Goal: Task Accomplishment & Management: Use online tool/utility

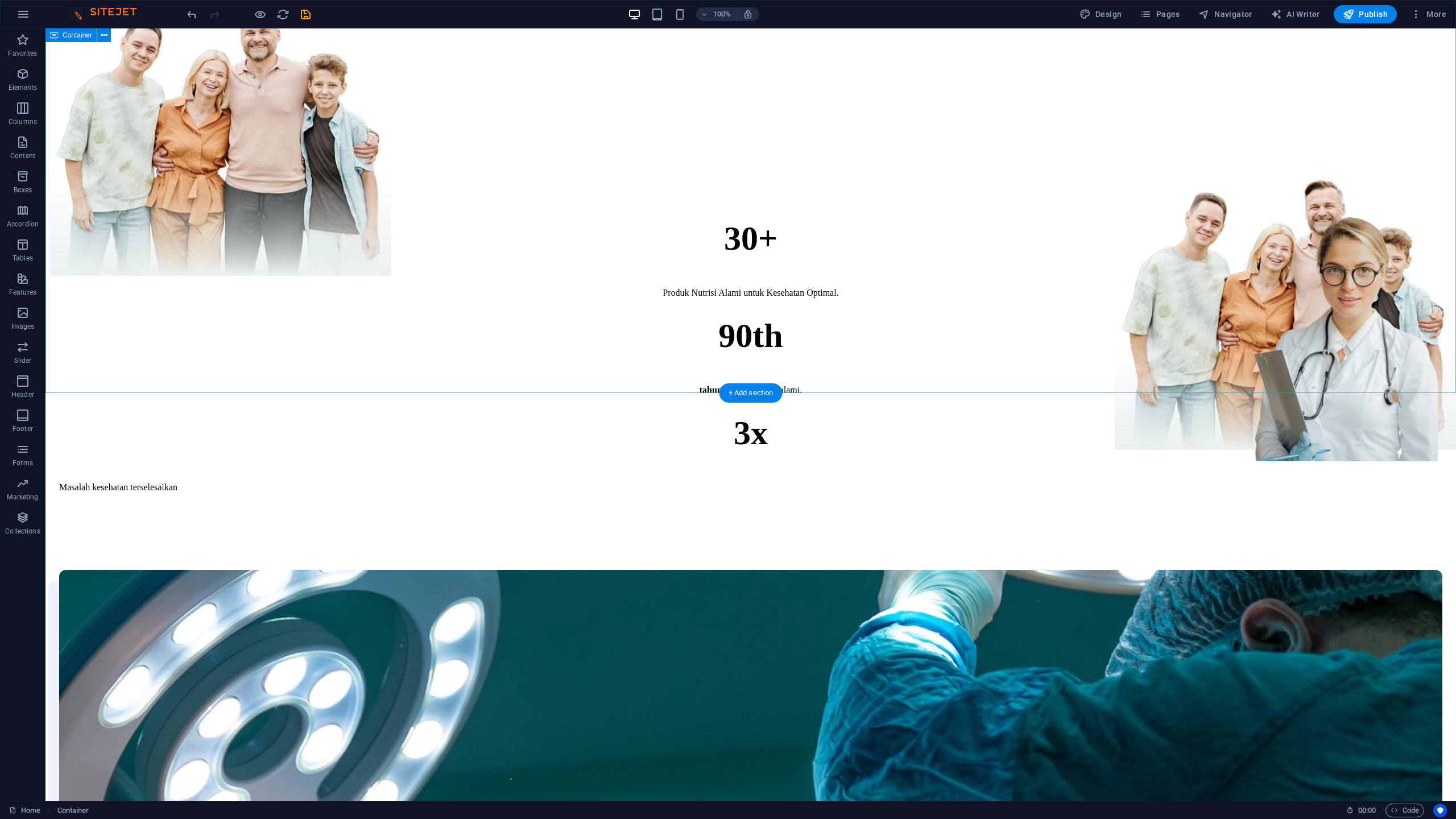
scroll to position [316, 0]
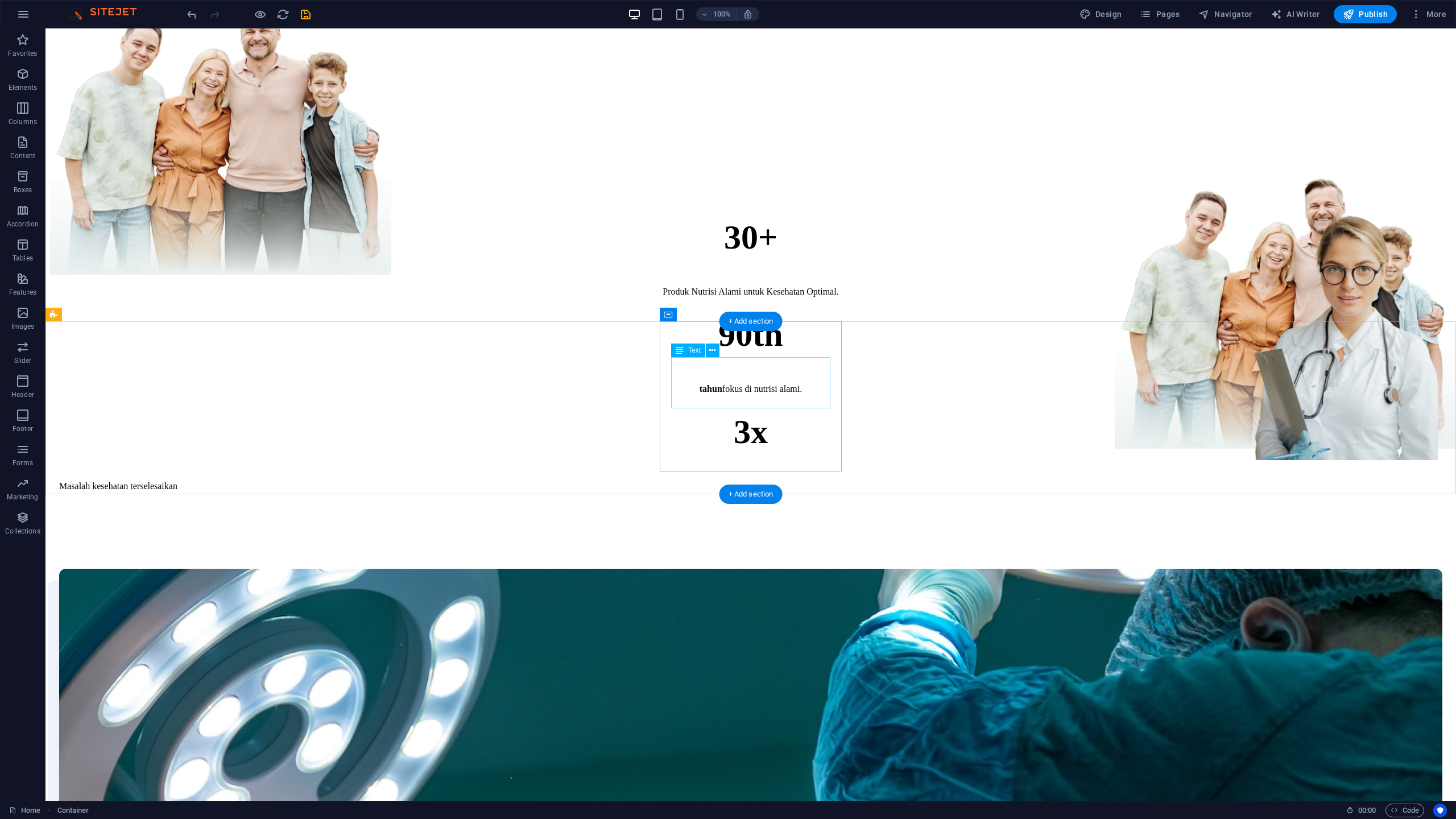
click at [787, 354] on div "90th" at bounding box center [750, 334] width 1383 height 39
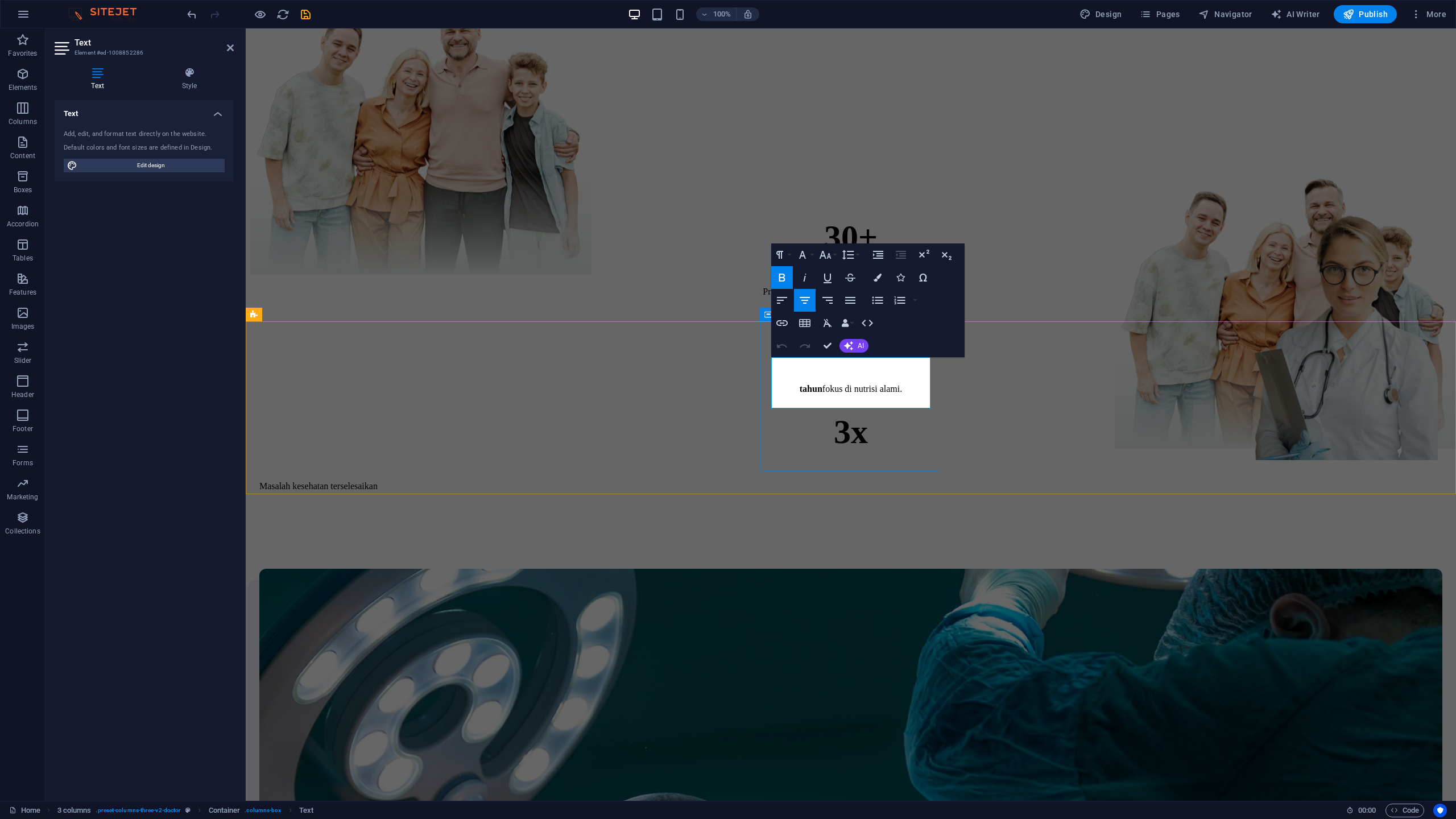
click at [842, 353] on strong "90th" at bounding box center [850, 334] width 65 height 37
drag, startPoint x: 836, startPoint y: 388, endPoint x: 817, endPoint y: 384, distance: 19.4
click at [819, 353] on strong "90th" at bounding box center [850, 334] width 65 height 37
drag, startPoint x: 883, startPoint y: 390, endPoint x: 852, endPoint y: 385, distance: 31.4
click at [852, 353] on strong "60th" at bounding box center [850, 334] width 65 height 37
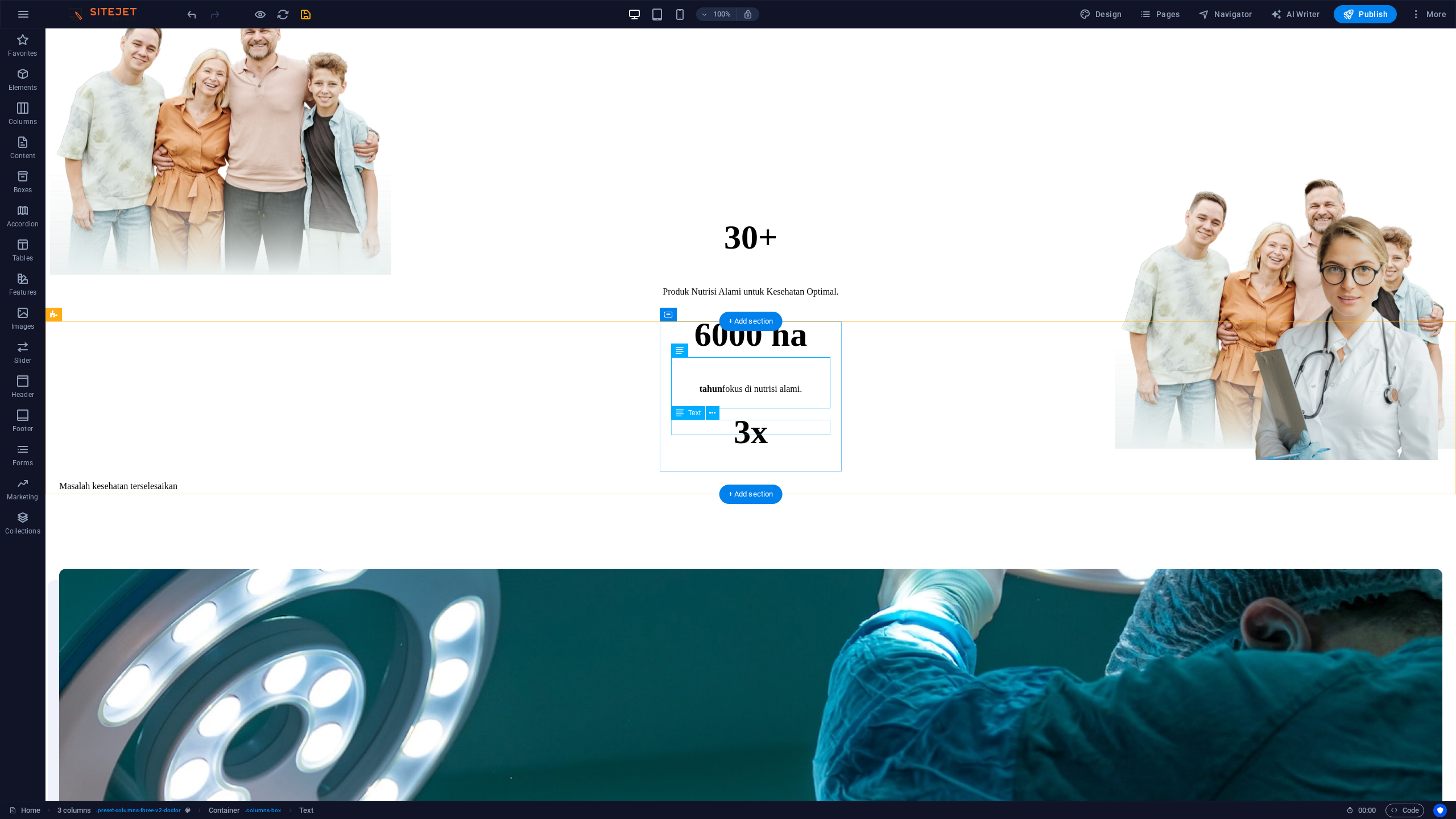
click at [728, 394] on div "tahun fokus di nutrisi alami." at bounding box center [750, 388] width 1383 height 10
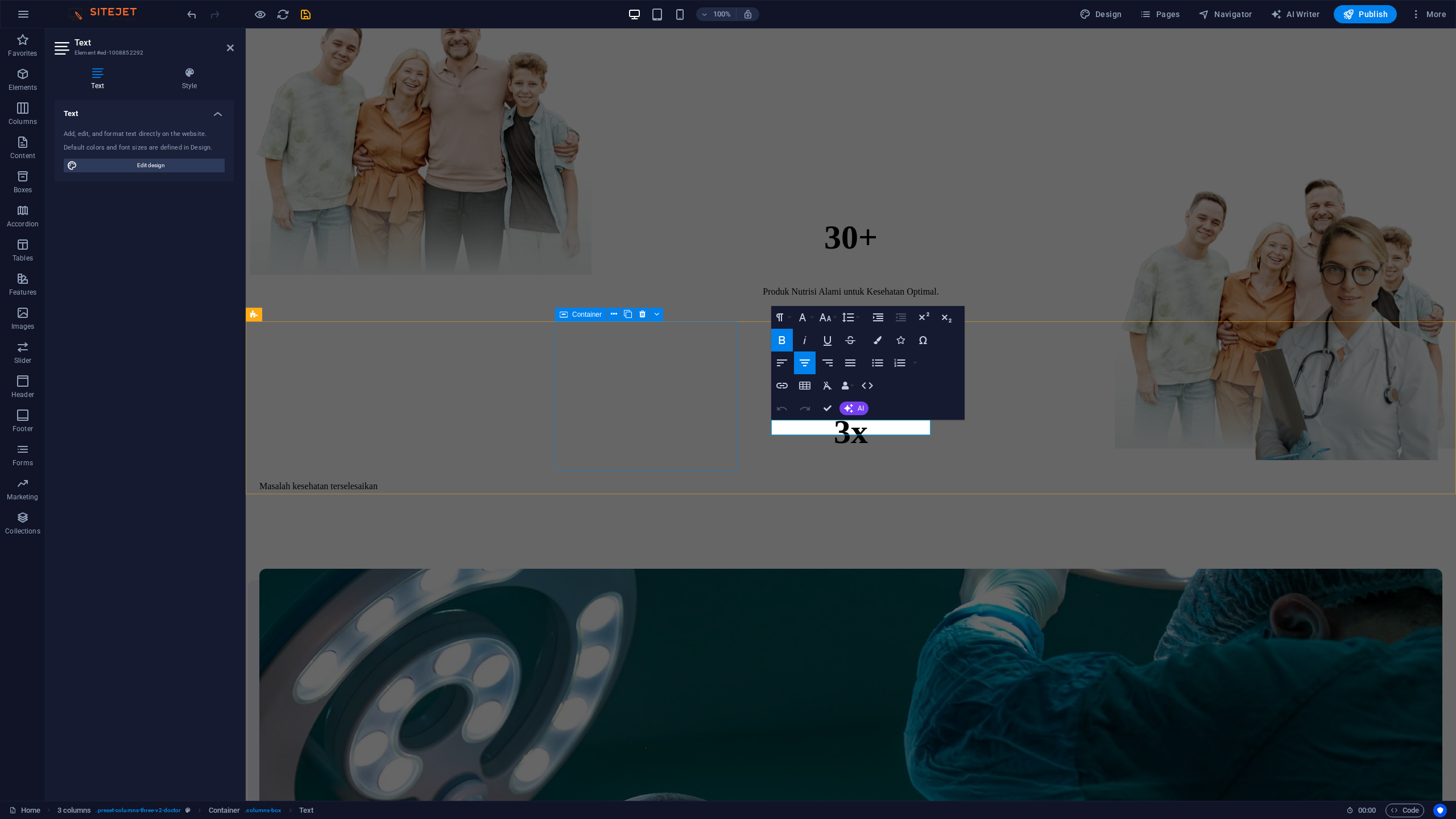
click at [728, 306] on div "30+ Produk Nutrisi Alami untuk Kesehatan Optimal." at bounding box center [850, 257] width 1183 height 97
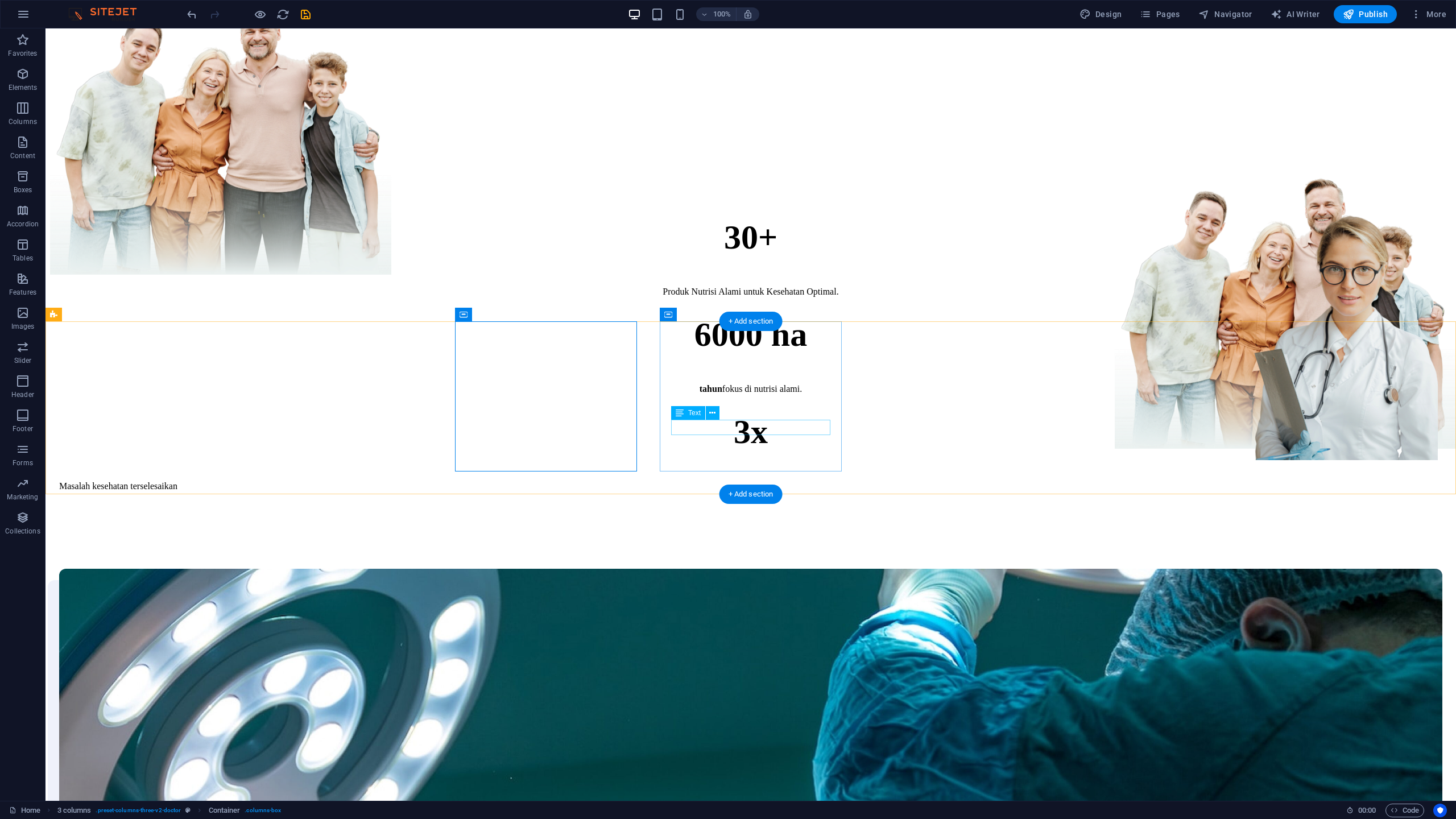
click at [748, 394] on div "tahun fokus di nutrisi alami." at bounding box center [750, 388] width 1383 height 10
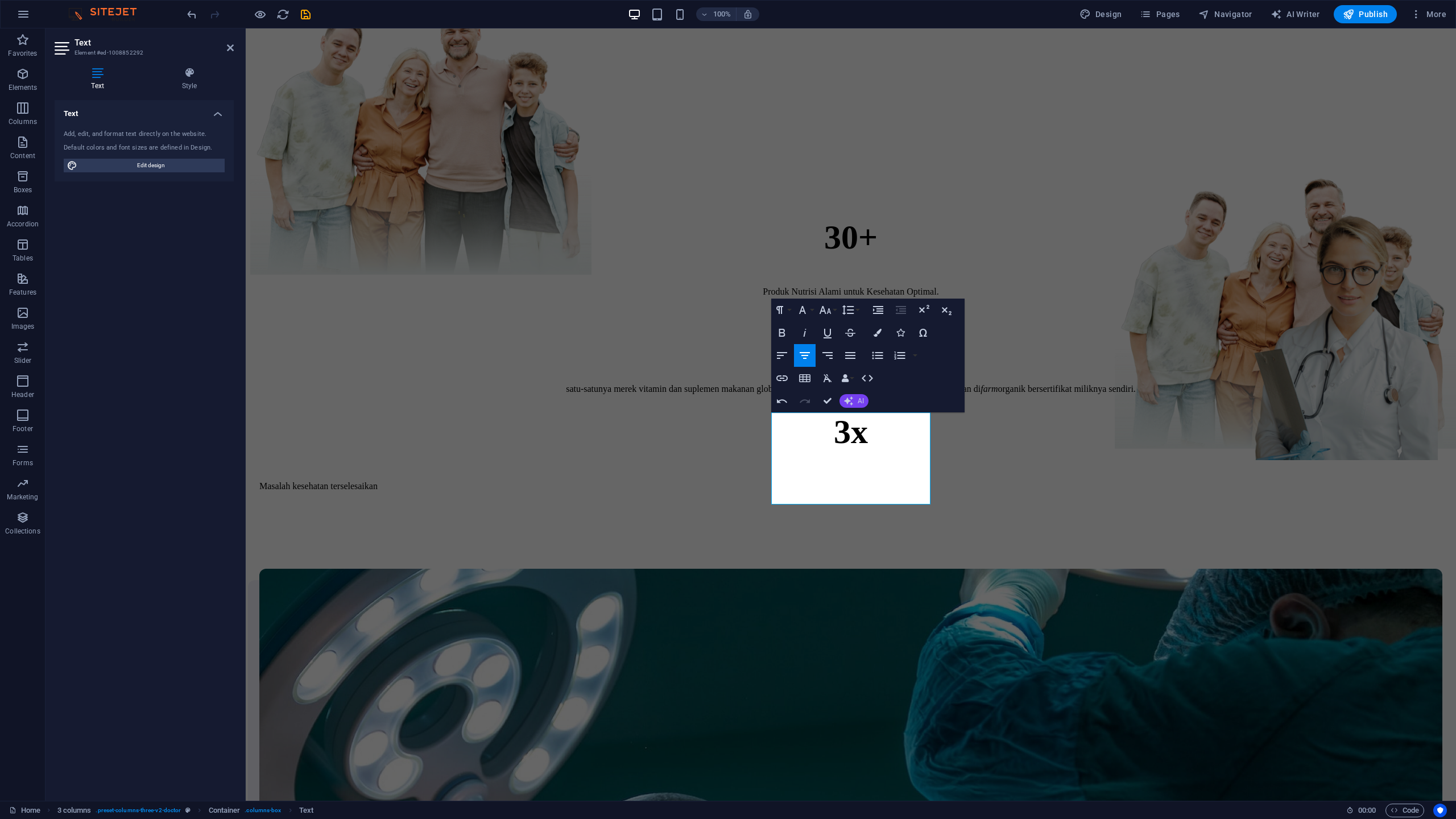
click at [850, 405] on icon "button" at bounding box center [849, 401] width 9 height 9
click at [858, 431] on link "Make shorter" at bounding box center [895, 436] width 111 height 17
drag, startPoint x: 865, startPoint y: 483, endPoint x: 893, endPoint y: 487, distance: 28.3
click at [895, 394] on p "Merek vitamin dan suplemen global yang menanam, memanen, dan memproses tanaman …" at bounding box center [850, 388] width 1183 height 10
click at [860, 397] on span "AI" at bounding box center [860, 400] width 6 height 6
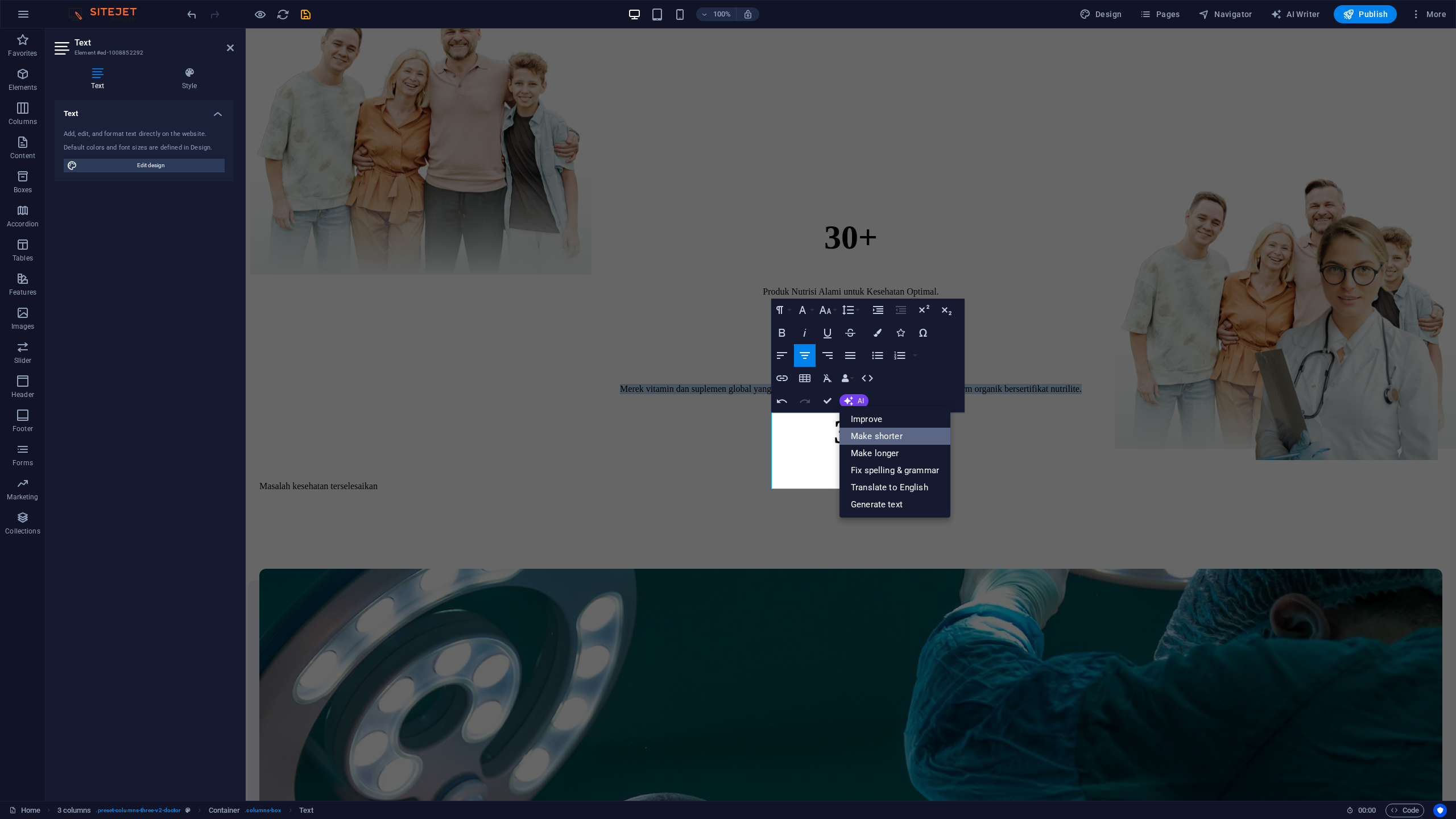
click at [871, 435] on link "Make shorter" at bounding box center [895, 436] width 111 height 17
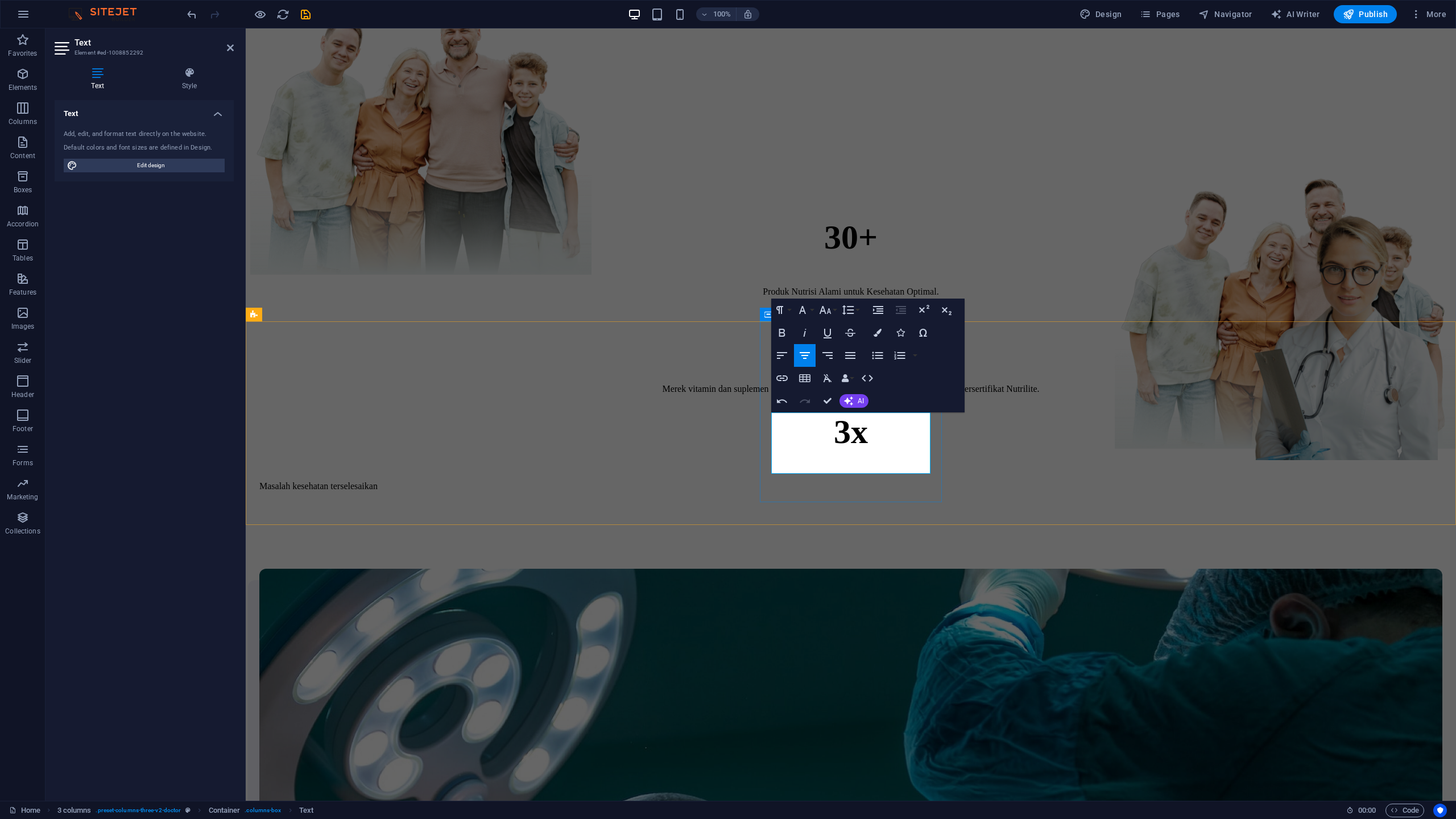
click at [782, 394] on p "Merek vitamin dan suplemen global yang memproduksi tanaman di farm organik bers…" at bounding box center [850, 388] width 1183 height 10
drag, startPoint x: 858, startPoint y: 464, endPoint x: 899, endPoint y: 466, distance: 41.0
click at [899, 394] on p "Nutrilite vitamin dan suplemen global yang memproduksi tanaman di farm organik …" at bounding box center [850, 388] width 1183 height 10
click at [853, 404] on button "AI" at bounding box center [854, 401] width 29 height 14
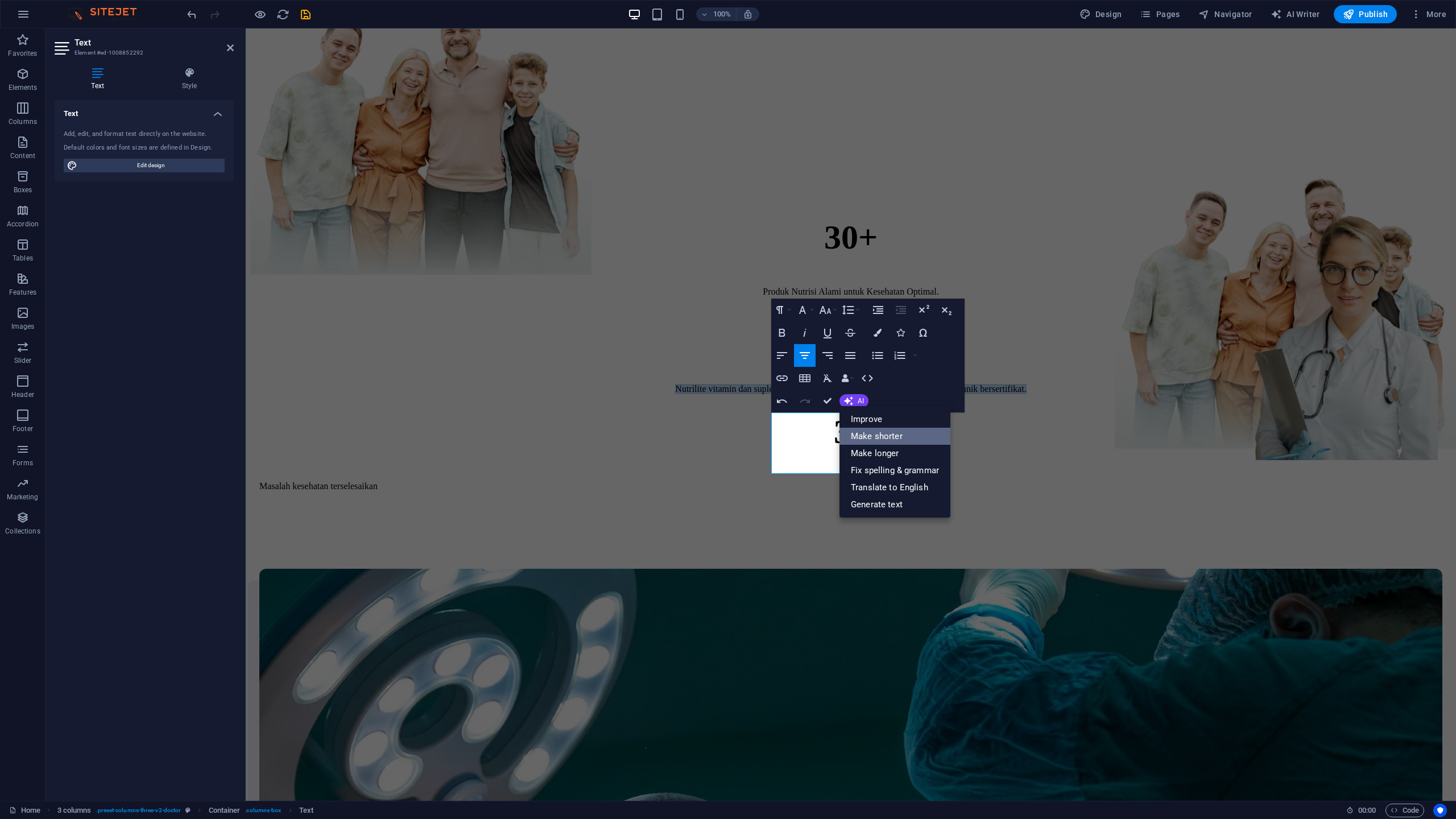
click at [865, 430] on link "Make shorter" at bounding box center [895, 436] width 111 height 17
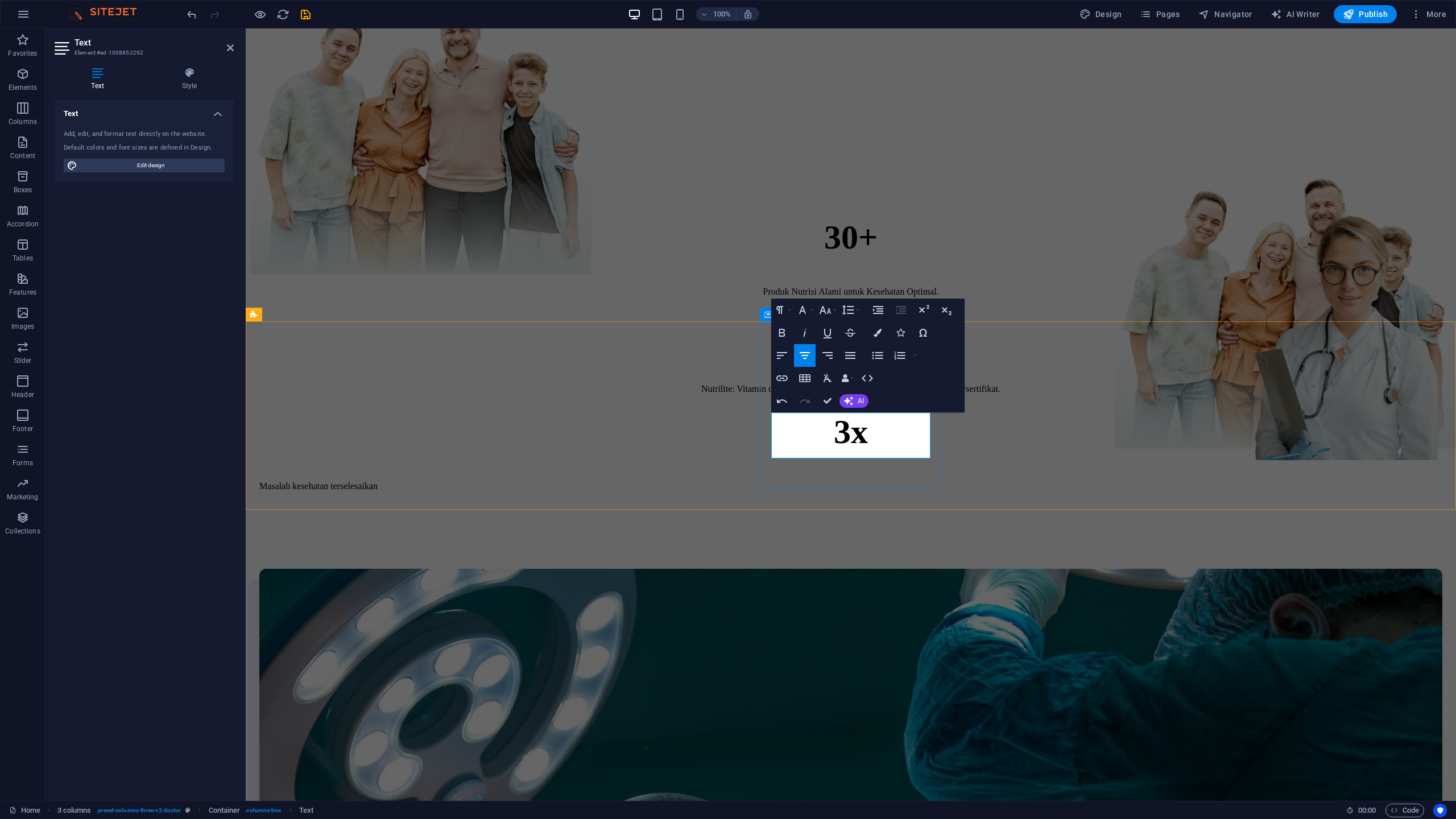
click at [899, 394] on p "Nutrilite: Vitamin dan suplemen global dari tanaman di farm organik bersertifik…" at bounding box center [850, 388] width 1183 height 10
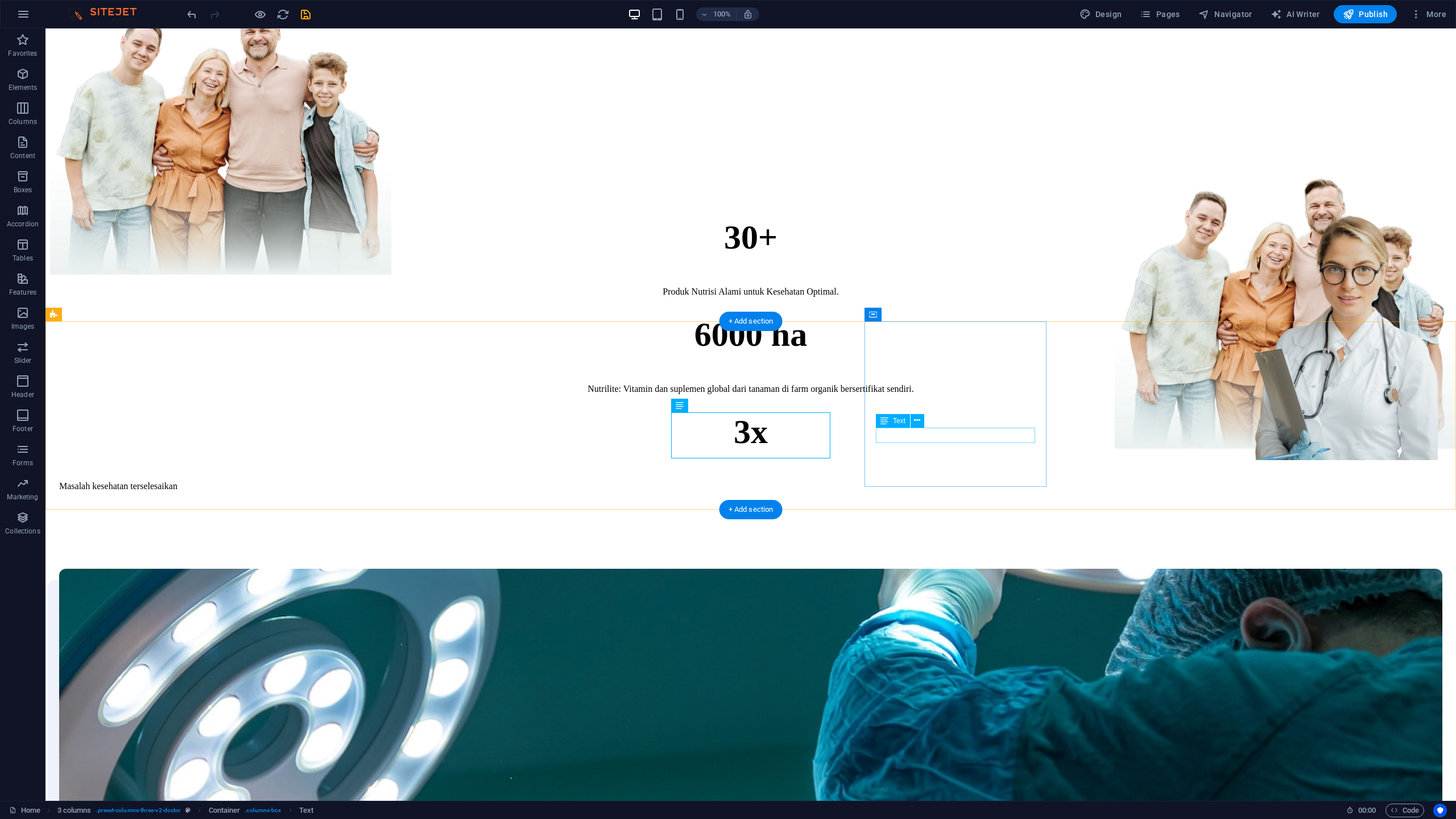
click at [990, 481] on div "Masalah kesehatan terselesaikan" at bounding box center [750, 486] width 1383 height 10
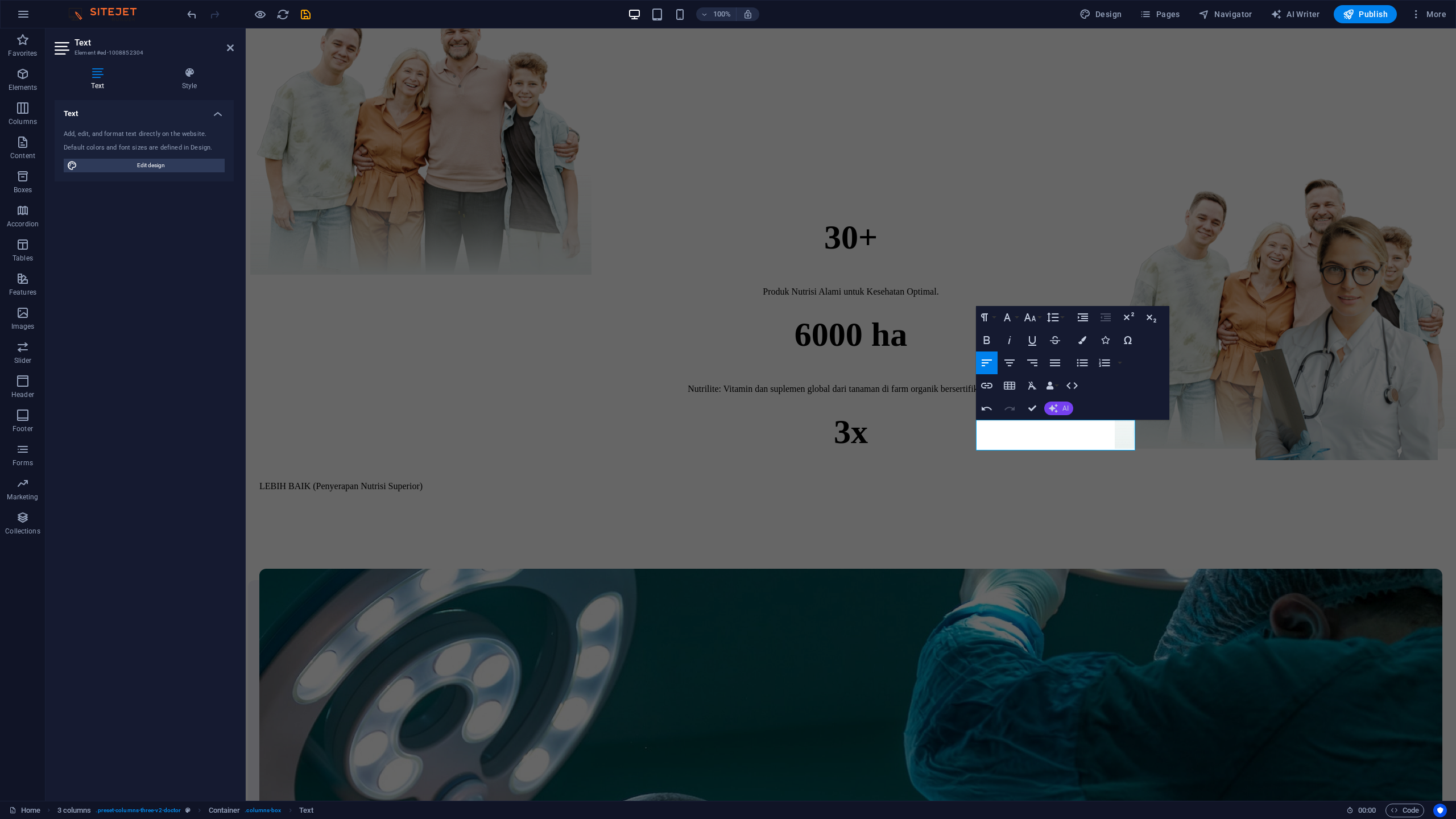
click at [1054, 411] on icon "button" at bounding box center [1053, 408] width 9 height 9
click at [1062, 433] on link "Improve" at bounding box center [1099, 427] width 111 height 17
click at [1034, 481] on p "LEBIH BAIK (Penyerapan Nutrisi yang Unggul." at bounding box center [850, 486] width 1183 height 10
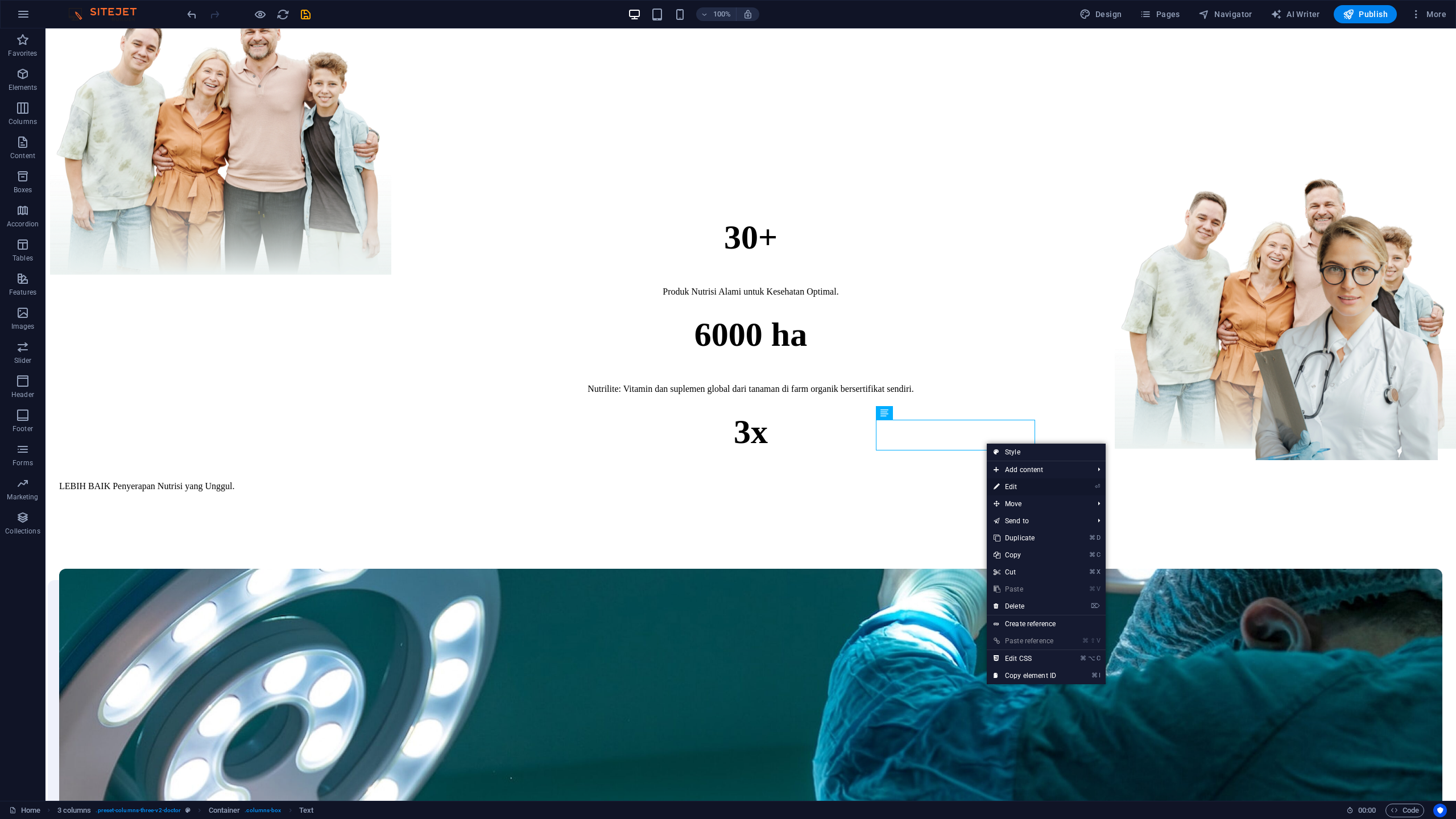
click at [1018, 489] on link "⏎ Edit" at bounding box center [1024, 486] width 76 height 17
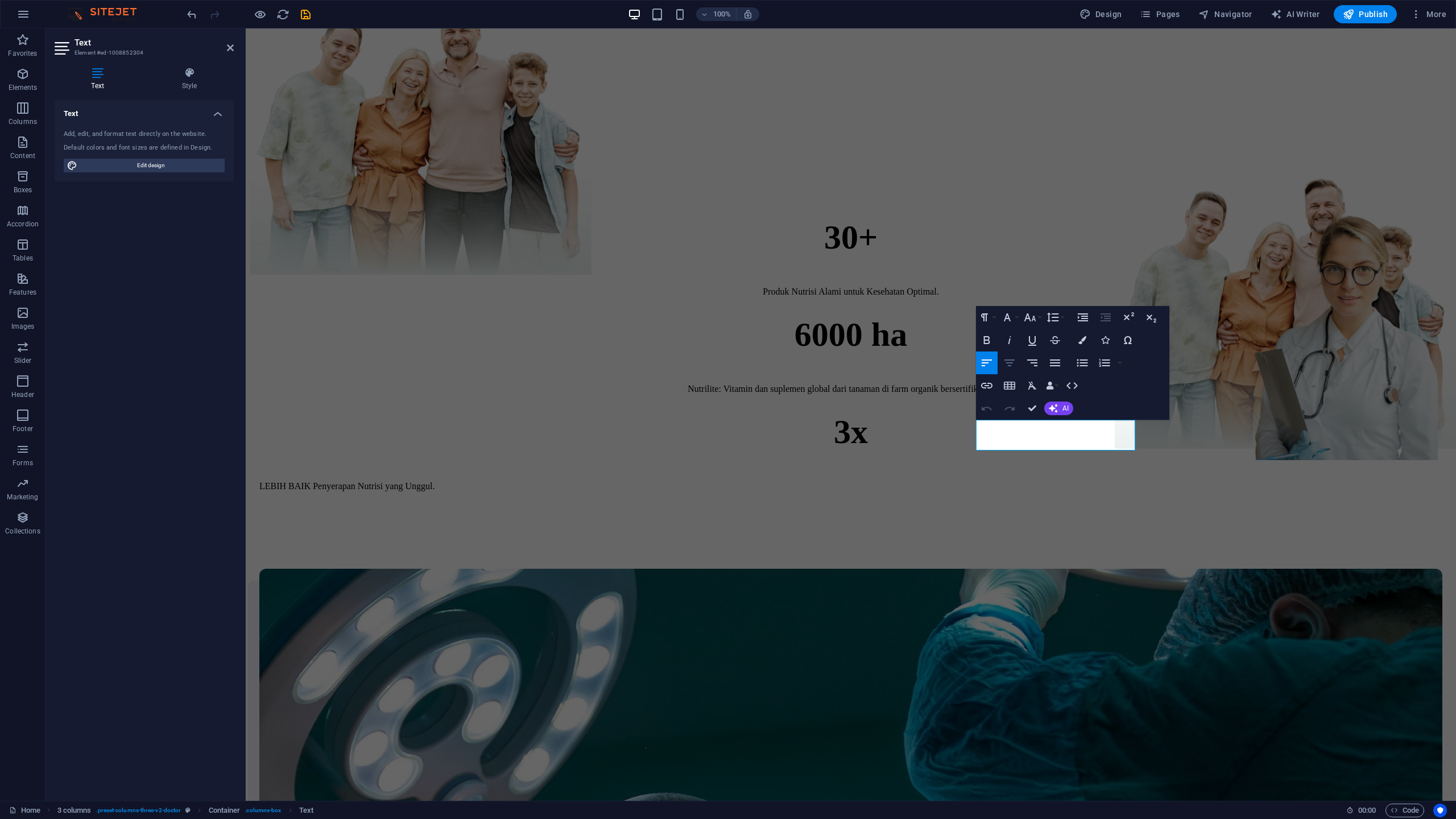
click at [1012, 362] on icon "button" at bounding box center [1009, 363] width 14 height 14
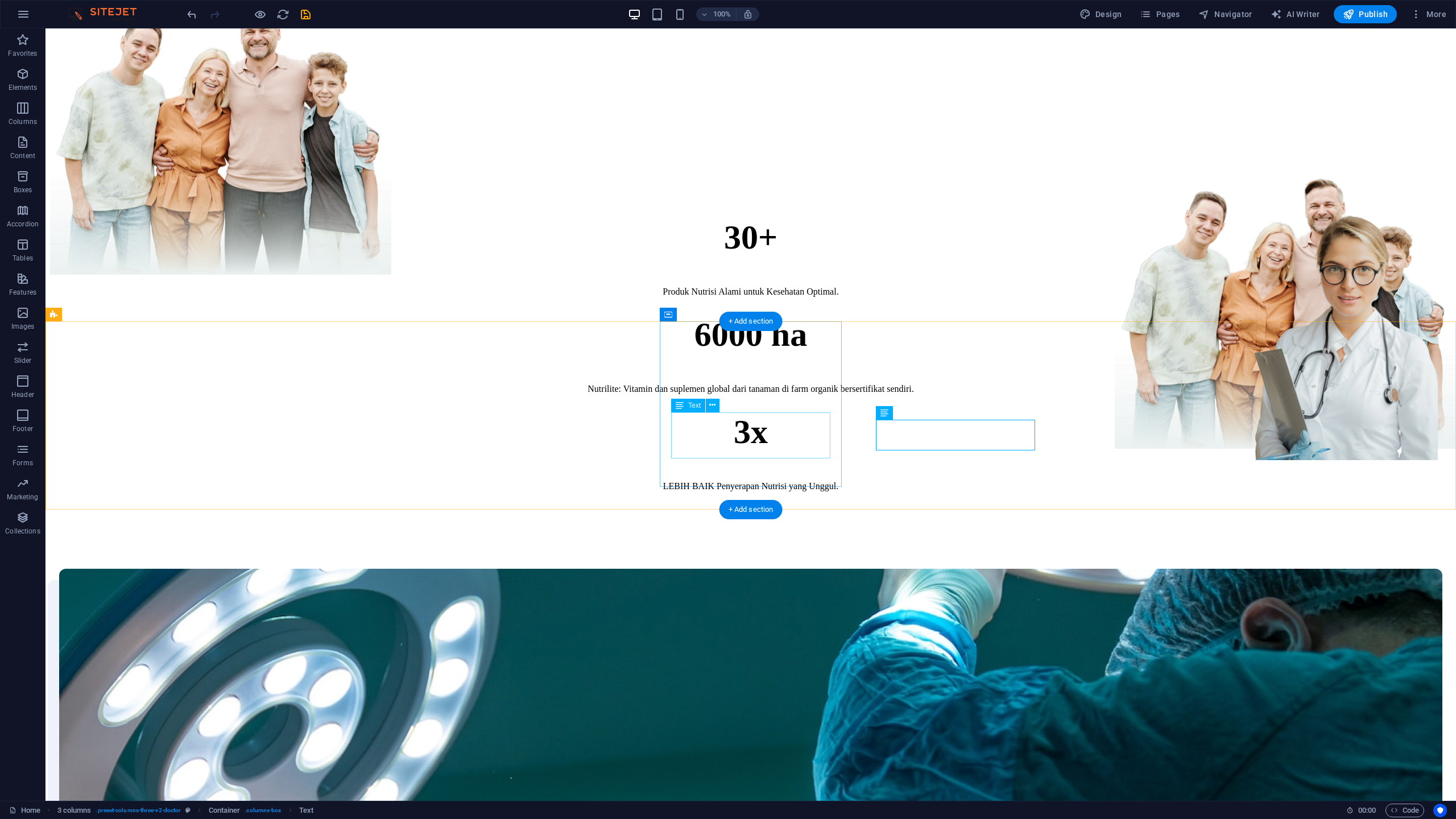
click at [804, 394] on div "Nutrilite: Vitamin dan suplemen global dari tanaman di farm organik bersertifik…" at bounding box center [750, 388] width 1383 height 10
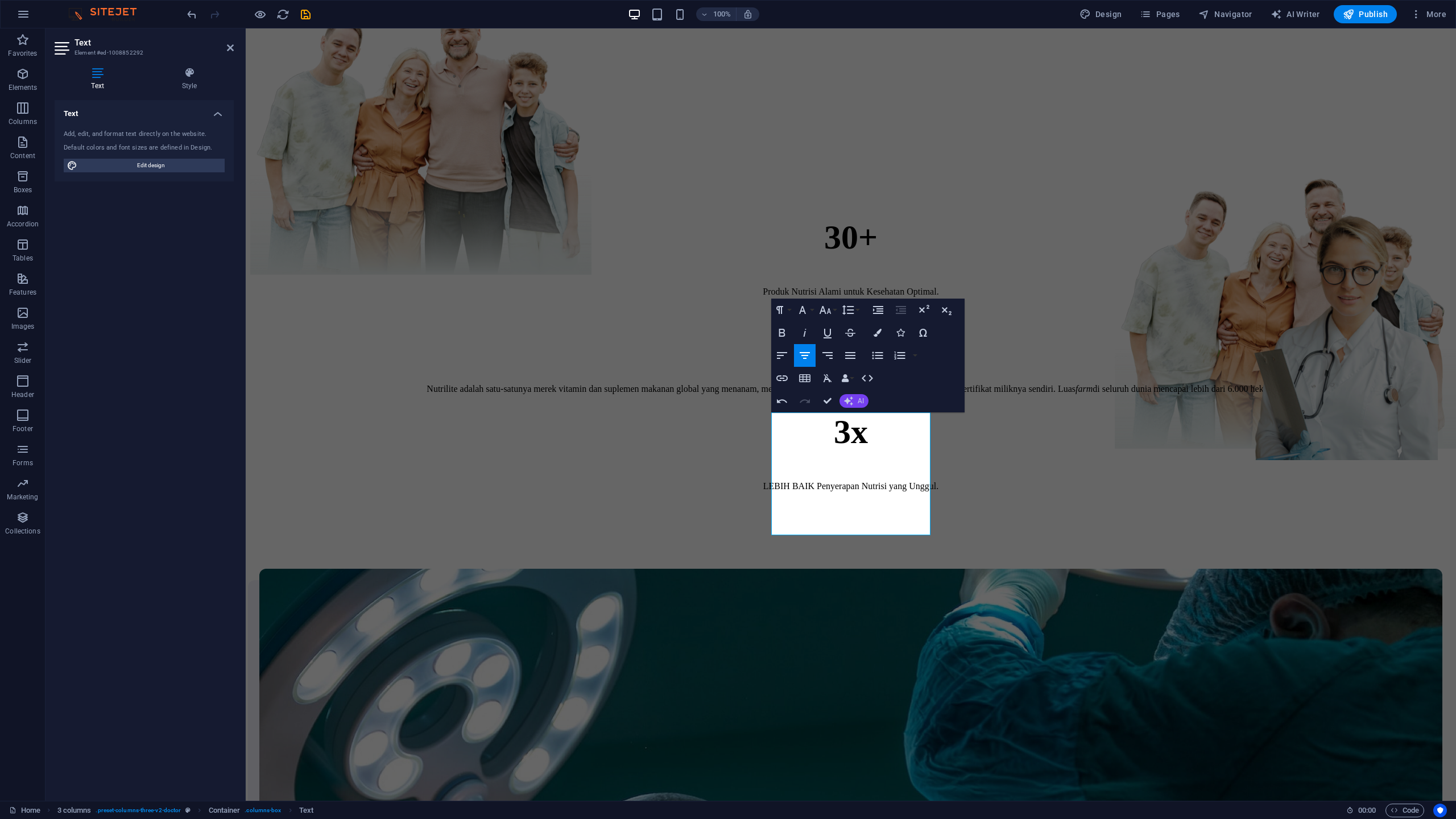
click at [853, 407] on button "AI" at bounding box center [854, 401] width 29 height 14
click at [860, 434] on link "Make shorter" at bounding box center [895, 436] width 111 height 17
drag, startPoint x: 860, startPoint y: 420, endPoint x: 784, endPoint y: 415, distance: 76.2
click at [783, 394] on p "Nutrilite adalah satu-satunya merek vitamin dan suplemen yang menanam, memanen,…" at bounding box center [850, 388] width 1183 height 10
click at [827, 394] on p "Nutrilite adalah satu-satunya merek vitamin dan suplemen yang menanam, memanen,…" at bounding box center [850, 388] width 1183 height 10
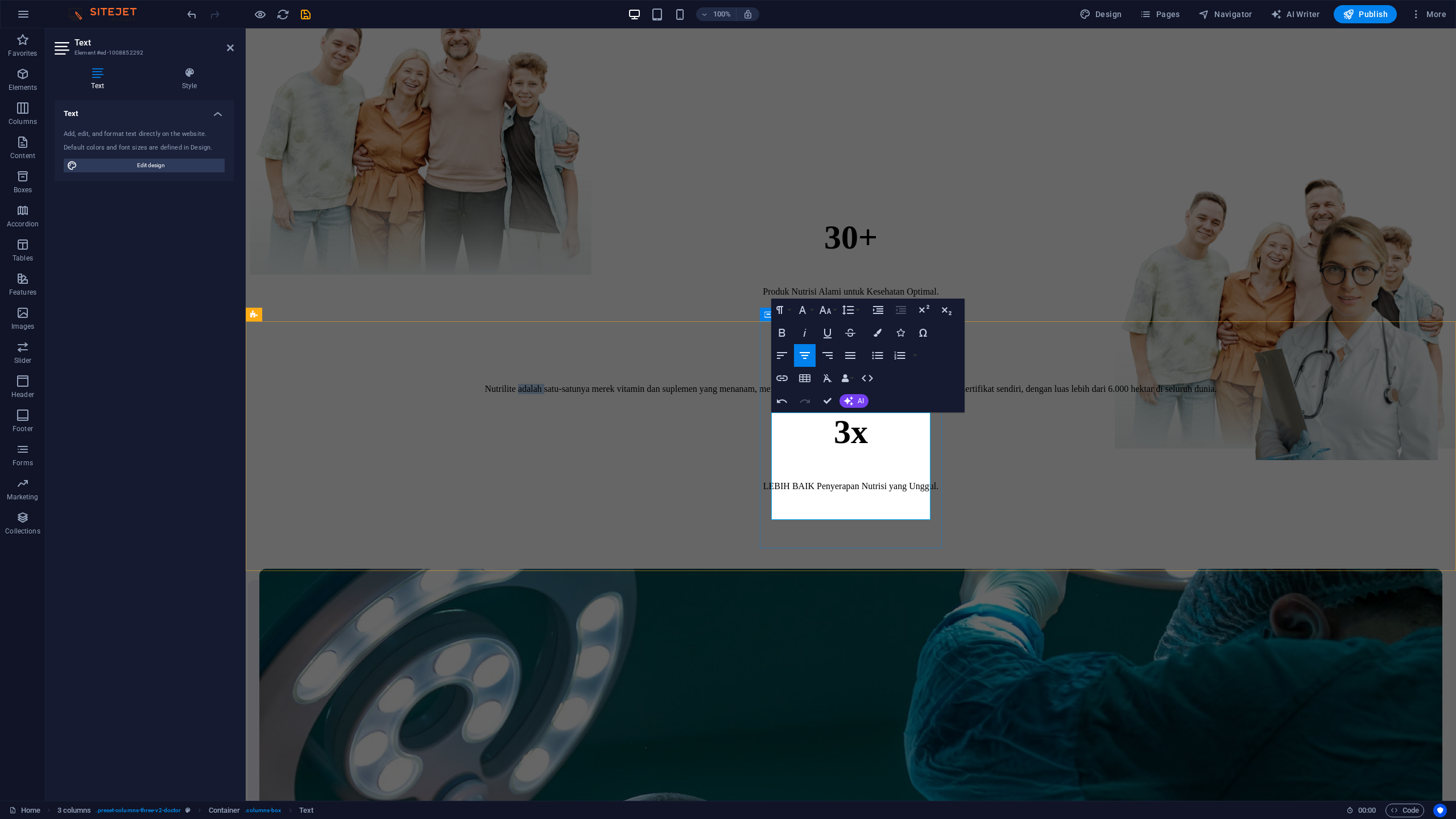
drag, startPoint x: 823, startPoint y: 419, endPoint x: 859, endPoint y: 426, distance: 36.7
click at [859, 394] on p "Nutrilite adalah satu-satunya merek vitamin dan suplemen yang menanam, memanen,…" at bounding box center [850, 388] width 1183 height 10
click at [846, 404] on icon "button" at bounding box center [849, 401] width 13 height 13
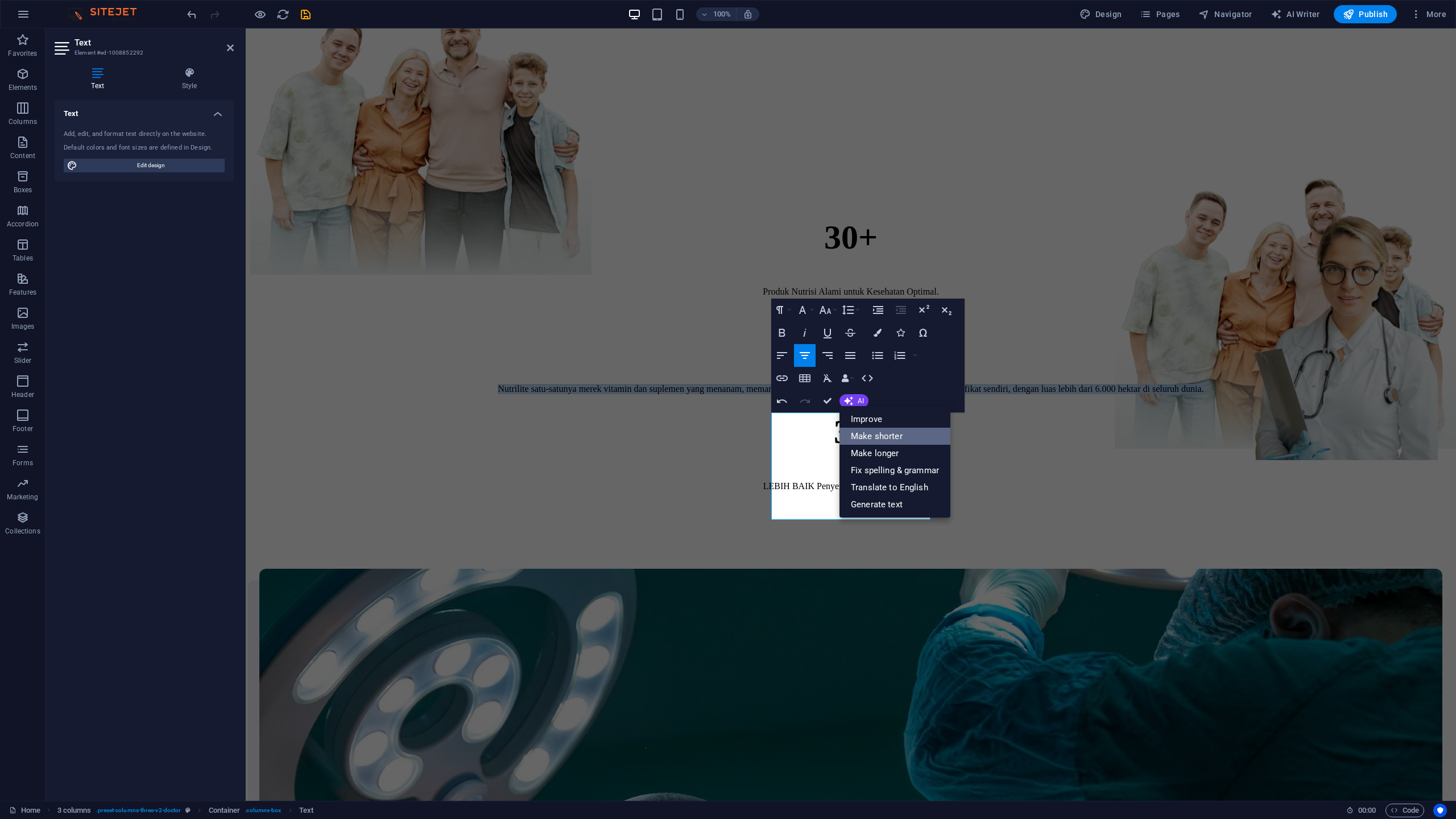
click at [863, 433] on link "Make shorter" at bounding box center [895, 436] width 111 height 17
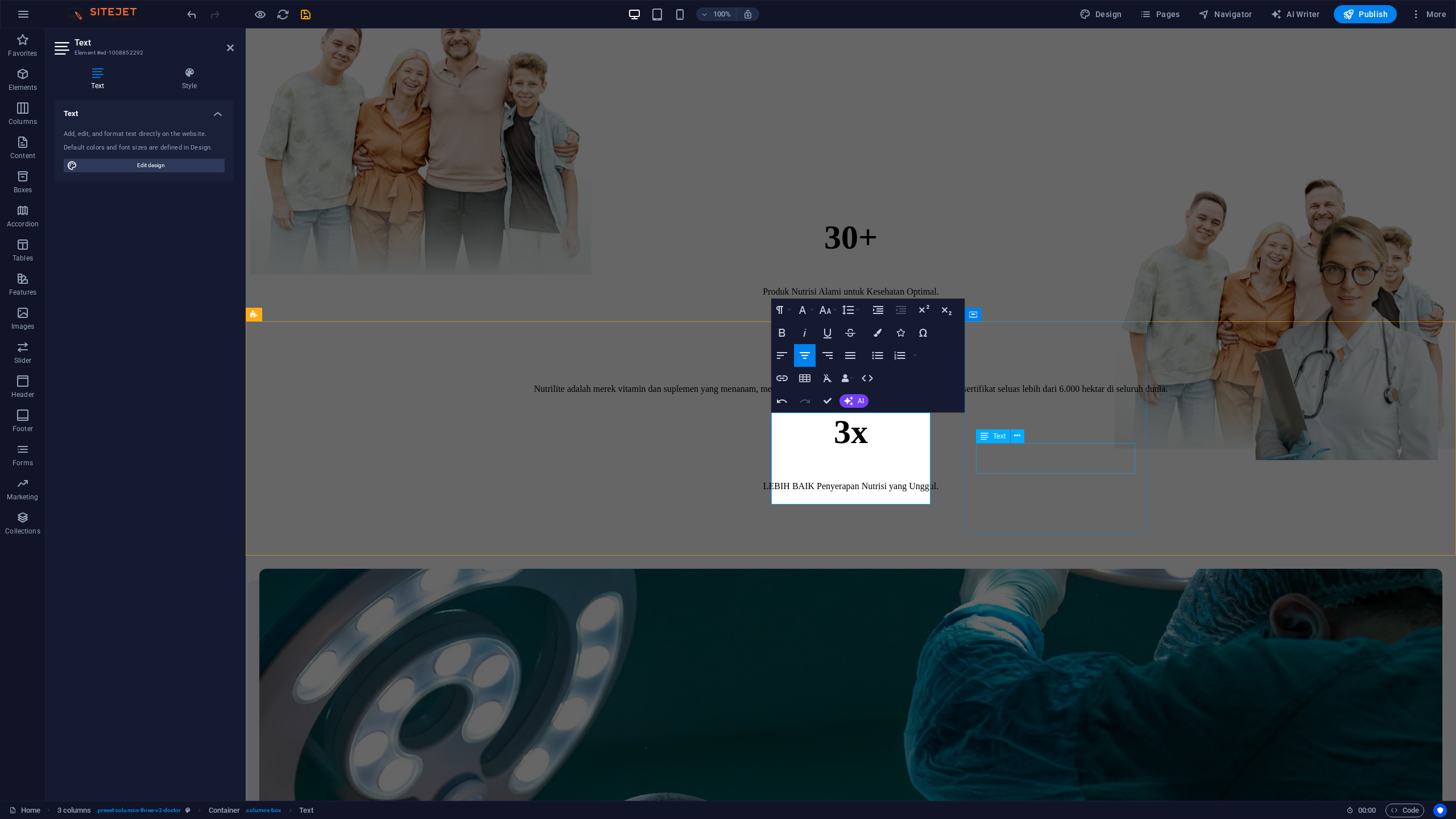
click at [1003, 481] on div "LEBIH BAIK Penyerapan Nutrisi yang Unggul." at bounding box center [850, 486] width 1183 height 10
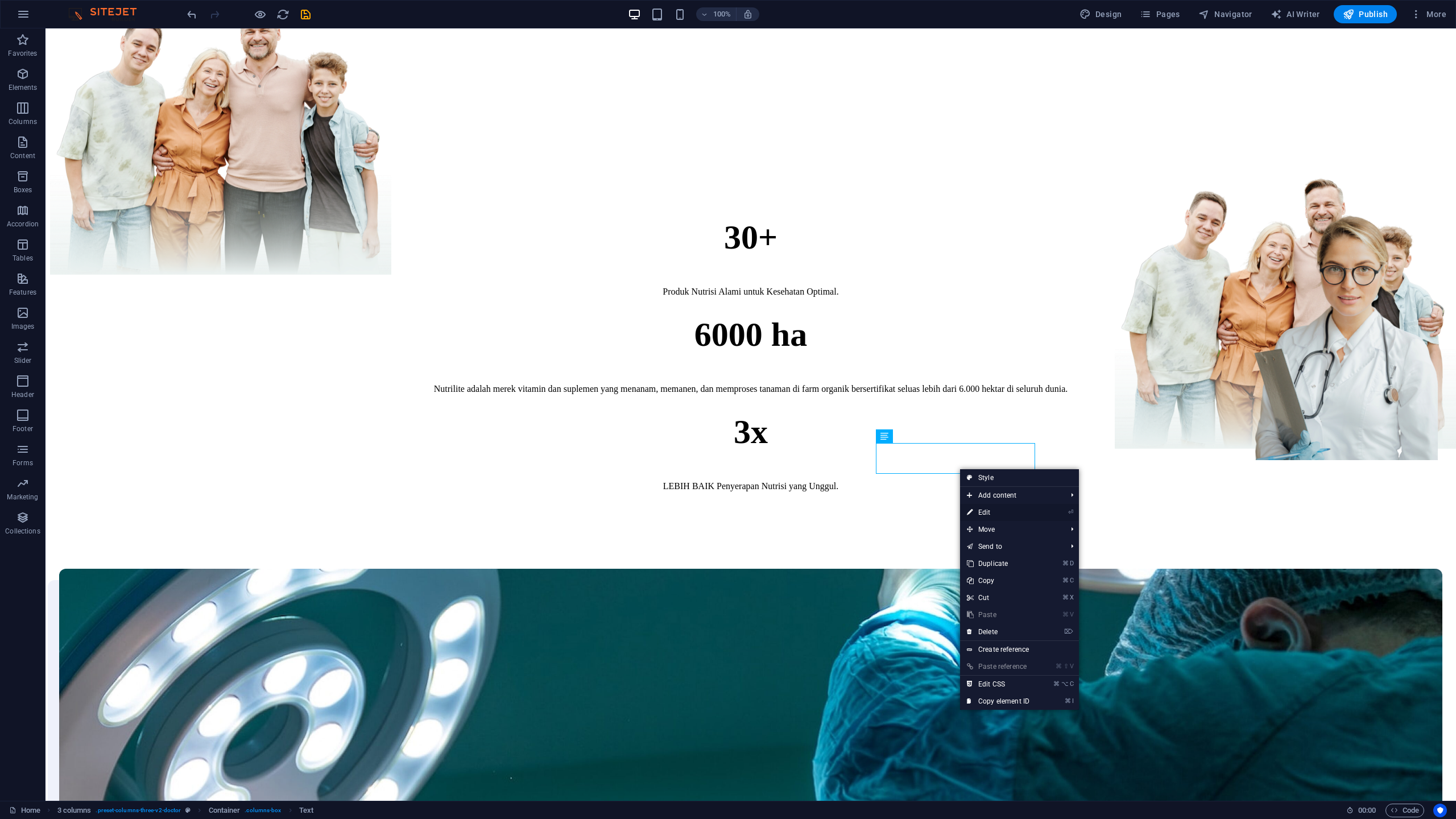
click at [990, 514] on link "⏎ Edit" at bounding box center [998, 512] width 76 height 17
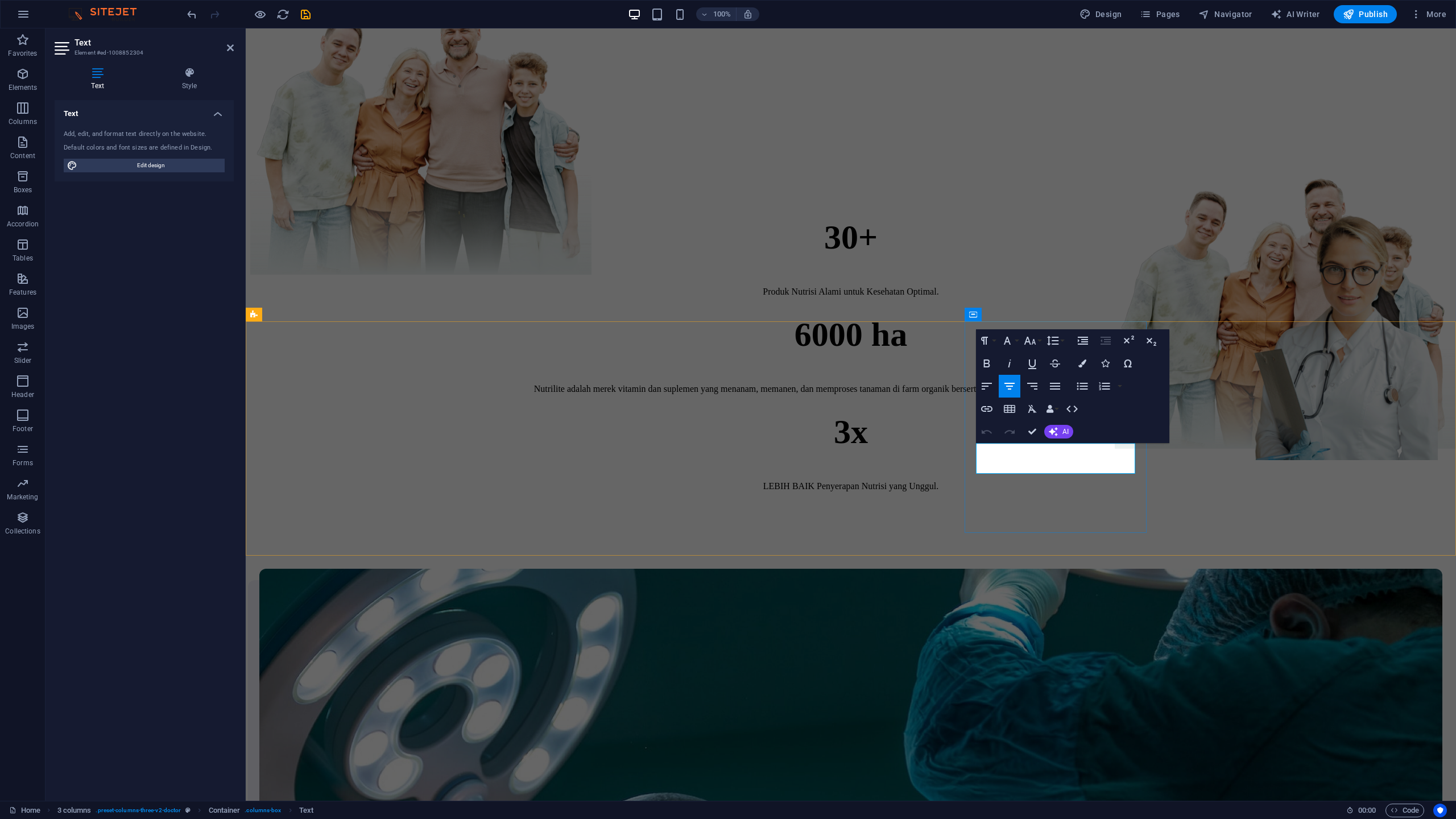
click at [1084, 481] on p "LEBIH BAIK Penyerapan Nutrisi yang Unggul." at bounding box center [850, 486] width 1183 height 10
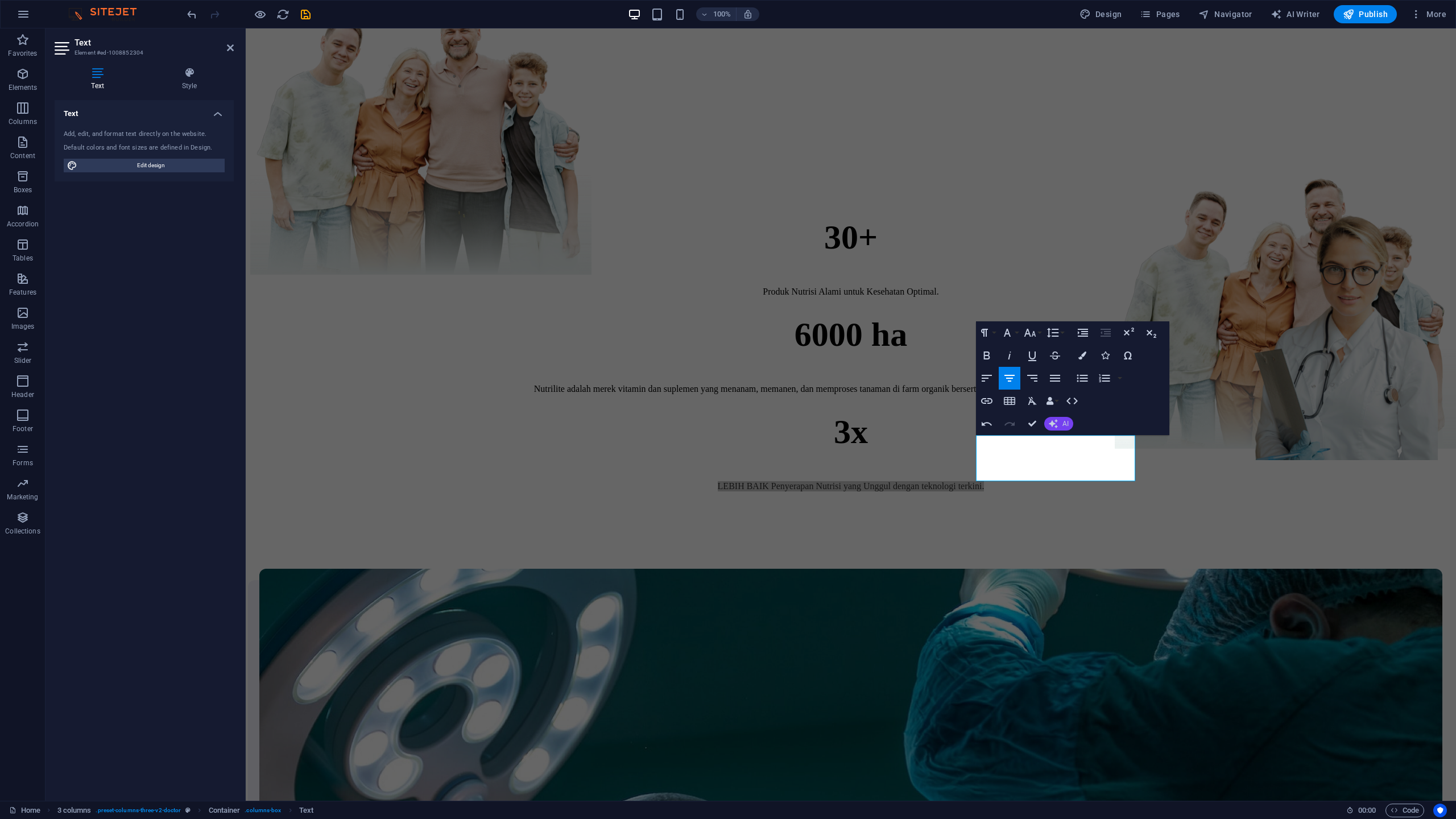
click at [1052, 425] on icon "button" at bounding box center [1053, 424] width 9 height 9
click at [1064, 462] on link "Make shorter" at bounding box center [1099, 459] width 111 height 17
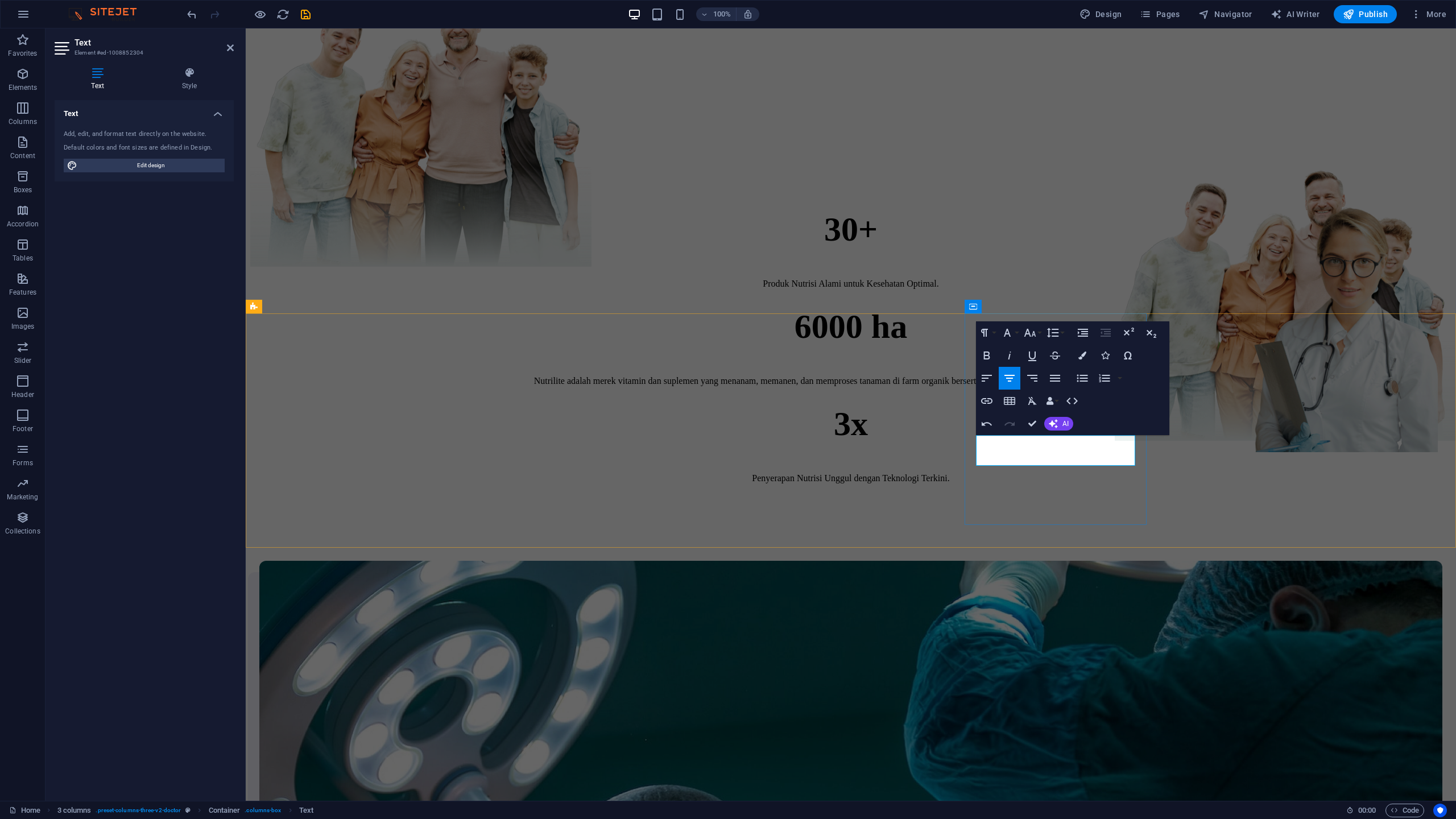
click at [985, 474] on p "Penyerapan Nutrisi Unggul dengan Teknologi Terkini." at bounding box center [850, 478] width 1183 height 10
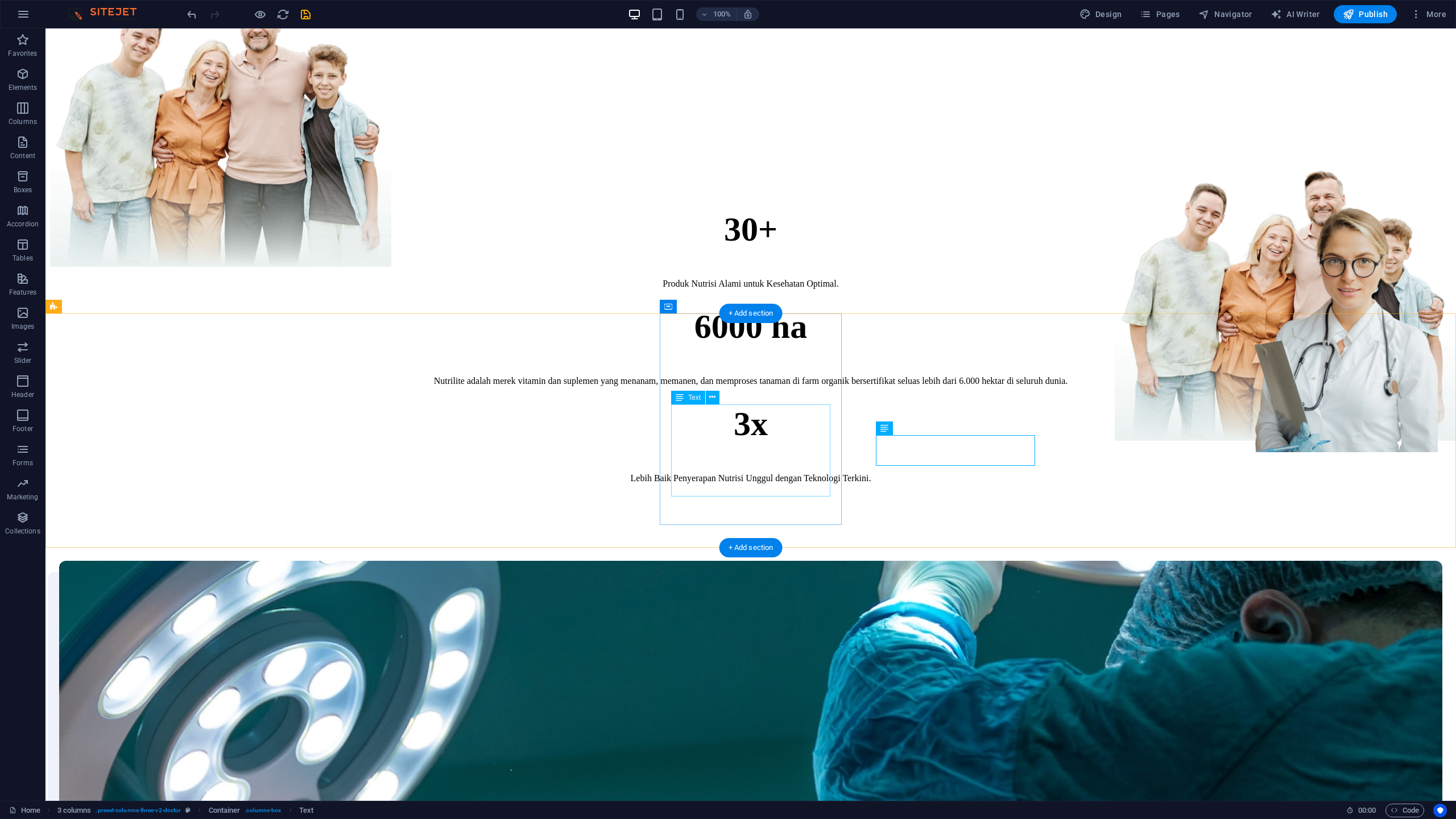
click at [792, 386] on div "Nutrilite adalah merek vitamin dan suplemen yang menanam, memanen, dan memprose…" at bounding box center [750, 381] width 1383 height 10
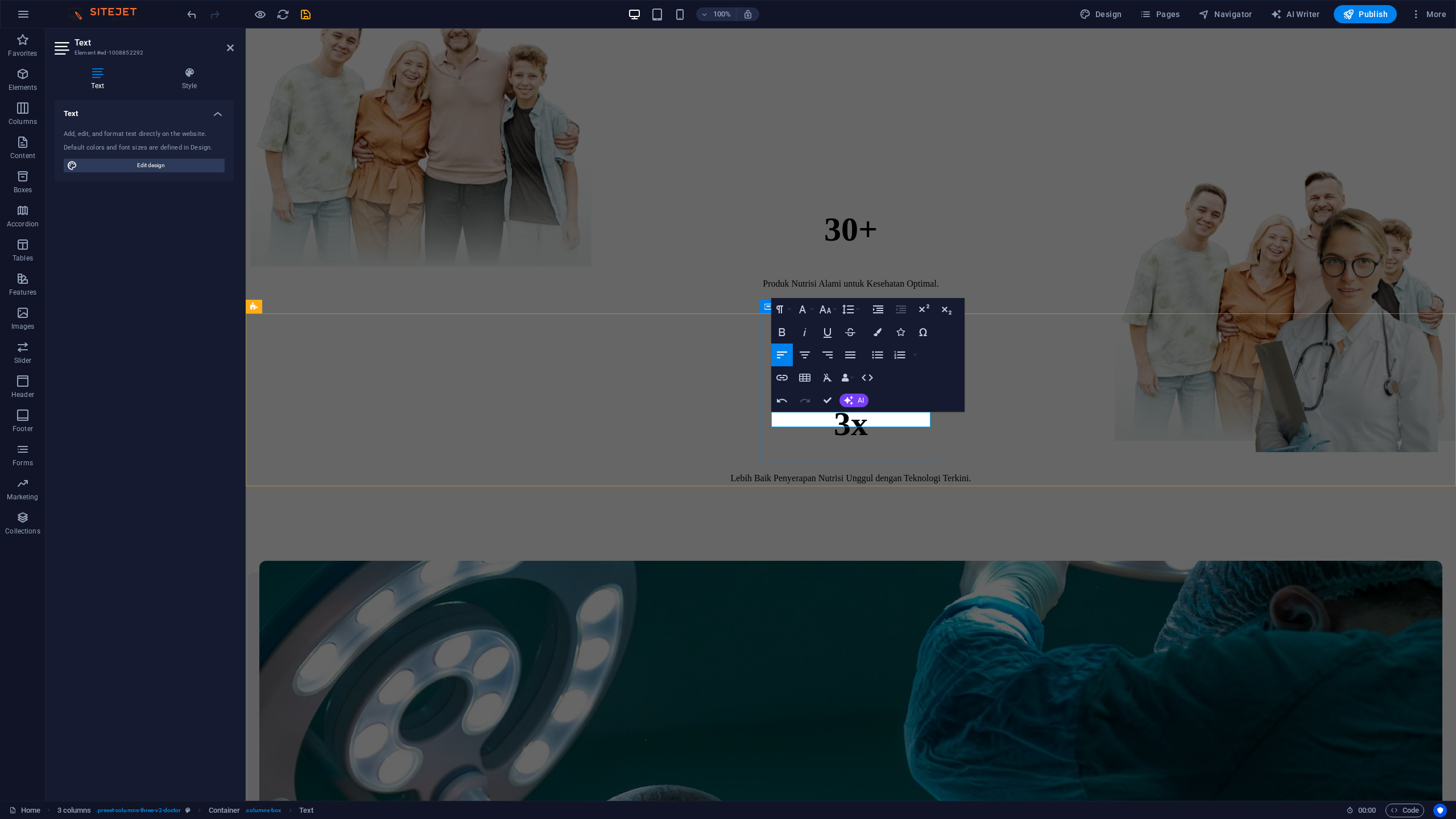
click at [865, 386] on p at bounding box center [850, 381] width 1183 height 10
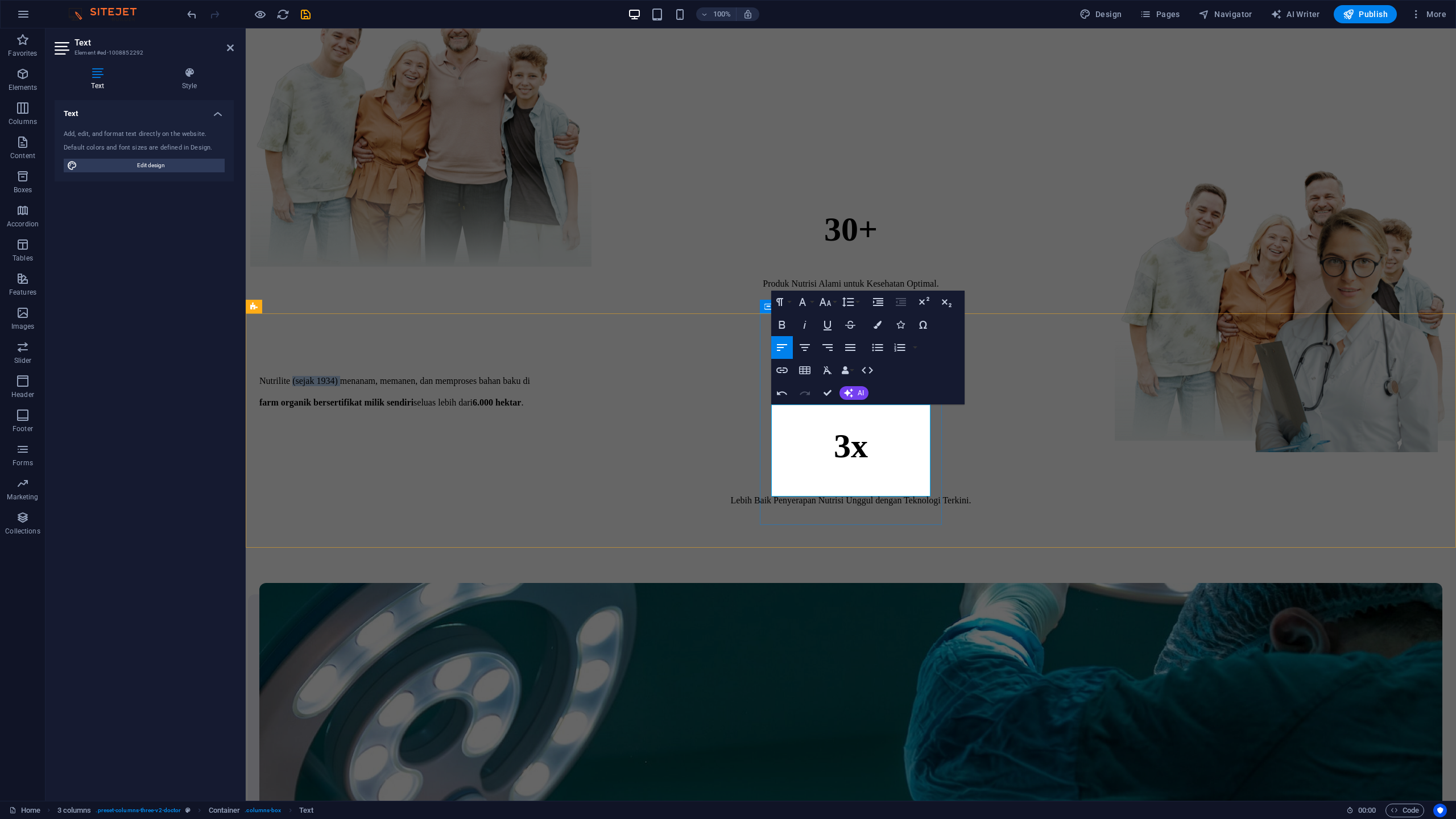
drag, startPoint x: 872, startPoint y: 415, endPoint x: 812, endPoint y: 406, distance: 60.7
click at [530, 385] on span "Nutrilite (sejak 1934) menanam, memanen, dan memproses bahan baku di" at bounding box center [394, 381] width 270 height 10
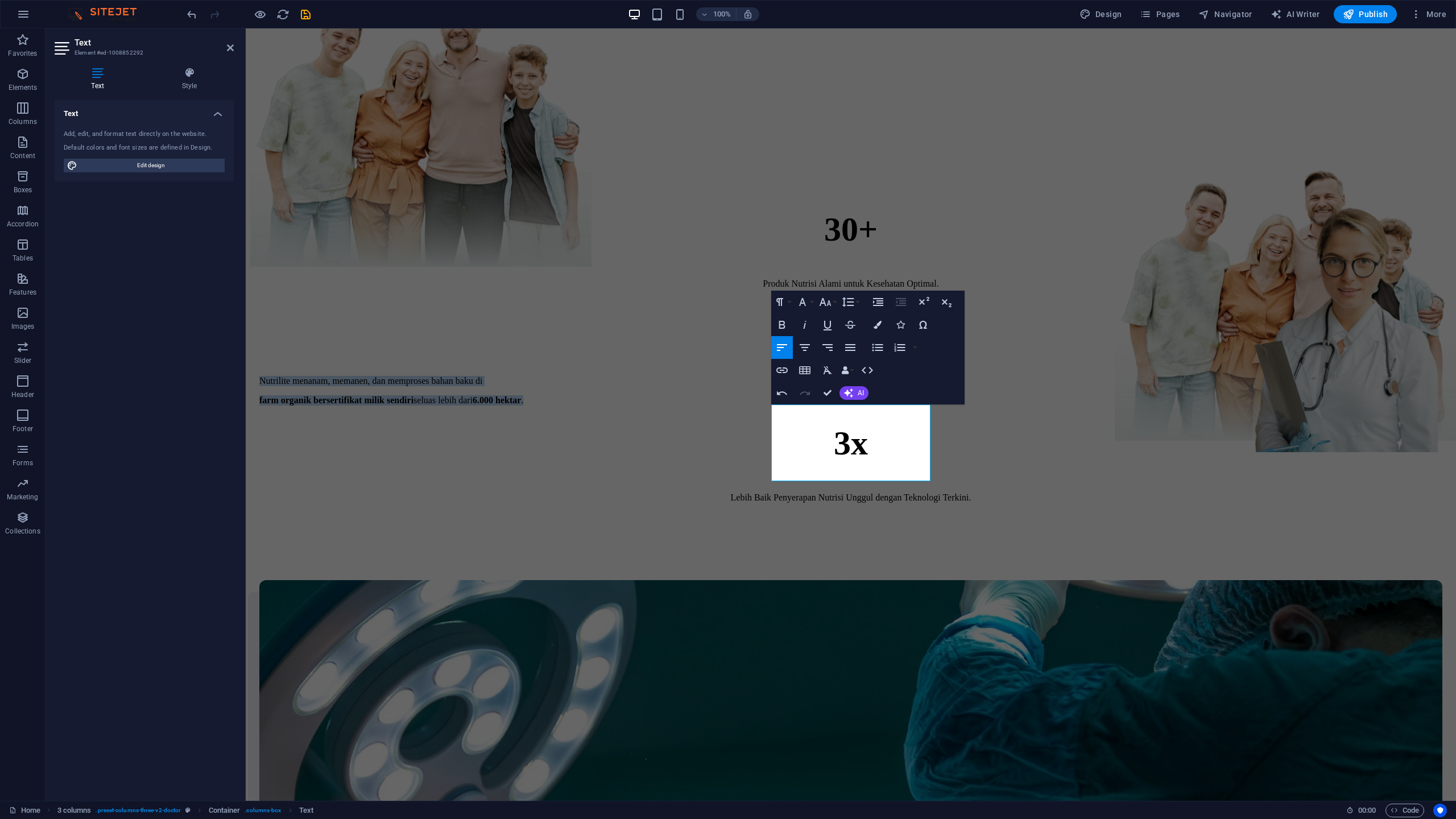
click at [858, 402] on div "Undo Redo Confirm (⌘+⏎) AI Improve Make shorter Make longer Fix spelling & gram…" at bounding box center [820, 393] width 97 height 23
click at [858, 398] on button "AI" at bounding box center [854, 393] width 29 height 14
click at [860, 429] on link "Make shorter" at bounding box center [895, 428] width 111 height 17
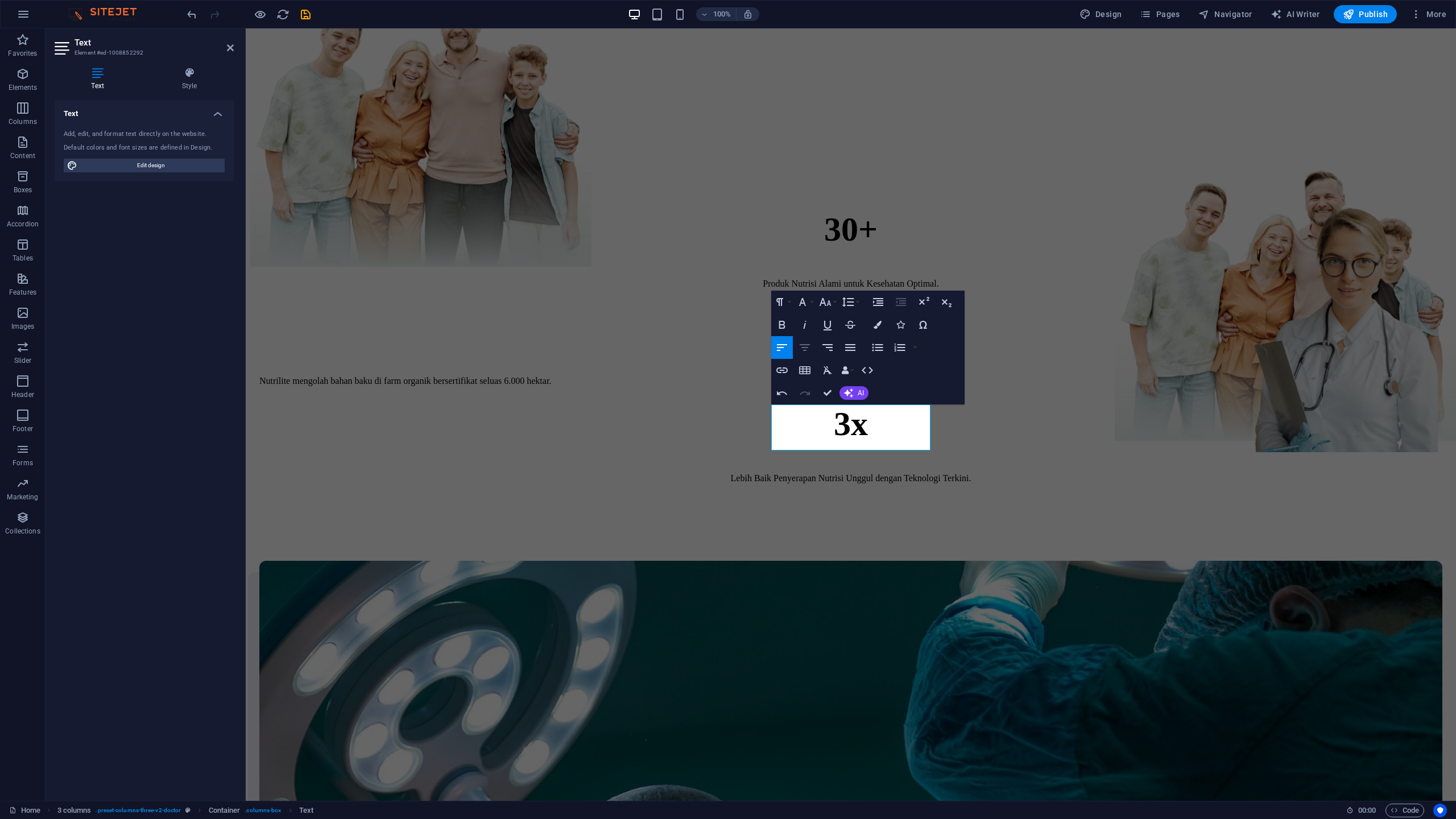
click at [801, 346] on icon "button" at bounding box center [804, 347] width 14 height 14
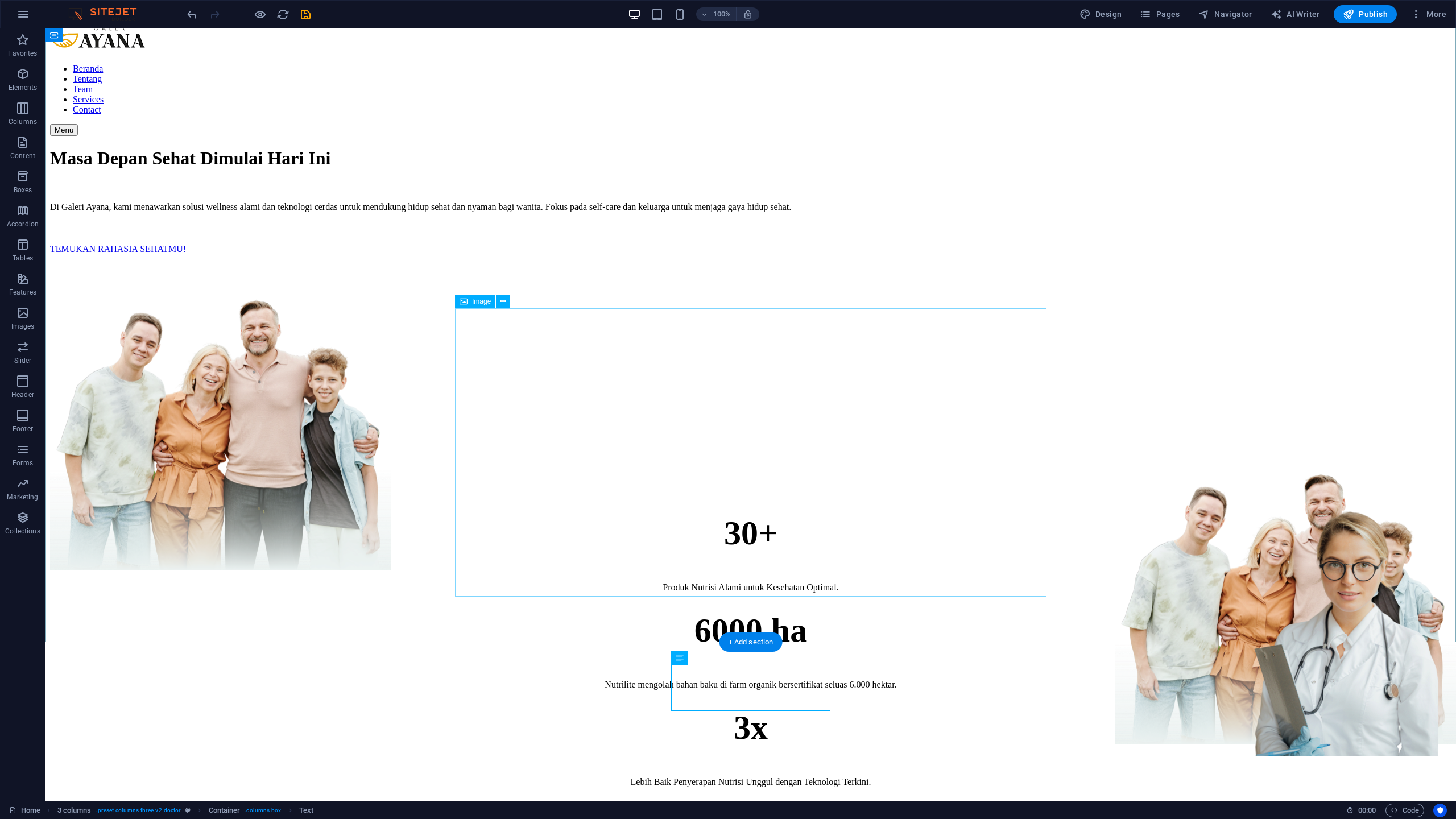
scroll to position [0, 0]
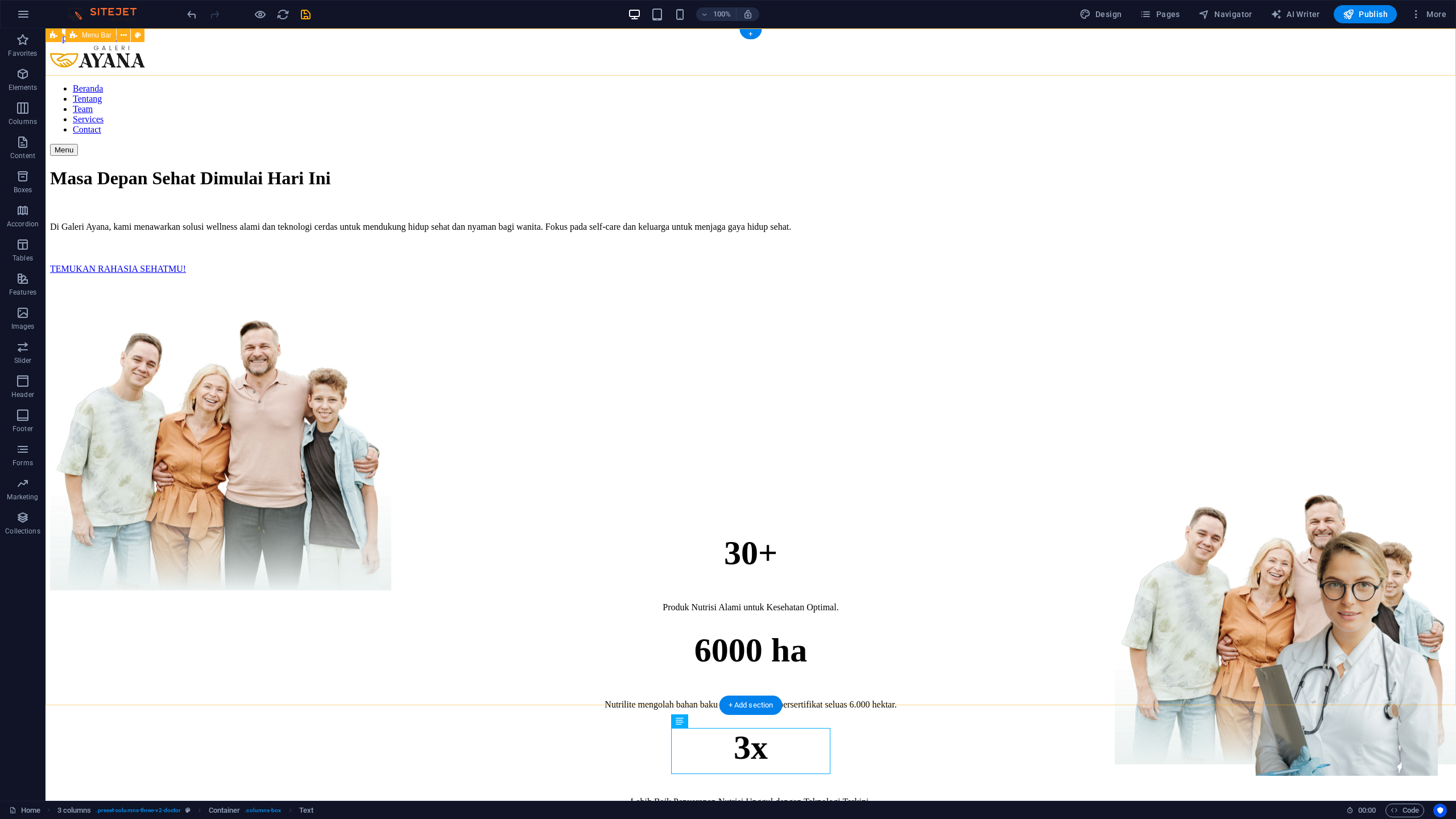
checkbox input "false"
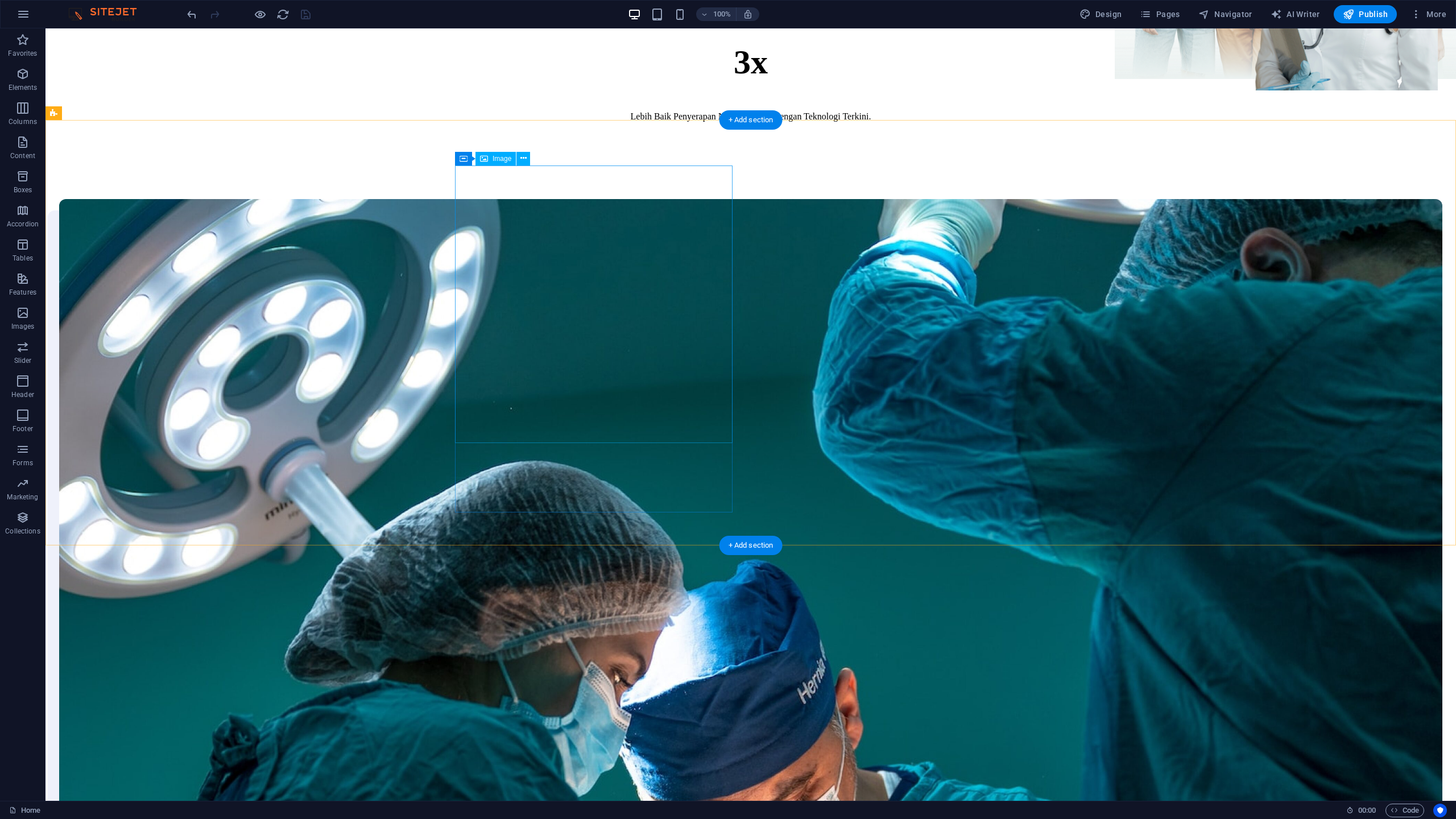
scroll to position [682, 0]
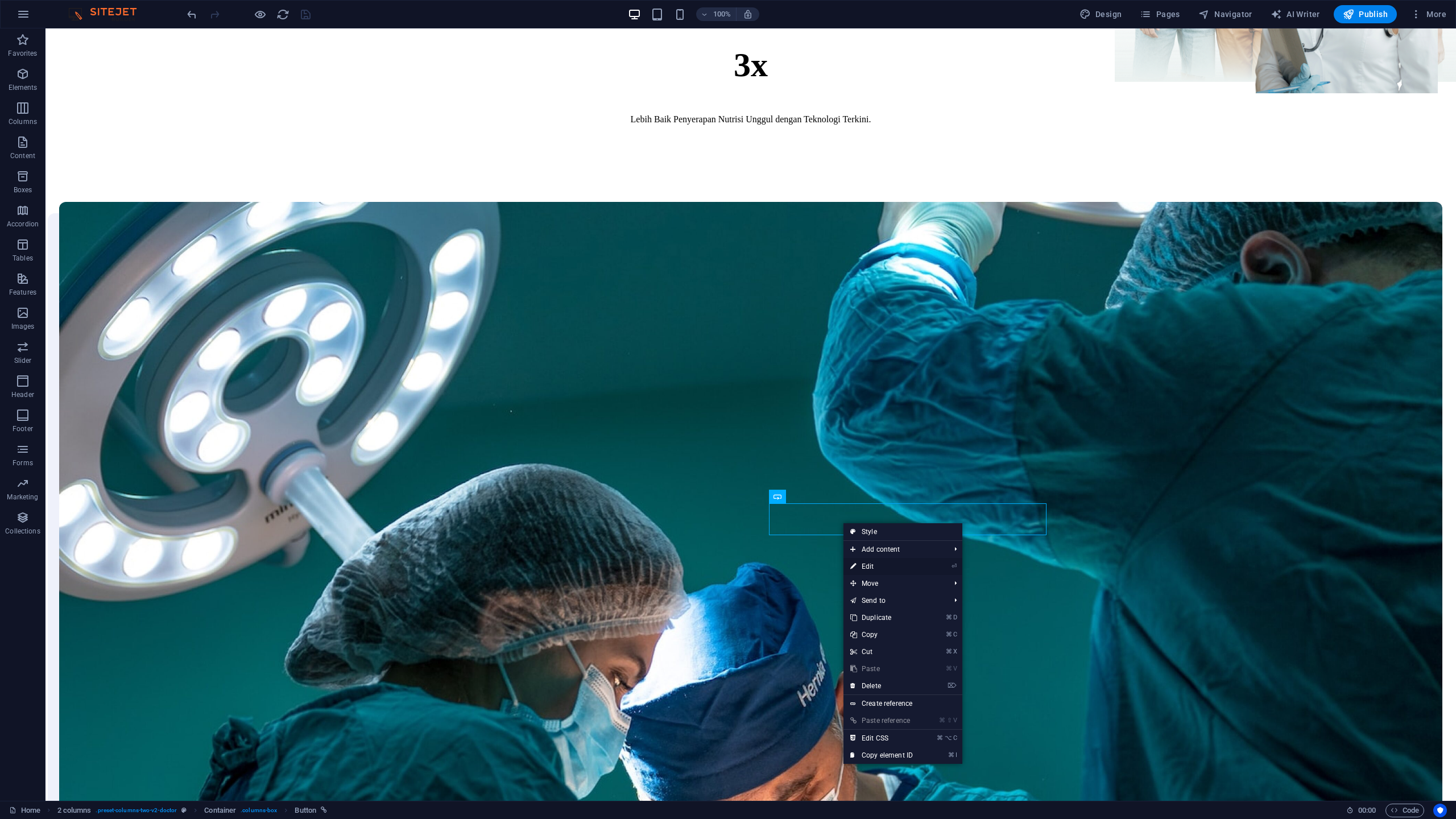
click at [864, 568] on link "⏎ Edit" at bounding box center [881, 567] width 76 height 17
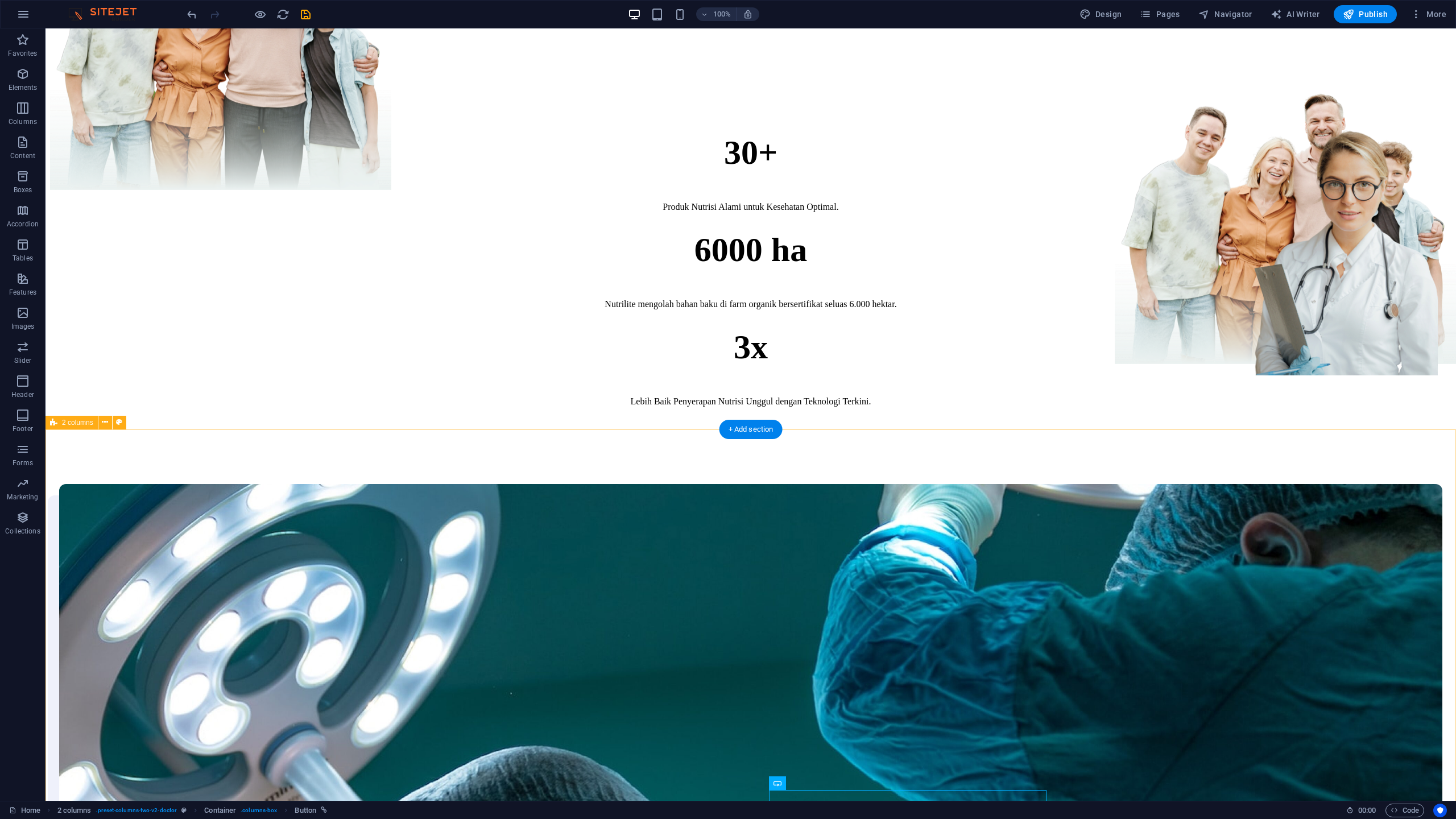
scroll to position [396, 0]
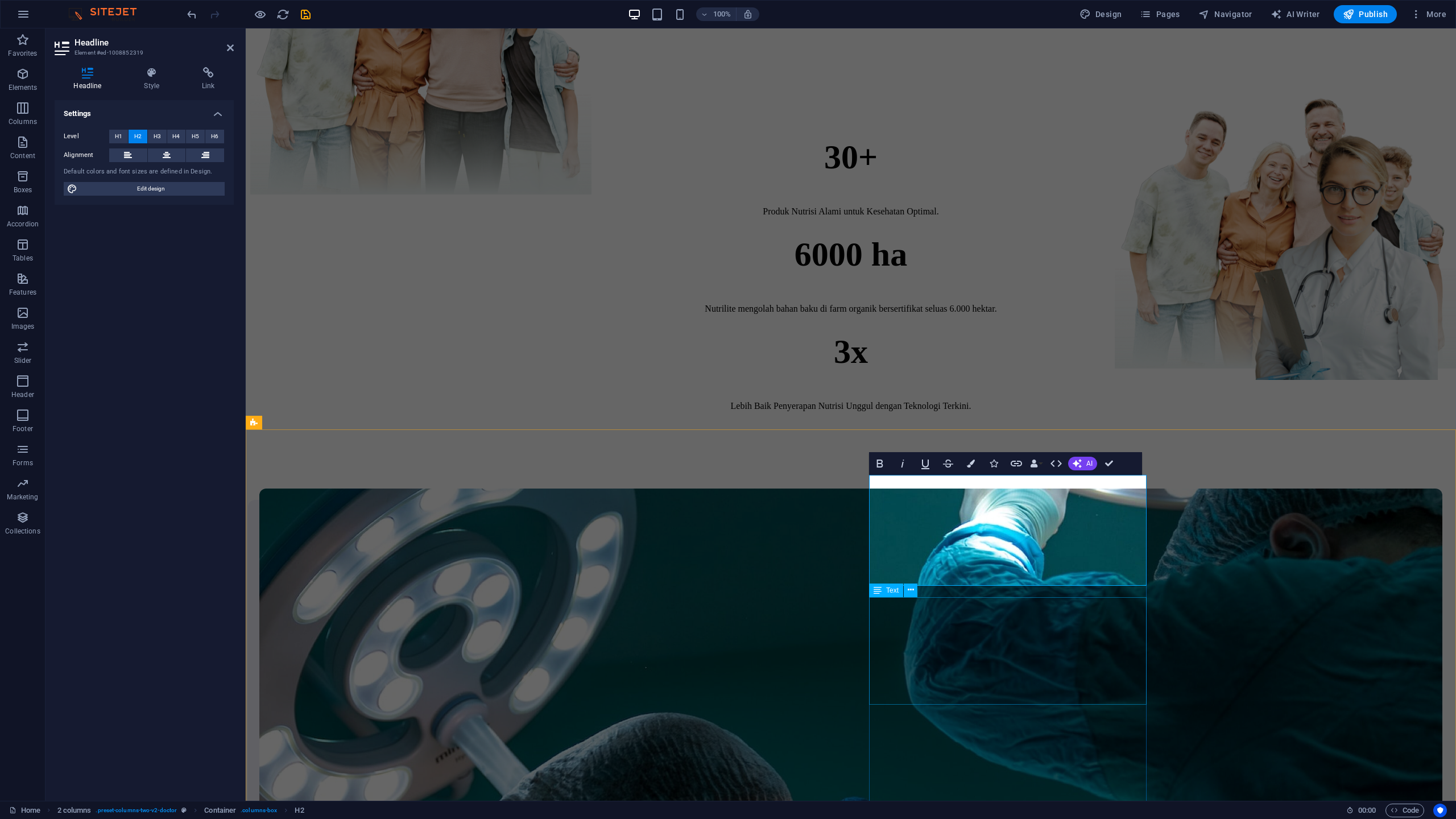
scroll to position [0, 2]
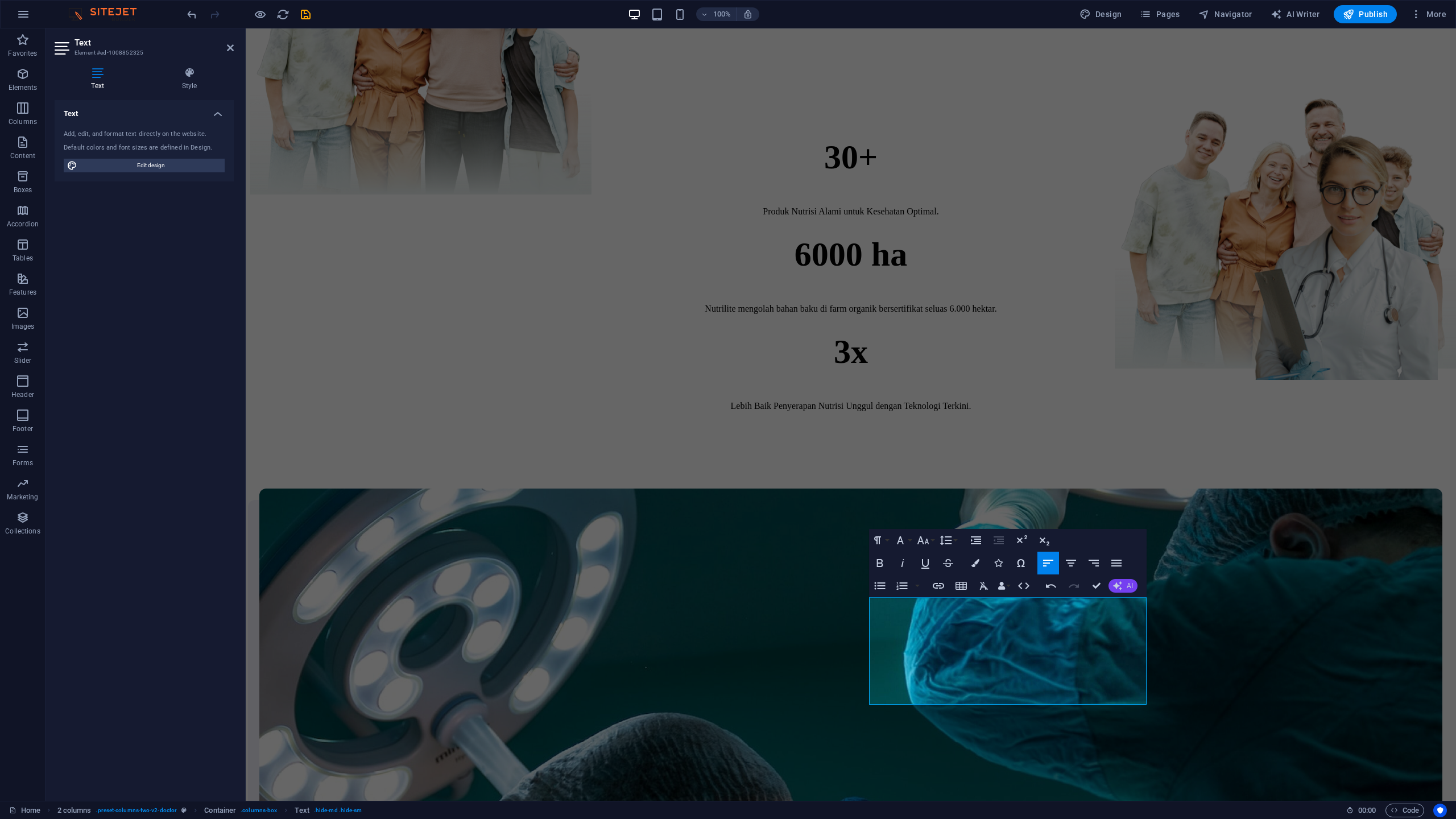
click at [1127, 586] on span "AI" at bounding box center [1129, 585] width 6 height 6
click at [1134, 627] on link "Make shorter" at bounding box center [1164, 621] width 111 height 17
click at [1131, 582] on span "AI" at bounding box center [1129, 585] width 6 height 6
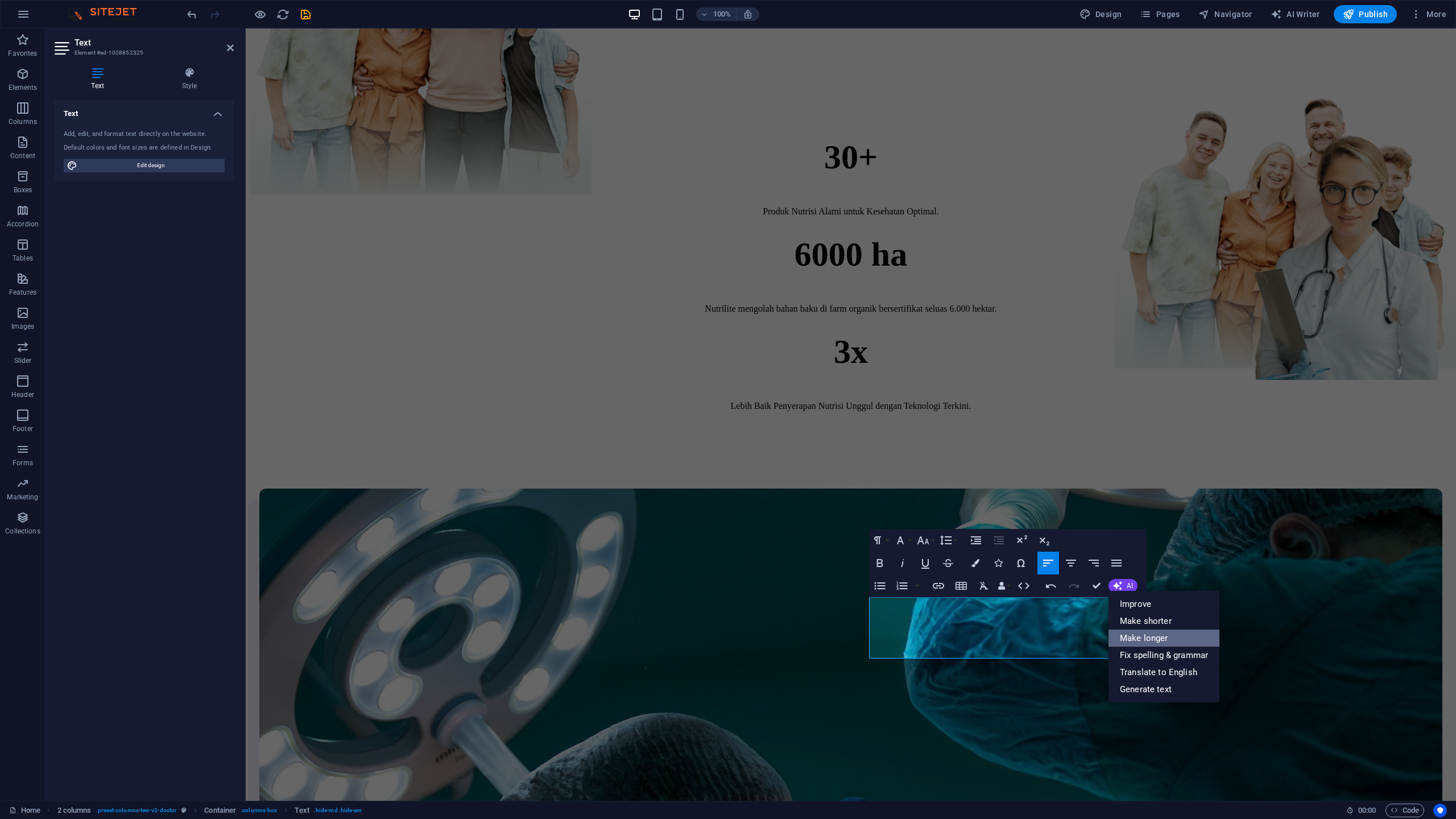
click at [1137, 642] on link "Make longer" at bounding box center [1164, 638] width 111 height 17
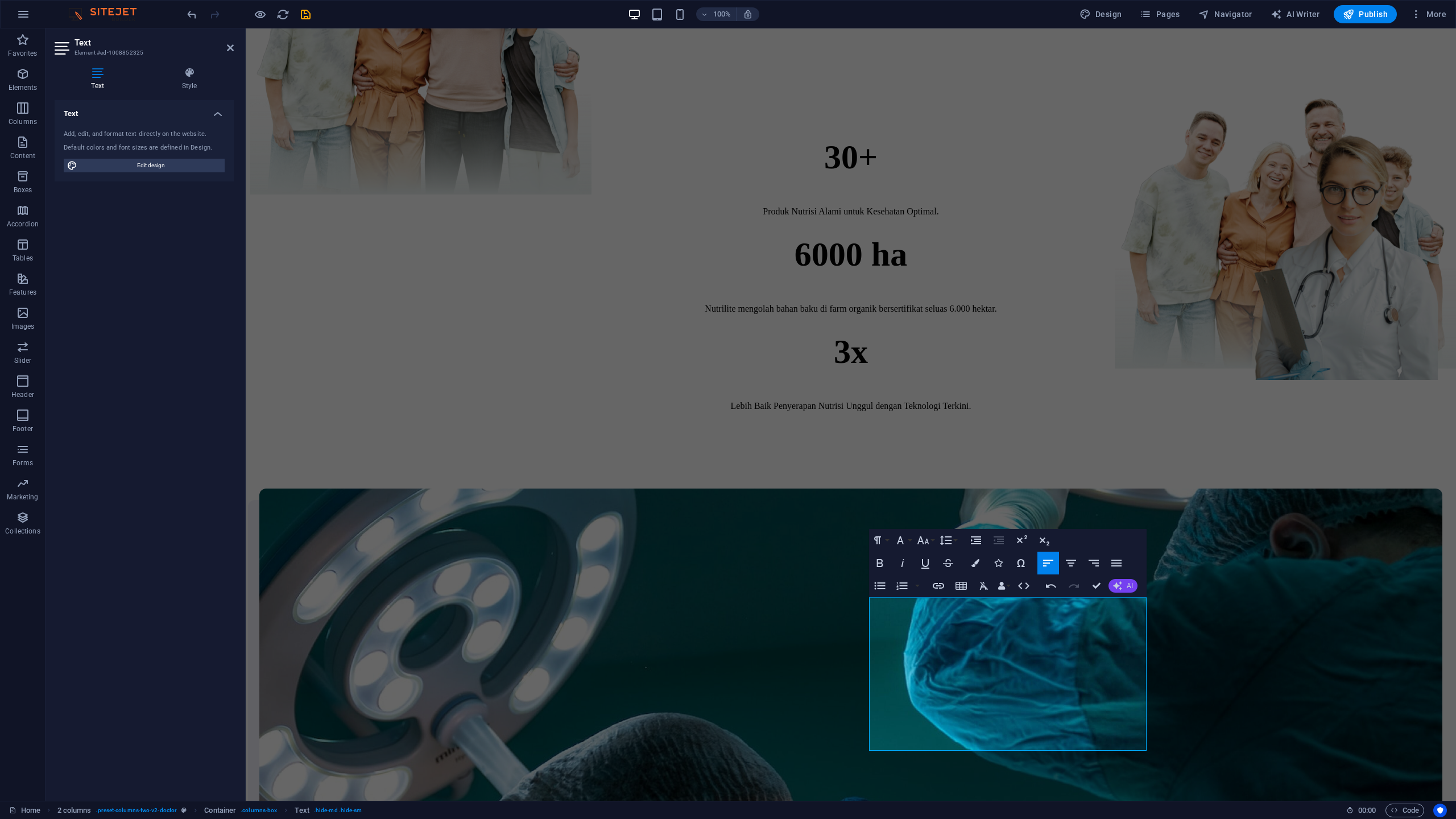
click at [1119, 589] on icon "button" at bounding box center [1117, 586] width 9 height 9
click at [1123, 608] on link "Improve" at bounding box center [1164, 604] width 111 height 17
click at [1116, 587] on icon "button" at bounding box center [1116, 585] width 12 height 12
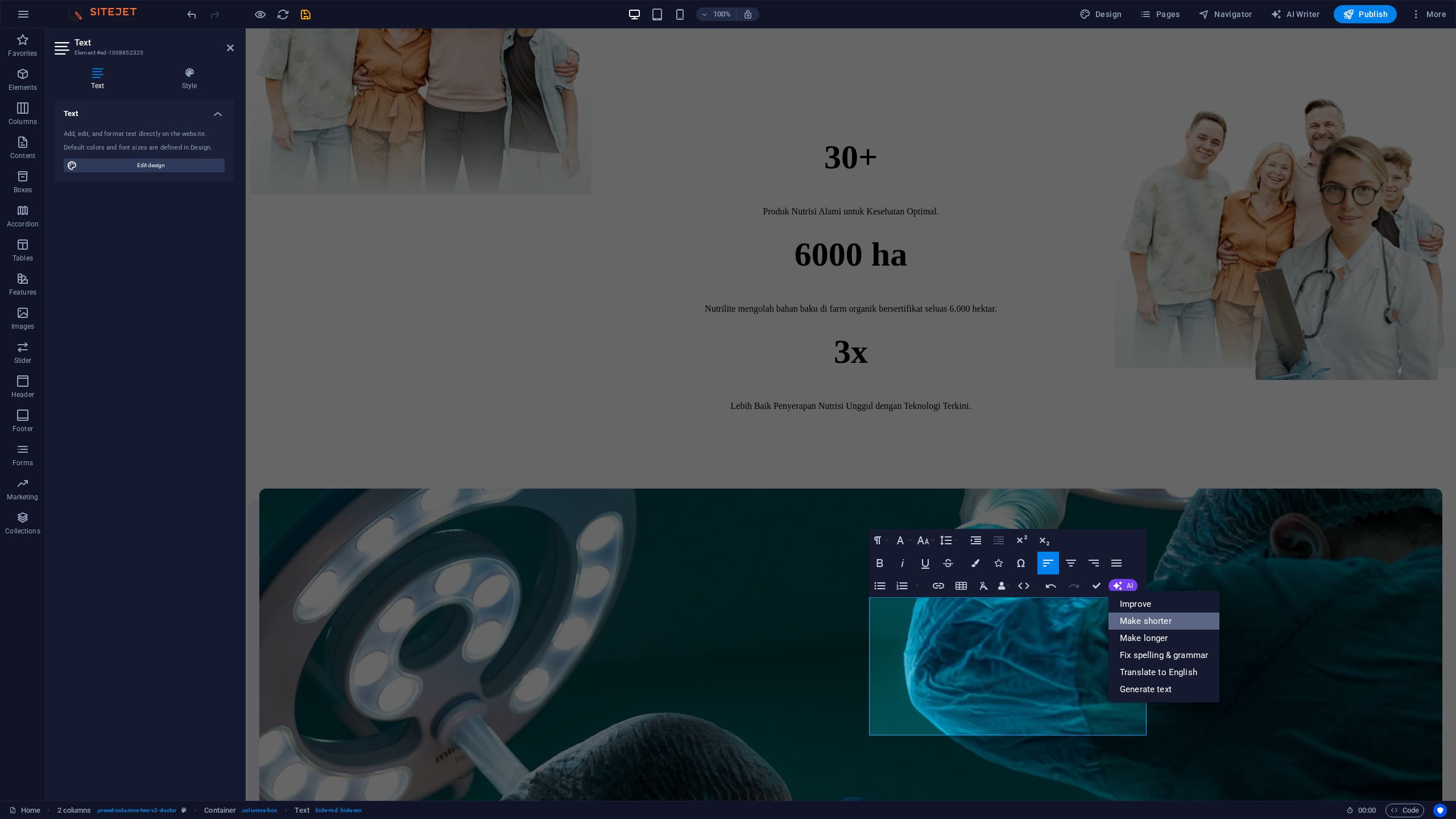
click at [1126, 619] on link "Make shorter" at bounding box center [1164, 621] width 111 height 17
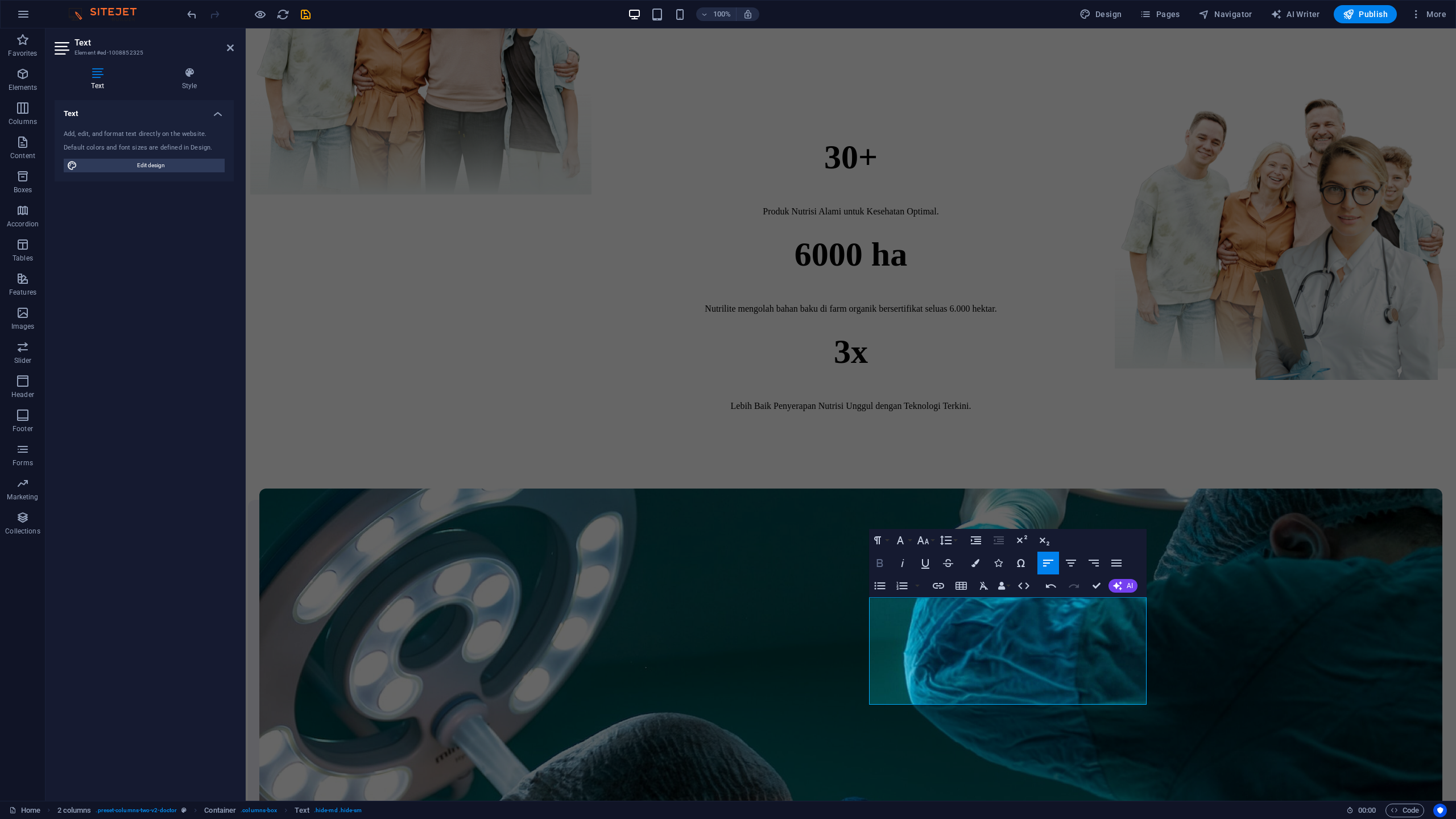
click at [879, 564] on icon "button" at bounding box center [880, 563] width 14 height 14
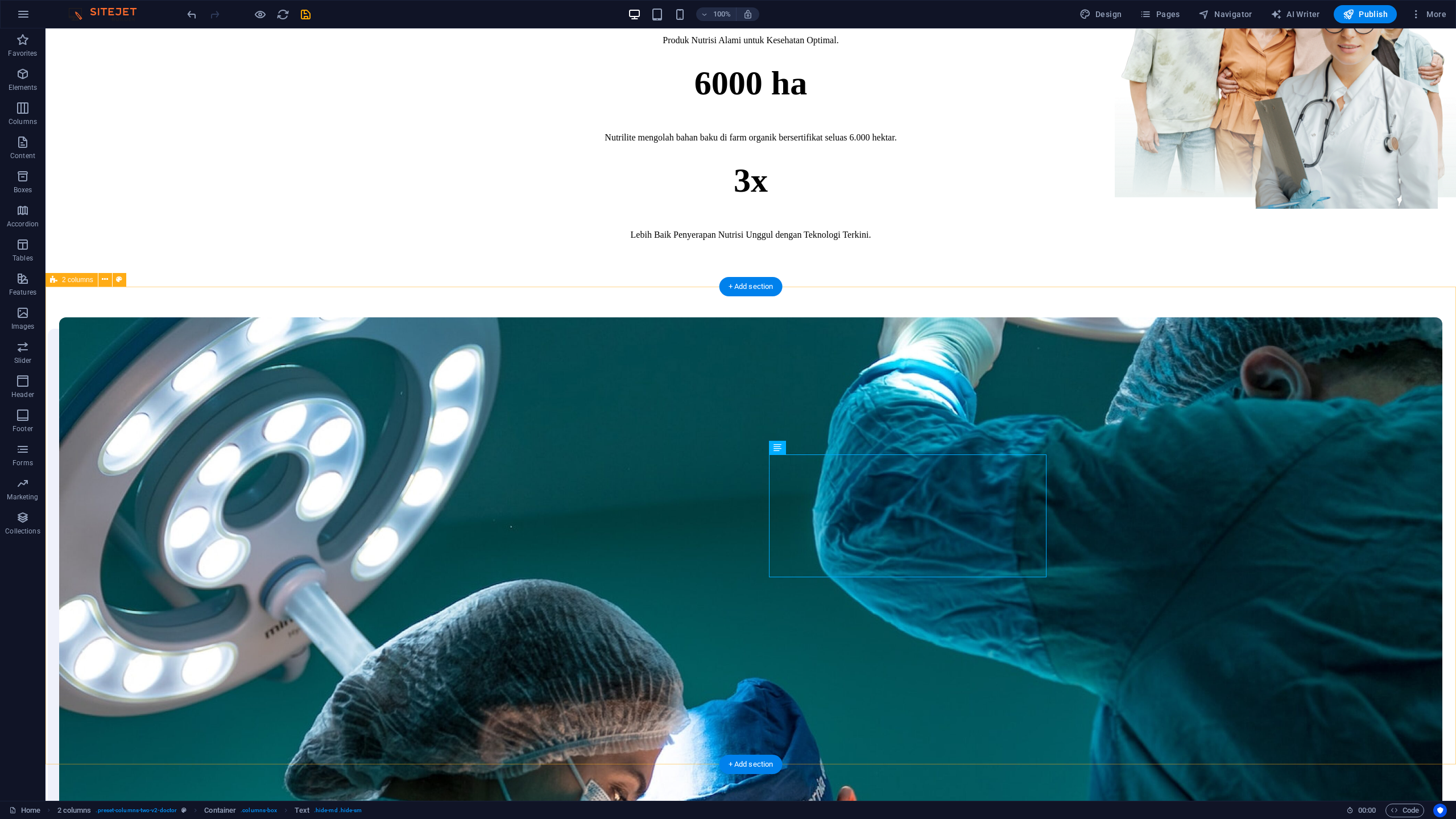
scroll to position [587, 0]
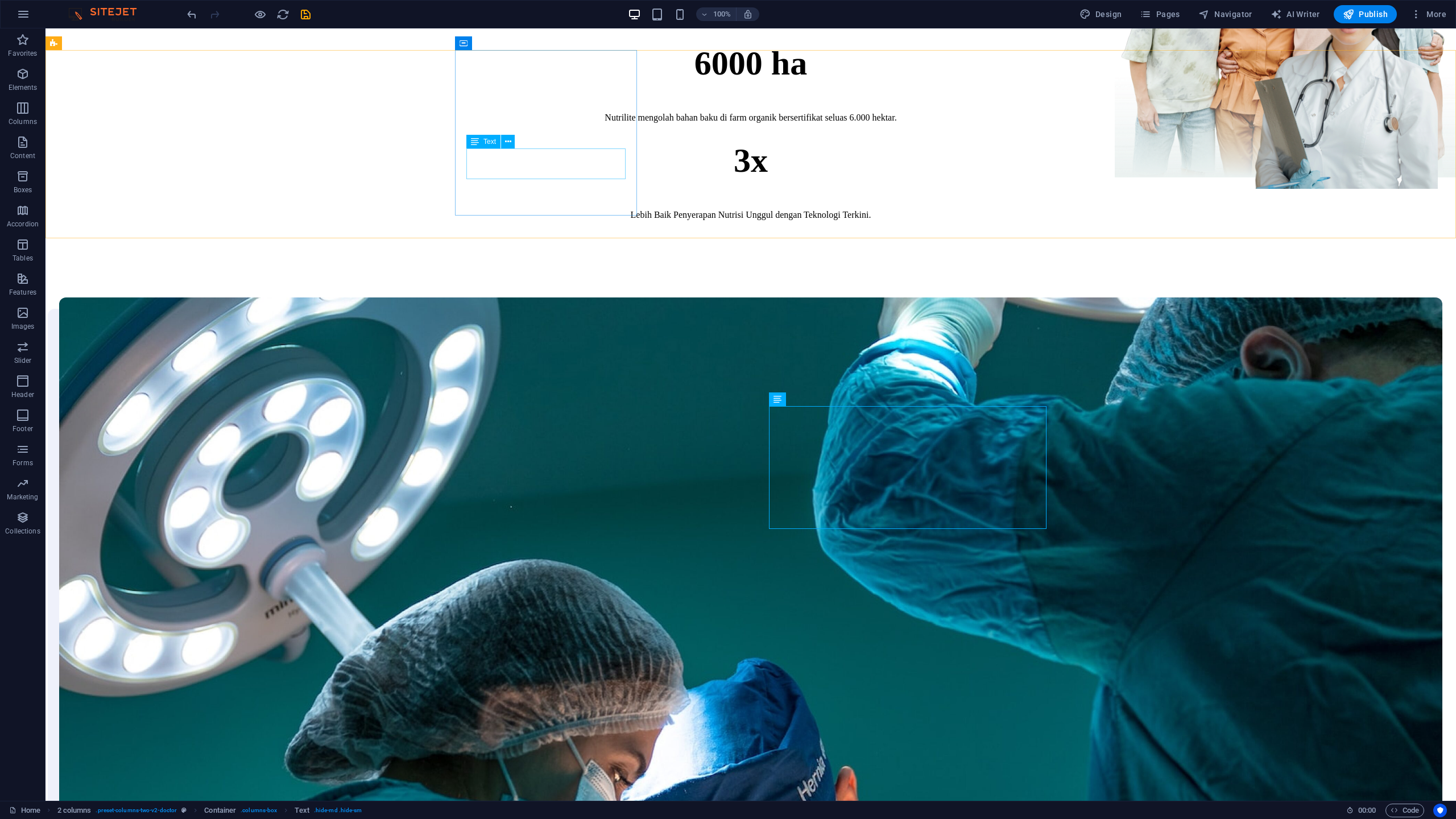
checkbox input "false"
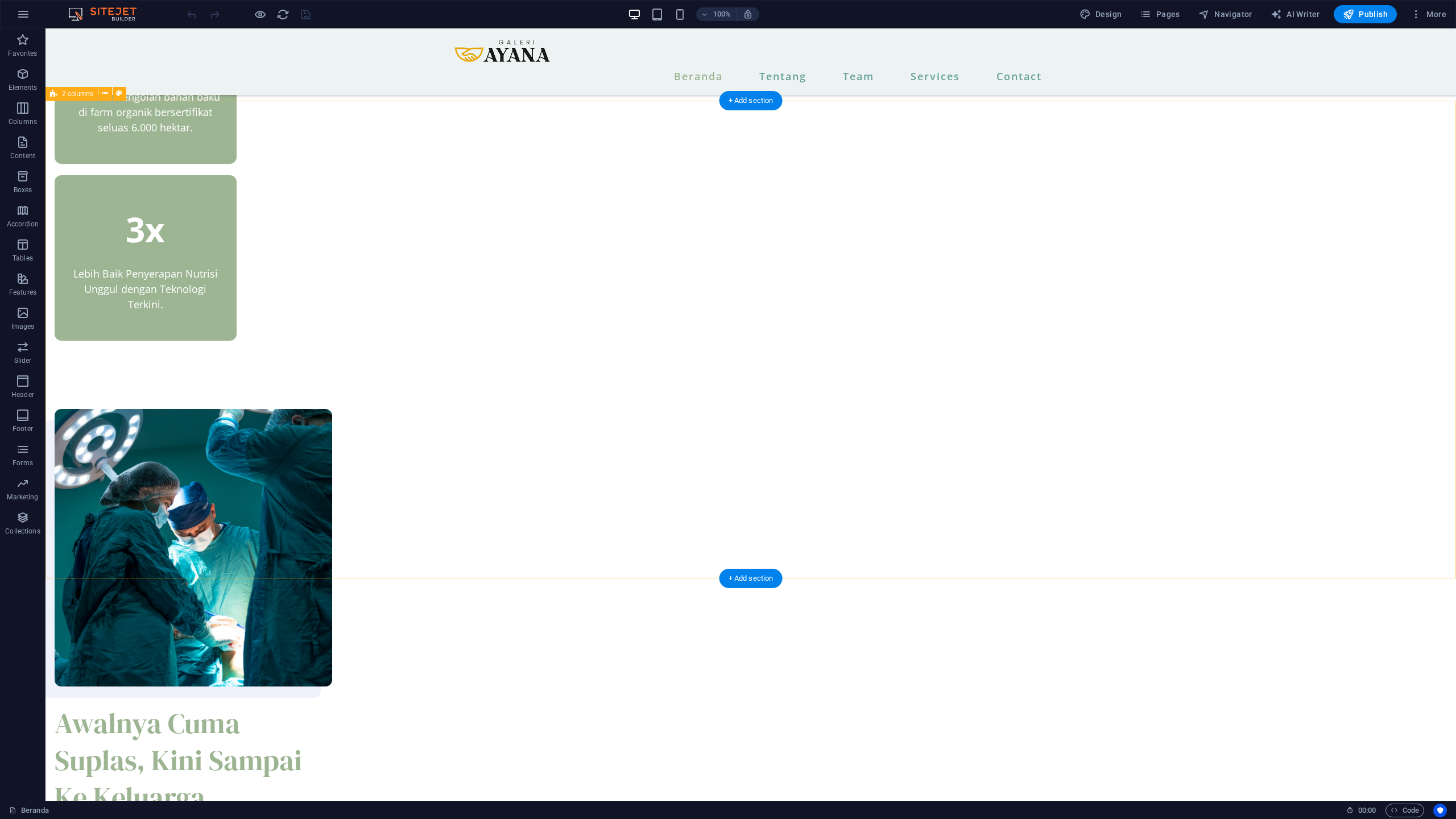
scroll to position [722, 0]
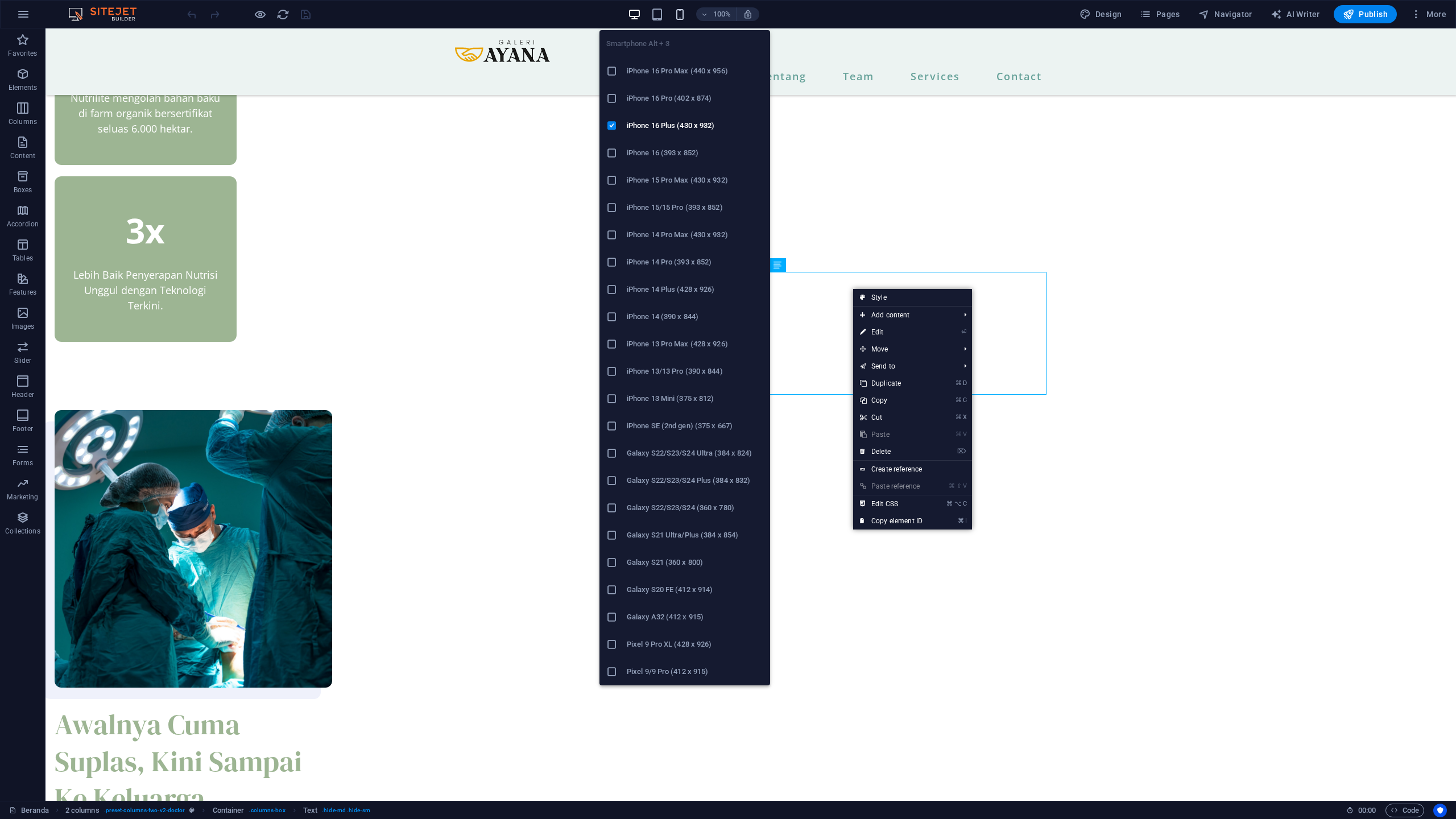
click at [680, 15] on icon "button" at bounding box center [679, 15] width 13 height 13
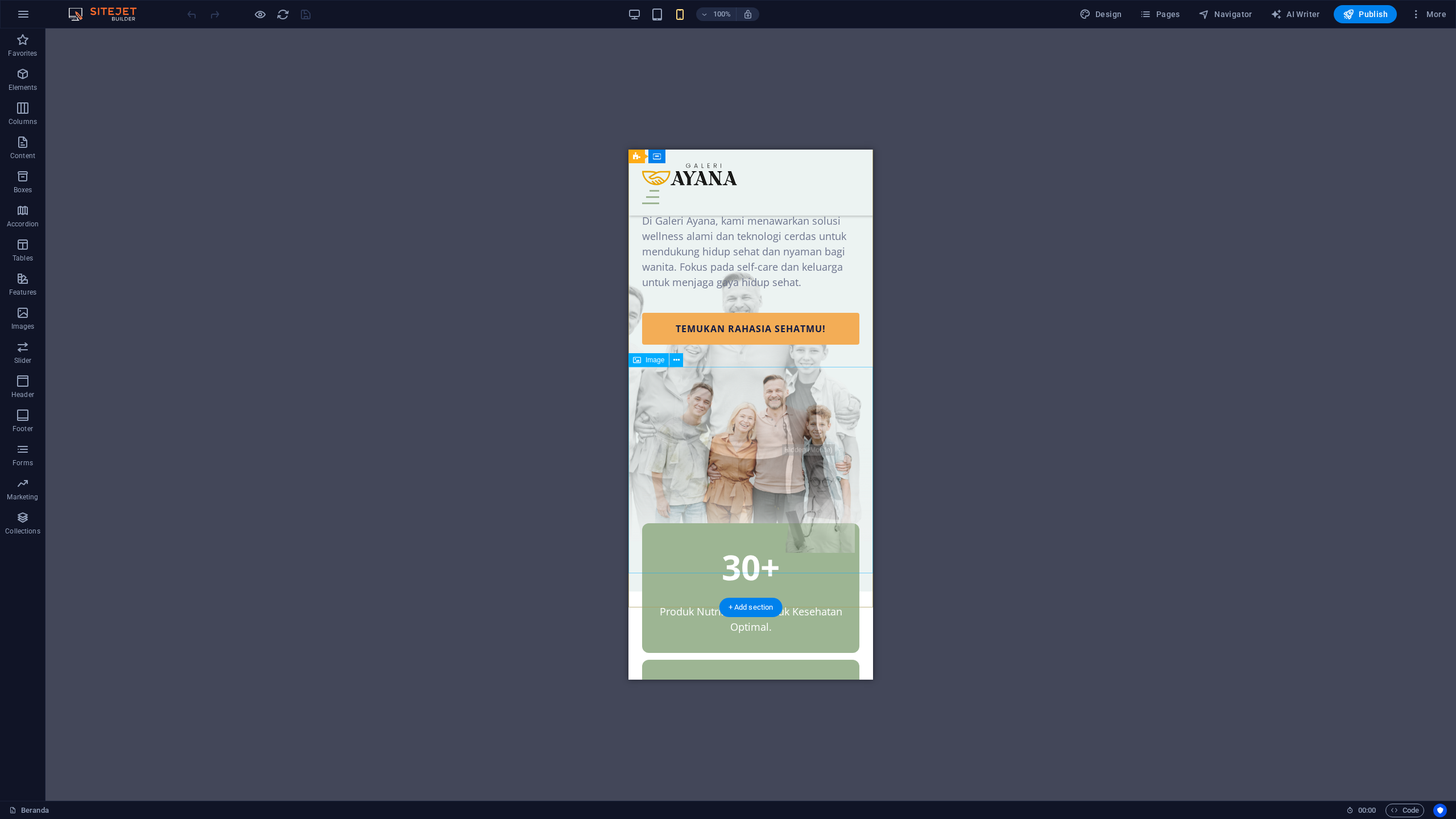
scroll to position [0, 0]
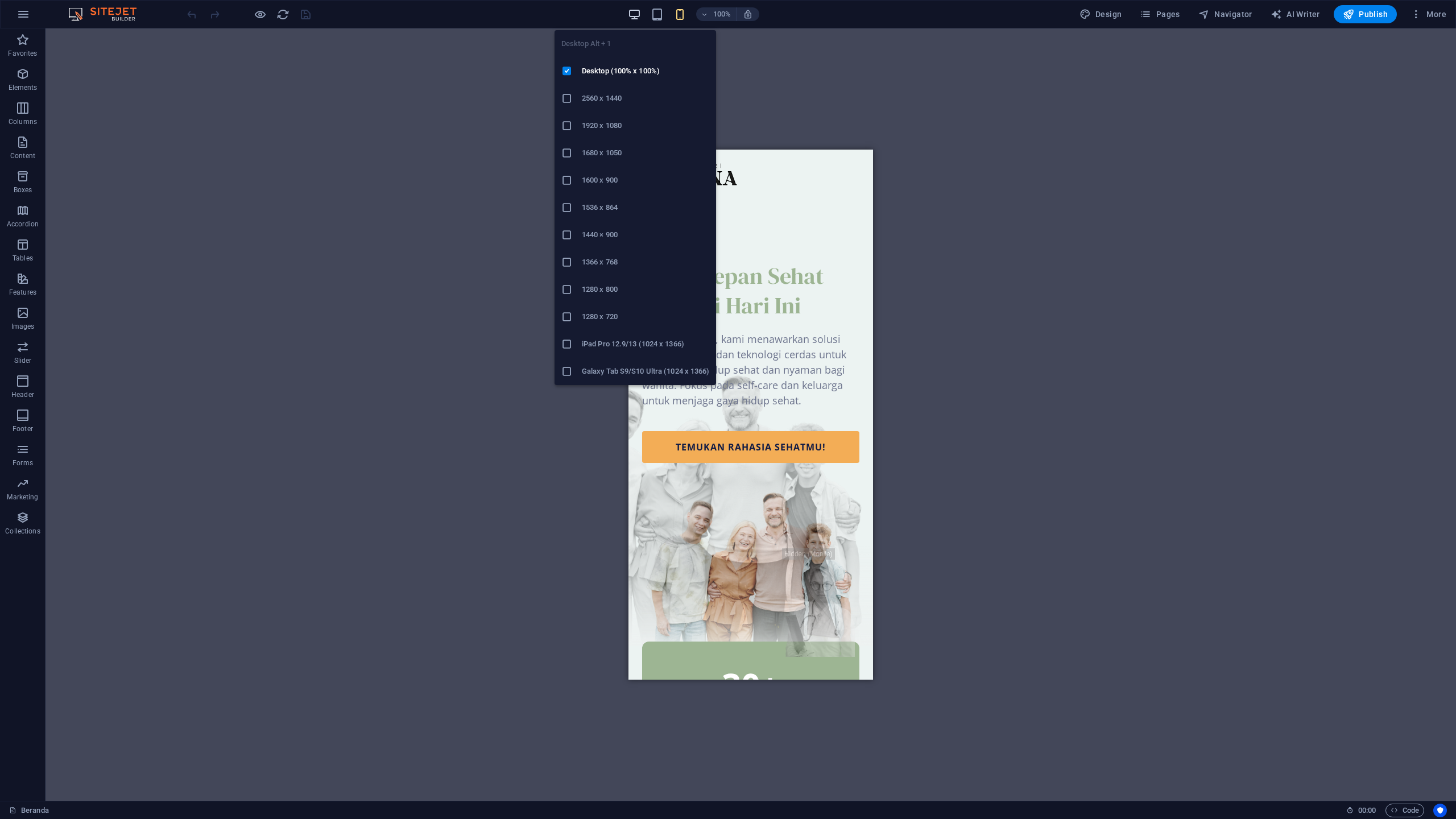
click at [636, 11] on icon "button" at bounding box center [634, 15] width 13 height 13
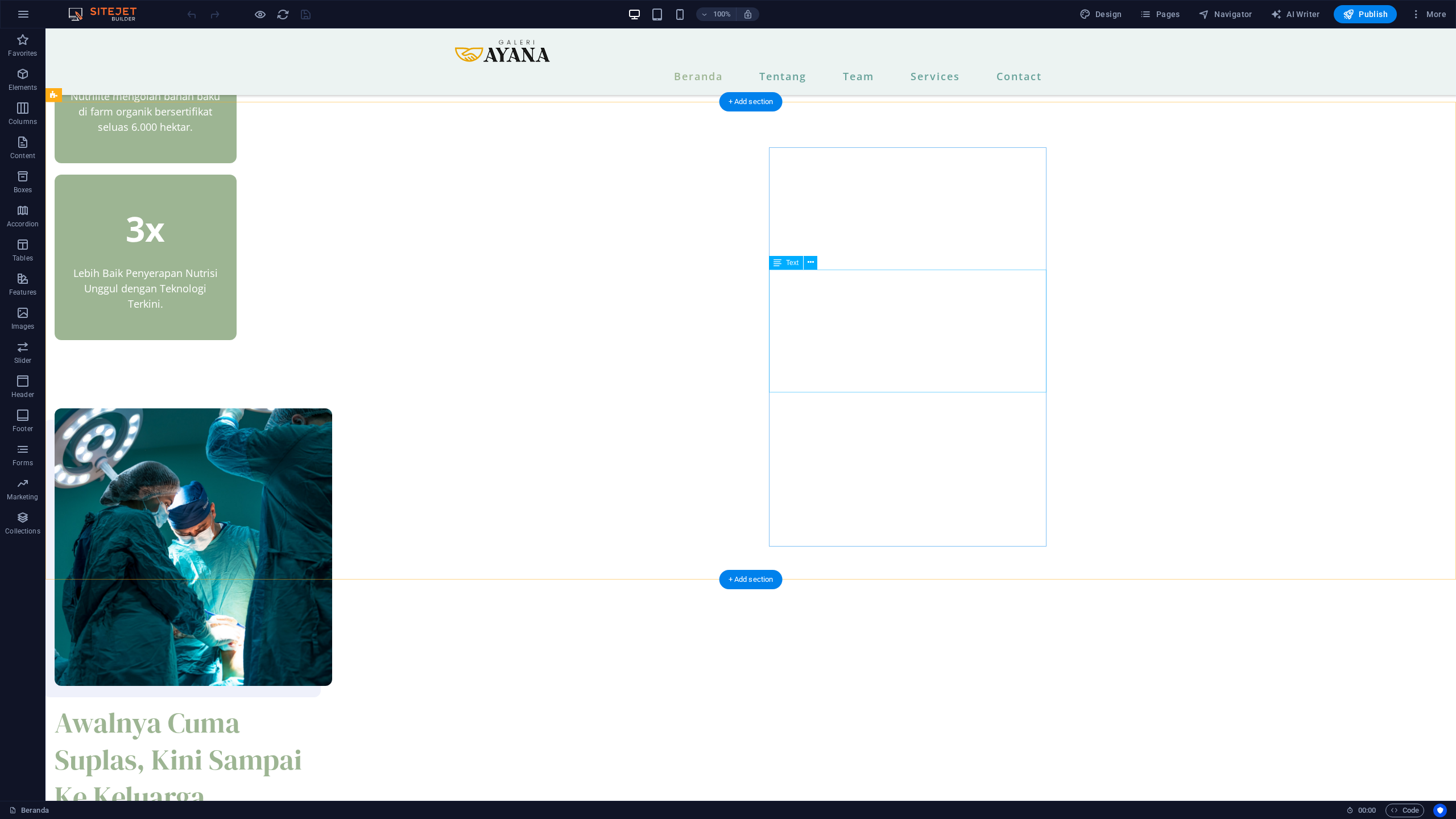
scroll to position [723, 0]
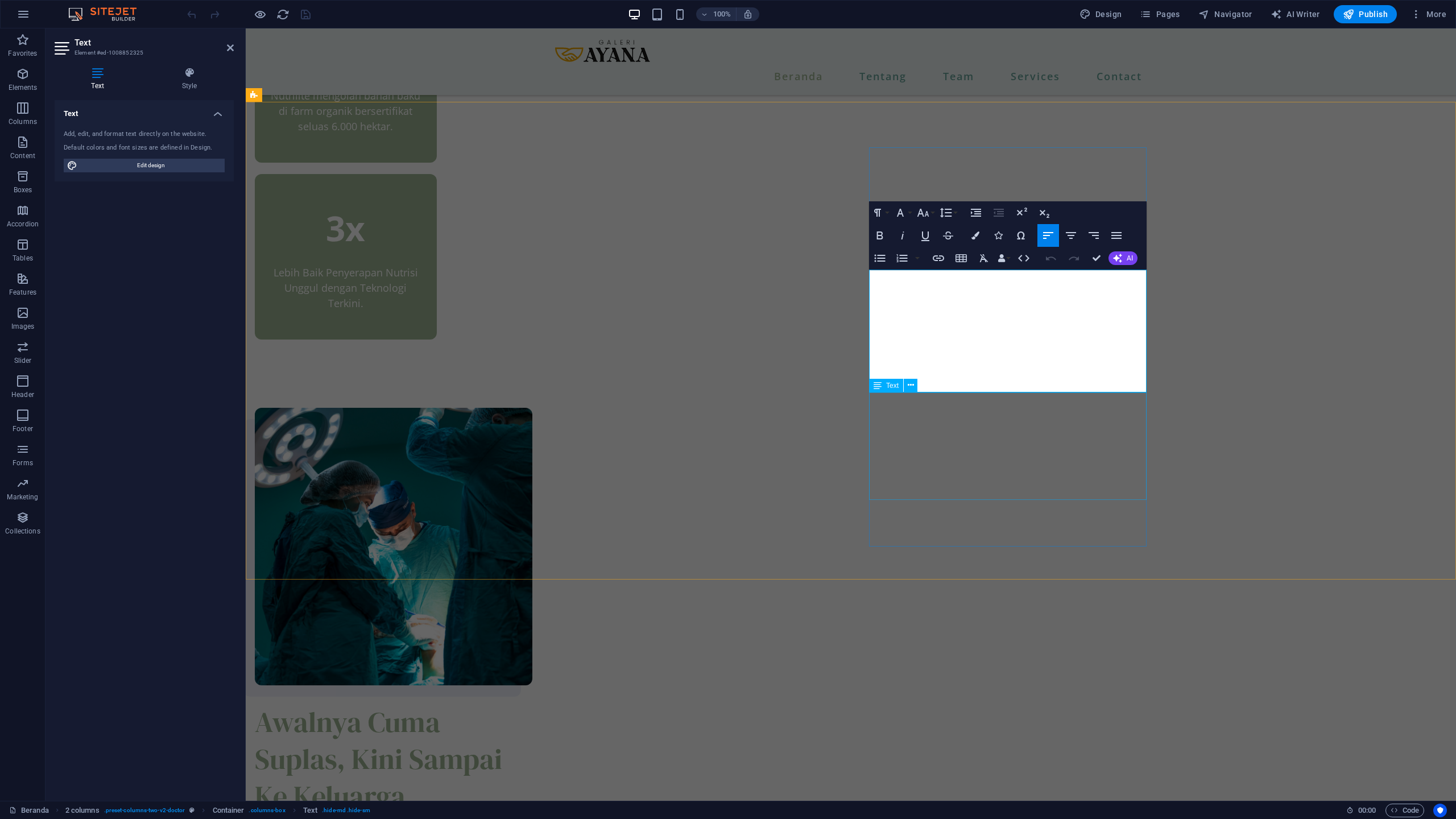
drag, startPoint x: 871, startPoint y: 323, endPoint x: 1132, endPoint y: 399, distance: 271.8
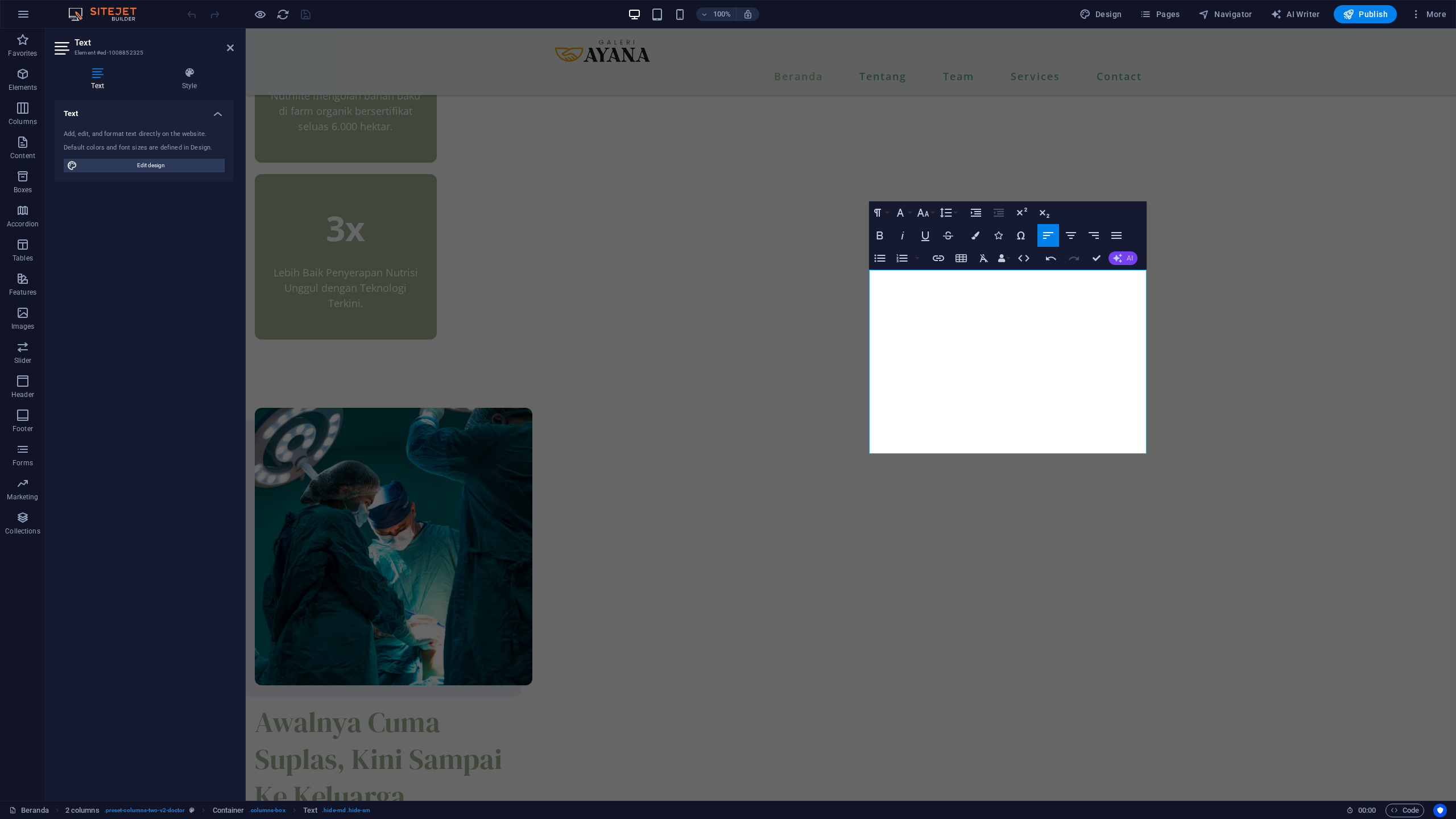
click at [1125, 257] on button "AI" at bounding box center [1123, 258] width 29 height 14
click at [1136, 271] on link "Improve" at bounding box center [1164, 276] width 111 height 17
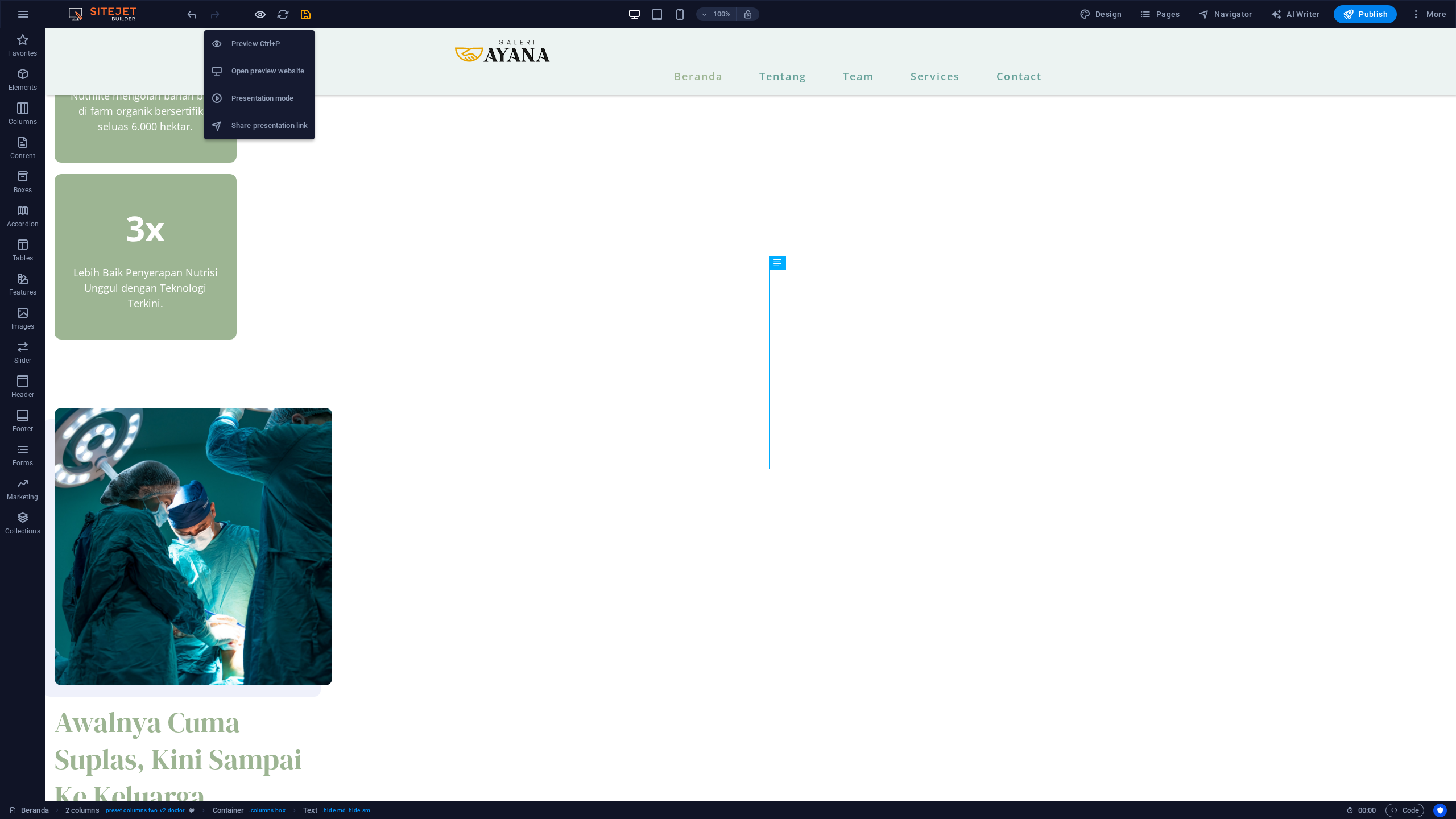
click at [255, 15] on icon "button" at bounding box center [260, 15] width 13 height 13
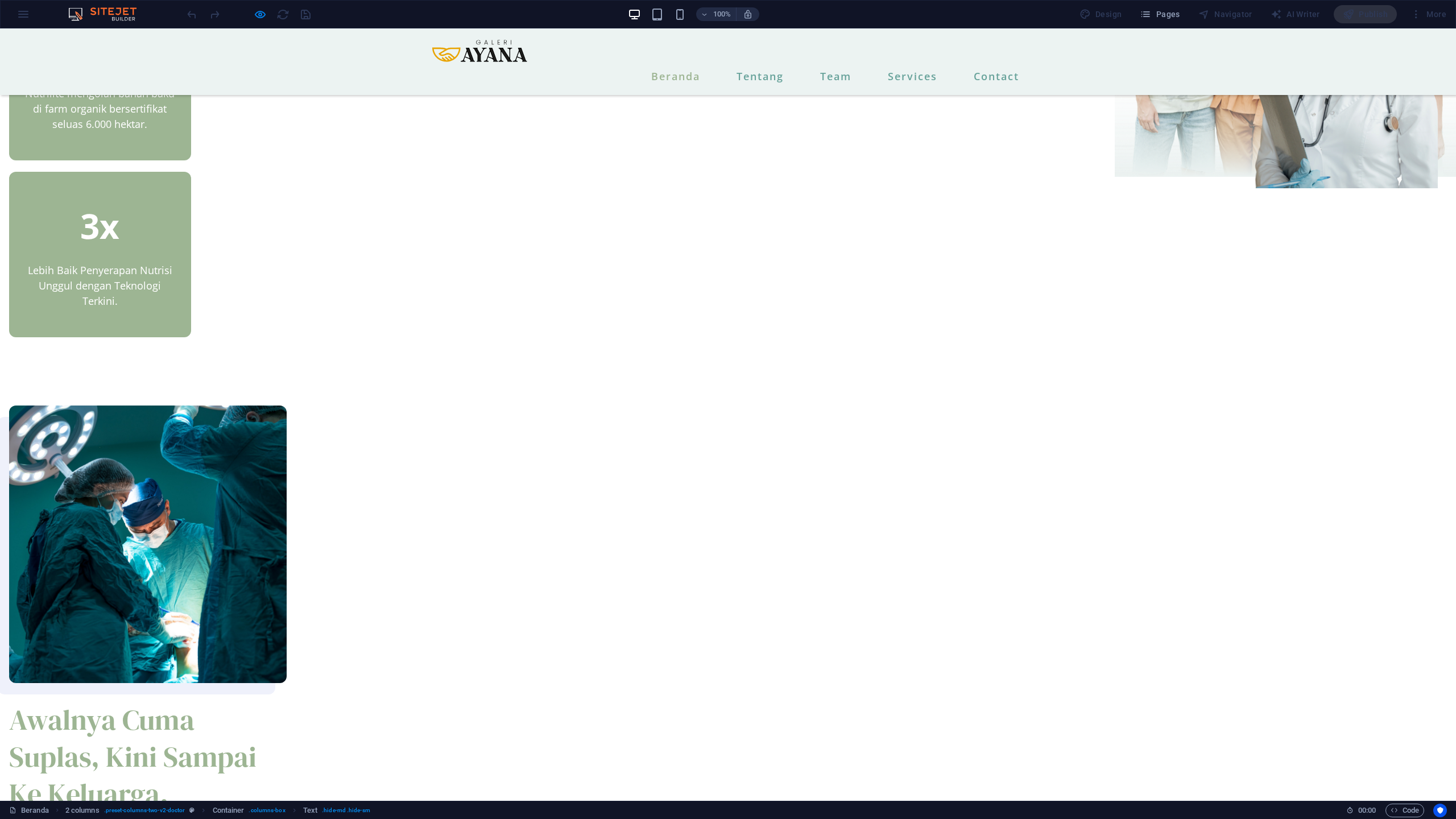
scroll to position [599, 0]
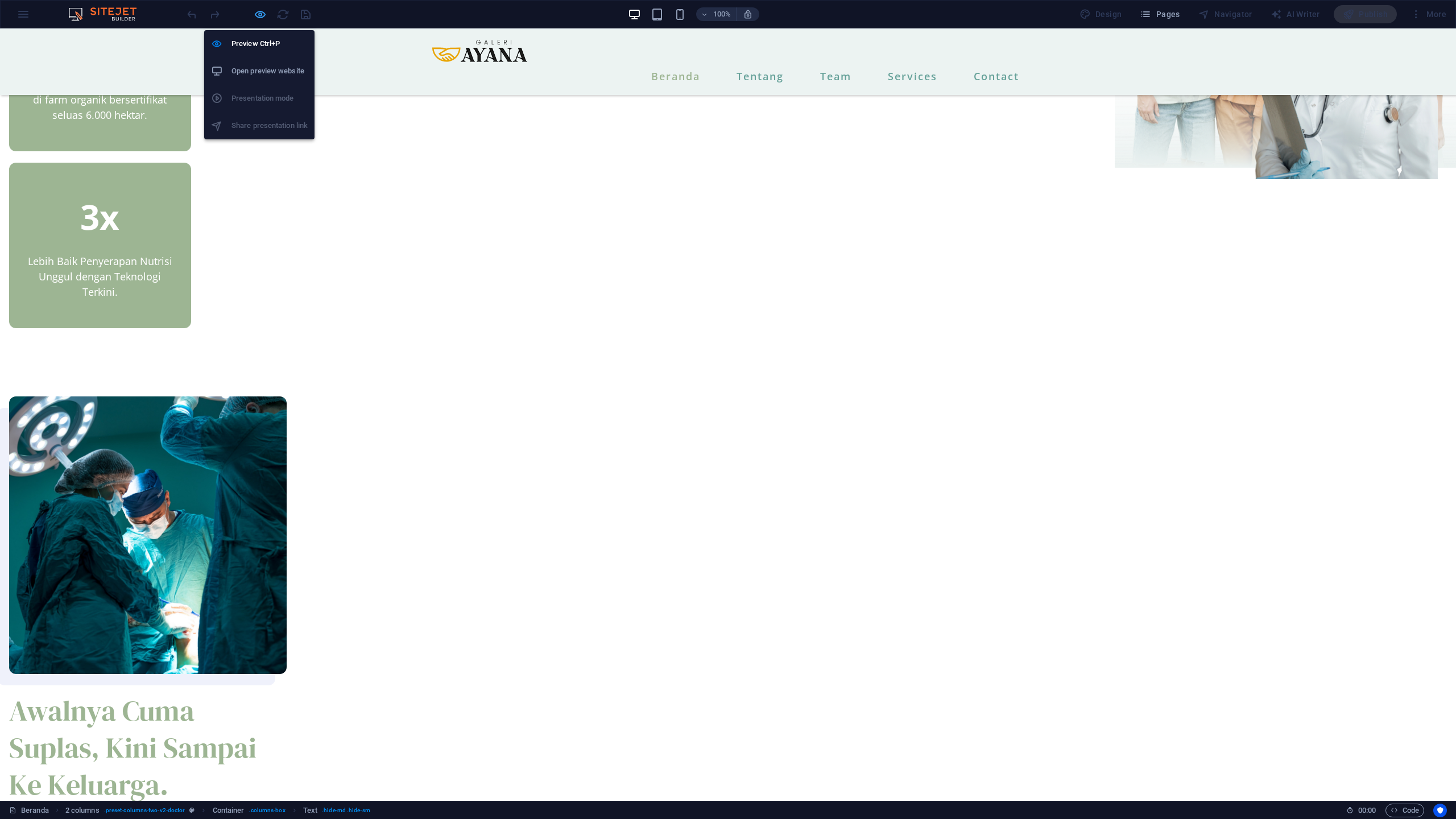
click at [259, 15] on icon "button" at bounding box center [260, 15] width 13 height 13
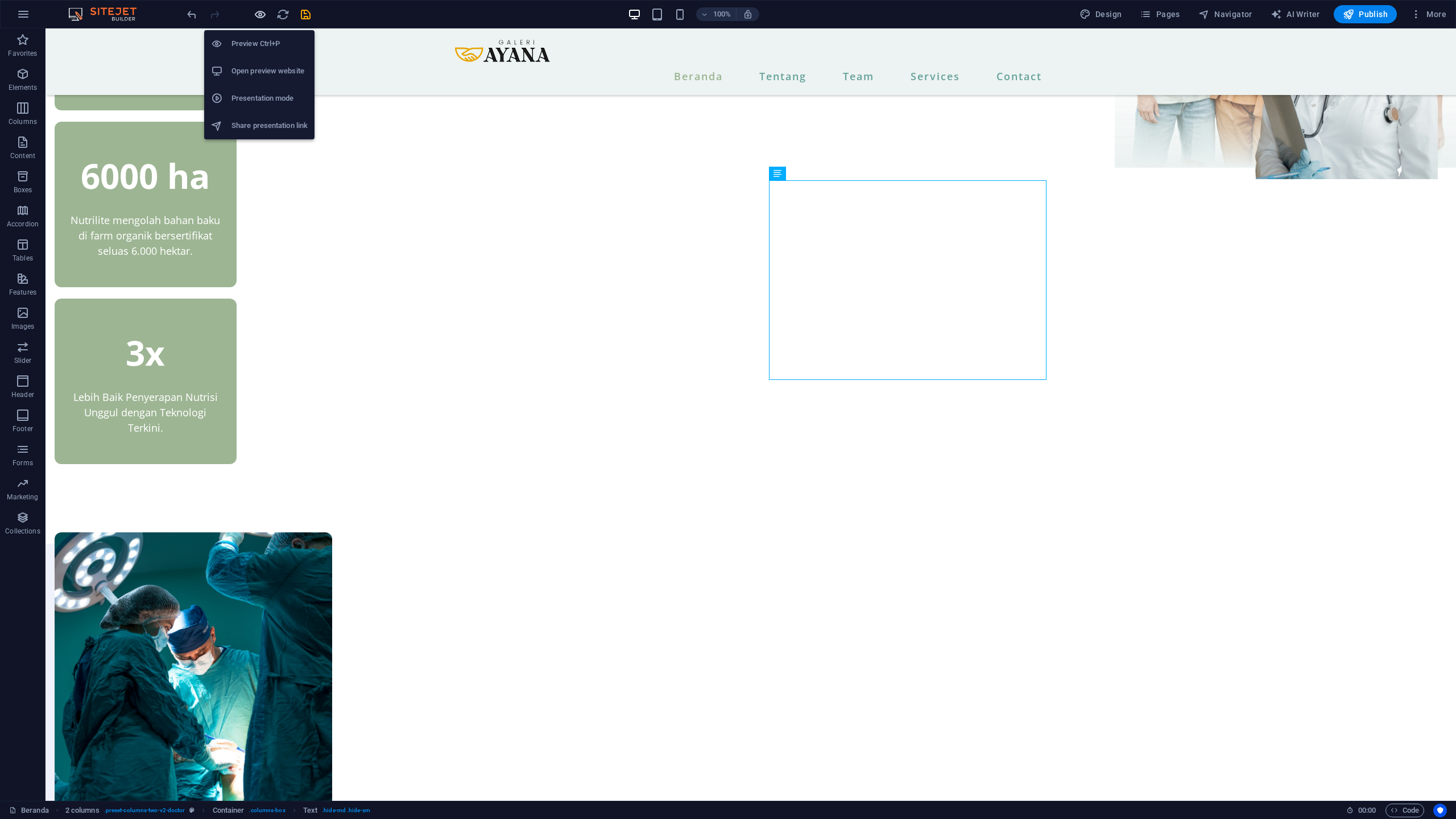
scroll to position [813, 0]
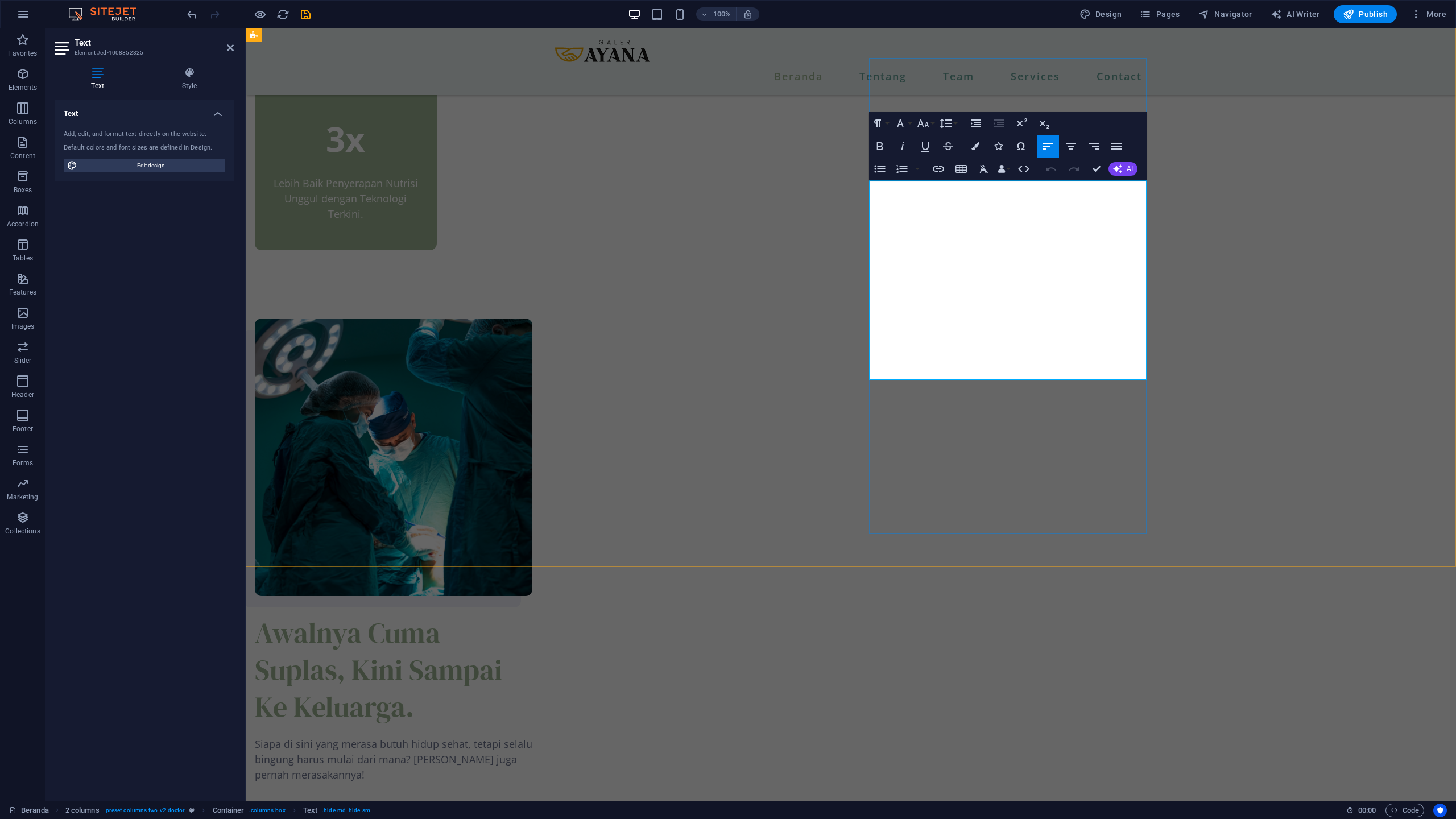
click at [532, 737] on p "Siapa di sini yang merasa butuh hidup sehat, tetapi selalu bingung harus mulai …" at bounding box center [393, 821] width 278 height 169
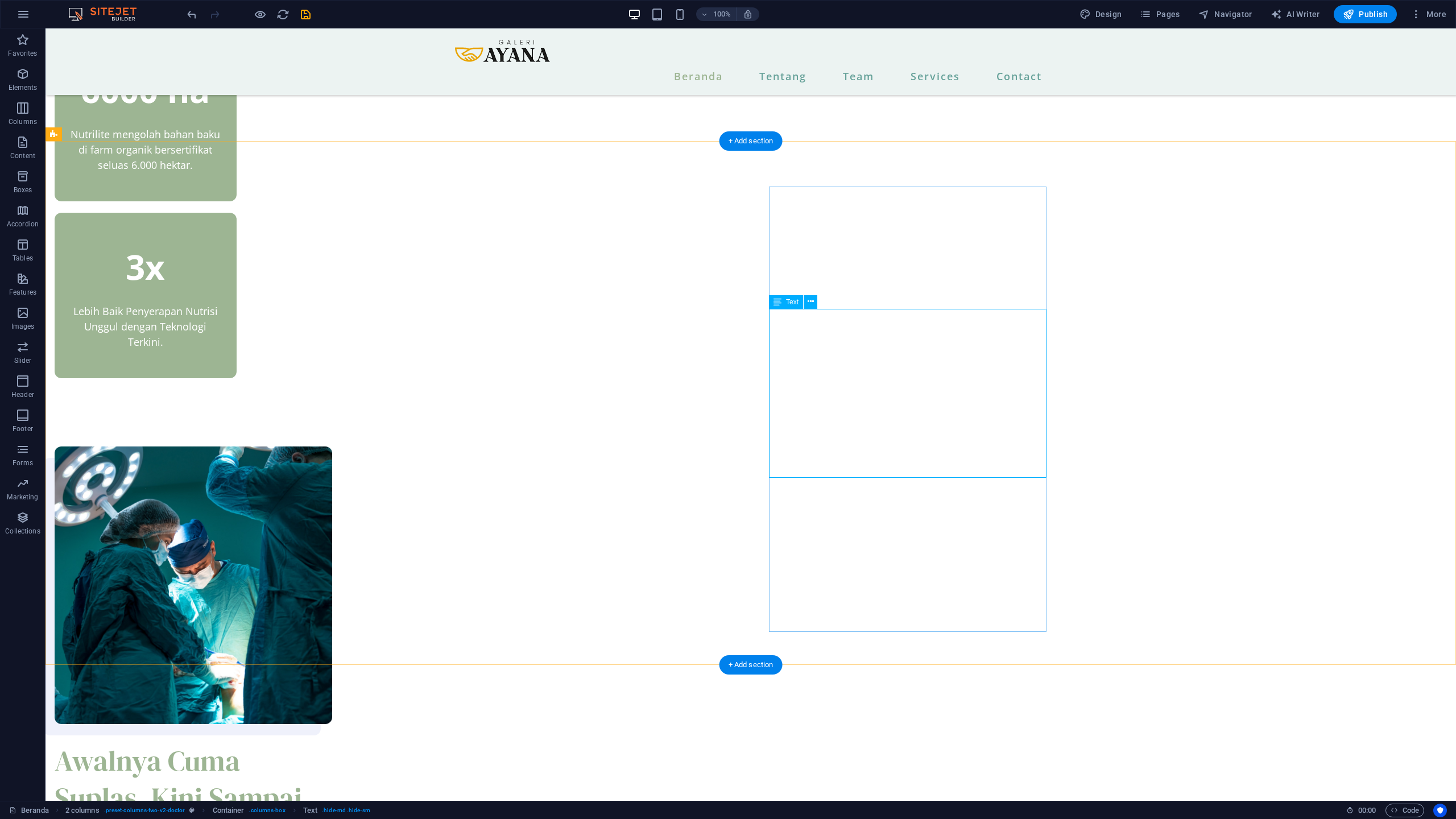
scroll to position [687, 0]
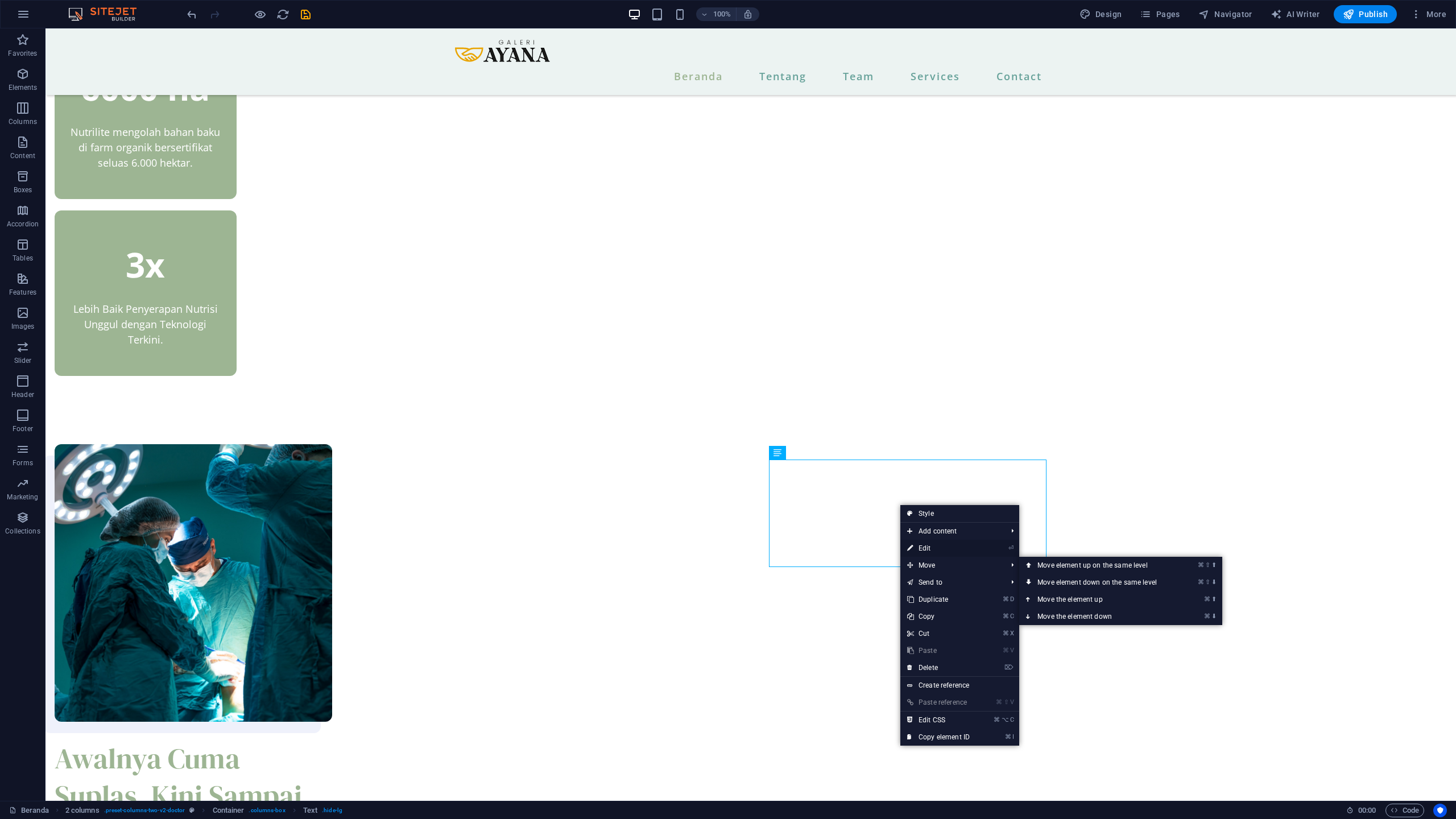
click at [917, 544] on link "⏎ Edit" at bounding box center [938, 548] width 76 height 17
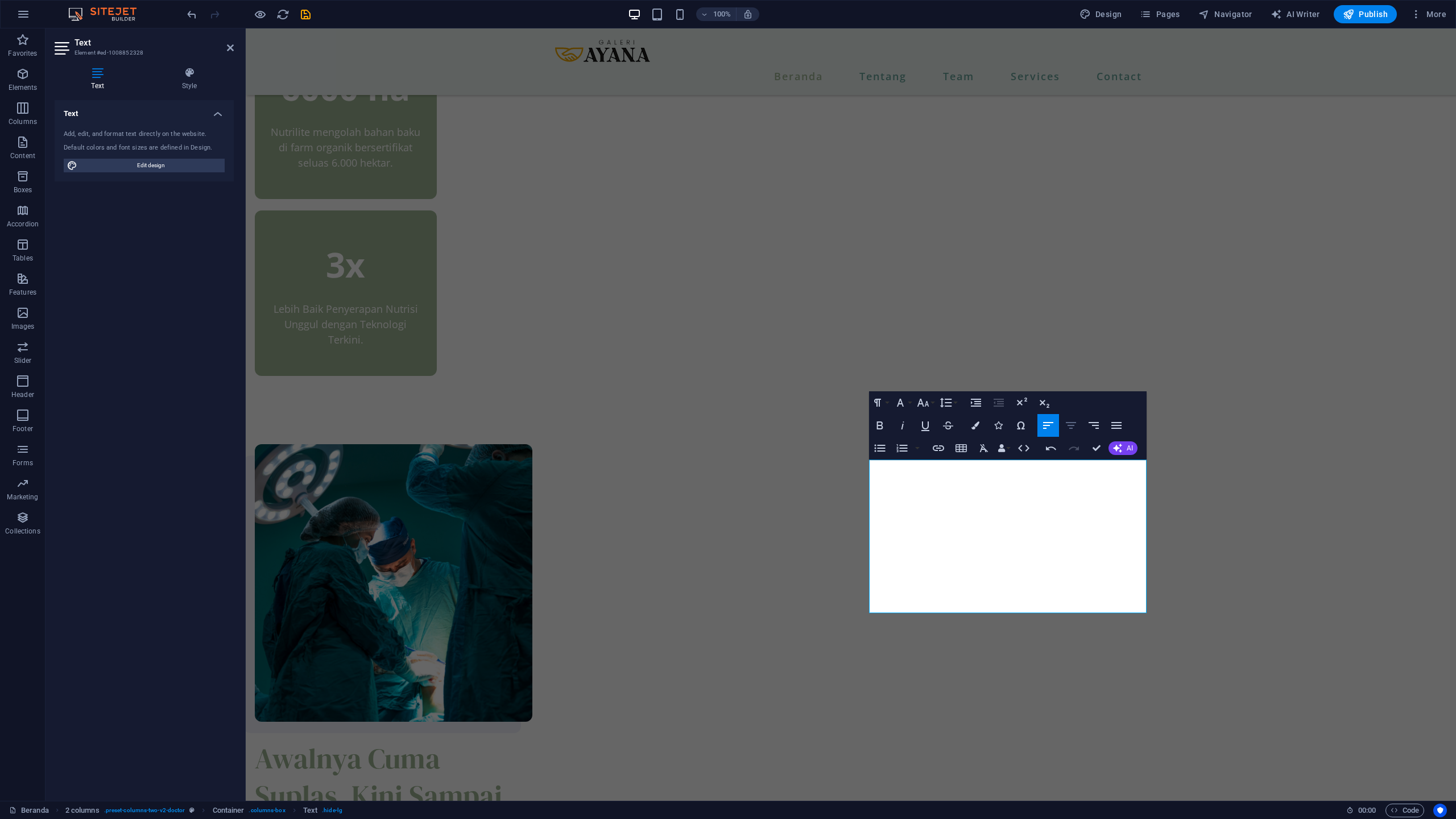
click at [1070, 425] on icon "button" at bounding box center [1070, 425] width 14 height 14
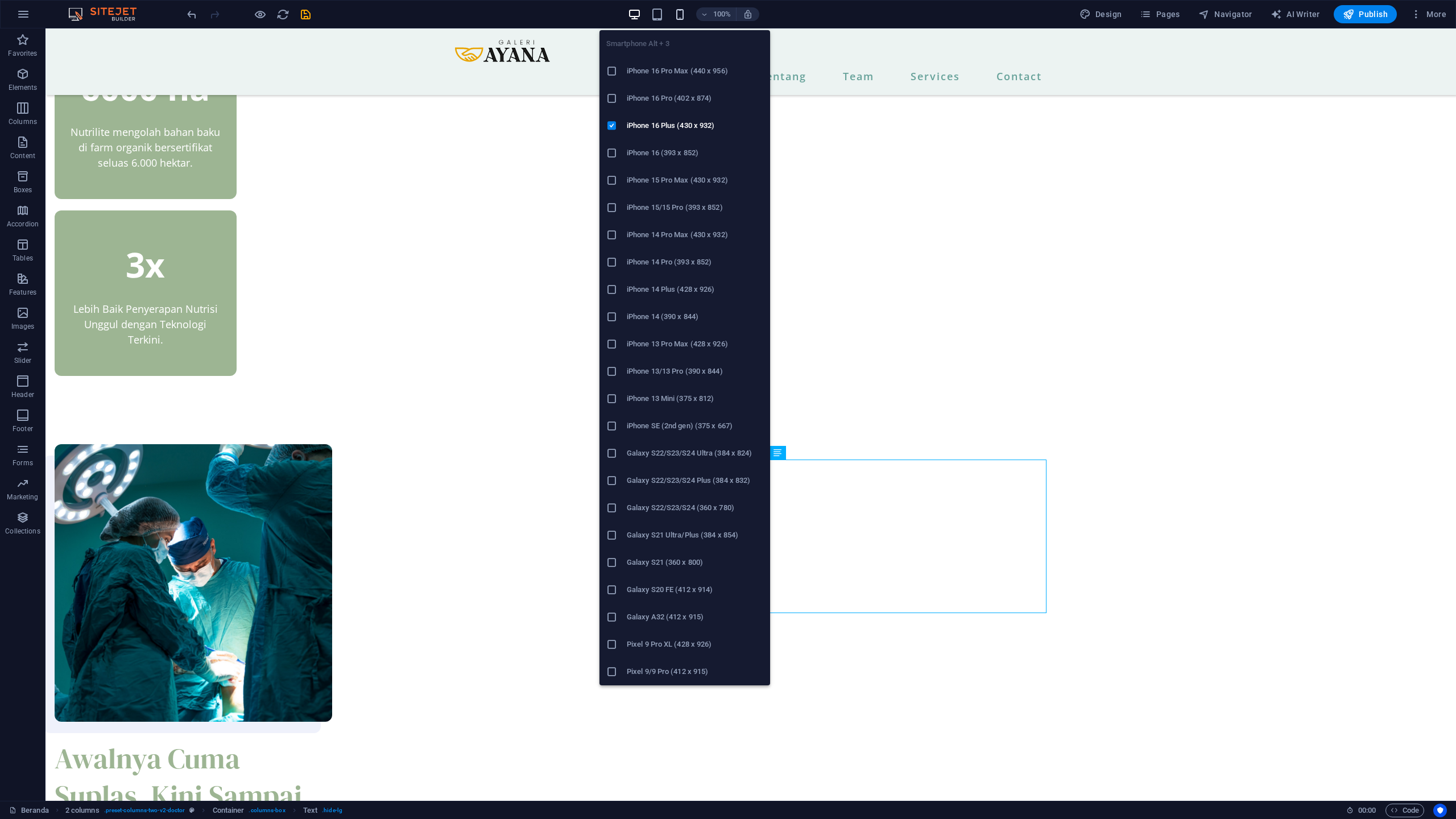
click at [687, 8] on icon "button" at bounding box center [679, 15] width 13 height 13
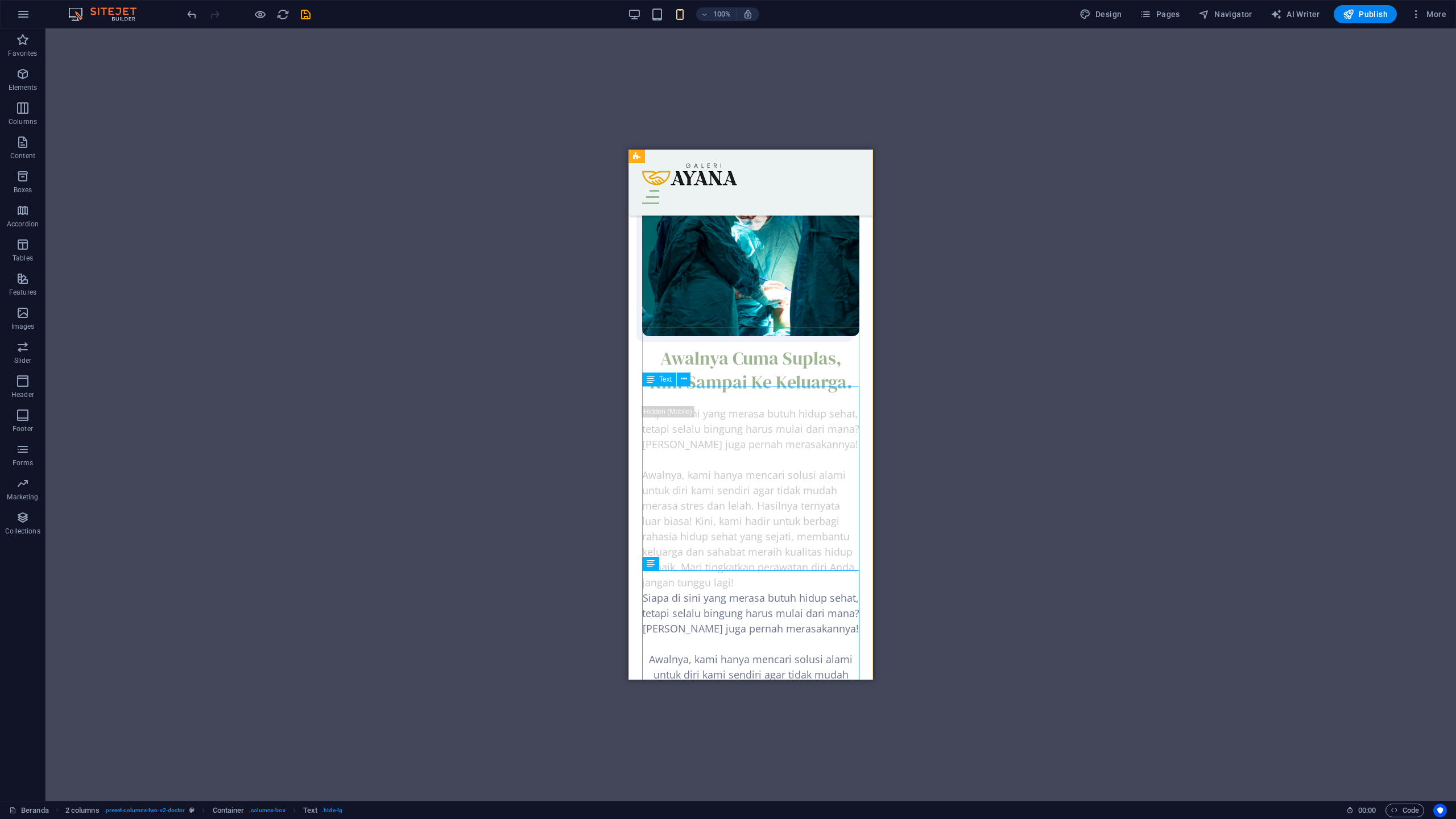
scroll to position [932, 0]
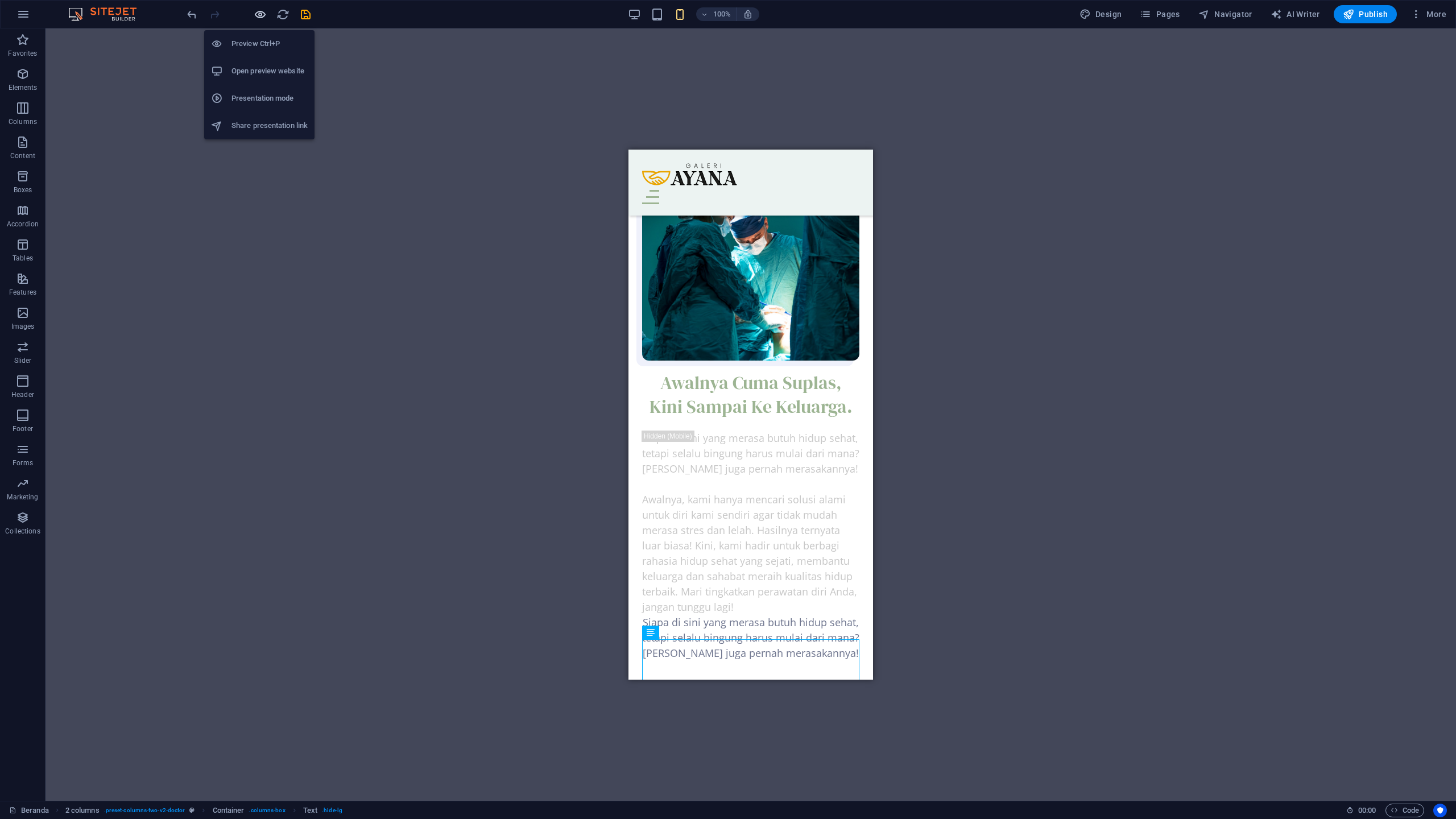
click at [261, 15] on icon "button" at bounding box center [260, 15] width 13 height 13
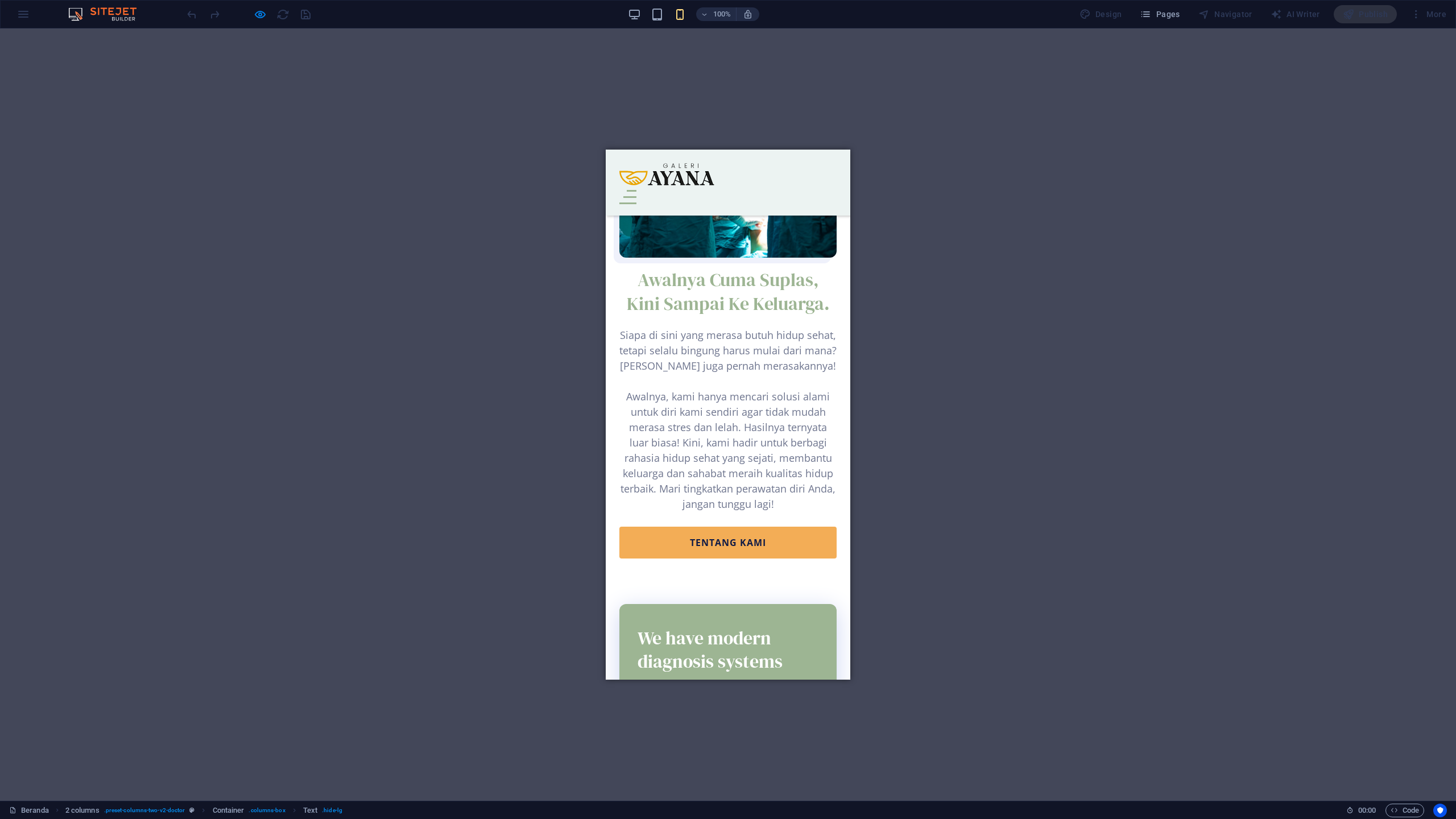
scroll to position [1031, 0]
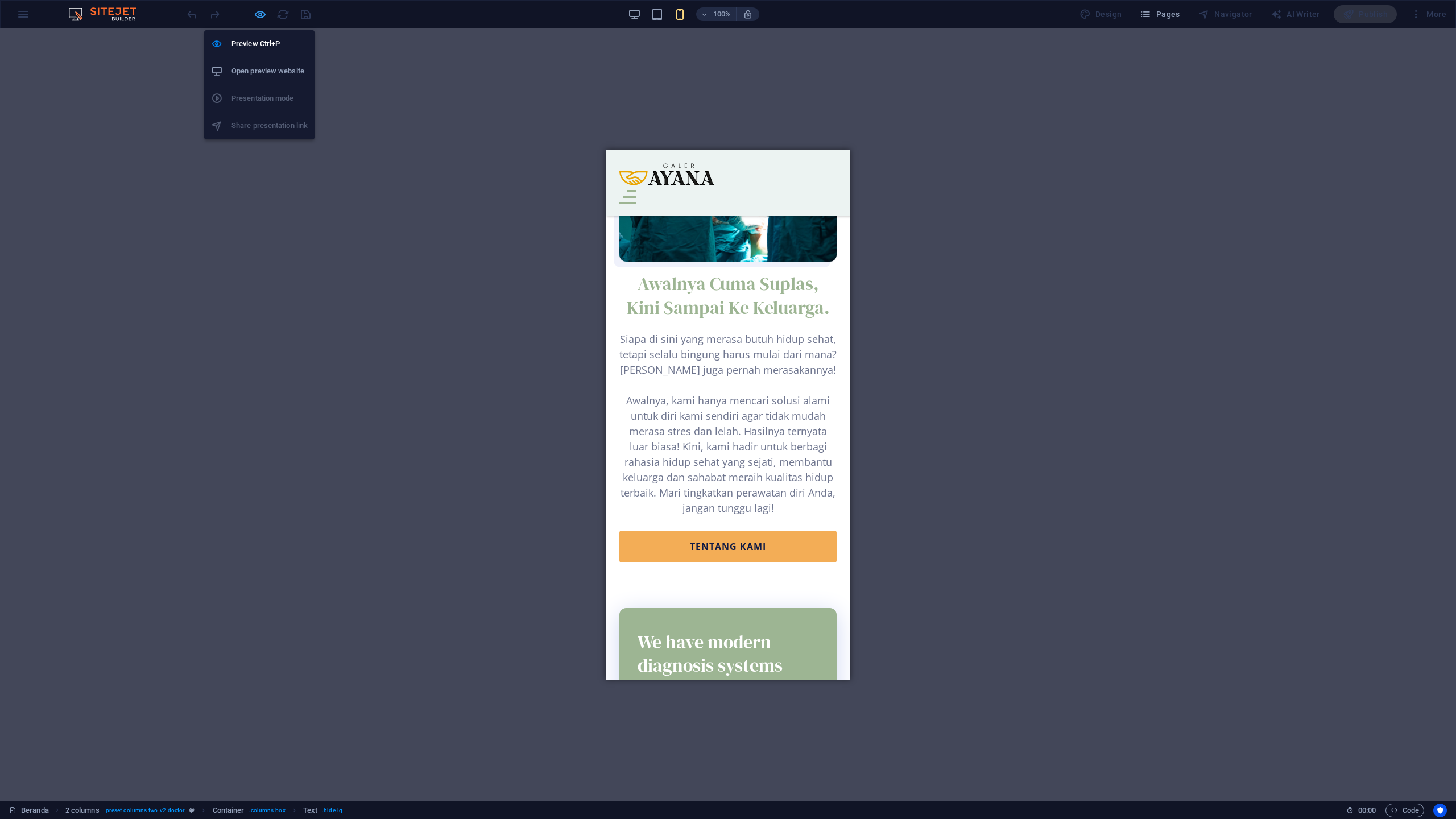
click at [263, 15] on icon "button" at bounding box center [260, 15] width 13 height 13
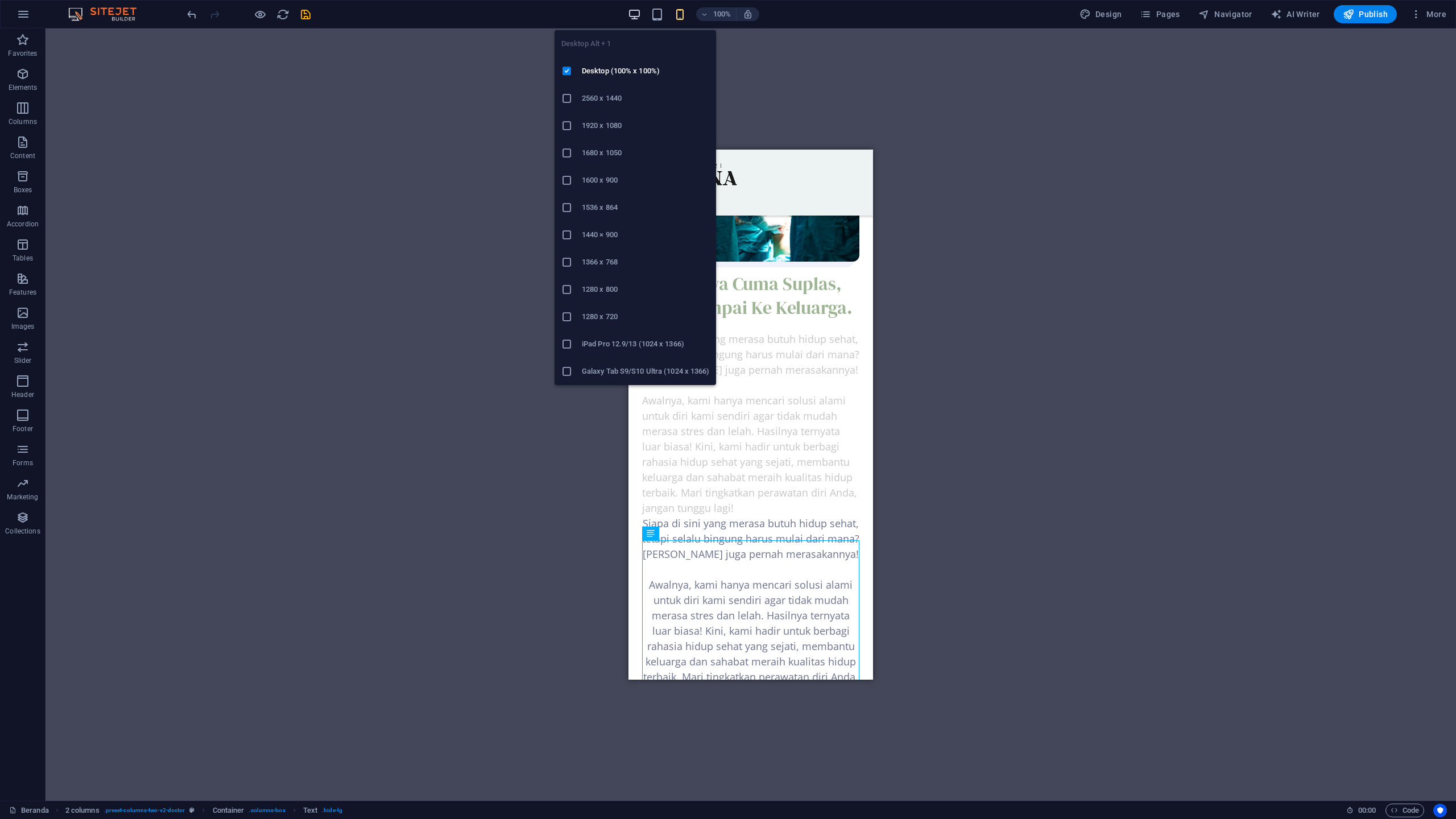
click at [638, 15] on icon "button" at bounding box center [634, 15] width 13 height 13
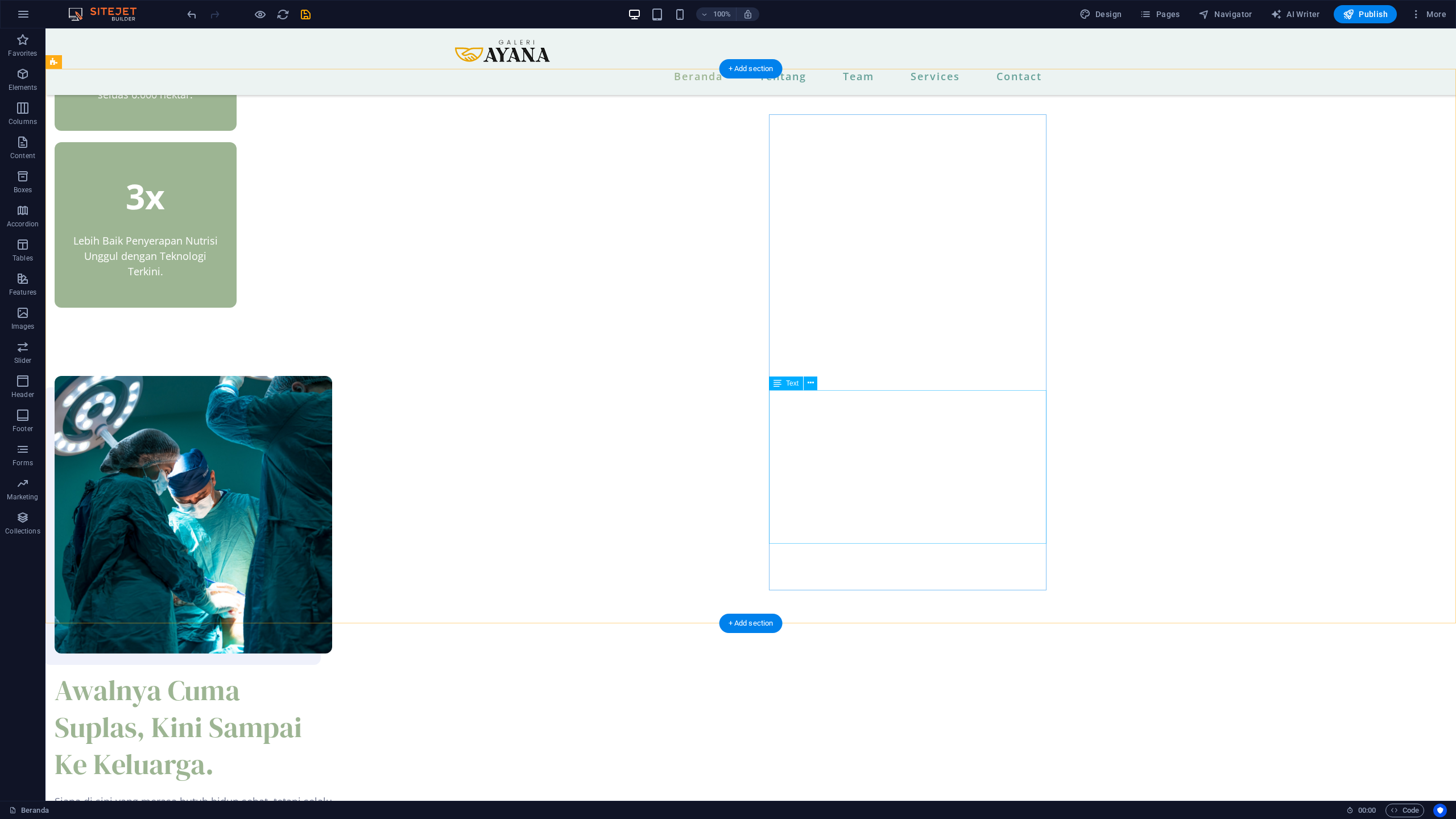
scroll to position [759, 0]
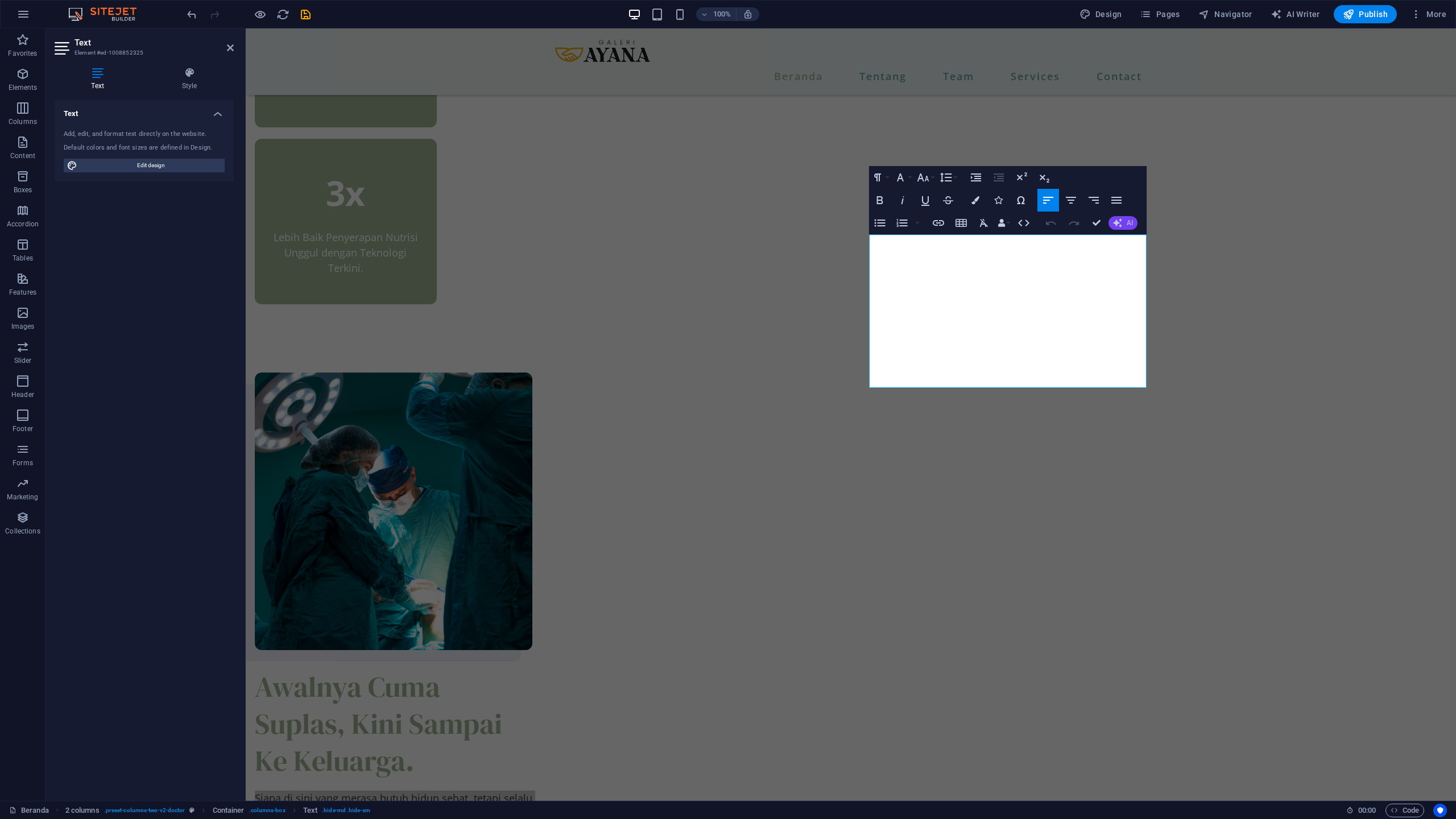
click at [1123, 228] on button "AI" at bounding box center [1123, 222] width 29 height 14
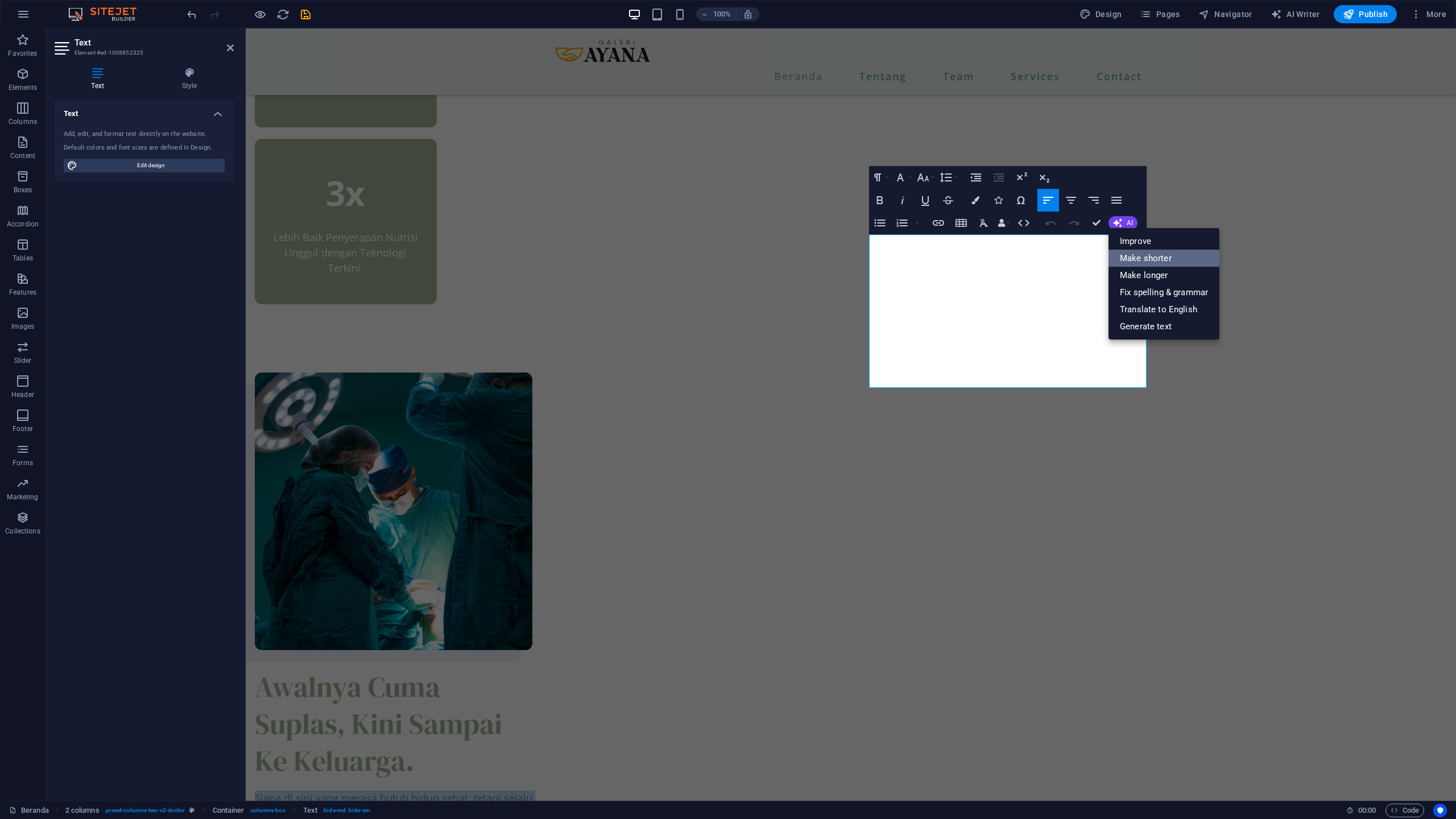
click at [1131, 257] on link "Make shorter" at bounding box center [1164, 258] width 111 height 17
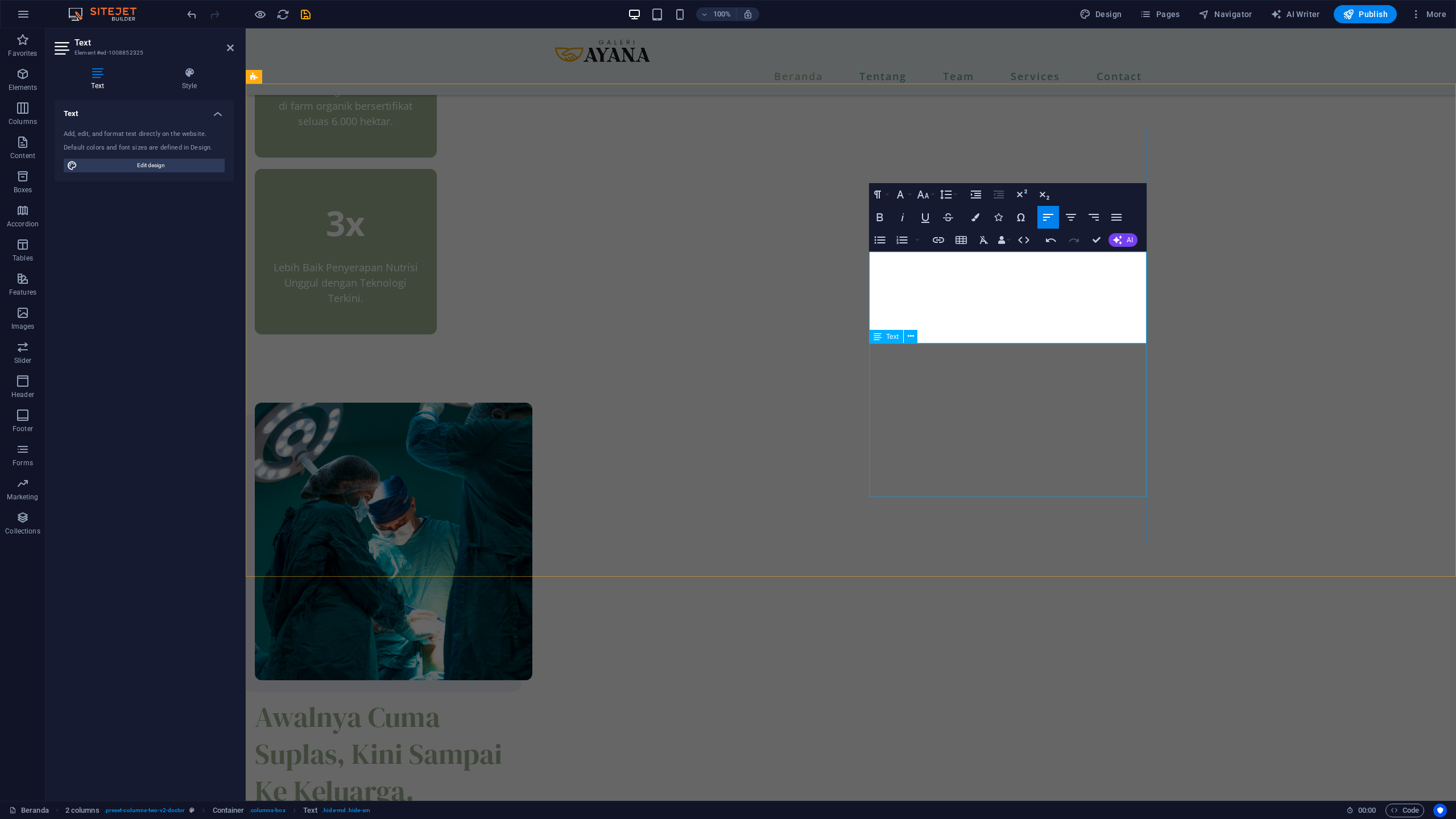
scroll to position [710, 0]
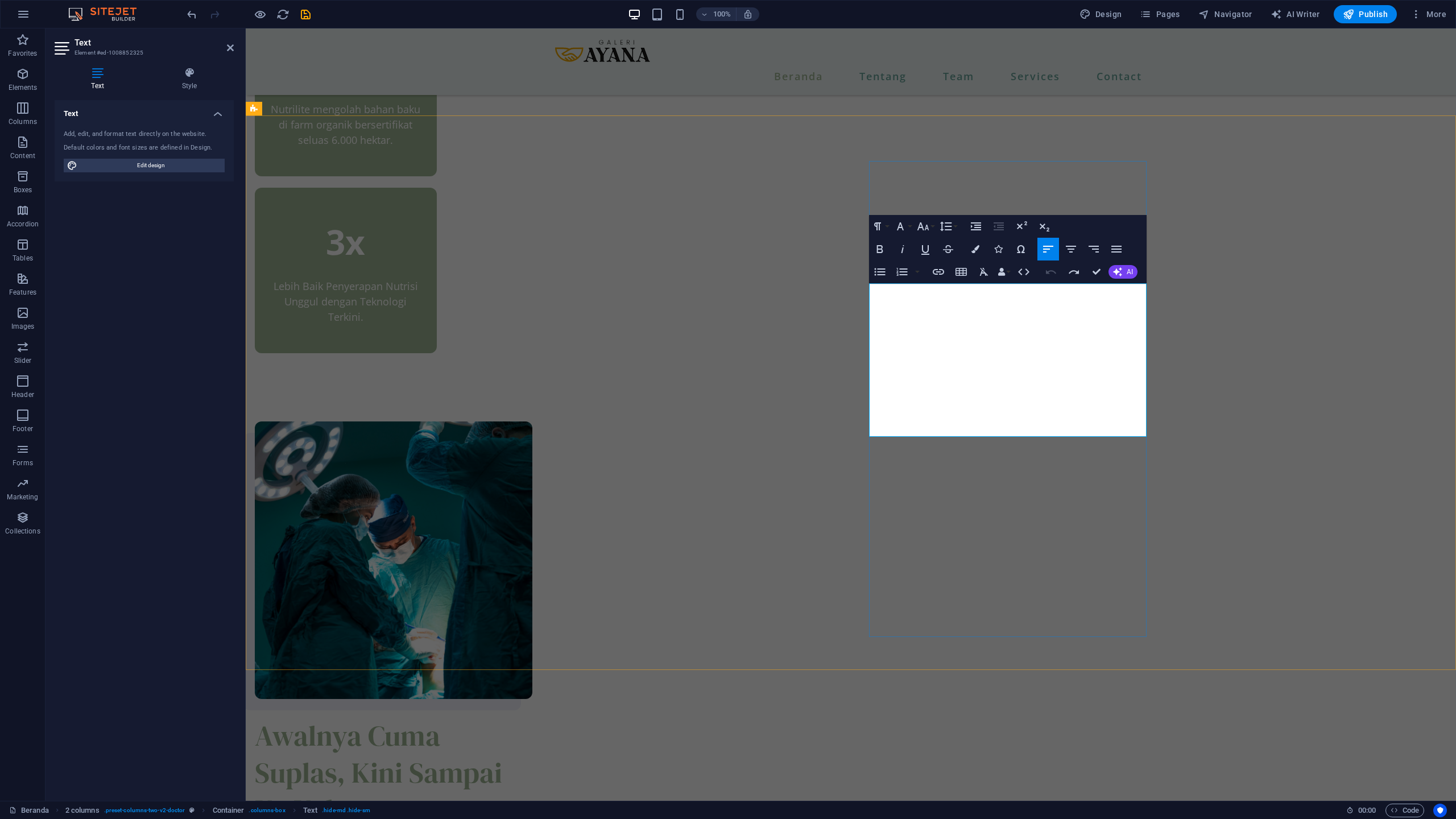
copy div "Siapa di sini yang merasa butuh hidup sehat, tetapi selalu bingung harus mulai …"
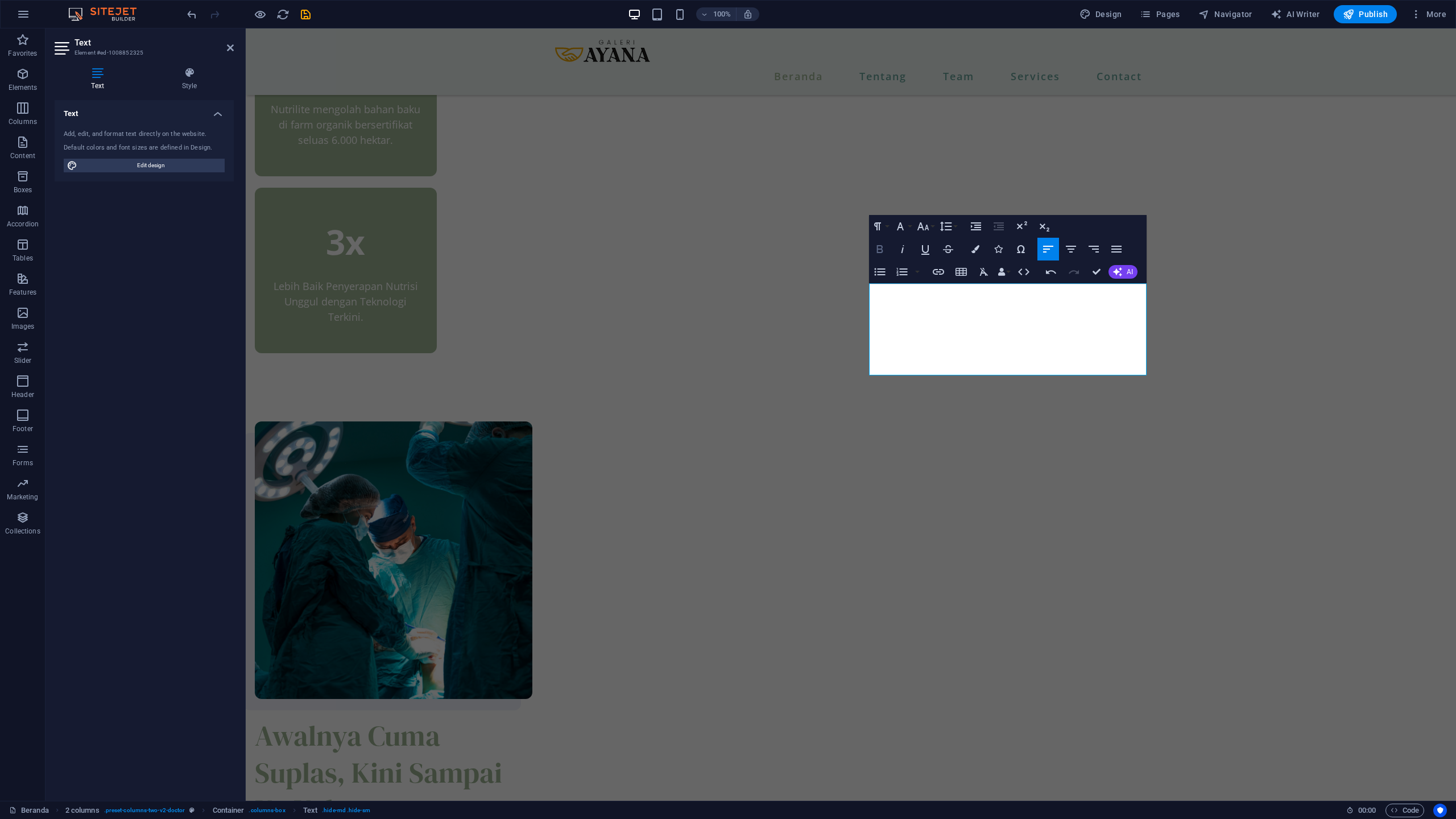
click at [882, 248] on icon "button" at bounding box center [880, 249] width 6 height 8
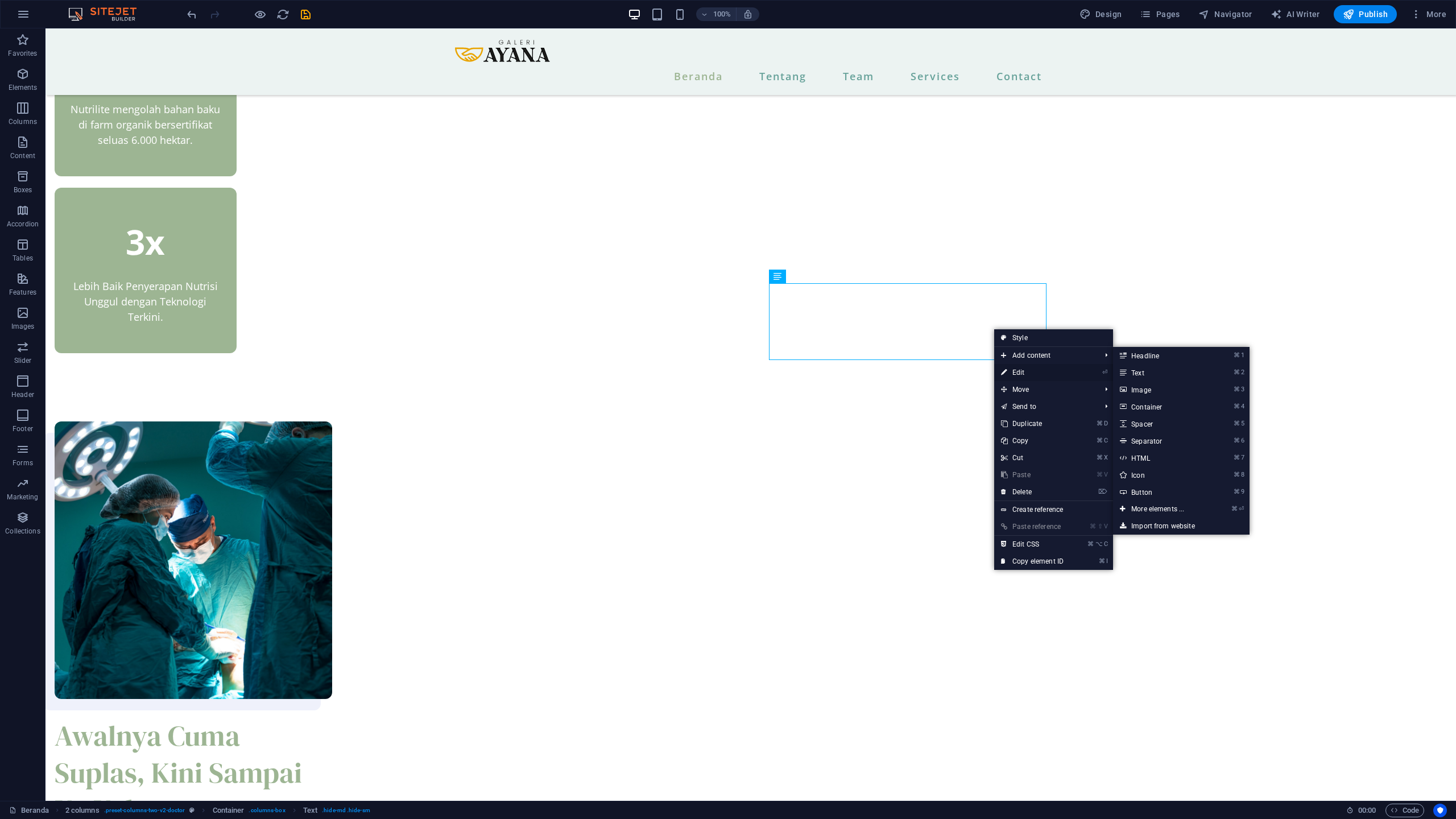
click at [1013, 365] on link "⏎ Edit" at bounding box center [1033, 373] width 76 height 17
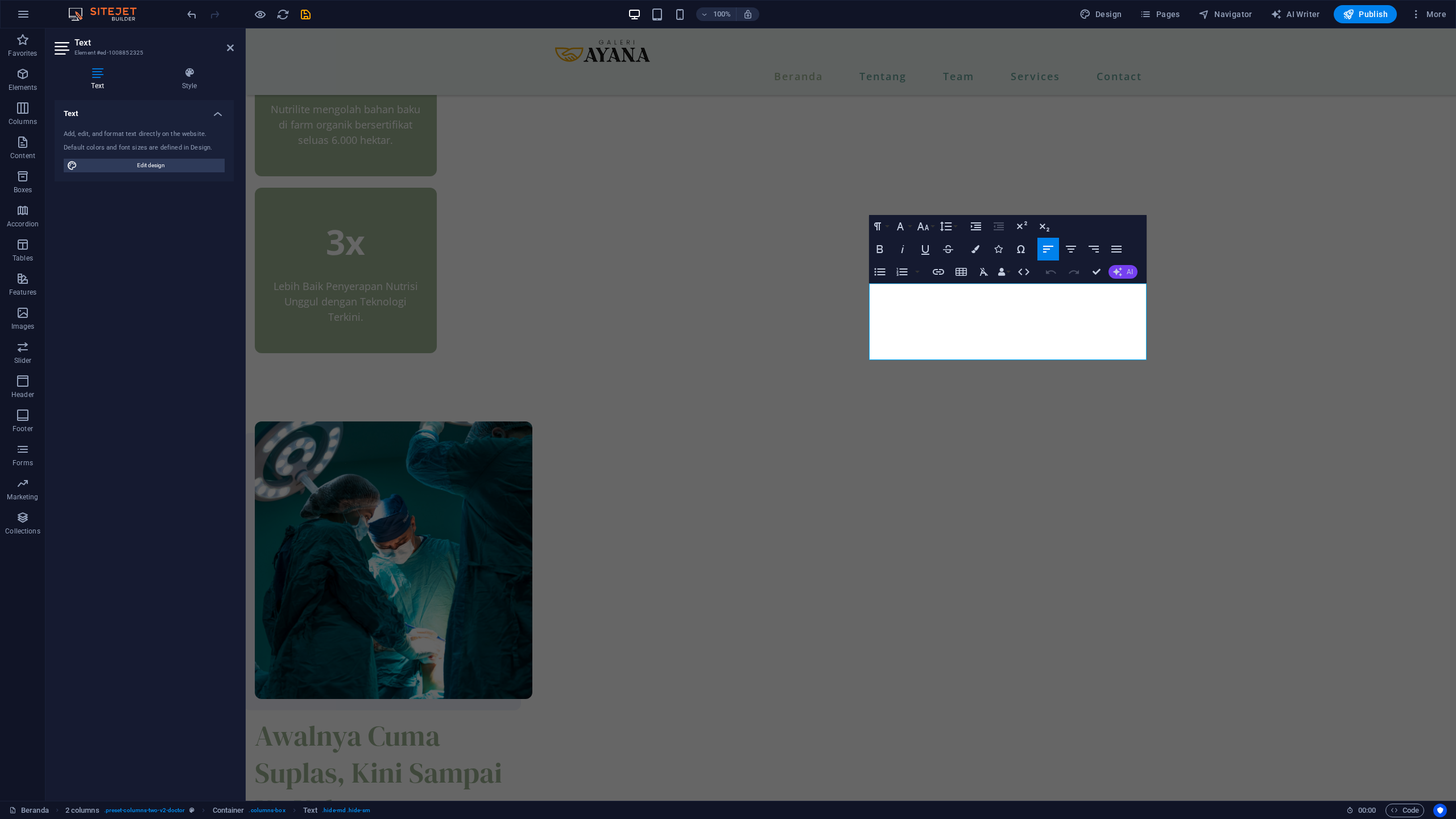
click at [1128, 266] on button "AI" at bounding box center [1123, 271] width 29 height 14
click at [1129, 289] on link "Improve" at bounding box center [1164, 290] width 111 height 17
copy p "Merasa perlu meningkatkan kesehatan tetapi bingung harus mulai dari mana? Kami …"
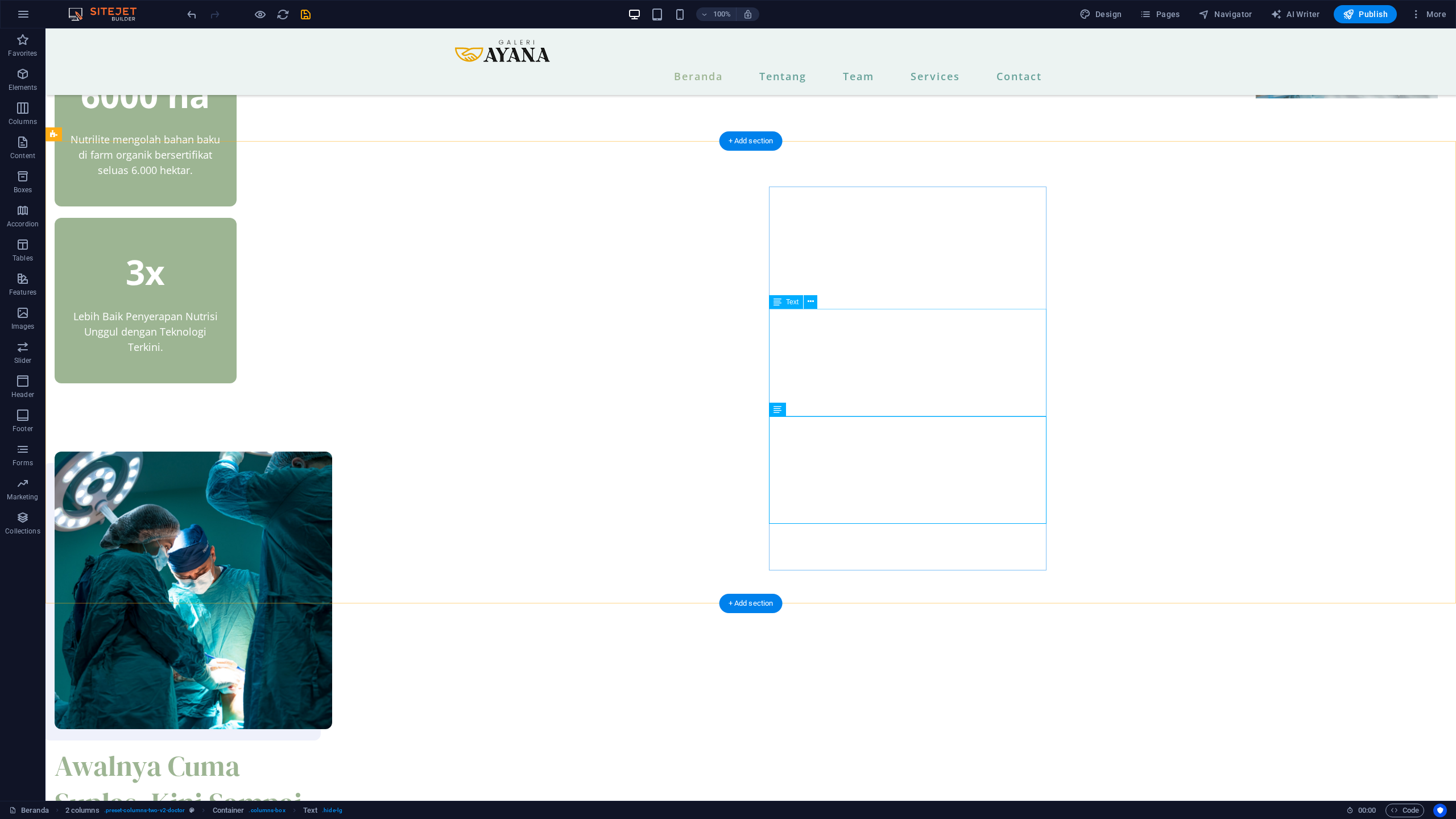
scroll to position [679, 0]
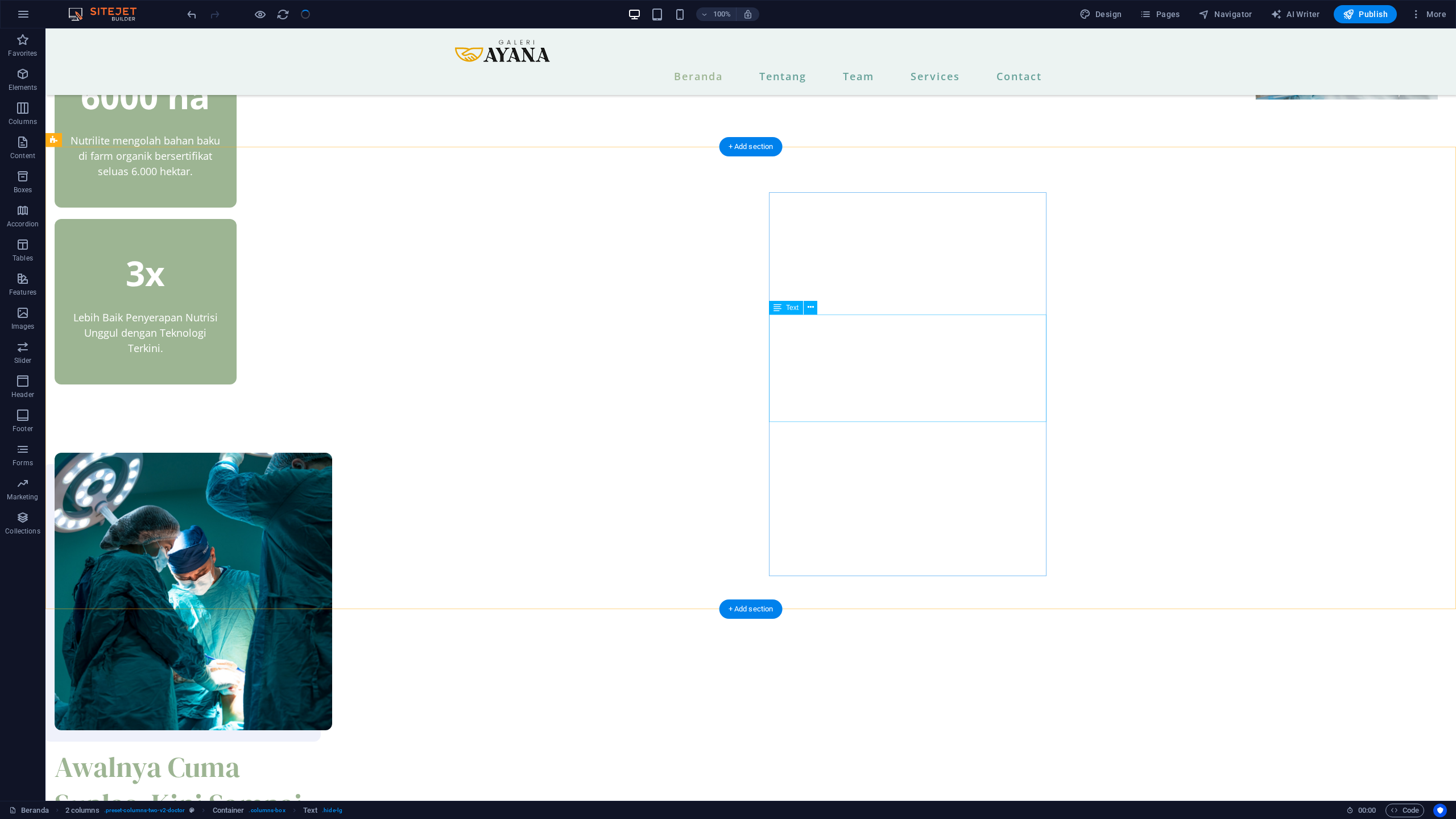
checkbox input "false"
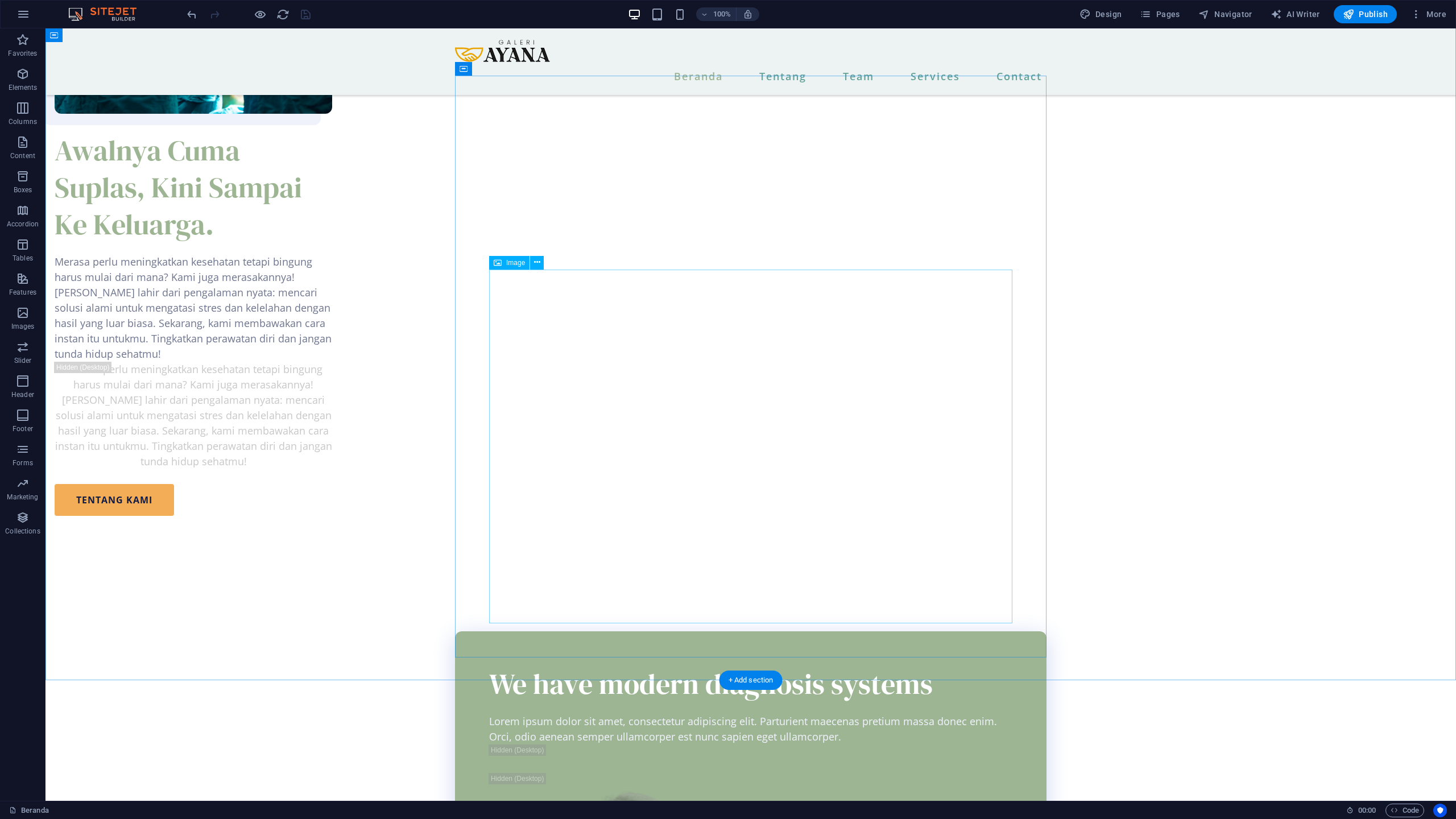
scroll to position [1295, 0]
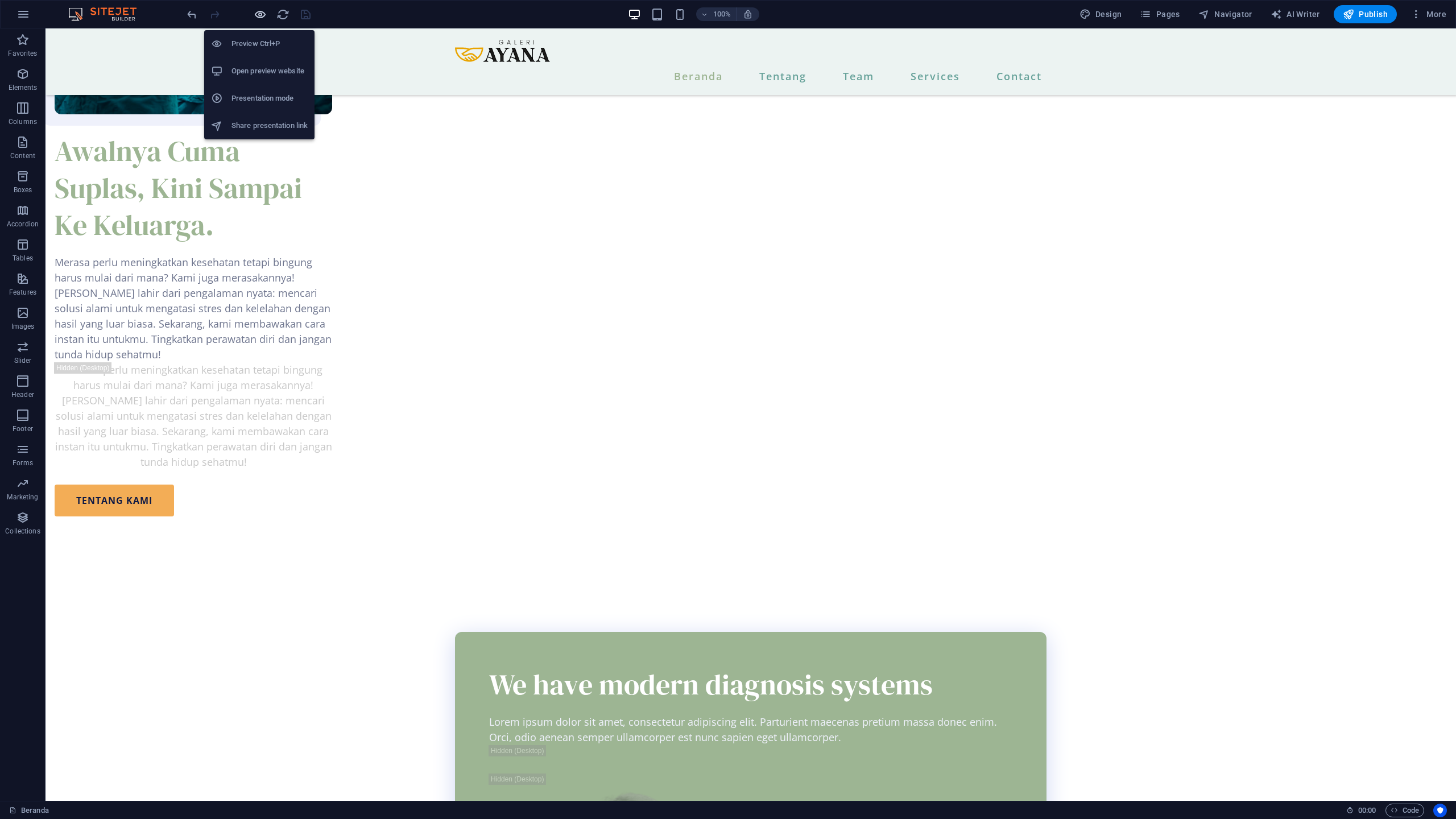
click at [264, 16] on icon "button" at bounding box center [260, 15] width 13 height 13
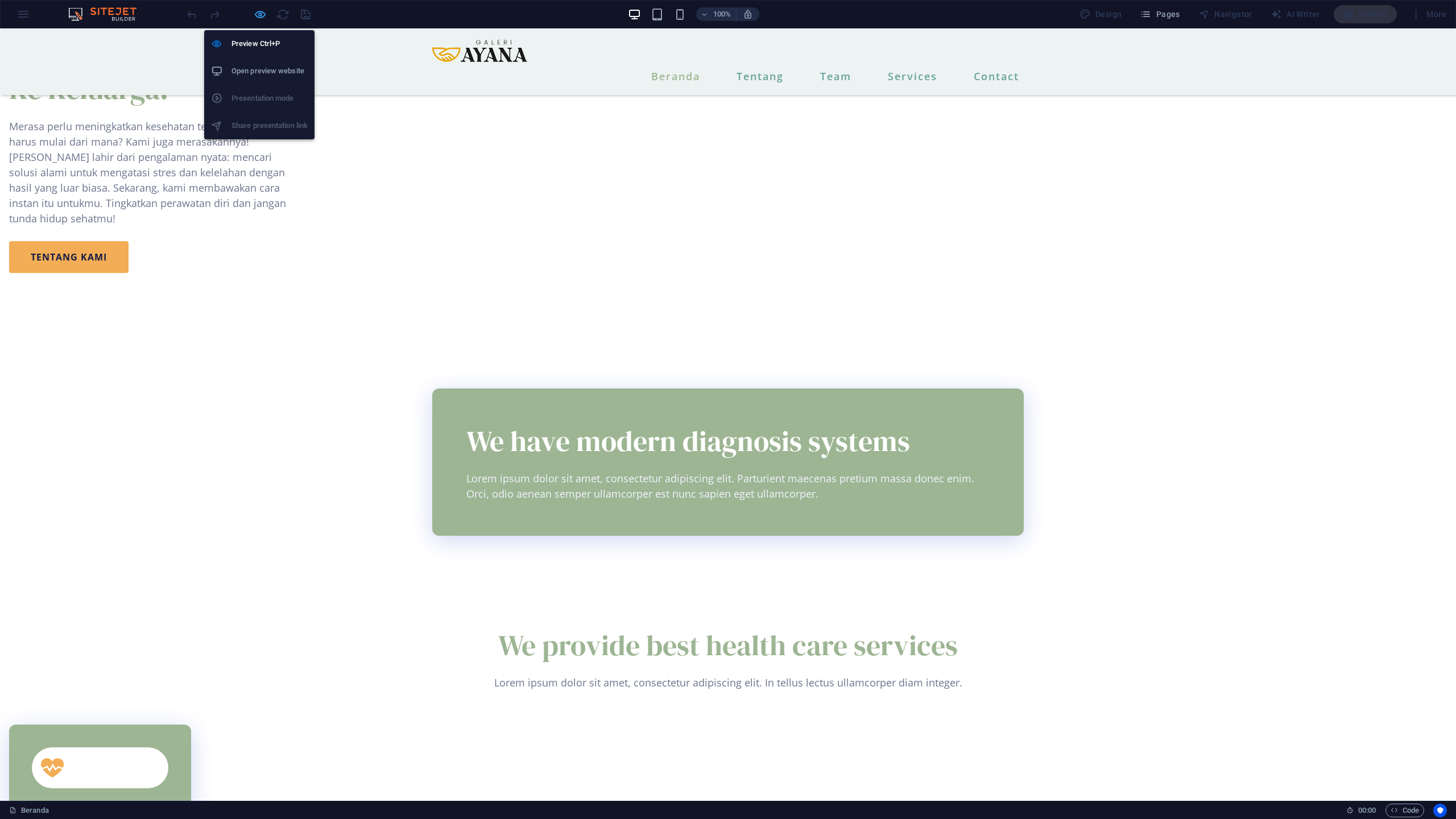
scroll to position [975, 0]
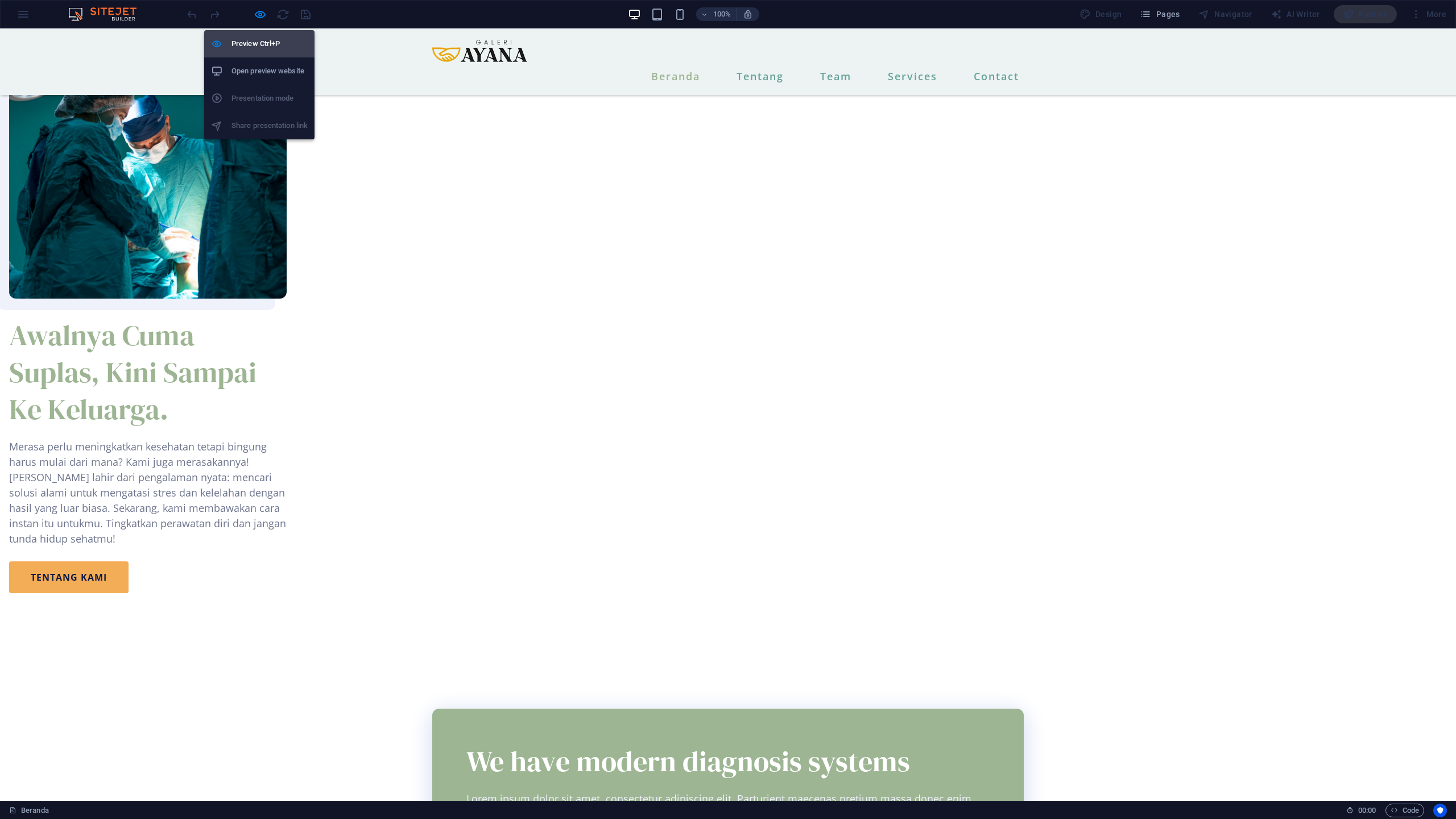
click at [260, 46] on h6 "Preview Ctrl+P" at bounding box center [270, 44] width 76 height 14
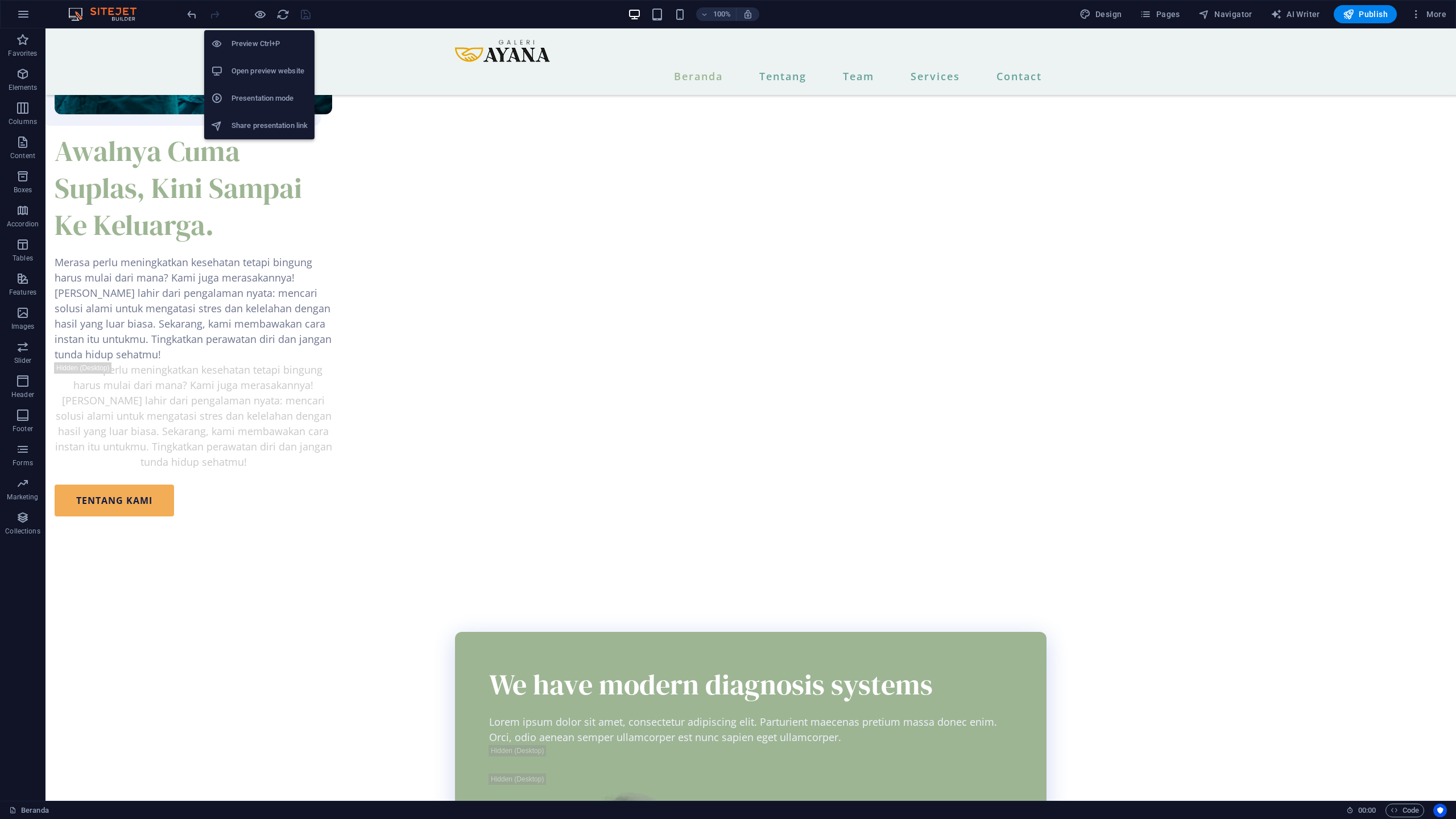
click at [260, 46] on h6 "Preview Ctrl+P" at bounding box center [270, 44] width 76 height 14
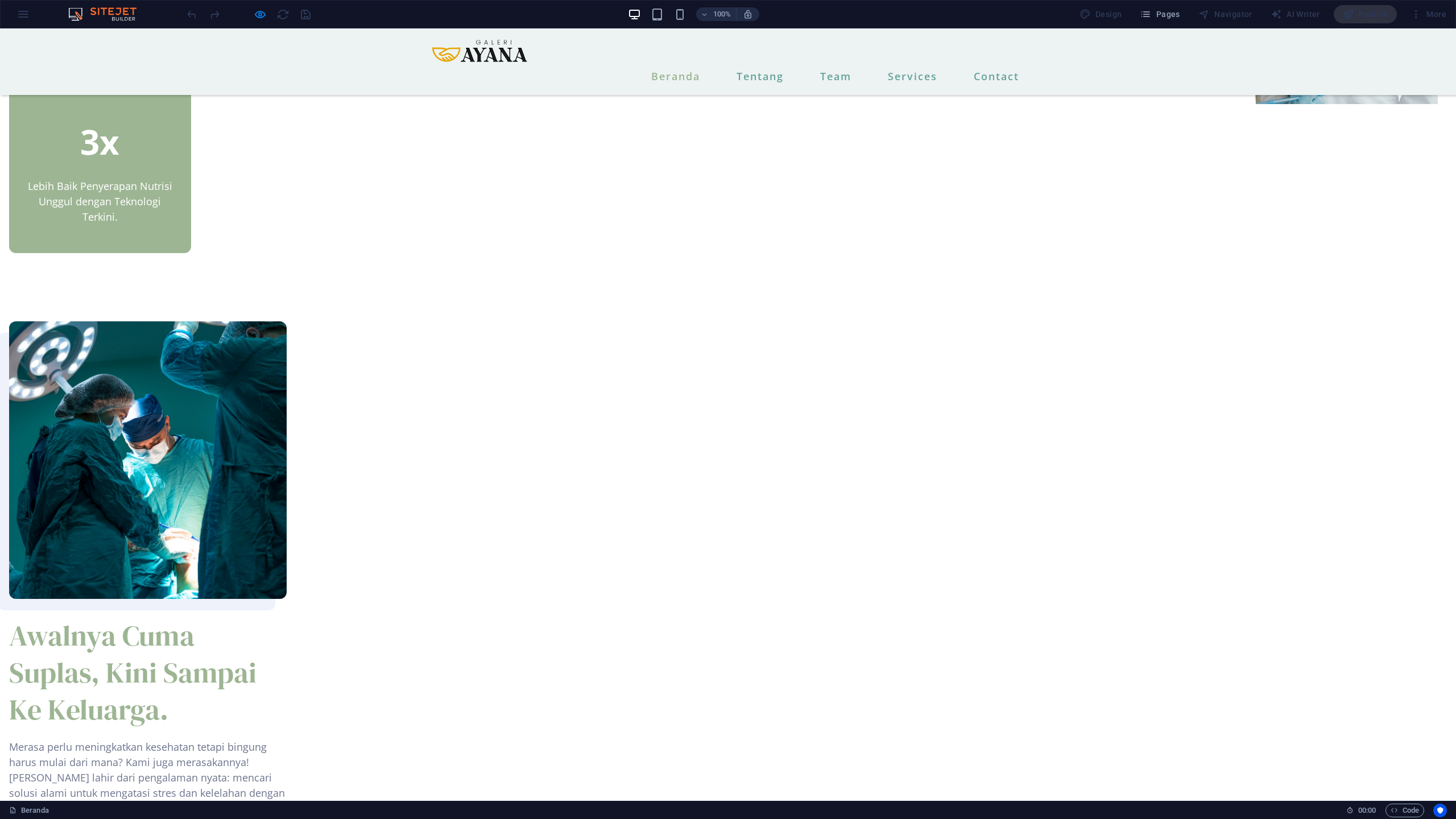
scroll to position [634, 0]
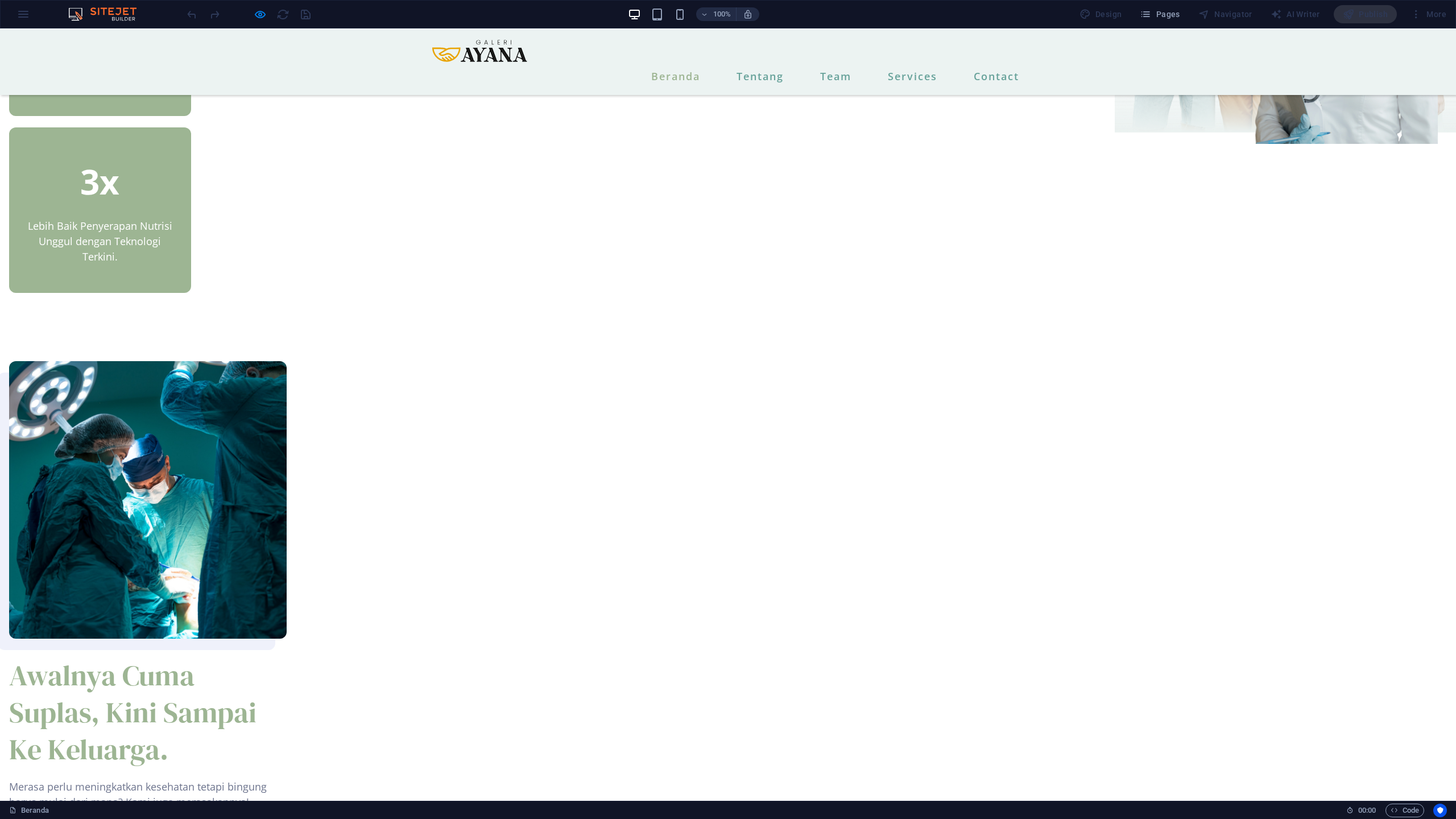
click at [685, 23] on div "100%" at bounding box center [693, 15] width 131 height 18
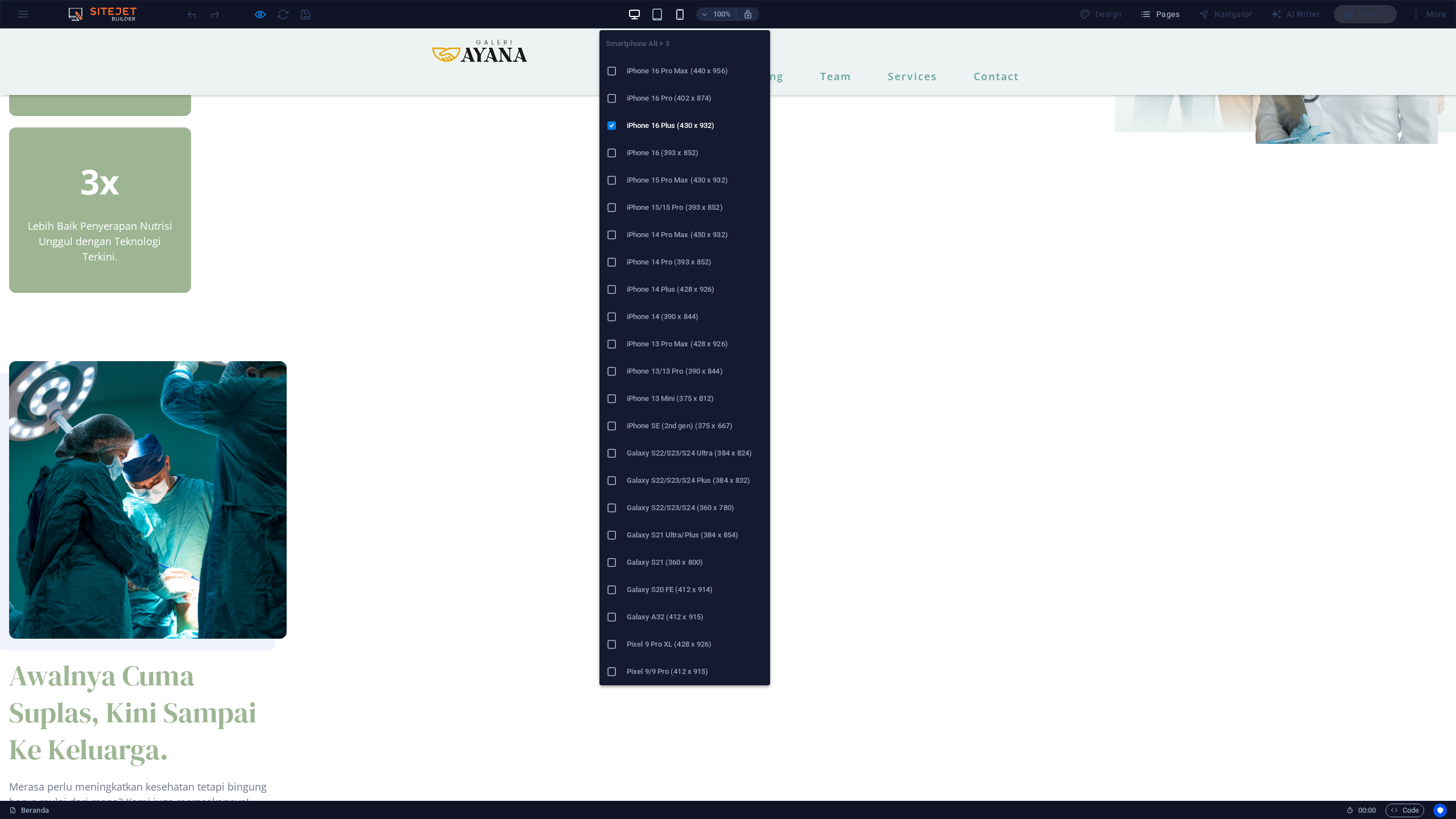
click at [682, 16] on icon "button" at bounding box center [679, 15] width 13 height 13
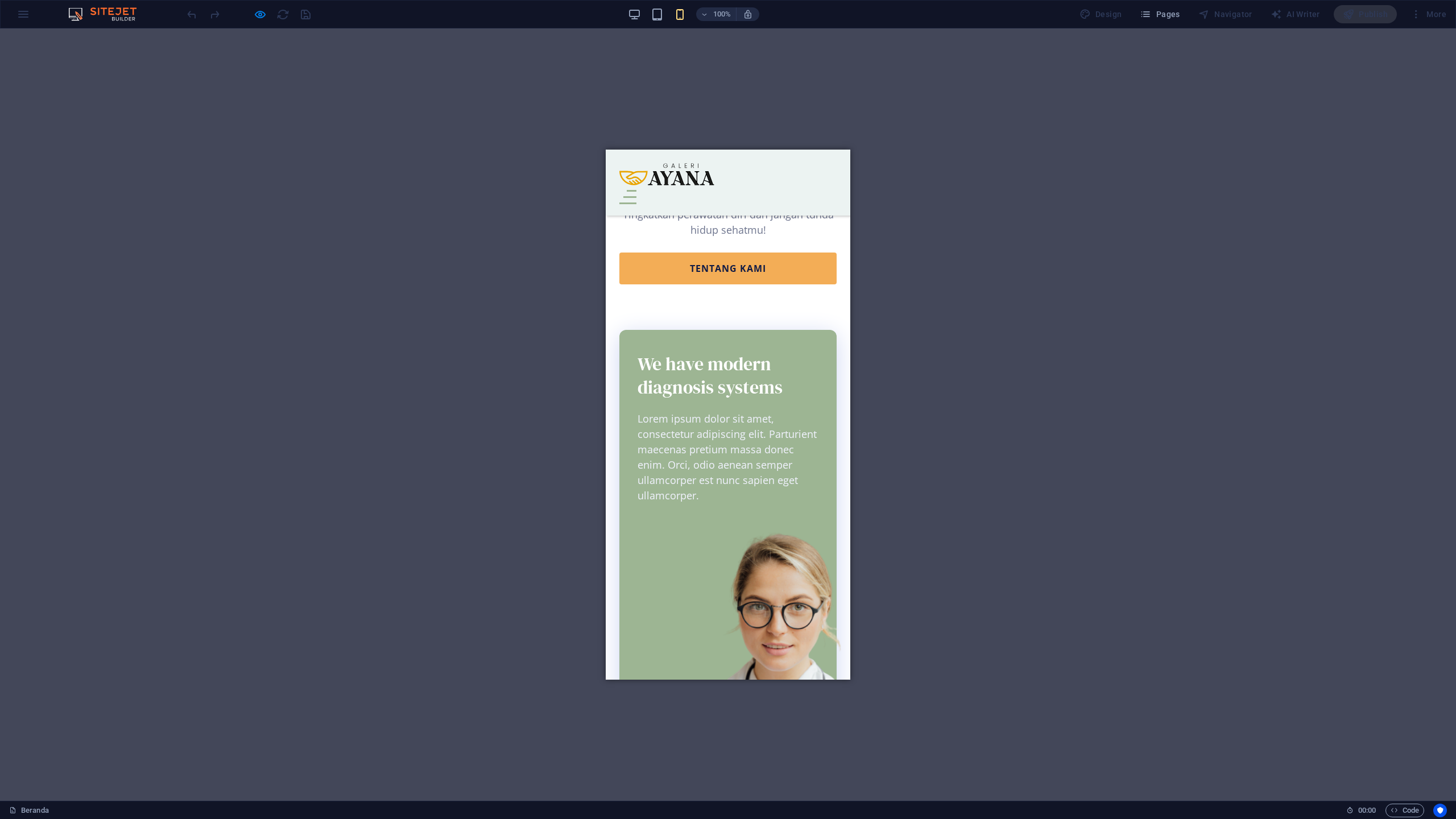
scroll to position [1262, 0]
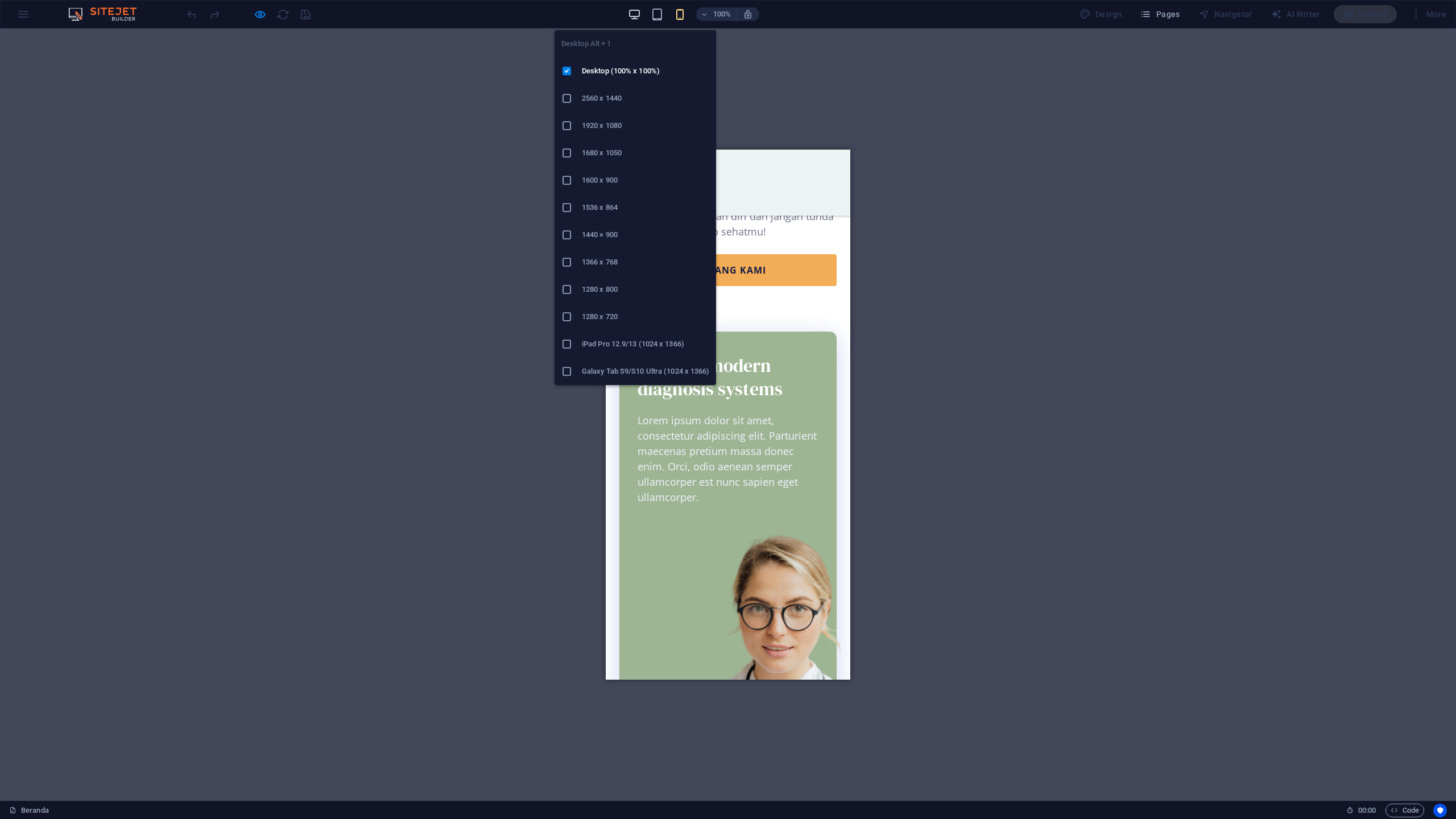
click at [636, 15] on icon "button" at bounding box center [634, 15] width 13 height 13
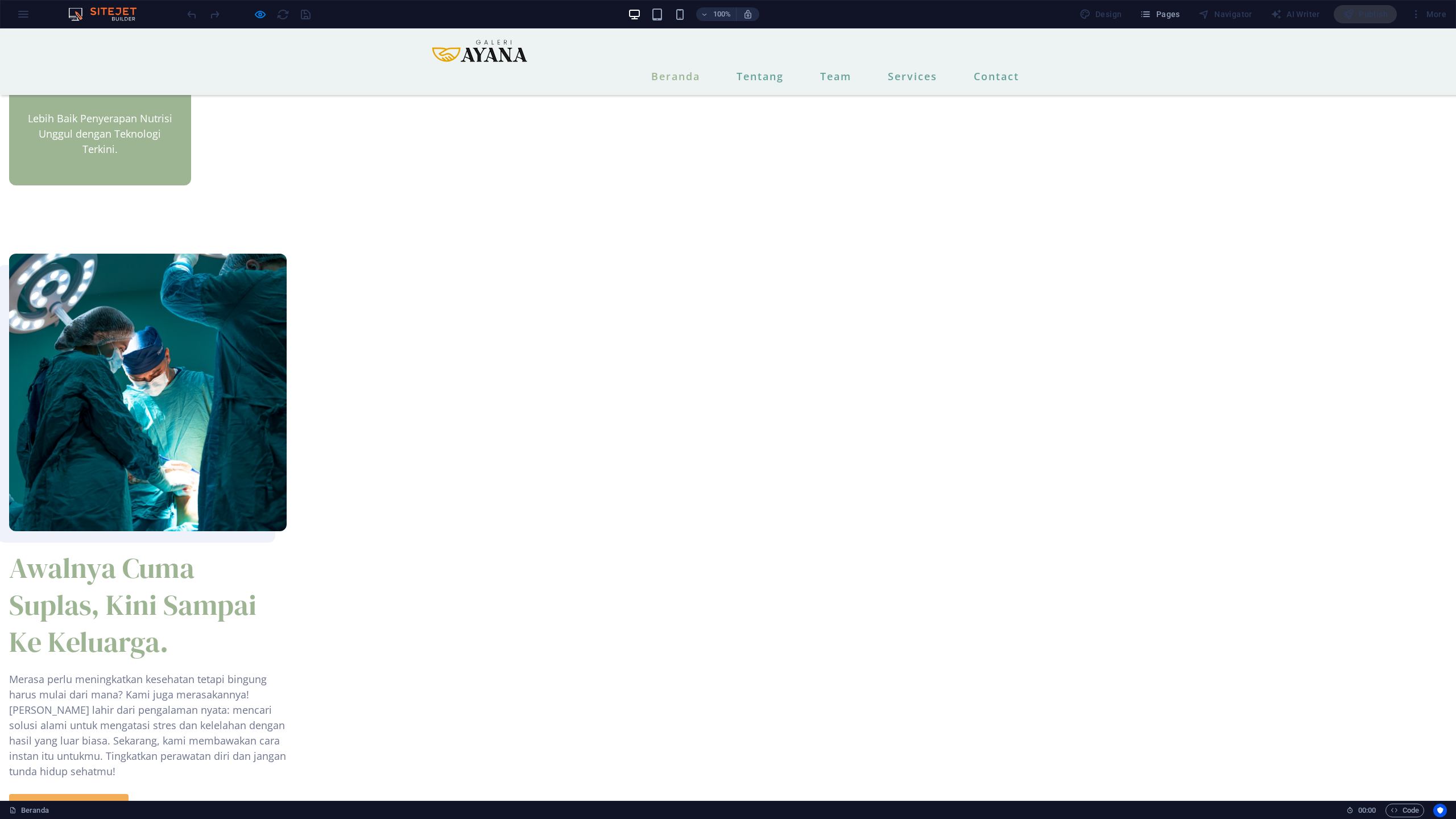
scroll to position [744, 0]
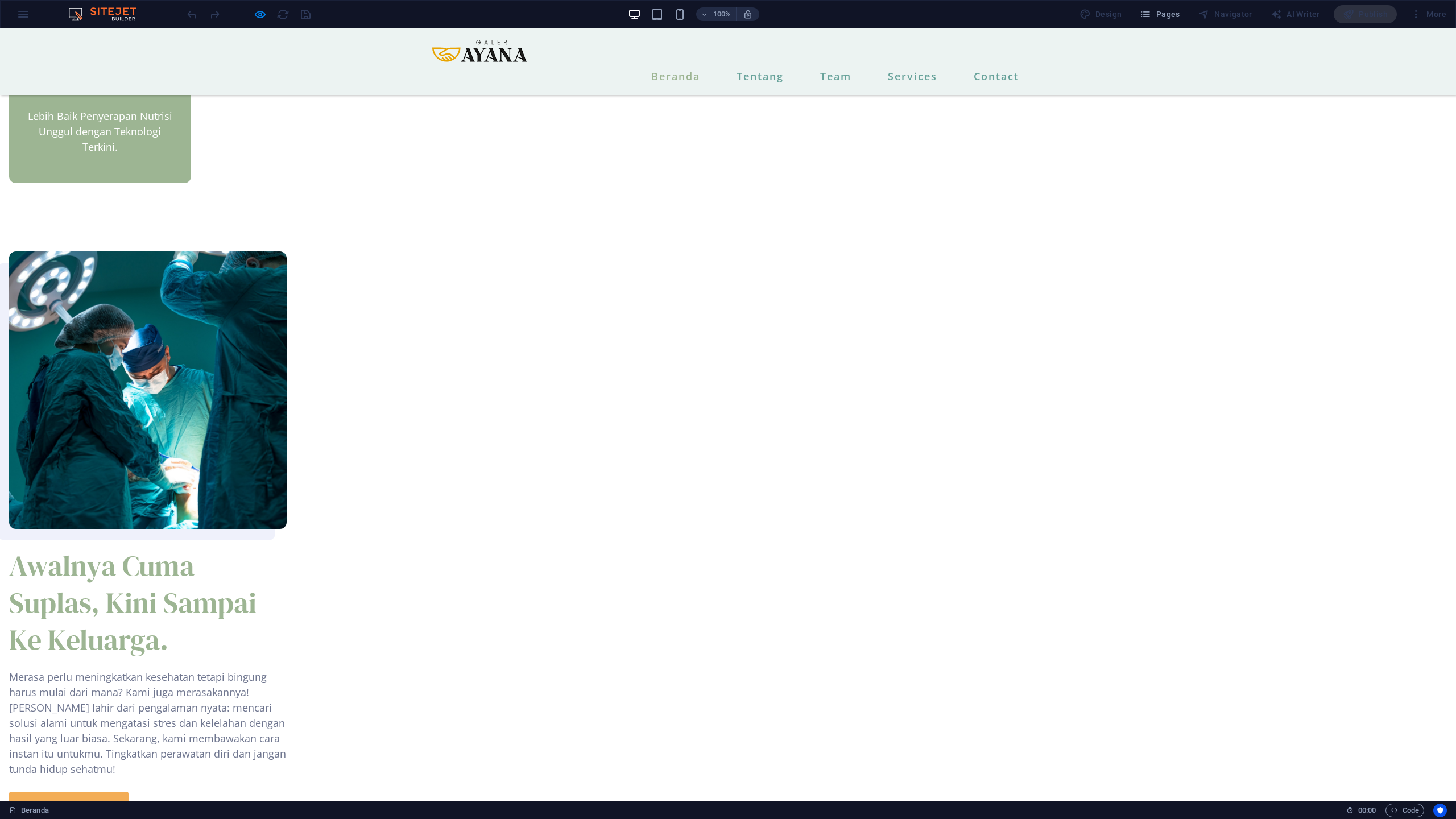
drag, startPoint x: 472, startPoint y: 362, endPoint x: 703, endPoint y: 394, distance: 233.2
copy span "We have modern diagnosis systems"
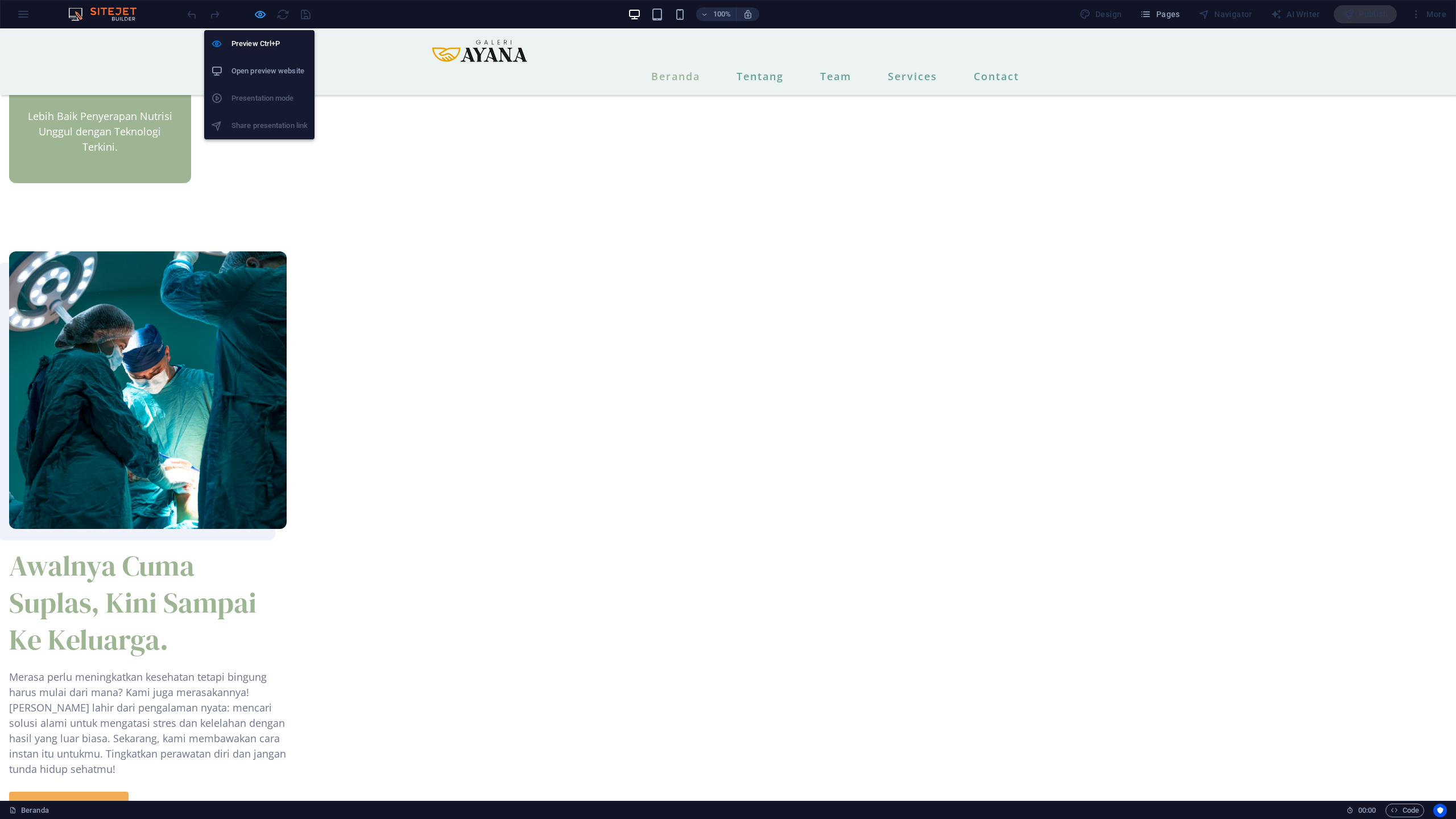
click at [260, 16] on icon "button" at bounding box center [260, 15] width 13 height 13
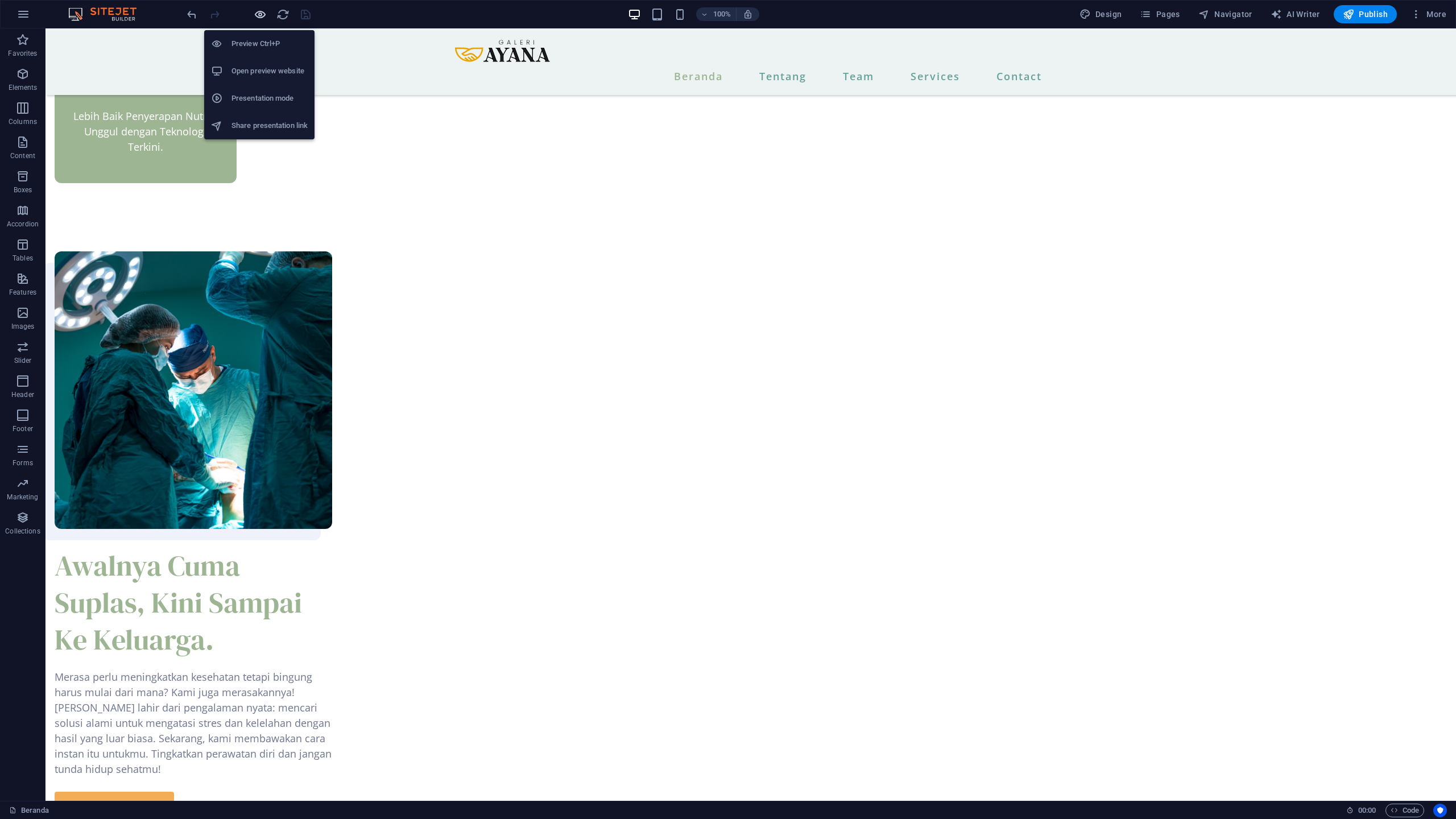
scroll to position [958, 0]
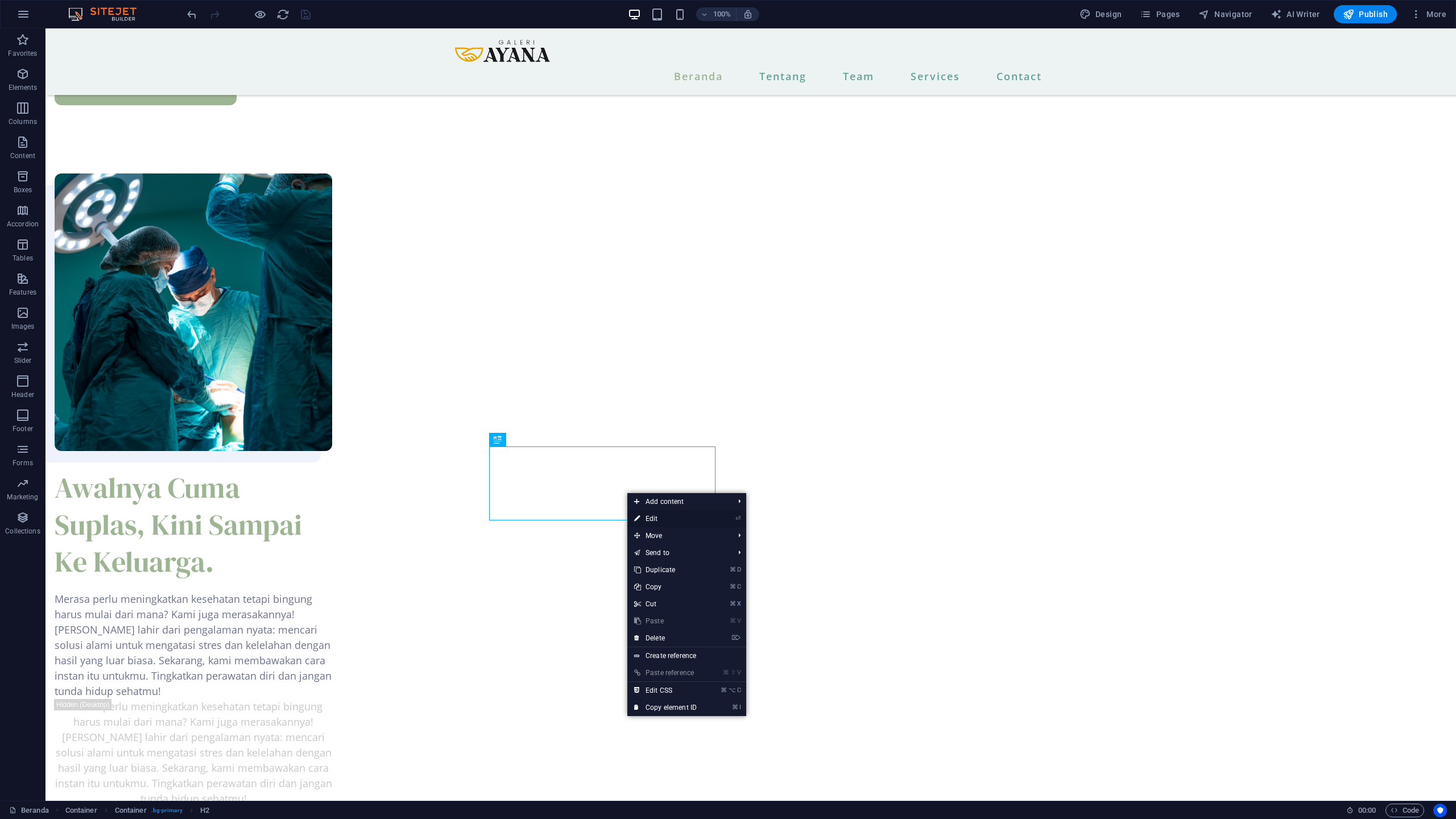
click at [645, 518] on link "⏎ Edit" at bounding box center [666, 518] width 76 height 17
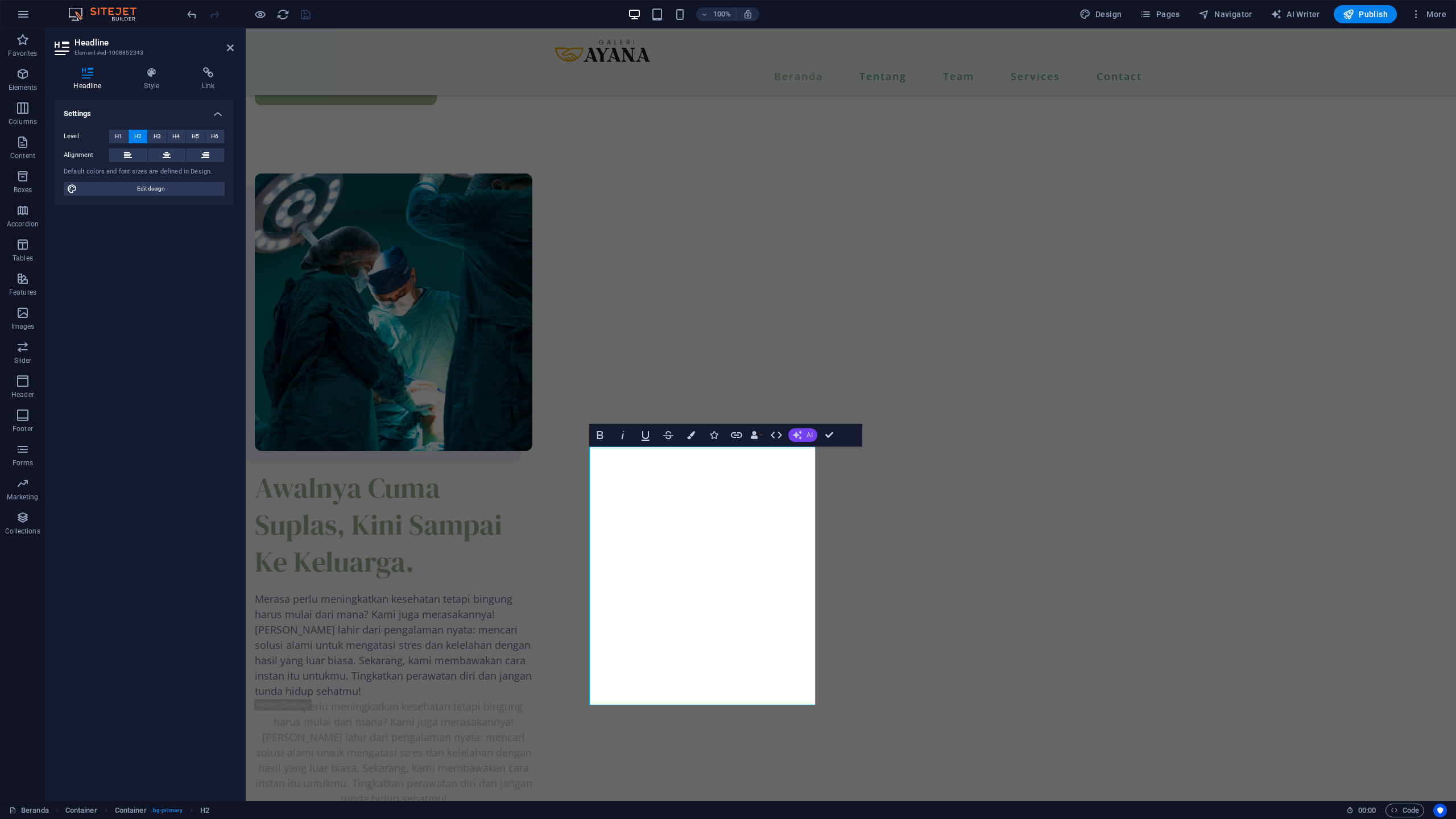
click at [801, 435] on icon "button" at bounding box center [797, 435] width 9 height 9
click at [820, 467] on link "Make shorter" at bounding box center [843, 470] width 111 height 17
drag, startPoint x: 661, startPoint y: 574, endPoint x: 652, endPoint y: 553, distance: 22.8
drag, startPoint x: 667, startPoint y: 654, endPoint x: 596, endPoint y: 643, distance: 71.8
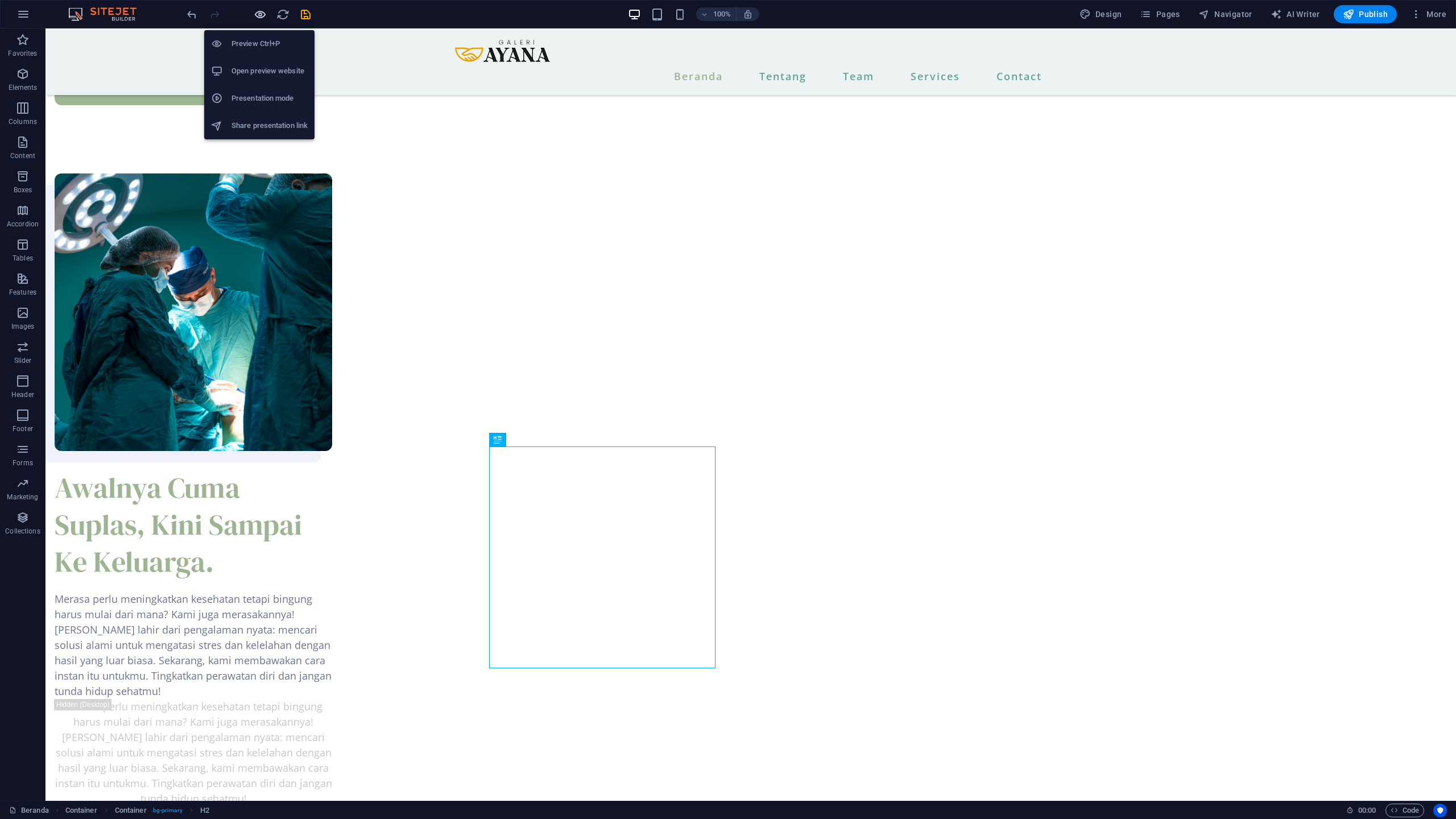
click at [259, 15] on icon "button" at bounding box center [260, 15] width 13 height 13
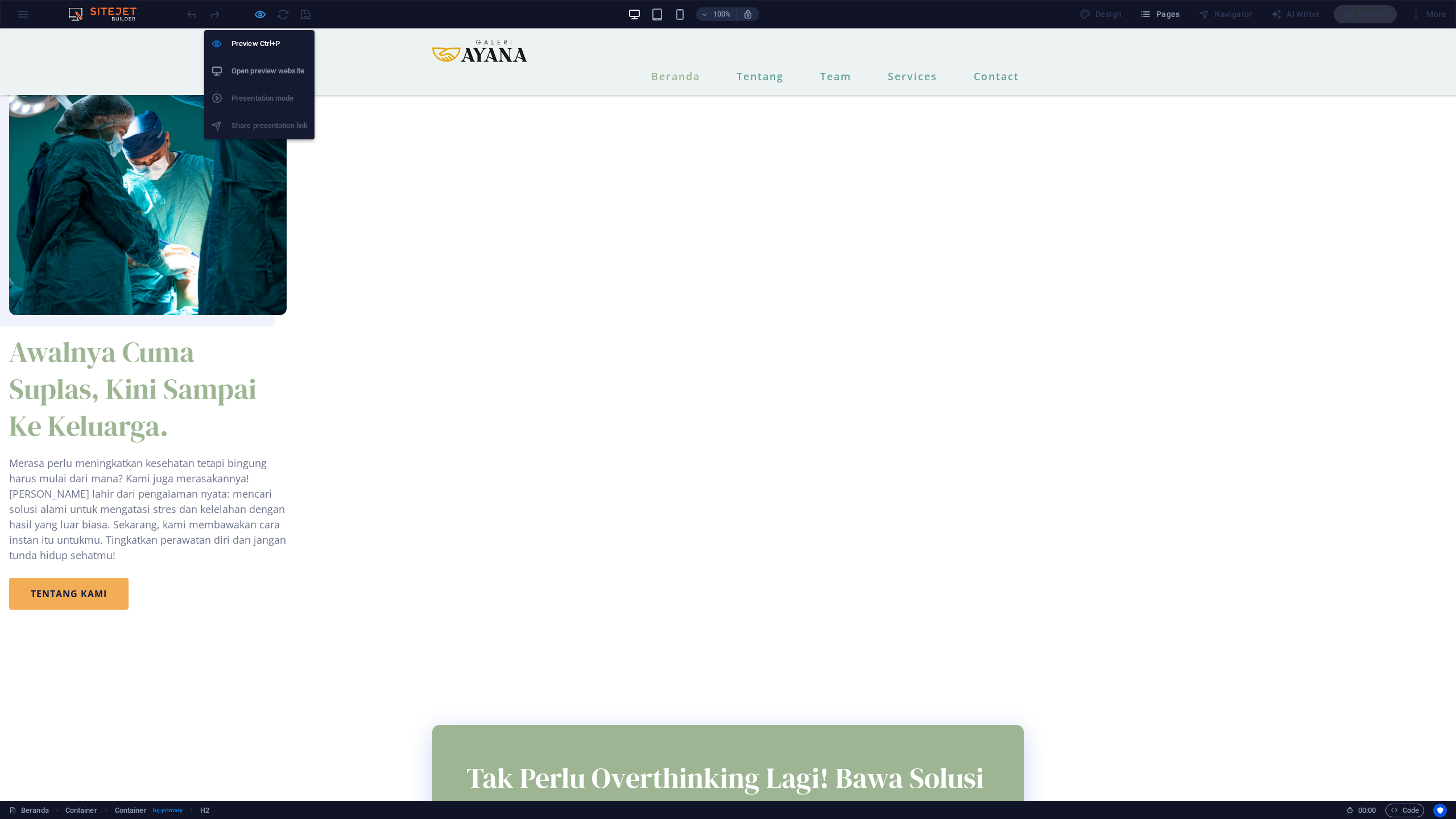
scroll to position [744, 0]
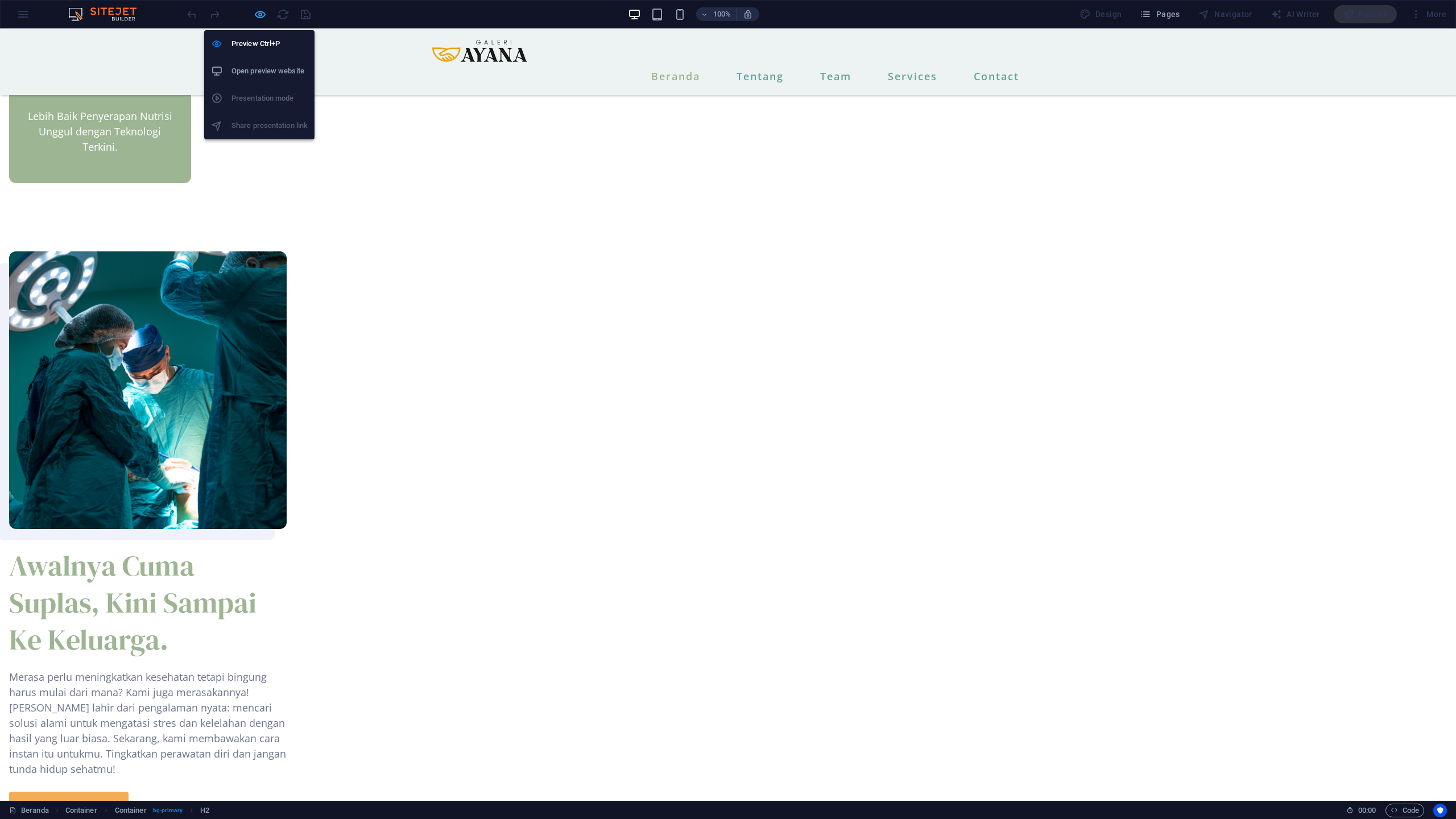
click at [260, 9] on icon "button" at bounding box center [260, 15] width 13 height 13
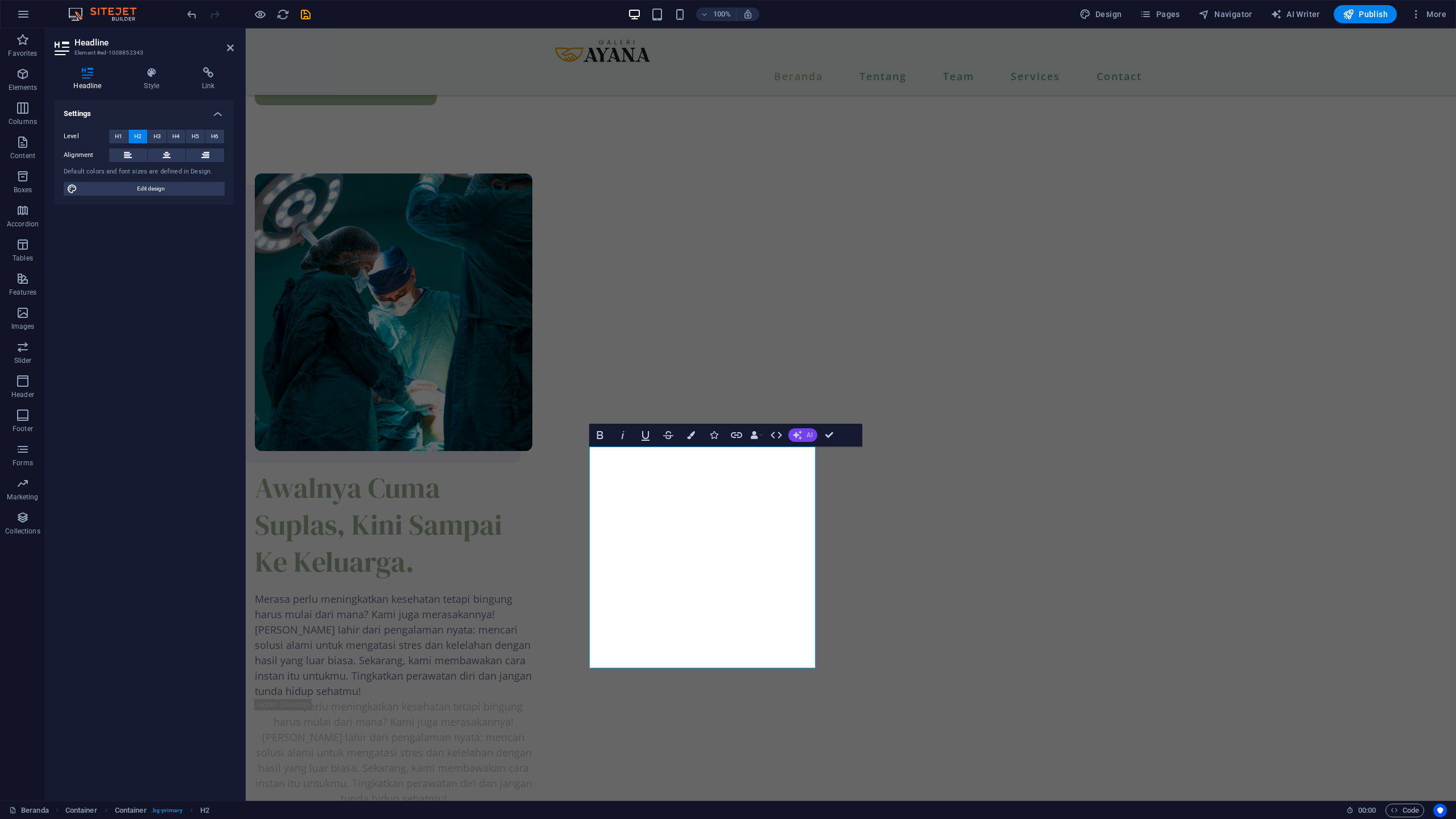
click at [809, 435] on span "AI" at bounding box center [809, 435] width 6 height 6
click at [826, 472] on link "Make shorter" at bounding box center [843, 470] width 111 height 17
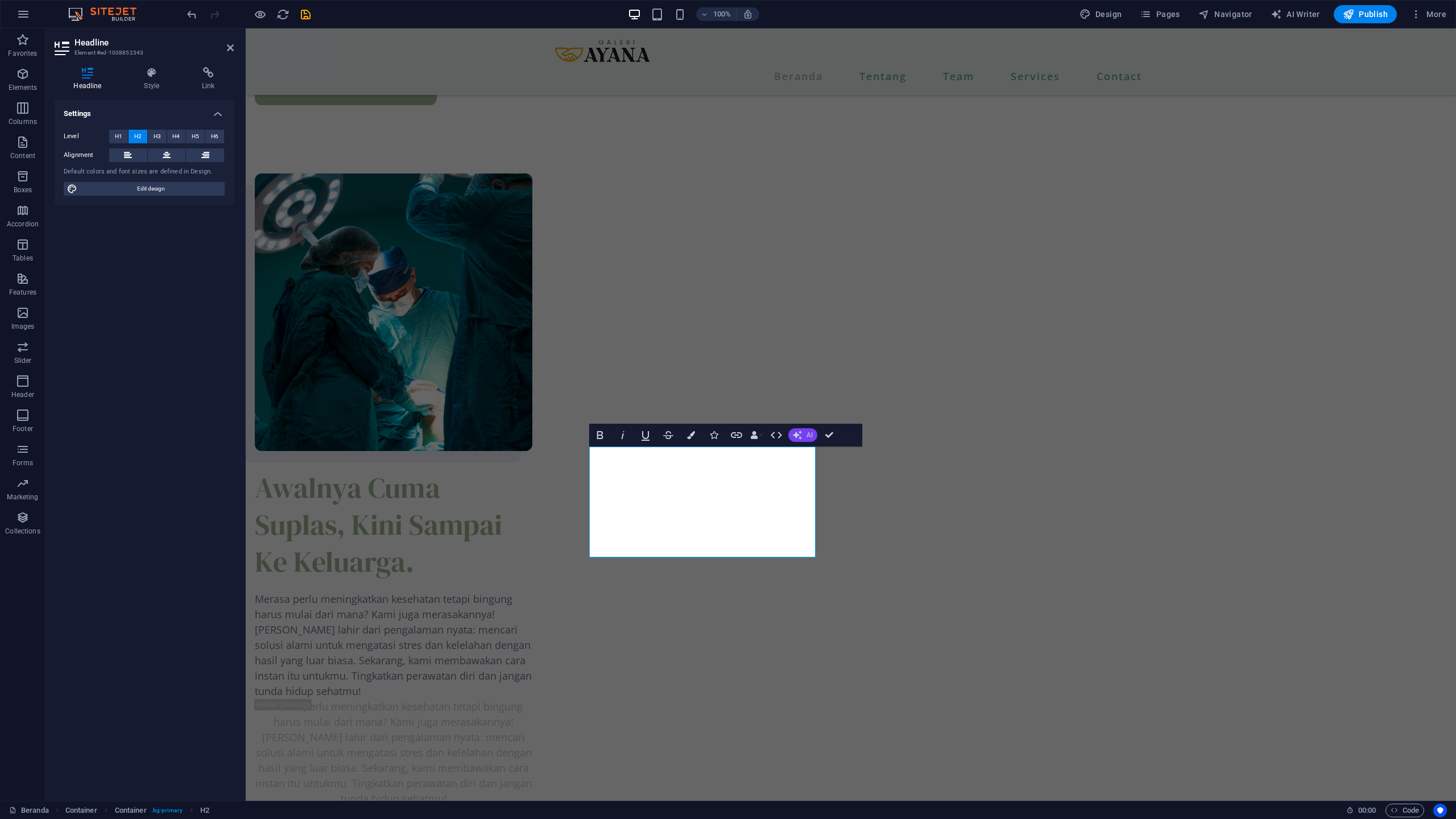
click at [799, 438] on icon "button" at bounding box center [798, 435] width 13 height 13
click at [806, 456] on link "Improve" at bounding box center [843, 453] width 111 height 17
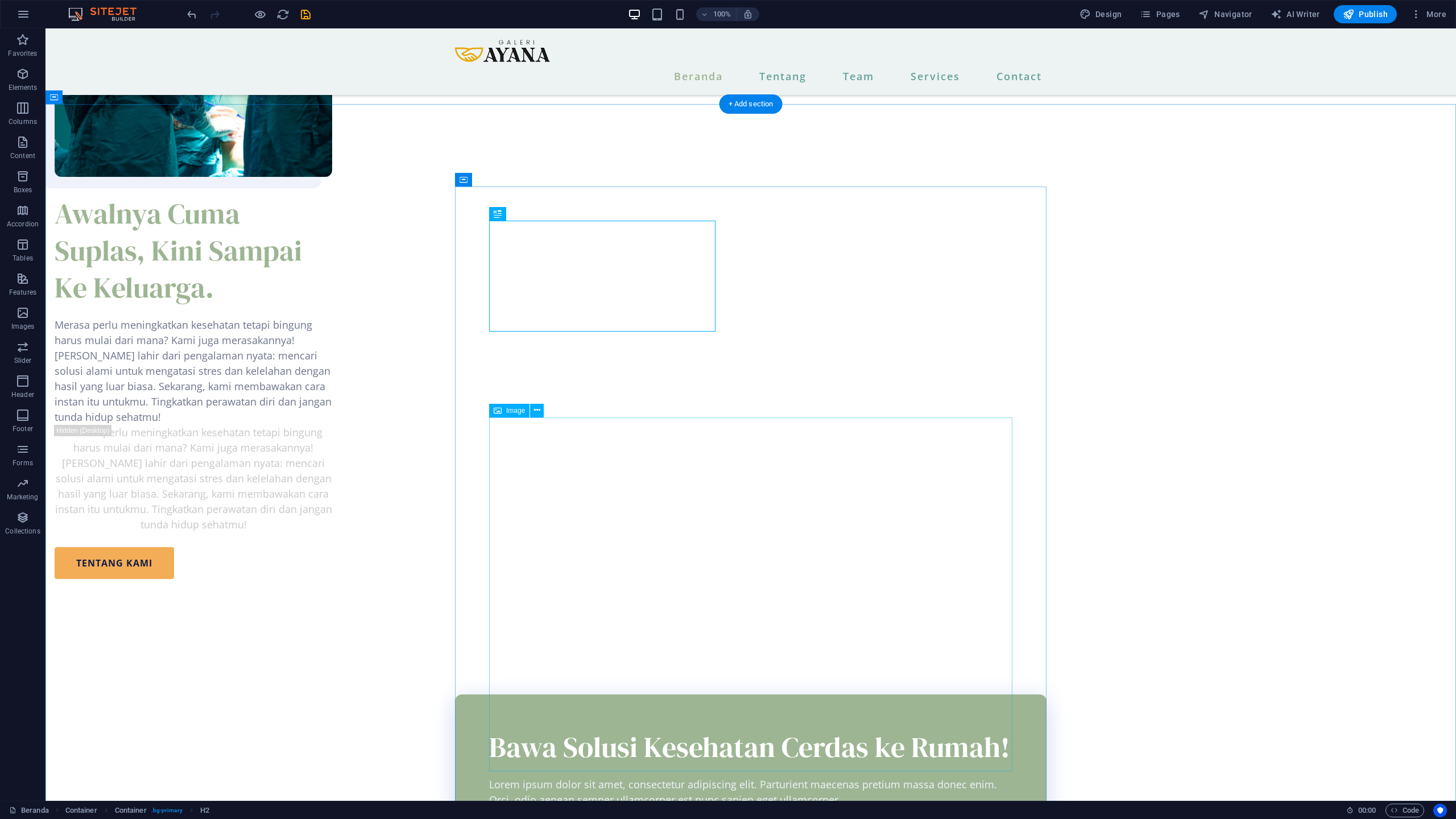
scroll to position [1261, 0]
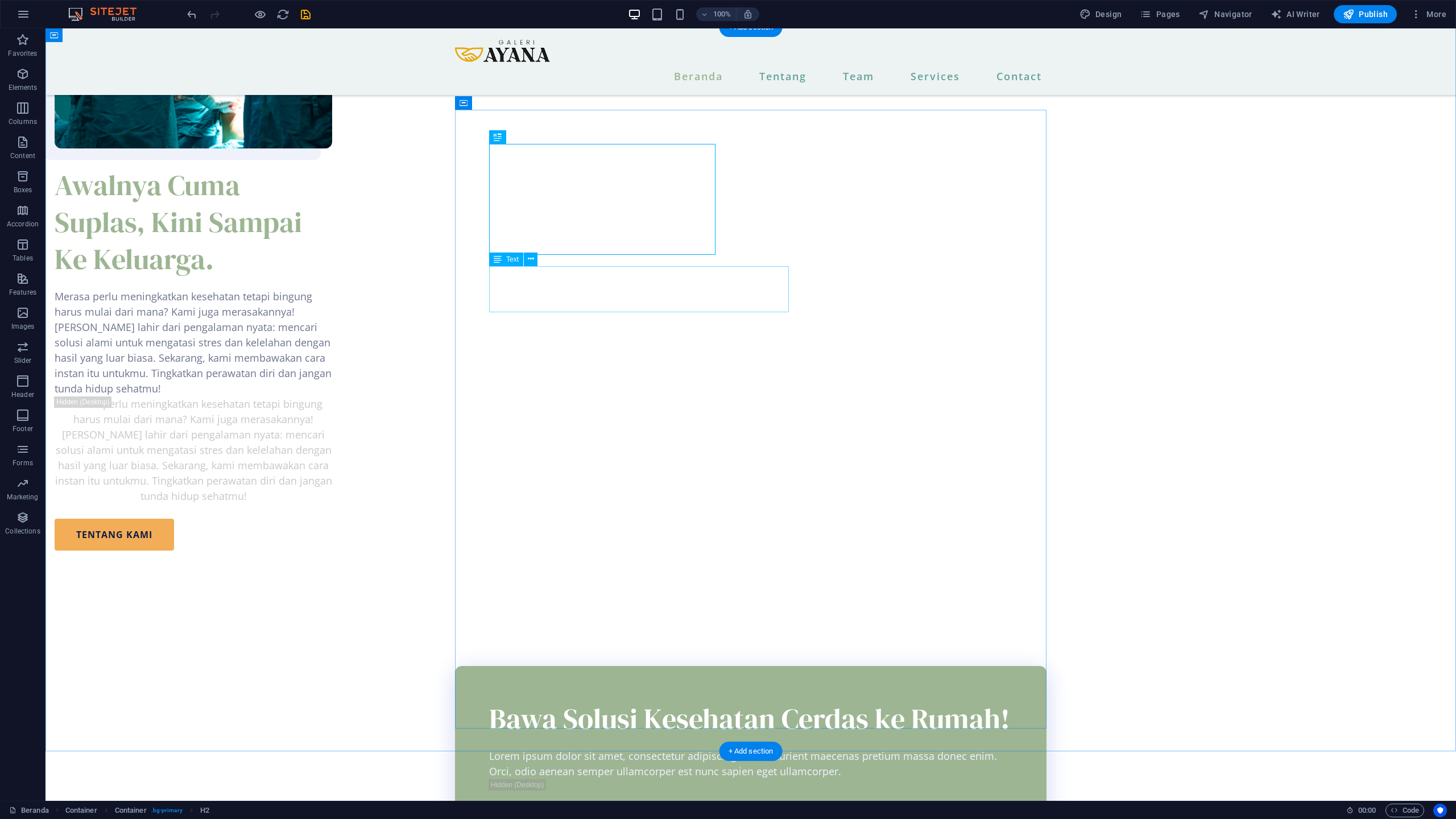
click at [718, 749] on div "Lorem ipsum dolor sit amet, consectetur adipiscing elit. Parturient maecenas pr…" at bounding box center [750, 764] width 523 height 31
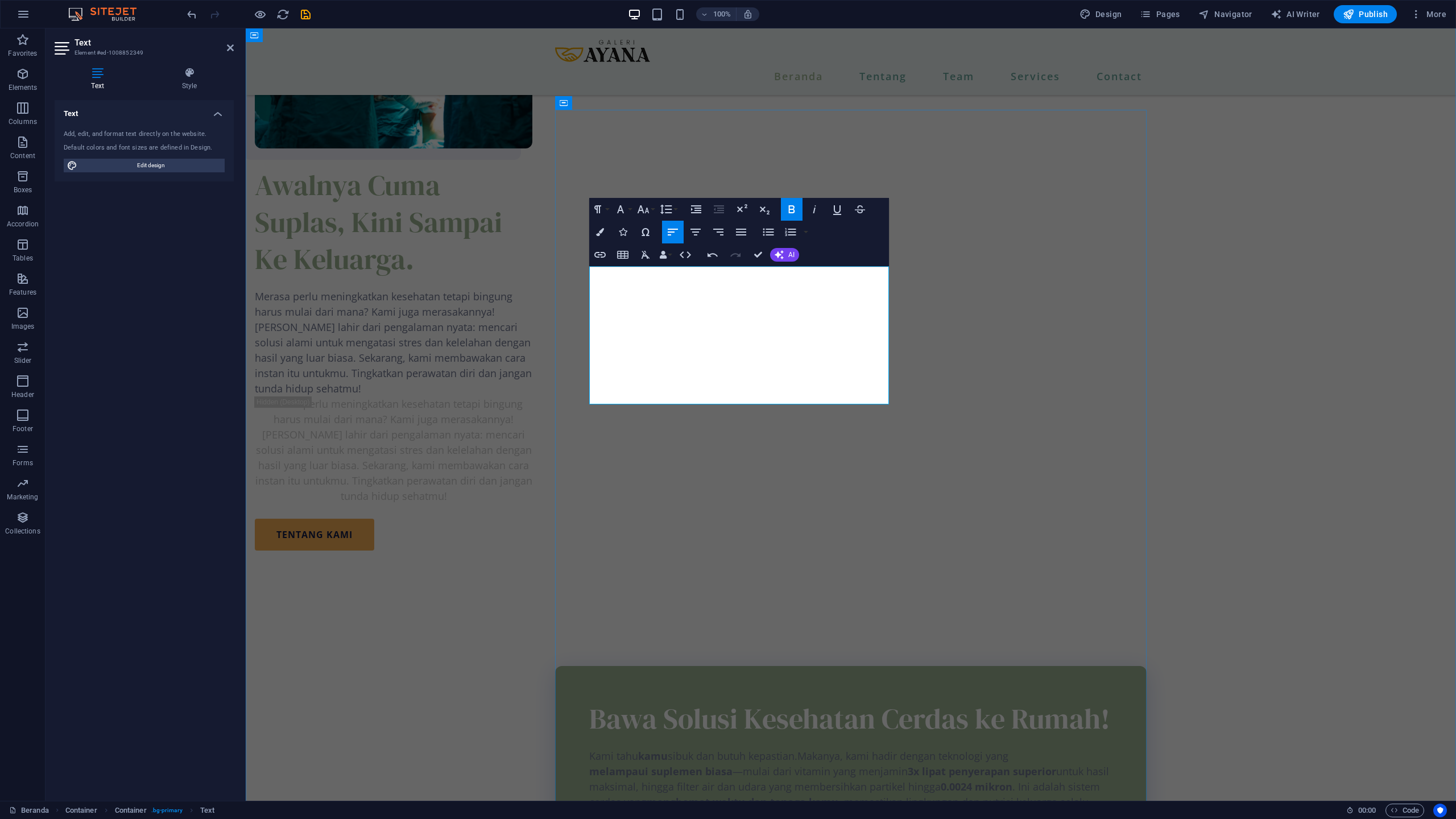
drag, startPoint x: 591, startPoint y: 306, endPoint x: 691, endPoint y: 308, distance: 100.0
click at [602, 764] on span "melampaui suplemen biasa" at bounding box center [660, 771] width 143 height 14
click at [791, 260] on button "AI" at bounding box center [784, 254] width 29 height 14
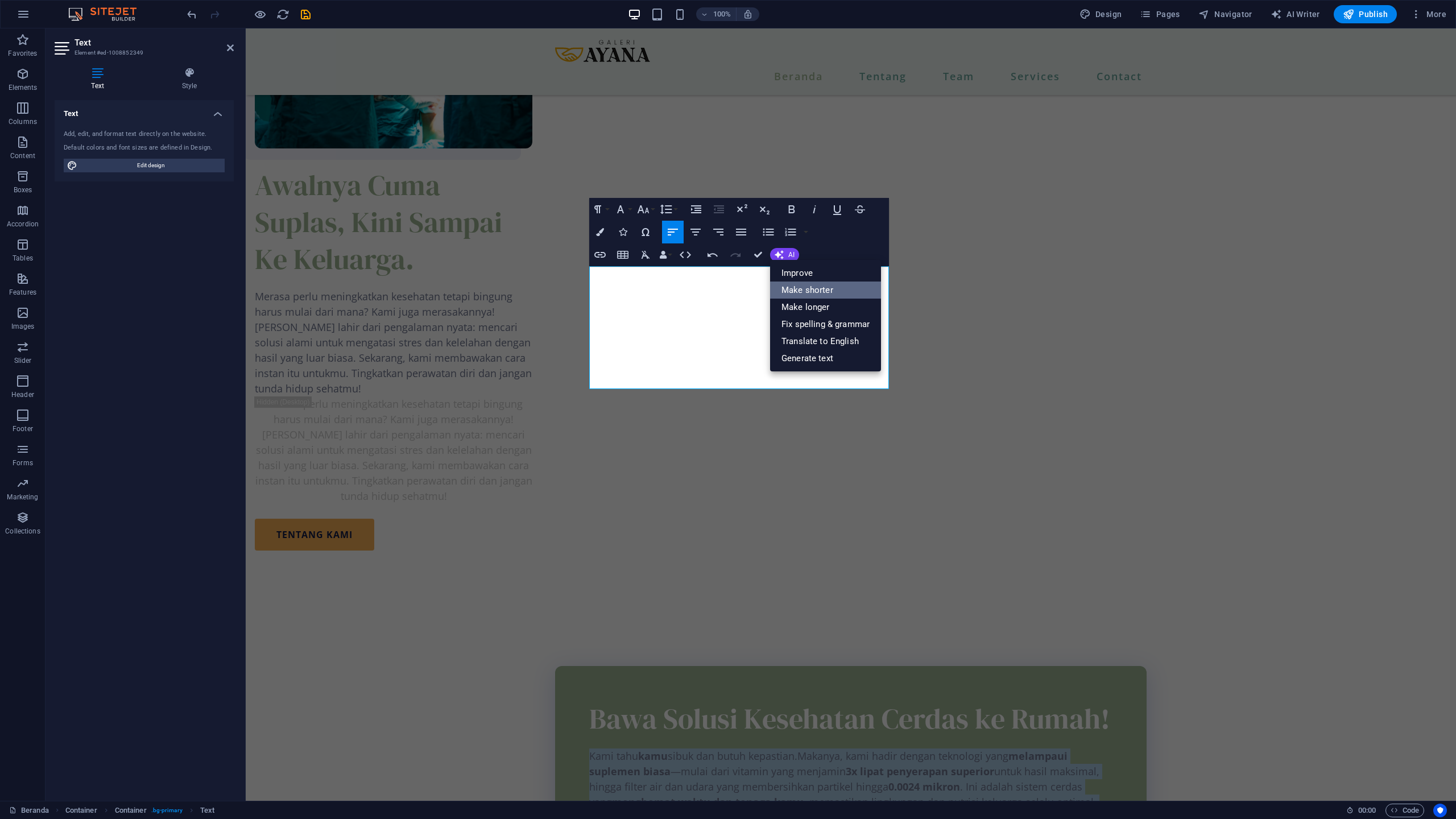
click at [803, 295] on link "Make shorter" at bounding box center [825, 290] width 111 height 17
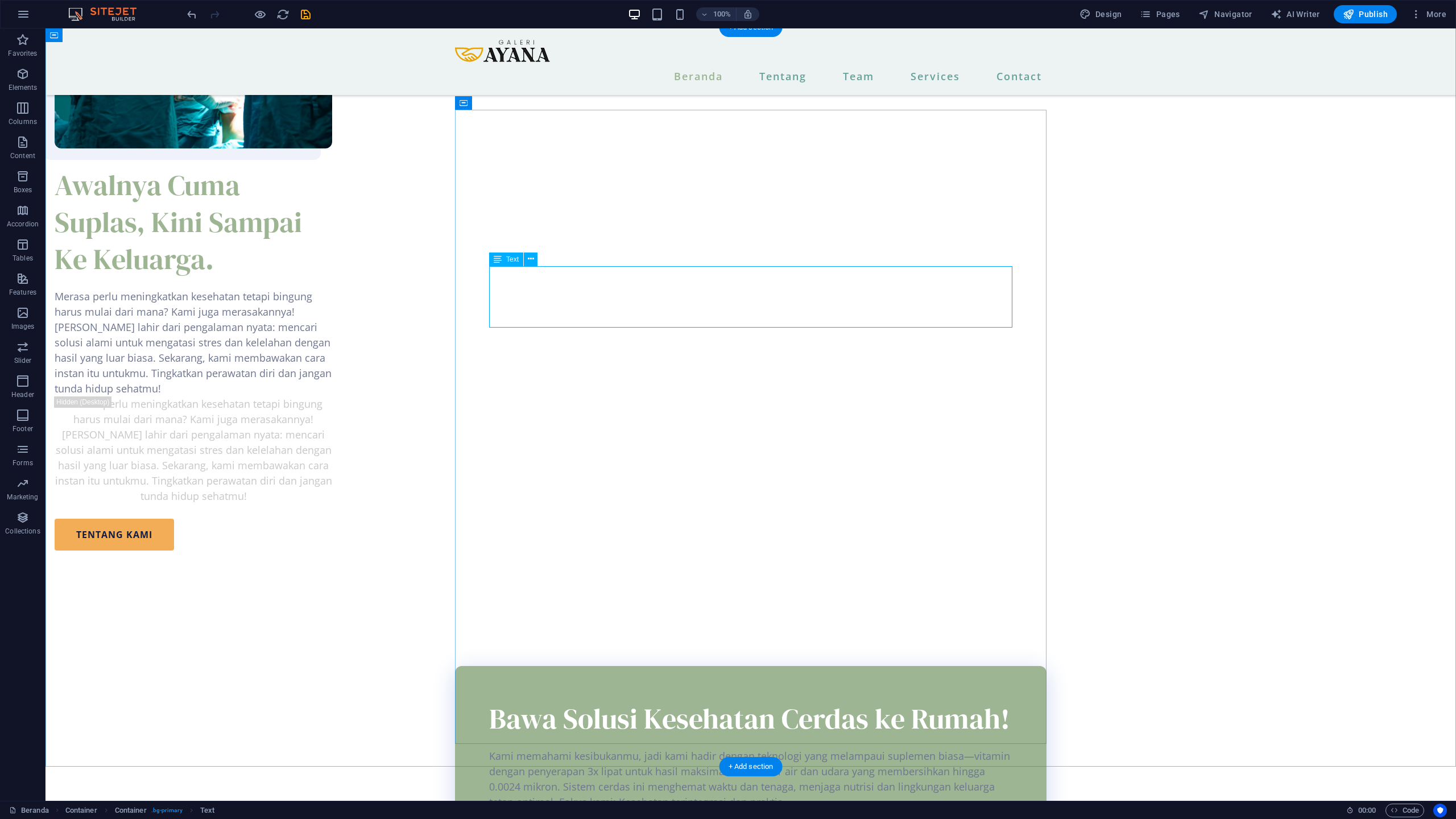
click at [791, 749] on div "Kami memahami kesibukanmu, jadi kami hadir dengan teknologi yang melampaui supl…" at bounding box center [750, 779] width 523 height 61
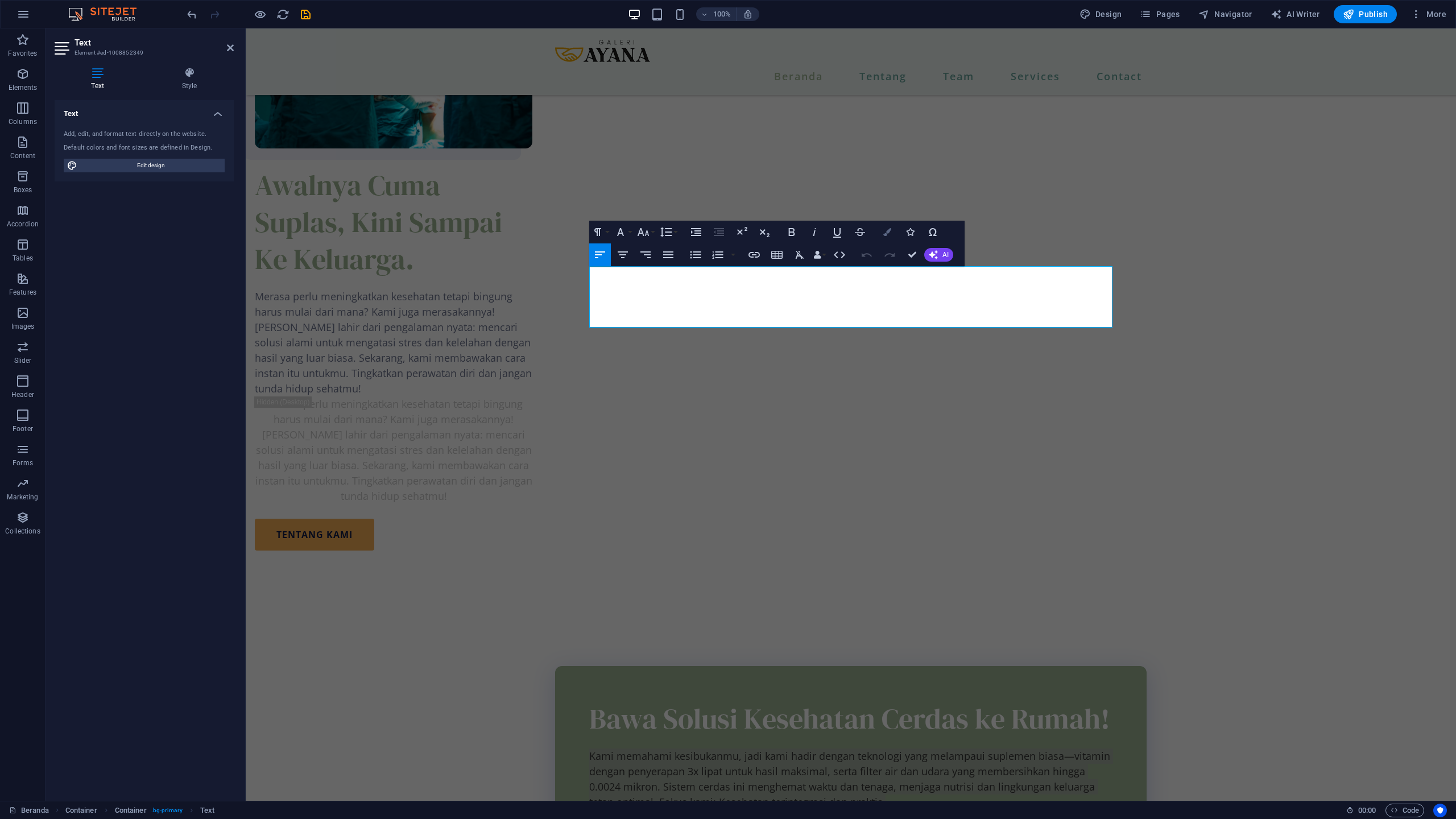
click at [888, 236] on icon "button" at bounding box center [887, 231] width 8 height 8
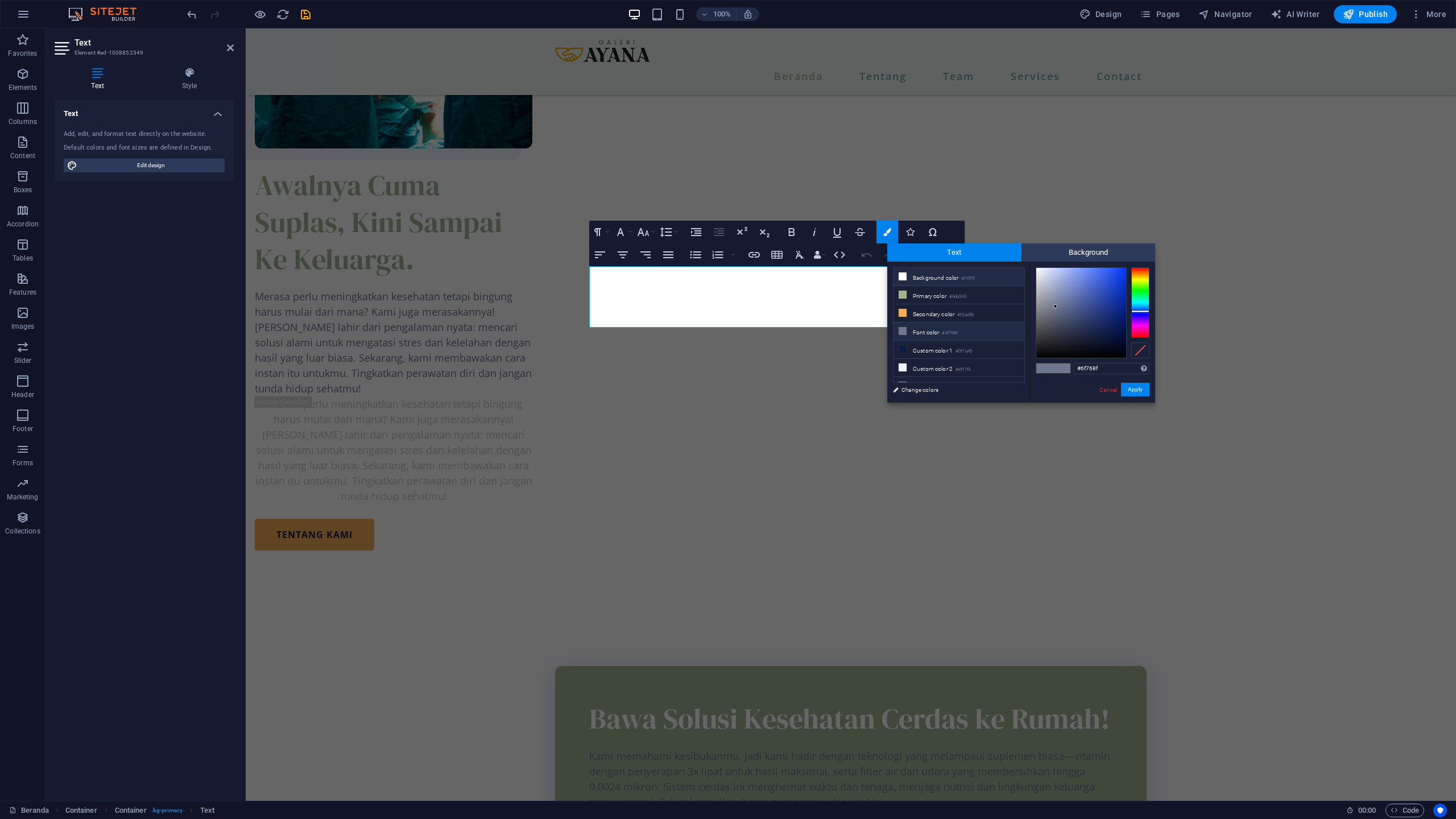
click at [911, 273] on li "Background color #ffffff" at bounding box center [959, 277] width 131 height 18
type input "#ffffff"
click at [914, 276] on li "Background color #ffffff" at bounding box center [959, 277] width 131 height 18
click at [918, 282] on li "Background color #ffffff" at bounding box center [959, 277] width 131 height 18
click at [1132, 386] on button "Apply" at bounding box center [1135, 389] width 28 height 14
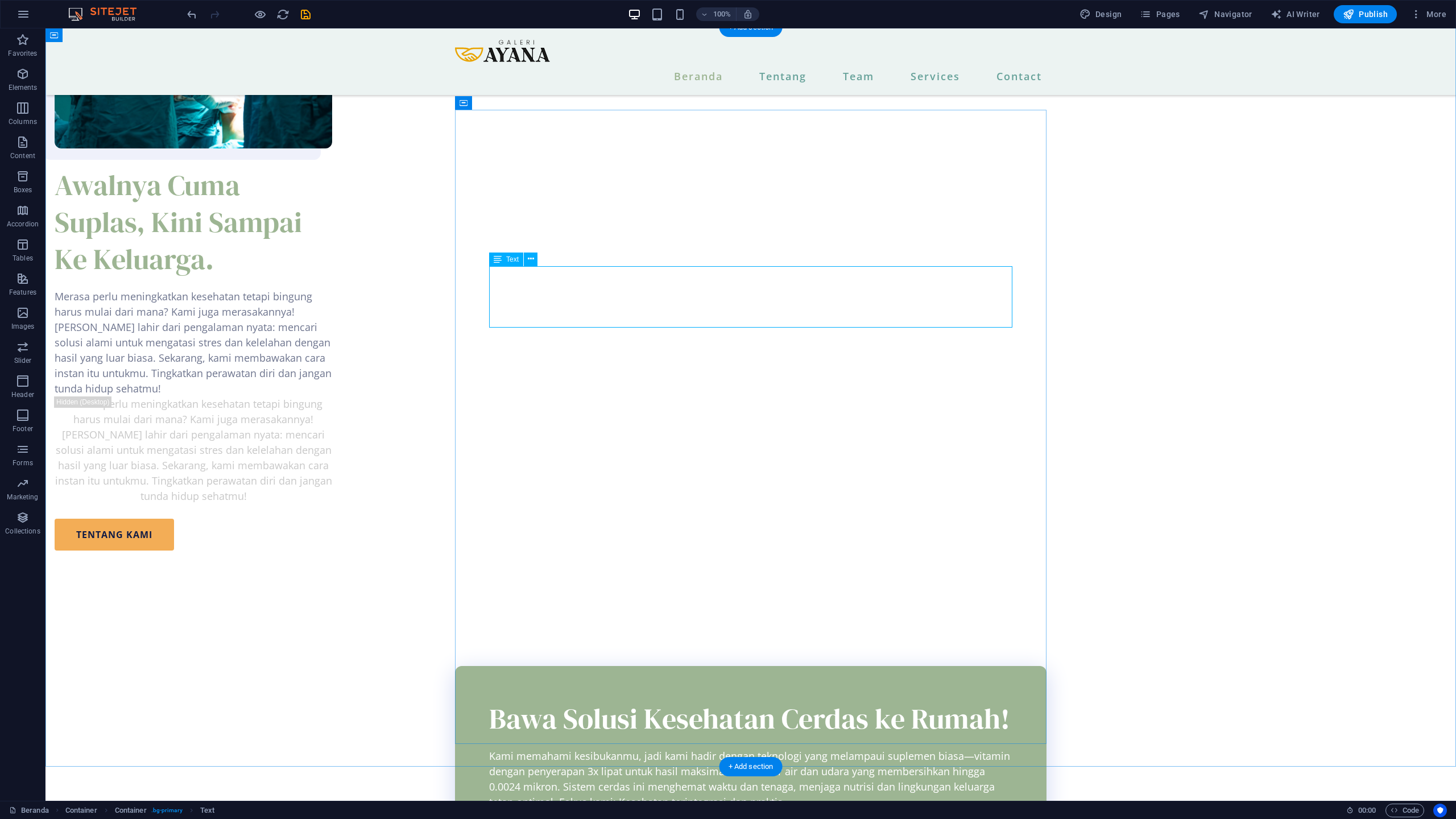
click at [856, 749] on div "Kami memahami kesibukanmu, jadi kami hadir dengan teknologi yang melampaui supl…" at bounding box center [750, 779] width 523 height 61
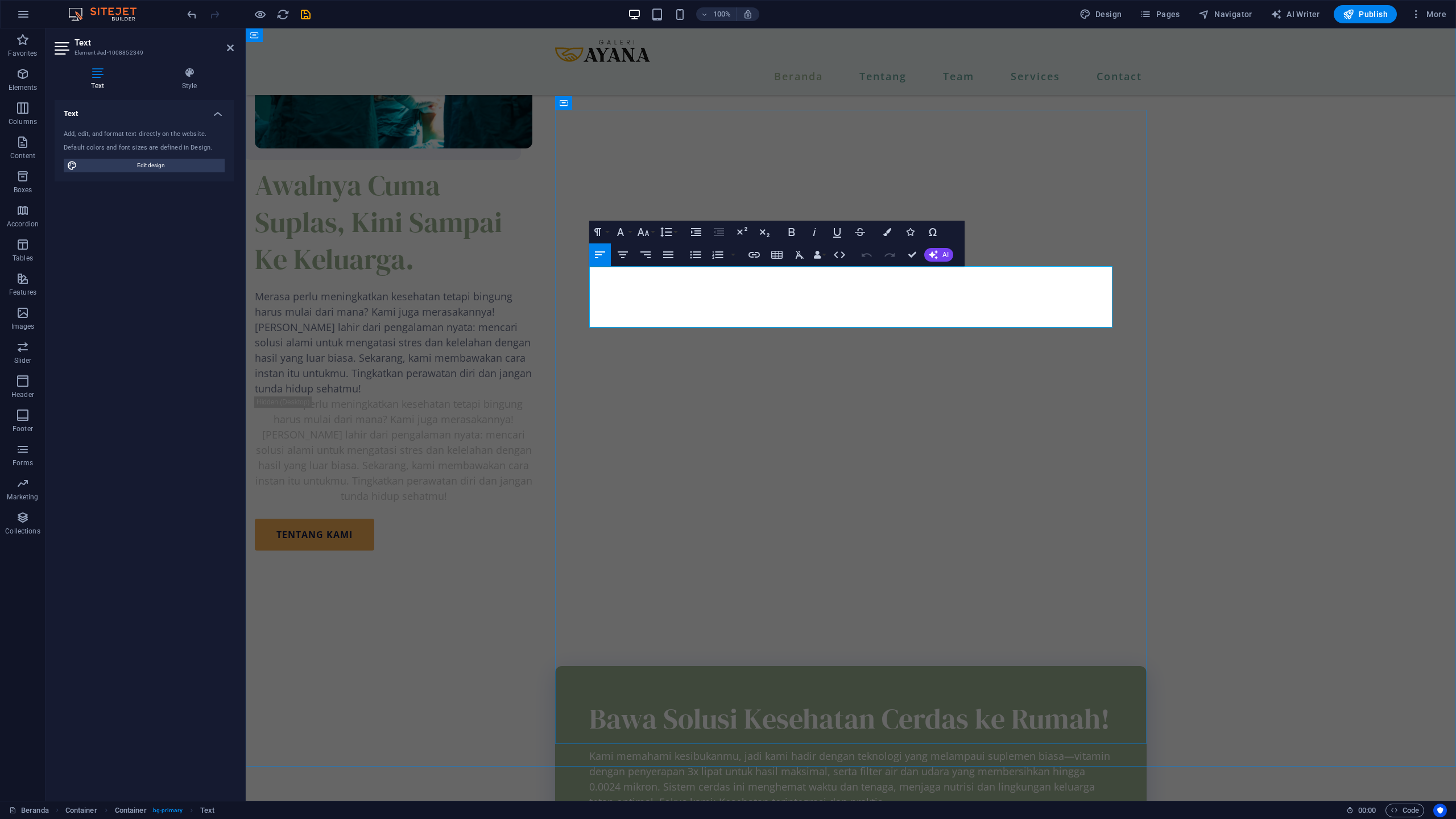
click at [899, 749] on p "Kami memahami kesibukanmu, jadi kami hadir dengan teknologi yang melampaui supl…" at bounding box center [850, 779] width 523 height 61
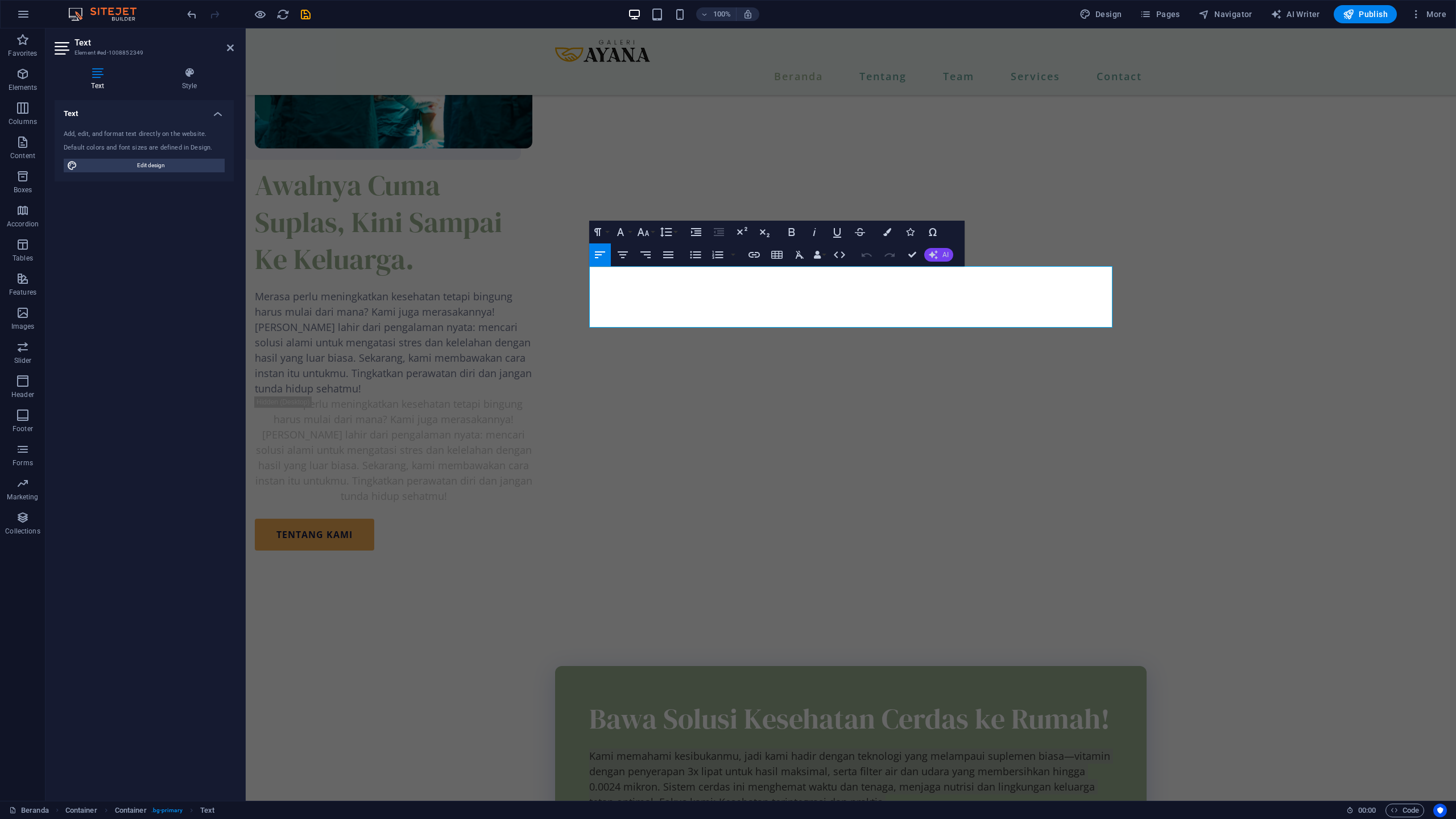
click at [936, 257] on icon "button" at bounding box center [933, 255] width 9 height 9
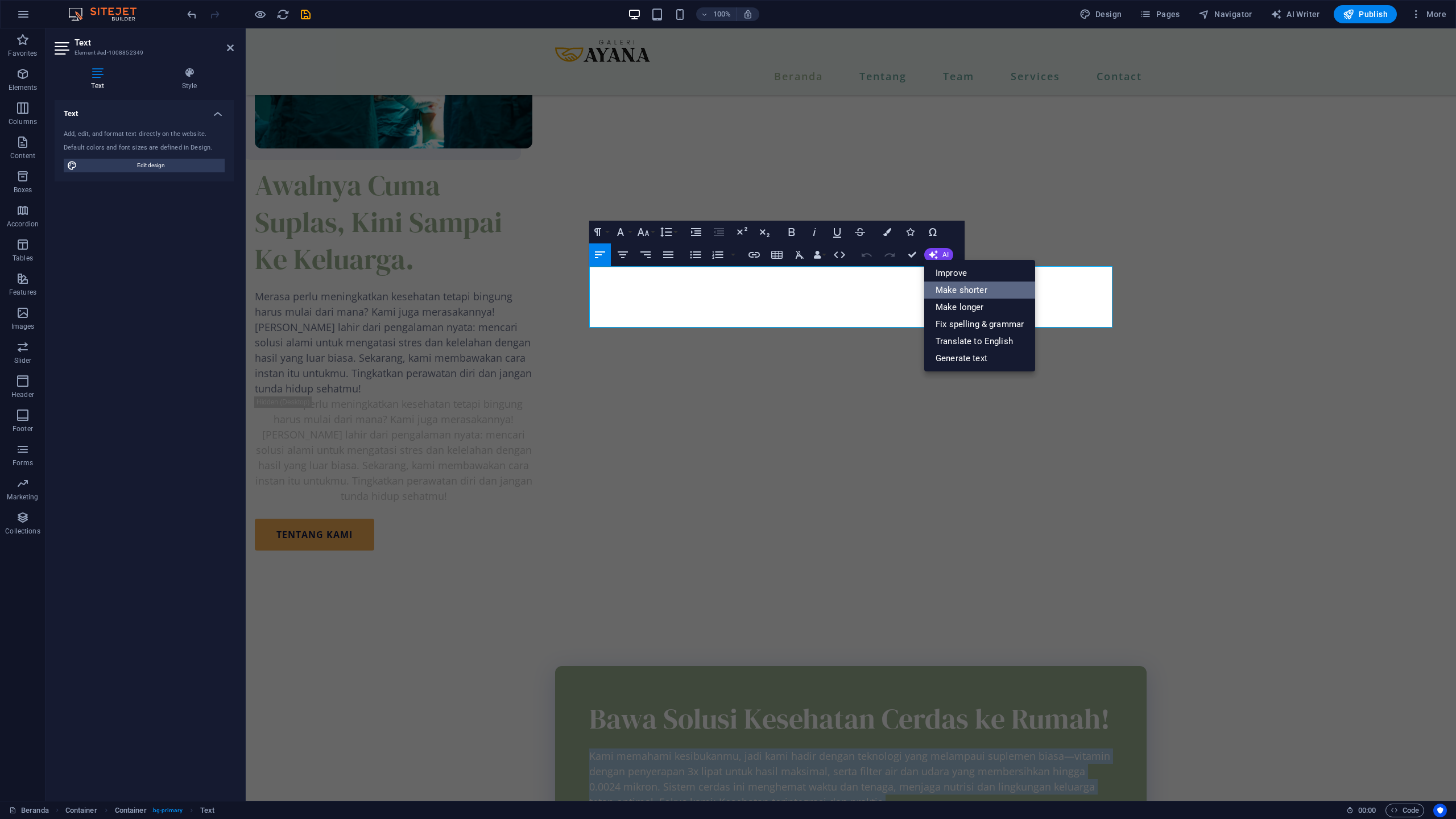
click at [951, 290] on link "Make shorter" at bounding box center [980, 290] width 111 height 17
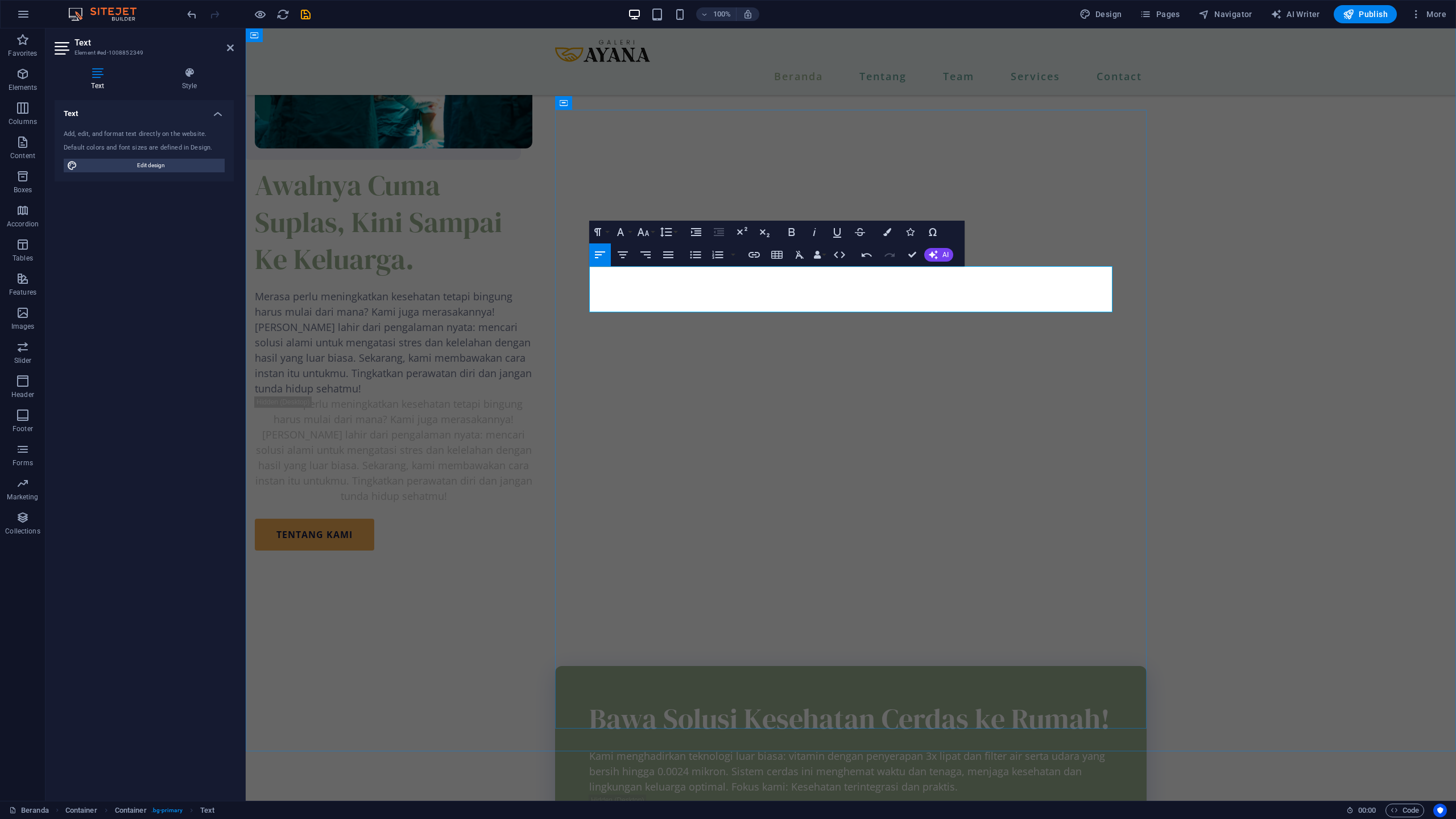
click at [655, 749] on span "Kami menghadirkan teknologi luar biasa: vitamin dengan penyerapan 3x lipat dan …" at bounding box center [847, 771] width 515 height 45
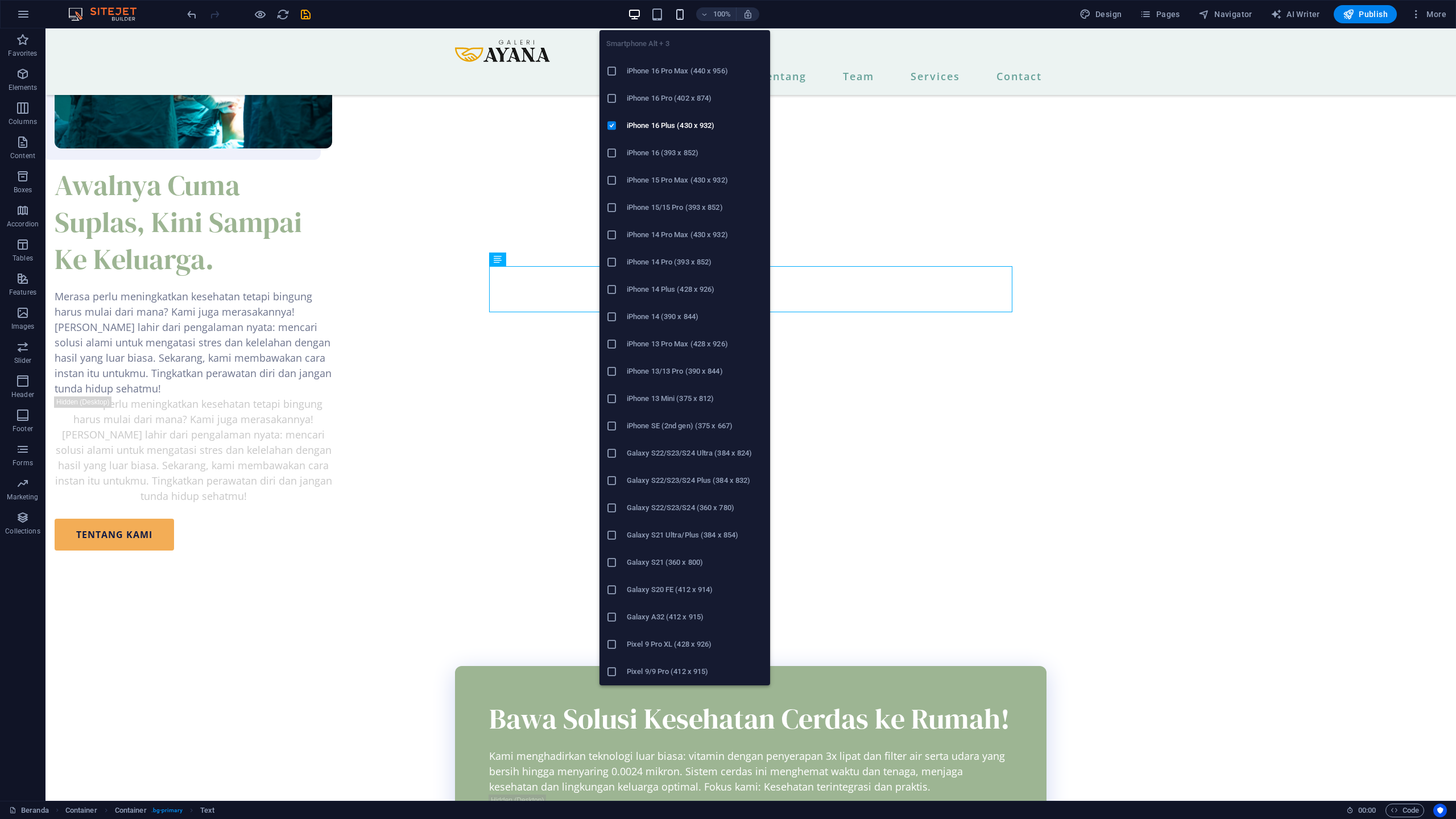
click at [686, 15] on icon "button" at bounding box center [679, 15] width 13 height 13
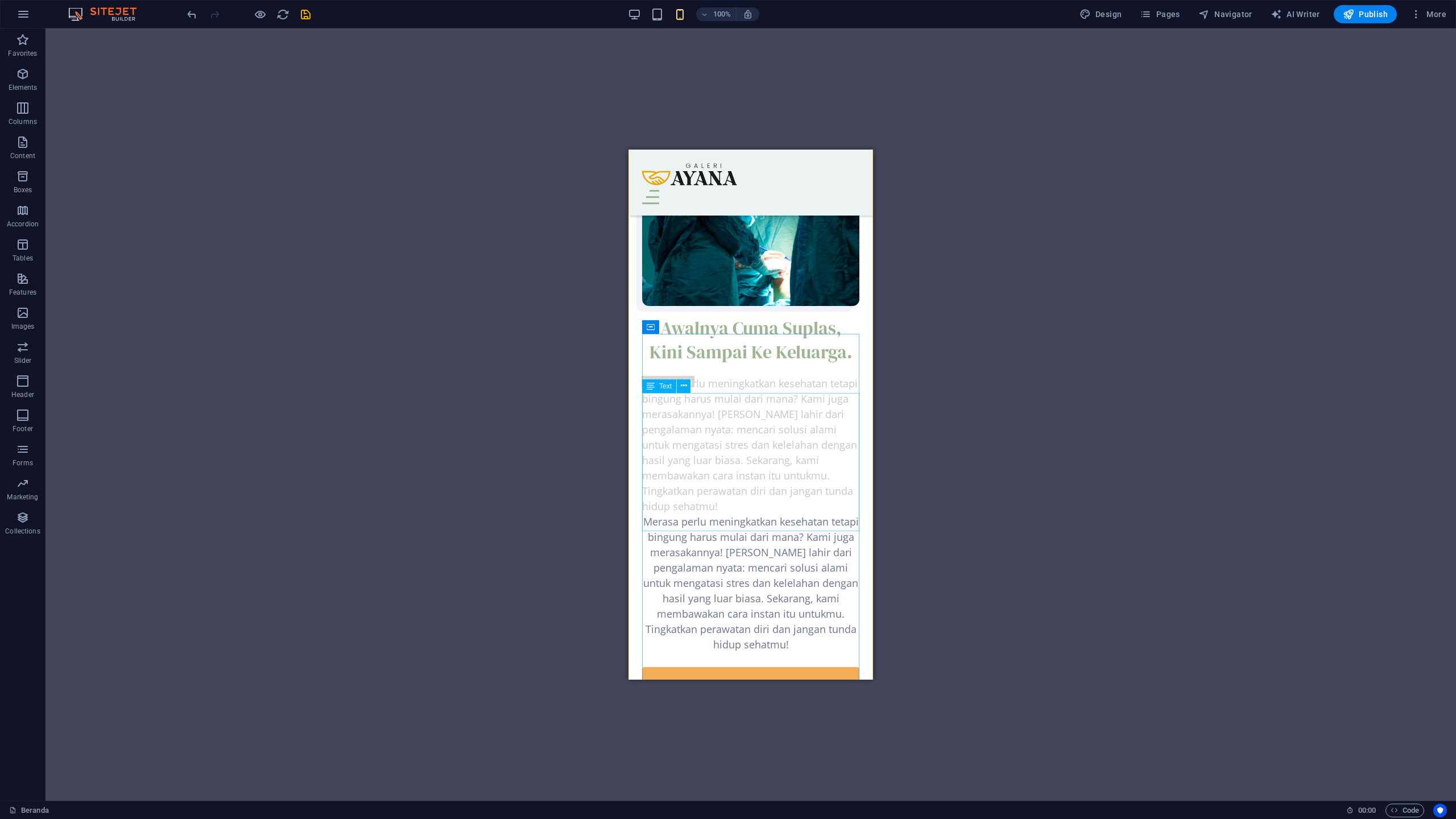
scroll to position [1020, 0]
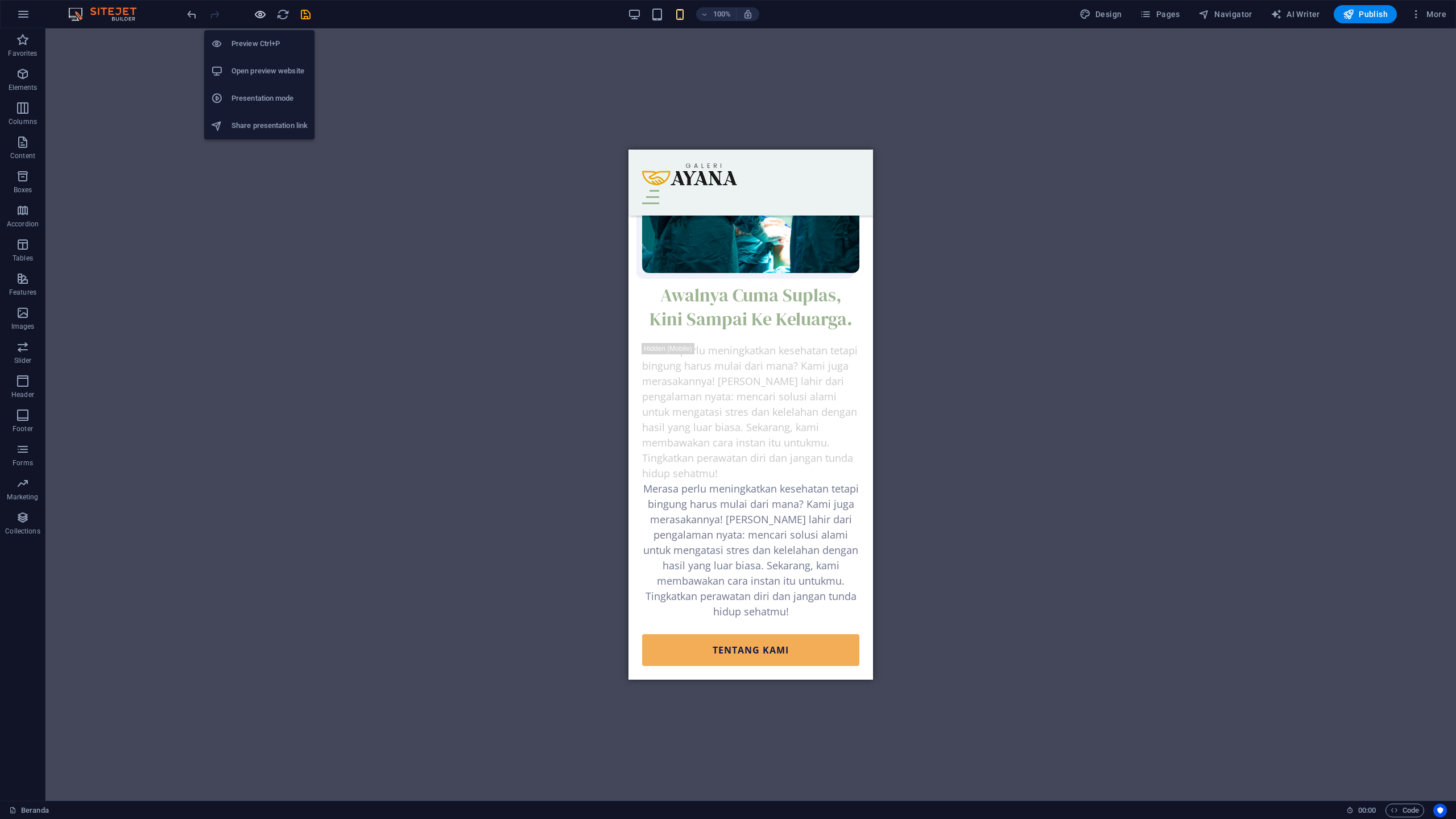
click at [256, 15] on icon "button" at bounding box center [260, 15] width 13 height 13
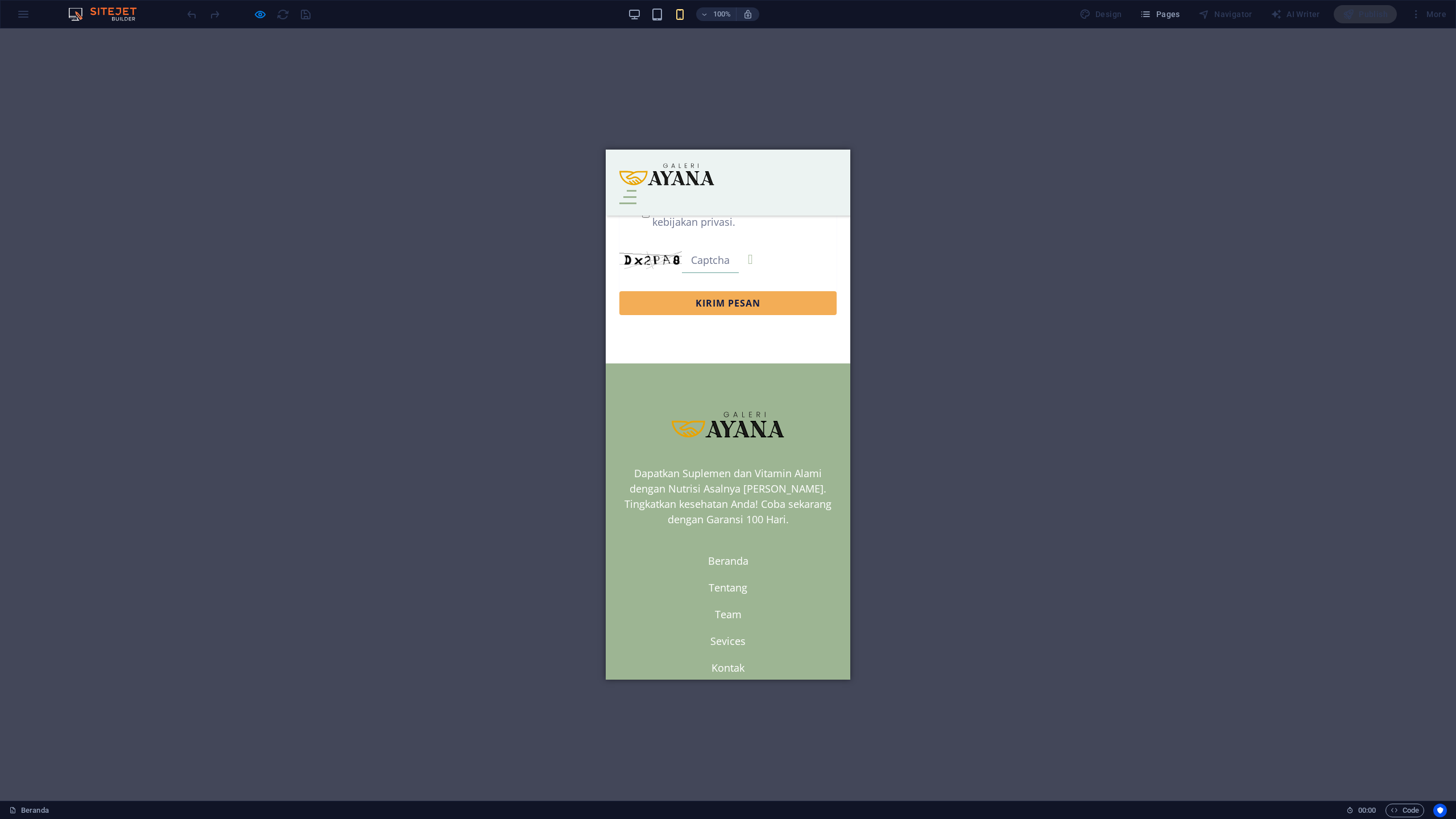
scroll to position [4426, 0]
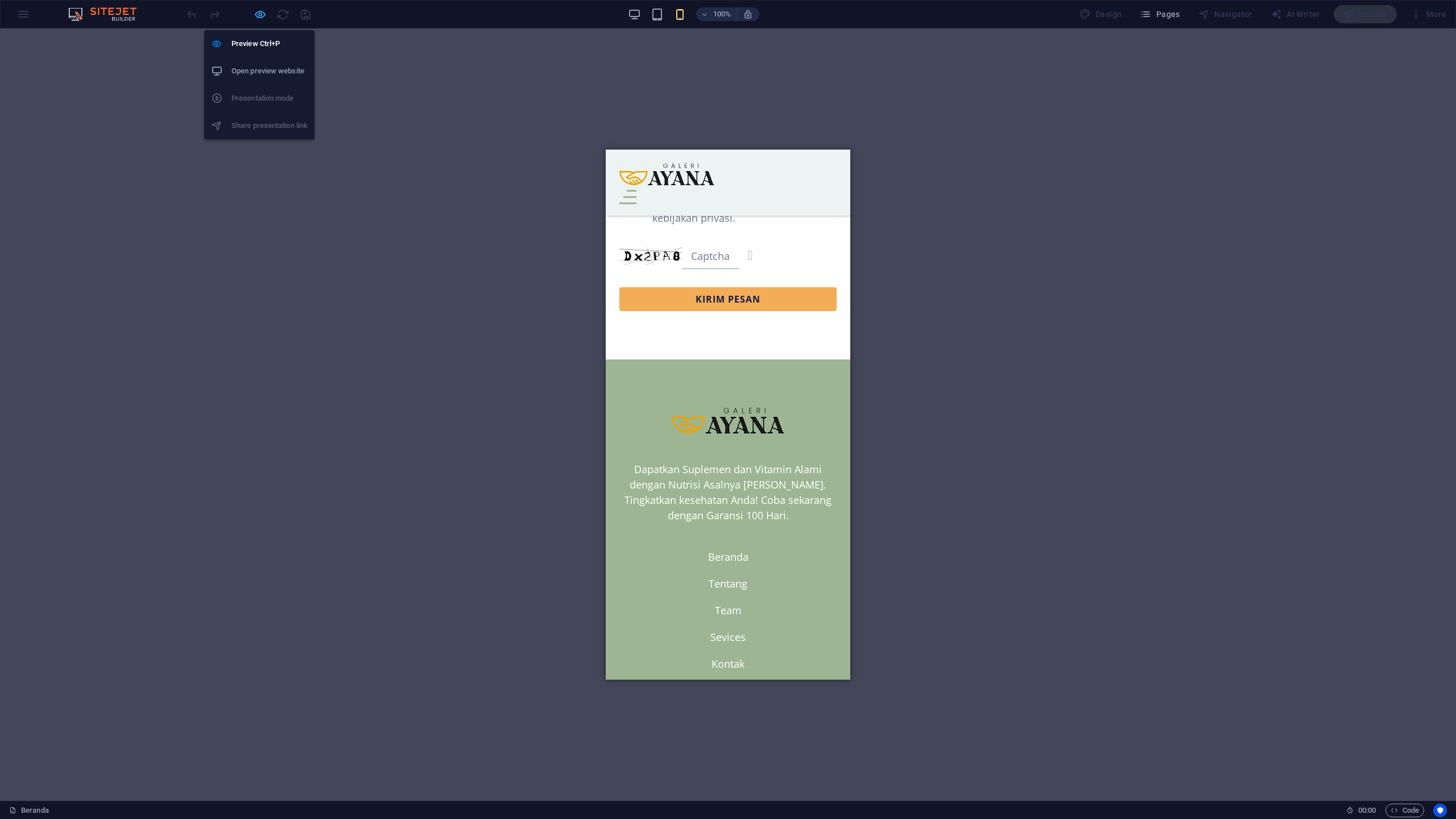
click at [262, 15] on icon "button" at bounding box center [260, 15] width 13 height 13
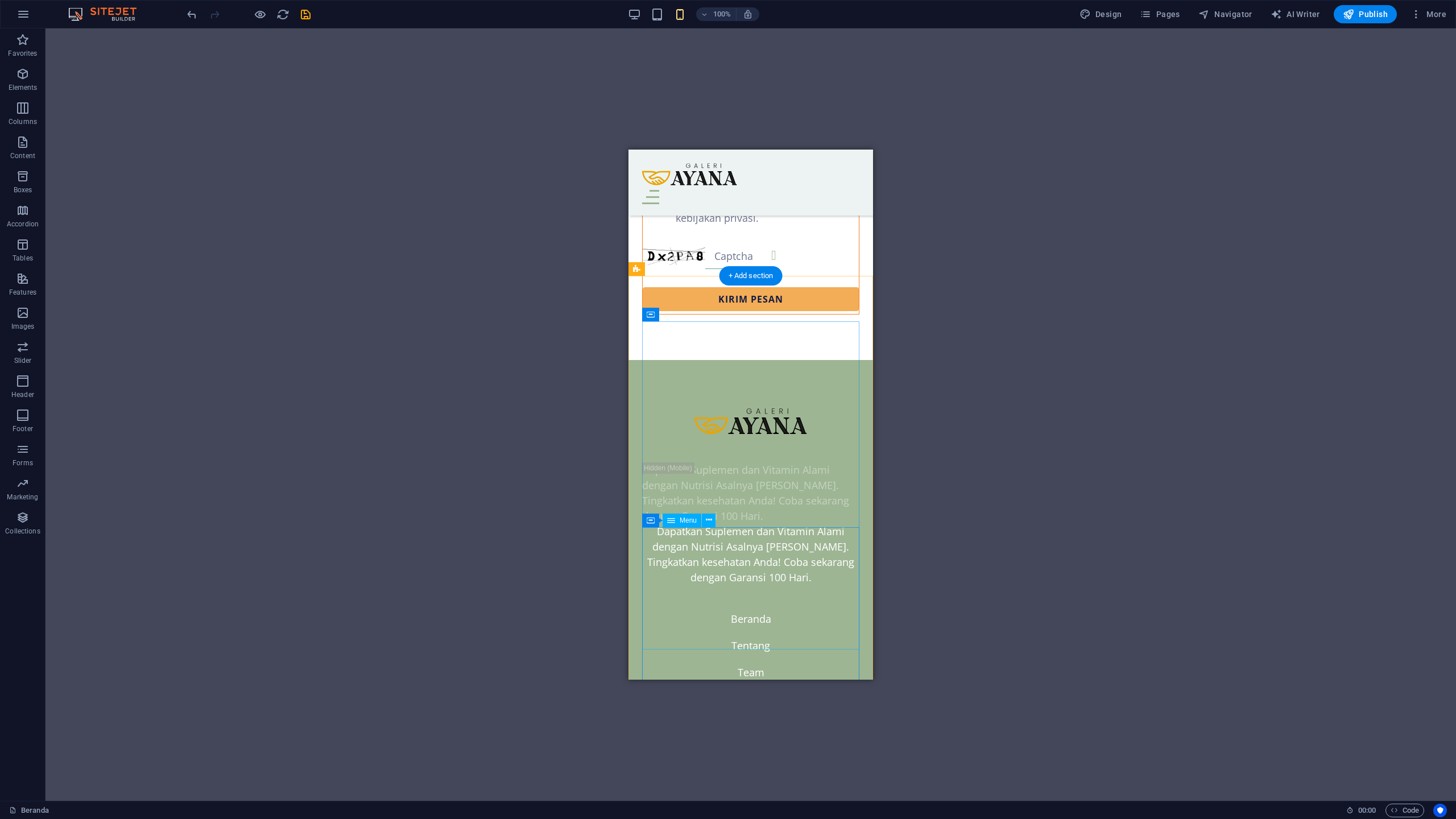
scroll to position [4741, 0]
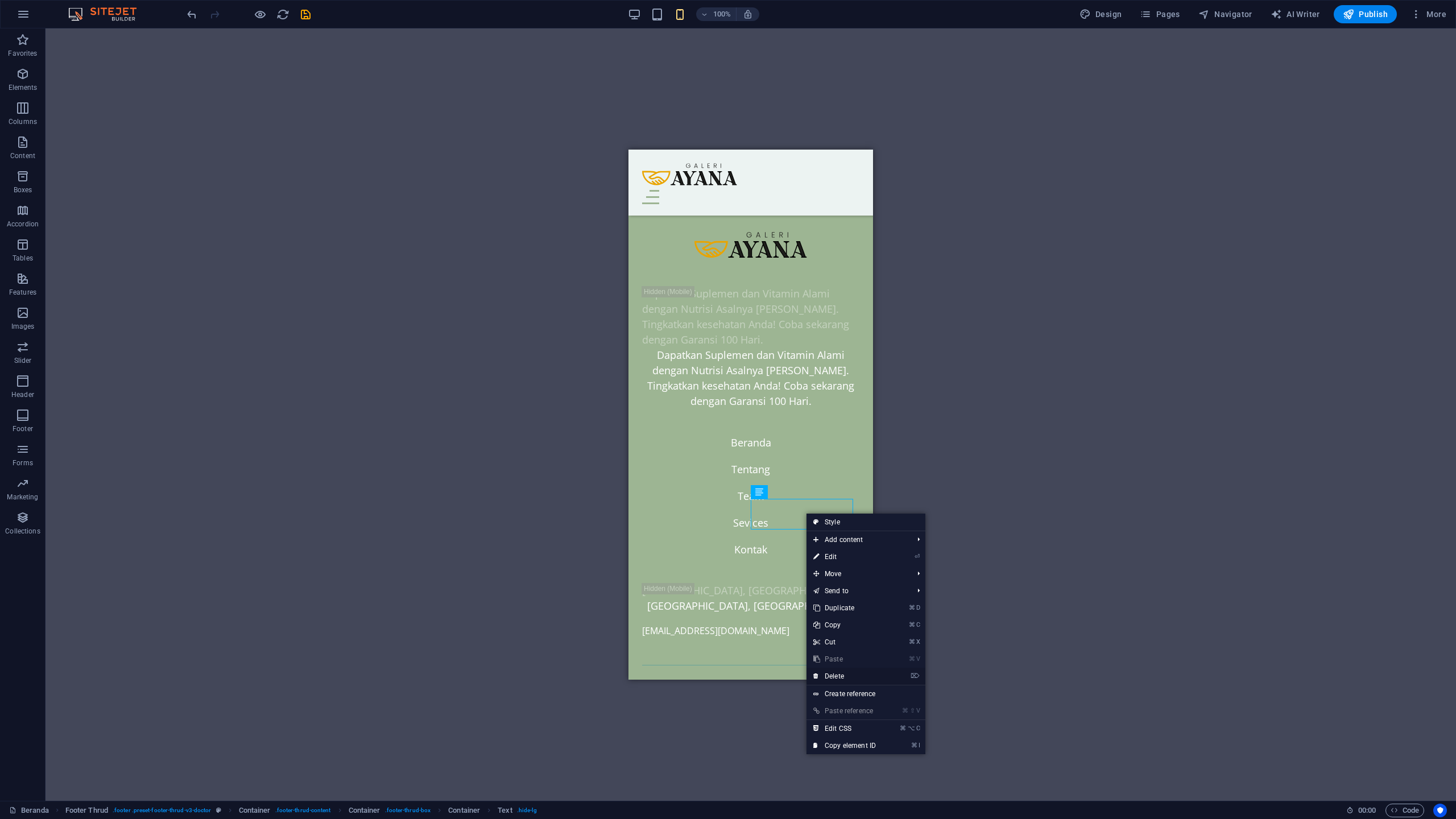
click at [853, 680] on link "⌦ Delete" at bounding box center [844, 676] width 76 height 17
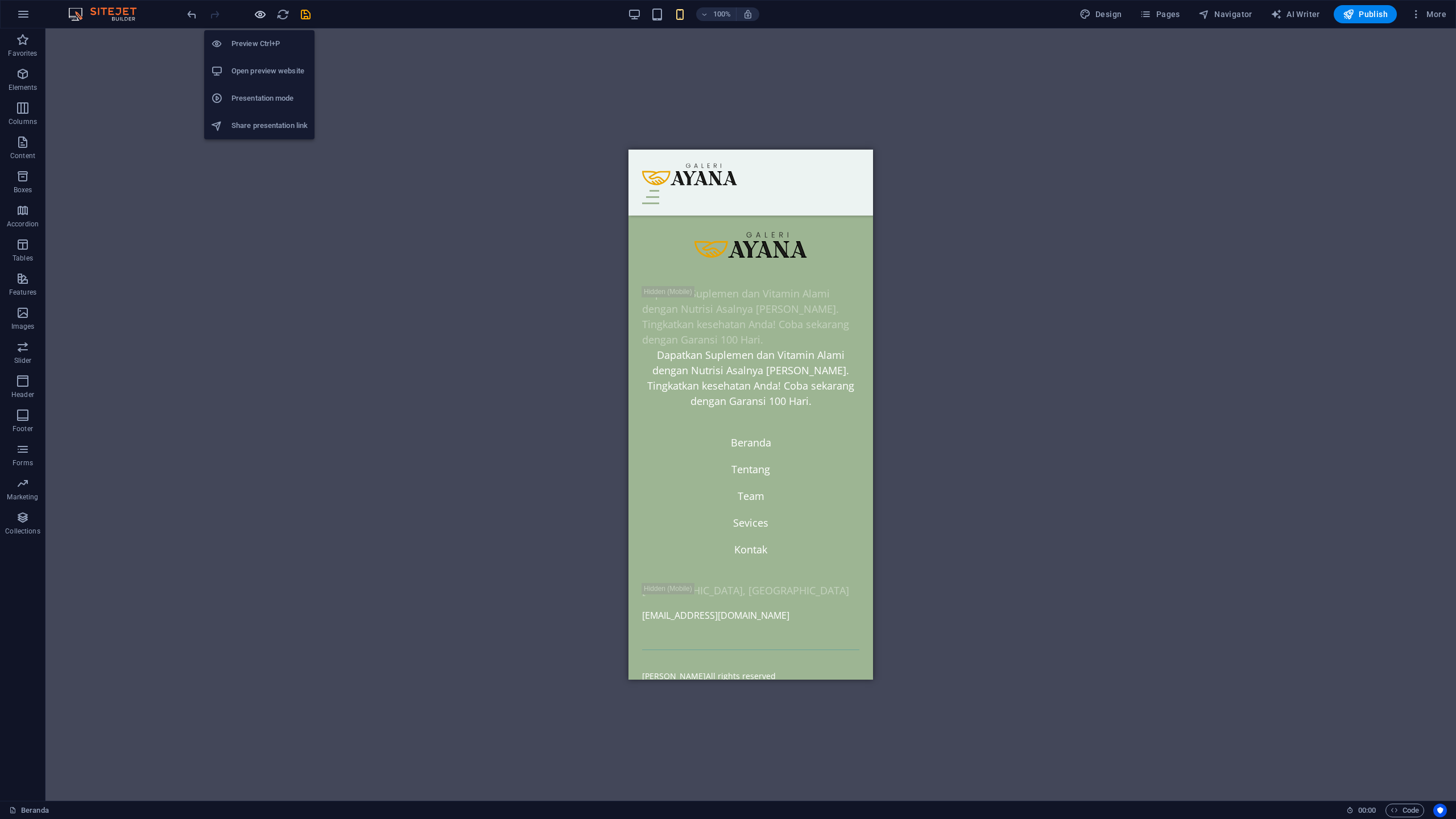
click at [263, 10] on icon "button" at bounding box center [260, 15] width 13 height 13
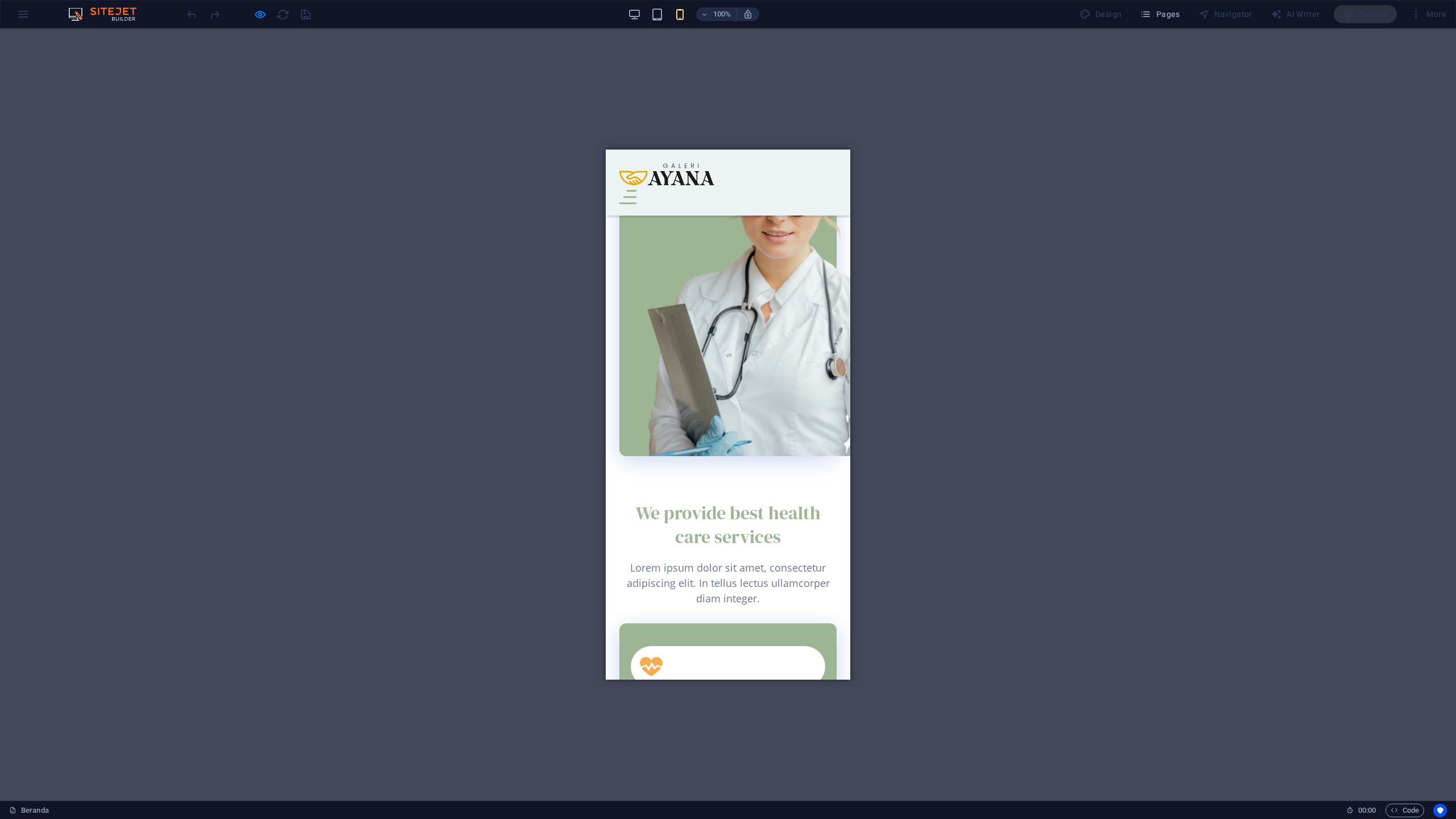
scroll to position [1755, 0]
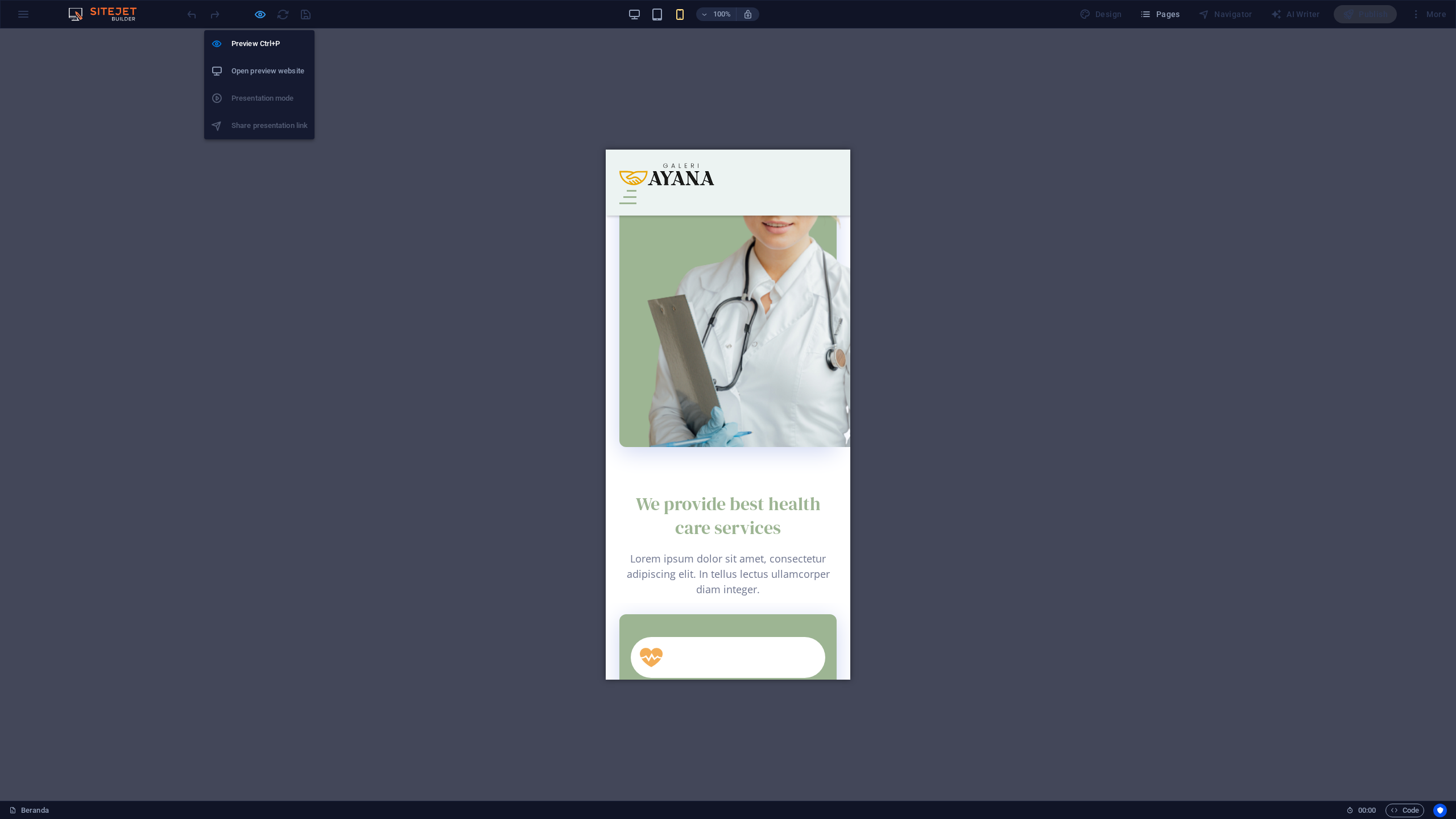
click at [261, 17] on icon "button" at bounding box center [260, 15] width 13 height 13
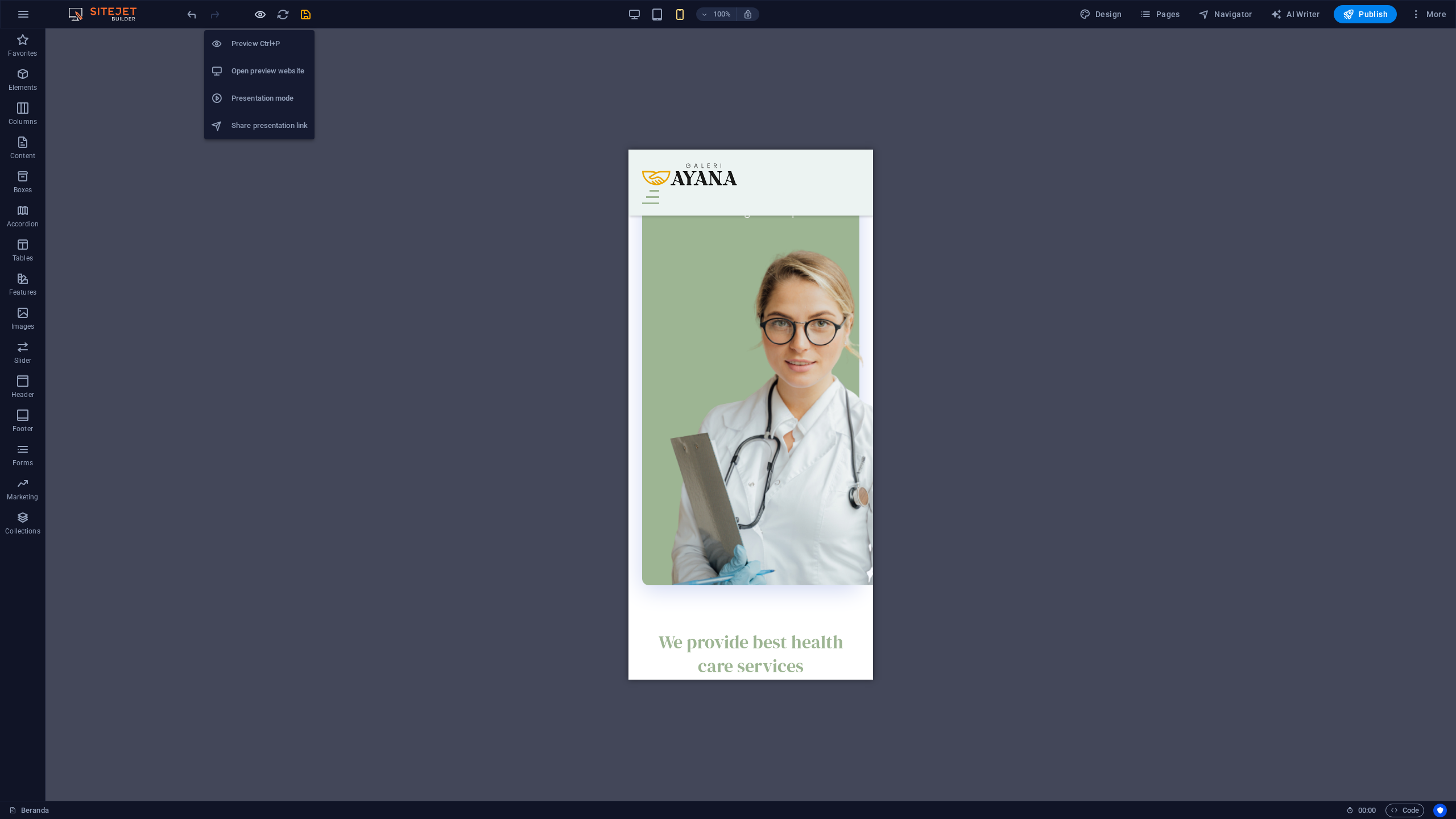
scroll to position [1893, 0]
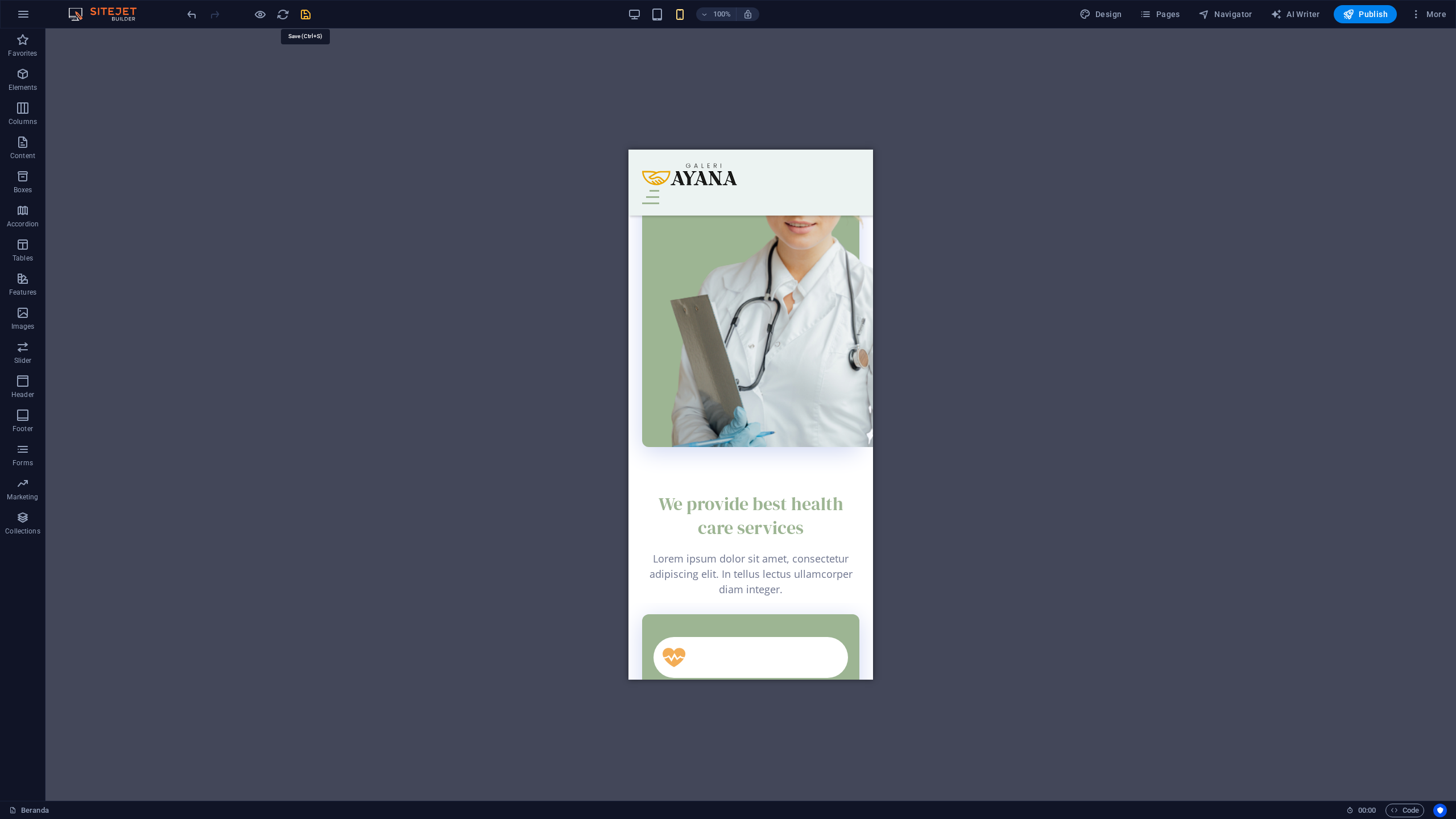
click at [310, 15] on icon "save" at bounding box center [305, 15] width 13 height 13
checkbox input "false"
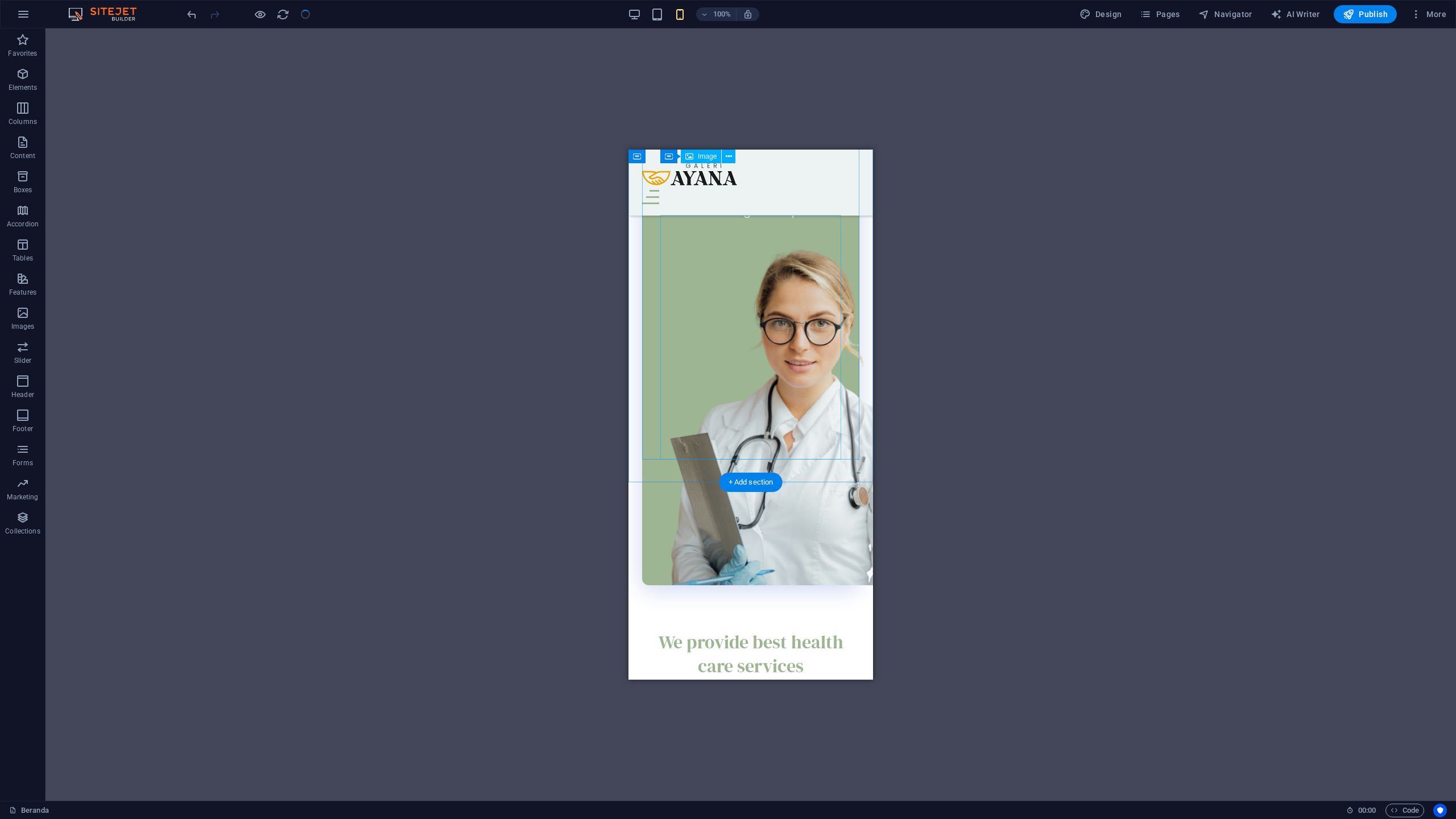
scroll to position [1741, 0]
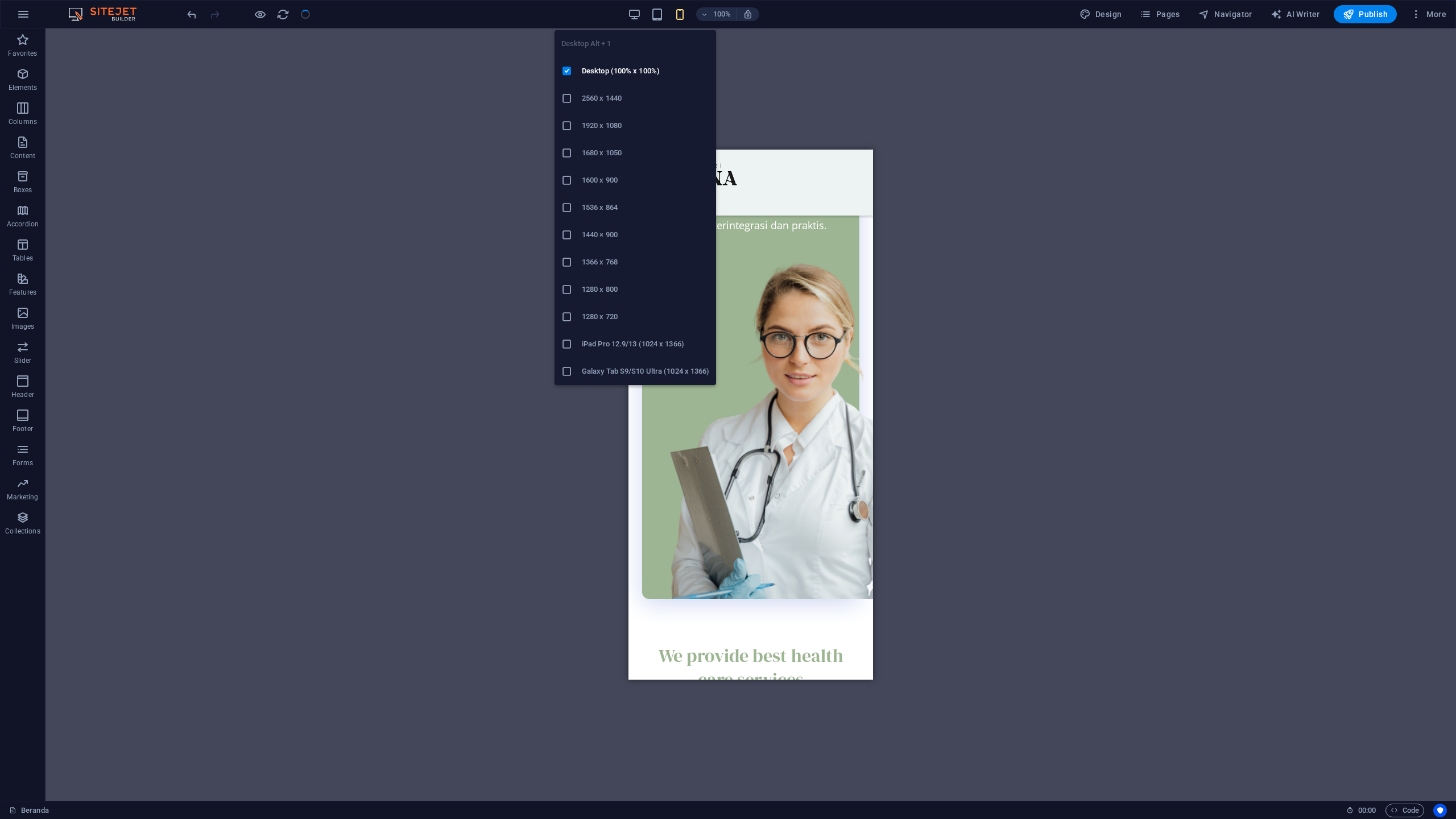
click at [638, 21] on div "Desktop Alt + 1 Desktop (100% x 100%) 2560 x 1440 1920 x 1080 1680 x 1050 1600 …" at bounding box center [635, 203] width 161 height 364
click at [636, 13] on icon "button" at bounding box center [634, 15] width 13 height 13
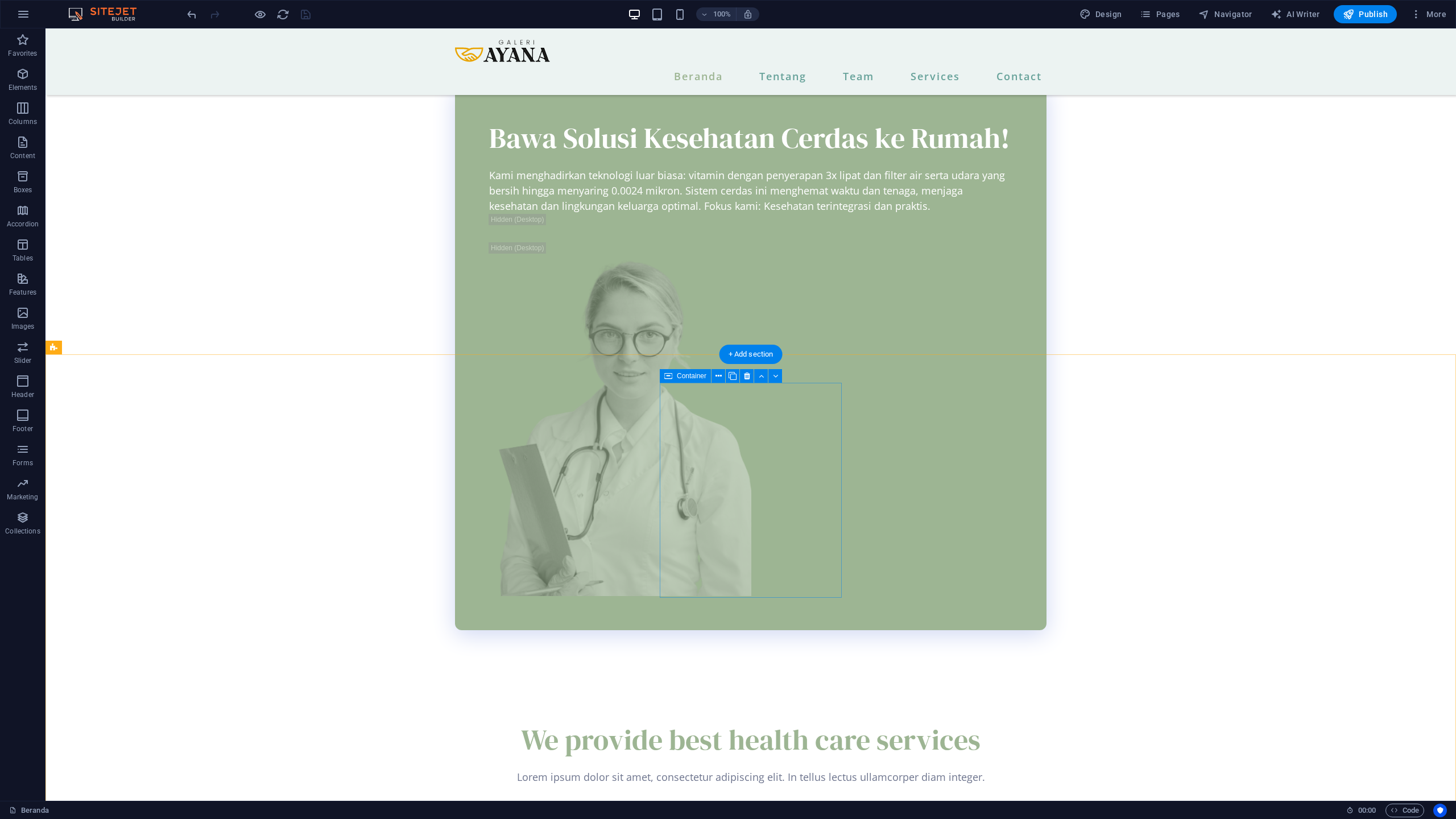
scroll to position [1880, 0]
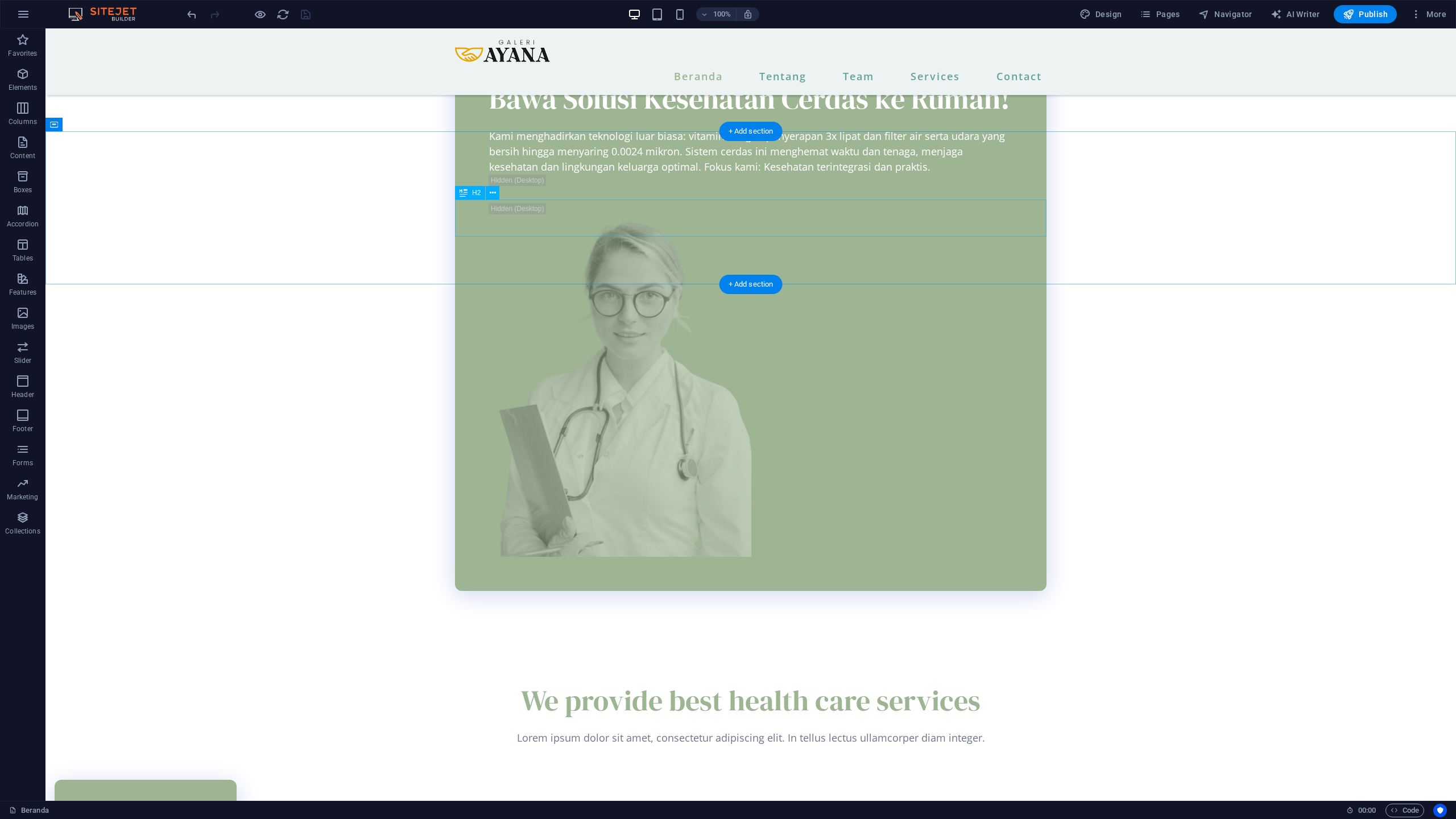
click at [529, 682] on div "We provide best health care services" at bounding box center [750, 701] width 591 height 37
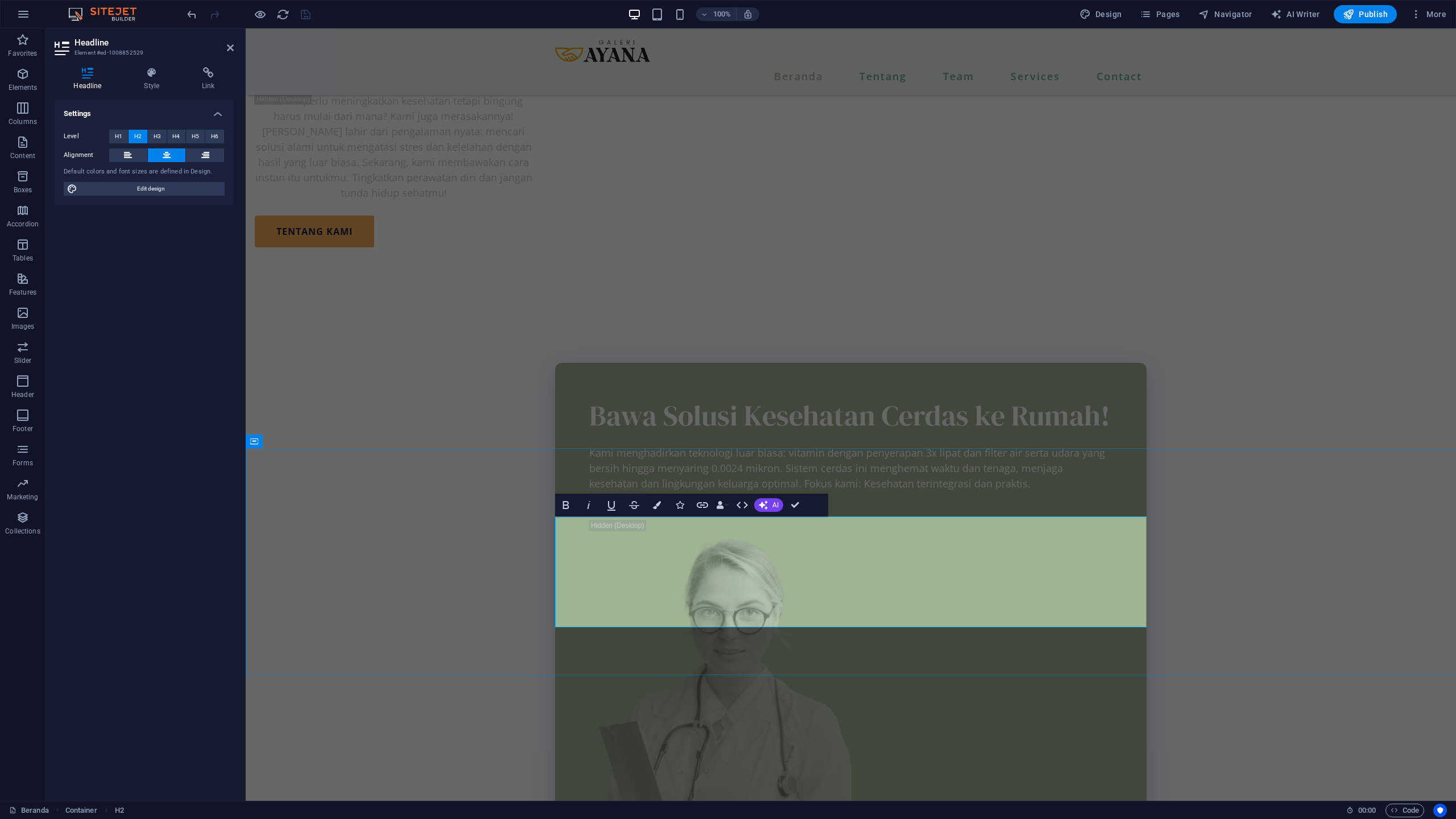
scroll to position [331, 2]
click at [776, 502] on span "AI" at bounding box center [775, 505] width 6 height 6
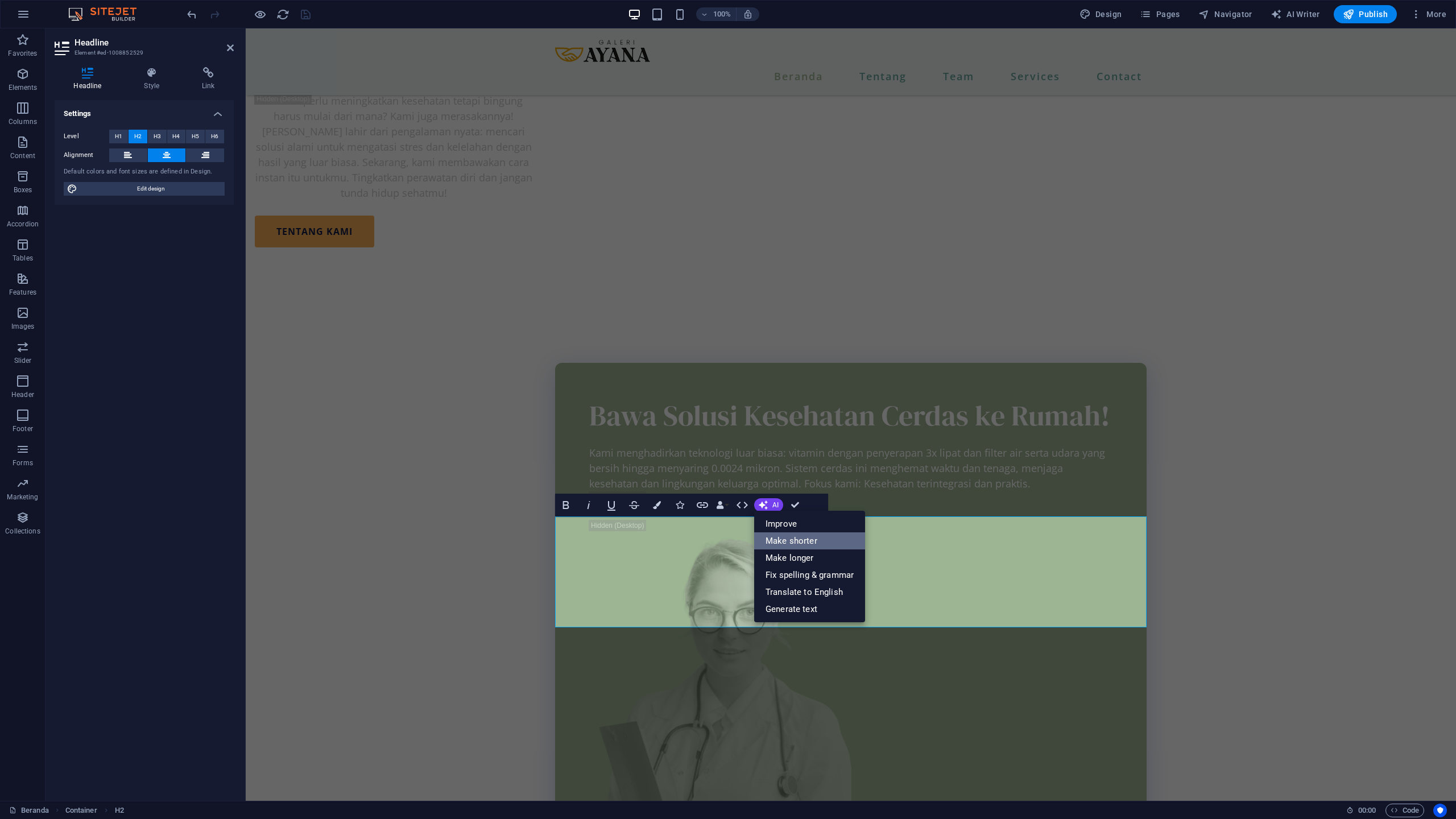
click at [814, 547] on link "Make shorter" at bounding box center [809, 540] width 111 height 17
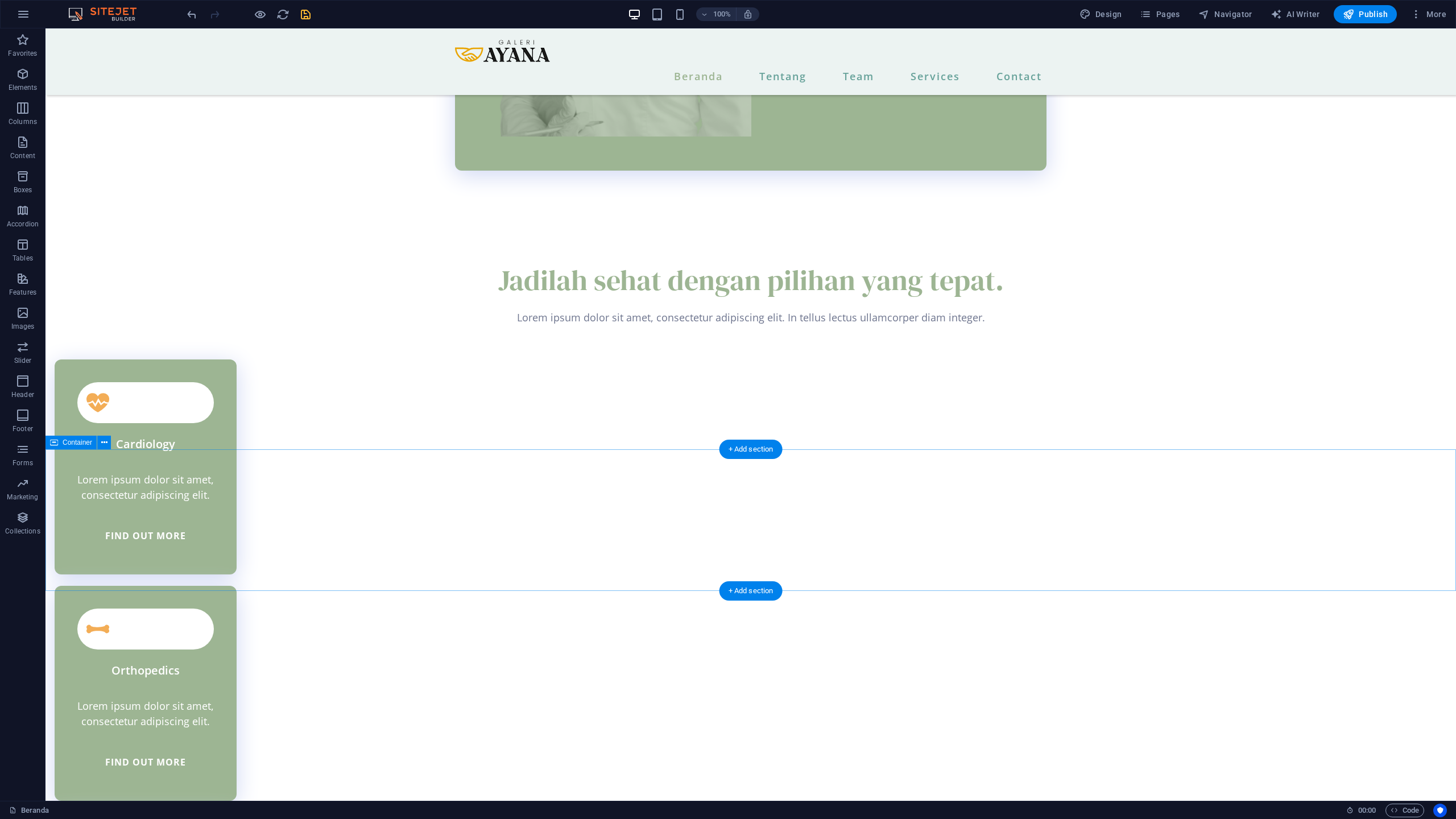
scroll to position [2298, 0]
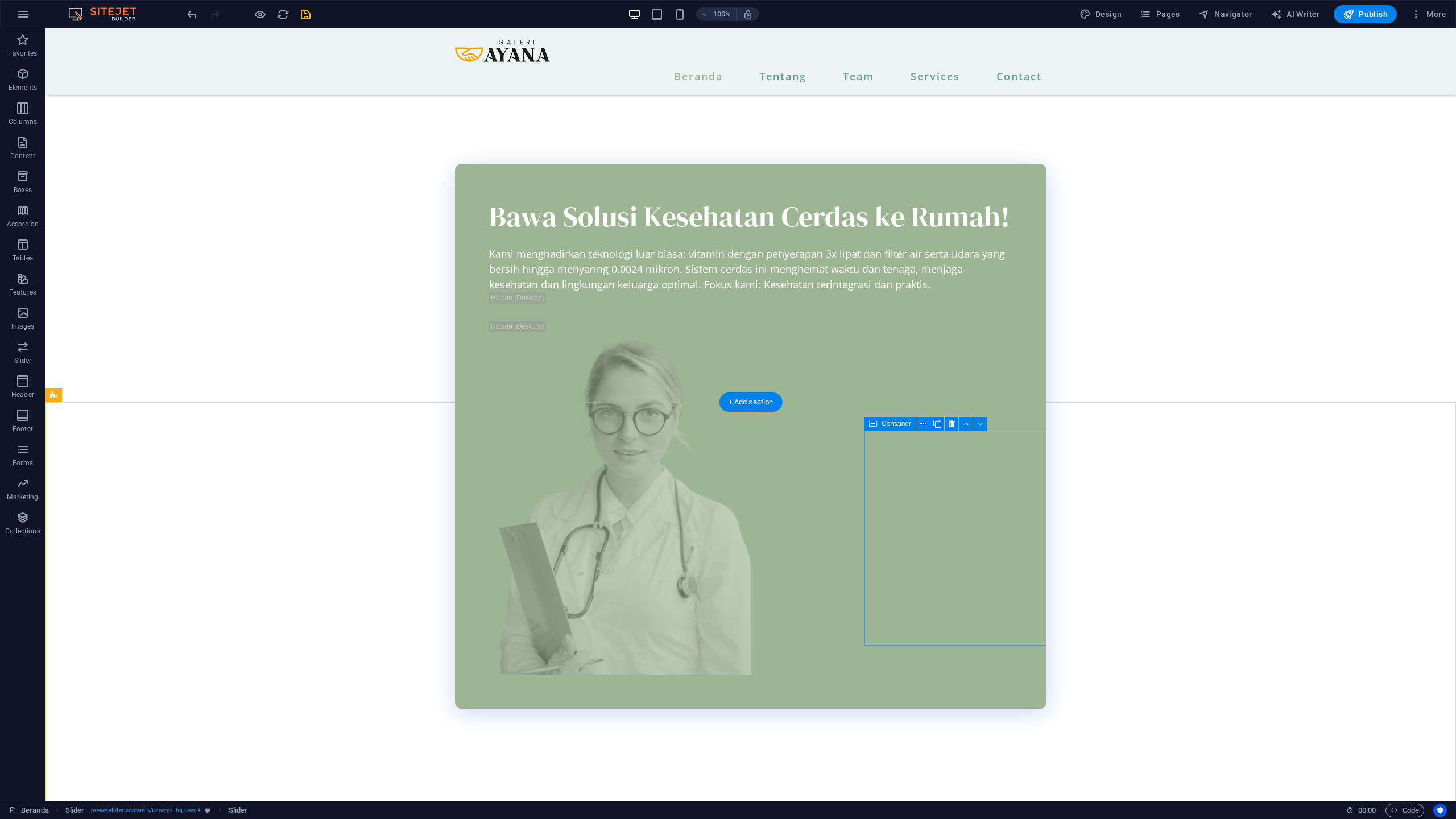
scroll to position [1759, 0]
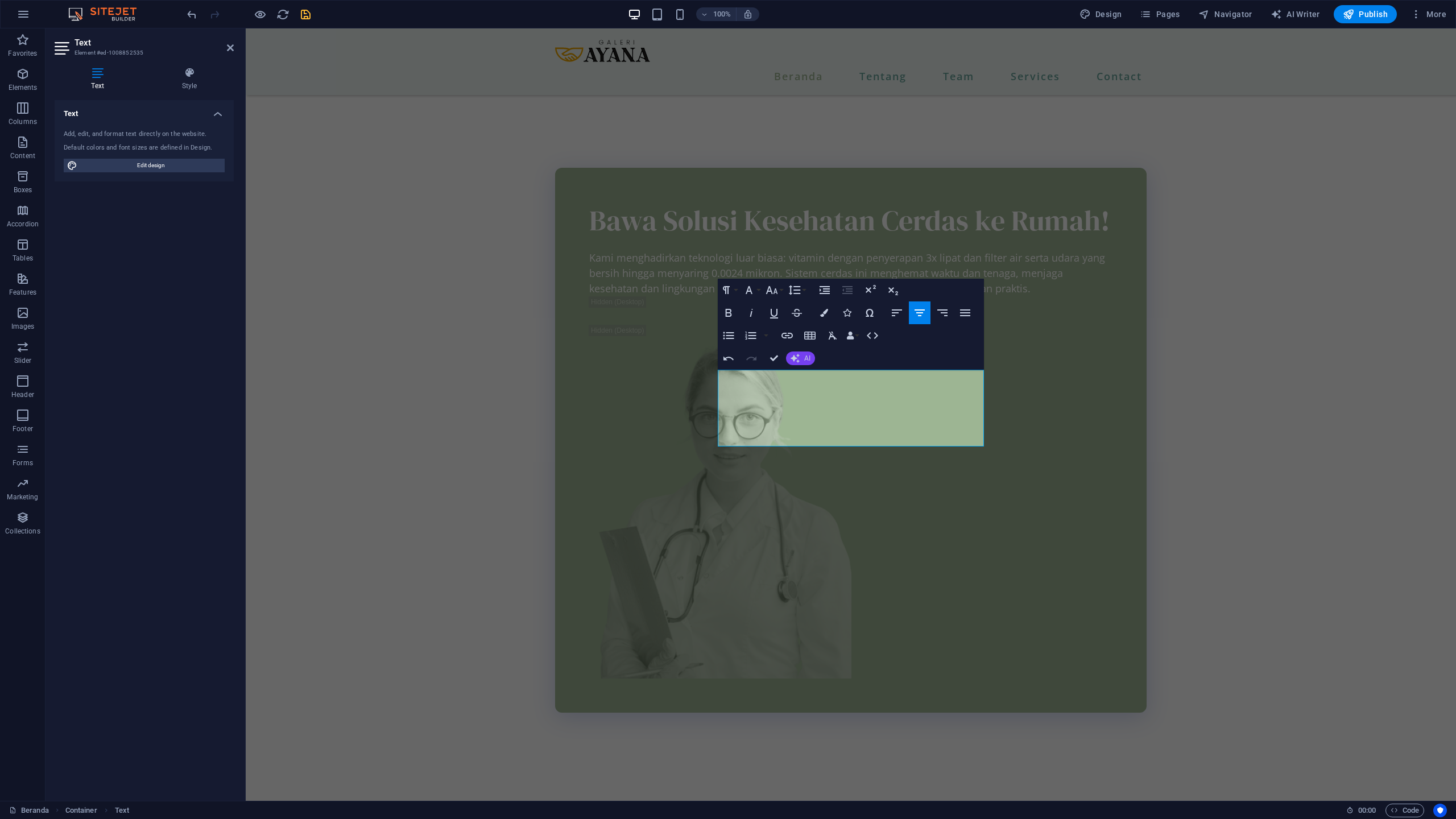
click at [796, 358] on icon "button" at bounding box center [795, 358] width 9 height 9
click at [818, 394] on link "Make shorter" at bounding box center [841, 394] width 111 height 17
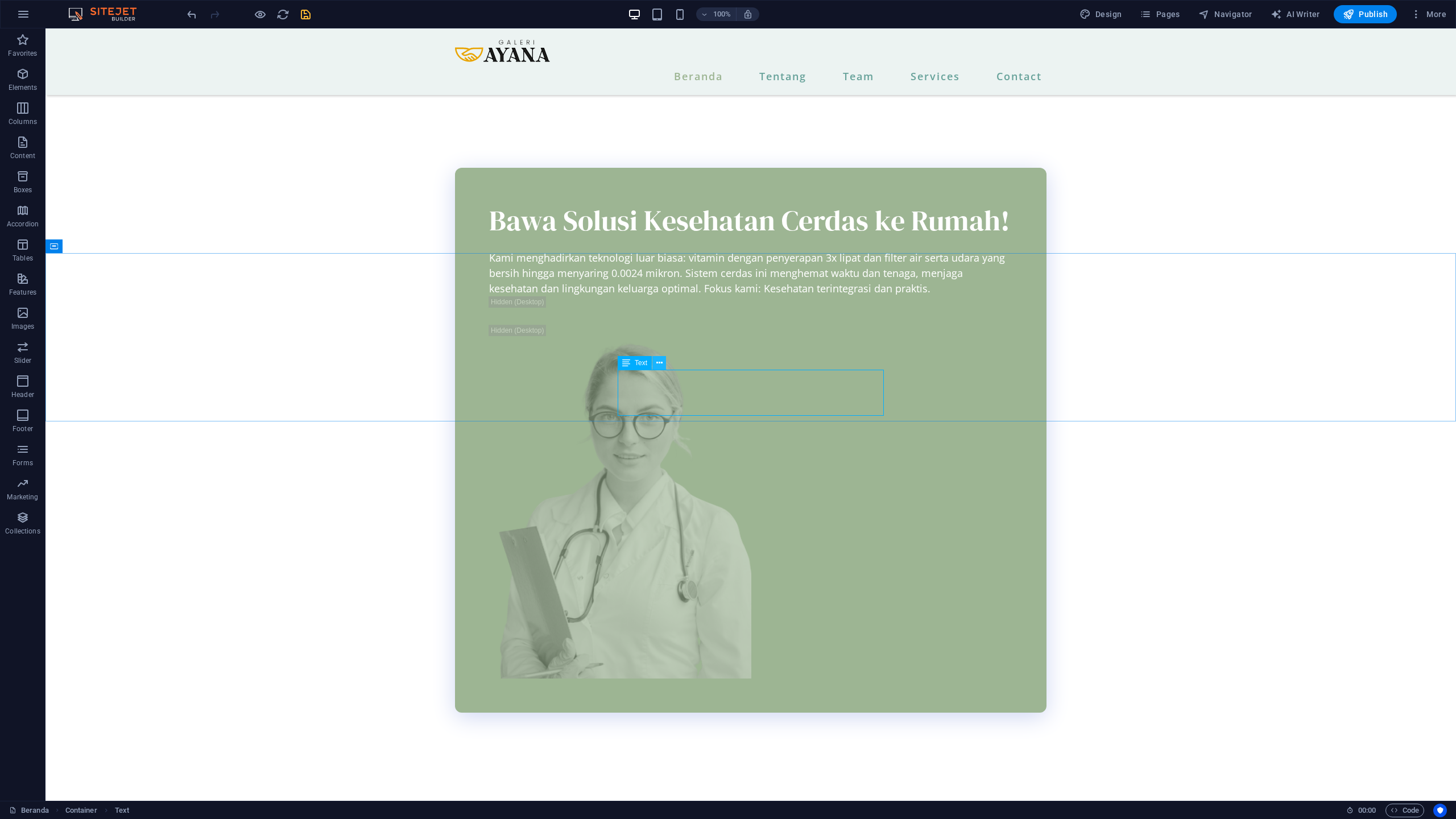
click at [659, 364] on icon at bounding box center [659, 363] width 6 height 12
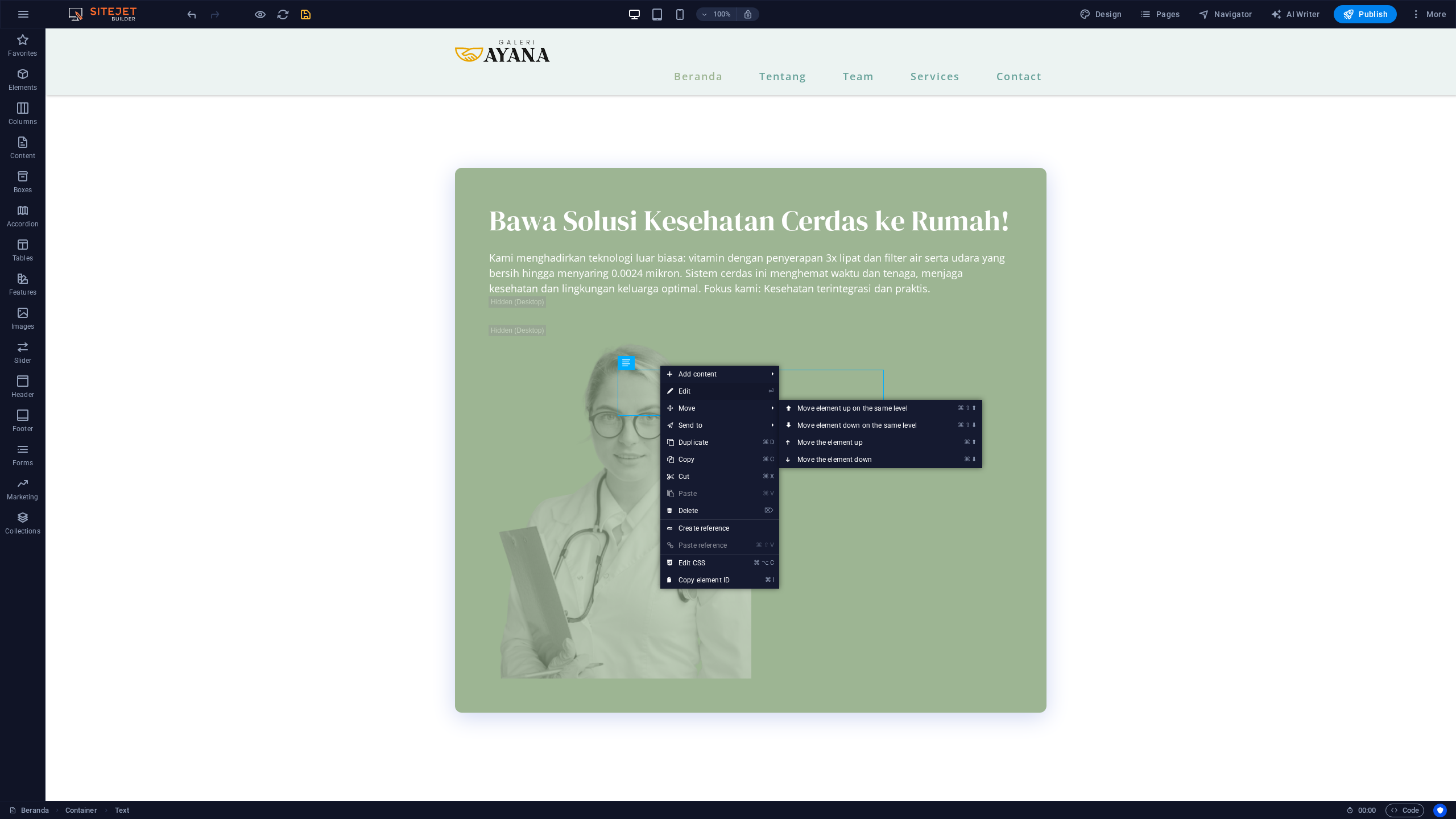
click at [676, 390] on link "⏎ Edit" at bounding box center [698, 391] width 76 height 17
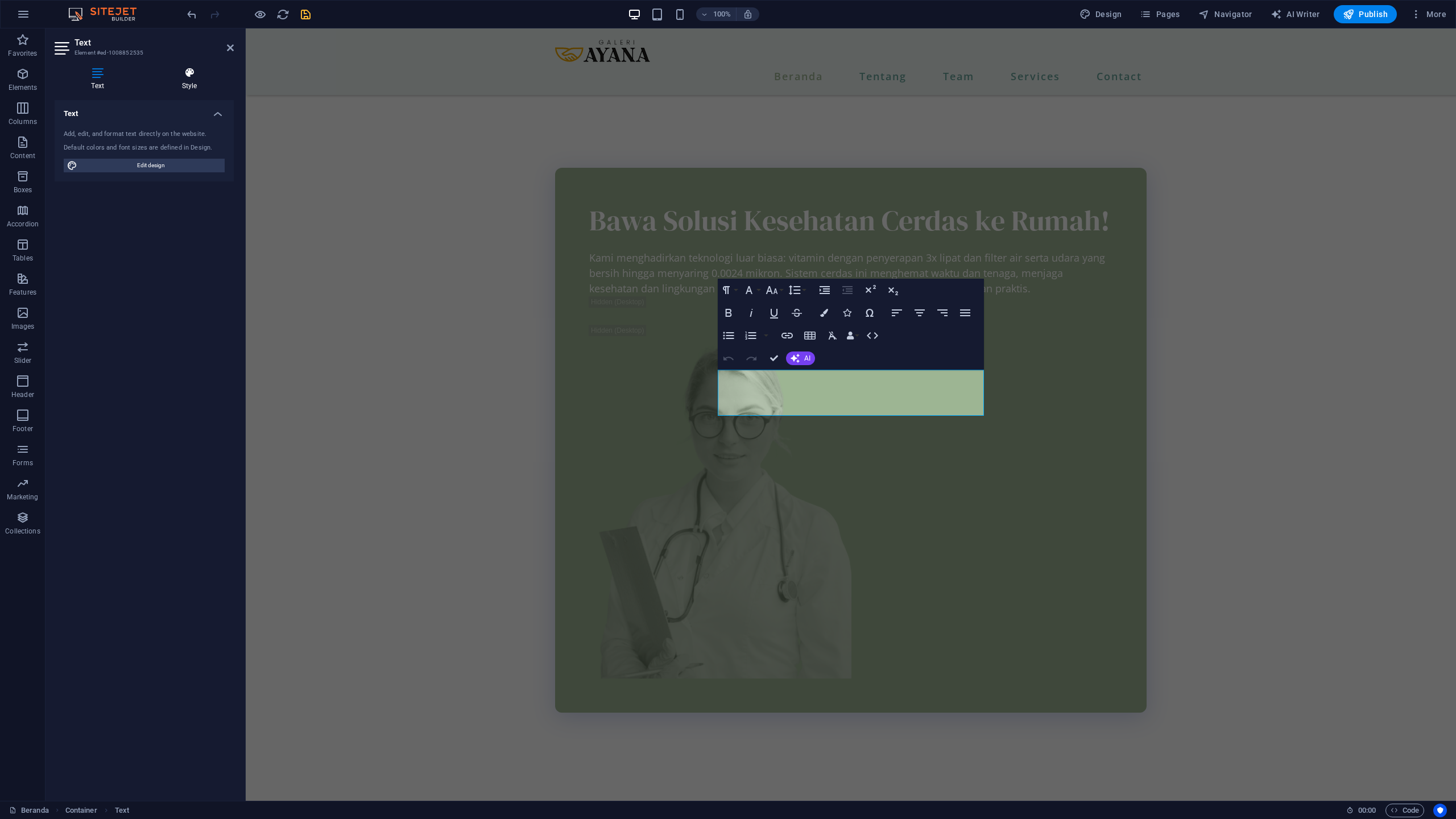
click at [192, 83] on h4 "Style" at bounding box center [188, 79] width 88 height 24
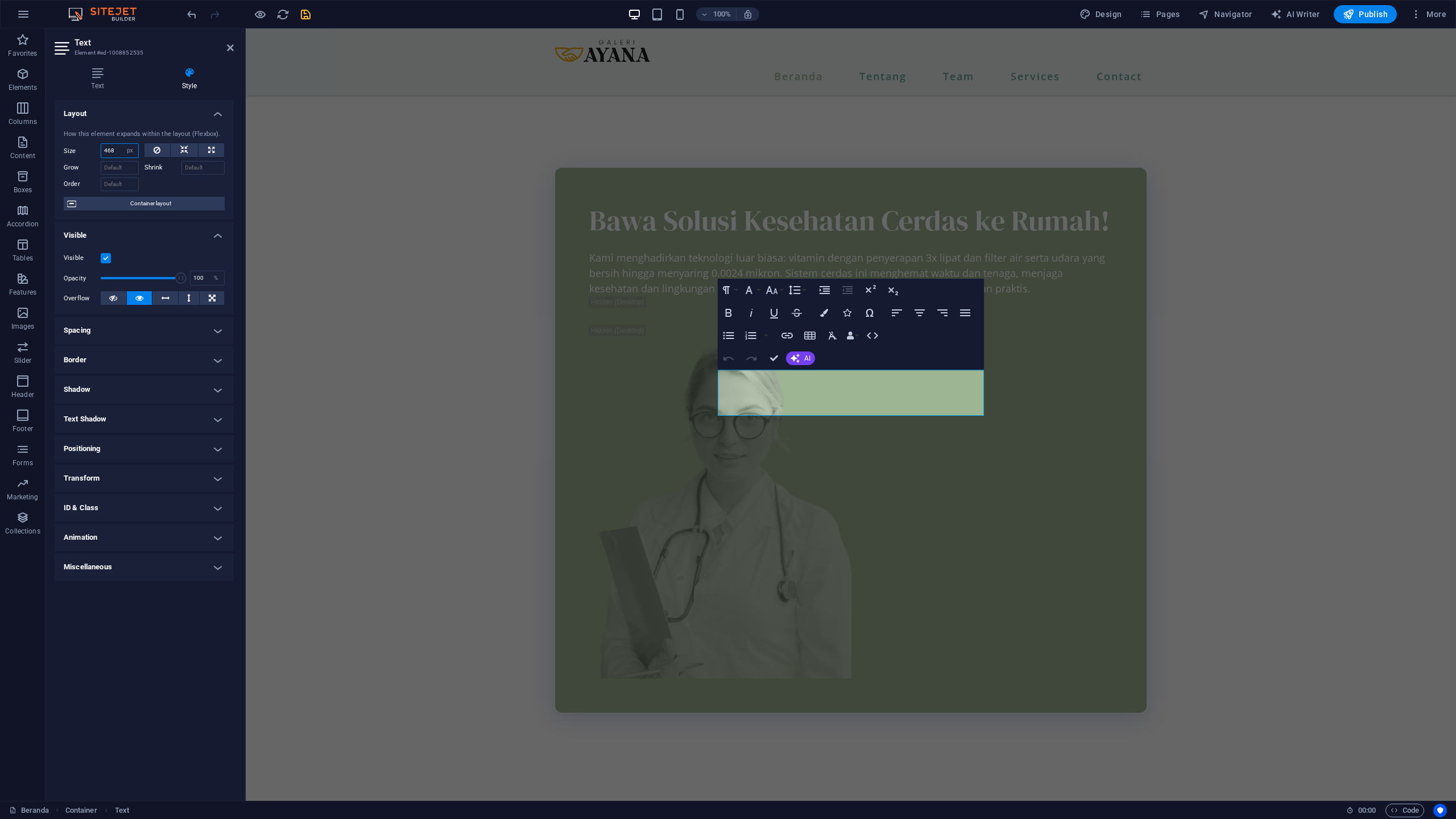
drag, startPoint x: 118, startPoint y: 149, endPoint x: 94, endPoint y: 148, distance: 24.0
click at [94, 148] on div "Size 468 Default auto px % 1/1 1/2 1/3 1/4 1/5 1/6 1/7 1/8 1/9 1/10" at bounding box center [101, 150] width 75 height 15
type input "700"
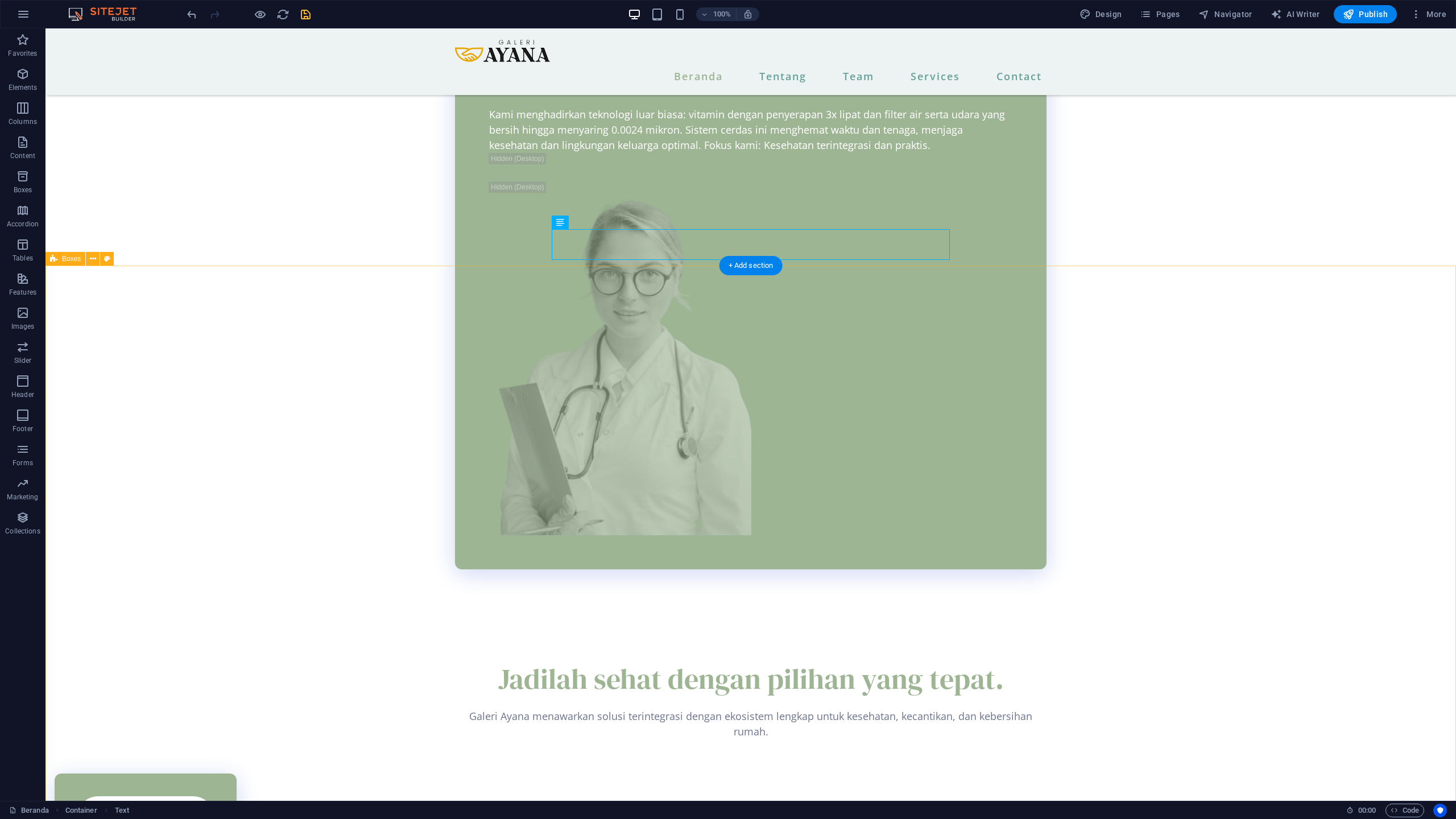
scroll to position [1904, 0]
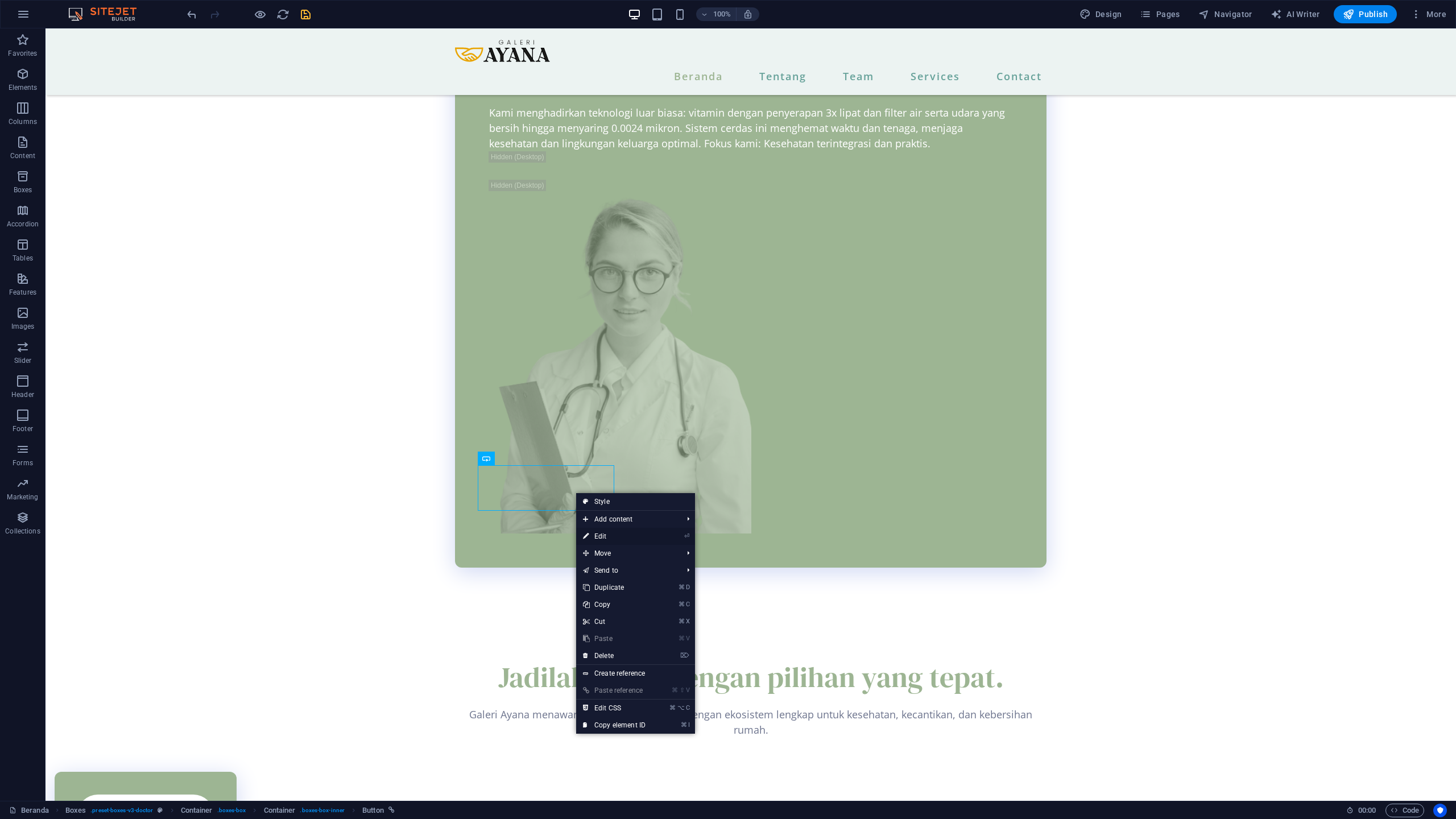
click at [592, 536] on link "⏎ Edit" at bounding box center [615, 536] width 76 height 17
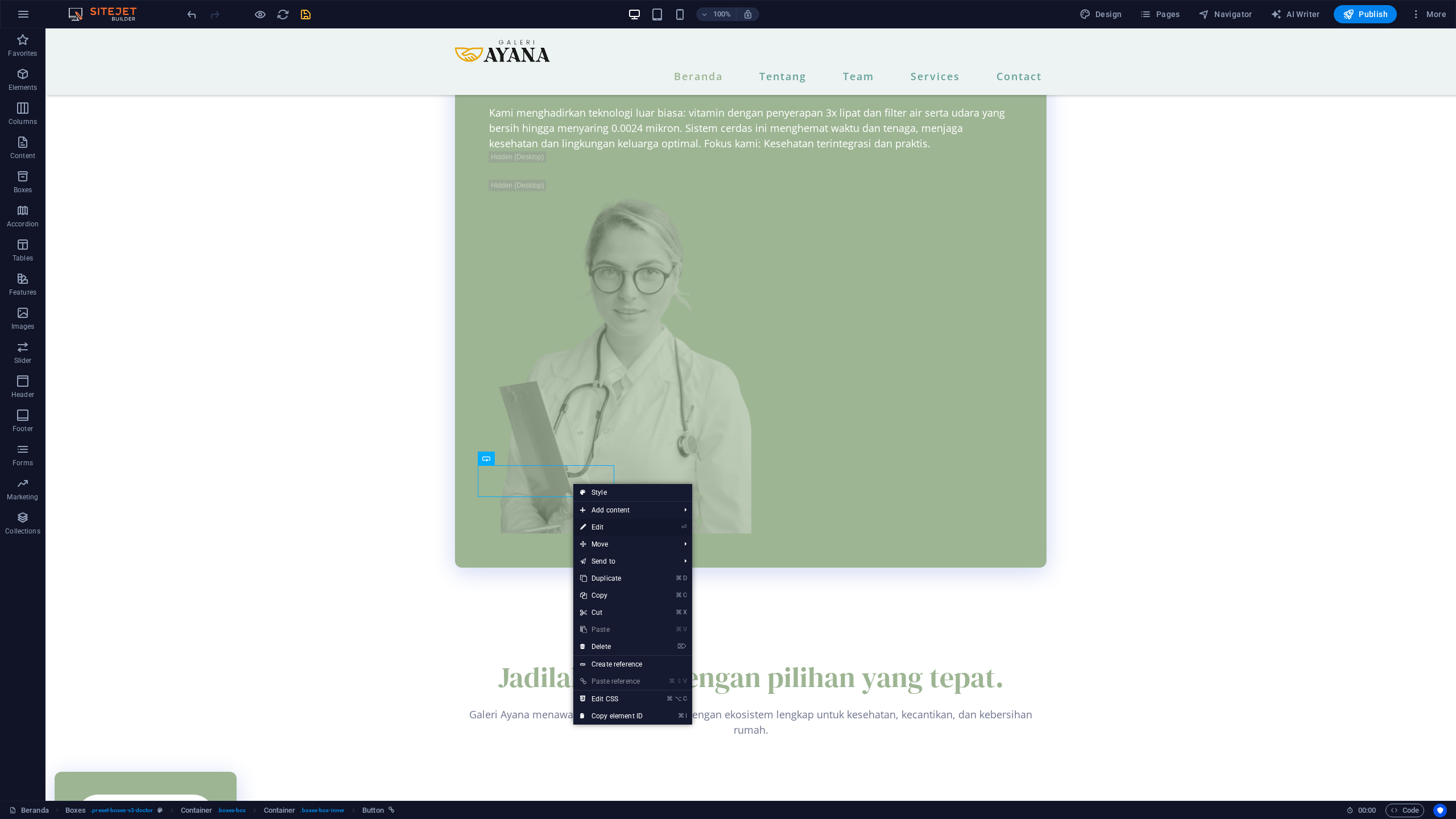
click at [596, 527] on link "⏎ Edit" at bounding box center [611, 527] width 76 height 17
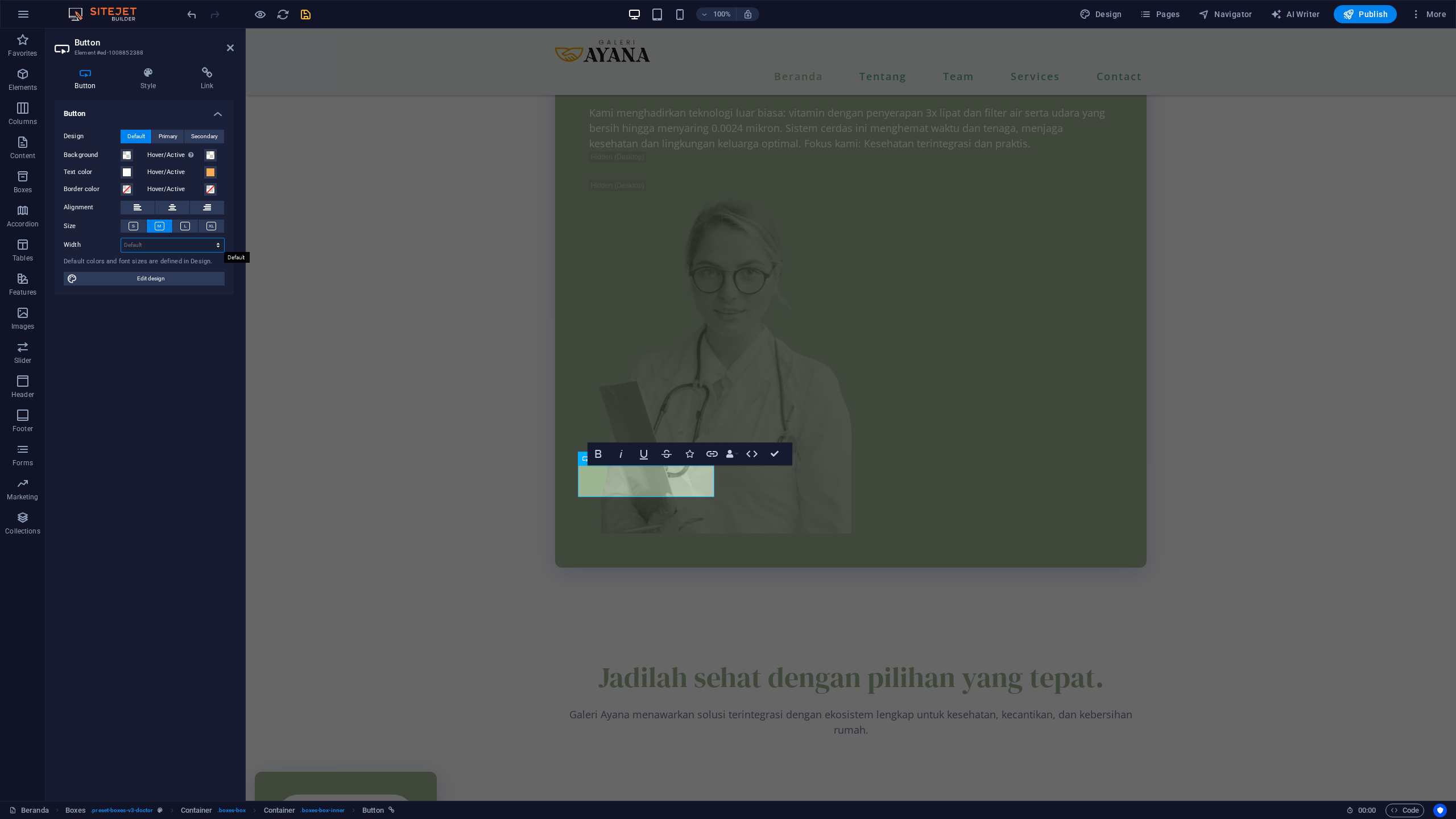
click at [159, 242] on select "Default px rem % em vh vw" at bounding box center [172, 245] width 103 height 14
click at [143, 89] on h4 "Style" at bounding box center [150, 79] width 60 height 24
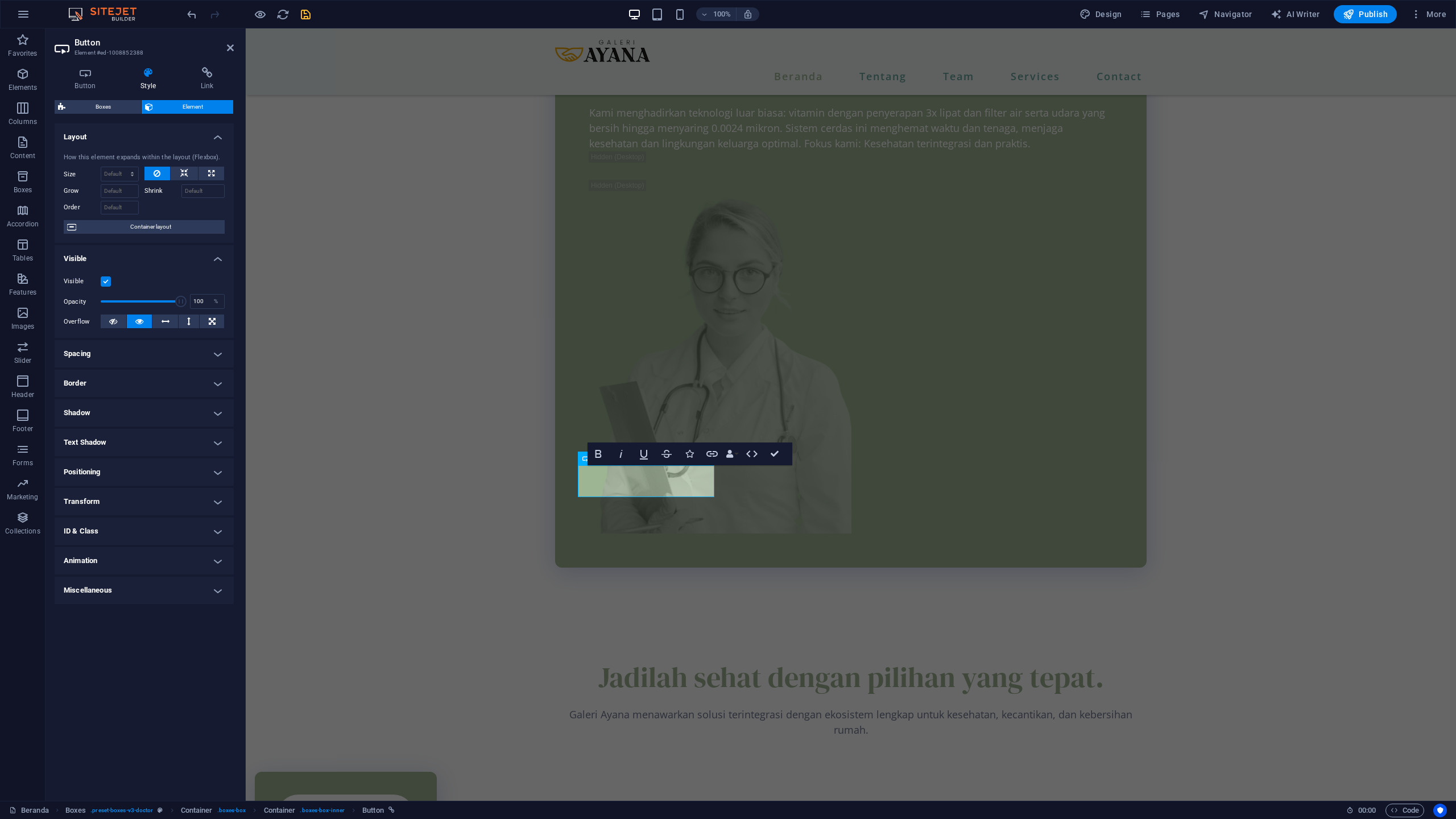
click at [99, 387] on h4 "Border" at bounding box center [144, 384] width 179 height 27
click at [152, 412] on button at bounding box center [148, 406] width 21 height 14
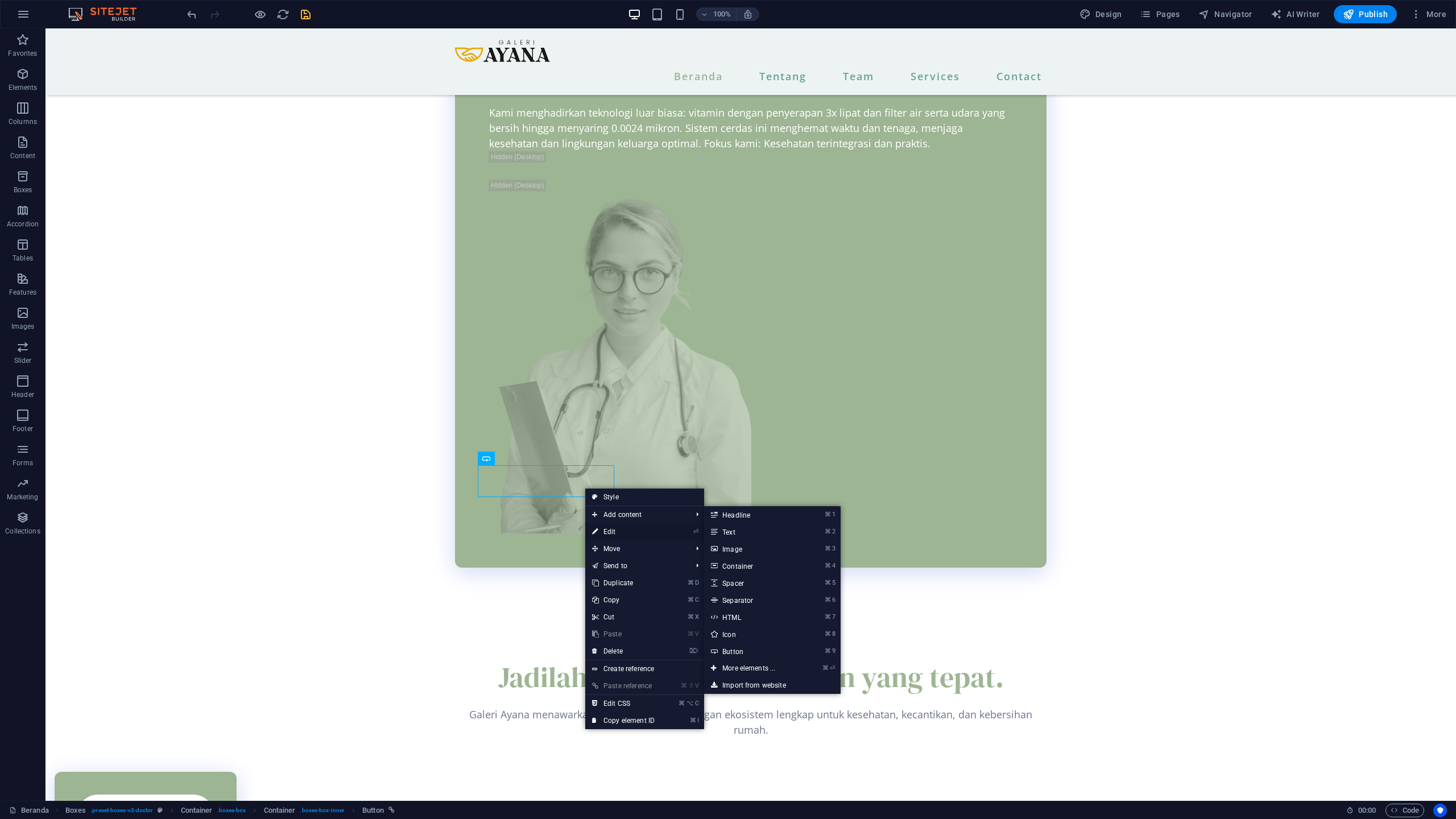
click at [597, 529] on icon at bounding box center [595, 531] width 5 height 17
select select "px"
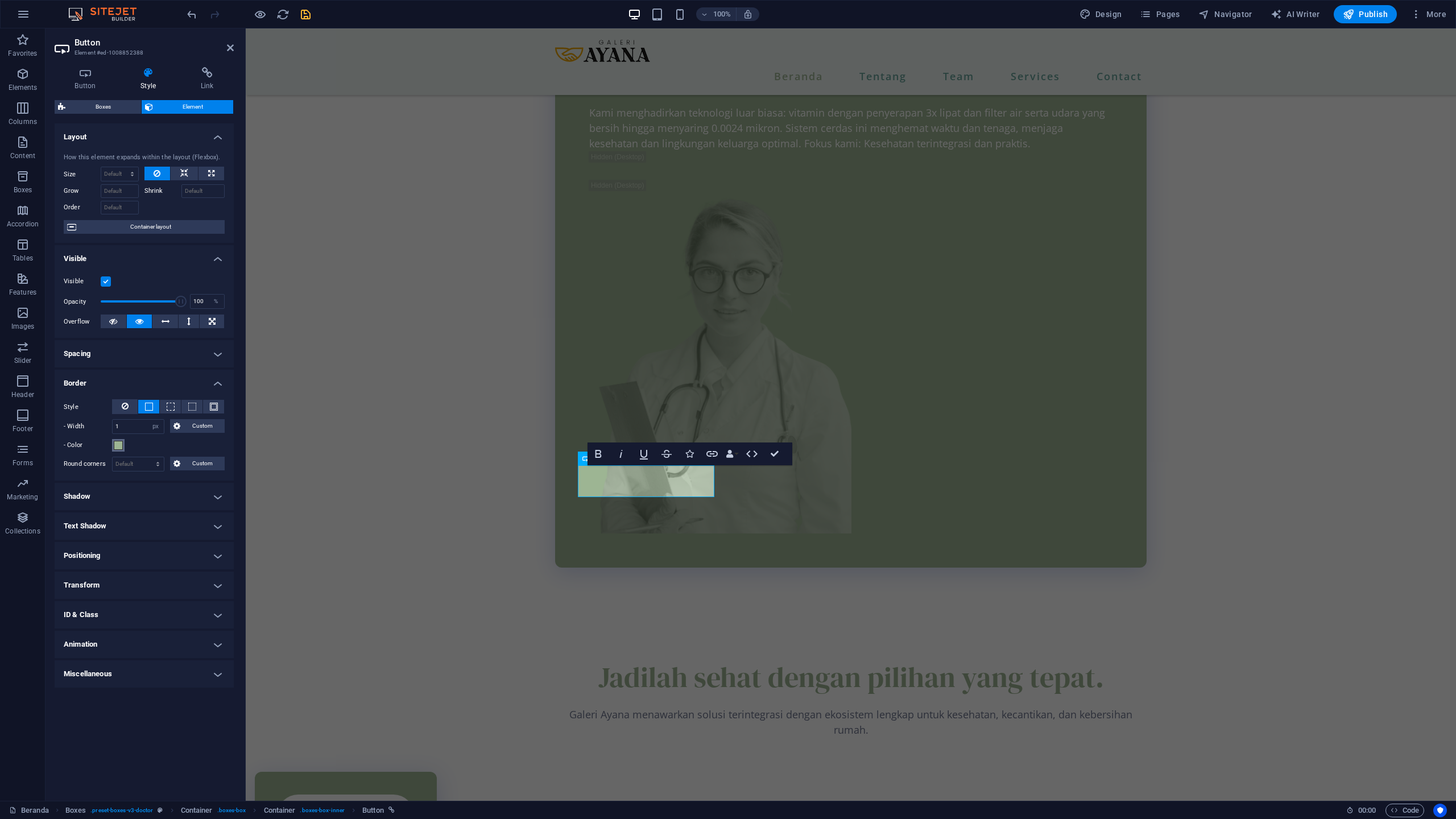
click at [115, 446] on span at bounding box center [118, 445] width 9 height 9
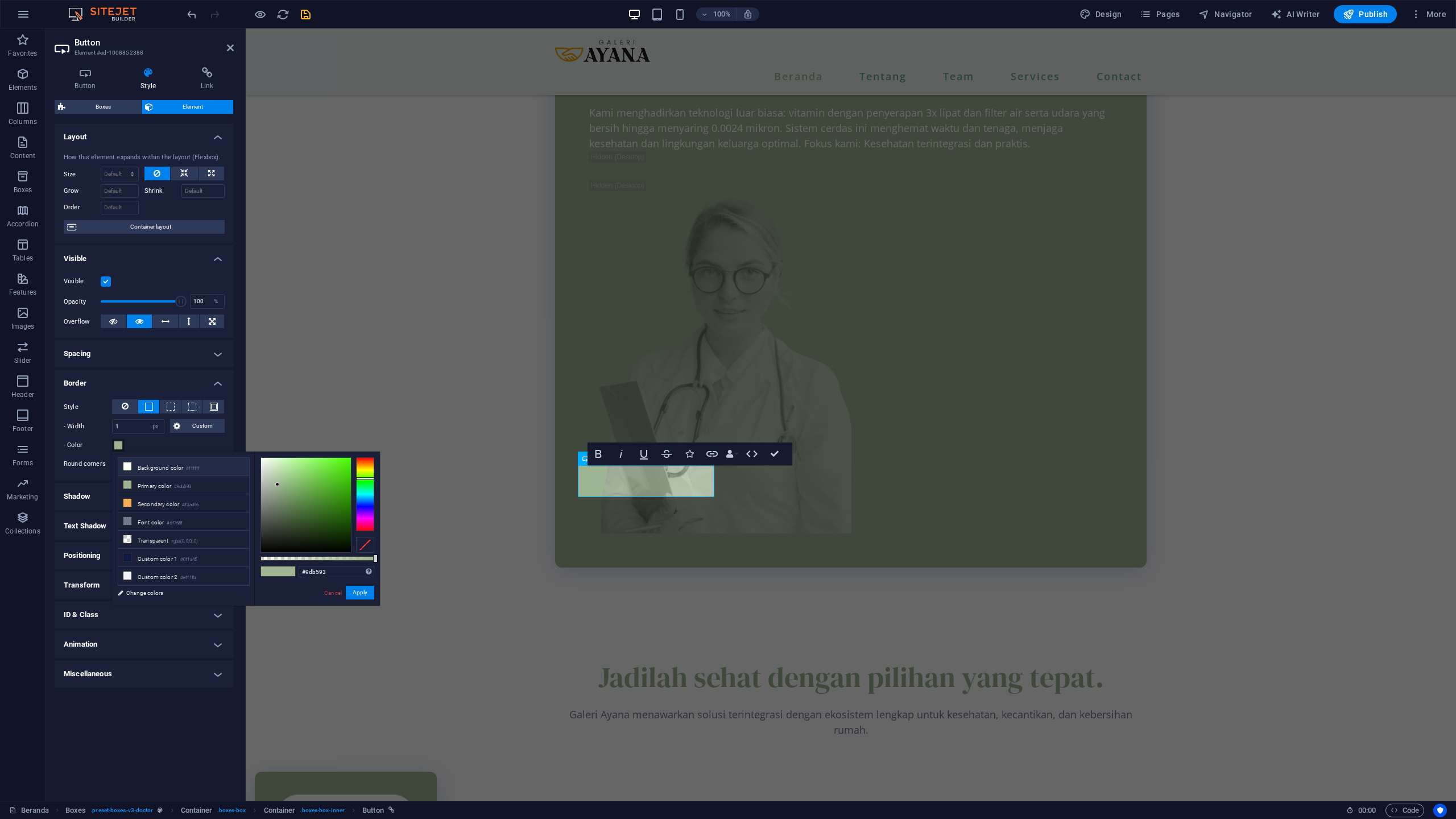
click at [129, 467] on icon at bounding box center [127, 466] width 8 height 8
type input "#ffffff"
click at [361, 596] on button "Apply" at bounding box center [360, 592] width 28 height 14
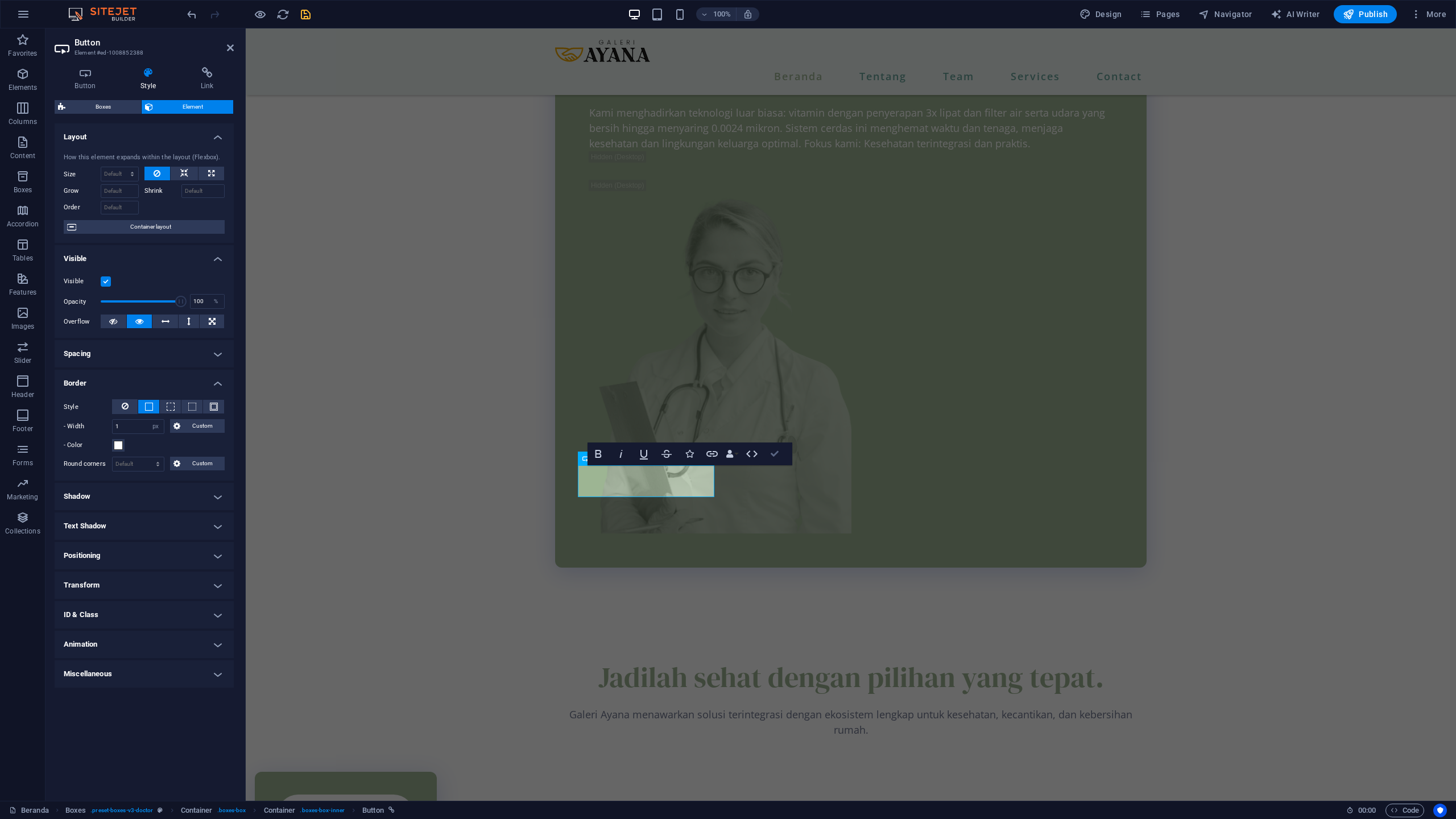
drag, startPoint x: 776, startPoint y: 453, endPoint x: 730, endPoint y: 425, distance: 53.9
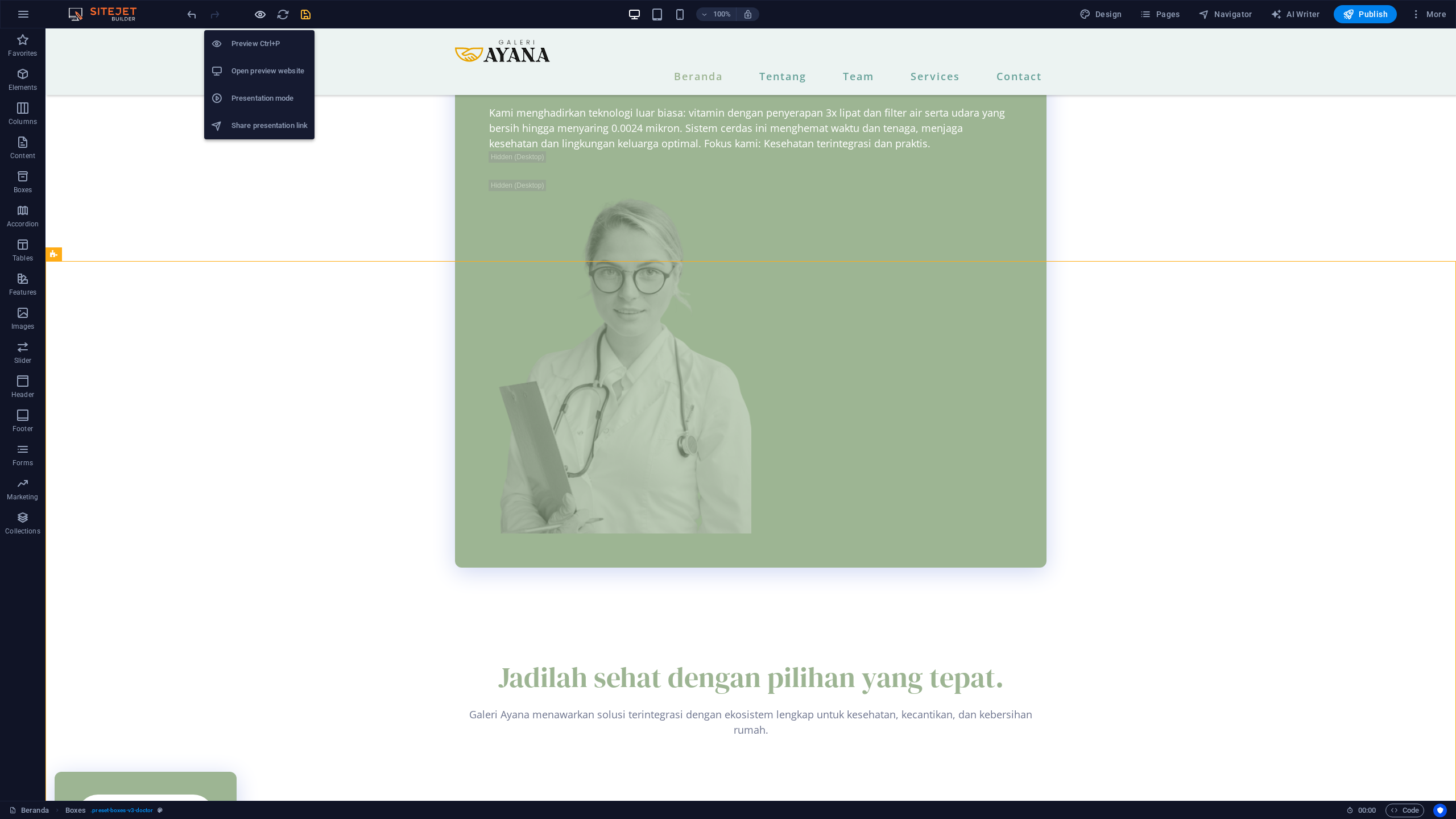
click at [258, 15] on icon "button" at bounding box center [260, 15] width 13 height 13
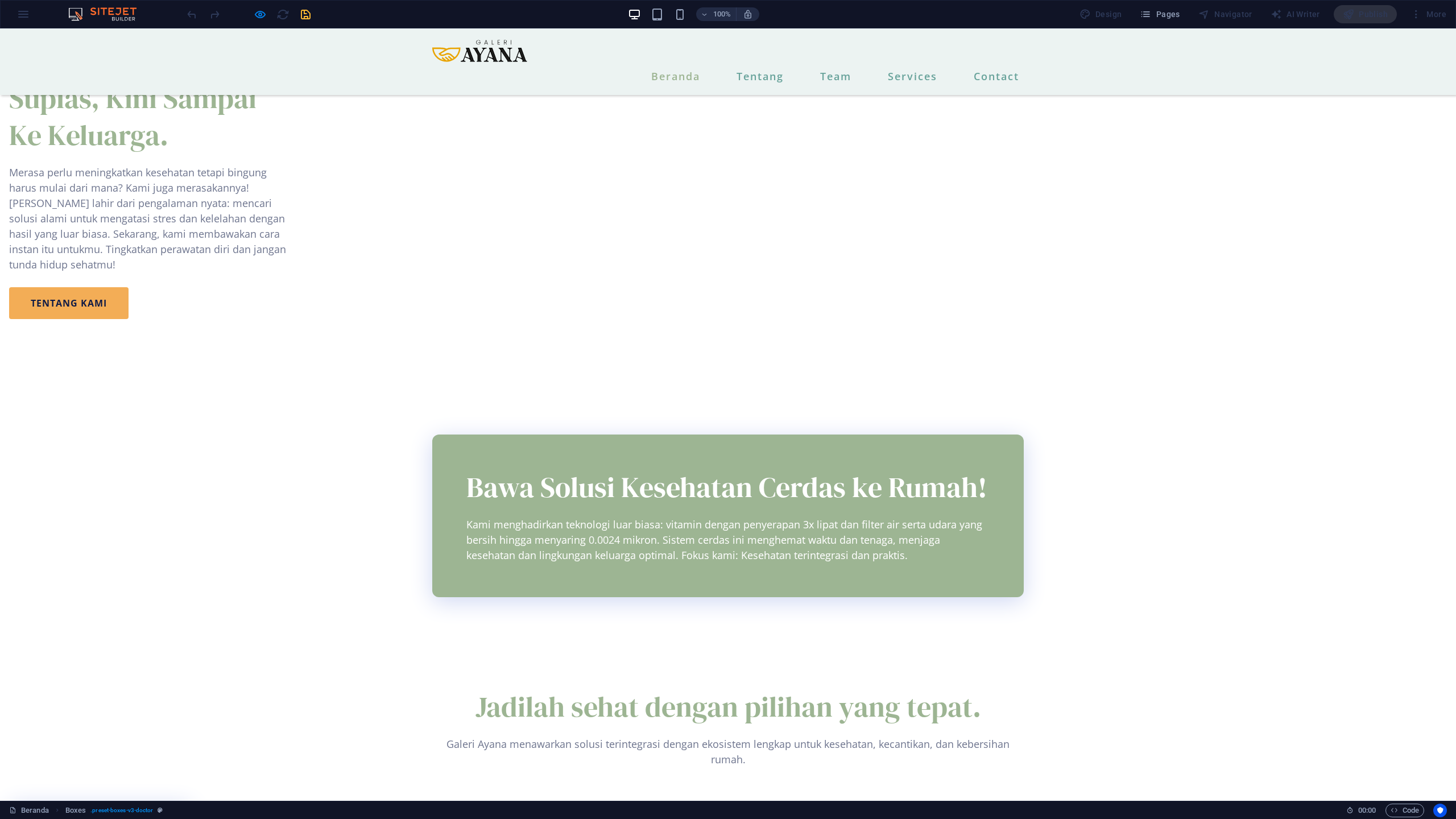
scroll to position [1246, 0]
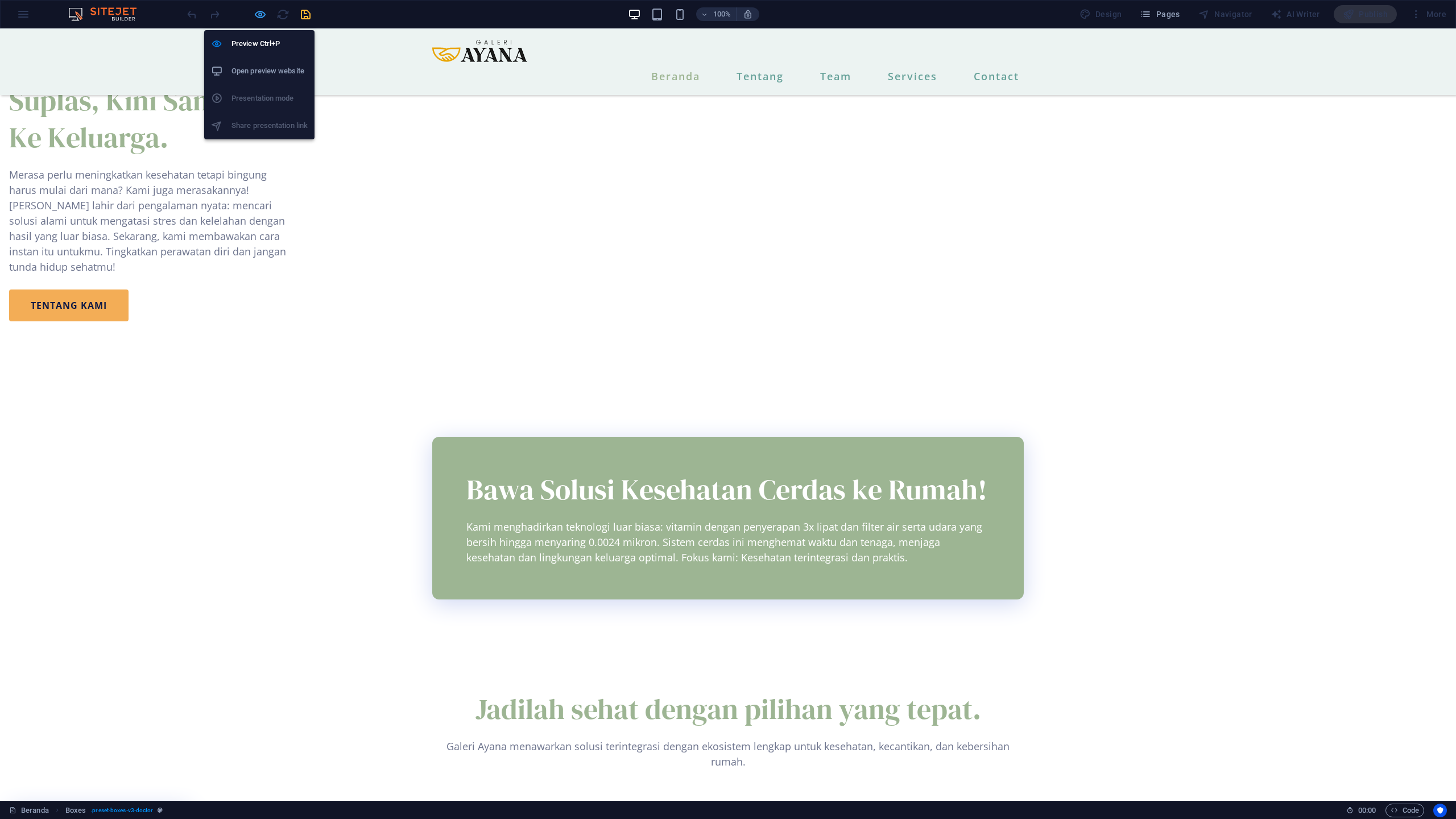
click at [260, 13] on icon "button" at bounding box center [260, 15] width 13 height 13
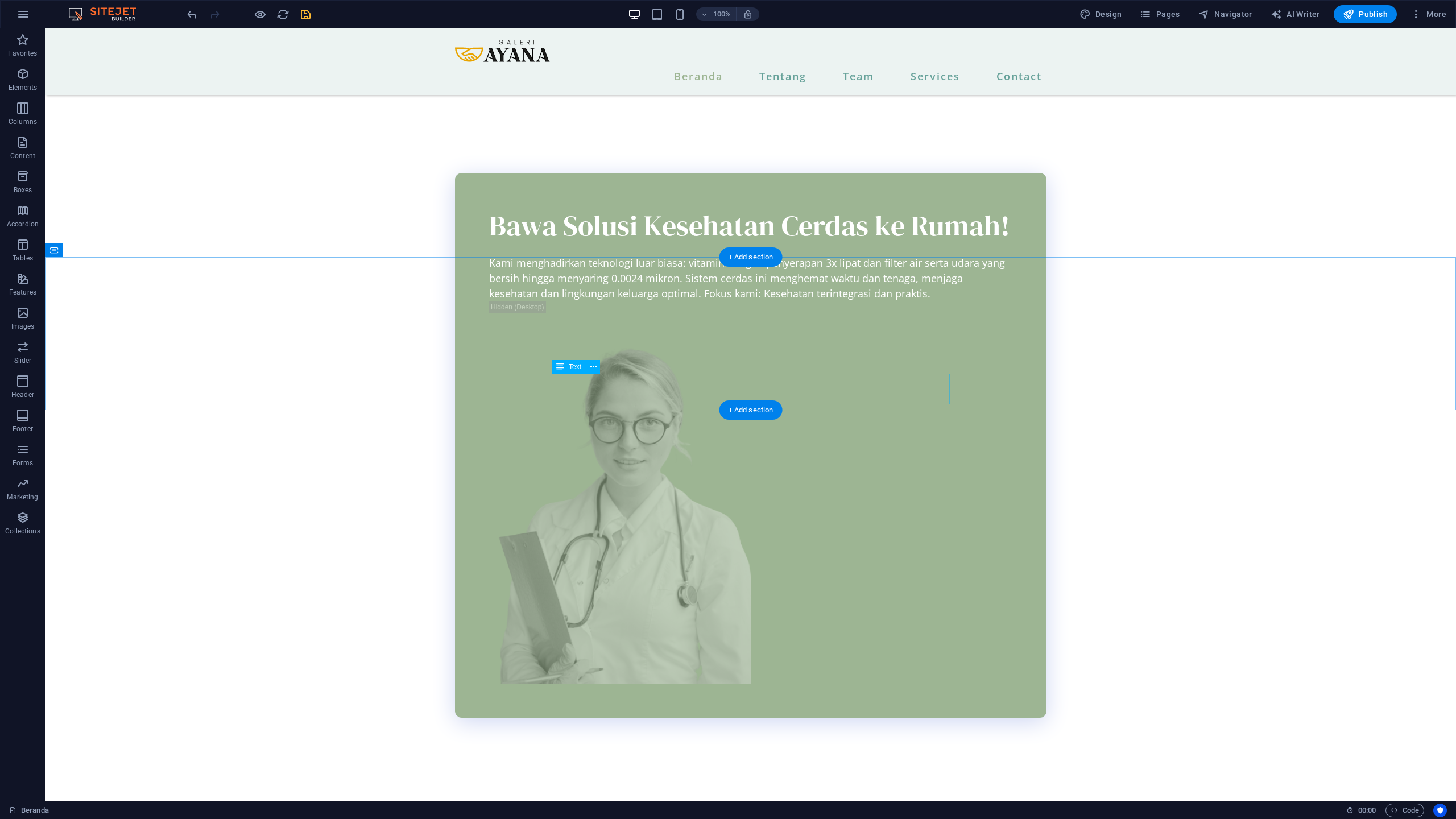
scroll to position [1756, 0]
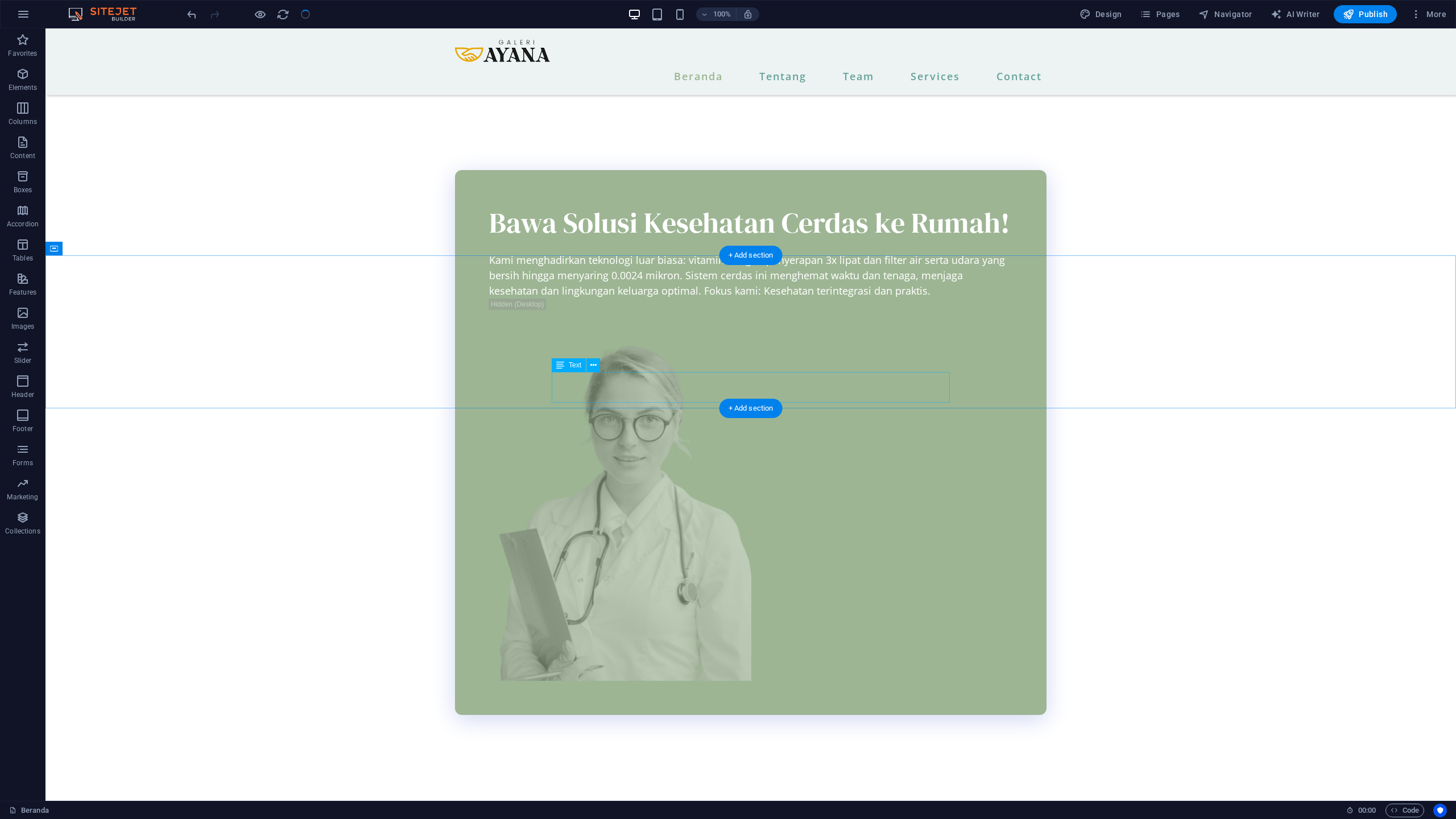
checkbox input "false"
select select "xMidYMid"
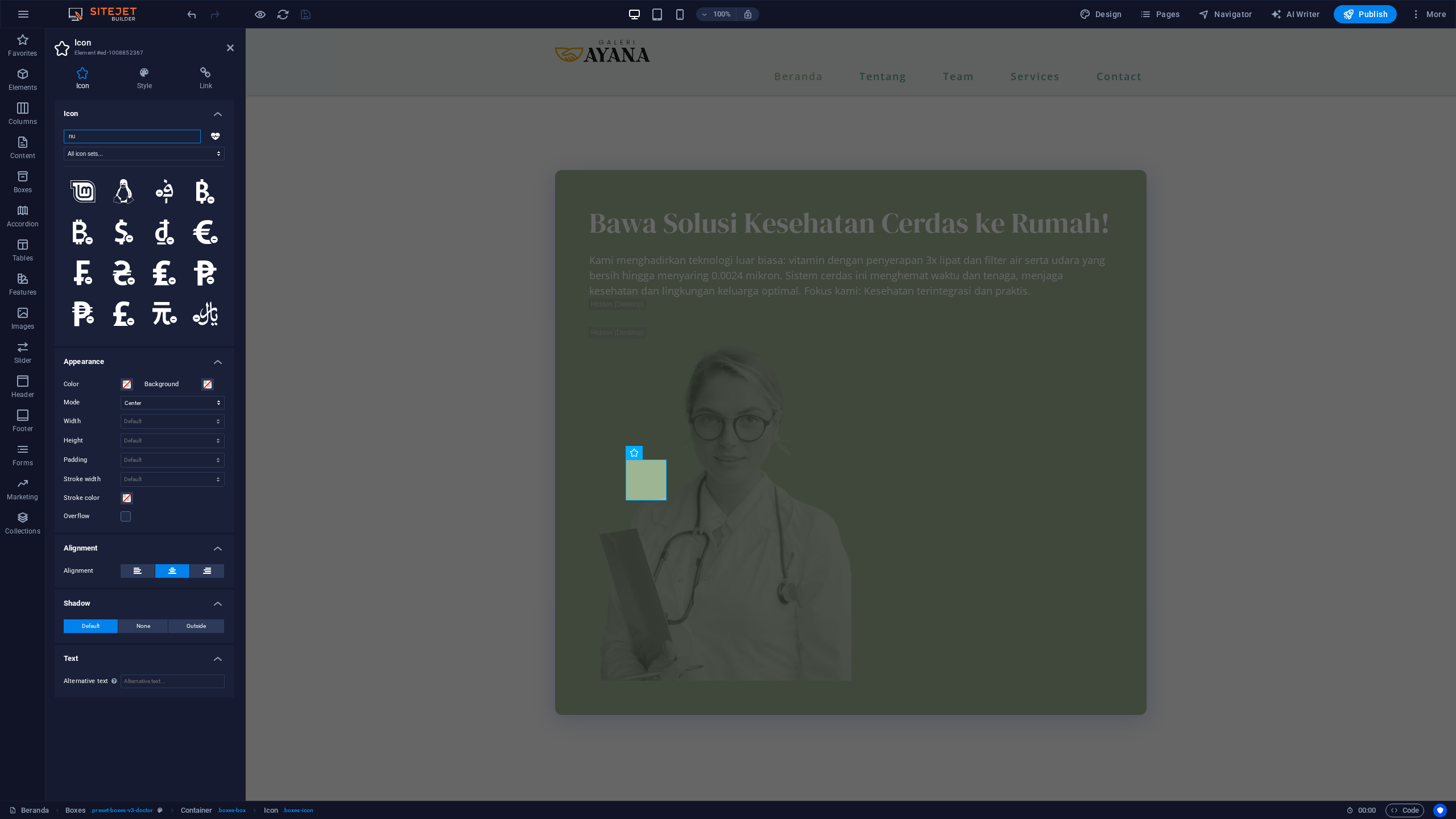
type input "n"
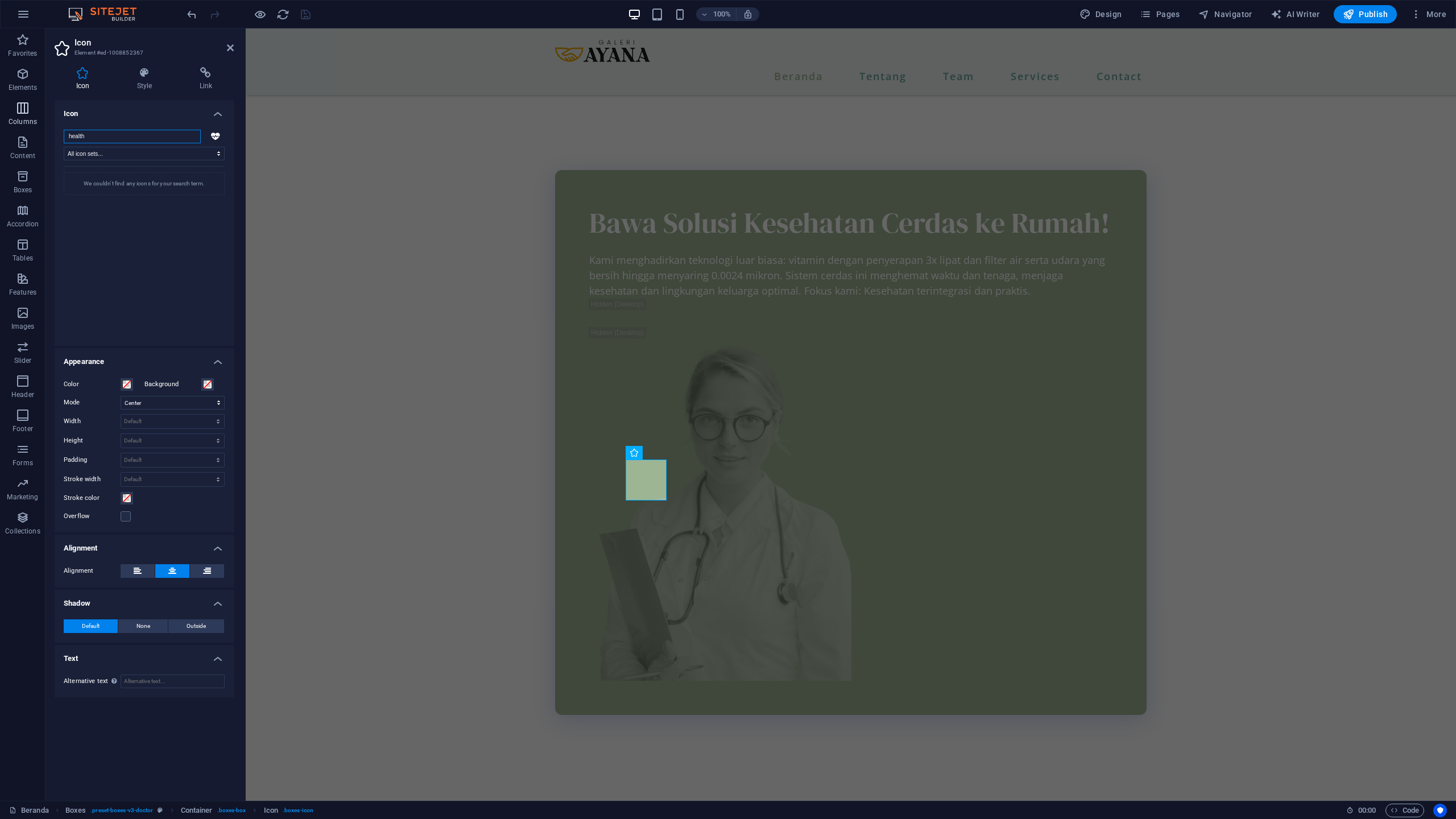
drag, startPoint x: 116, startPoint y: 139, endPoint x: 34, endPoint y: 125, distance: 83.2
click at [33, 125] on section "Favorites Elements Columns Content Boxes Accordion Tables Features Images Slide…" at bounding box center [728, 415] width 1456 height 773
type input "bone"
click at [86, 242] on icon at bounding box center [82, 247] width 25 height 14
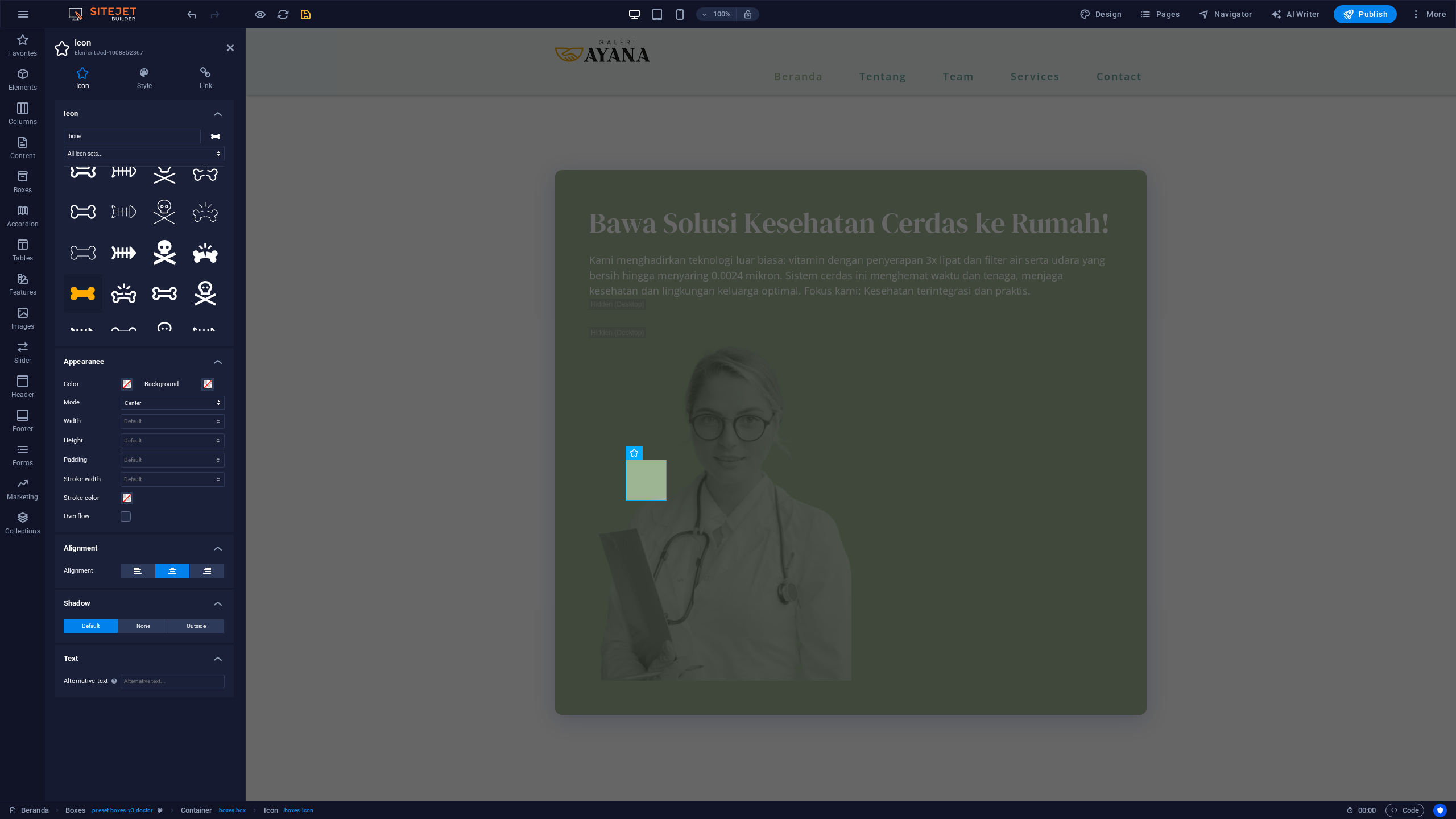
scroll to position [0, 0]
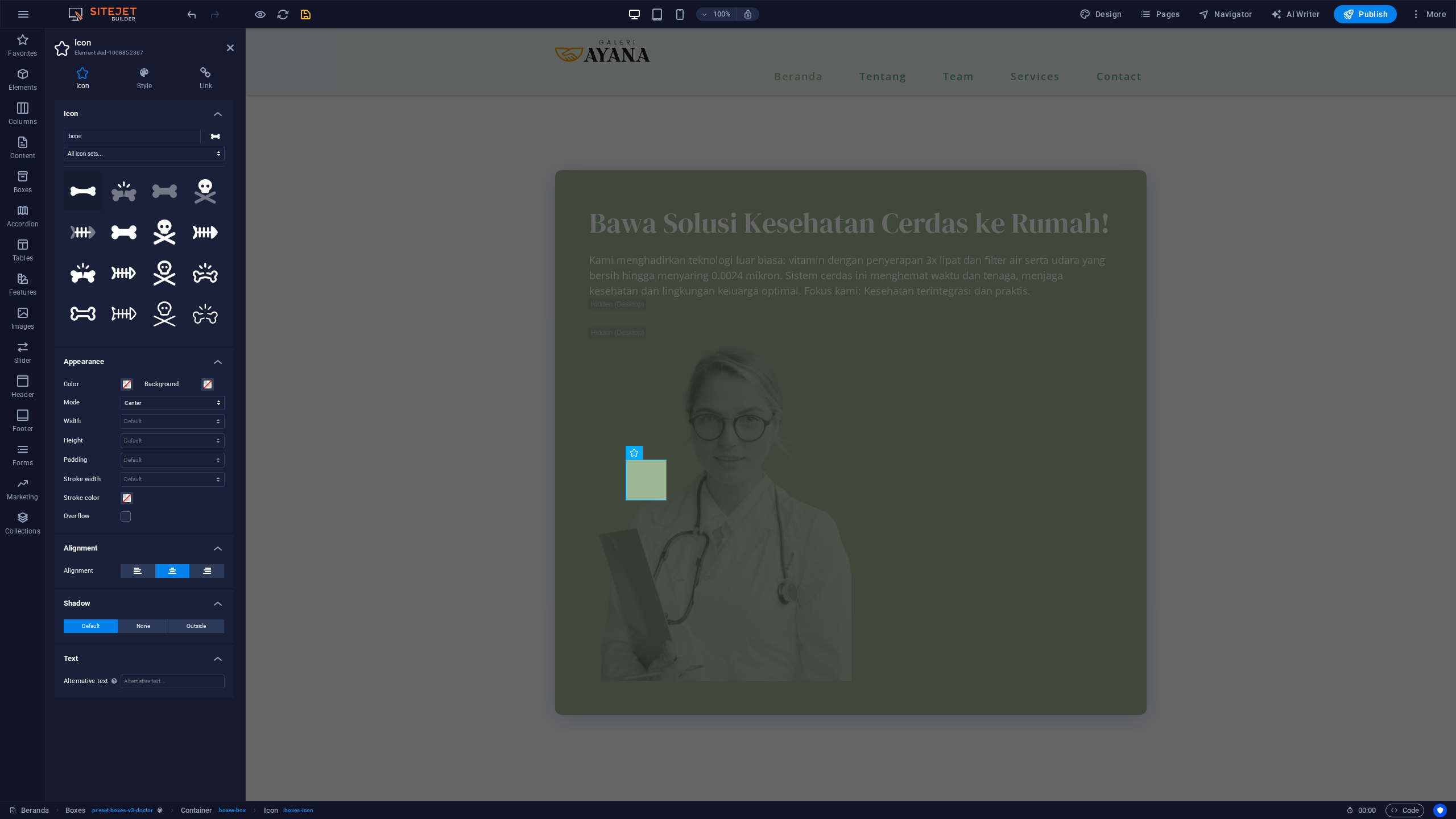
click at [83, 191] on icon at bounding box center [82, 191] width 25 height 9
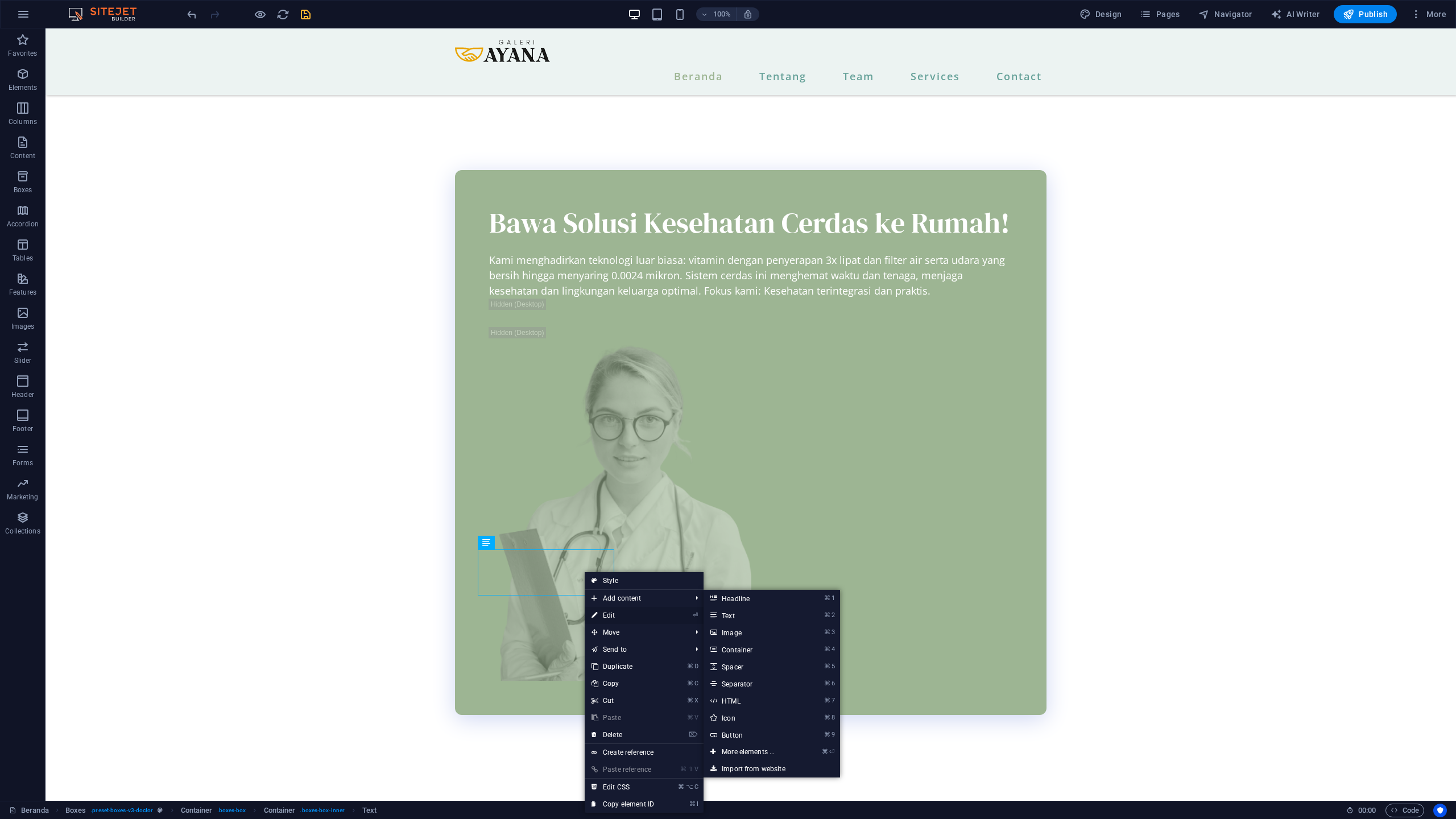
click at [607, 615] on link "⏎ Edit" at bounding box center [623, 615] width 76 height 17
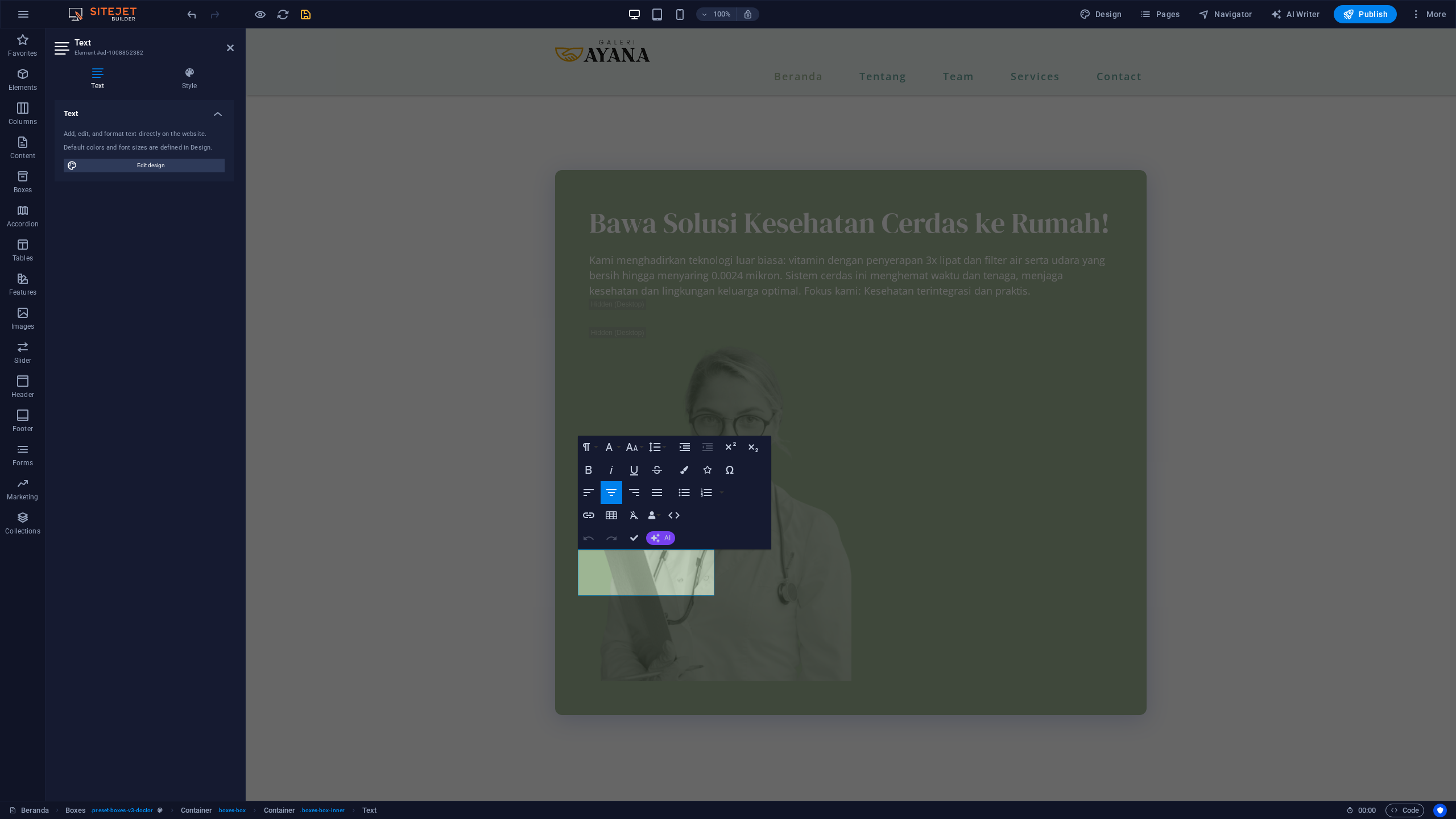
click at [652, 536] on icon "button" at bounding box center [655, 538] width 9 height 9
click at [675, 553] on link "Improve" at bounding box center [701, 557] width 111 height 17
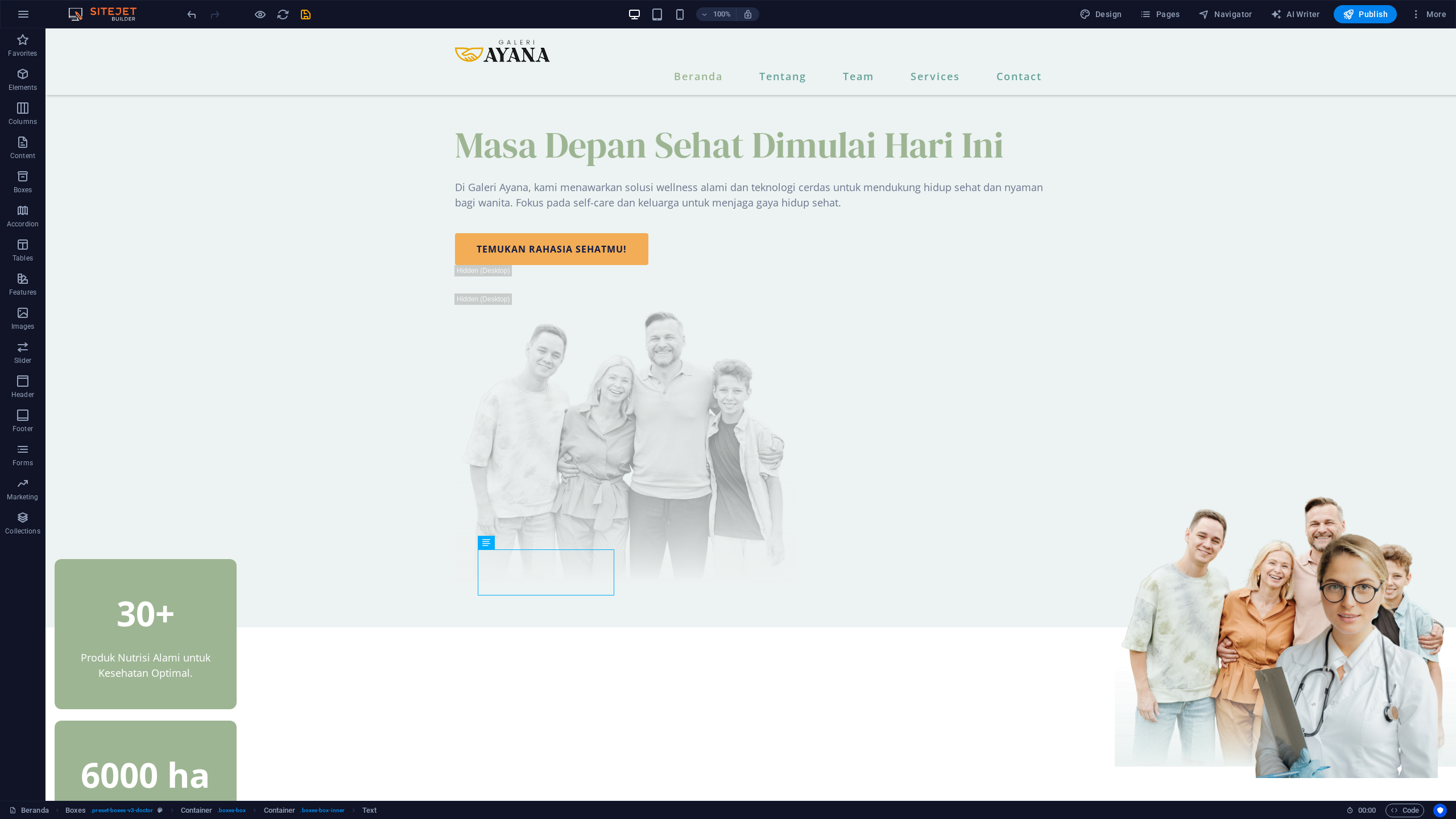
scroll to position [1756, 0]
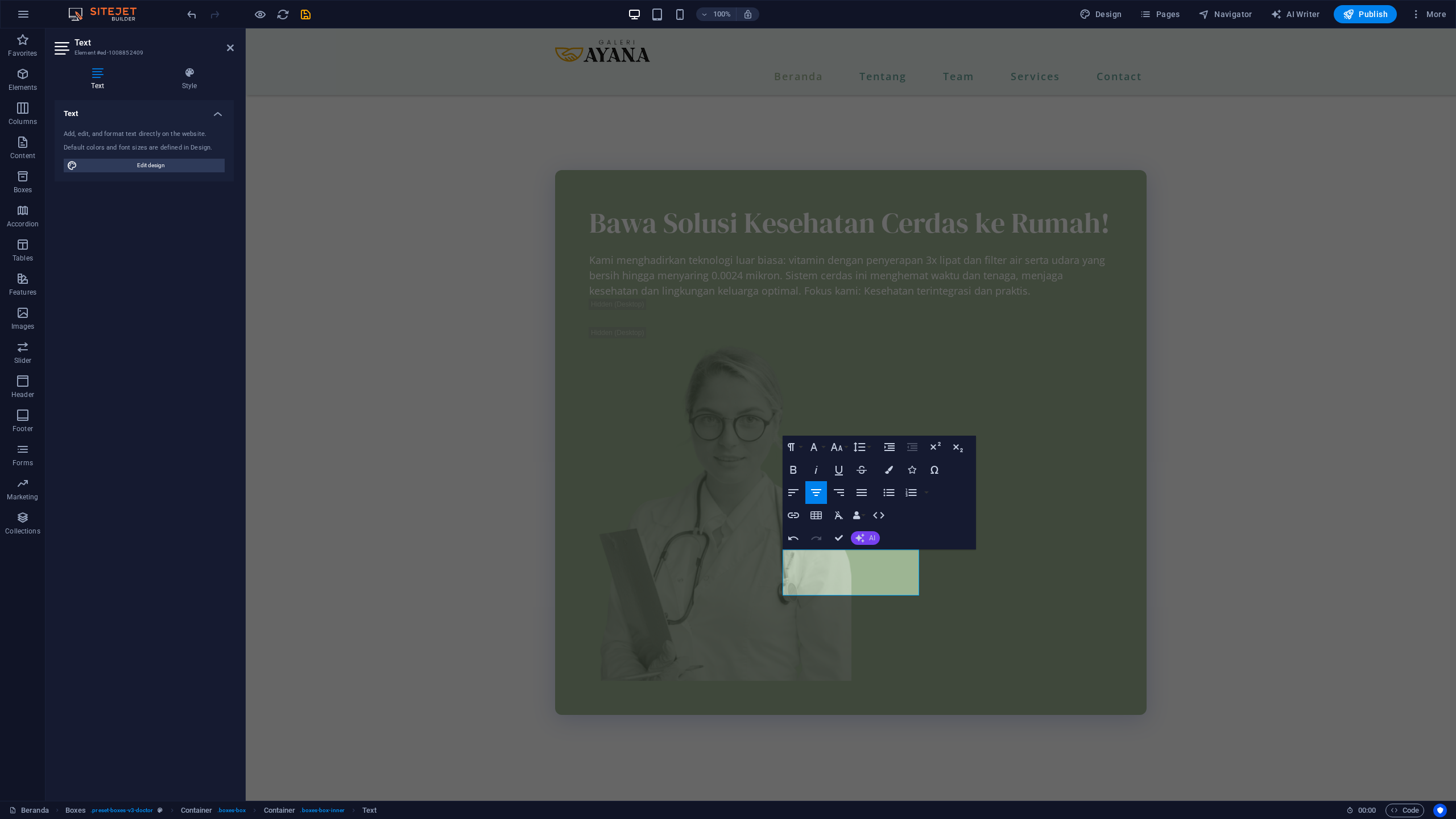
click at [862, 536] on icon "button" at bounding box center [860, 538] width 9 height 9
click at [874, 558] on link "Improve" at bounding box center [906, 557] width 111 height 17
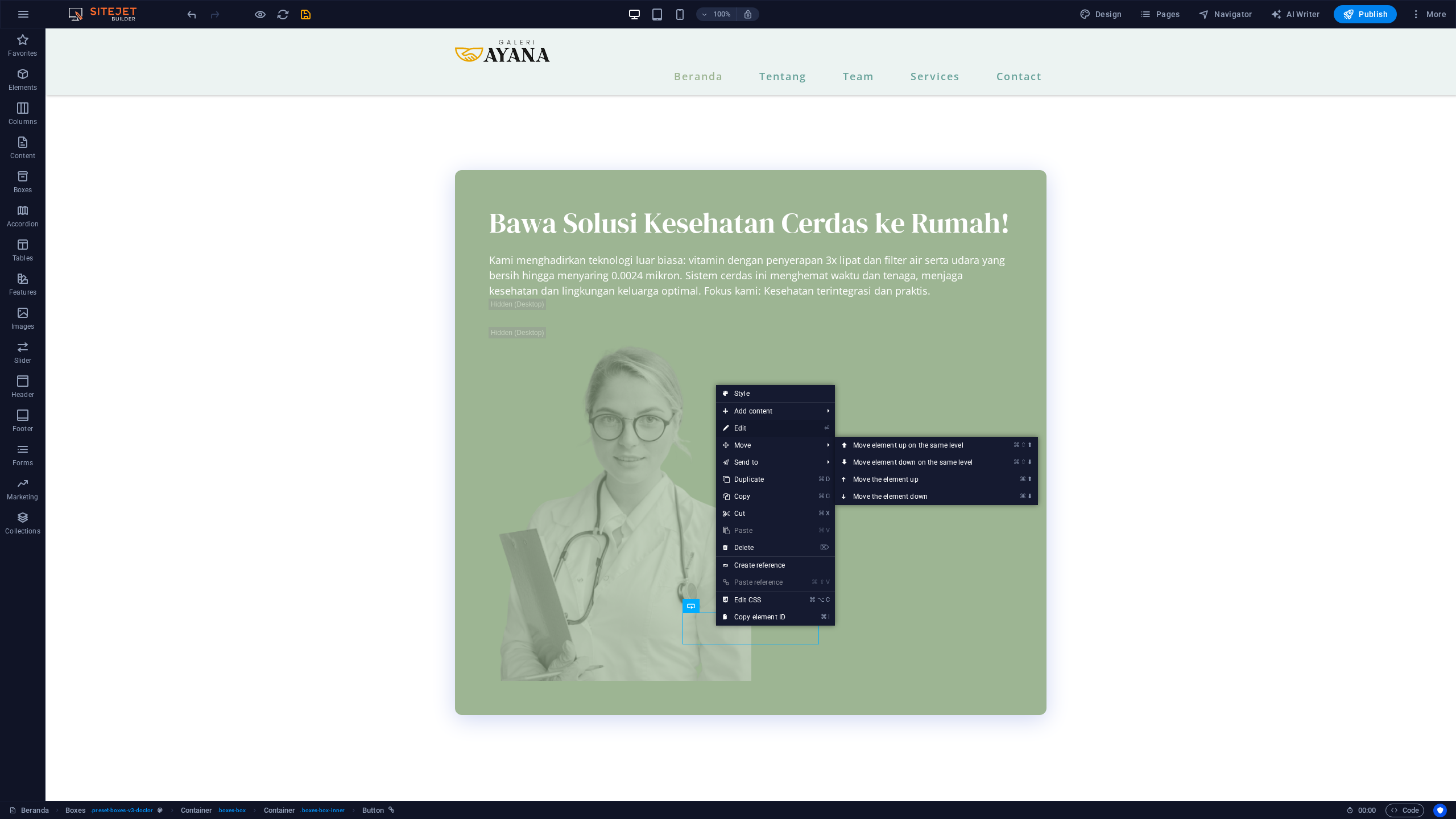
click at [742, 426] on link "⏎ Edit" at bounding box center [754, 428] width 76 height 17
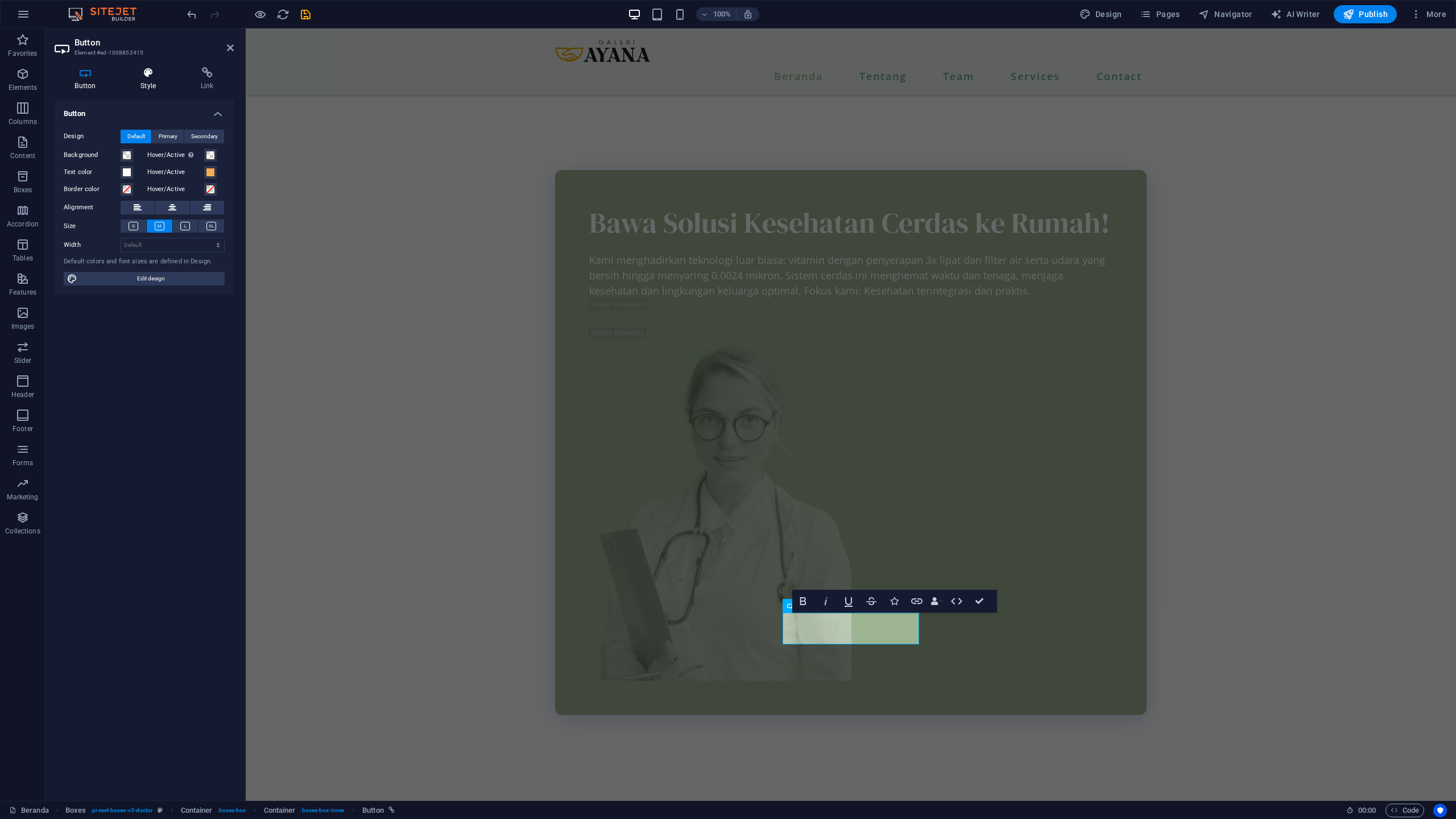
click at [152, 69] on icon at bounding box center [148, 73] width 56 height 11
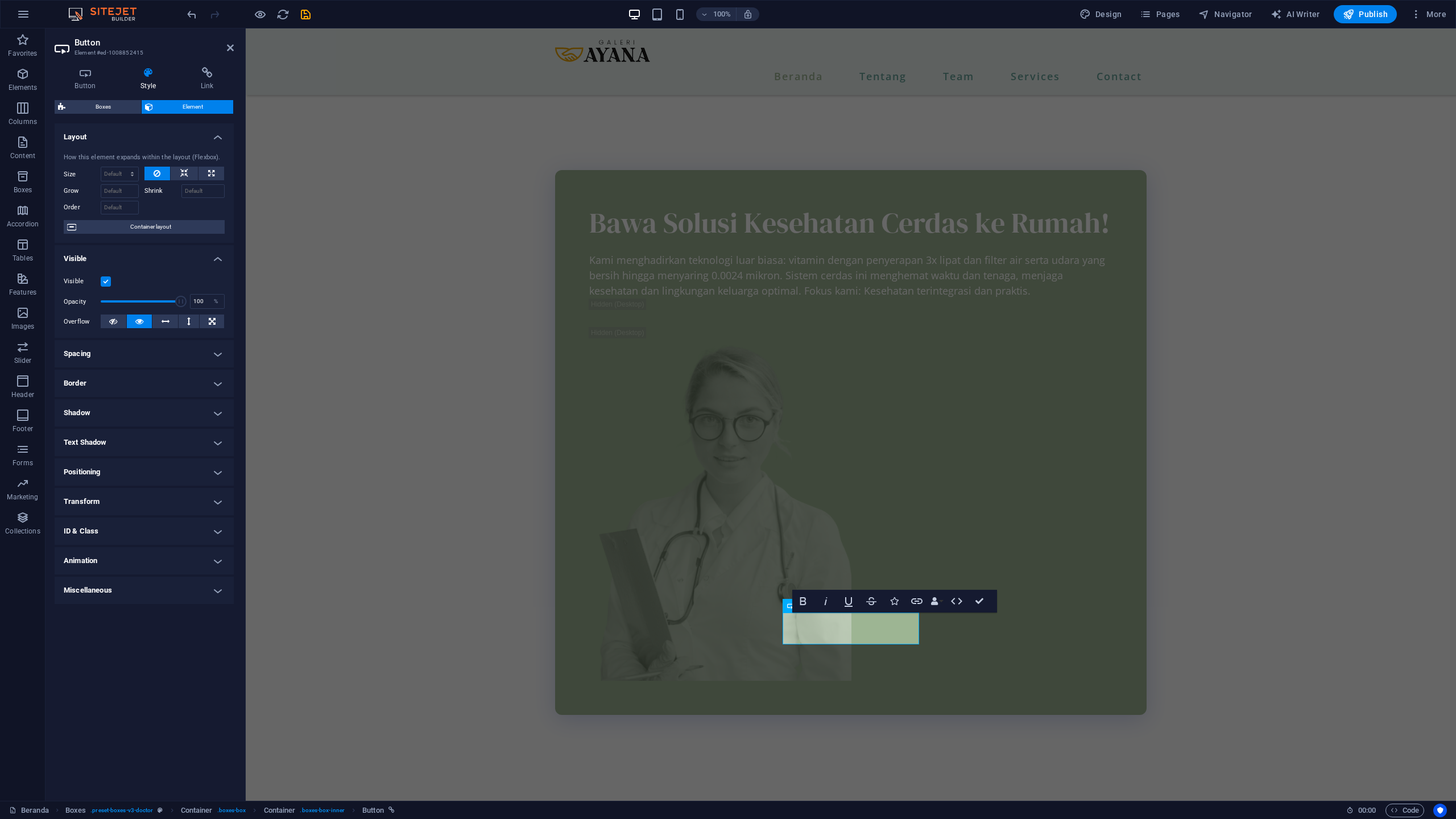
click at [107, 380] on h4 "Border" at bounding box center [144, 384] width 179 height 27
click at [148, 410] on span at bounding box center [148, 406] width 8 height 8
click at [117, 445] on span at bounding box center [118, 445] width 9 height 9
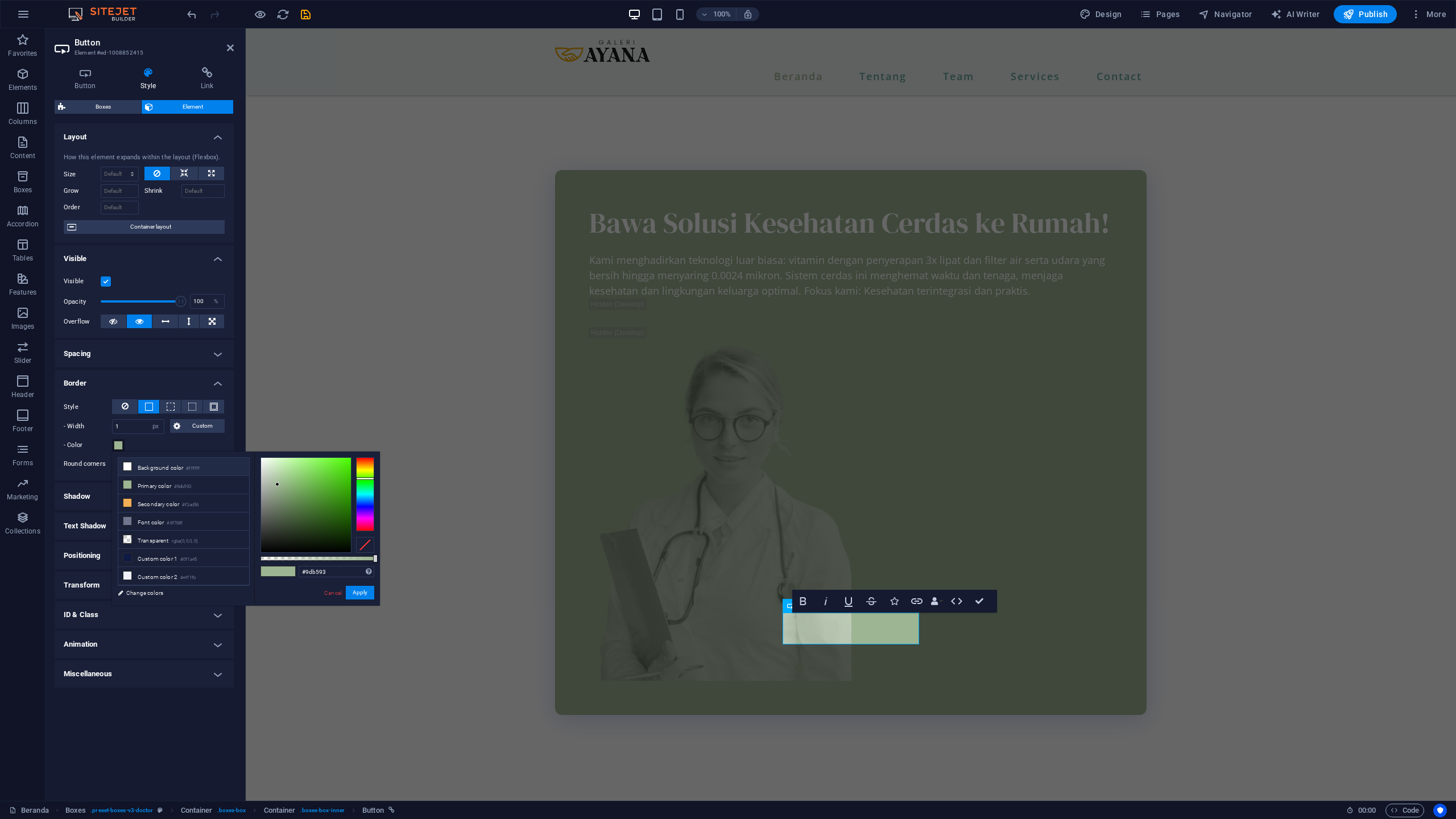
click at [137, 469] on li "Background color #ffffff" at bounding box center [184, 467] width 131 height 18
type input "#ffffff"
click at [369, 597] on button "Apply" at bounding box center [360, 592] width 28 height 14
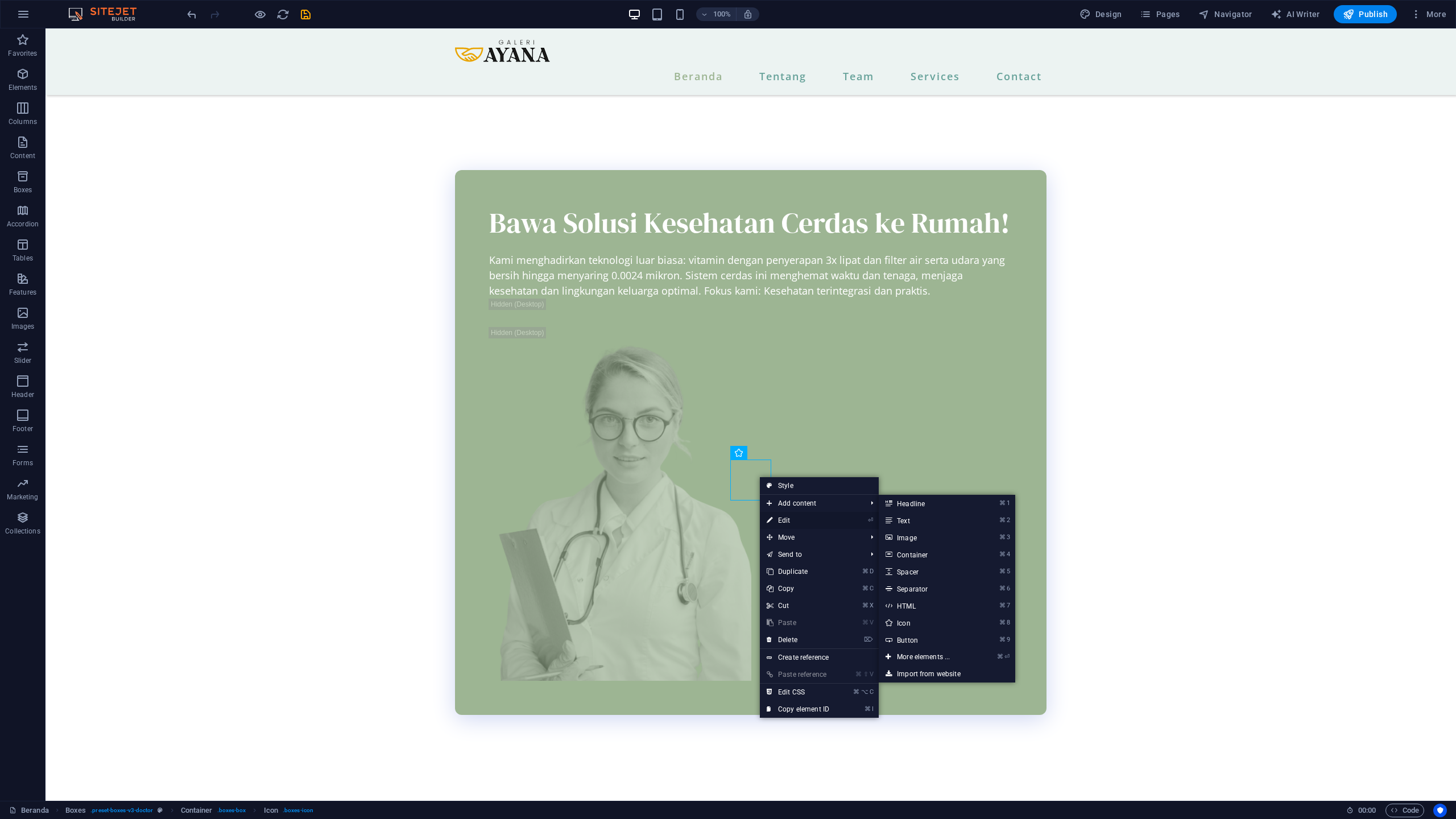
click at [778, 514] on link "⏎ Edit" at bounding box center [798, 520] width 76 height 17
select select "xMidYMid"
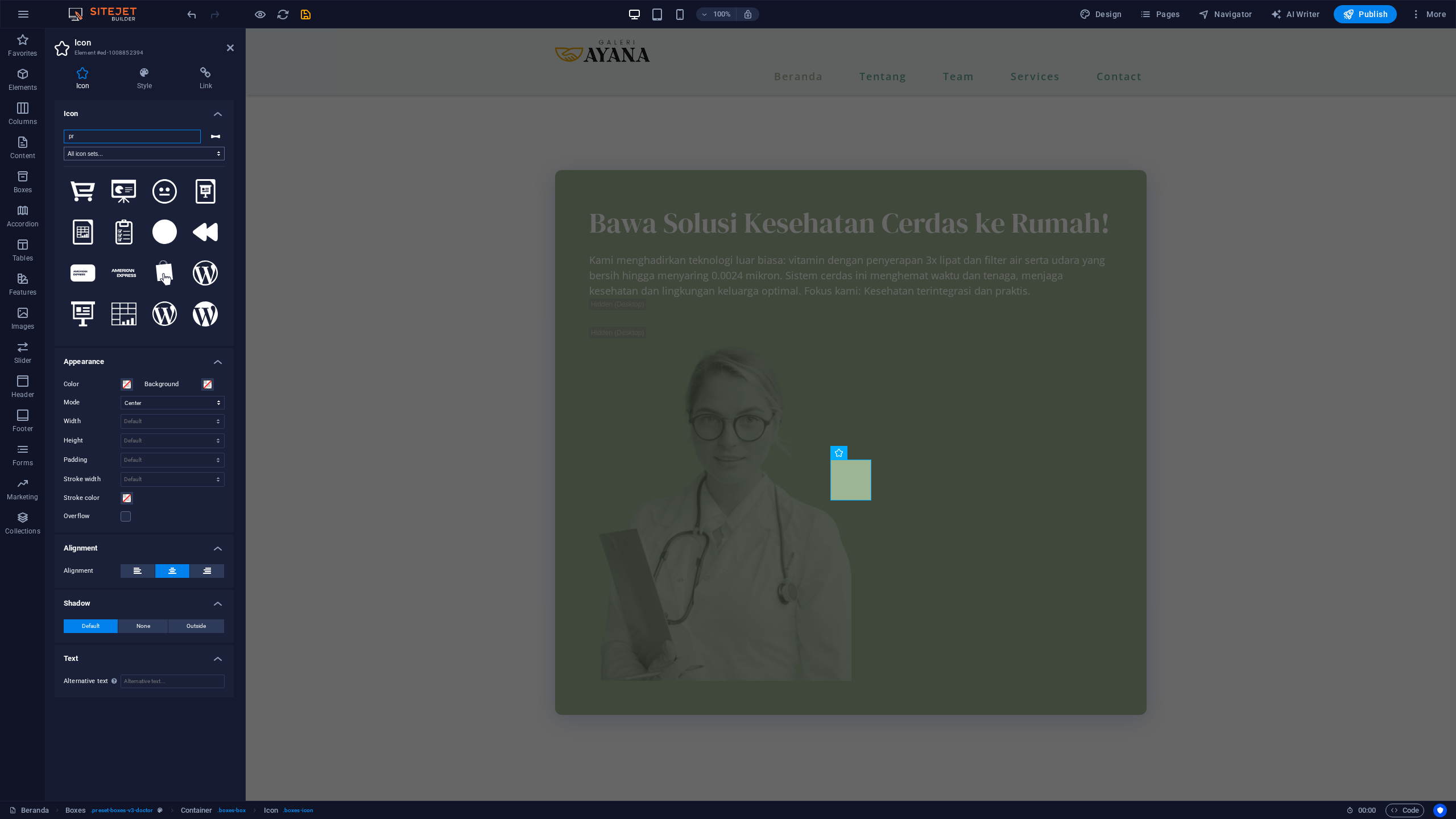
type input "p"
type input "b"
type input "s"
type input "p"
type input "b"
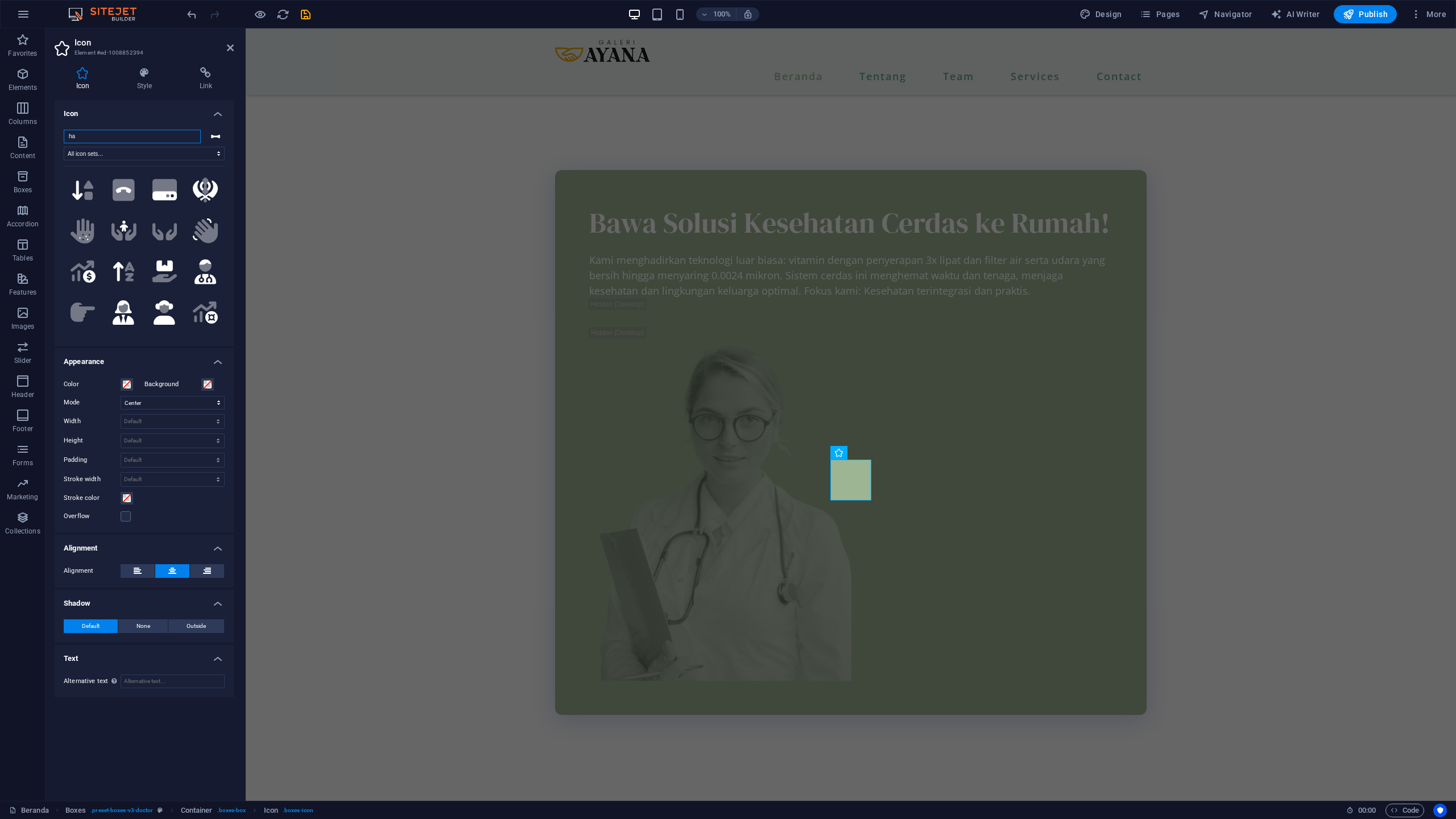
scroll to position [1672, 0]
type input "ha"
click at [166, 303] on icon at bounding box center [165, 315] width 22 height 25
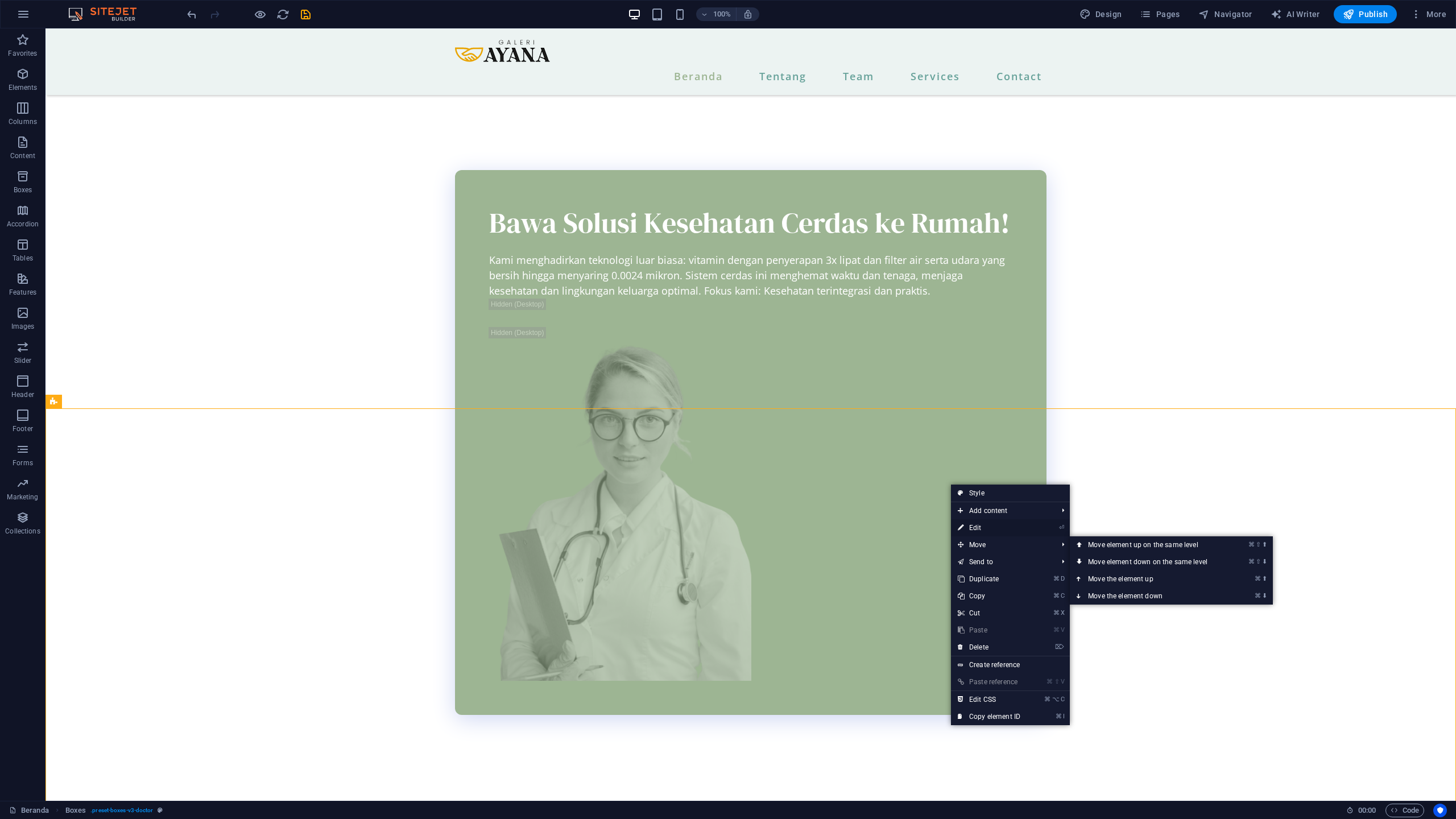
click at [972, 527] on link "⏎ Edit" at bounding box center [989, 527] width 76 height 17
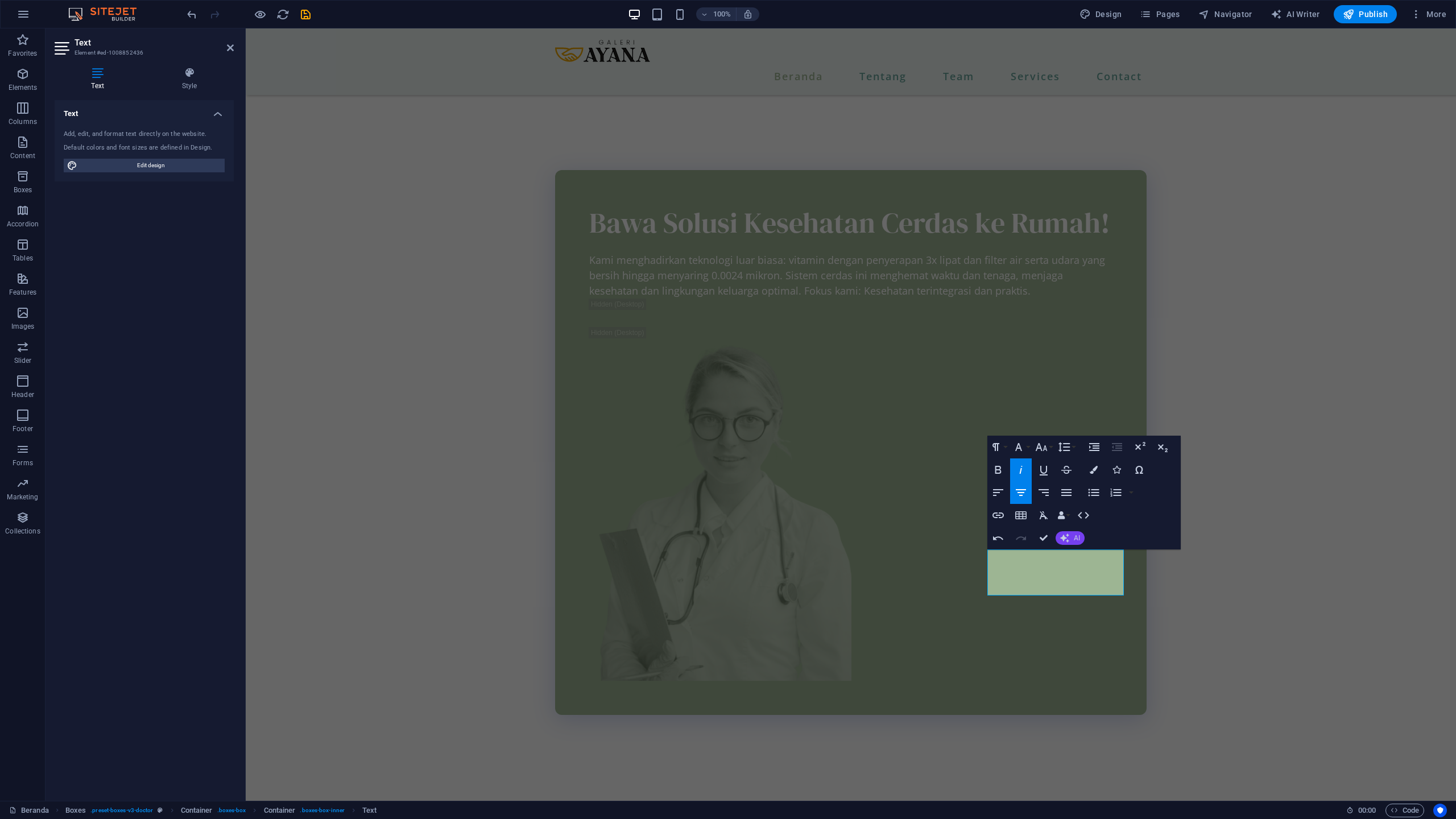
click at [1064, 541] on icon "button" at bounding box center [1064, 538] width 9 height 9
click at [1071, 559] on link "Improve" at bounding box center [1111, 557] width 111 height 17
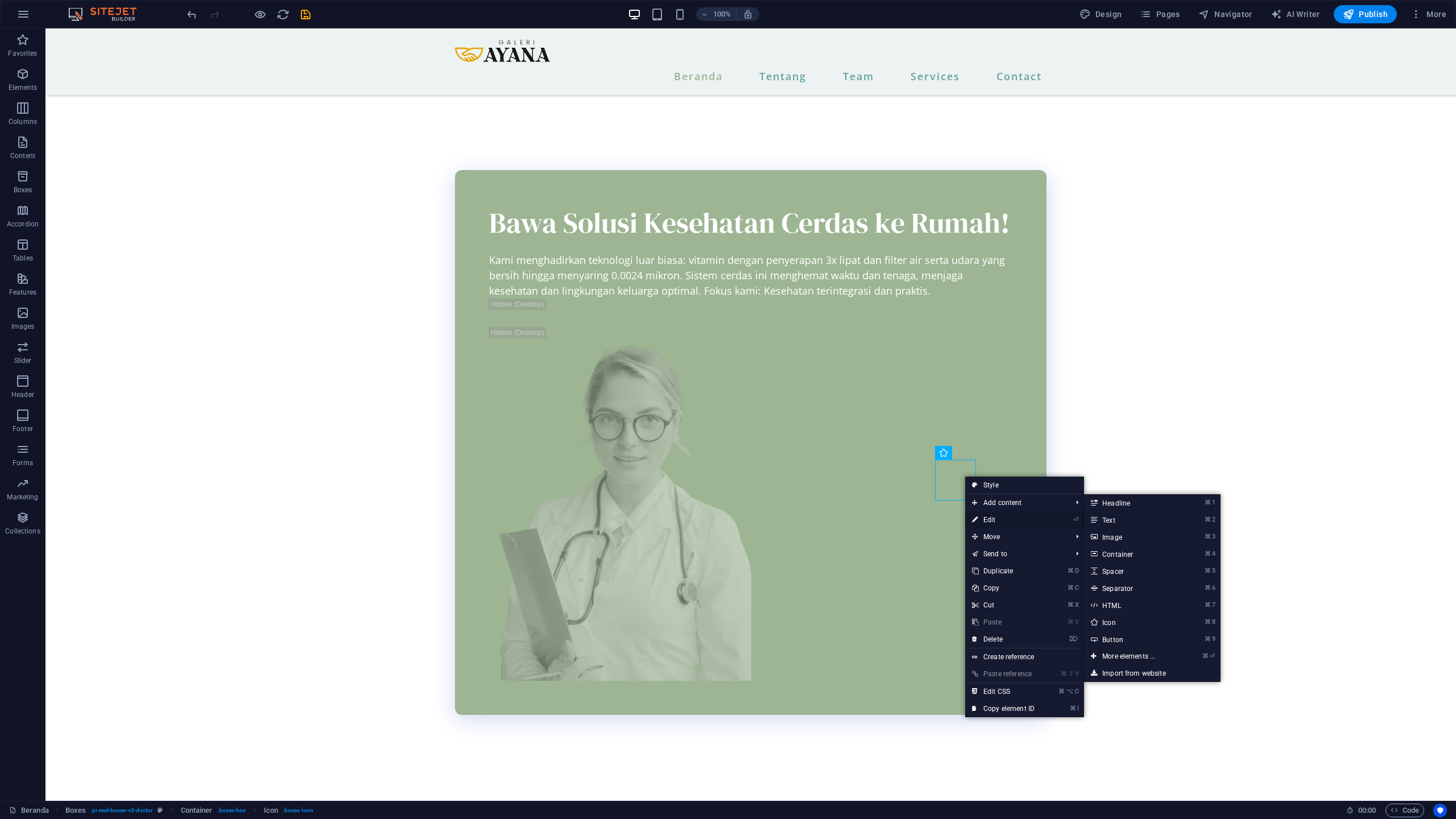
click at [974, 515] on icon at bounding box center [974, 519] width 5 height 17
select select "xMidYMid"
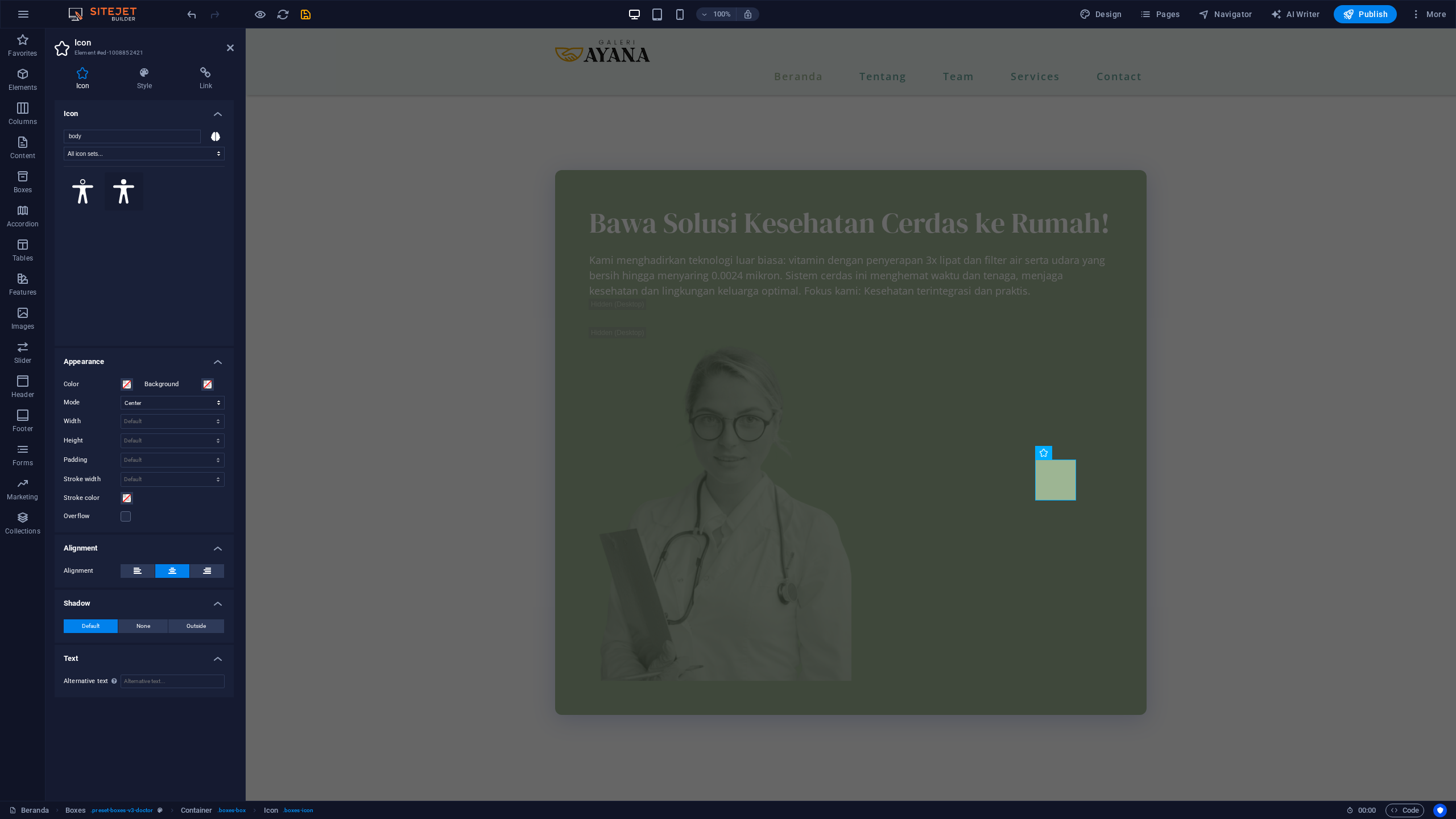
type input "body"
click at [130, 190] on icon at bounding box center [124, 191] width 22 height 25
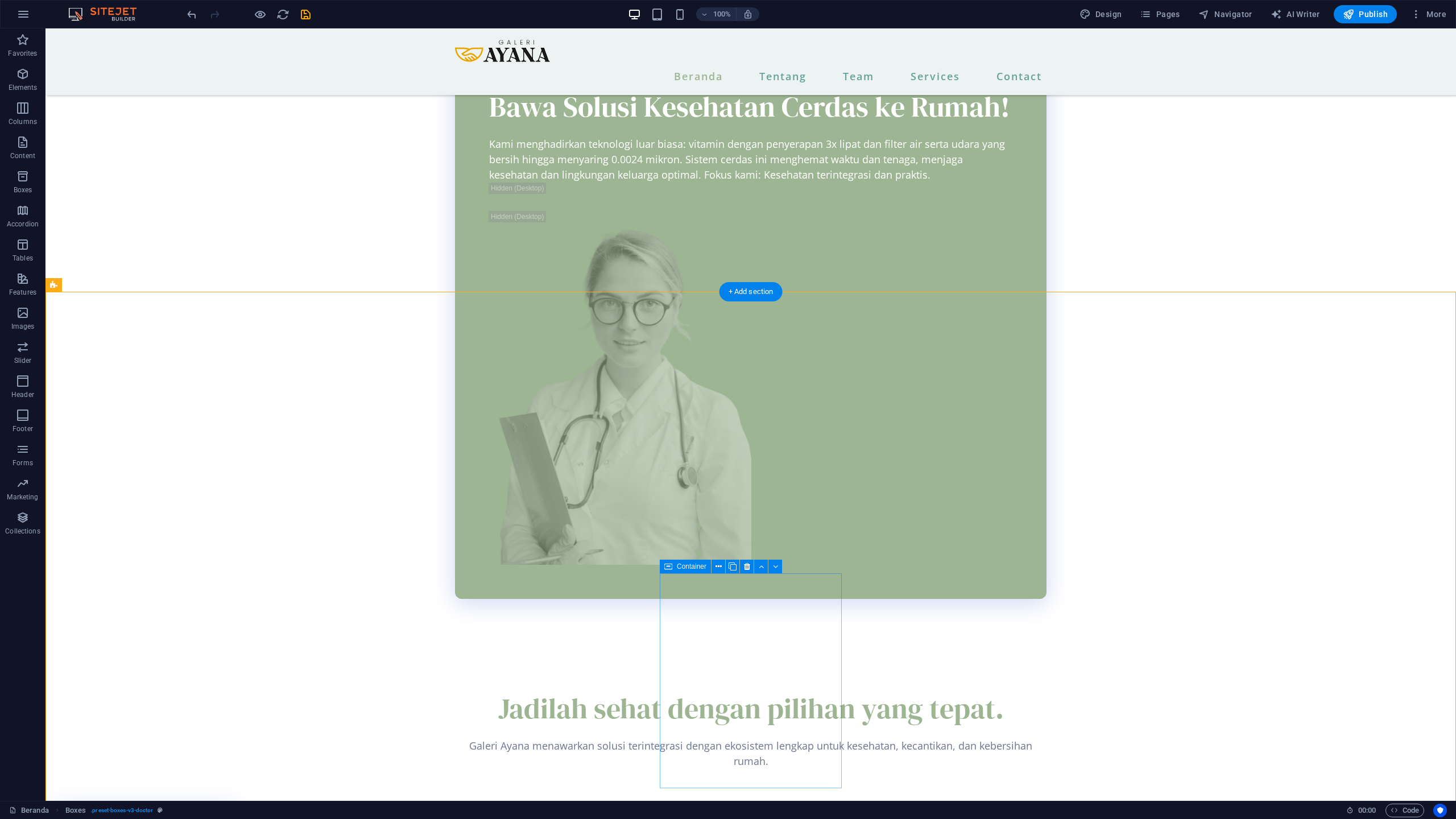
scroll to position [1873, 0]
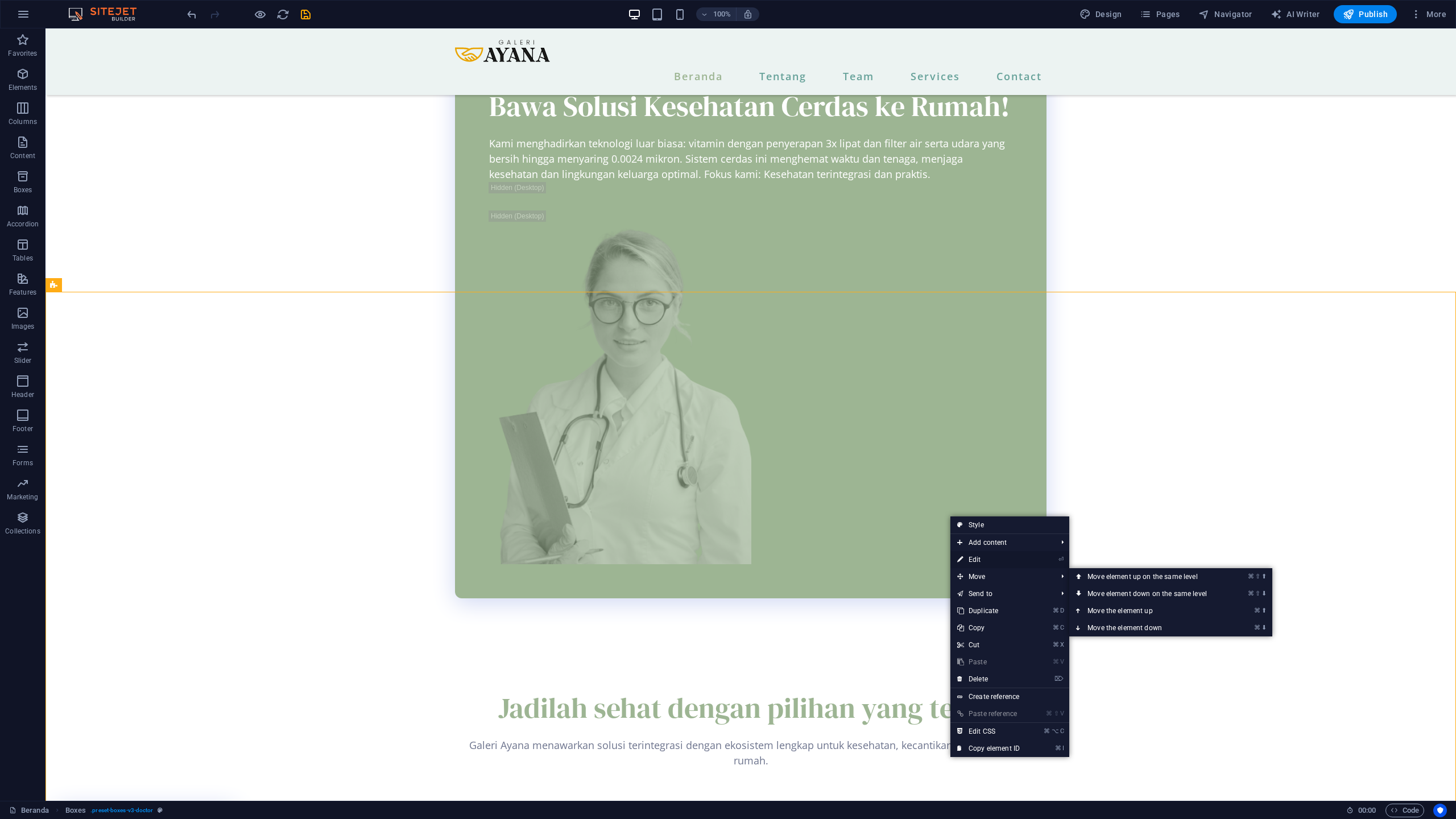
click at [967, 562] on link "⏎ Edit" at bounding box center [988, 559] width 76 height 17
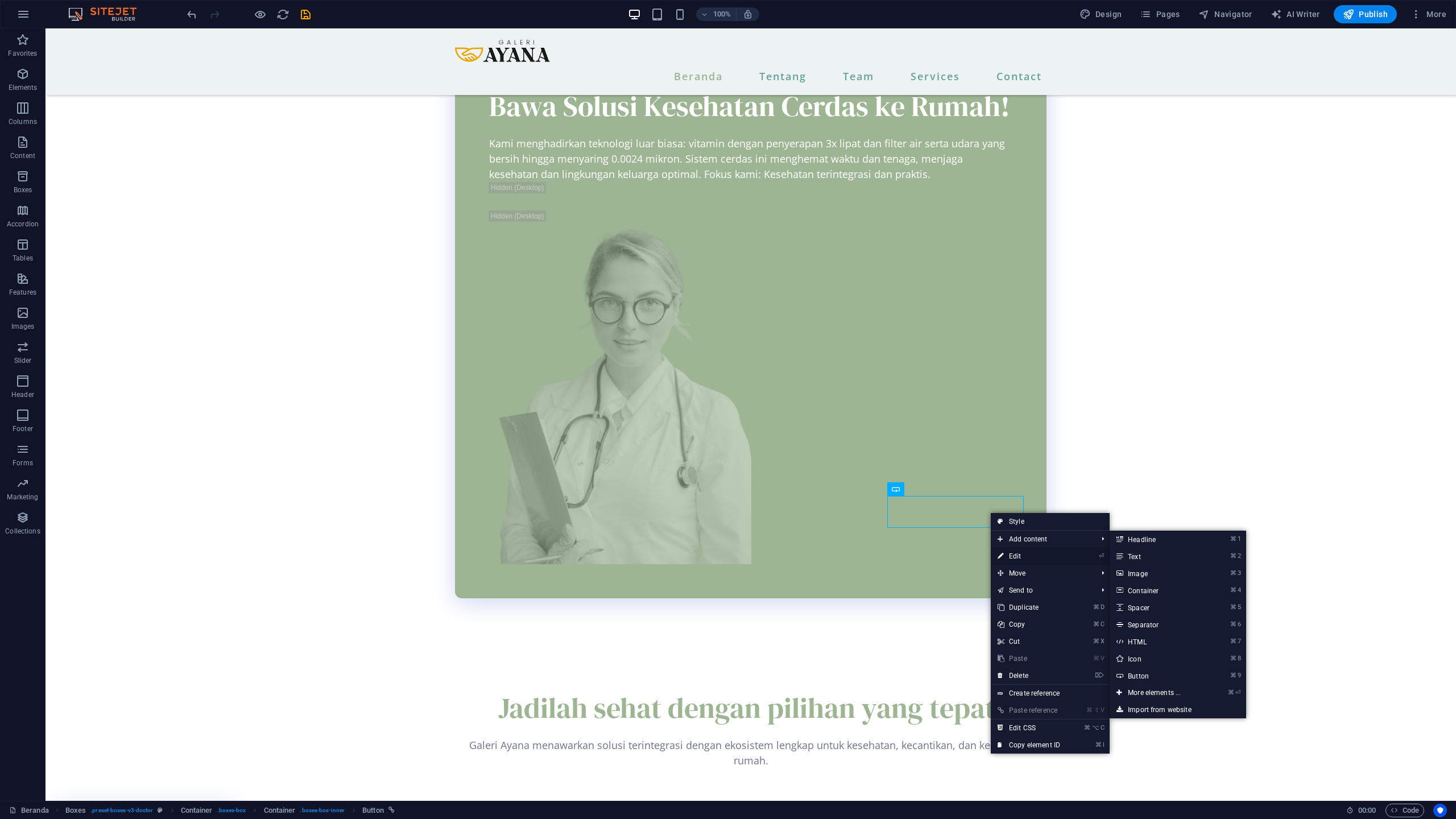
click at [1002, 552] on icon at bounding box center [1000, 556] width 5 height 17
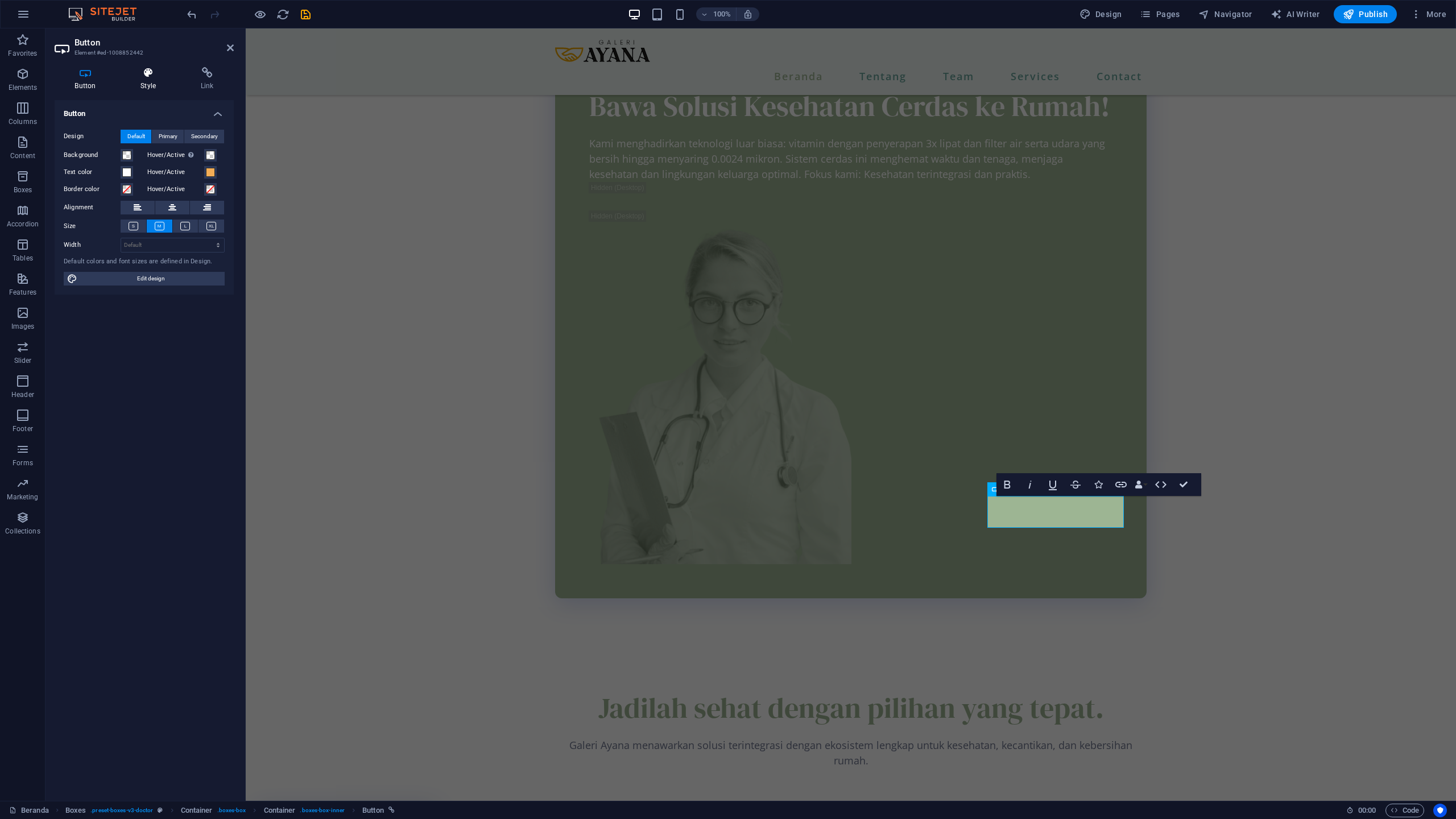
click at [137, 86] on h4 "Style" at bounding box center [150, 79] width 60 height 24
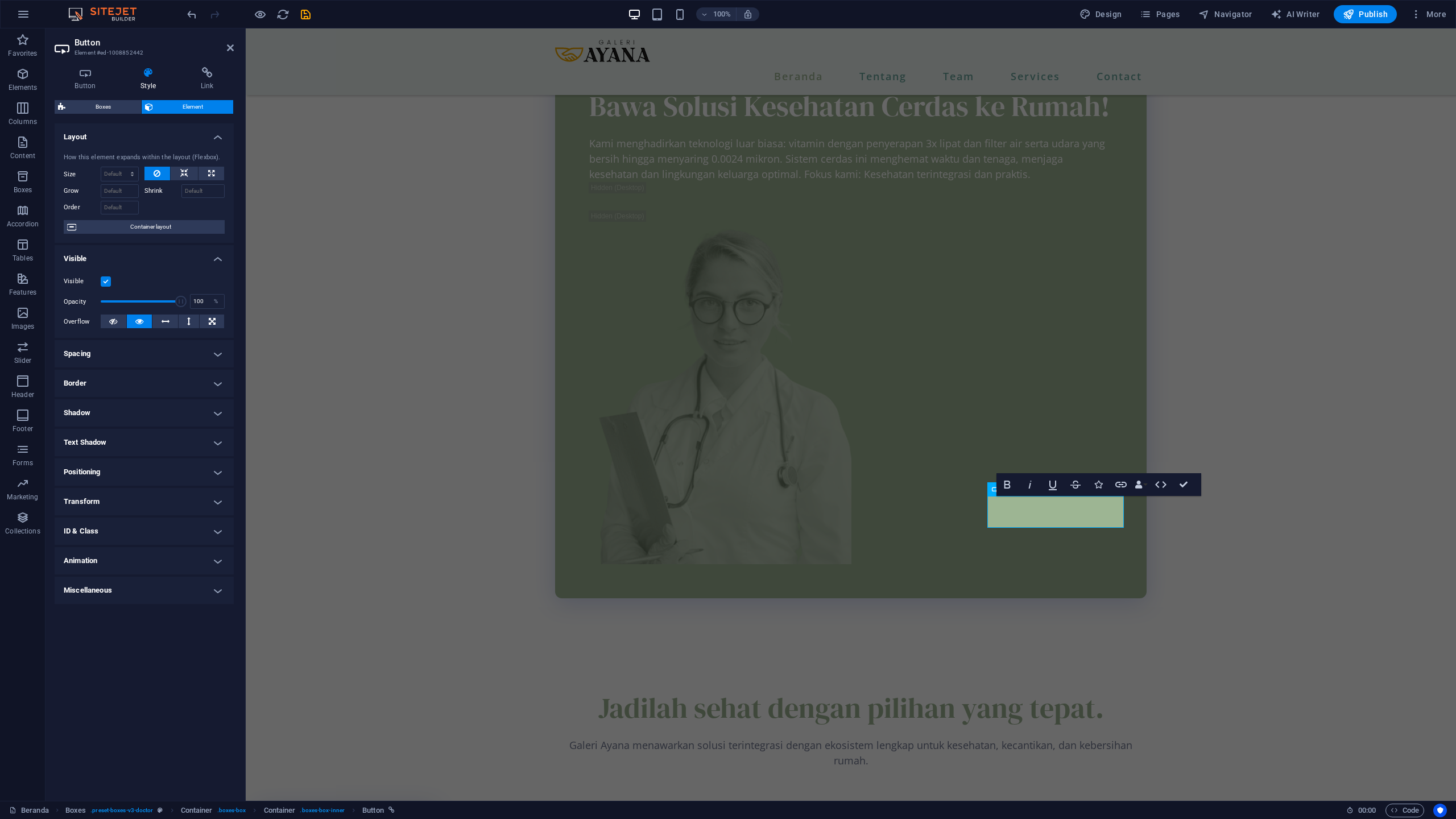
click at [110, 397] on ul "Layout How this element expands within the layout (Flexbox). Size Default auto …" at bounding box center [144, 364] width 179 height 481
click at [111, 388] on h4 "Border" at bounding box center [144, 384] width 179 height 27
click at [143, 408] on button at bounding box center [148, 406] width 21 height 14
click at [115, 445] on span at bounding box center [118, 445] width 9 height 9
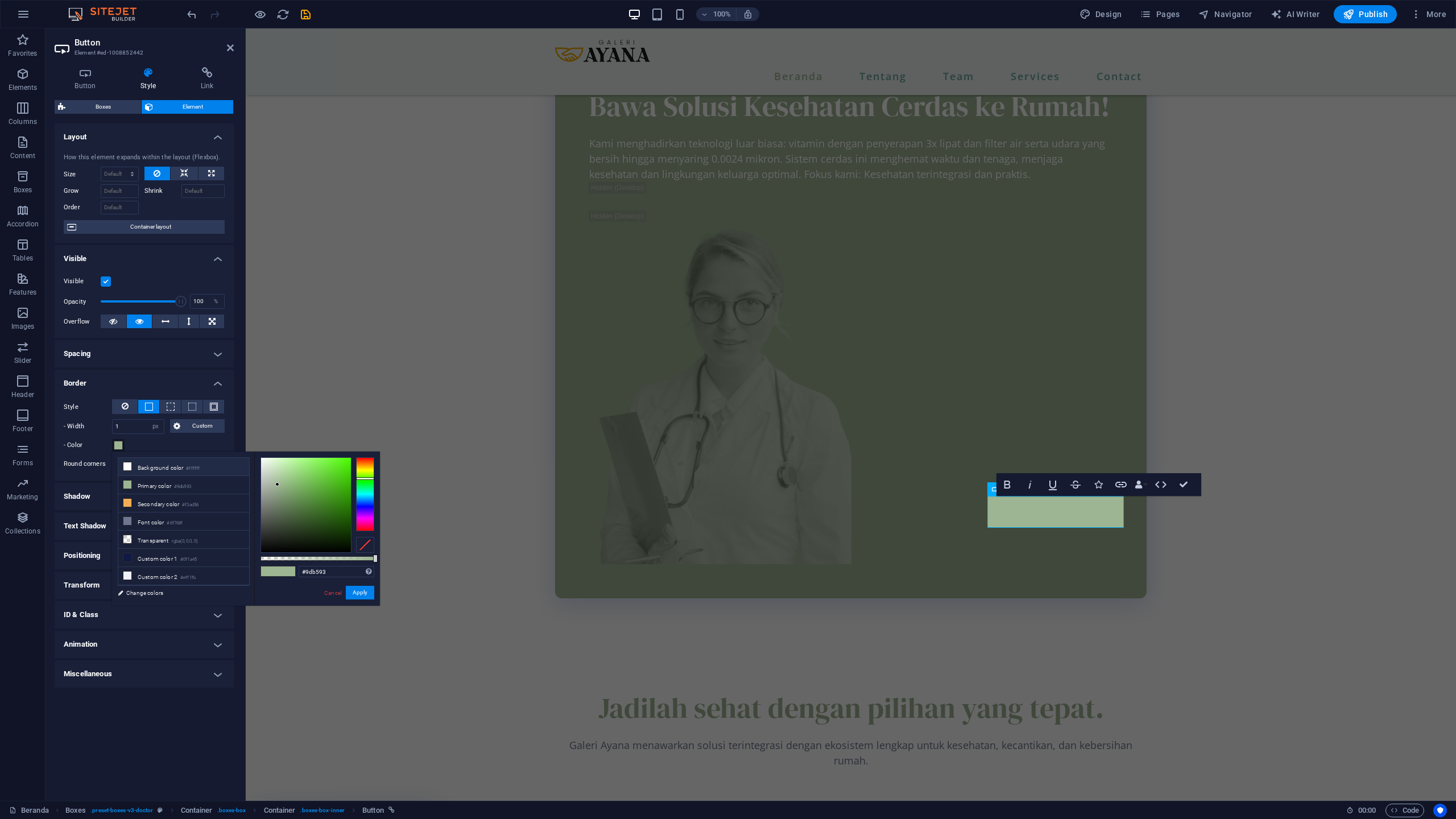
click at [131, 466] on span at bounding box center [127, 466] width 9 height 9
type input "#ffffff"
click at [361, 598] on button "Apply" at bounding box center [360, 592] width 28 height 14
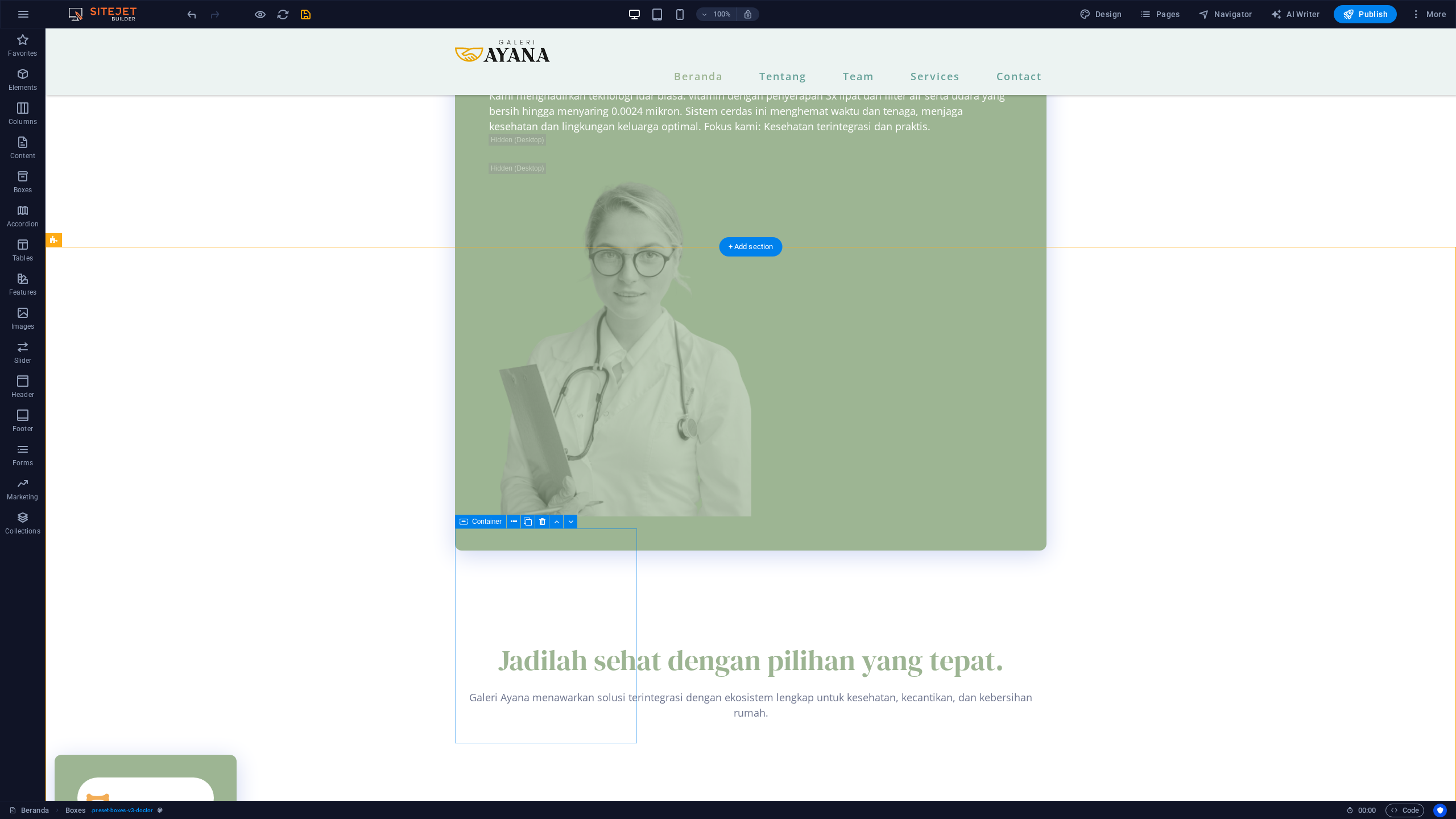
scroll to position [1921, 0]
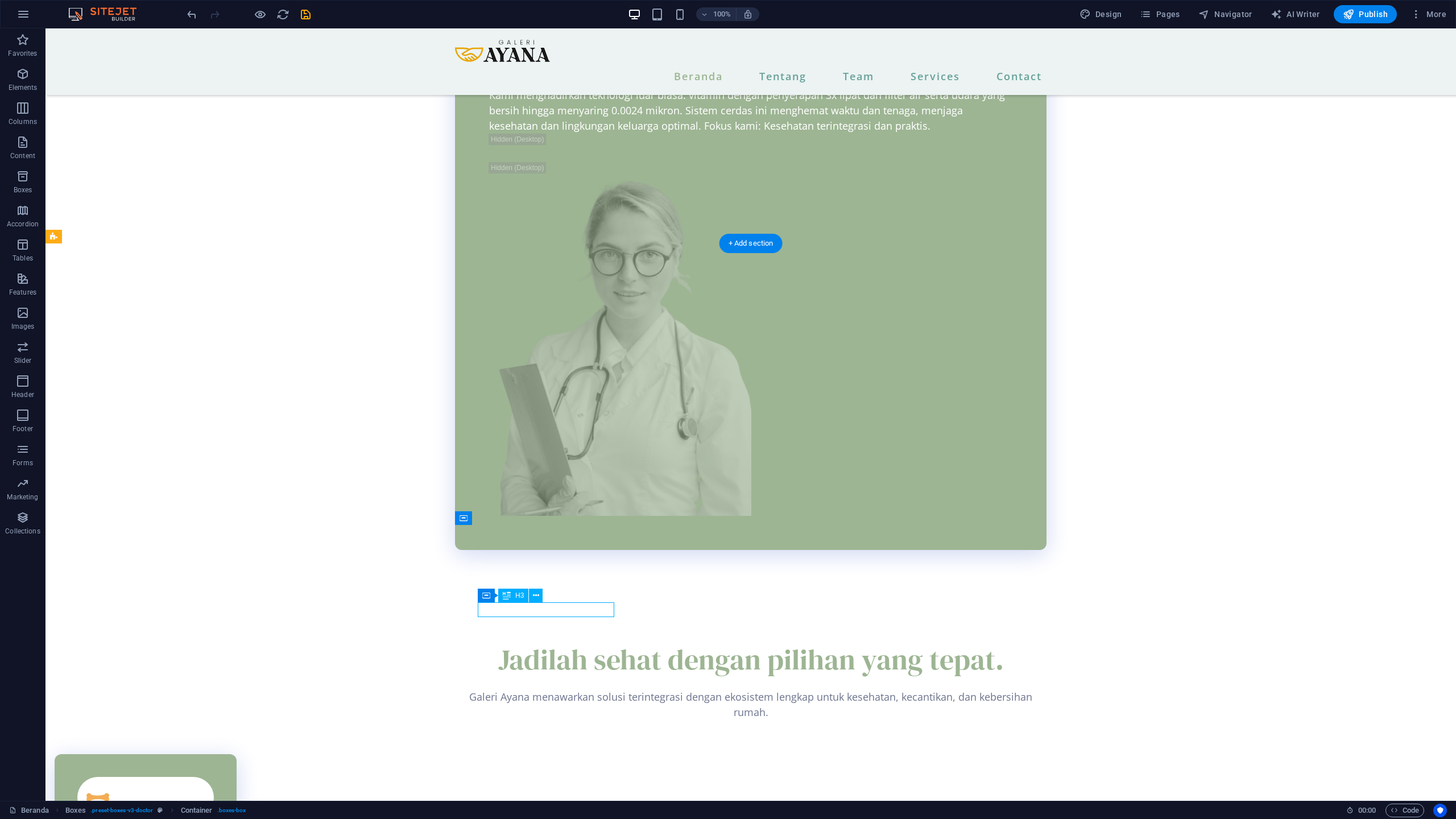
select select "xMidYMid"
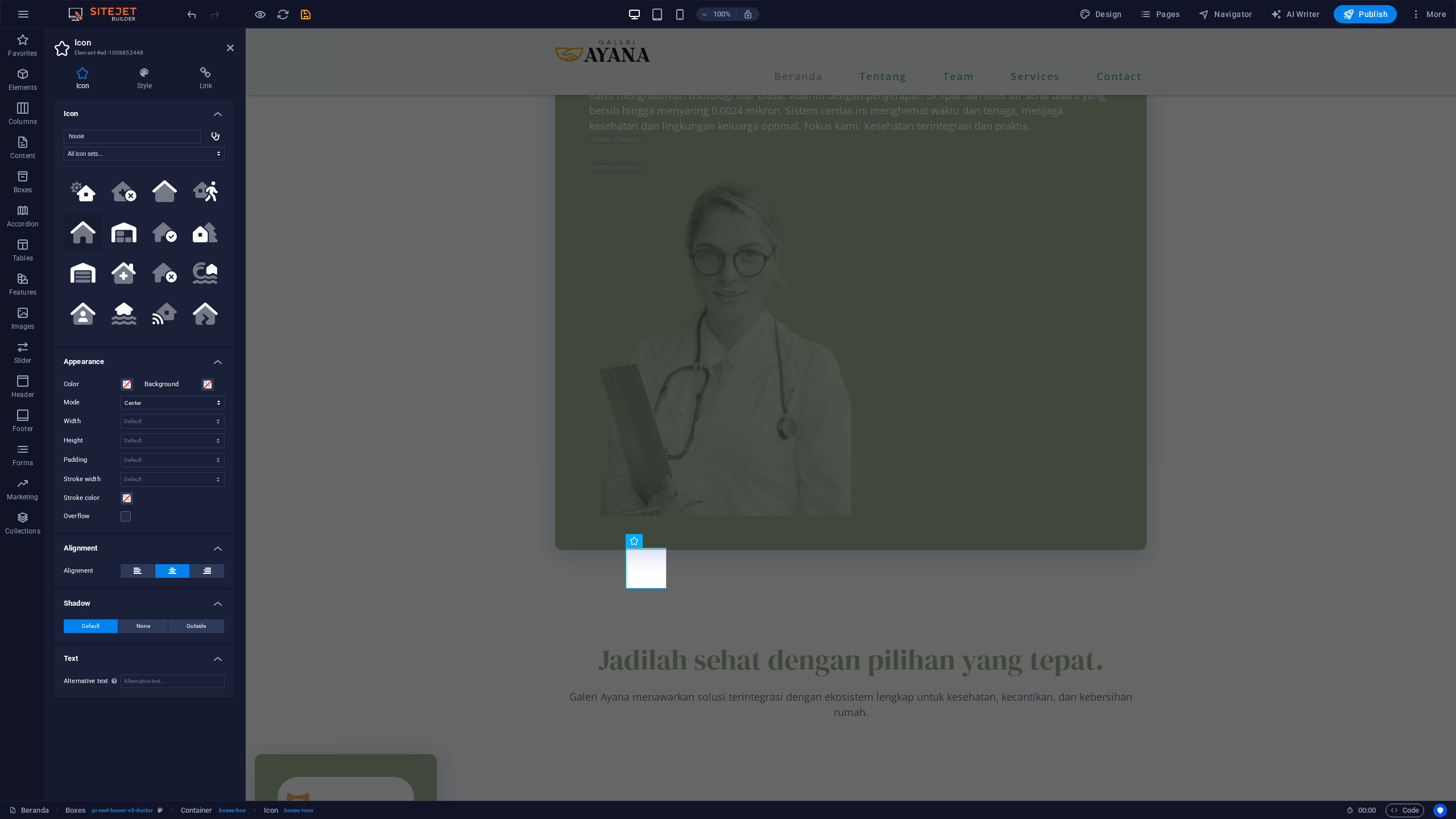
type input "house"
click at [83, 237] on icon ".fa-secondary{opacity:.4}" at bounding box center [82, 232] width 25 height 22
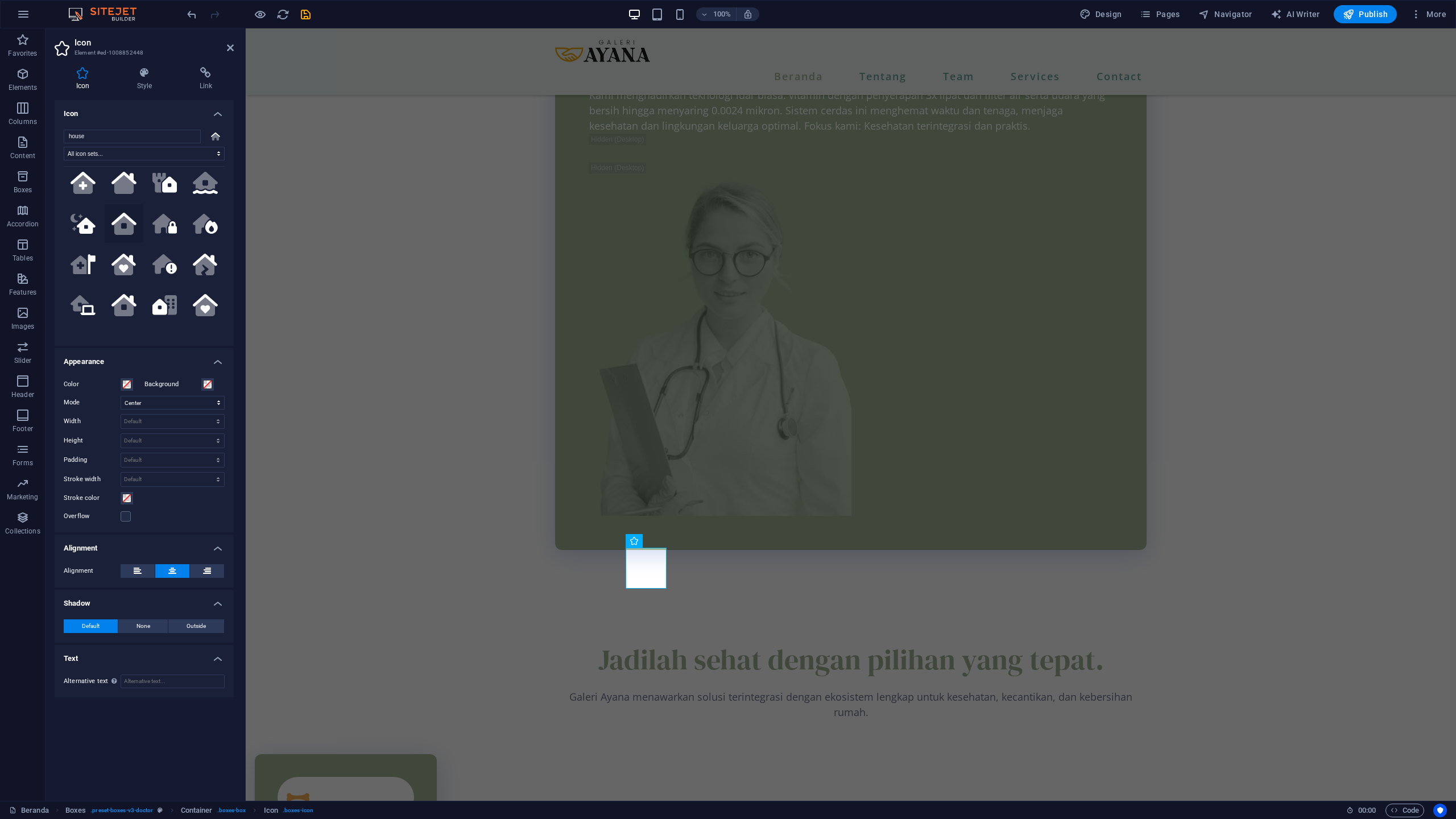
click at [122, 225] on icon at bounding box center [124, 225] width 19 height 19
click at [127, 298] on icon at bounding box center [124, 307] width 19 height 19
click at [129, 263] on icon at bounding box center [124, 266] width 19 height 19
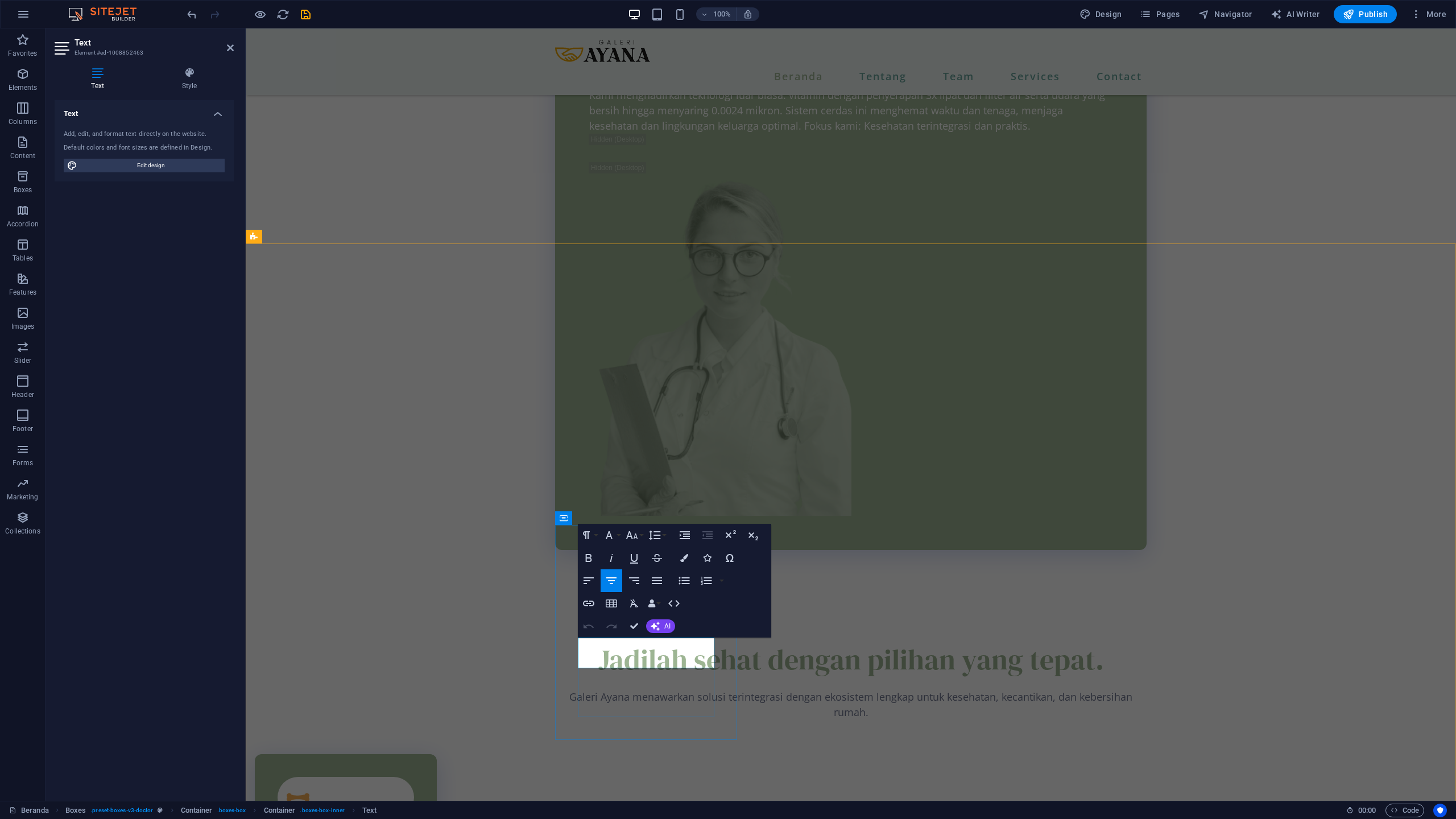
click at [670, 621] on button "AI" at bounding box center [660, 626] width 29 height 14
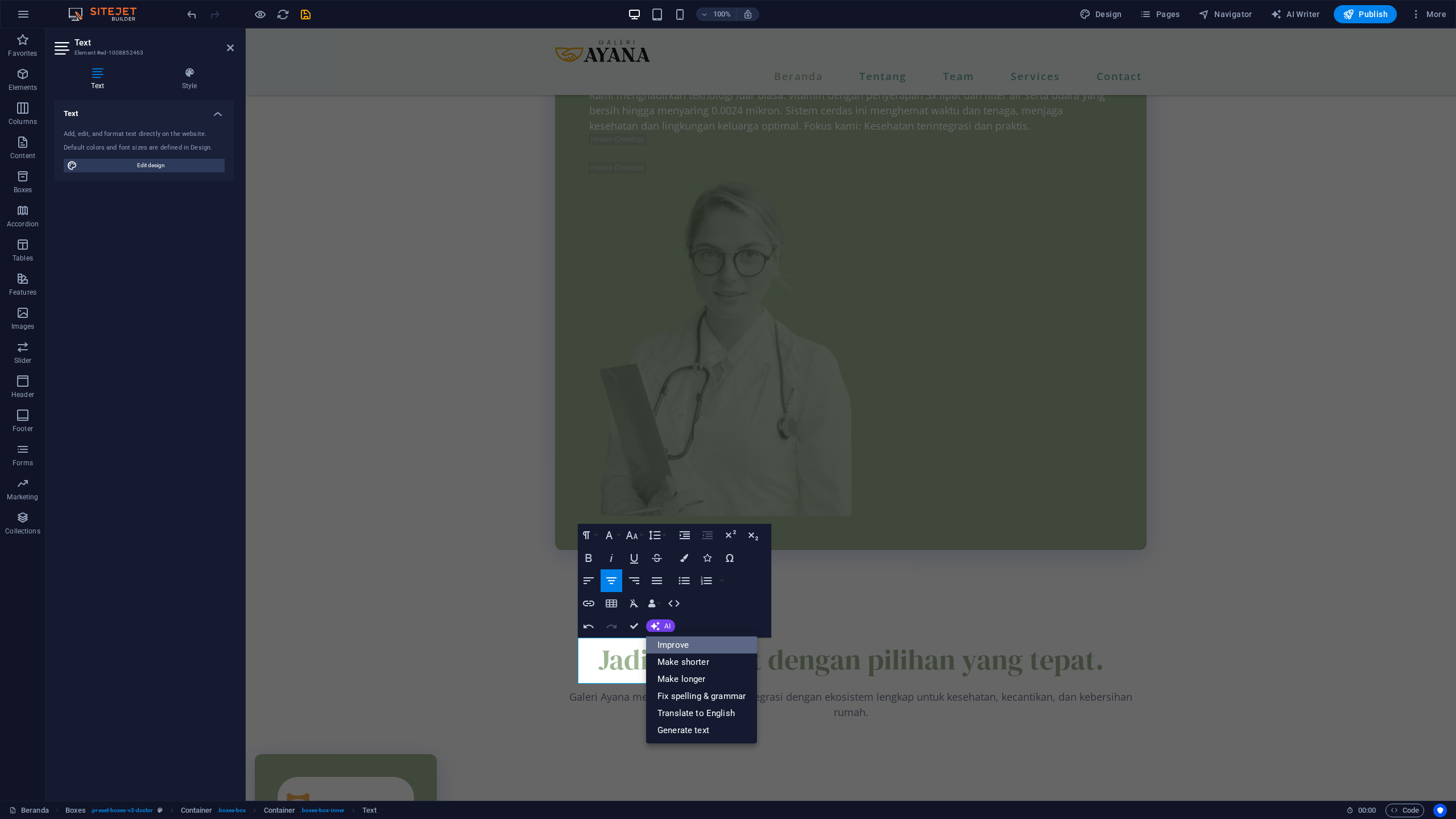
click at [673, 648] on link "Improve" at bounding box center [701, 645] width 111 height 17
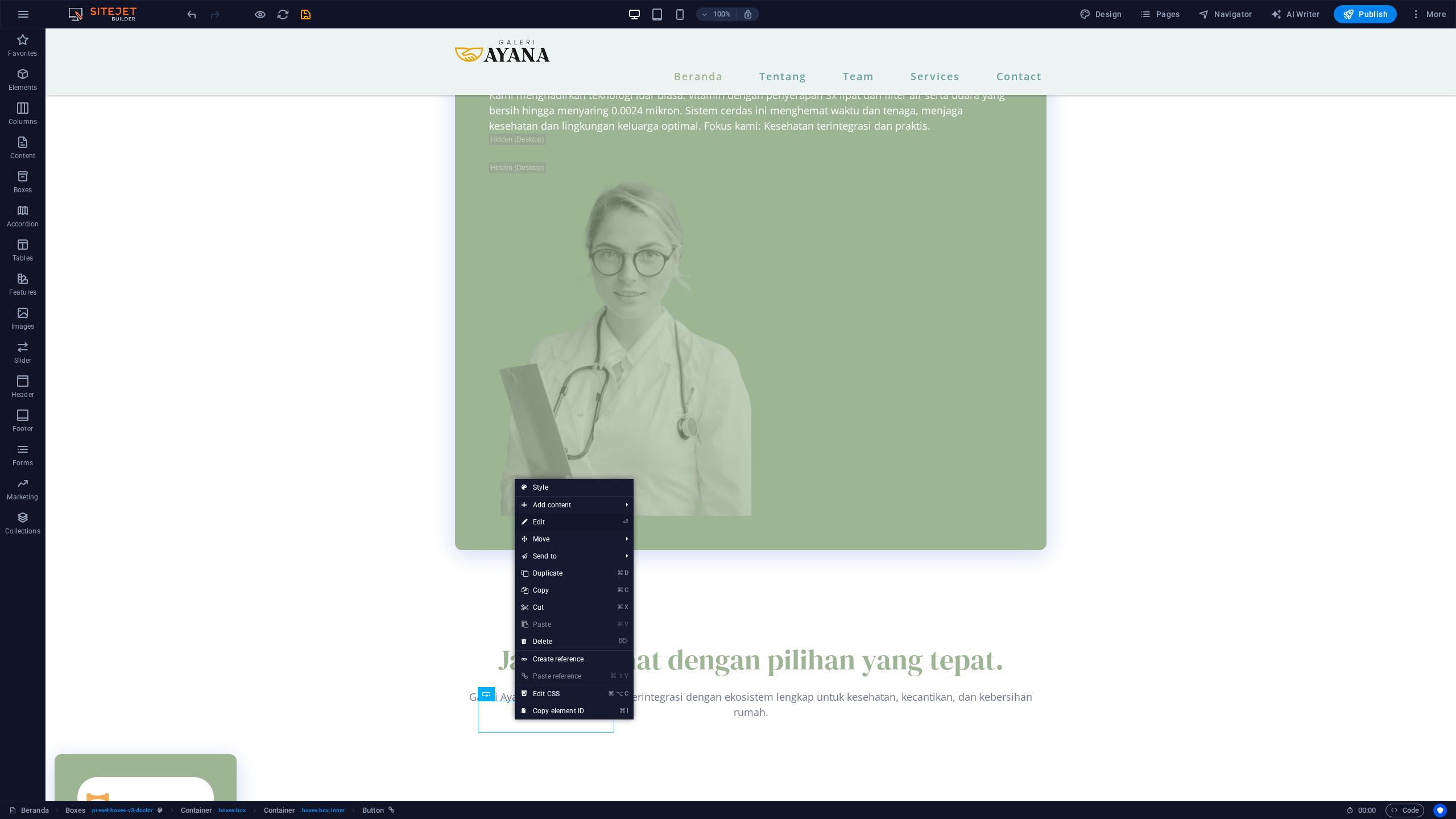
click at [548, 516] on link "⏎ Edit" at bounding box center [553, 522] width 76 height 17
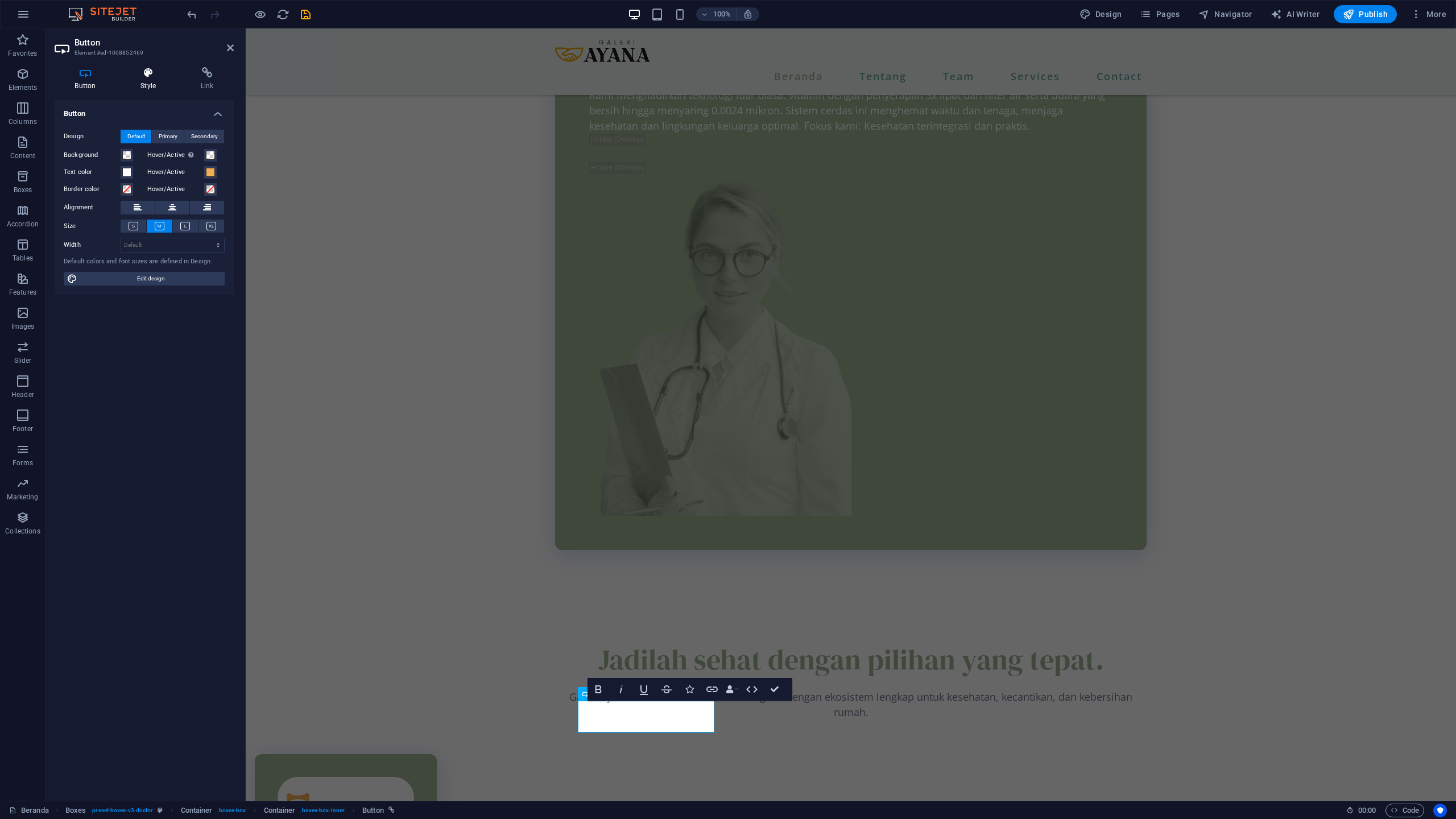
click at [147, 77] on icon at bounding box center [148, 73] width 56 height 11
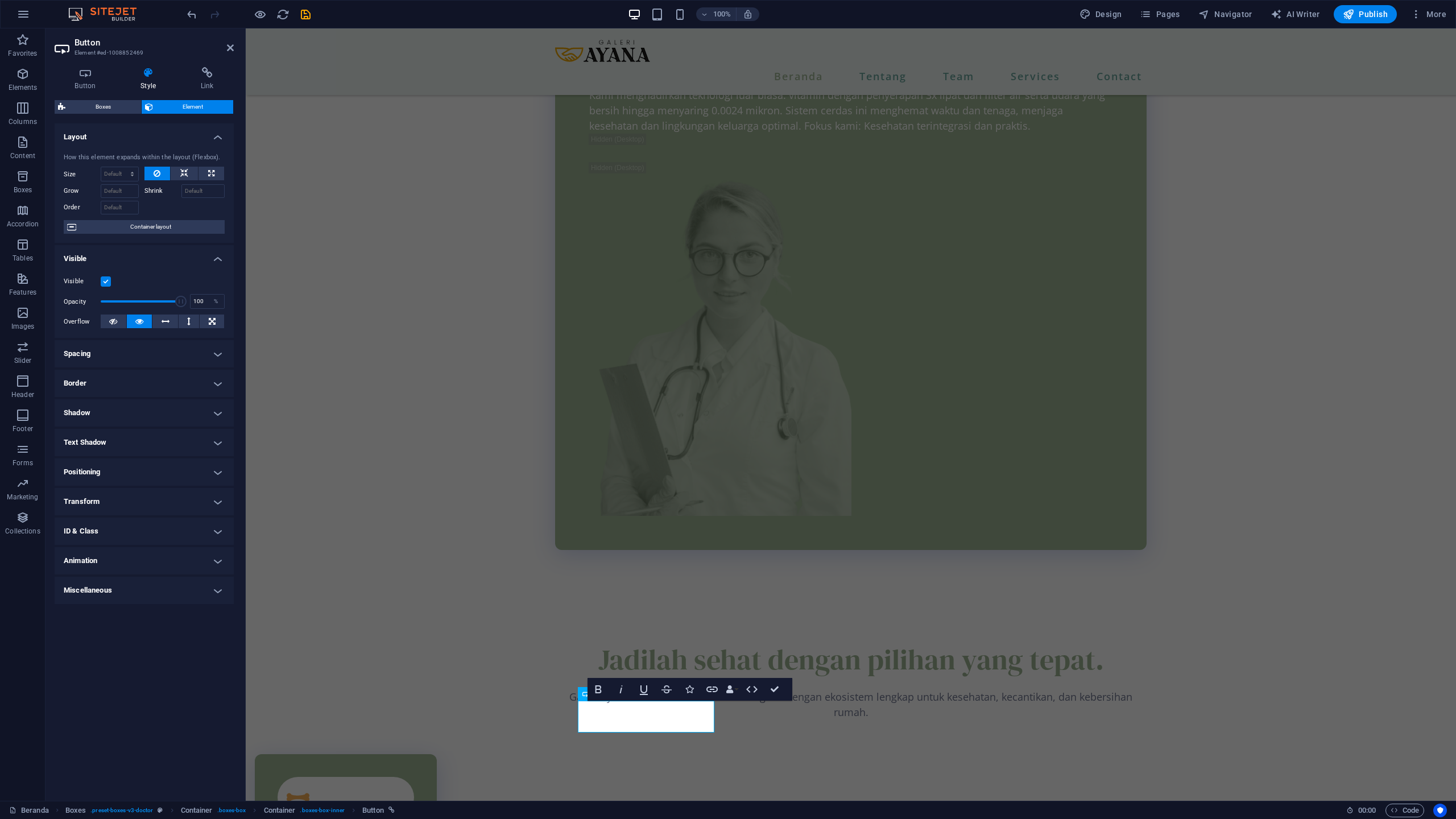
click at [159, 386] on h4 "Border" at bounding box center [144, 384] width 179 height 27
click at [152, 404] on button at bounding box center [148, 406] width 21 height 14
click at [122, 445] on span at bounding box center [118, 445] width 9 height 9
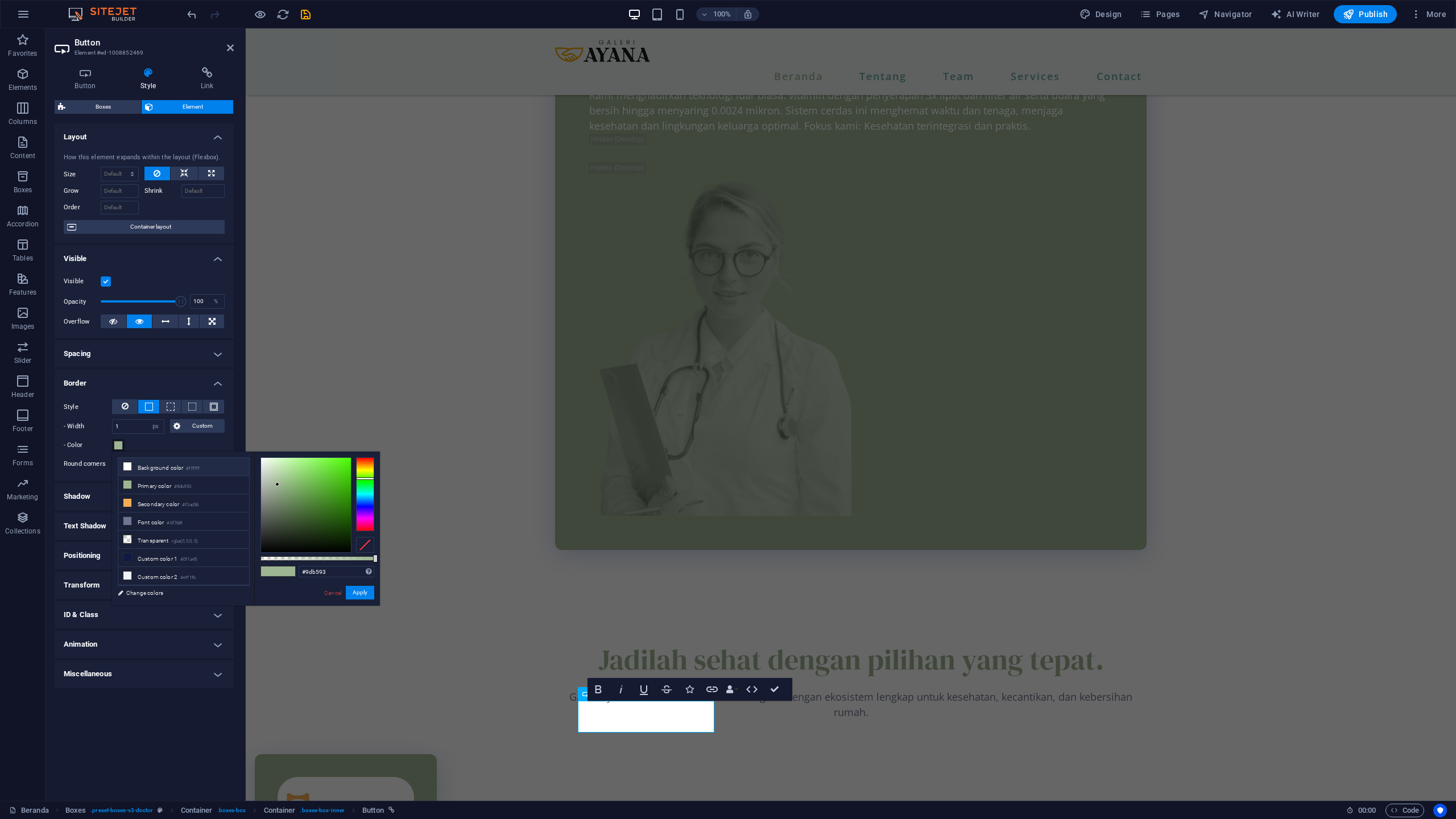
click at [163, 471] on li "Background color #ffffff" at bounding box center [184, 467] width 131 height 18
type input "#ffffff"
click at [357, 596] on button "Apply" at bounding box center [360, 592] width 28 height 14
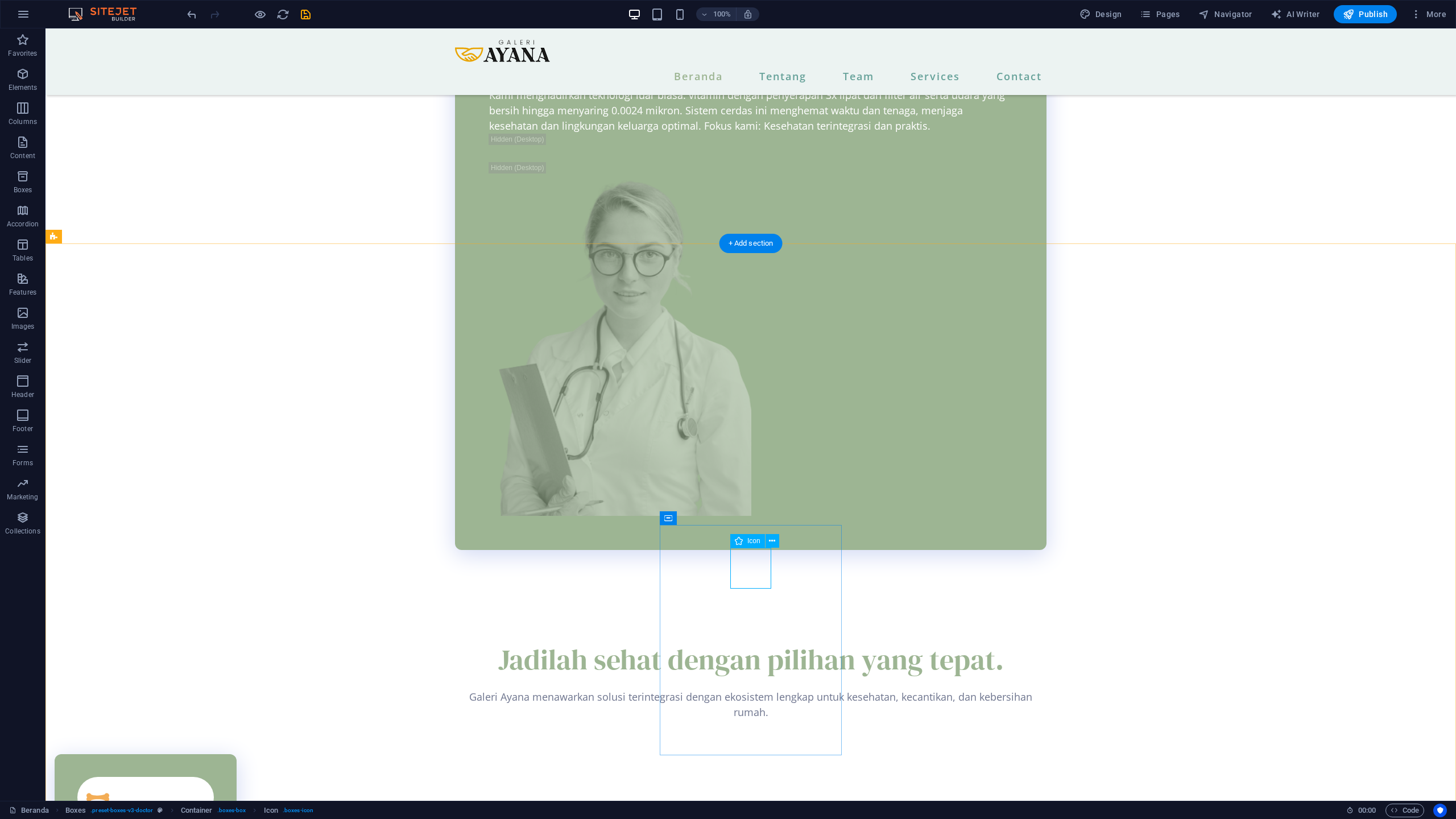
select select "xMidYMid"
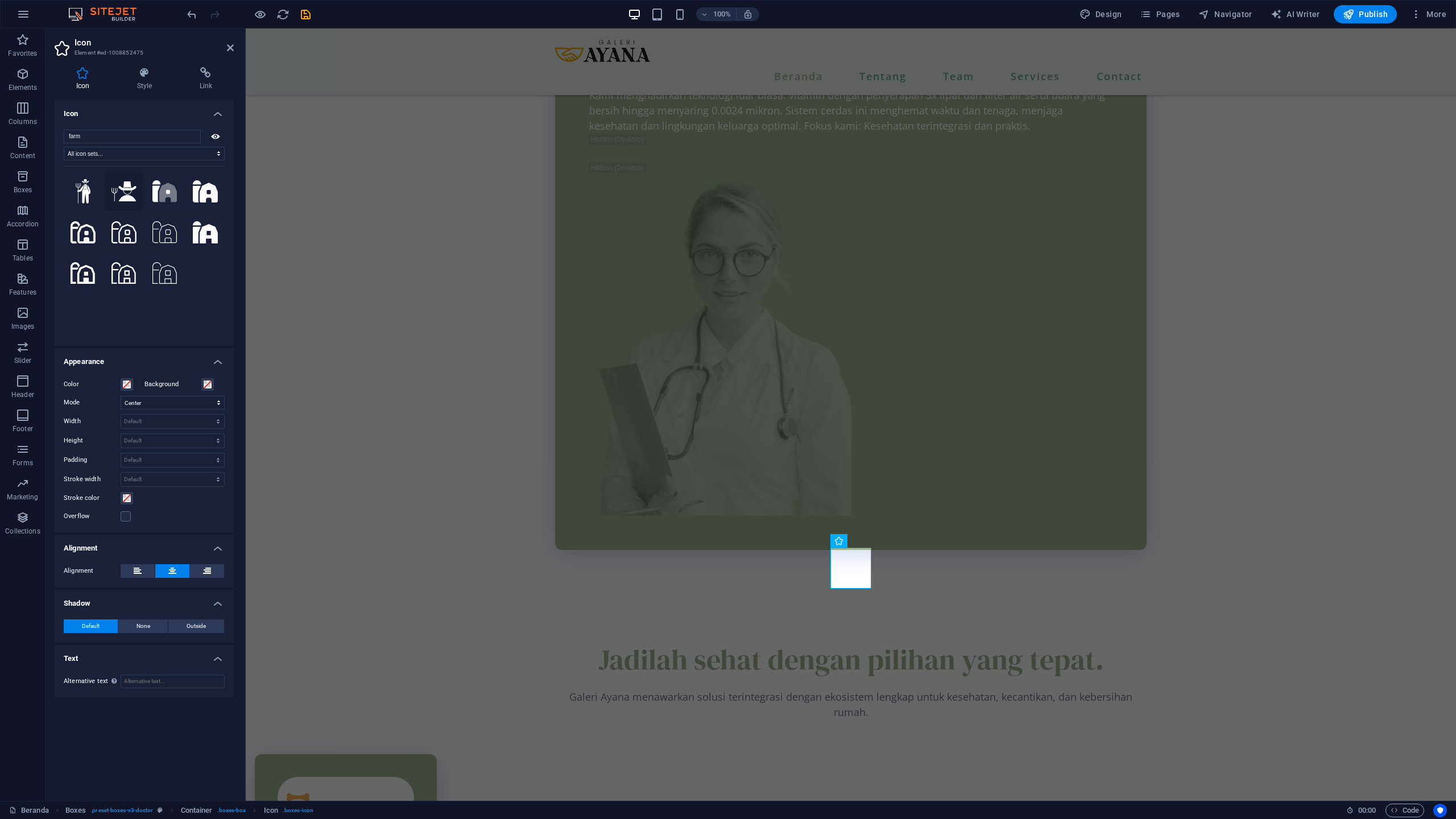
type input "farm"
click at [117, 193] on icon at bounding box center [123, 191] width 25 height 20
click at [83, 184] on icon at bounding box center [83, 191] width 15 height 25
click at [131, 196] on icon at bounding box center [123, 191] width 25 height 20
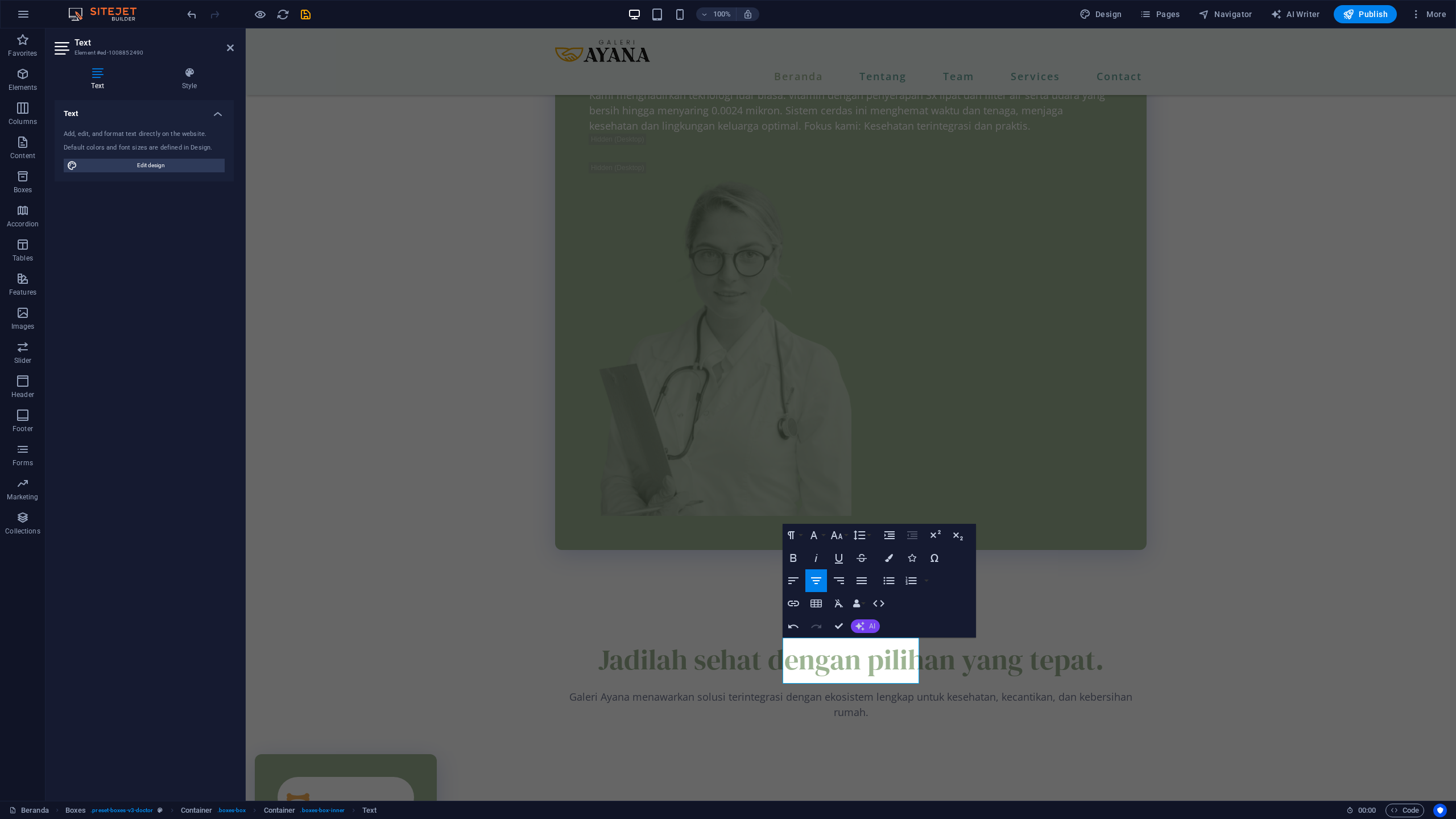
click at [862, 630] on icon "button" at bounding box center [860, 627] width 9 height 9
click at [873, 645] on link "Improve" at bounding box center [906, 645] width 111 height 17
drag, startPoint x: 871, startPoint y: 676, endPoint x: 844, endPoint y: 673, distance: 27.2
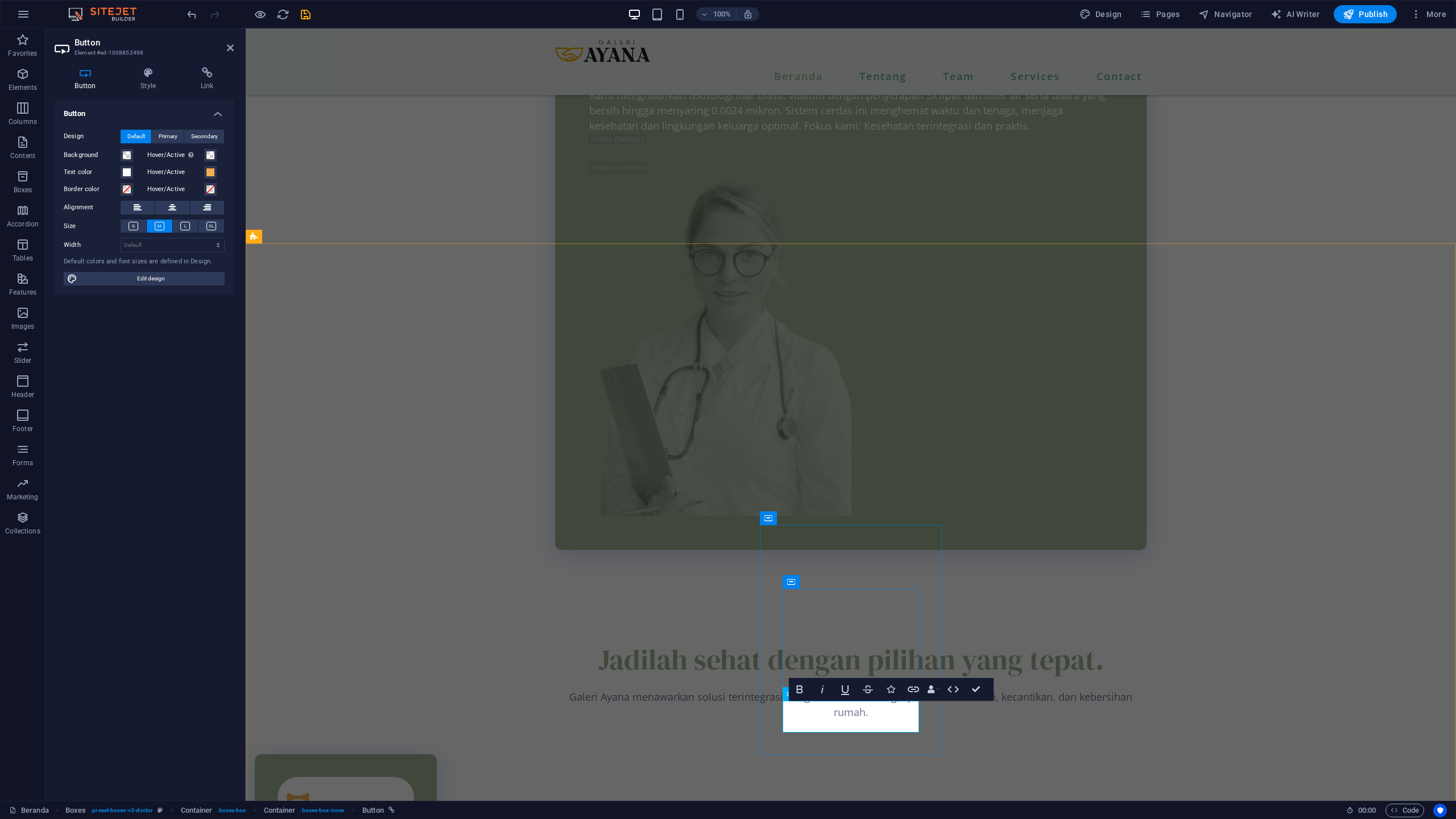
click at [154, 72] on icon at bounding box center [148, 73] width 56 height 11
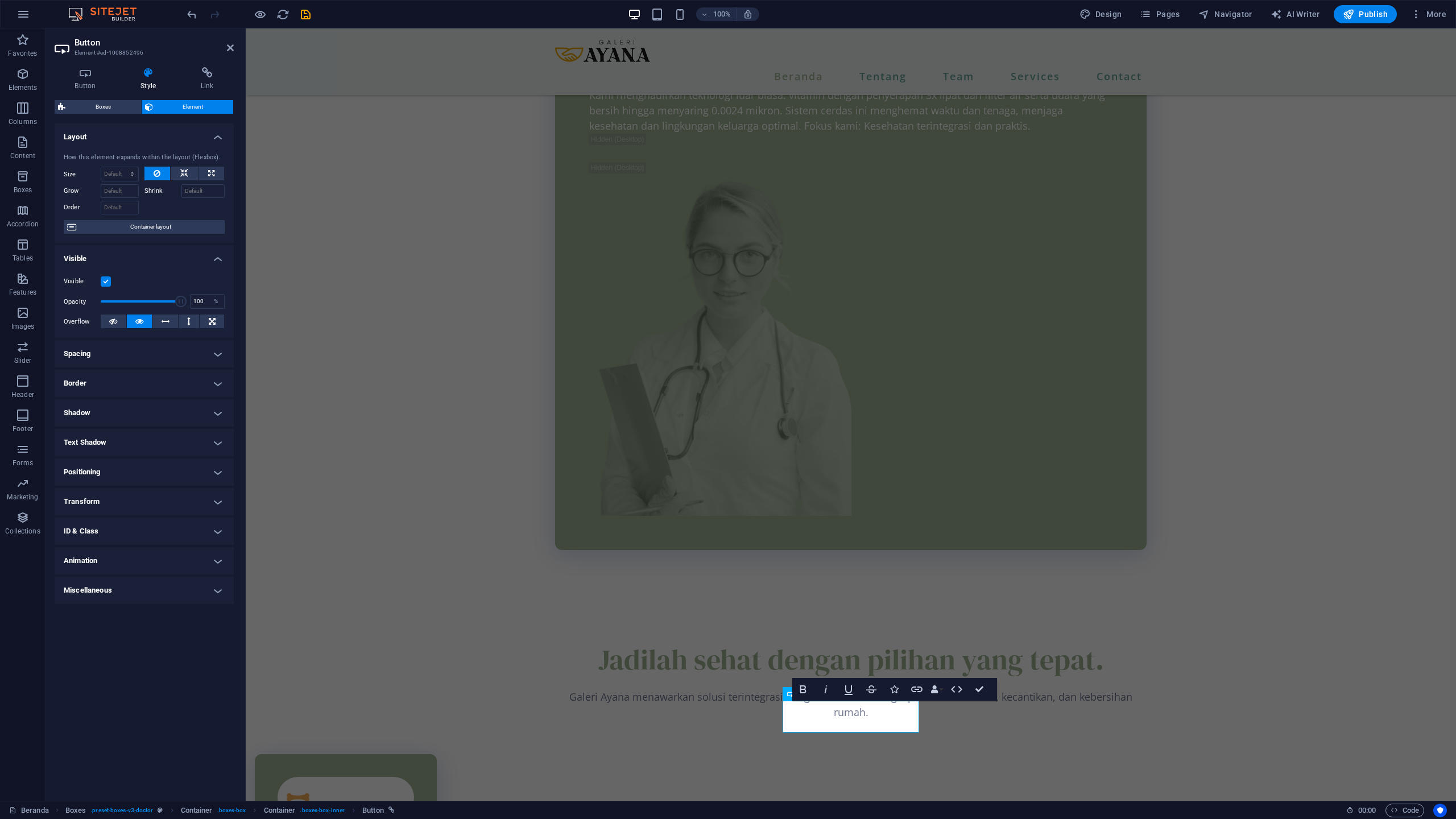
click at [148, 381] on h4 "Border" at bounding box center [144, 384] width 179 height 27
click at [151, 414] on div "Style" at bounding box center [144, 406] width 161 height 15
click at [151, 405] on span at bounding box center [148, 406] width 8 height 8
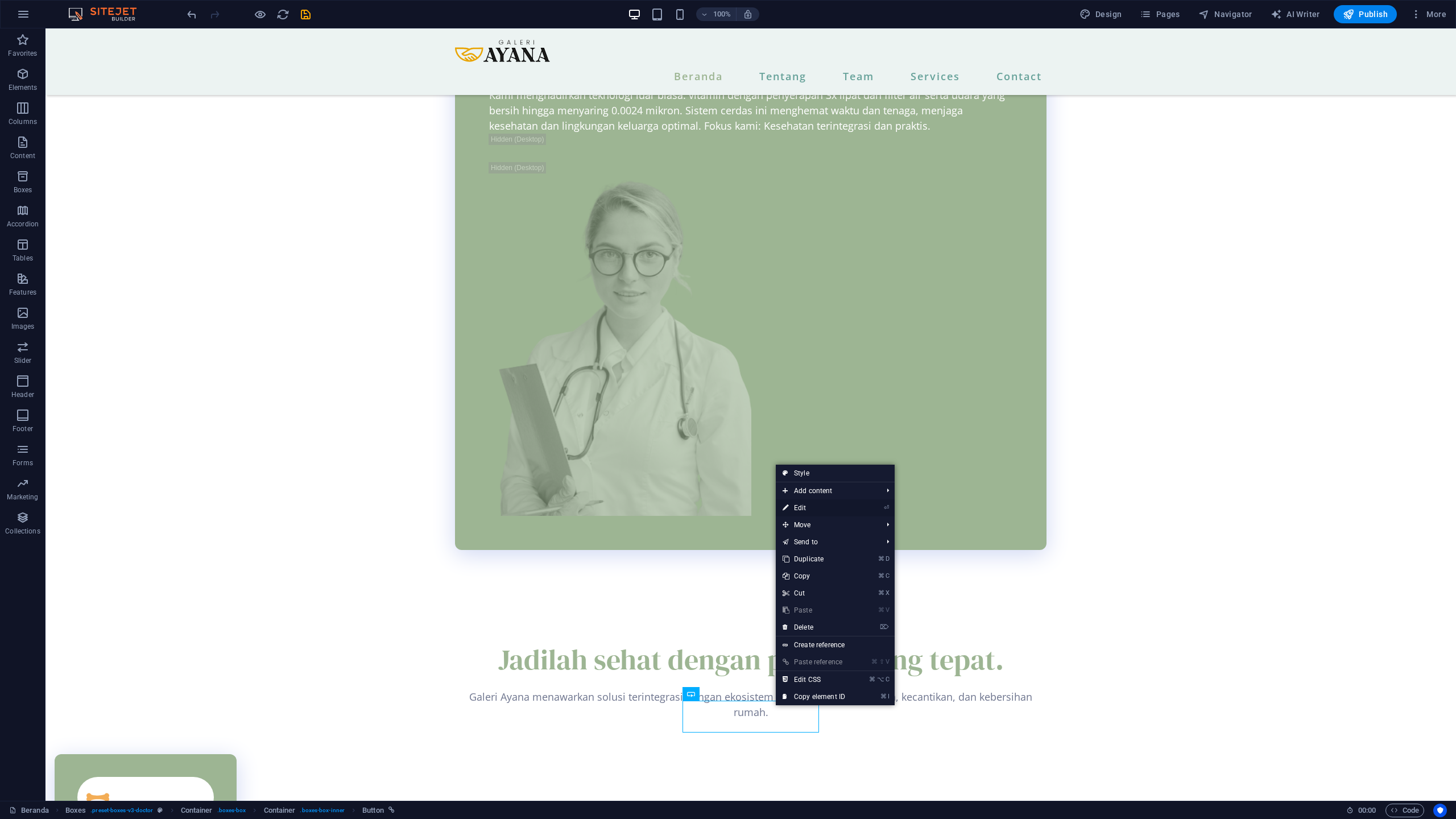
click at [806, 506] on link "⏎ Edit" at bounding box center [814, 507] width 76 height 17
select select "px"
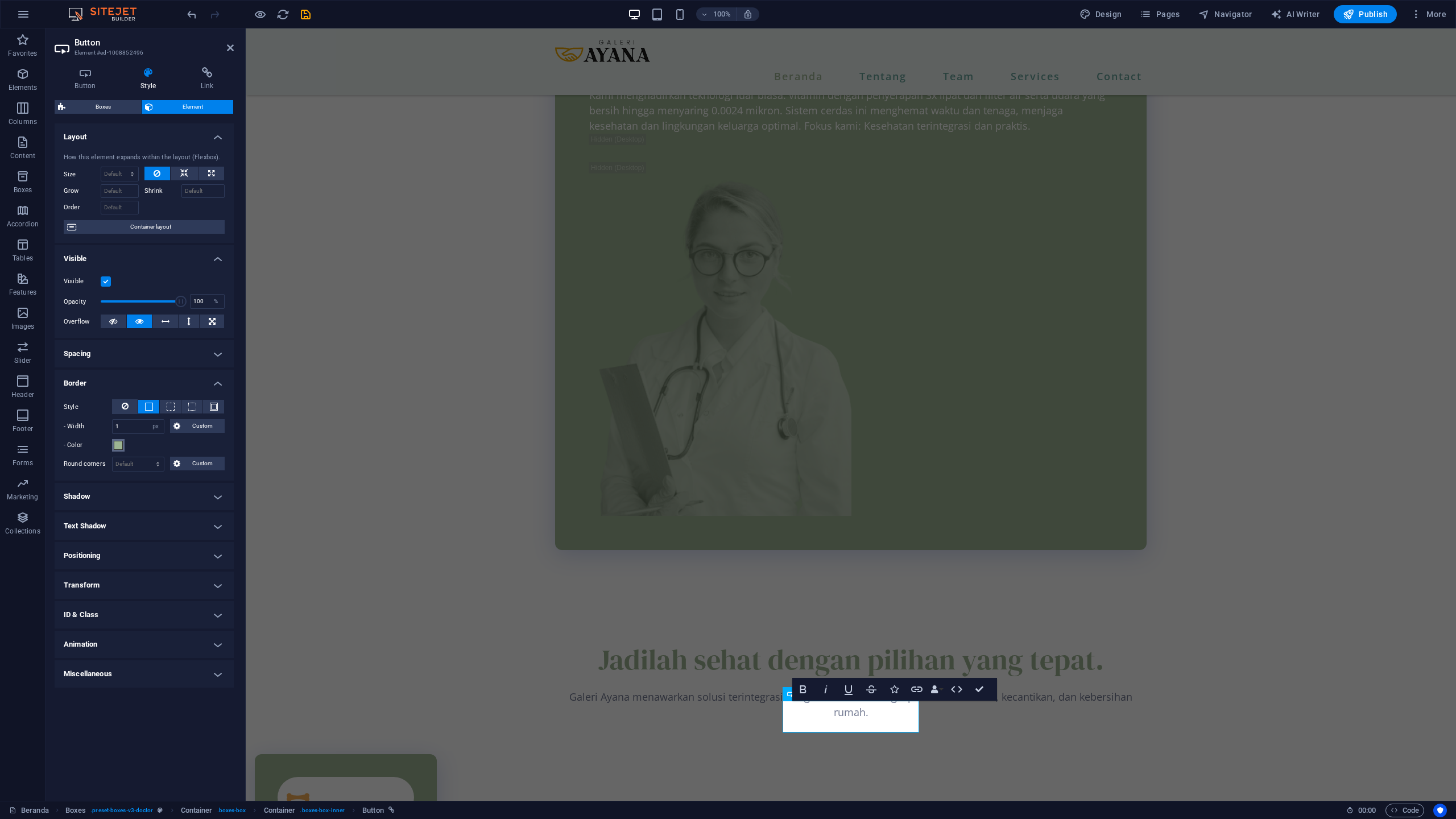
click at [120, 443] on span at bounding box center [118, 445] width 9 height 9
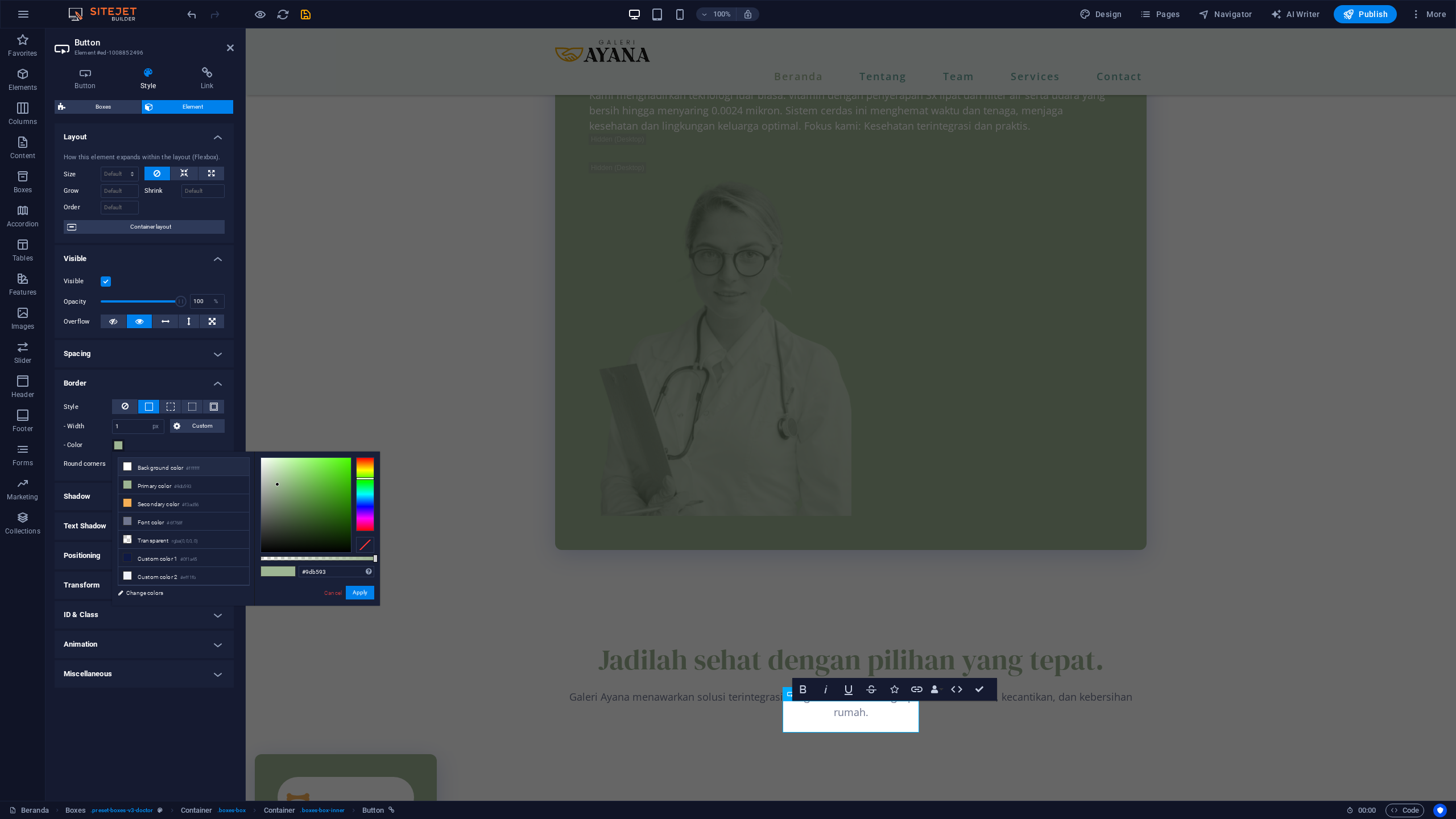
click at [137, 470] on li "Background color #ffffff" at bounding box center [184, 467] width 131 height 18
type input "#ffffff"
click at [361, 593] on button "Apply" at bounding box center [360, 592] width 28 height 14
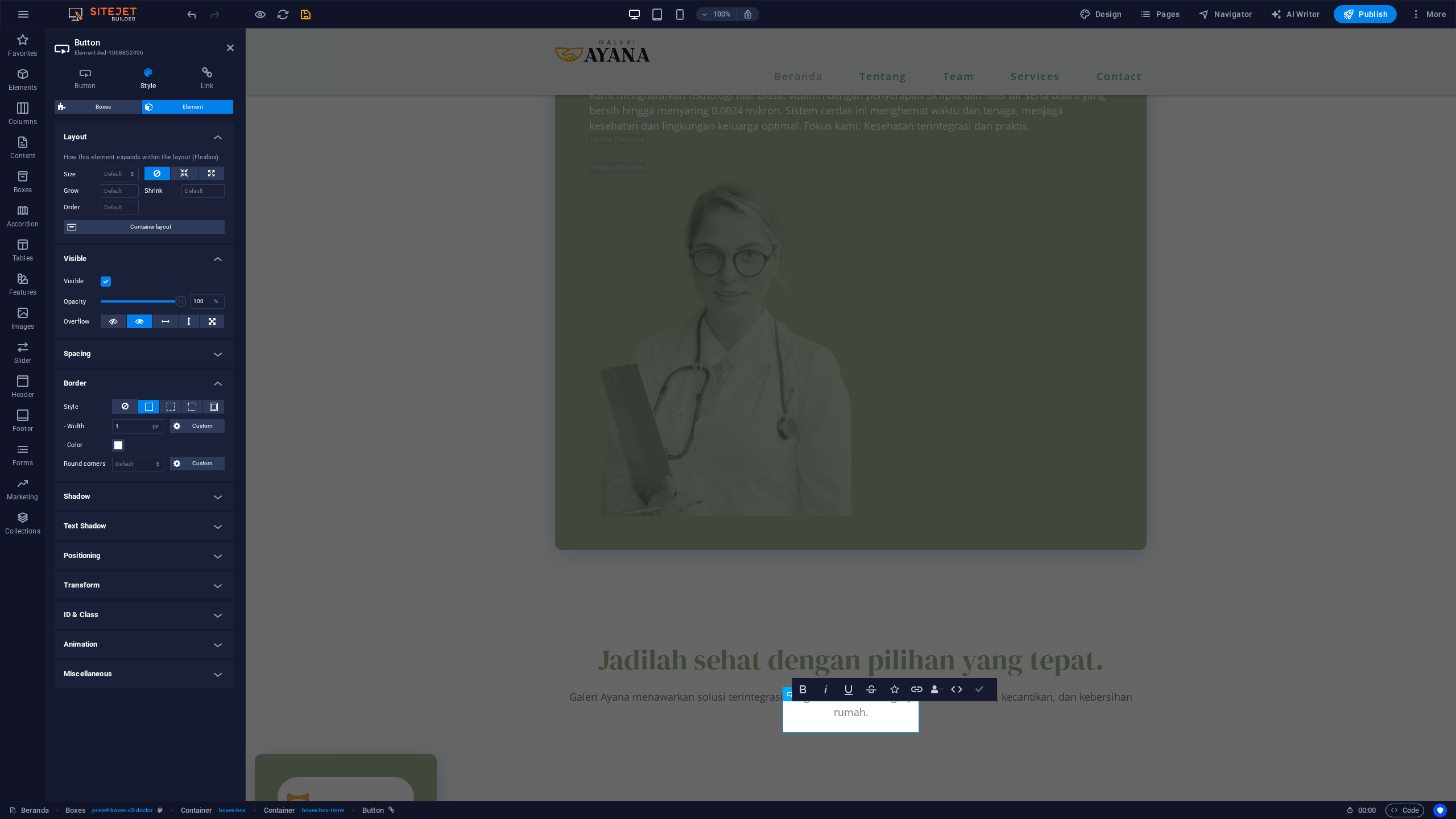
drag, startPoint x: 974, startPoint y: 690, endPoint x: 929, endPoint y: 661, distance: 53.5
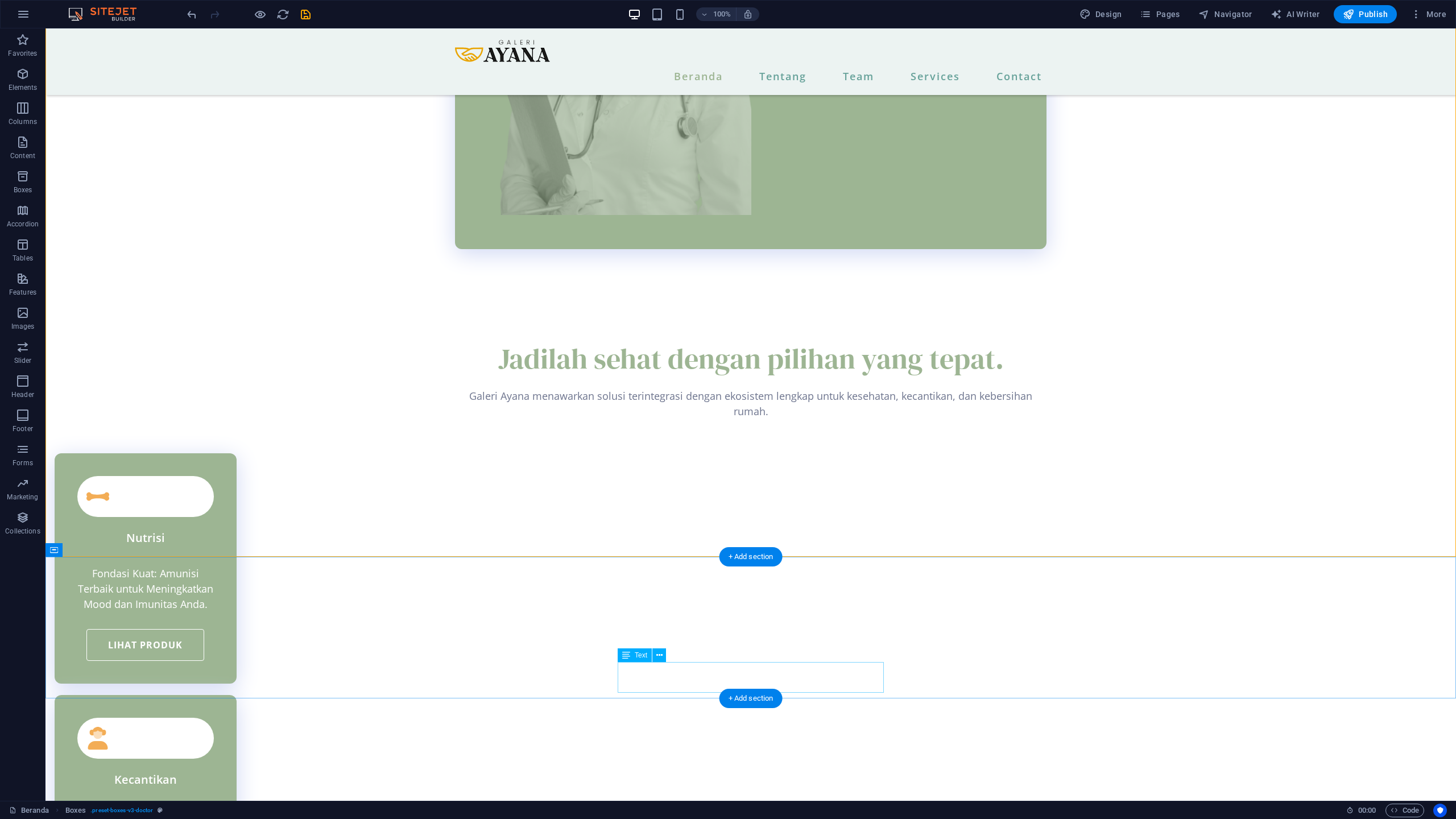
scroll to position [2189, 0]
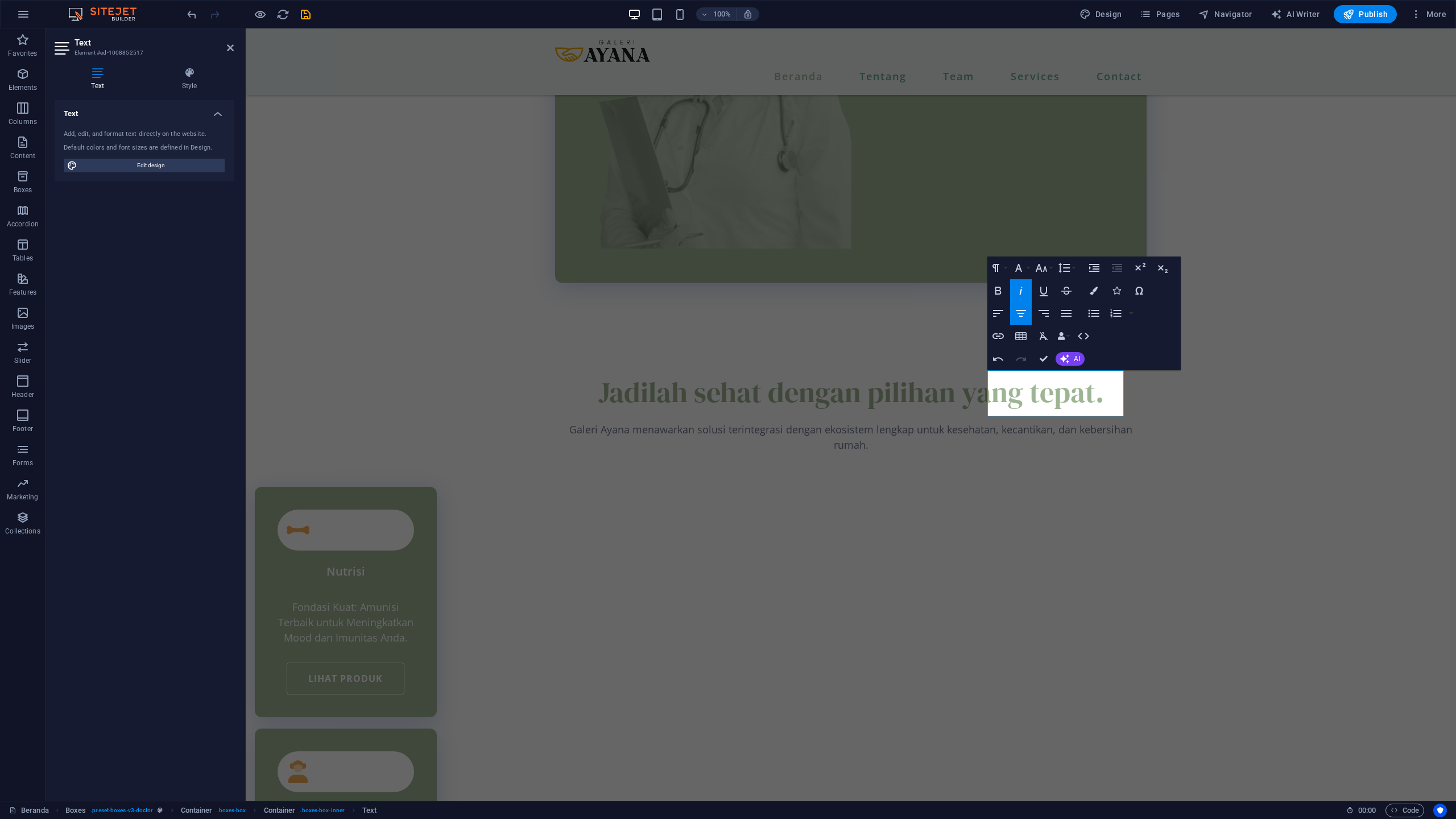
click at [1074, 367] on div "Undo Redo Confirm (⌘+⏎) AI Improve Make shorter Make longer Fix spelling & gram…" at bounding box center [1035, 359] width 97 height 23
click at [1074, 363] on span "AI" at bounding box center [1076, 358] width 6 height 6
drag, startPoint x: 1121, startPoint y: 399, endPoint x: 1117, endPoint y: 382, distance: 17.5
click at [1117, 382] on ul "Improve Make shorter Make longer Fix spelling & grammar Translate to English Ge…" at bounding box center [1111, 420] width 111 height 111
click at [1116, 379] on link "Improve" at bounding box center [1111, 377] width 111 height 17
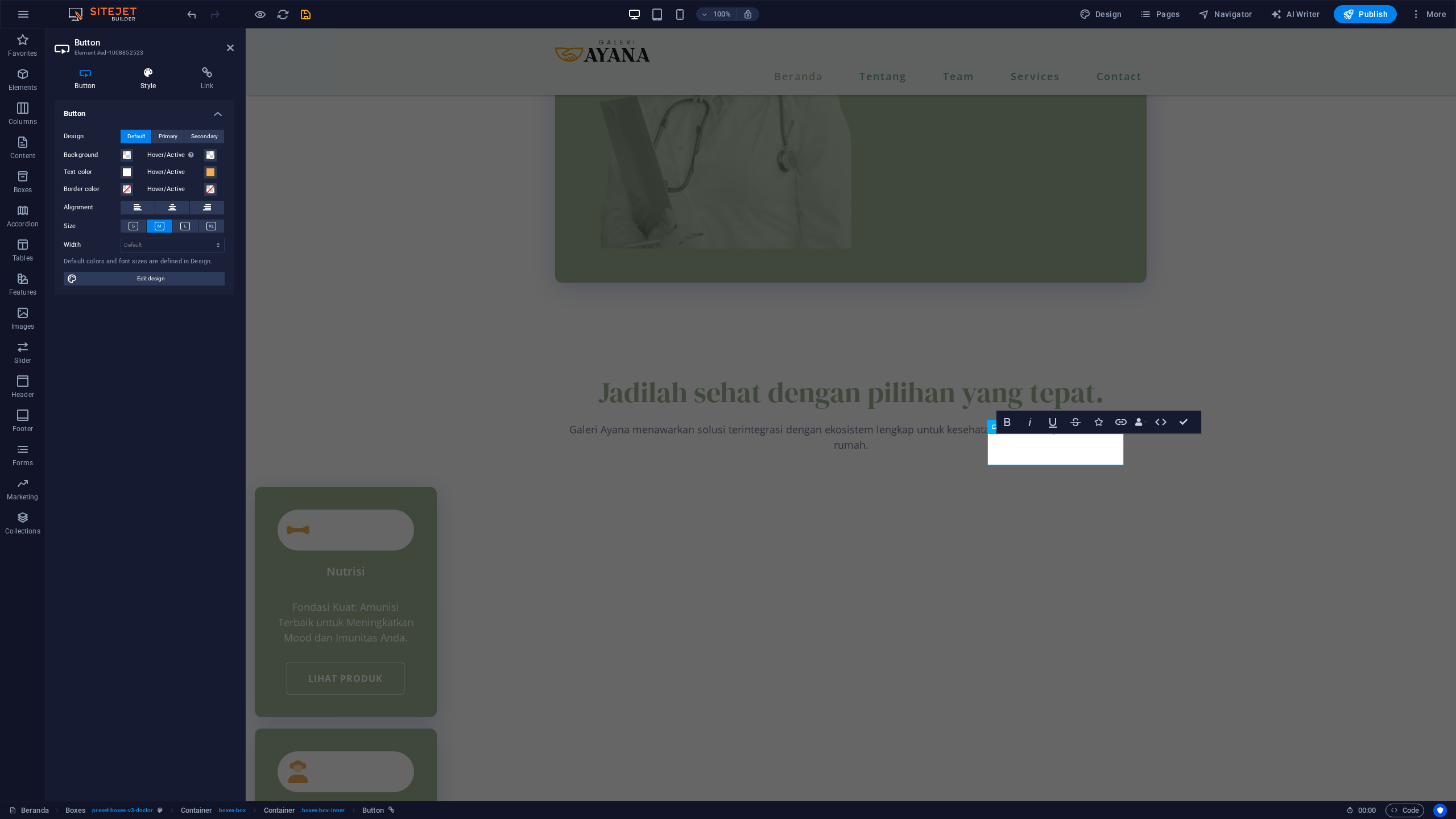
click at [164, 85] on h4 "Style" at bounding box center [150, 79] width 60 height 24
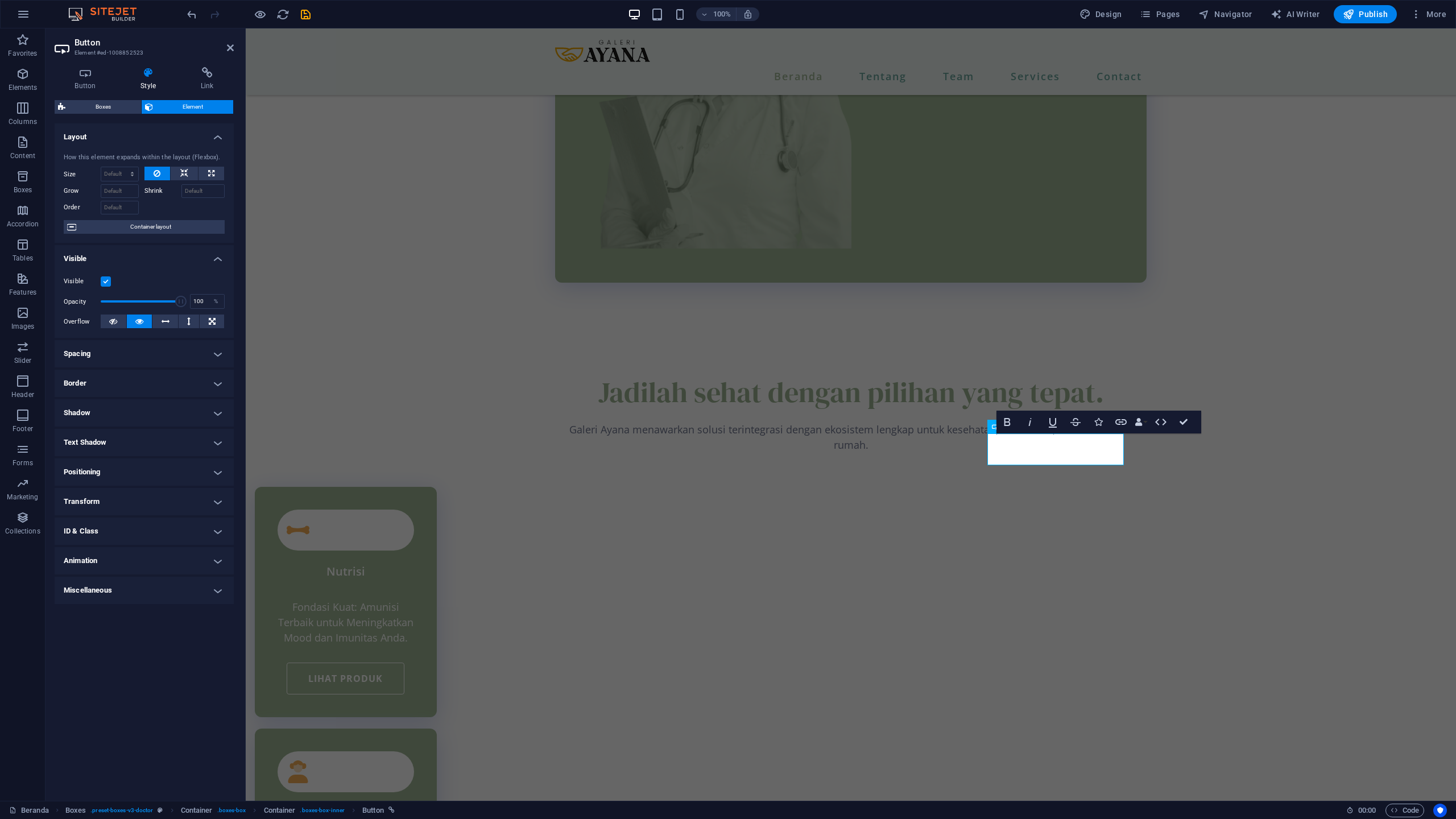
click at [104, 378] on h4 "Border" at bounding box center [144, 384] width 179 height 27
click at [150, 405] on span at bounding box center [148, 406] width 8 height 8
click at [122, 445] on span at bounding box center [118, 445] width 9 height 9
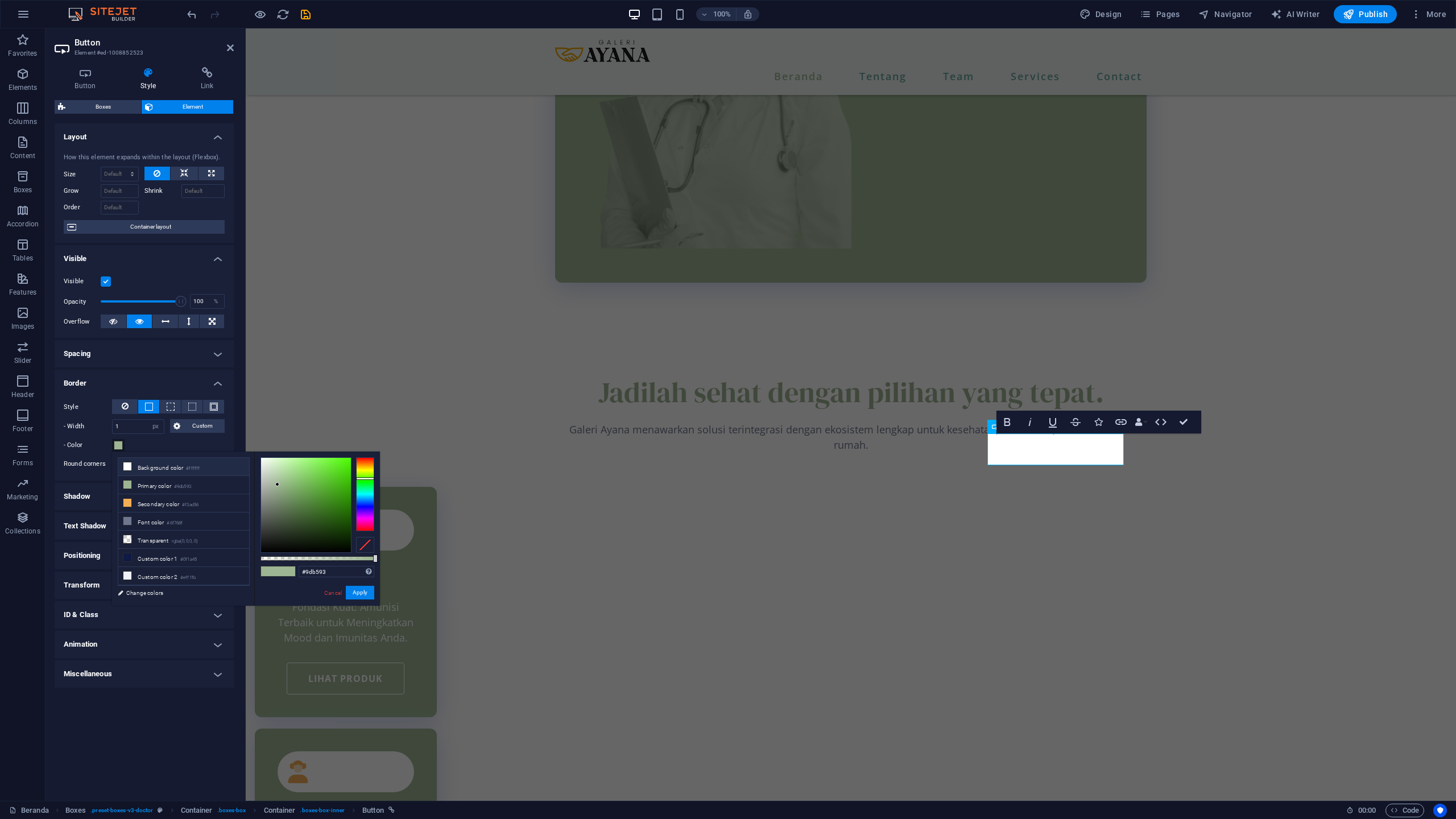
click at [138, 463] on li "Background color #ffffff" at bounding box center [184, 467] width 131 height 18
type input "#ffffff"
click at [362, 597] on button "Apply" at bounding box center [360, 592] width 28 height 14
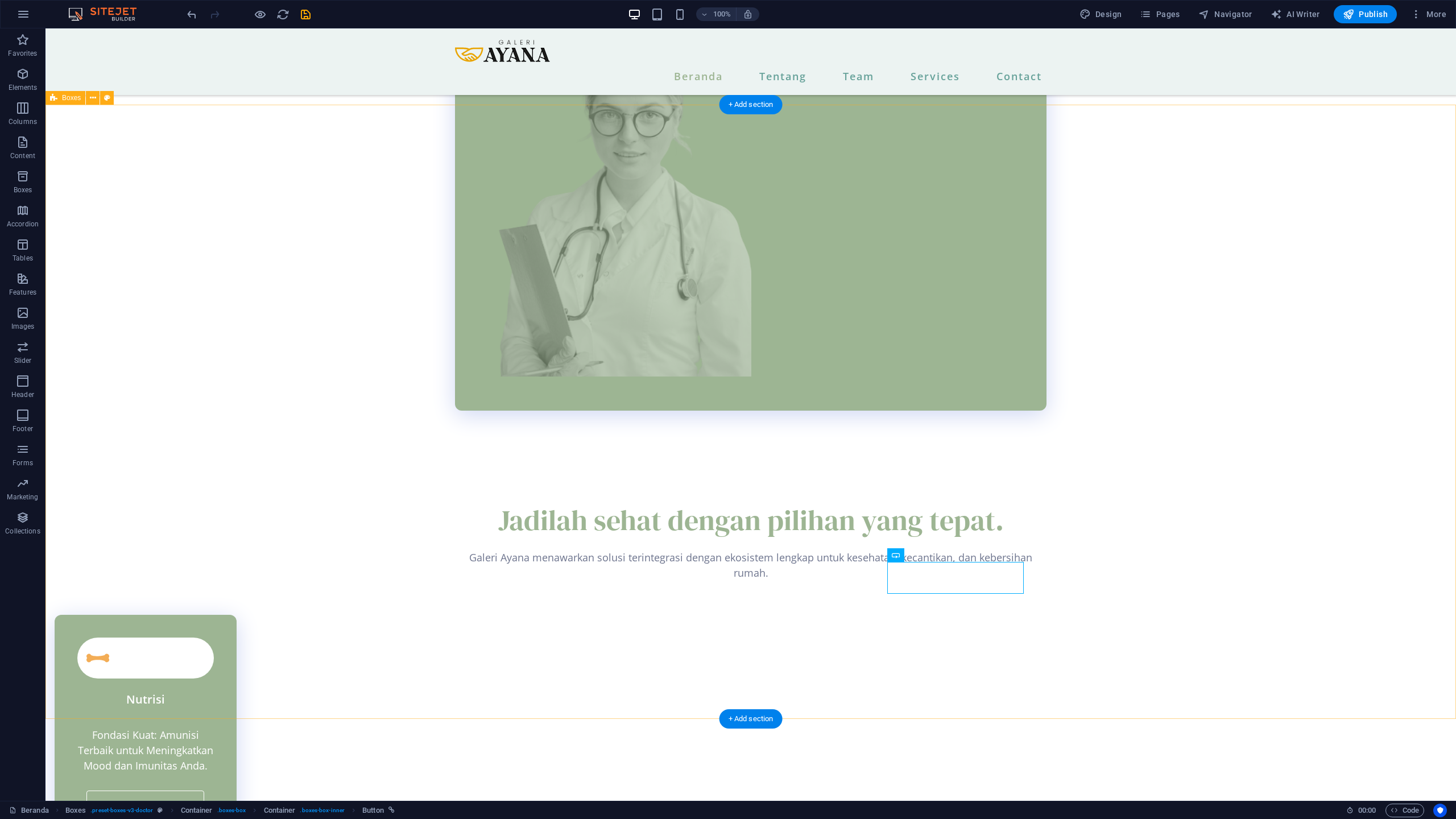
scroll to position [2061, 0]
checkbox input "false"
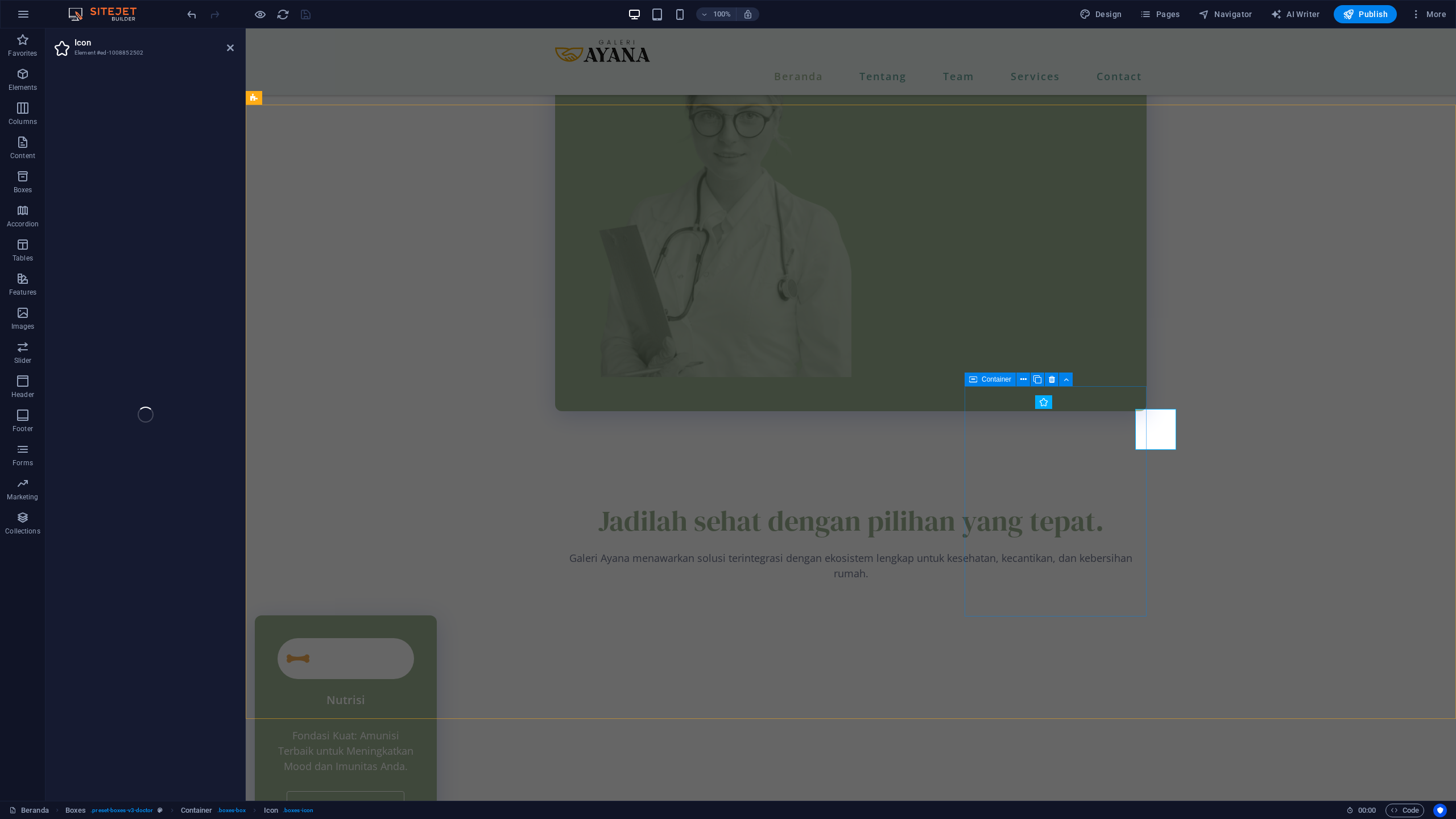
select select "xMidYMid"
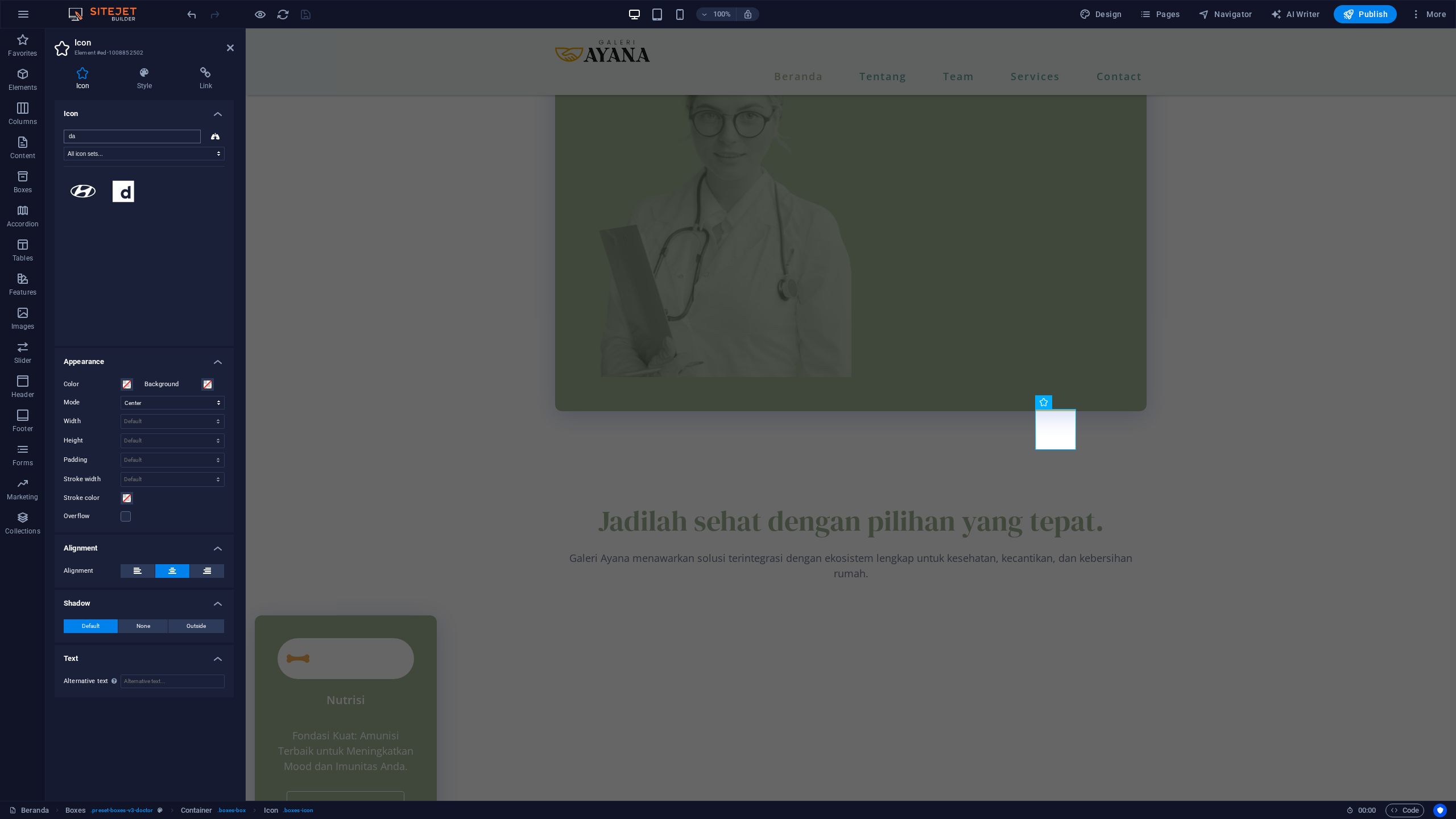
type input "d"
type input "e"
click at [138, 138] on input "search" at bounding box center [132, 136] width 137 height 14
type input "e"
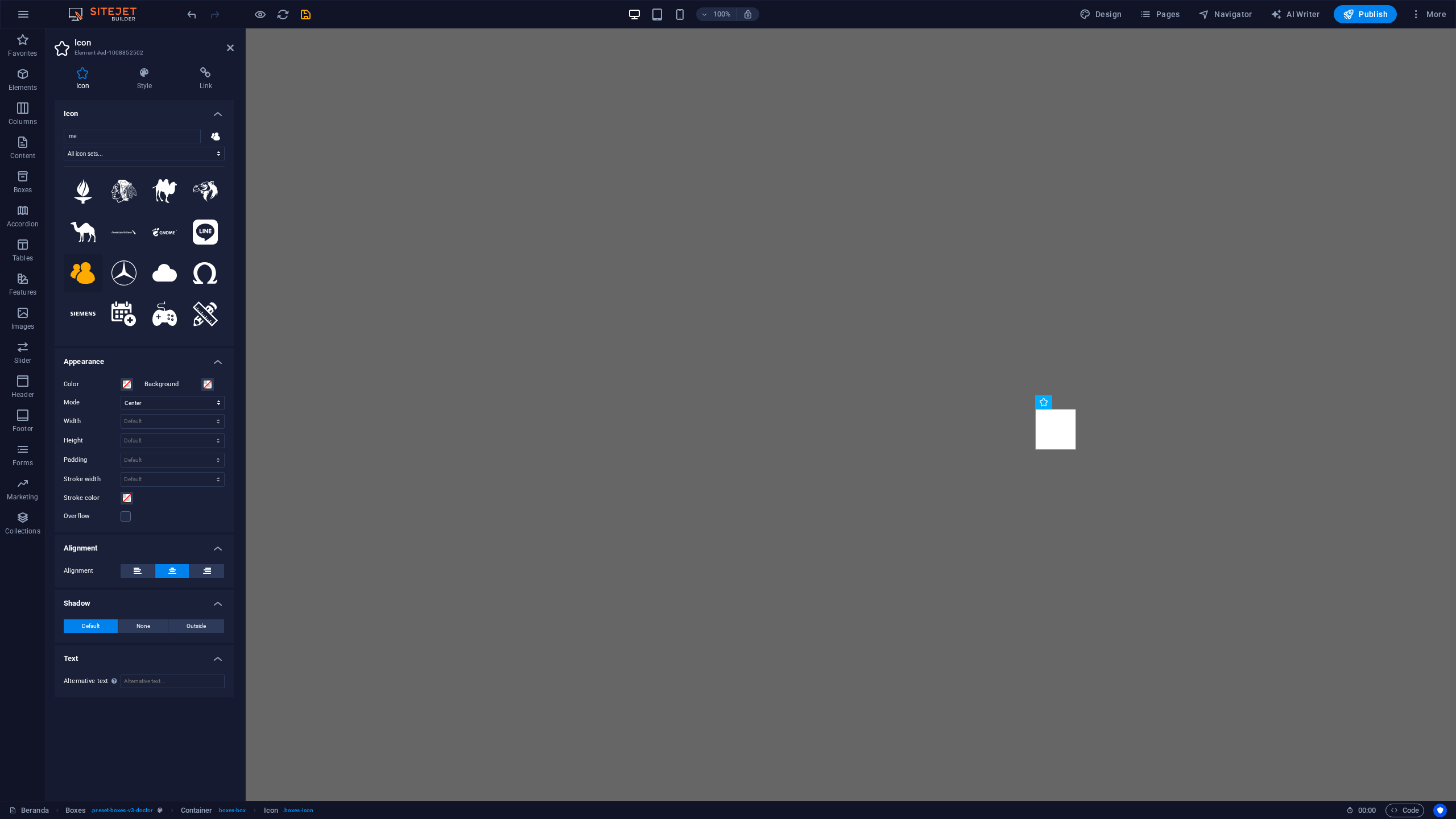
select select "xMidYMid"
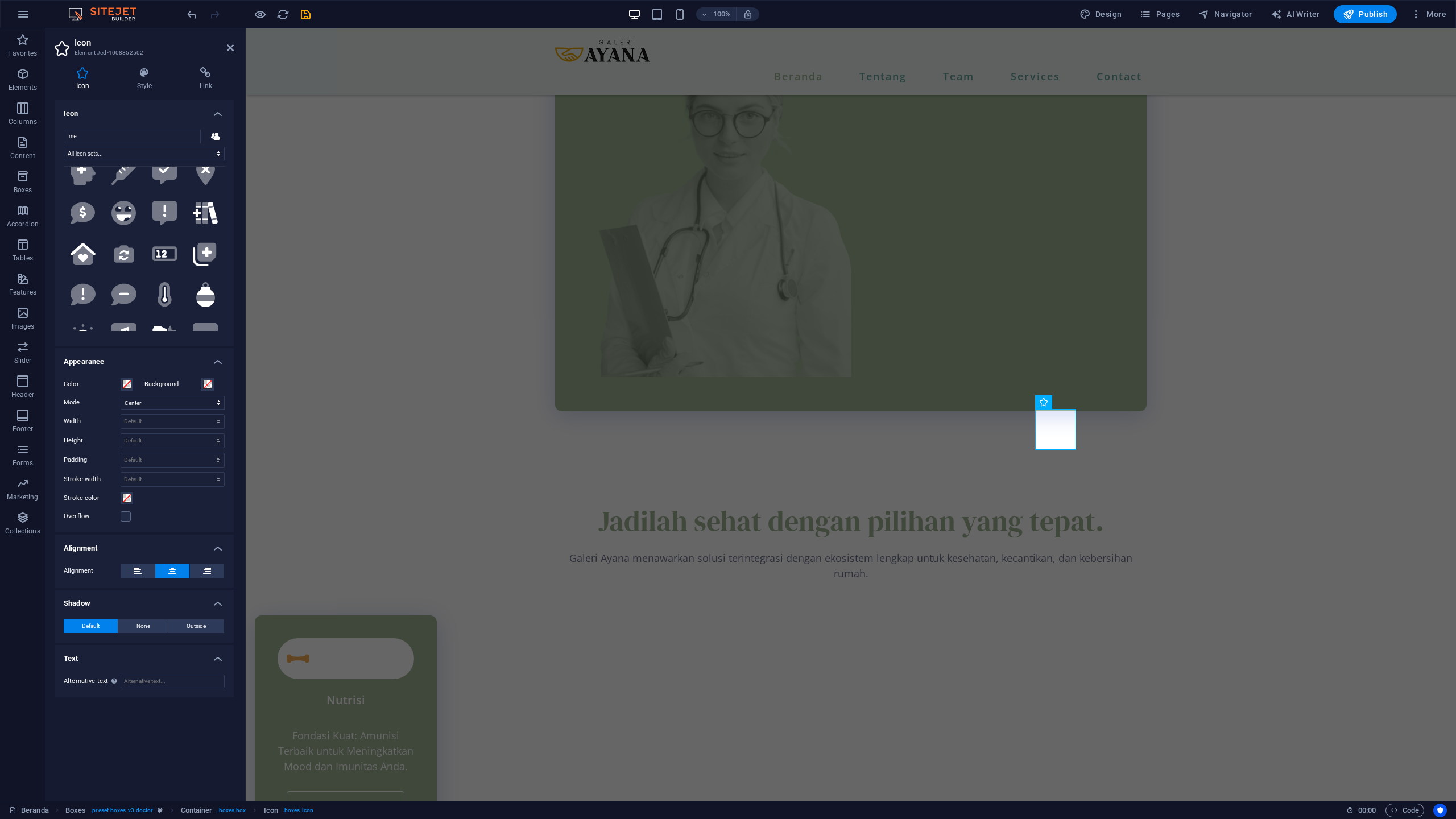
scroll to position [3269, 0]
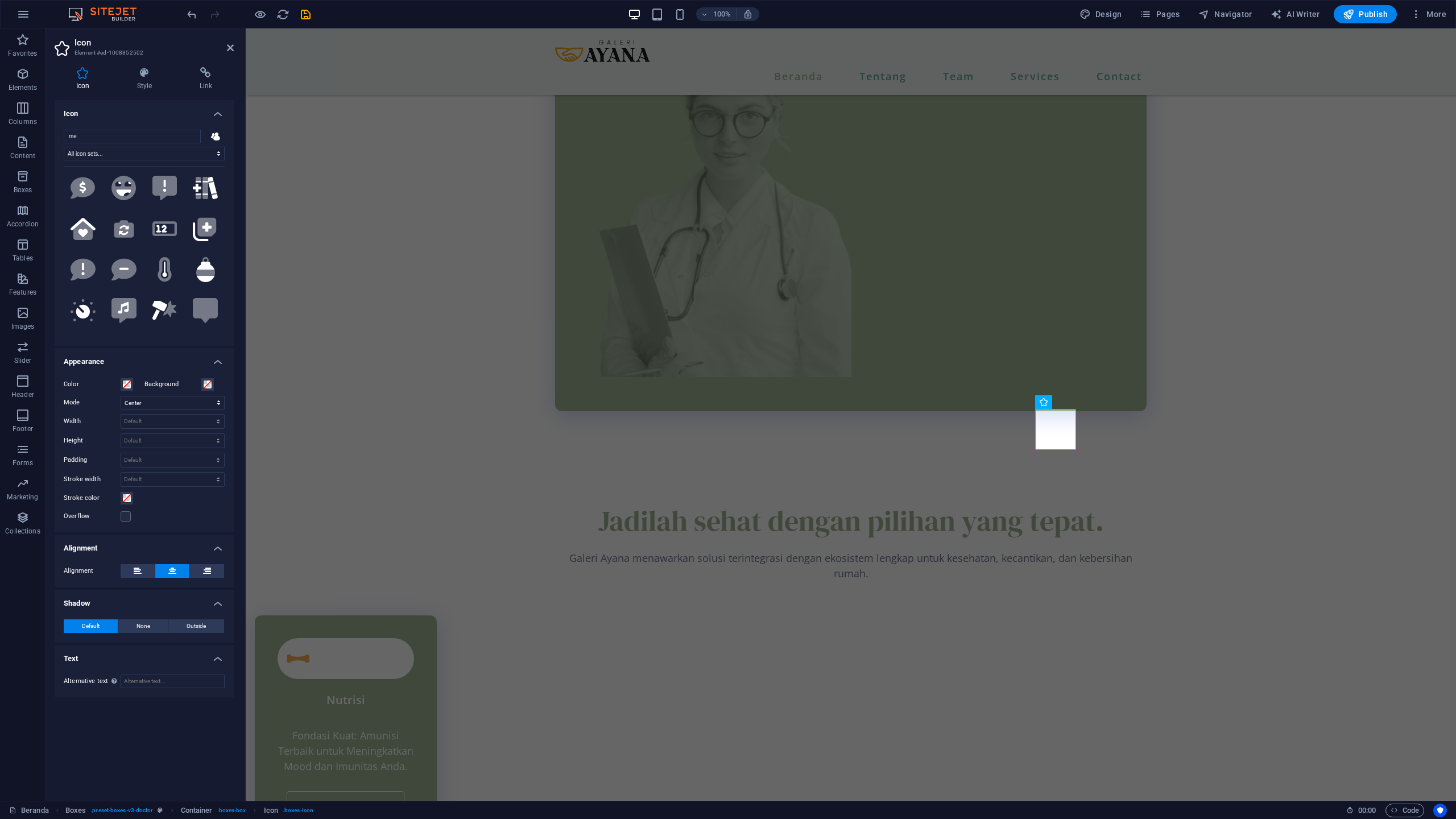
click at [117, 340] on icon at bounding box center [123, 351] width 25 height 22
click at [232, 43] on icon at bounding box center [229, 47] width 6 height 9
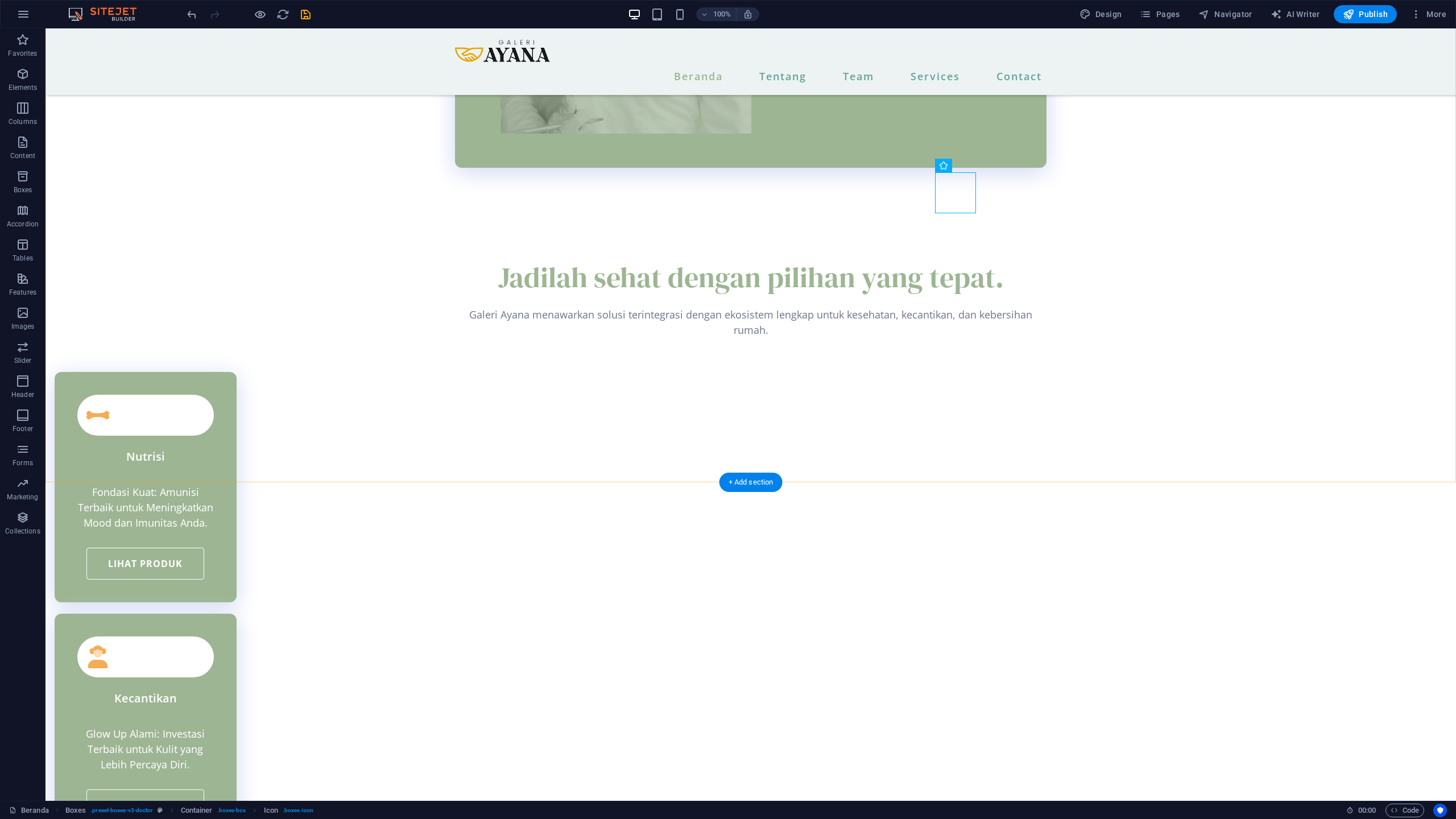
scroll to position [2306, 0]
checkbox input "false"
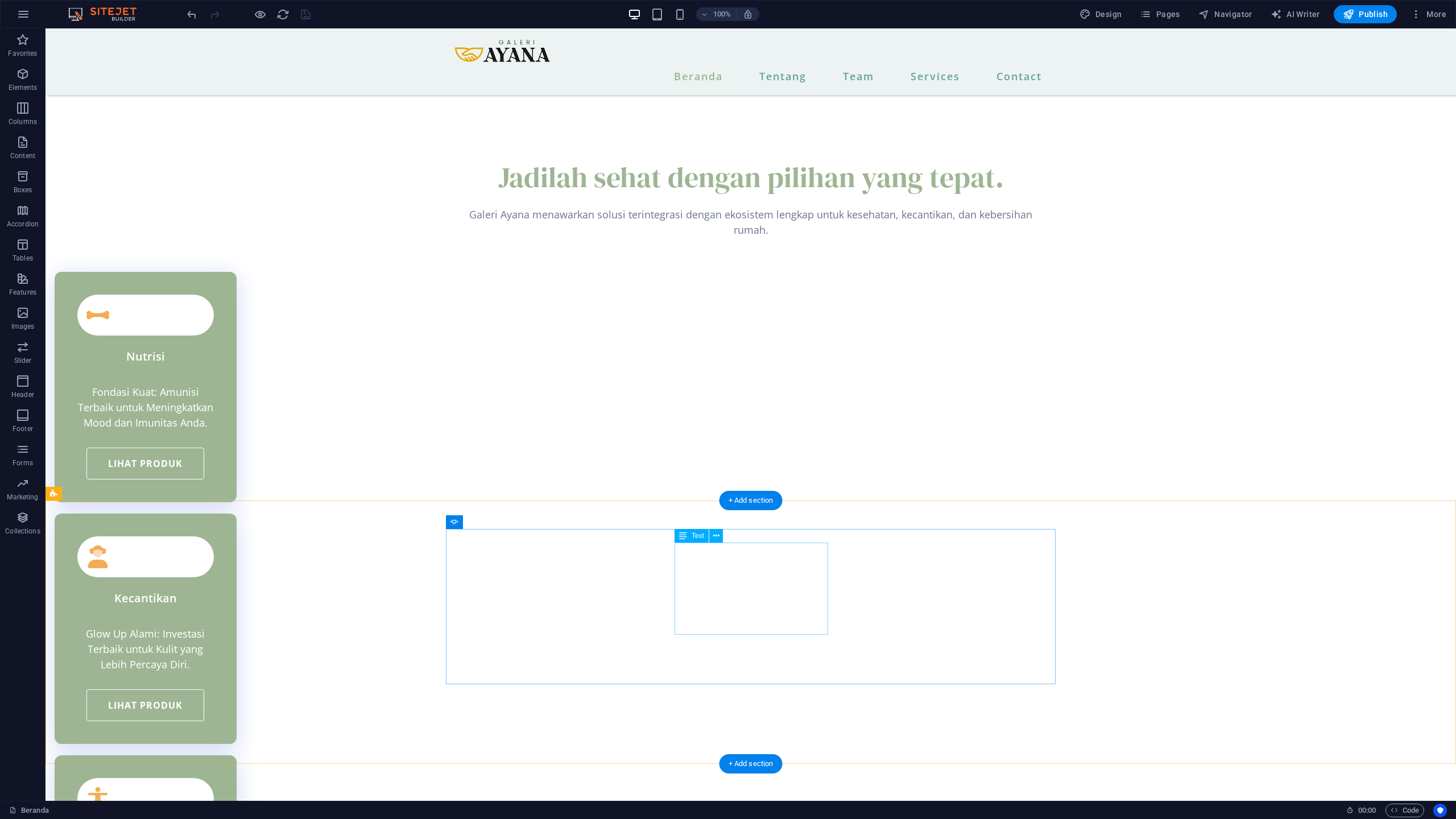
scroll to position [2421, 0]
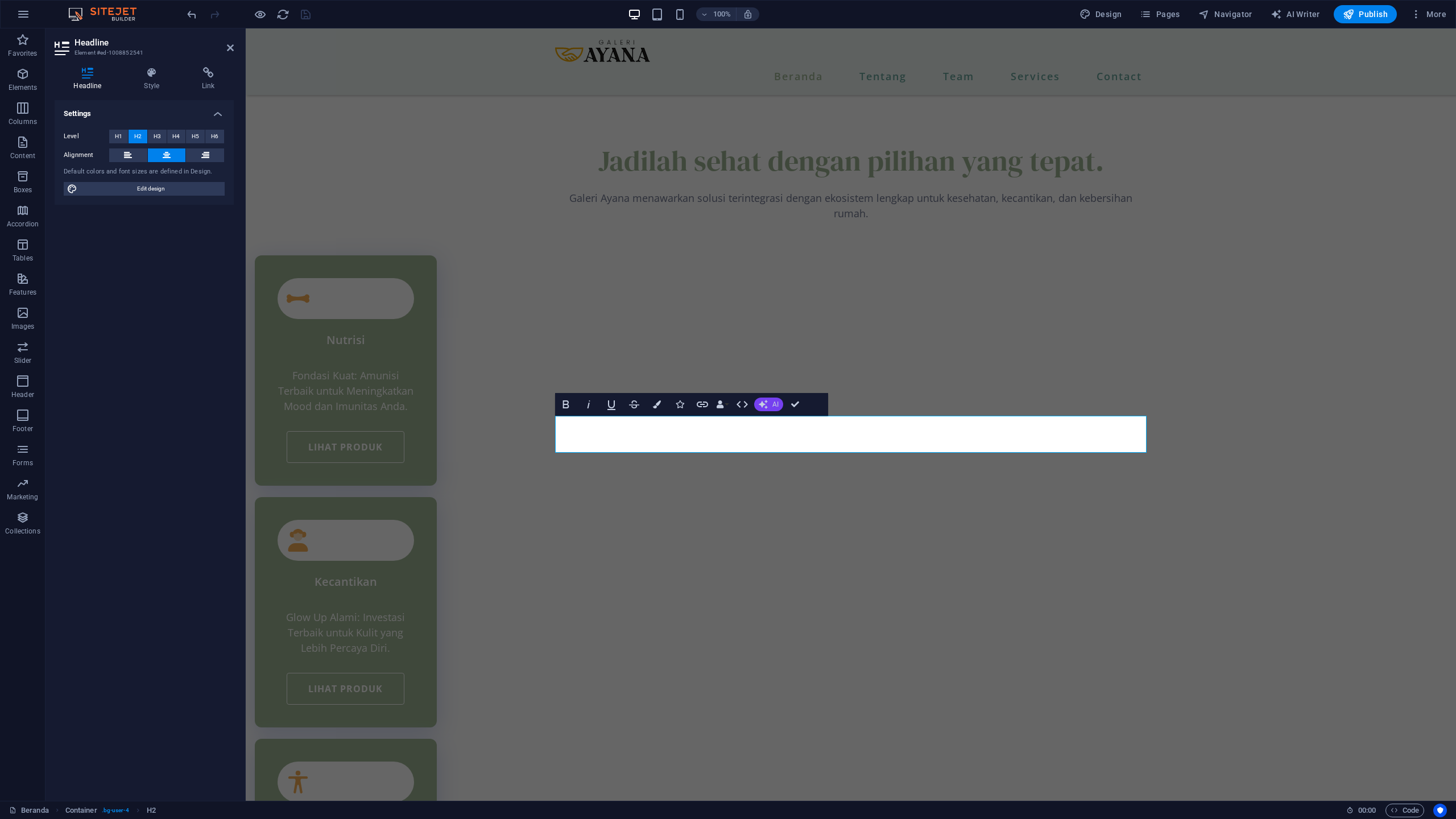
click at [769, 407] on button "AI" at bounding box center [769, 404] width 29 height 14
click at [771, 442] on link "Make shorter" at bounding box center [809, 440] width 111 height 17
click at [769, 406] on button "AI" at bounding box center [769, 404] width 29 height 14
click at [780, 439] on link "Make shorter" at bounding box center [809, 440] width 111 height 17
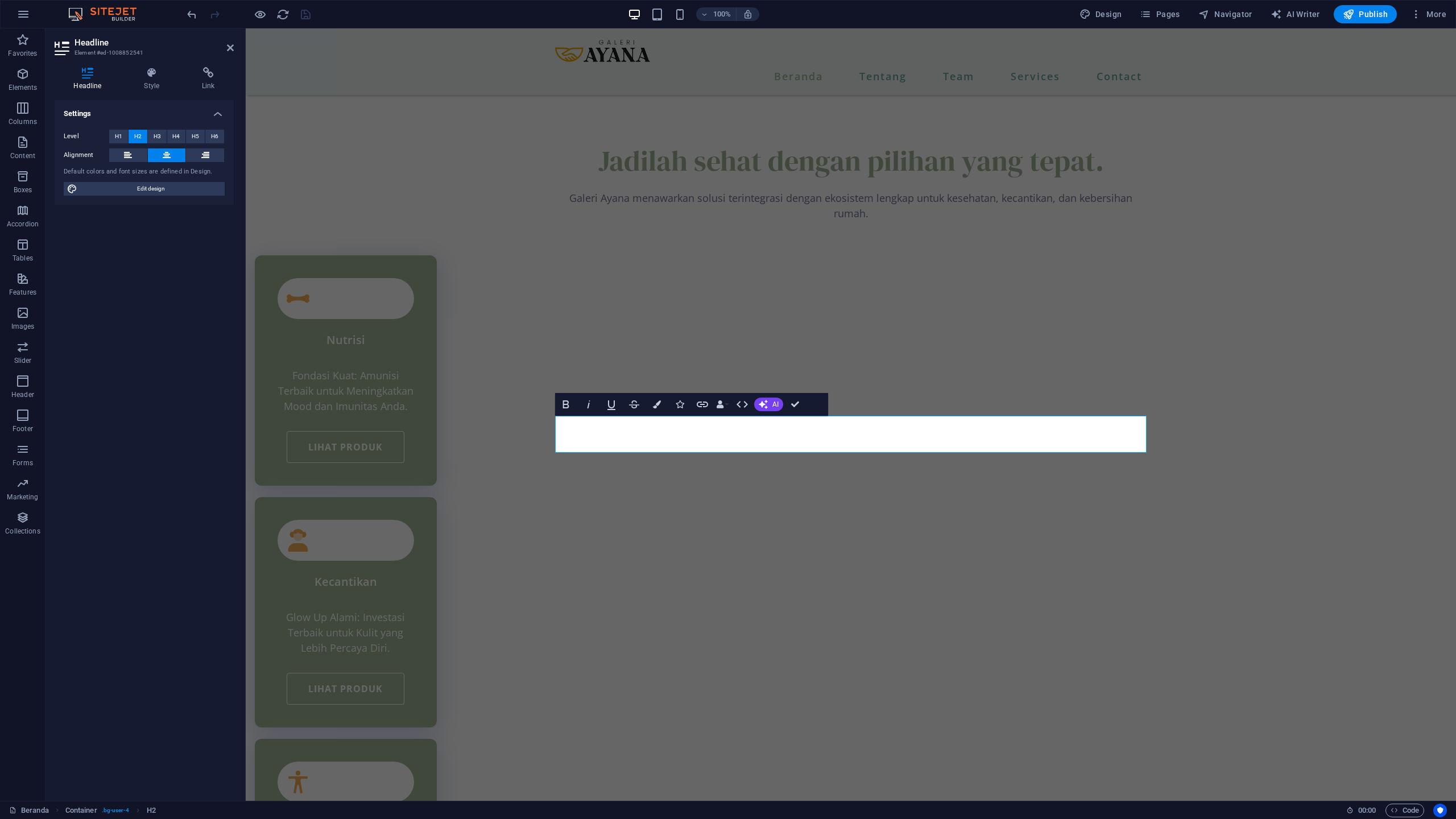
drag, startPoint x: 729, startPoint y: 438, endPoint x: 1142, endPoint y: 452, distance: 413.2
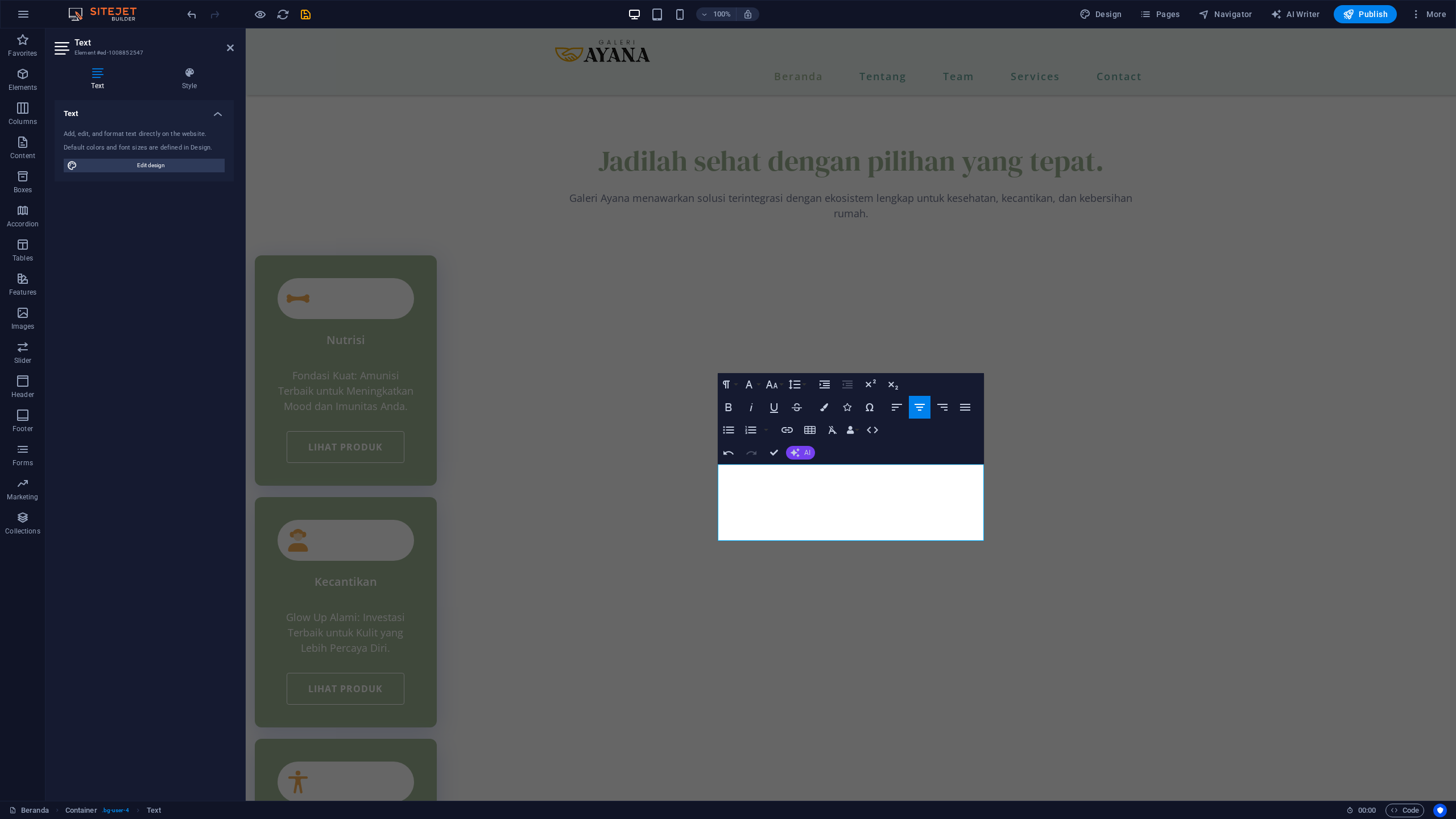
click at [805, 452] on span "AI" at bounding box center [807, 452] width 6 height 6
click at [808, 486] on link "Make shorter" at bounding box center [841, 488] width 111 height 17
drag, startPoint x: 904, startPoint y: 470, endPoint x: 723, endPoint y: 469, distance: 181.0
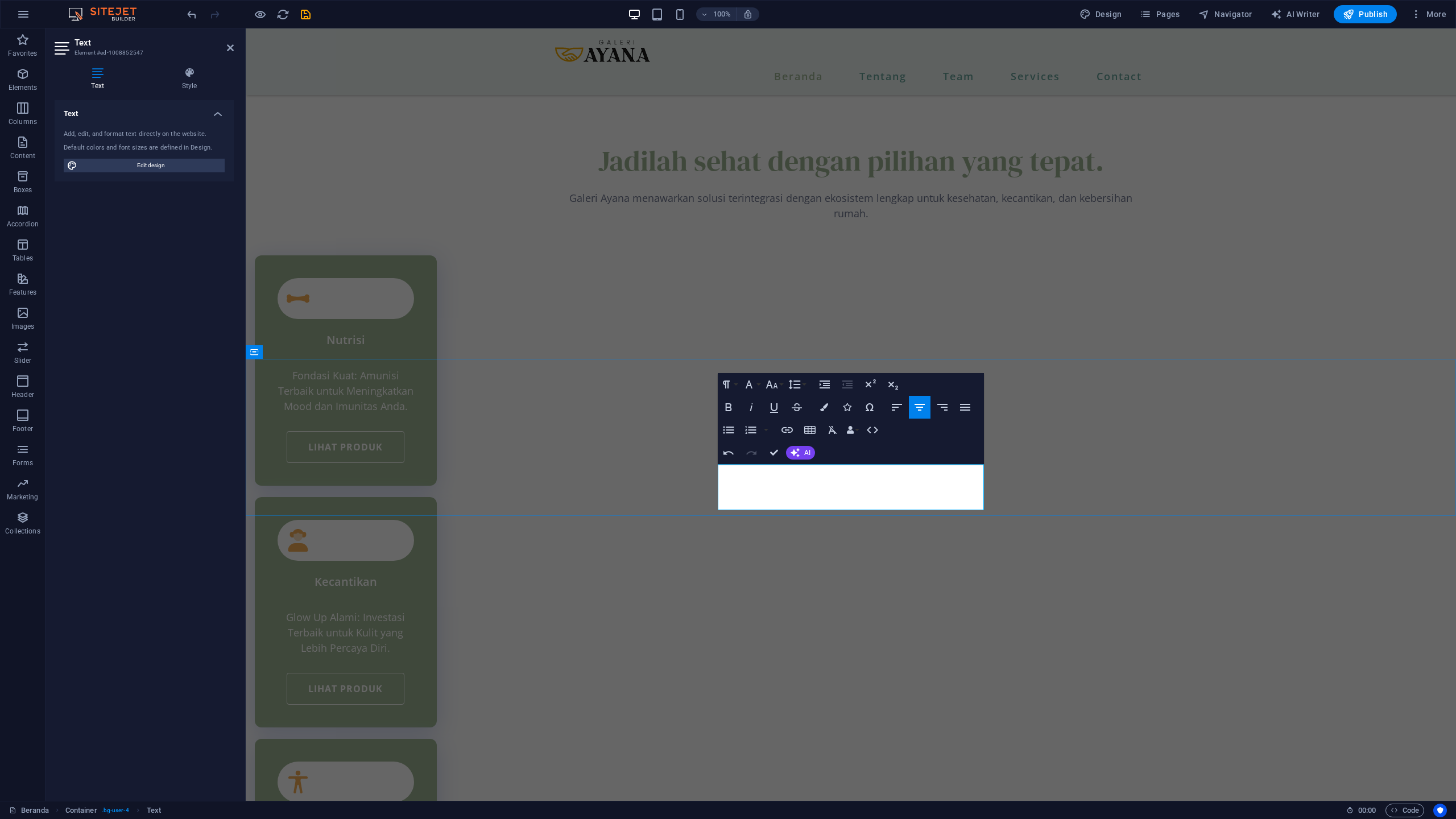
click at [795, 451] on icon "button" at bounding box center [795, 453] width 13 height 13
click at [820, 486] on link "Make shorter" at bounding box center [841, 488] width 111 height 17
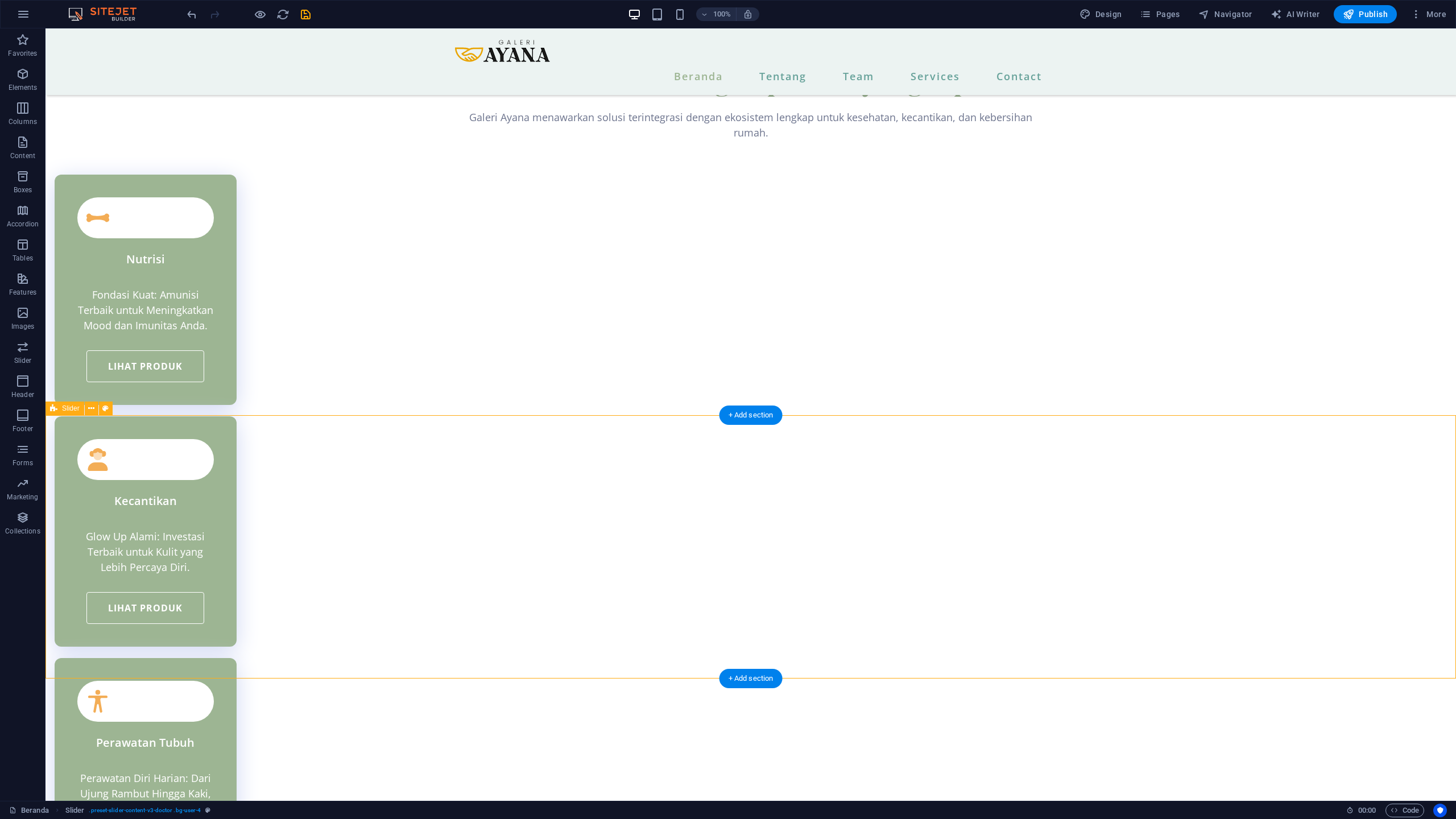
scroll to position [2491, 0]
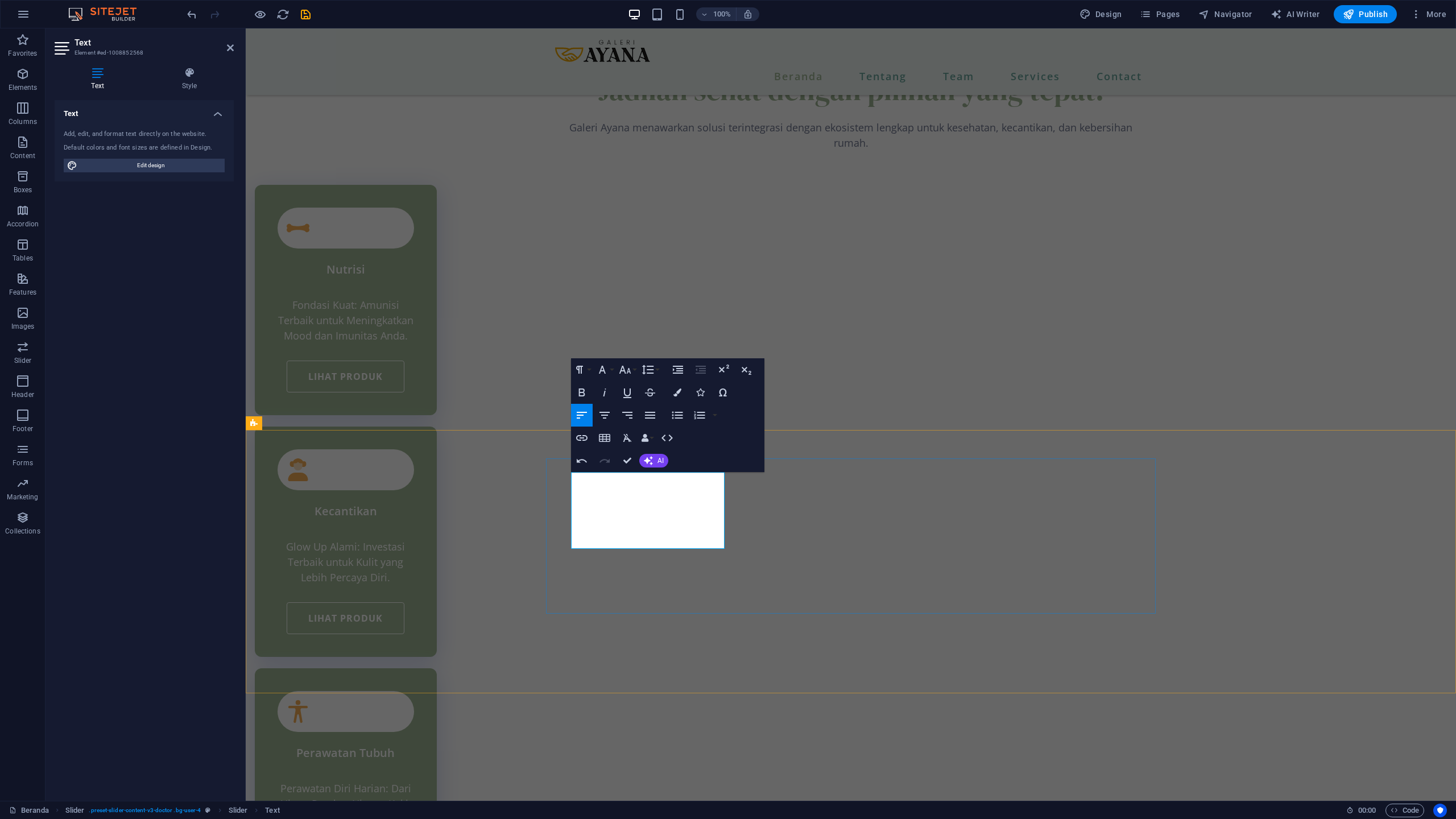
scroll to position [1637, 2]
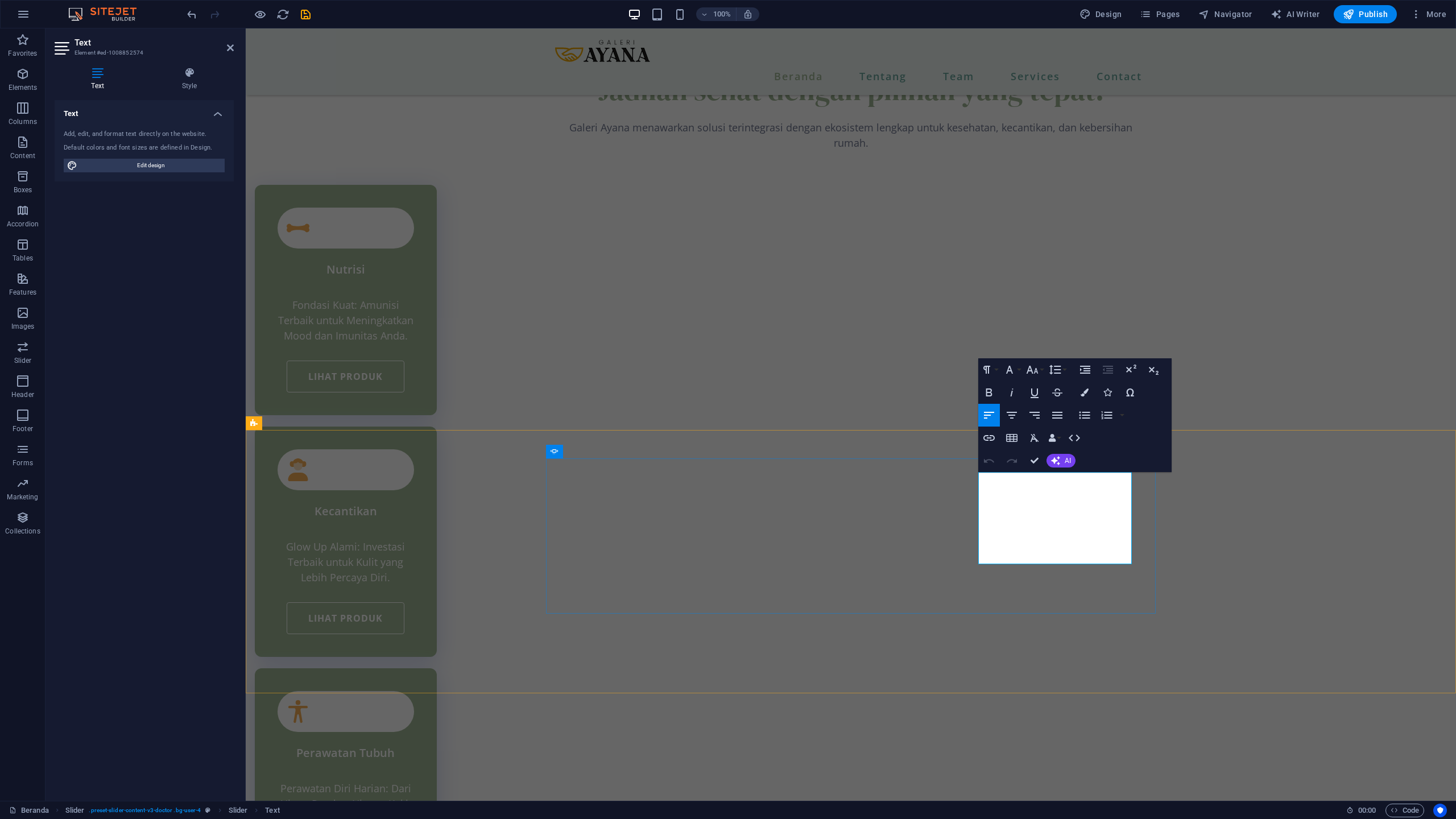
click at [1059, 452] on div "Undo Redo Confirm (⌘+⏎) AI Improve Make shorter Make longer Fix spelling & gram…" at bounding box center [1026, 460] width 97 height 23
click at [1061, 466] on button "AI" at bounding box center [1061, 460] width 29 height 14
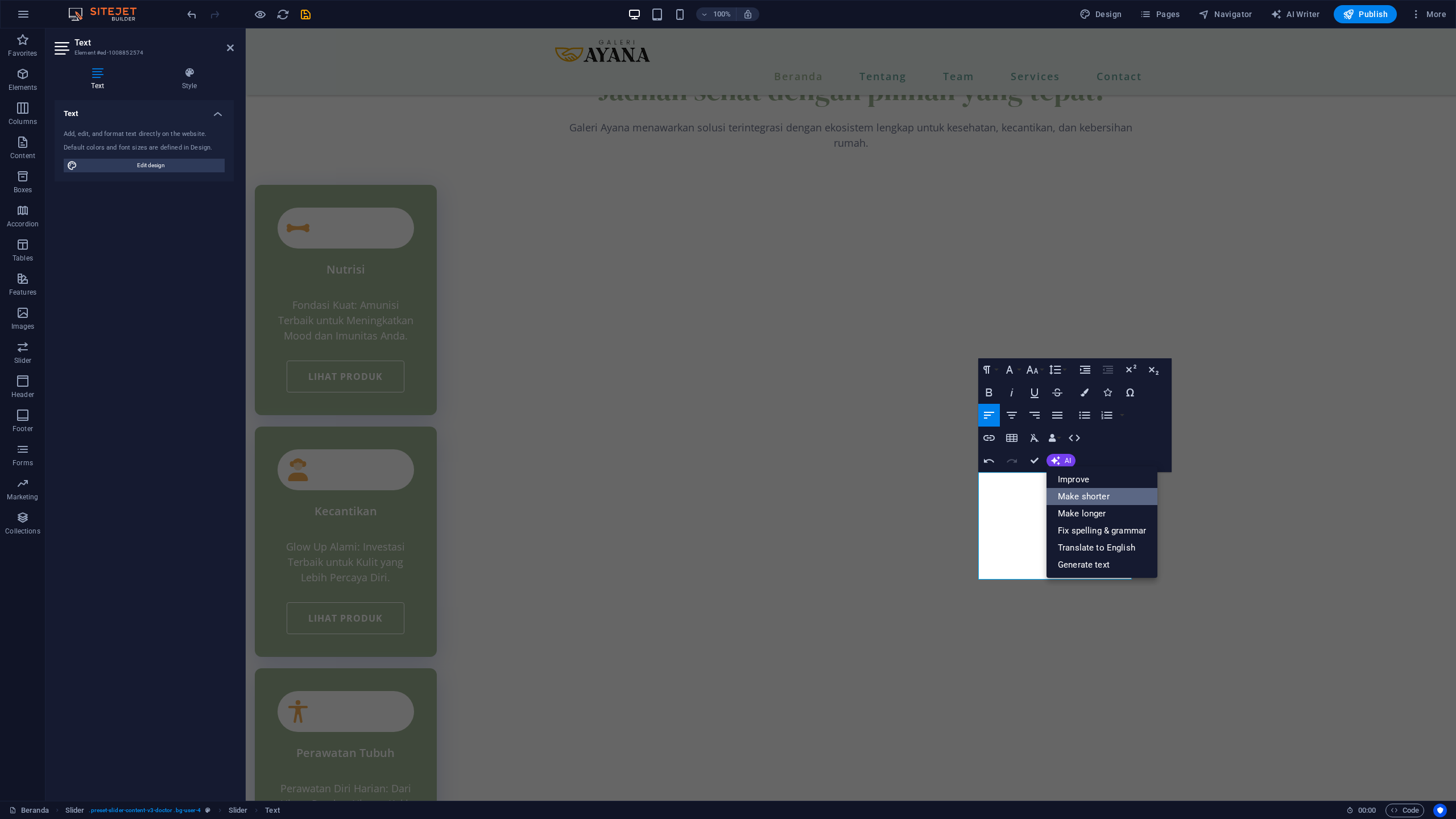
click at [1074, 497] on link "Make shorter" at bounding box center [1102, 497] width 111 height 17
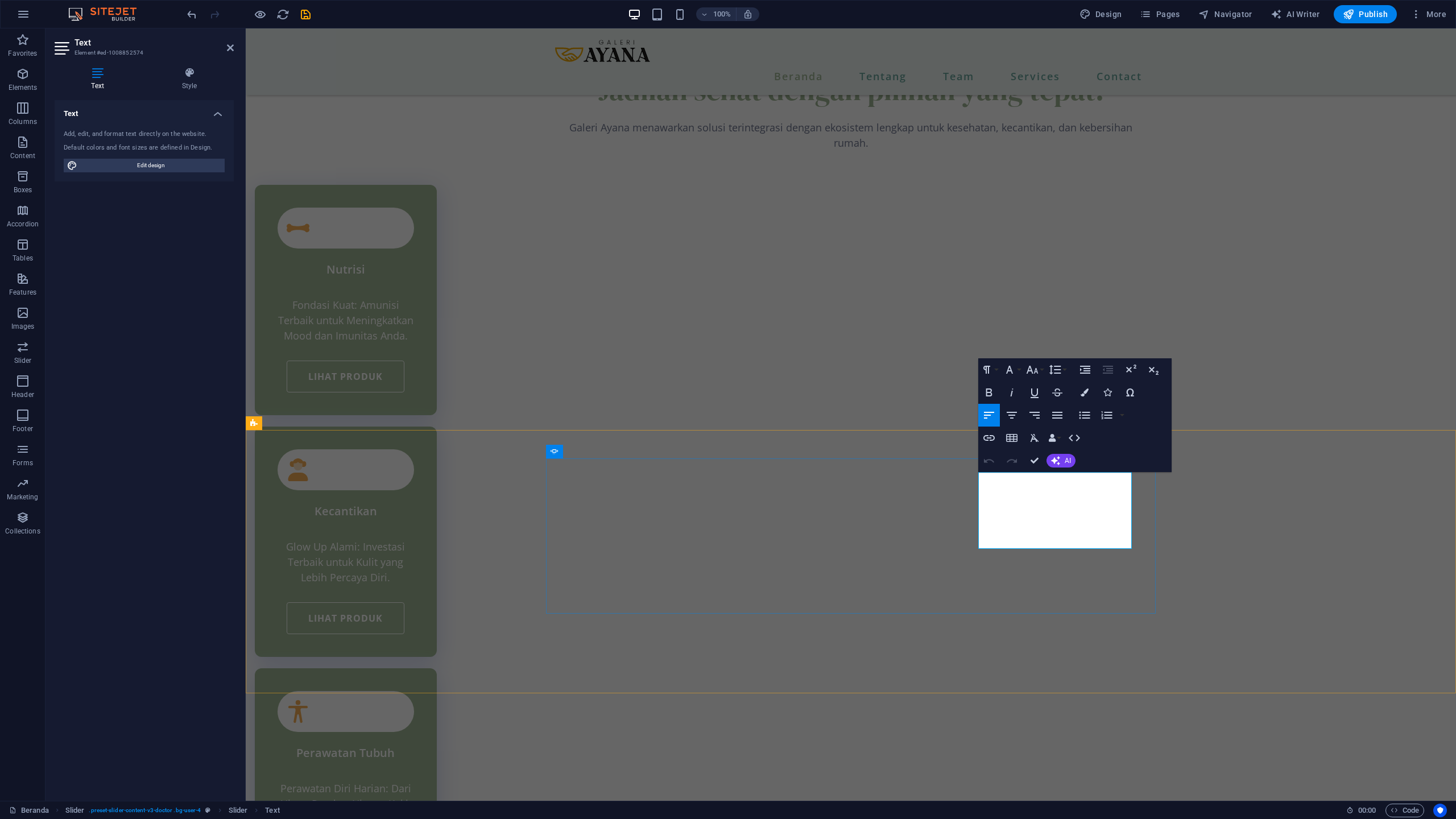
drag, startPoint x: 1001, startPoint y: 558, endPoint x: 1093, endPoint y: 558, distance: 92.0
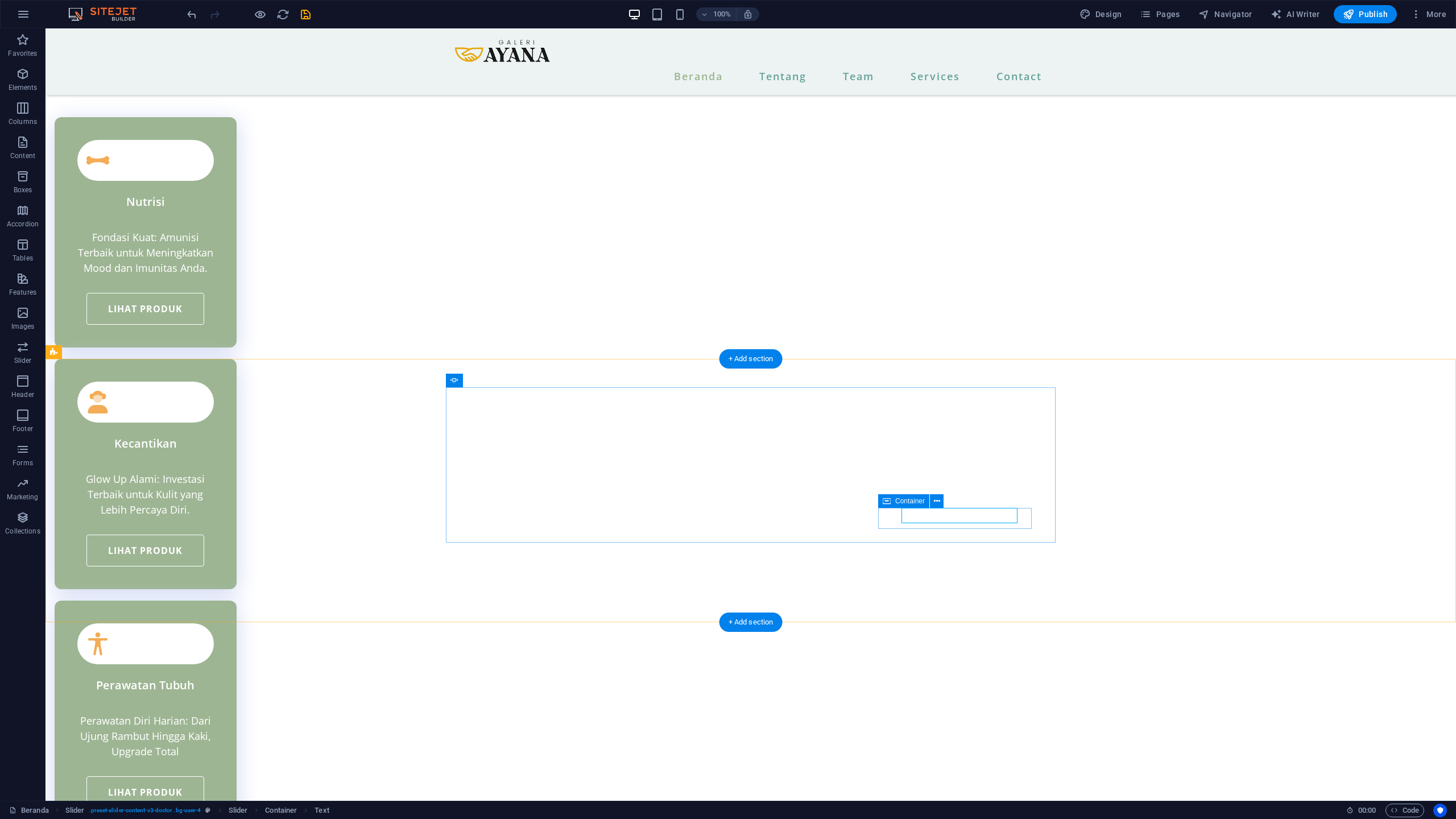
scroll to position [2573, 0]
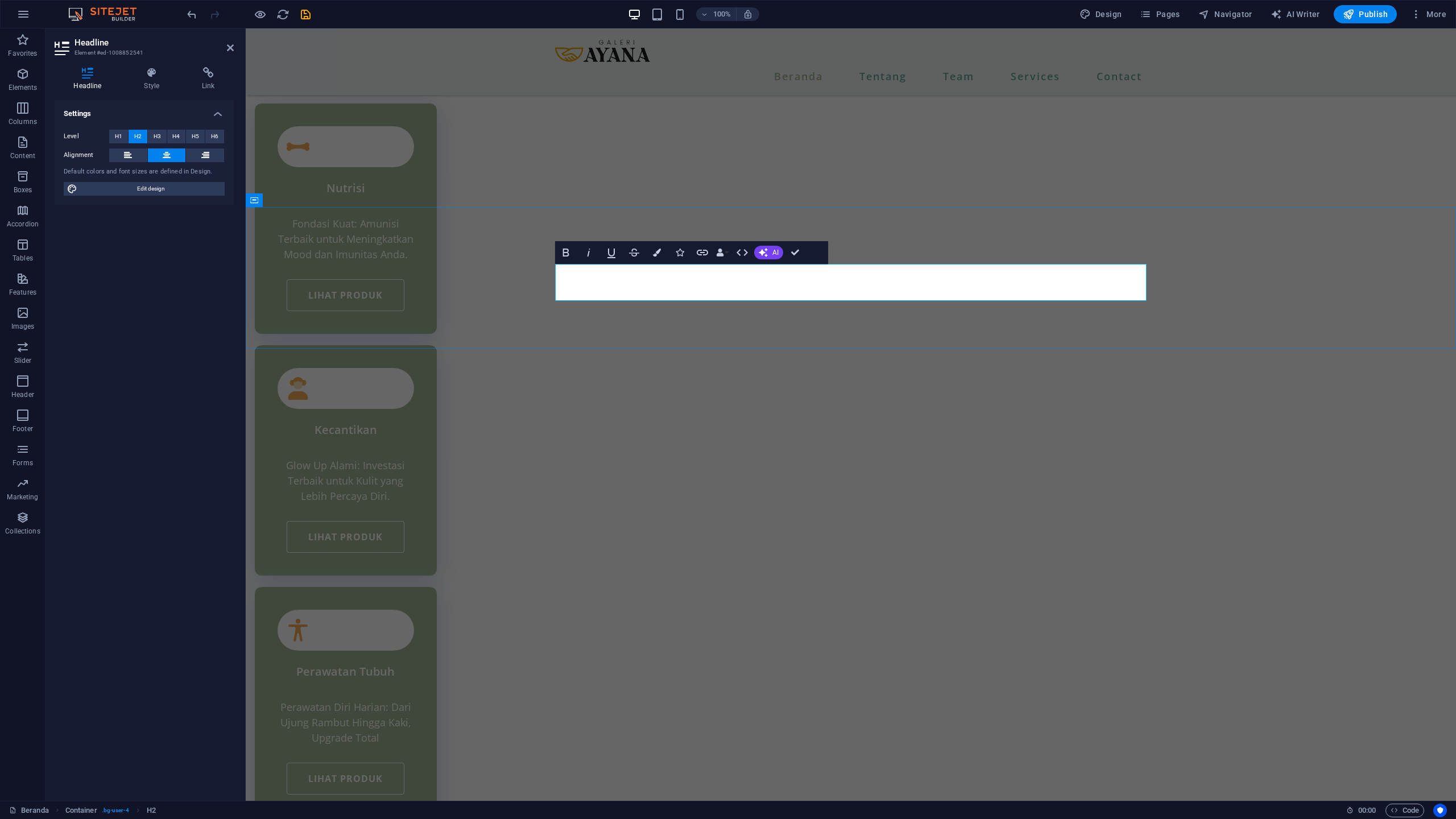
drag, startPoint x: 860, startPoint y: 282, endPoint x: 932, endPoint y: 281, distance: 72.0
drag, startPoint x: 921, startPoint y: 281, endPoint x: 988, endPoint y: 289, distance: 67.5
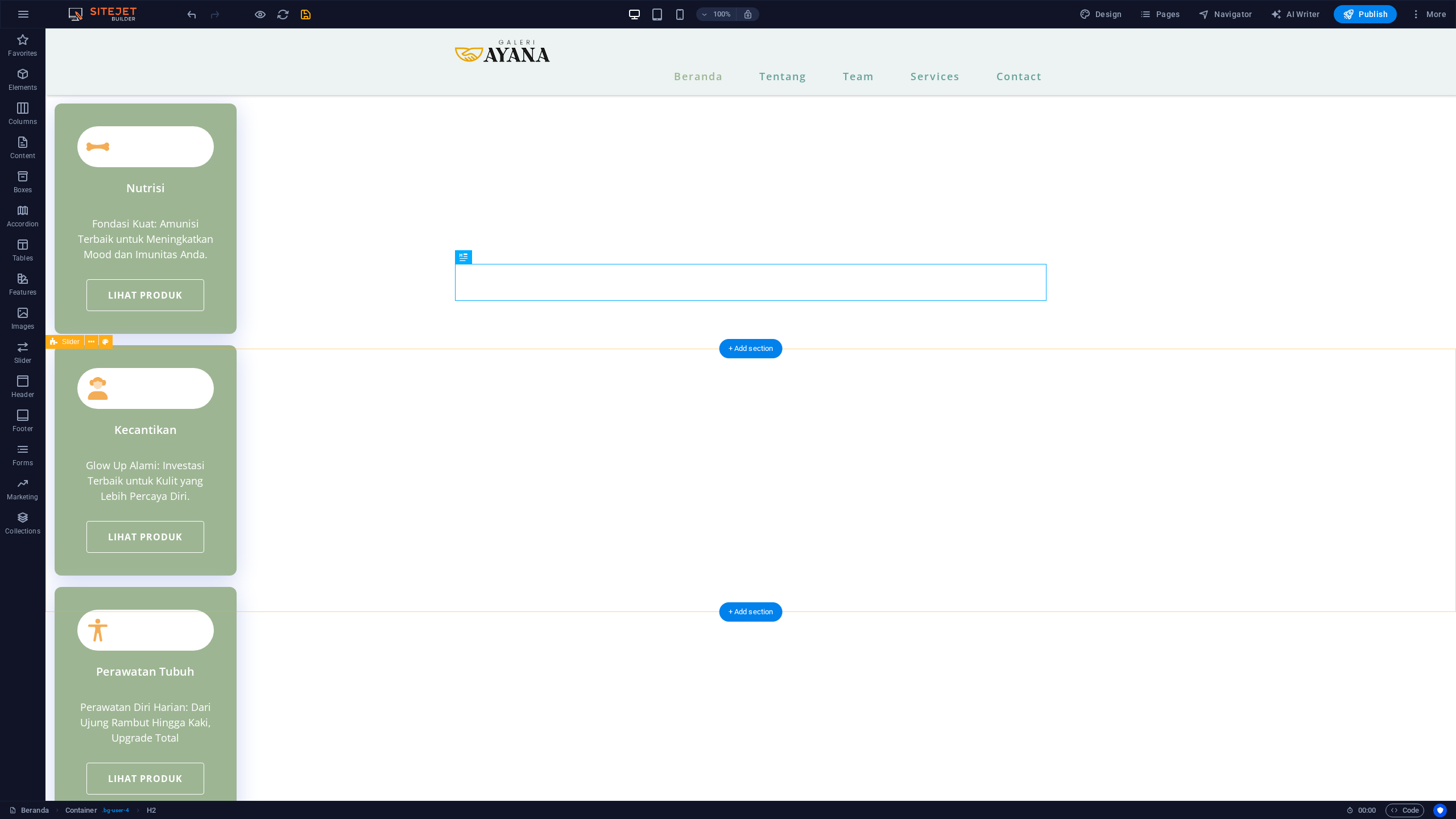
scroll to position [2642, 0]
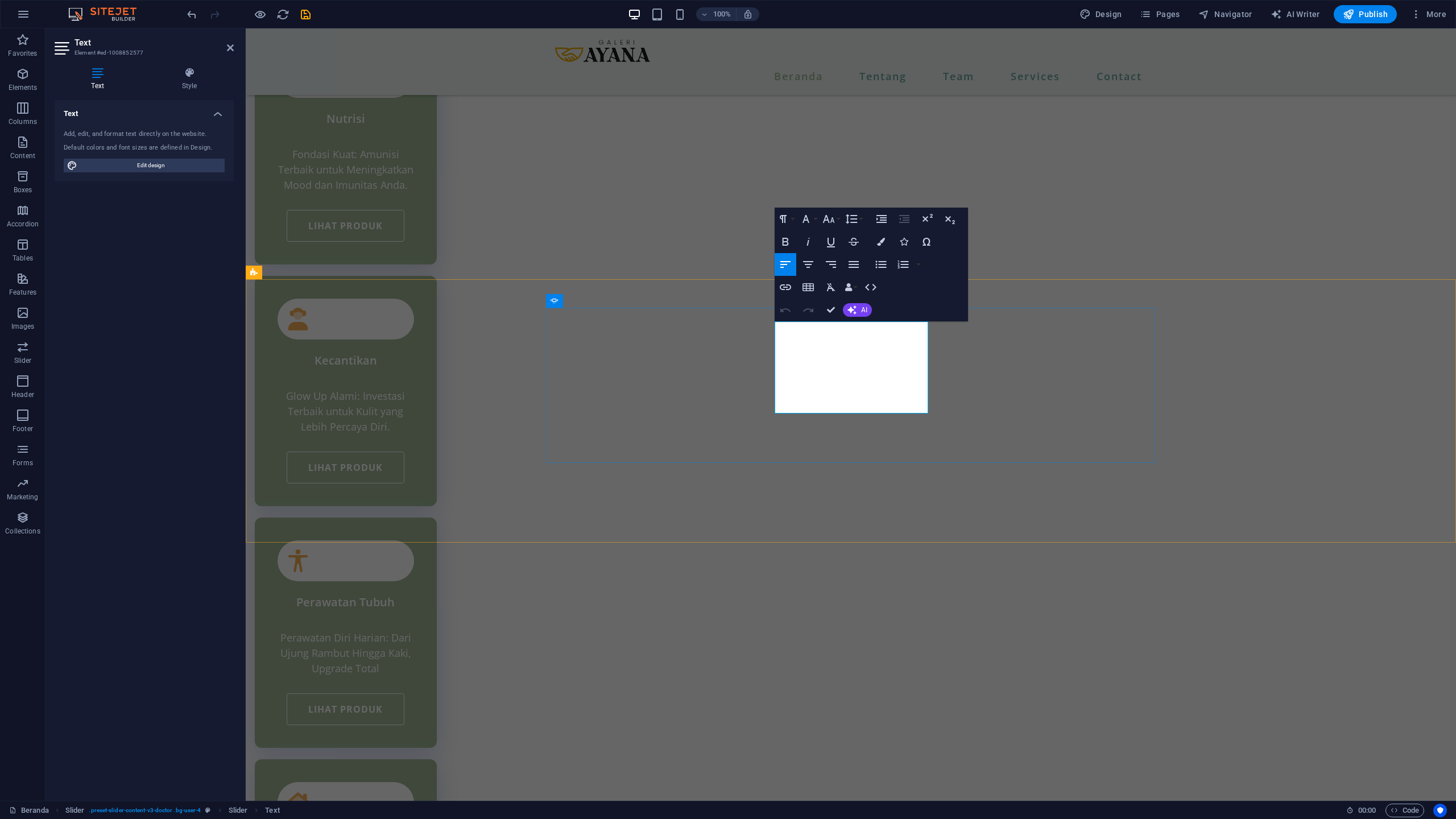
click at [863, 305] on button "AI" at bounding box center [857, 310] width 29 height 14
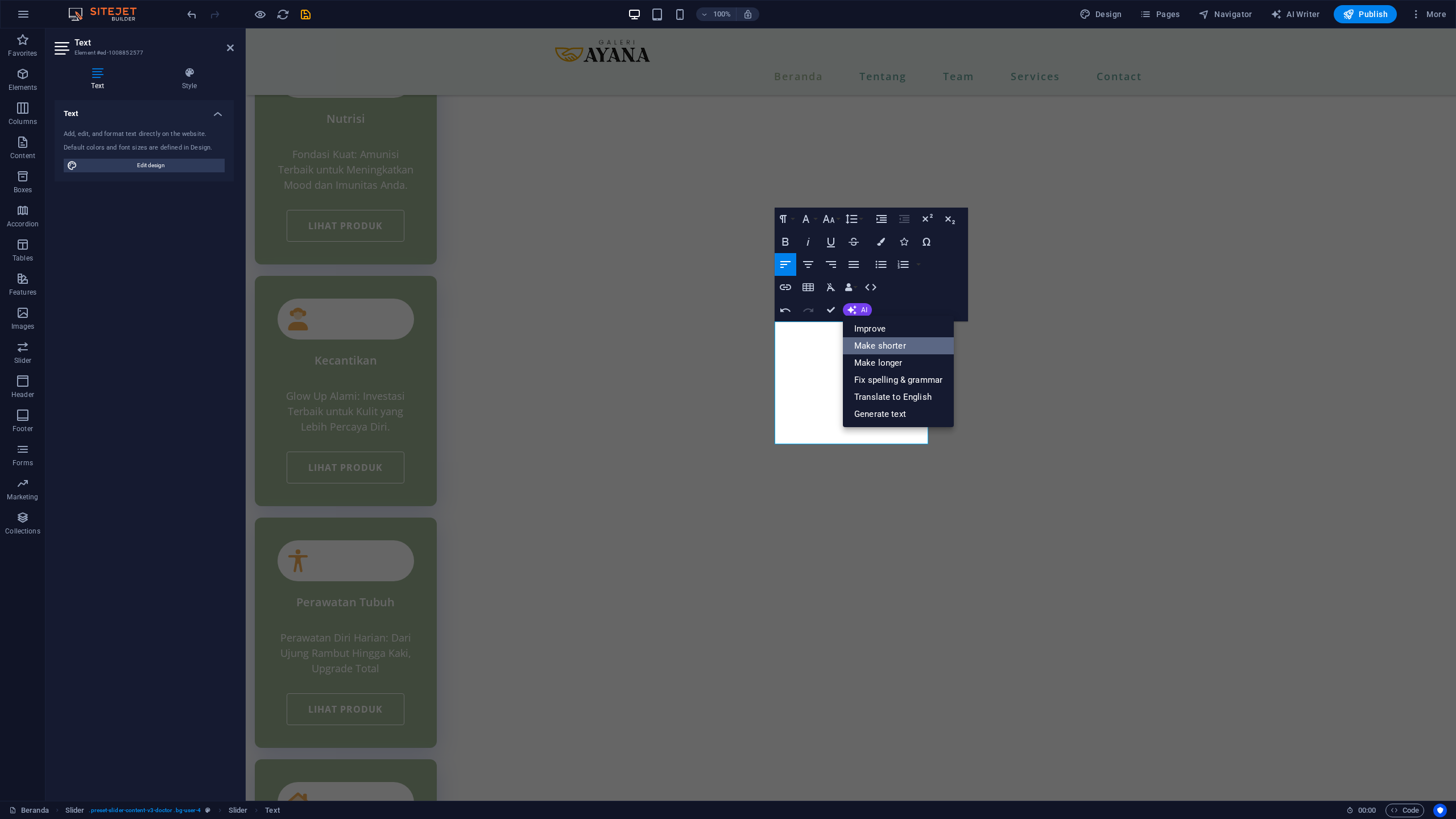
click at [876, 343] on link "Make shorter" at bounding box center [898, 345] width 111 height 17
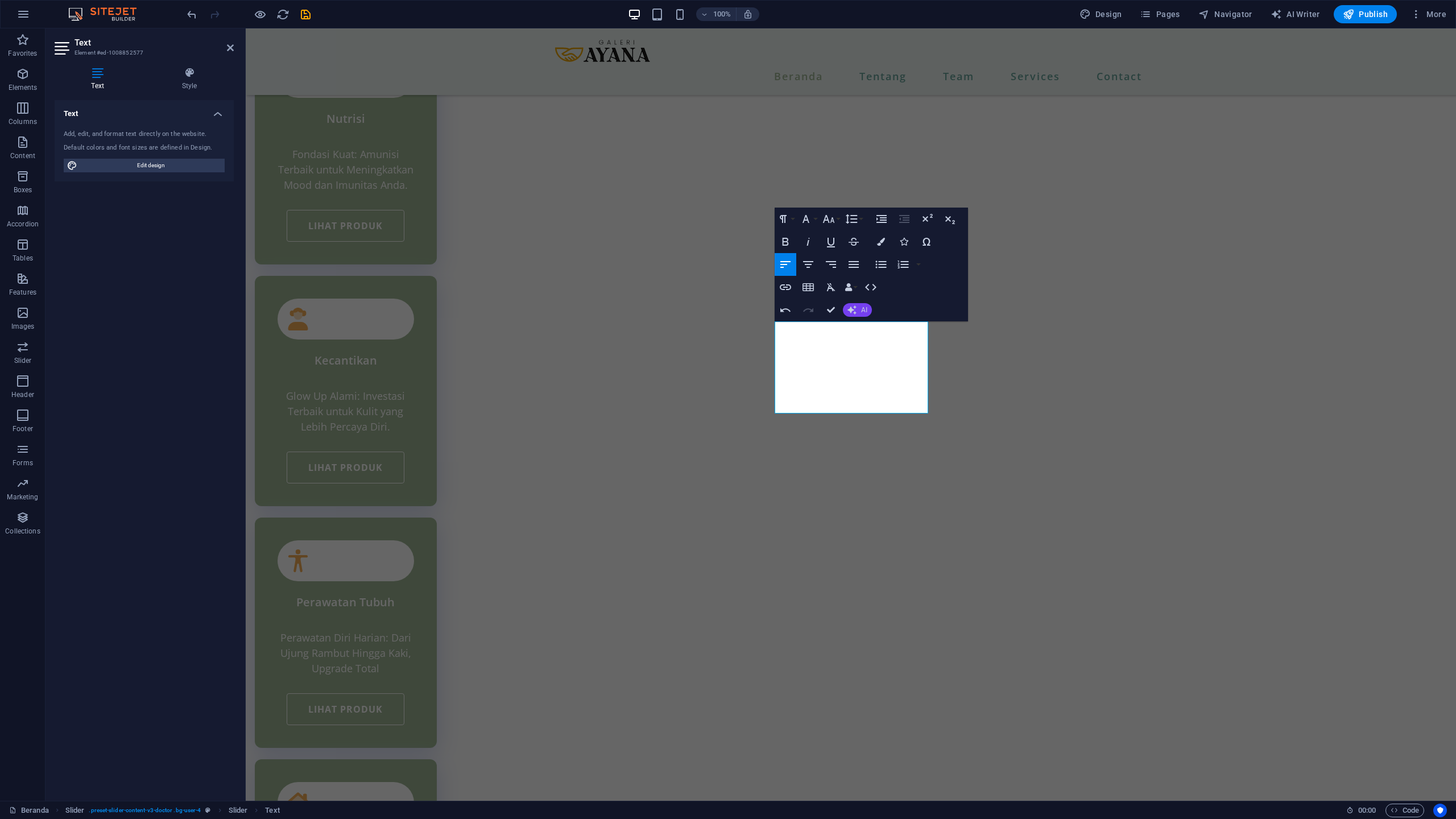
click at [853, 308] on icon "button" at bounding box center [852, 310] width 13 height 13
click at [869, 325] on link "Improve" at bounding box center [898, 329] width 111 height 17
click at [853, 315] on button "AI" at bounding box center [857, 310] width 29 height 14
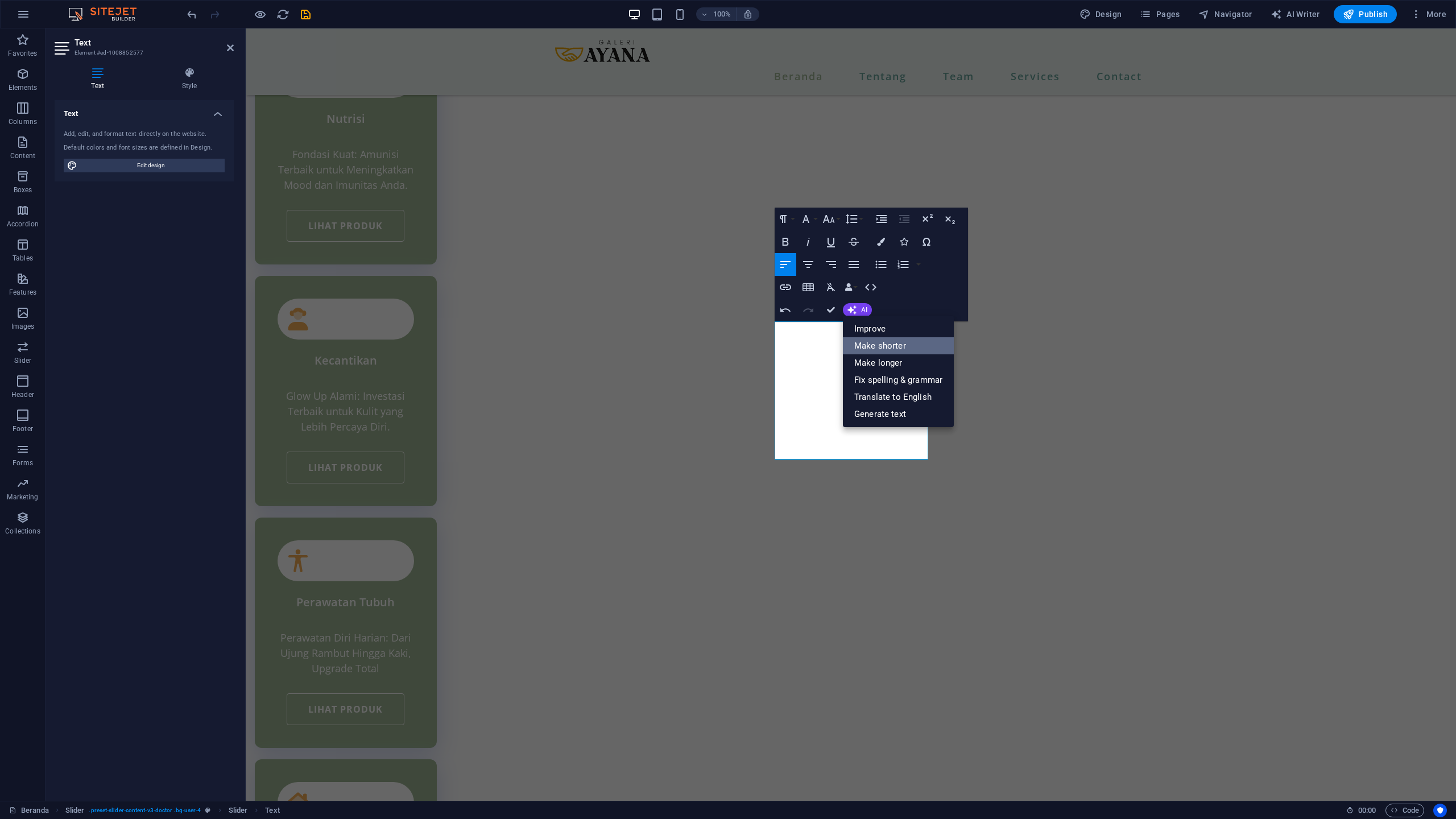
click at [865, 343] on link "Make shorter" at bounding box center [898, 345] width 111 height 17
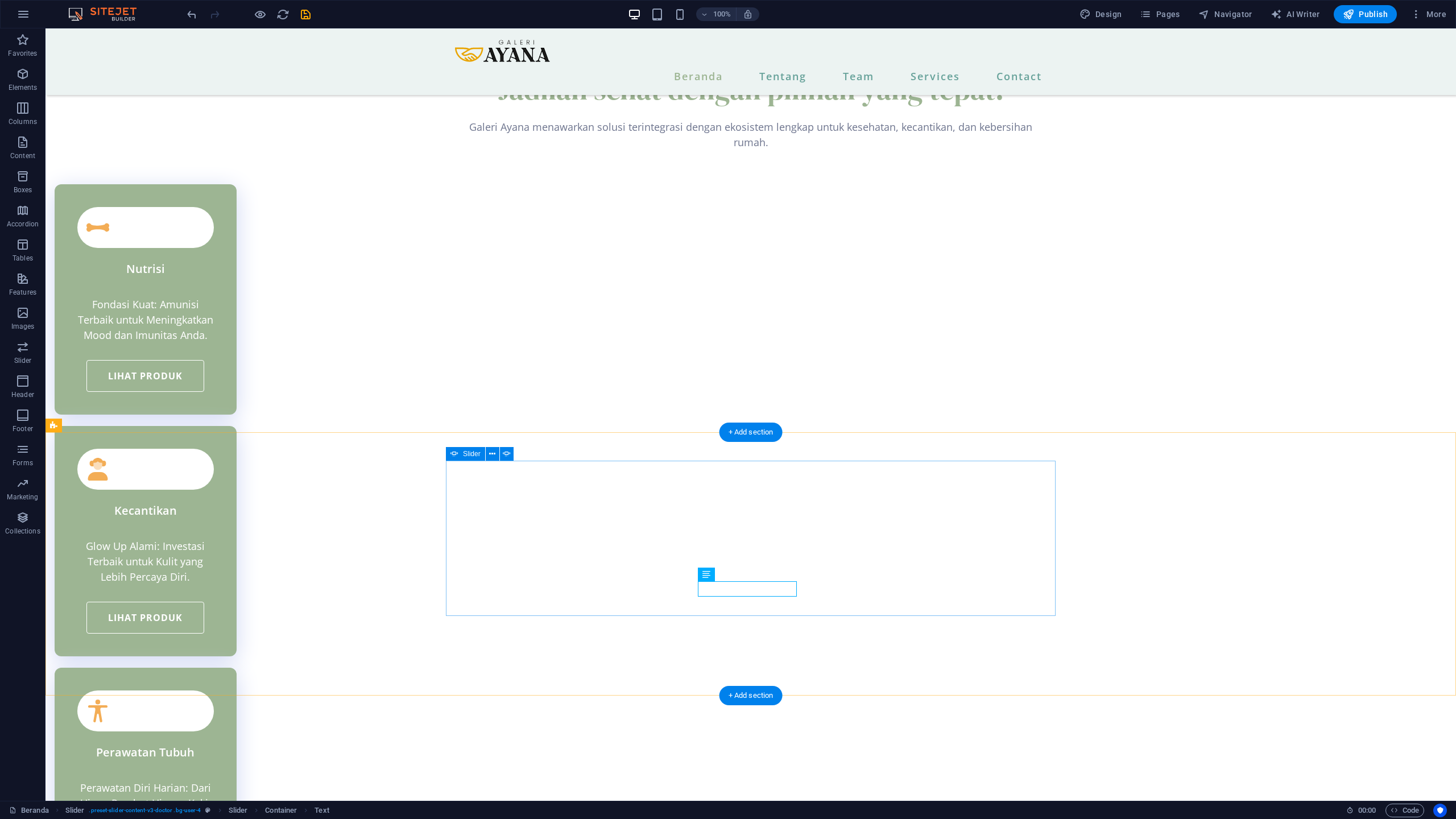
scroll to position [2489, 0]
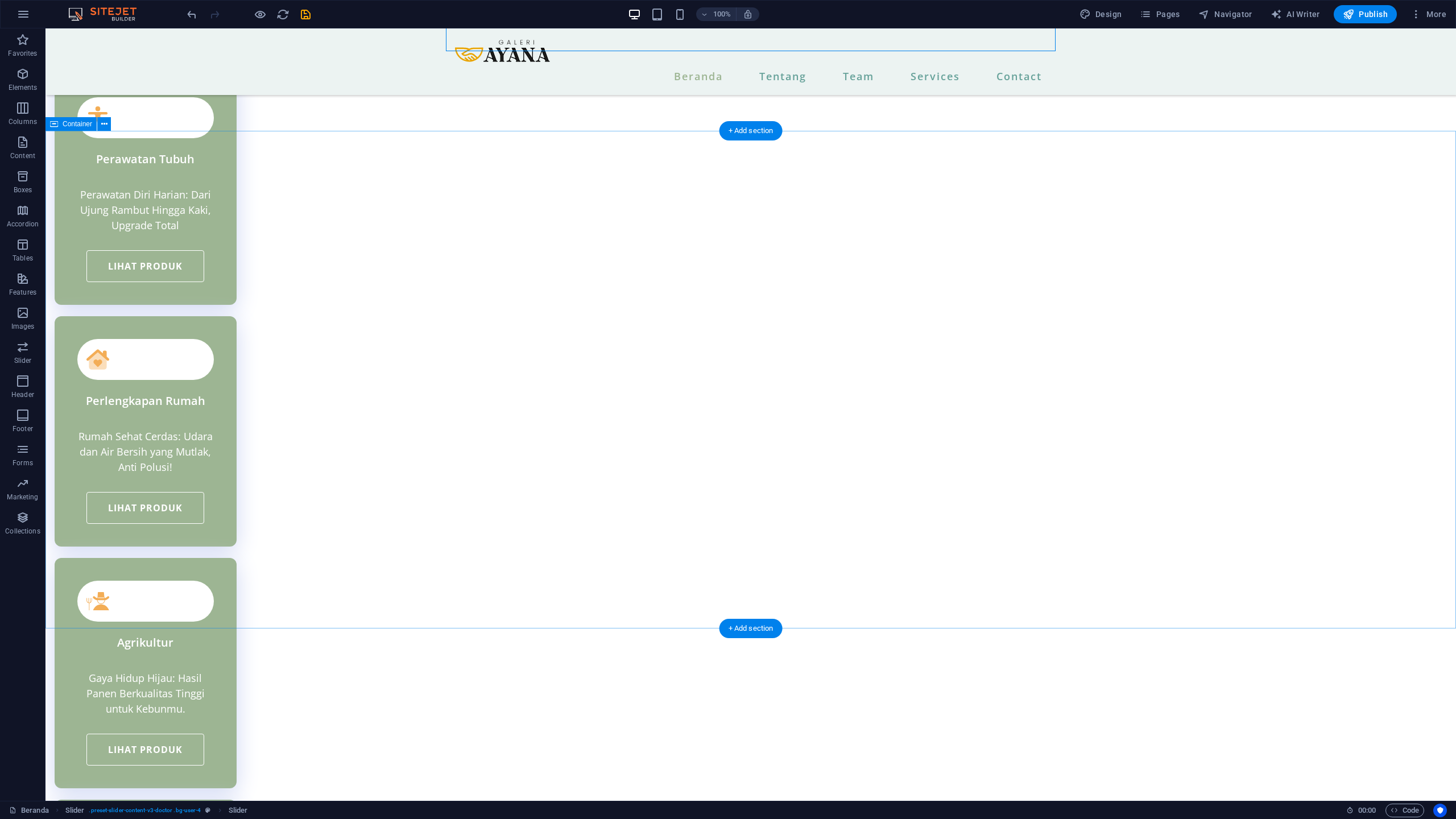
scroll to position [3133, 0]
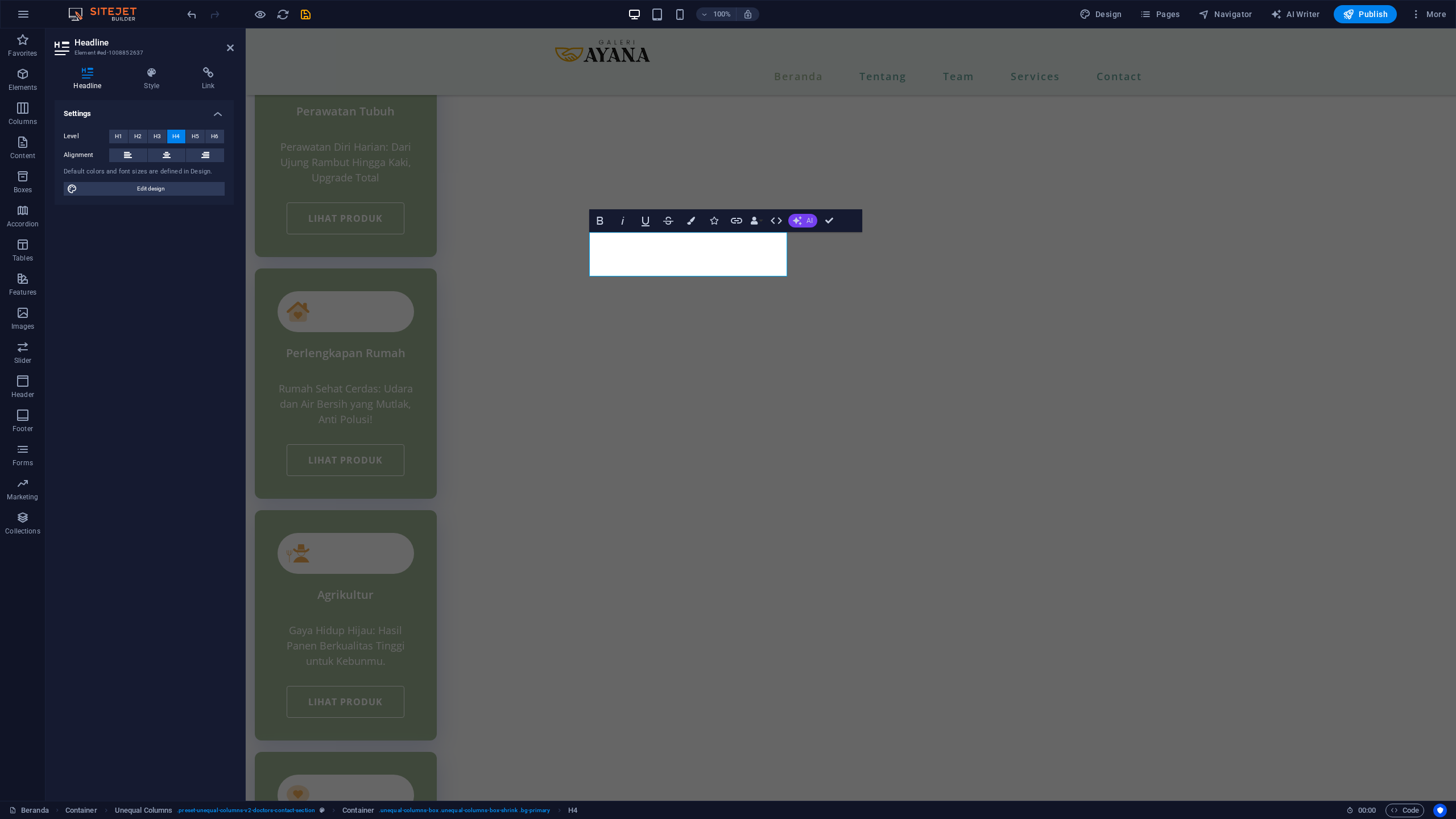
click at [806, 227] on button "AI" at bounding box center [802, 220] width 29 height 14
click at [828, 261] on link "Make shorter" at bounding box center [843, 256] width 111 height 17
drag, startPoint x: 773, startPoint y: 245, endPoint x: 712, endPoint y: 242, distance: 61.1
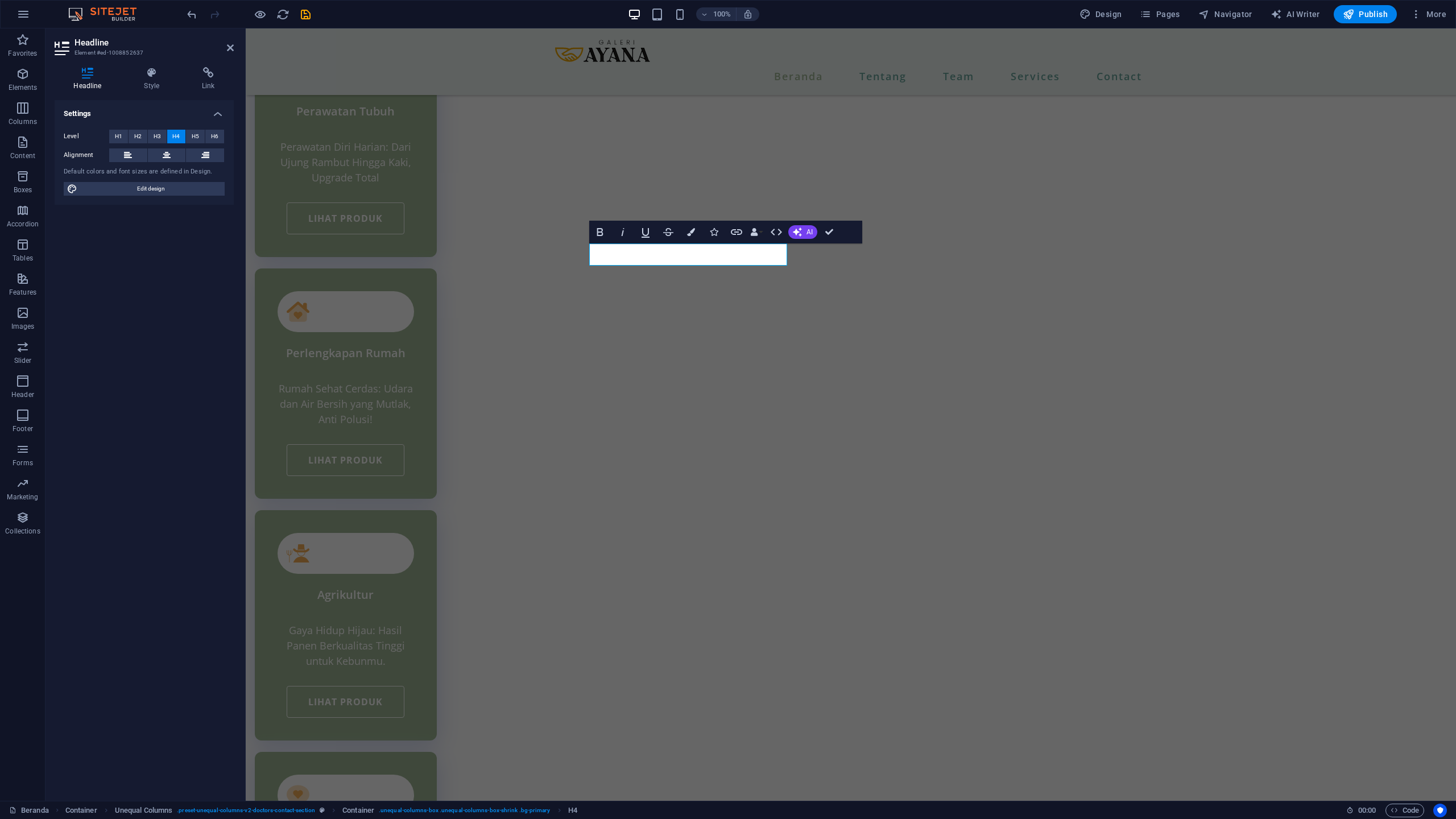
click at [246, 28] on div at bounding box center [246, 28] width 0 height 0
drag, startPoint x: 754, startPoint y: 255, endPoint x: 705, endPoint y: 257, distance: 49.0
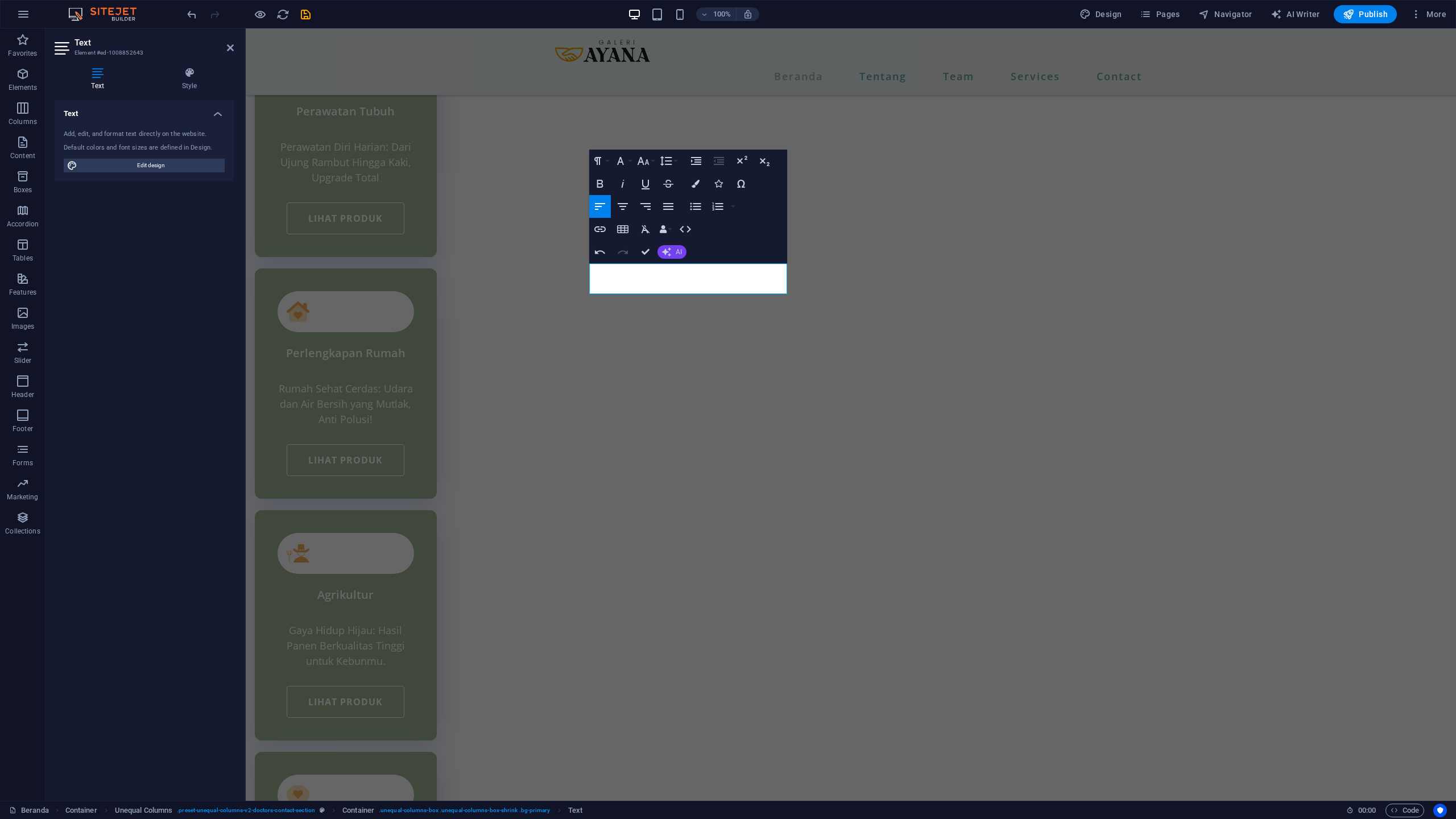
click at [661, 255] on button "AI" at bounding box center [672, 251] width 29 height 14
click at [682, 282] on link "Make shorter" at bounding box center [713, 288] width 111 height 17
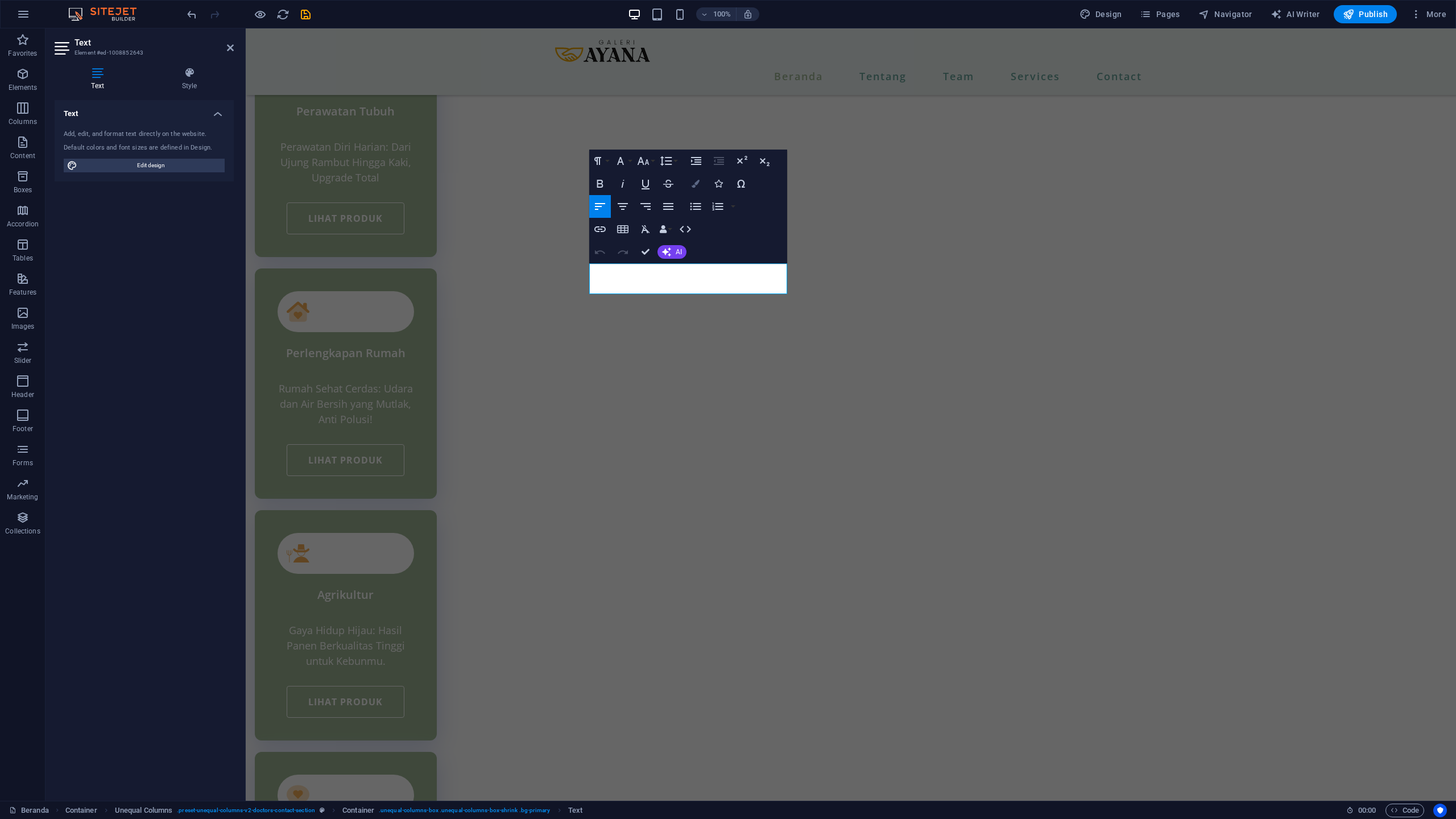
click at [698, 186] on icon "button" at bounding box center [695, 183] width 8 height 8
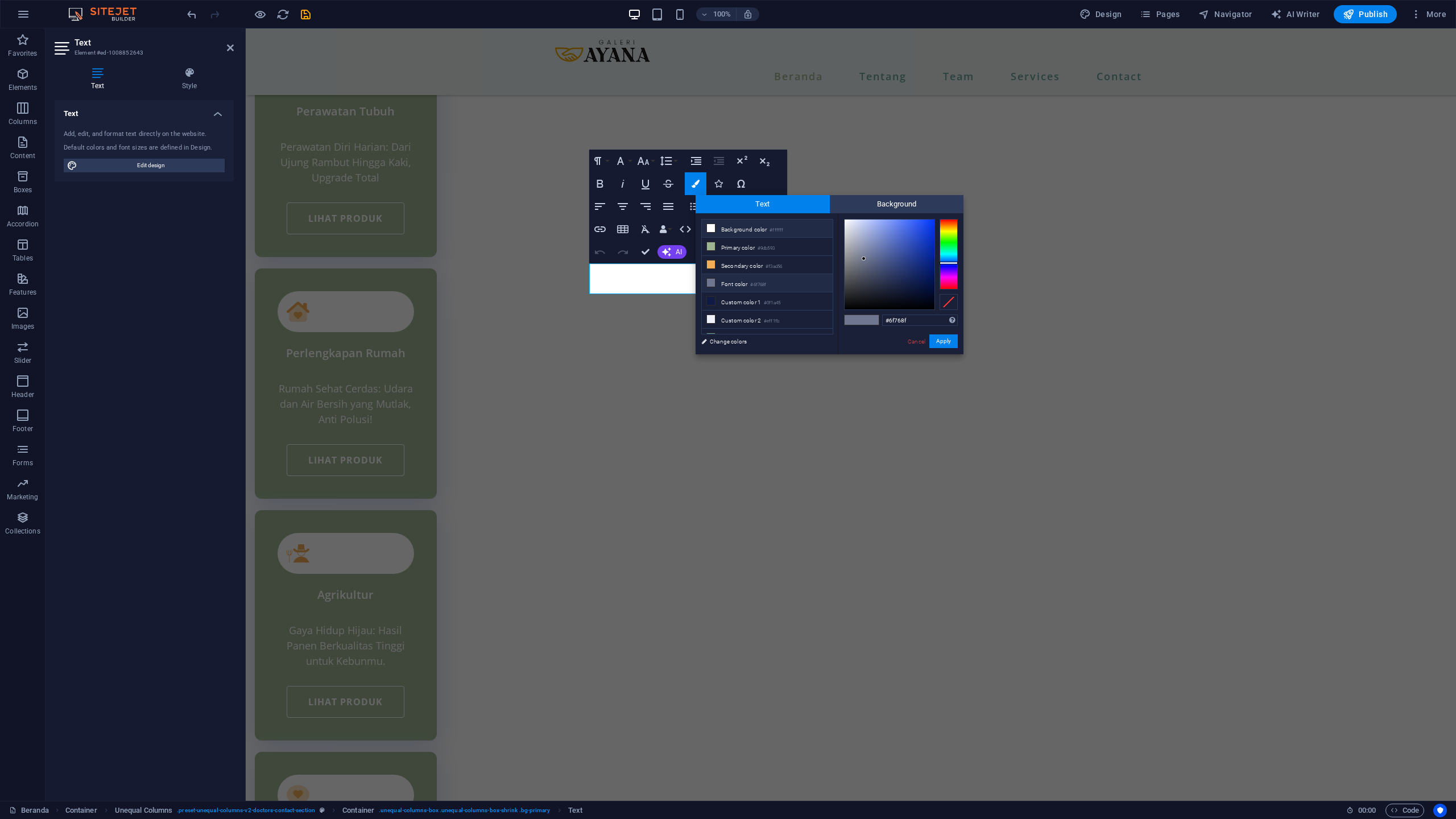
click at [729, 233] on li "Background color #ffffff" at bounding box center [768, 229] width 131 height 18
type input "#ffffff"
click at [952, 340] on button "Apply" at bounding box center [942, 341] width 28 height 14
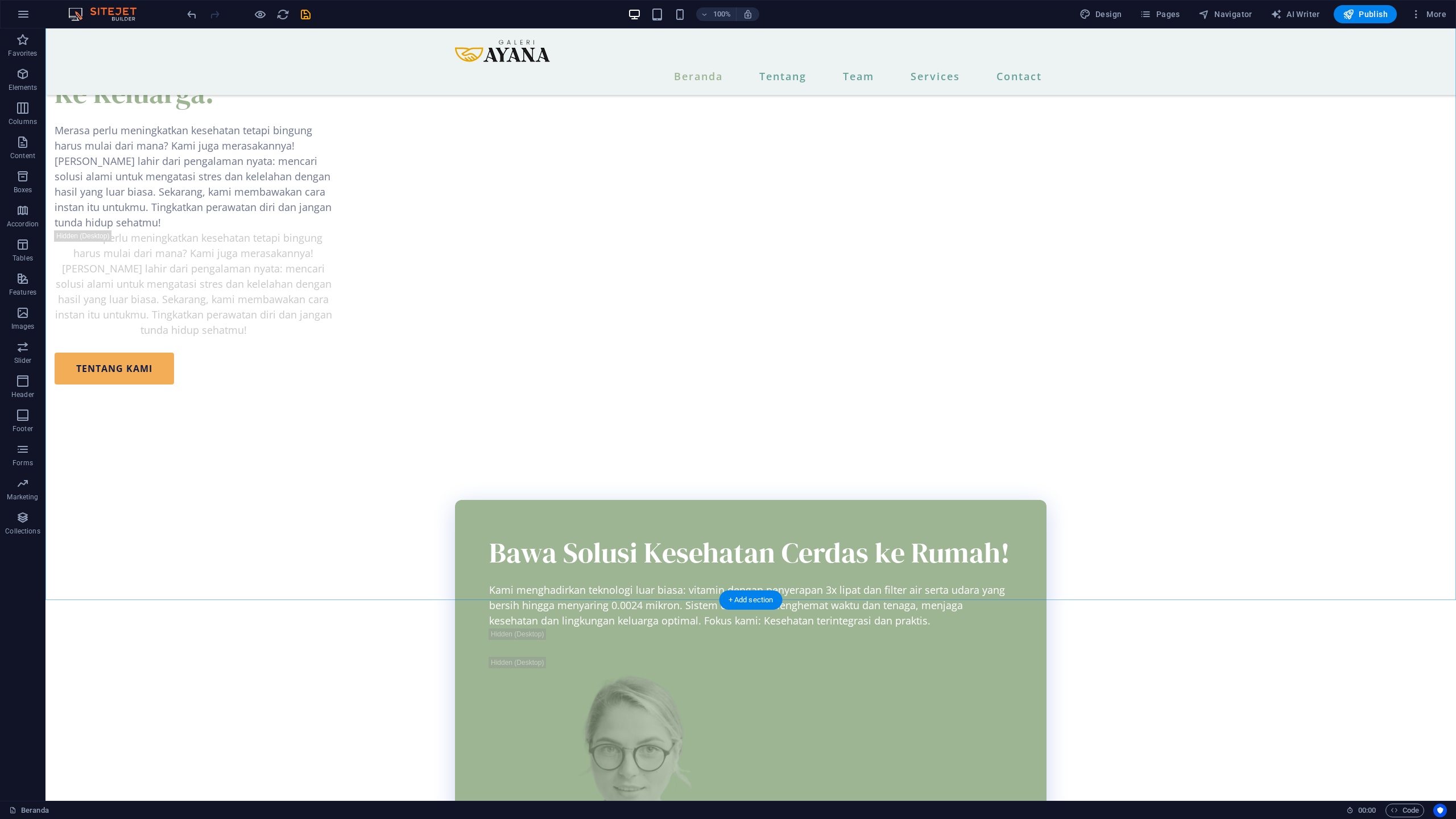
scroll to position [1429, 0]
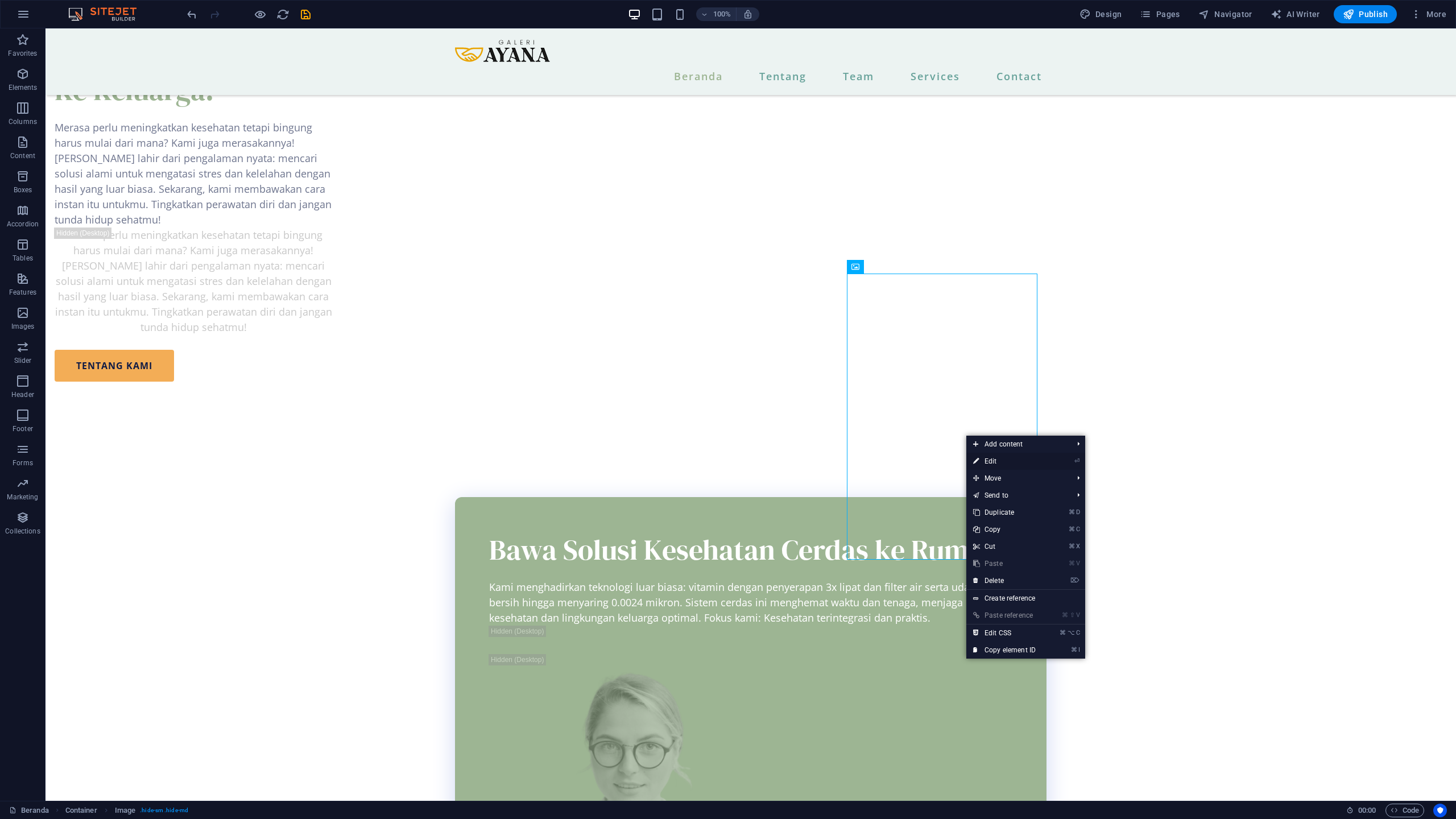
click at [987, 462] on link "⏎ Edit" at bounding box center [1004, 461] width 76 height 17
select select "px"
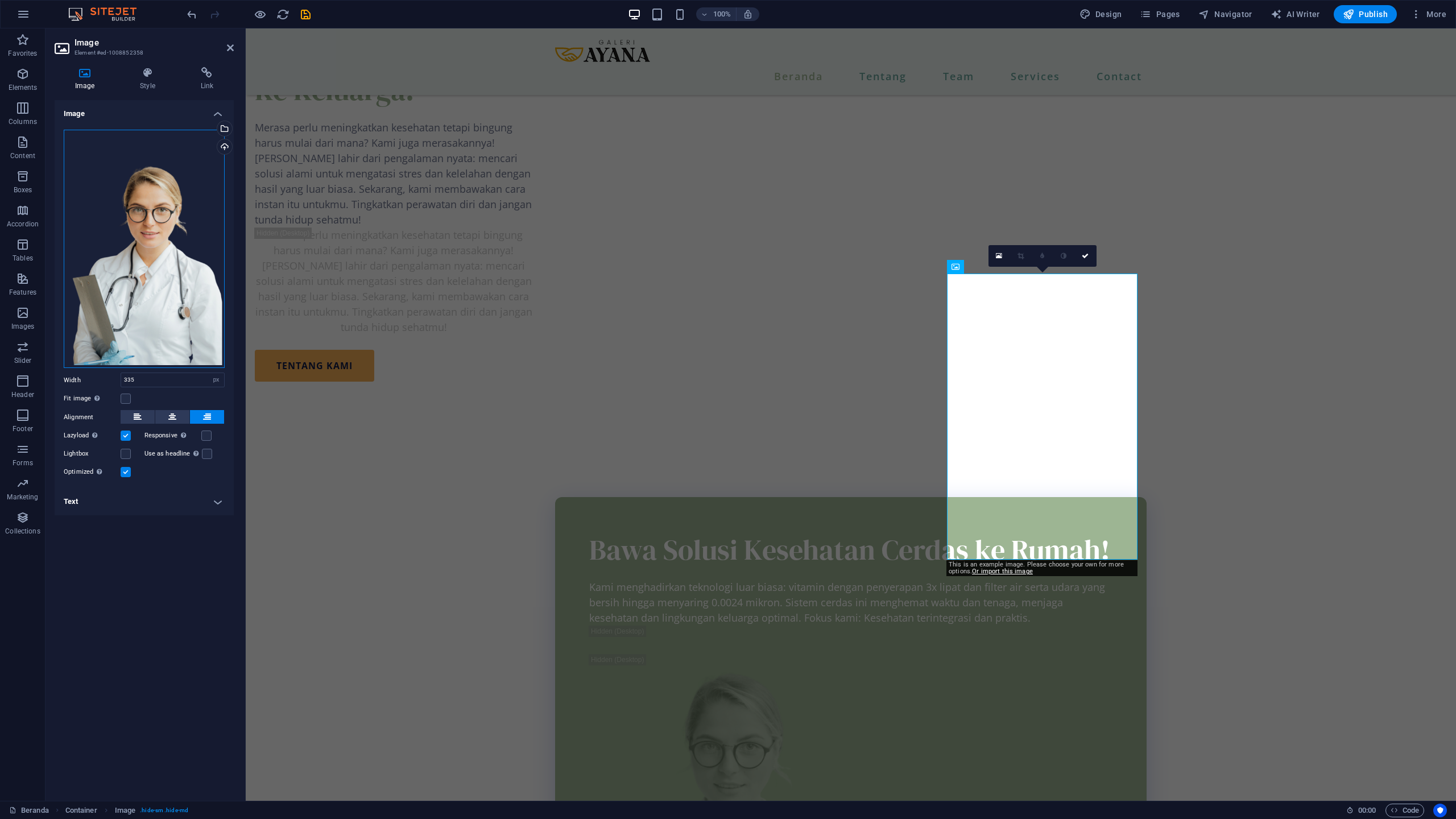
click at [151, 317] on div "Drag files here, click to choose files or select files from Files or our free s…" at bounding box center [144, 249] width 161 height 239
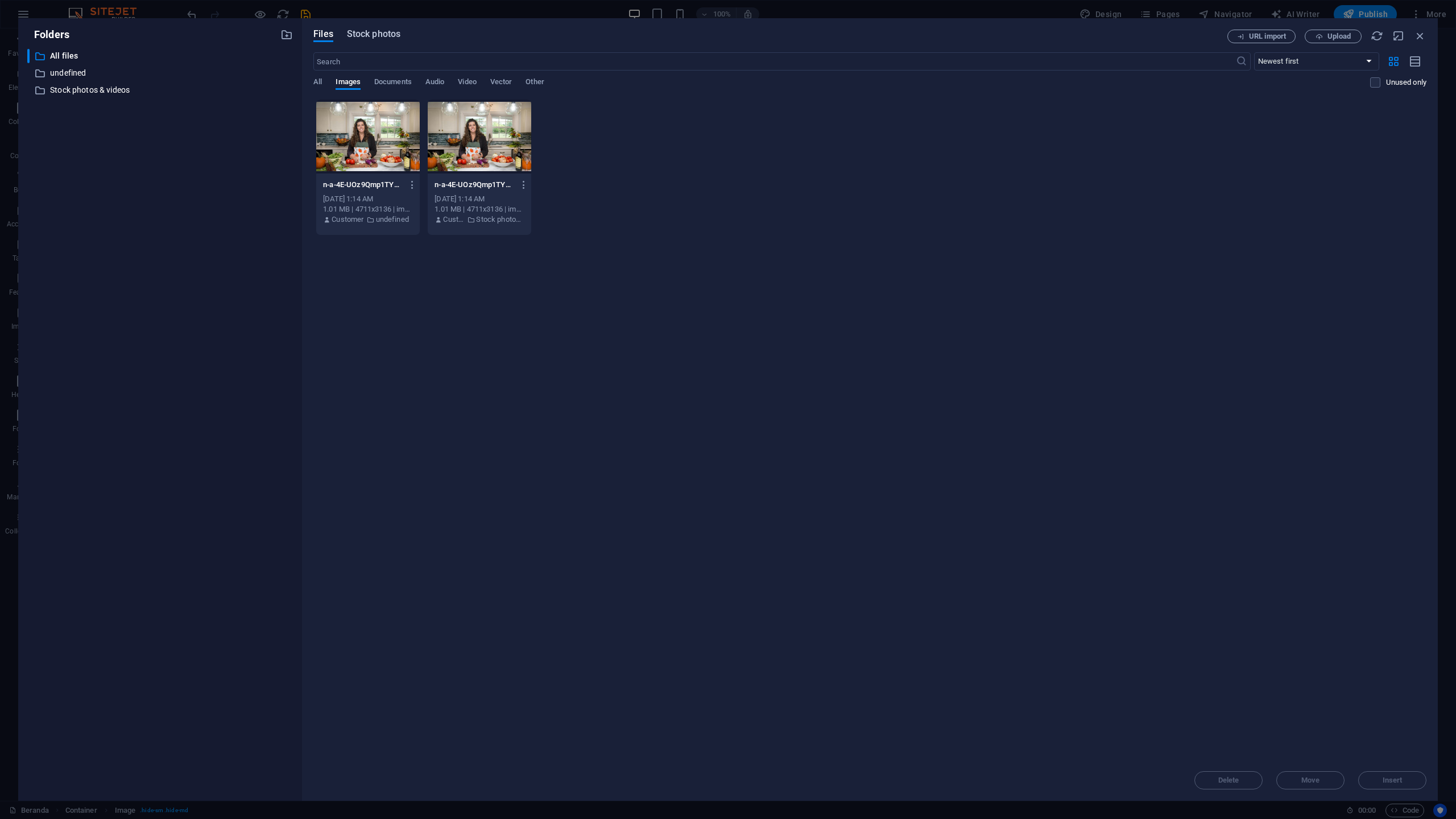
click at [392, 31] on span "Stock photos" at bounding box center [373, 34] width 54 height 14
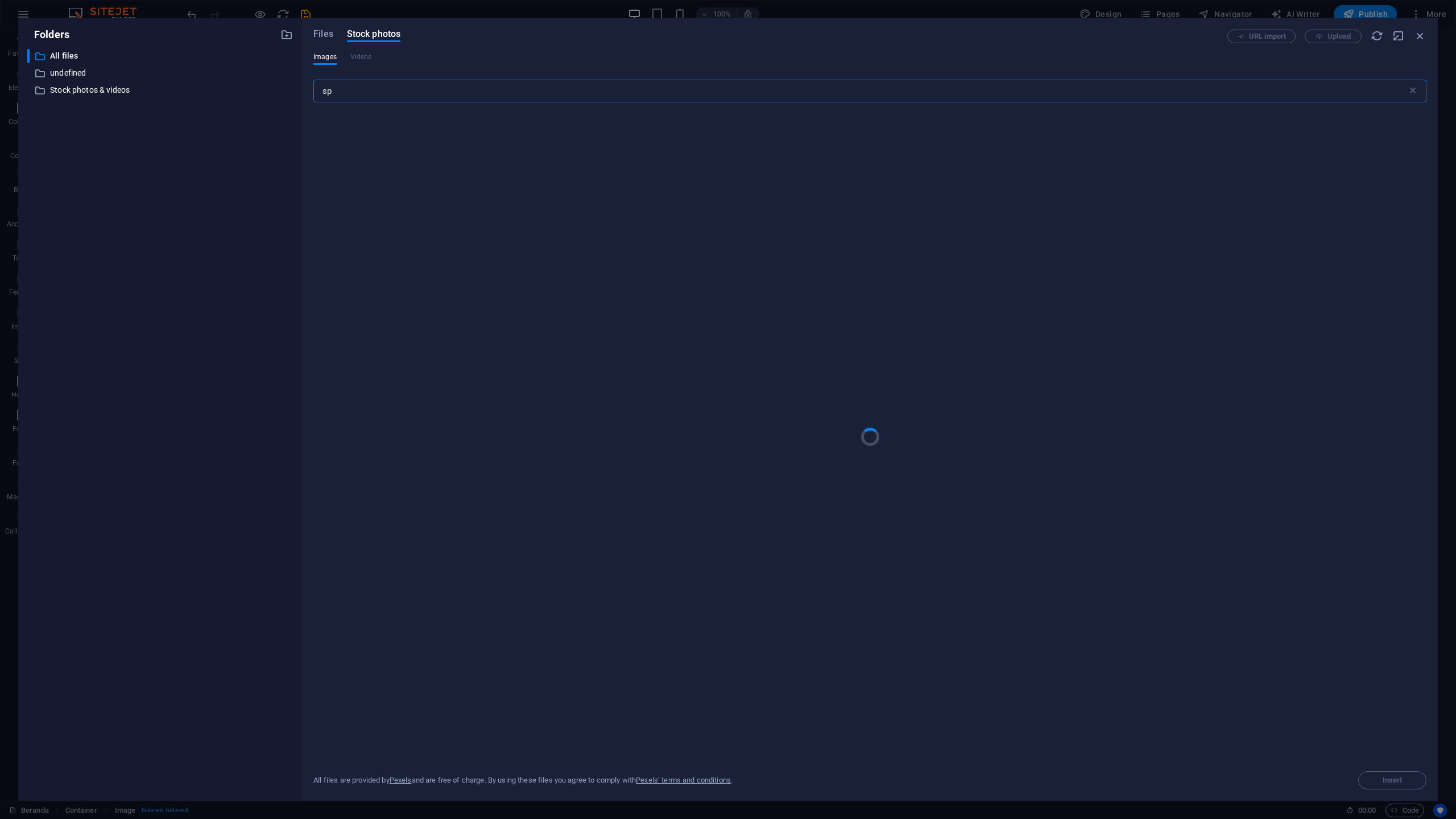
type input "s"
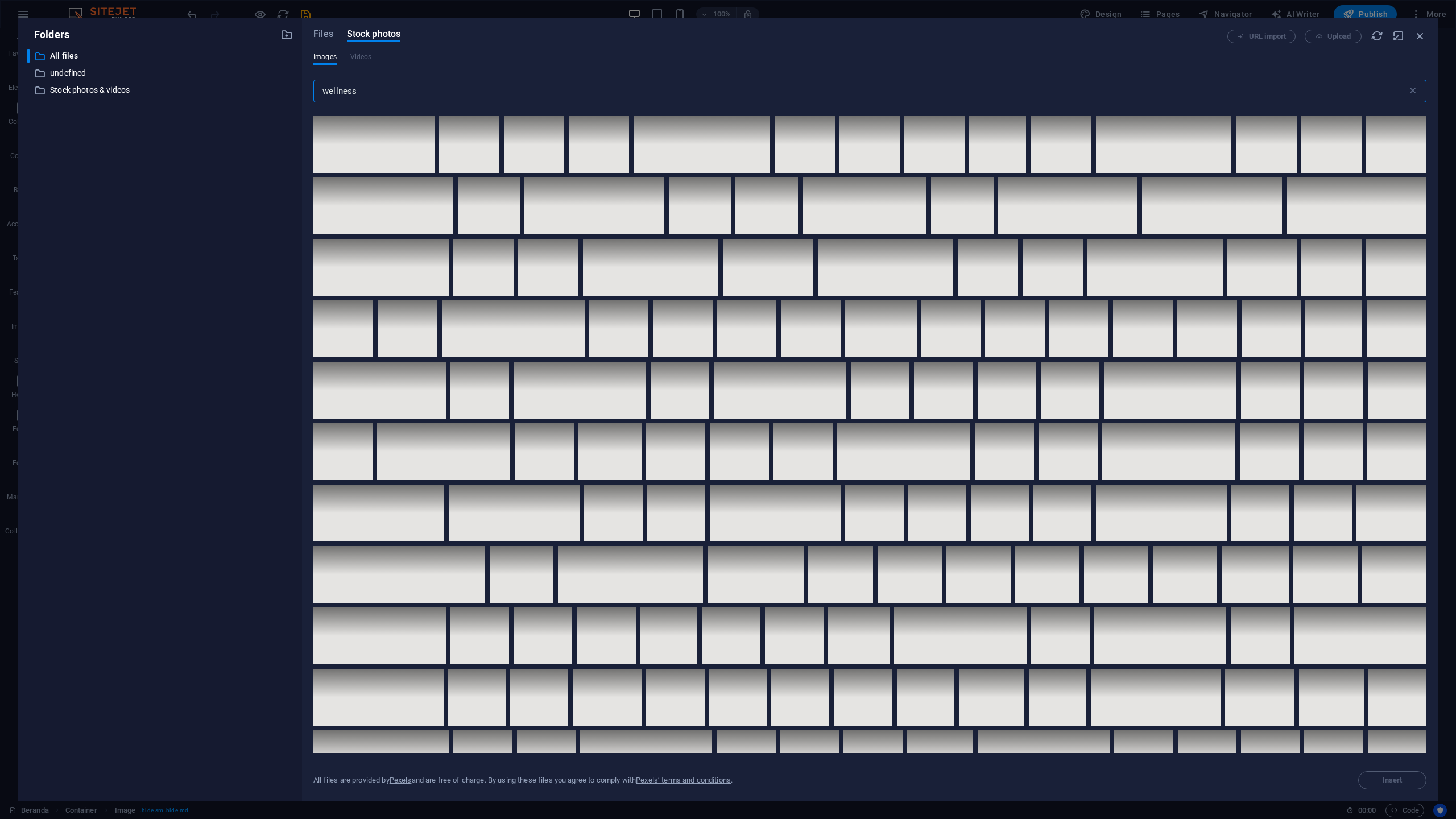
scroll to position [1596, 0]
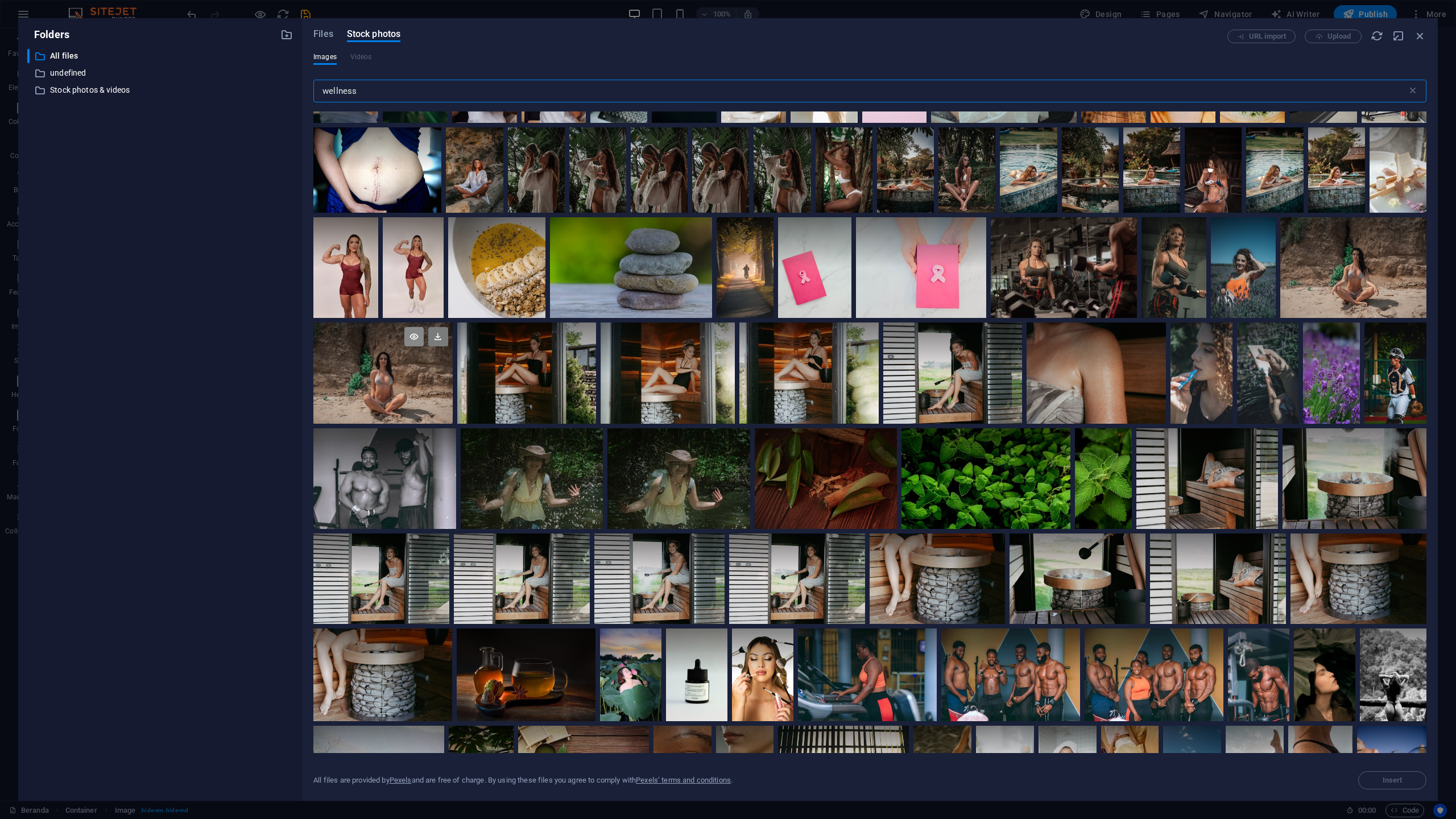
type input "wellness"
click at [414, 343] on icon at bounding box center [413, 336] width 19 height 19
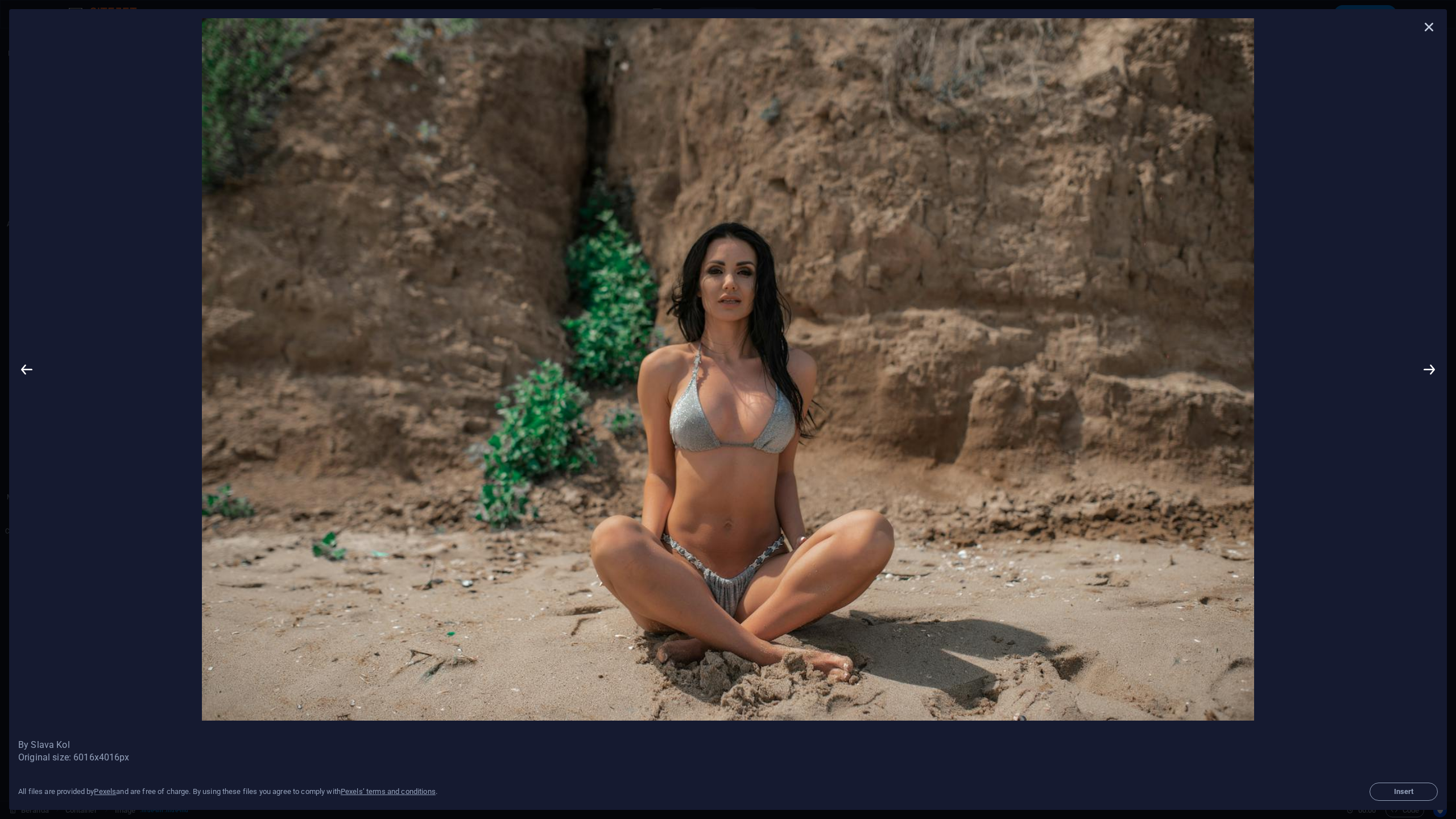
click at [1431, 31] on icon at bounding box center [1429, 26] width 17 height 17
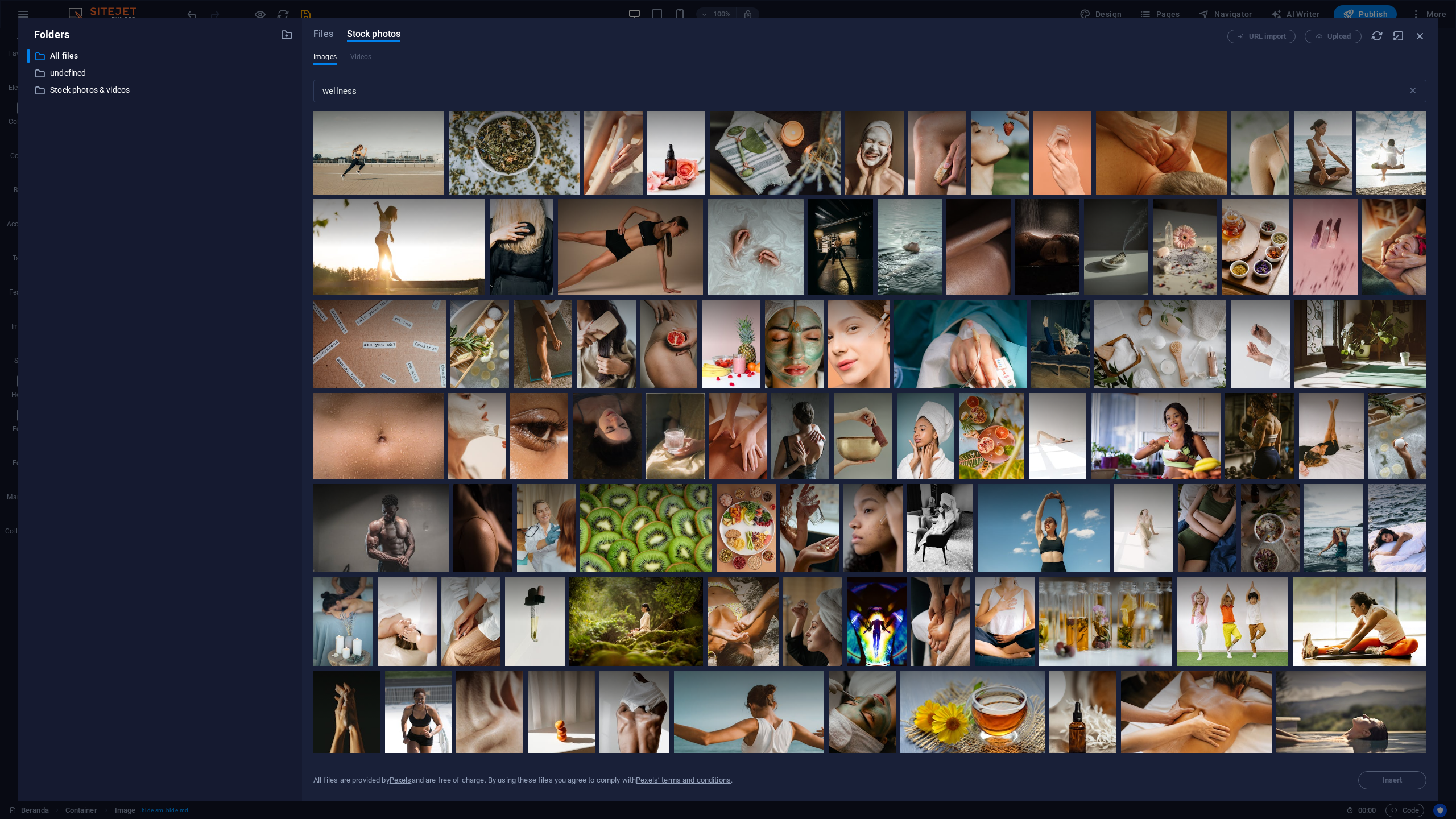
scroll to position [3135, 0]
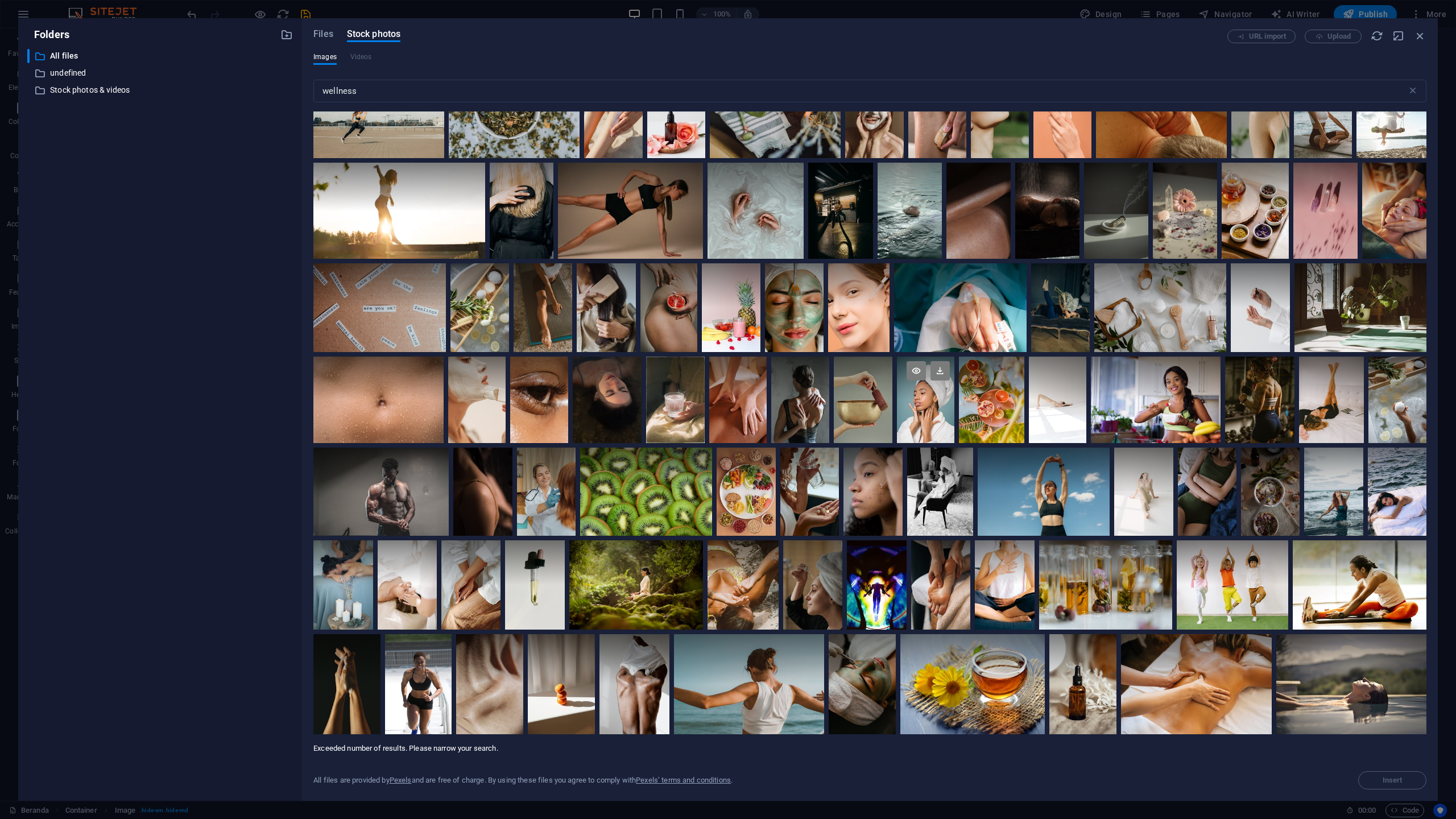
click at [942, 417] on div at bounding box center [925, 400] width 57 height 87
click at [938, 375] on icon at bounding box center [940, 371] width 19 height 19
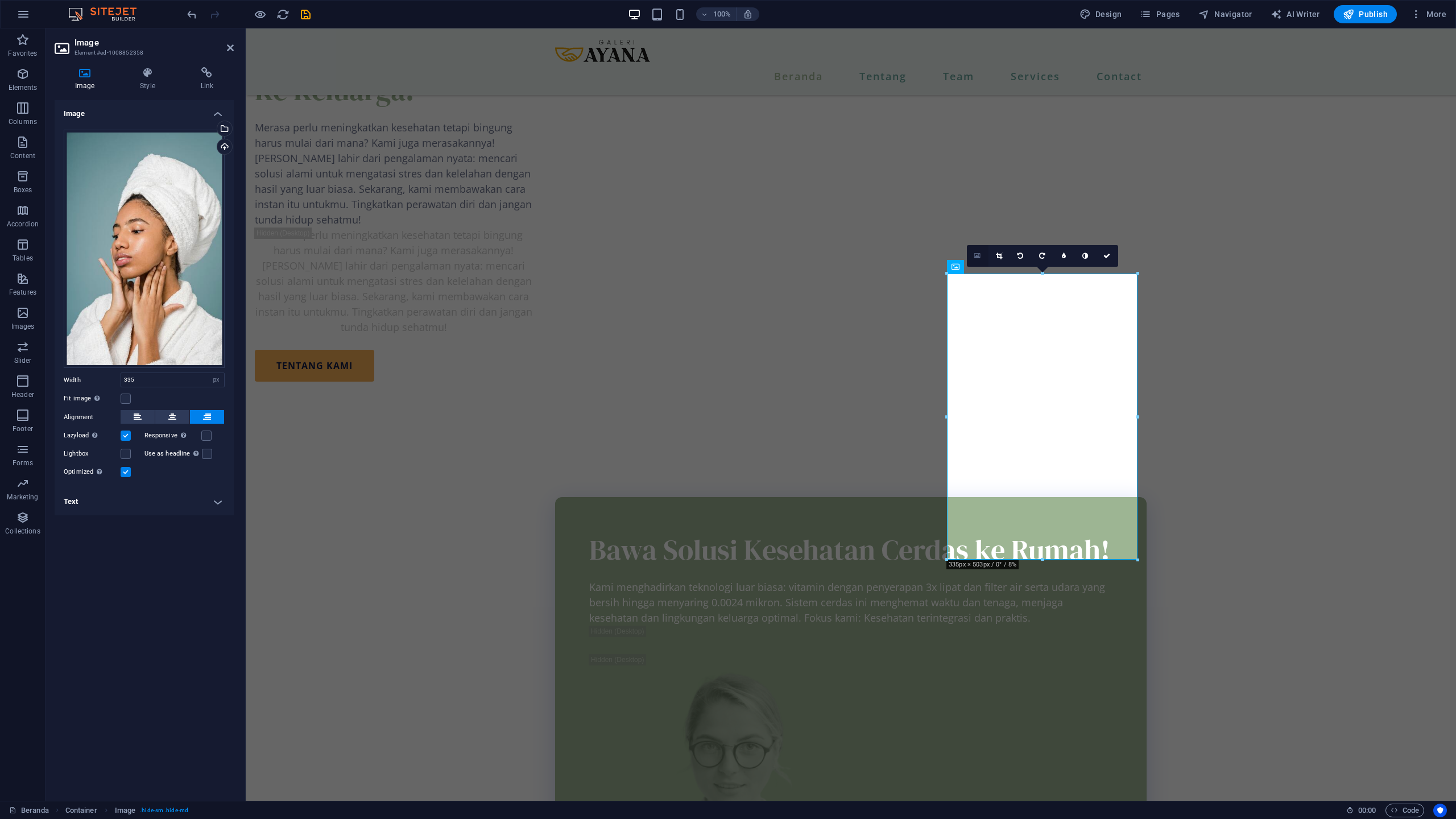
click at [974, 257] on icon at bounding box center [977, 256] width 6 height 8
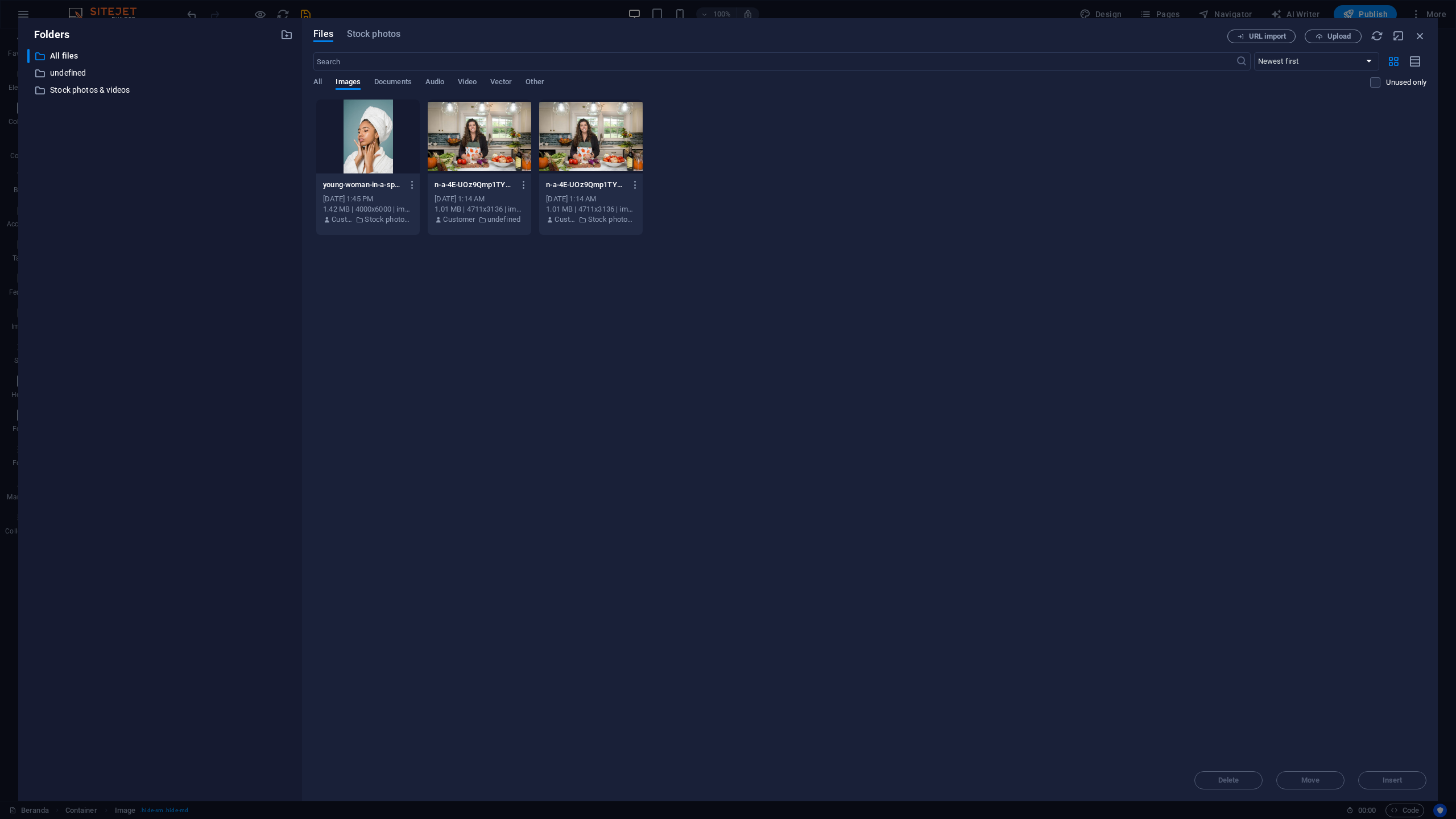
click at [419, 181] on div "young-woman-in-a-spa-setting-applying-skincare-with-a-fresh-clean-look-IVJUap3B…" at bounding box center [368, 202] width 104 height 58
click at [410, 187] on icon "button" at bounding box center [412, 184] width 11 height 10
click at [1420, 36] on div at bounding box center [728, 409] width 1456 height 819
click at [1420, 34] on icon "button" at bounding box center [1420, 36] width 13 height 13
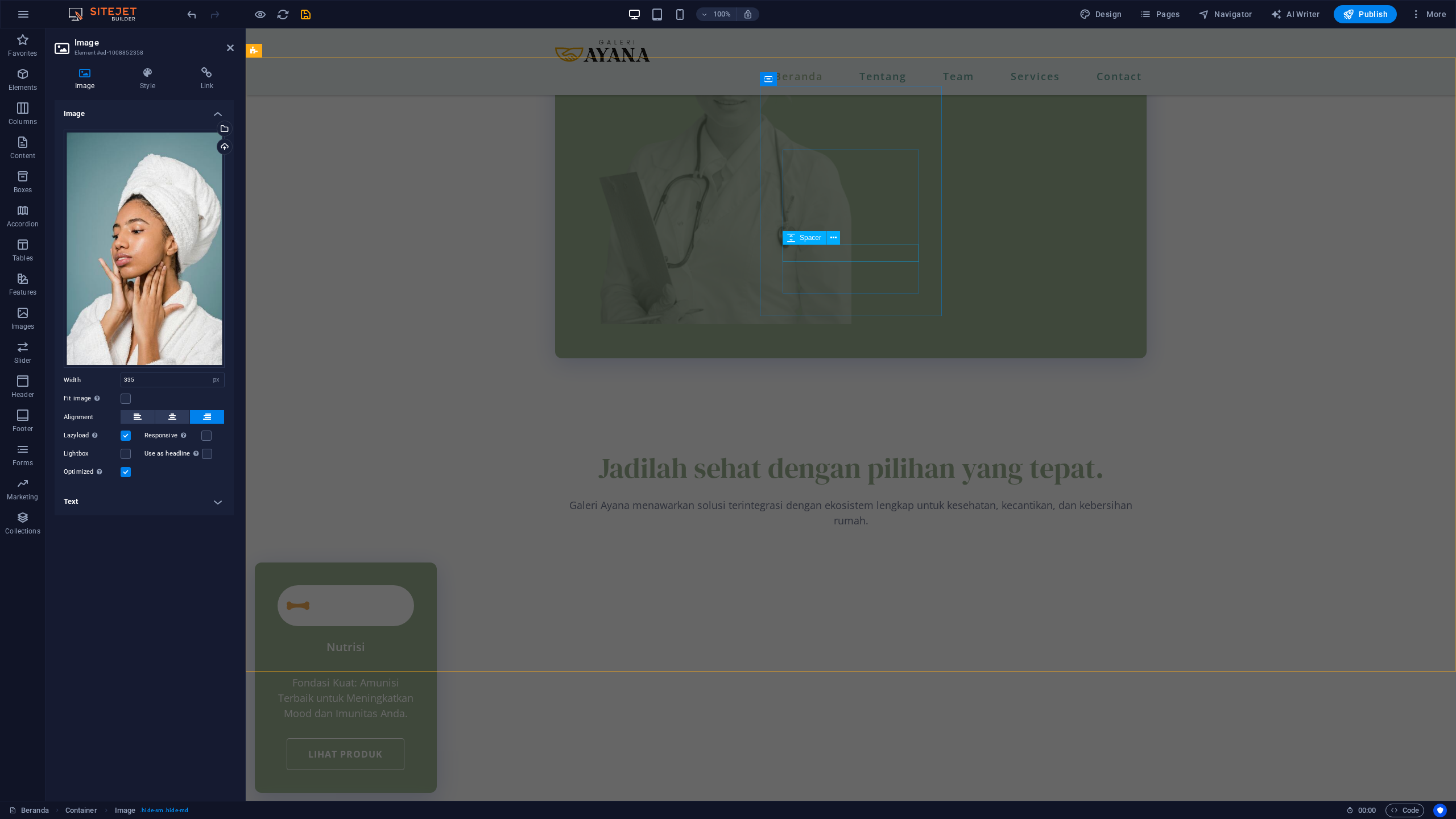
scroll to position [2115, 0]
click at [134, 329] on div "Drag files here, click to choose files or select files from Files or our free s…" at bounding box center [144, 249] width 161 height 239
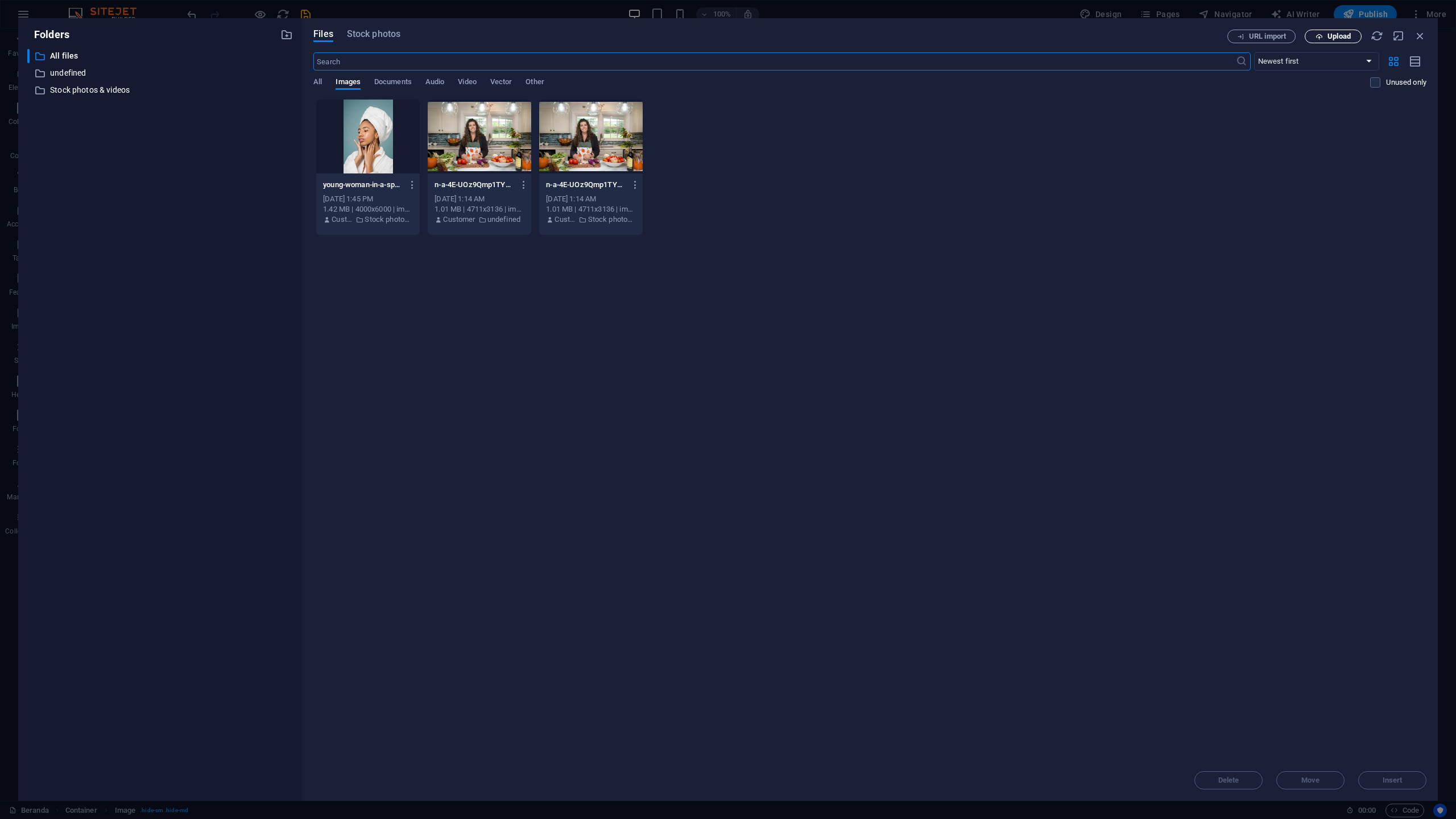
click at [1319, 40] on button "Upload" at bounding box center [1332, 36] width 56 height 14
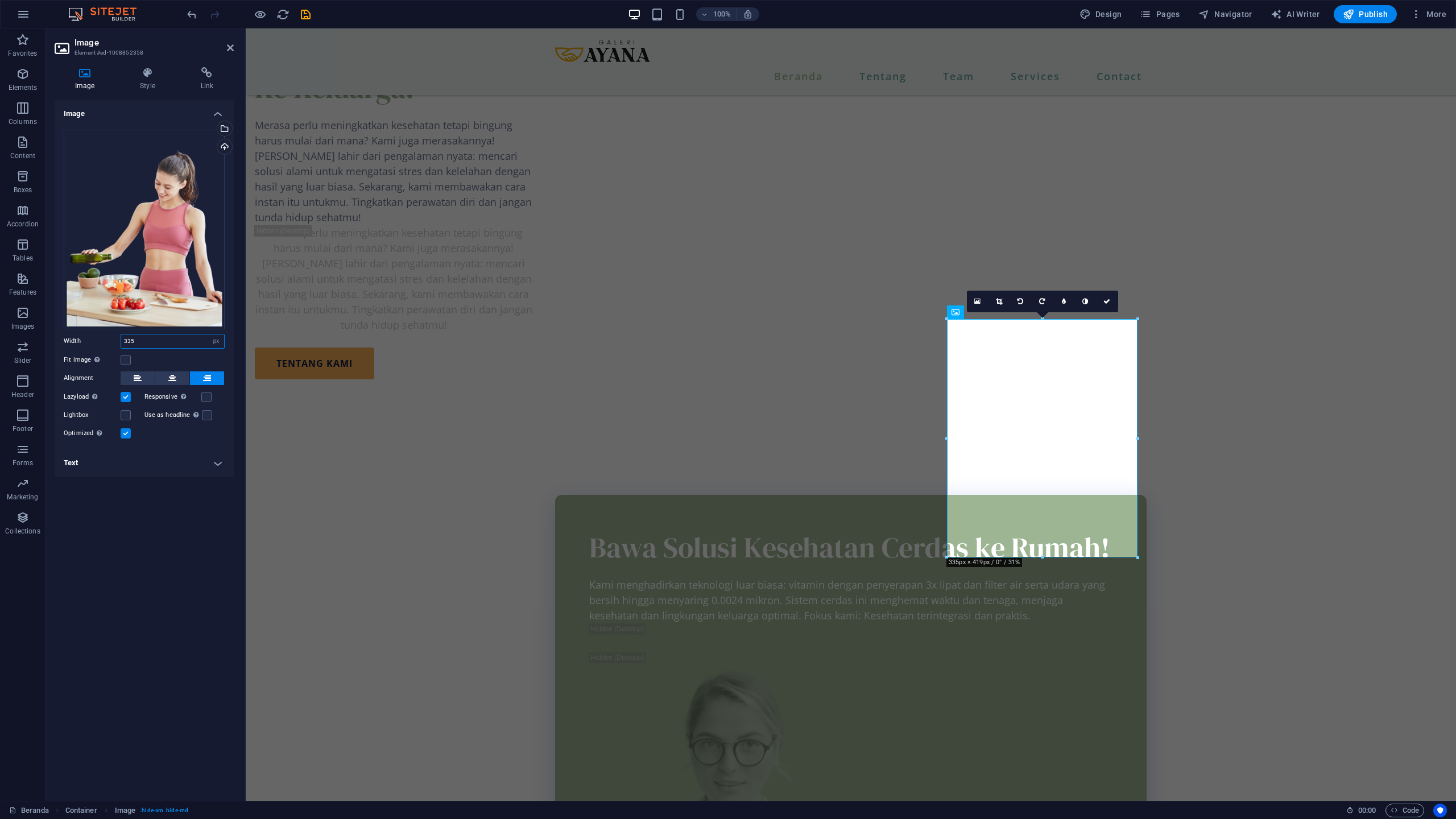
click at [161, 343] on input "335" at bounding box center [172, 341] width 103 height 14
drag, startPoint x: 161, startPoint y: 343, endPoint x: 107, endPoint y: 343, distance: 54.0
click at [107, 343] on div "Width 335 Default auto px rem % em vh vw" at bounding box center [144, 342] width 161 height 15
type input "350"
click at [1105, 292] on icon at bounding box center [1102, 291] width 6 height 6
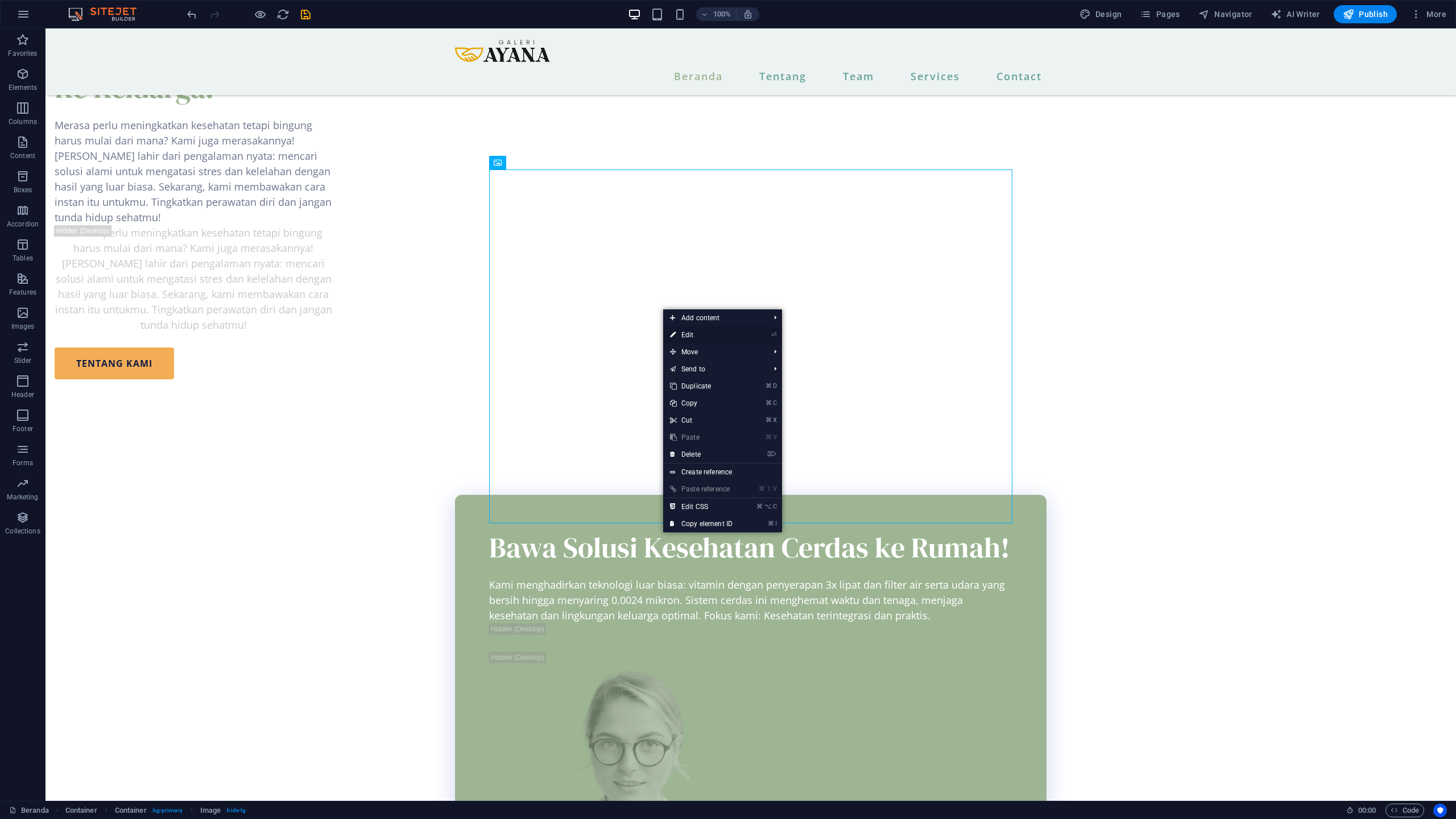
click at [683, 334] on link "⏎ Edit" at bounding box center [701, 334] width 76 height 17
select select "px"
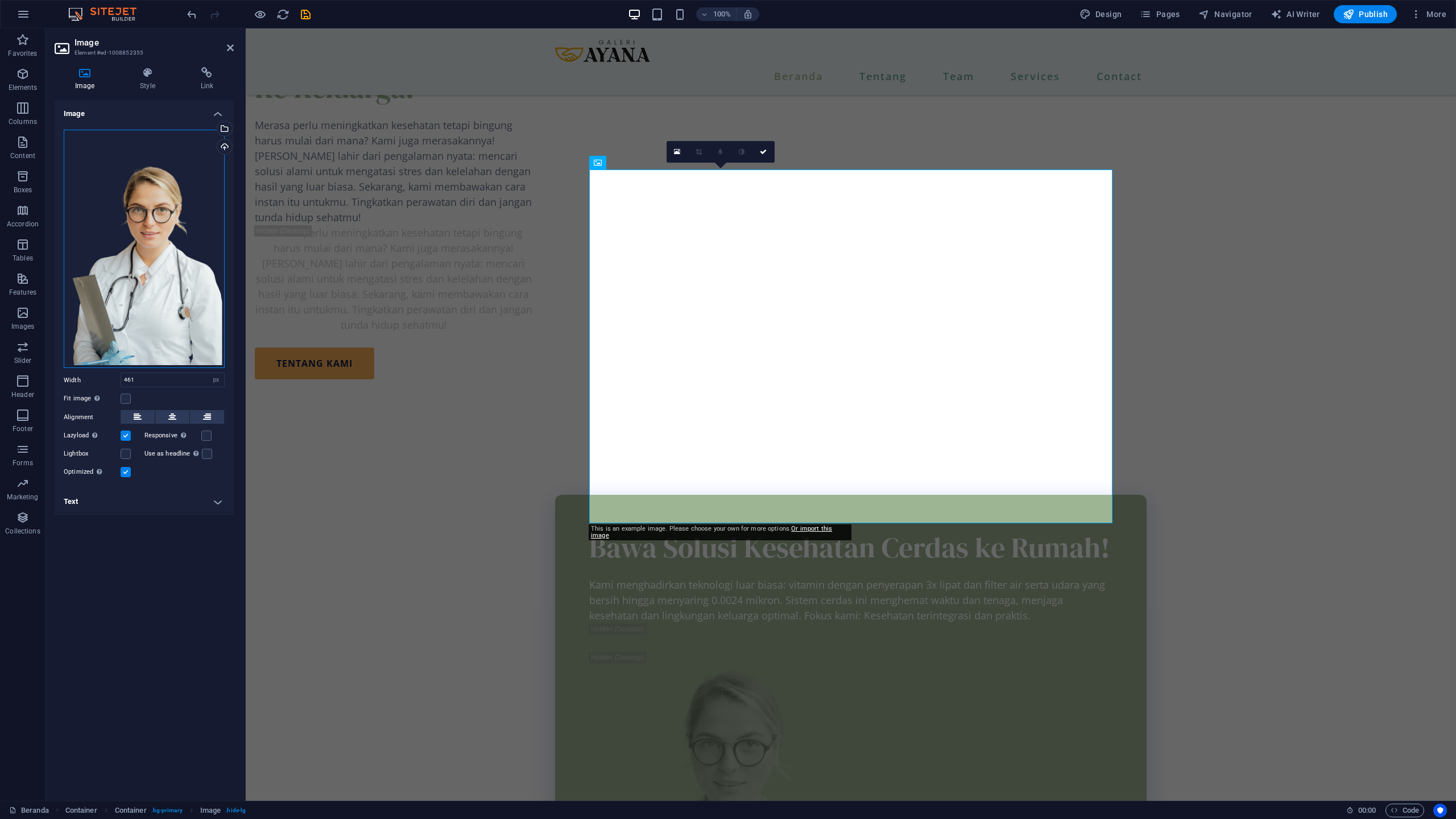
click at [141, 242] on div "Drag files here, click to choose files or select files from Files or our free s…" at bounding box center [144, 249] width 161 height 239
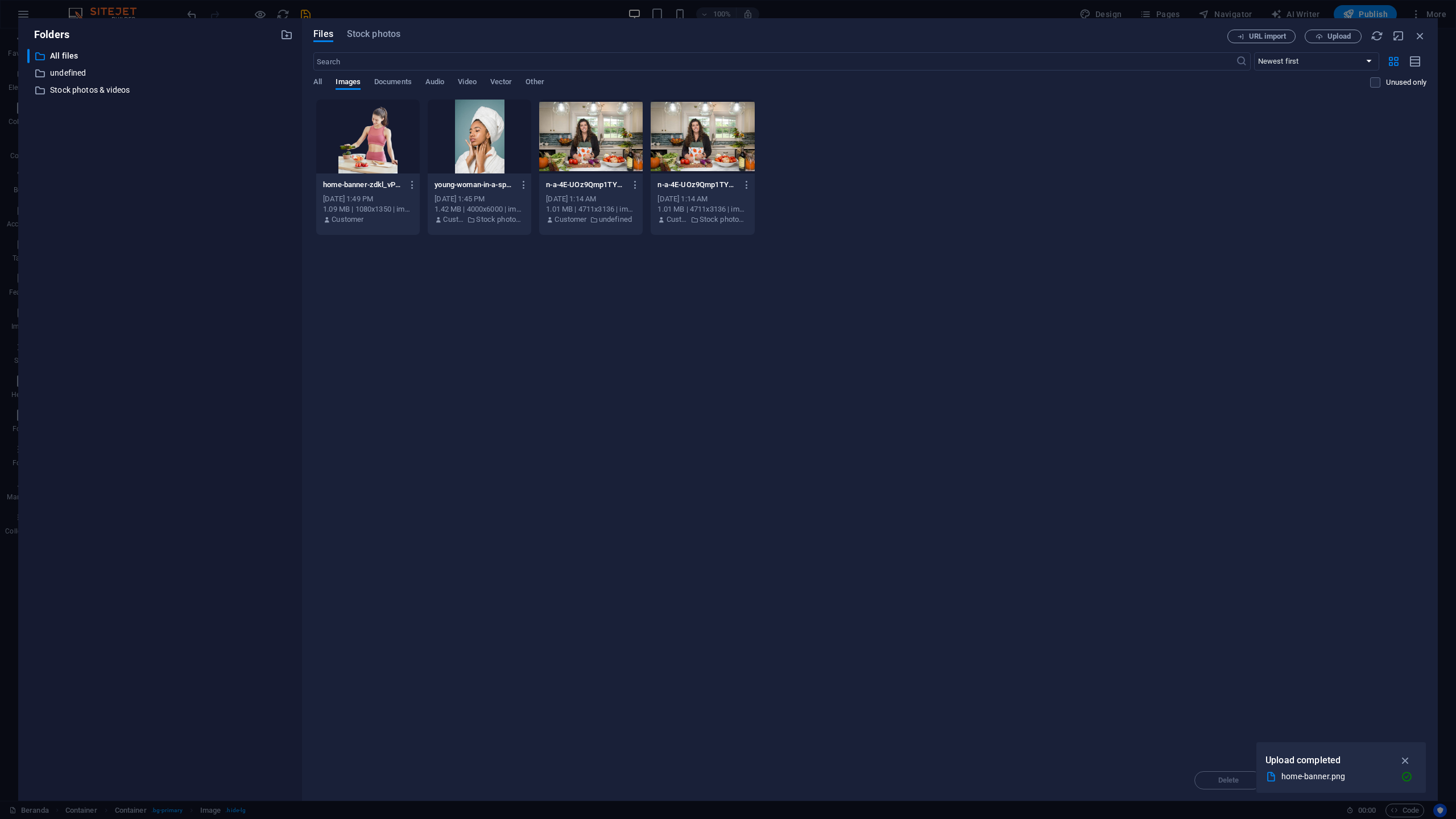
click at [364, 132] on div at bounding box center [368, 136] width 104 height 74
click at [1406, 762] on icon "button" at bounding box center [1405, 761] width 13 height 13
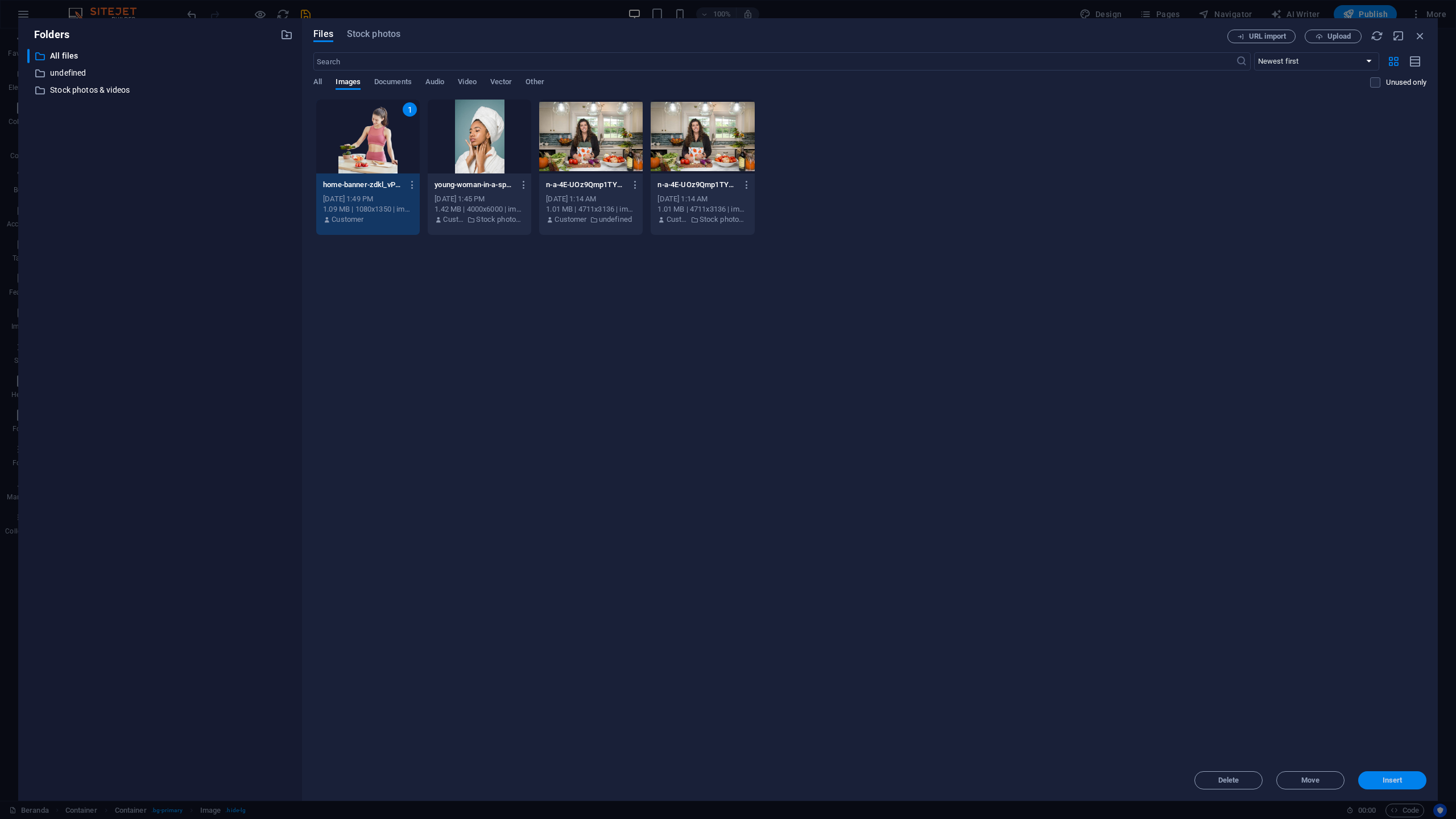
click at [1379, 783] on span "Insert" at bounding box center [1391, 780] width 59 height 6
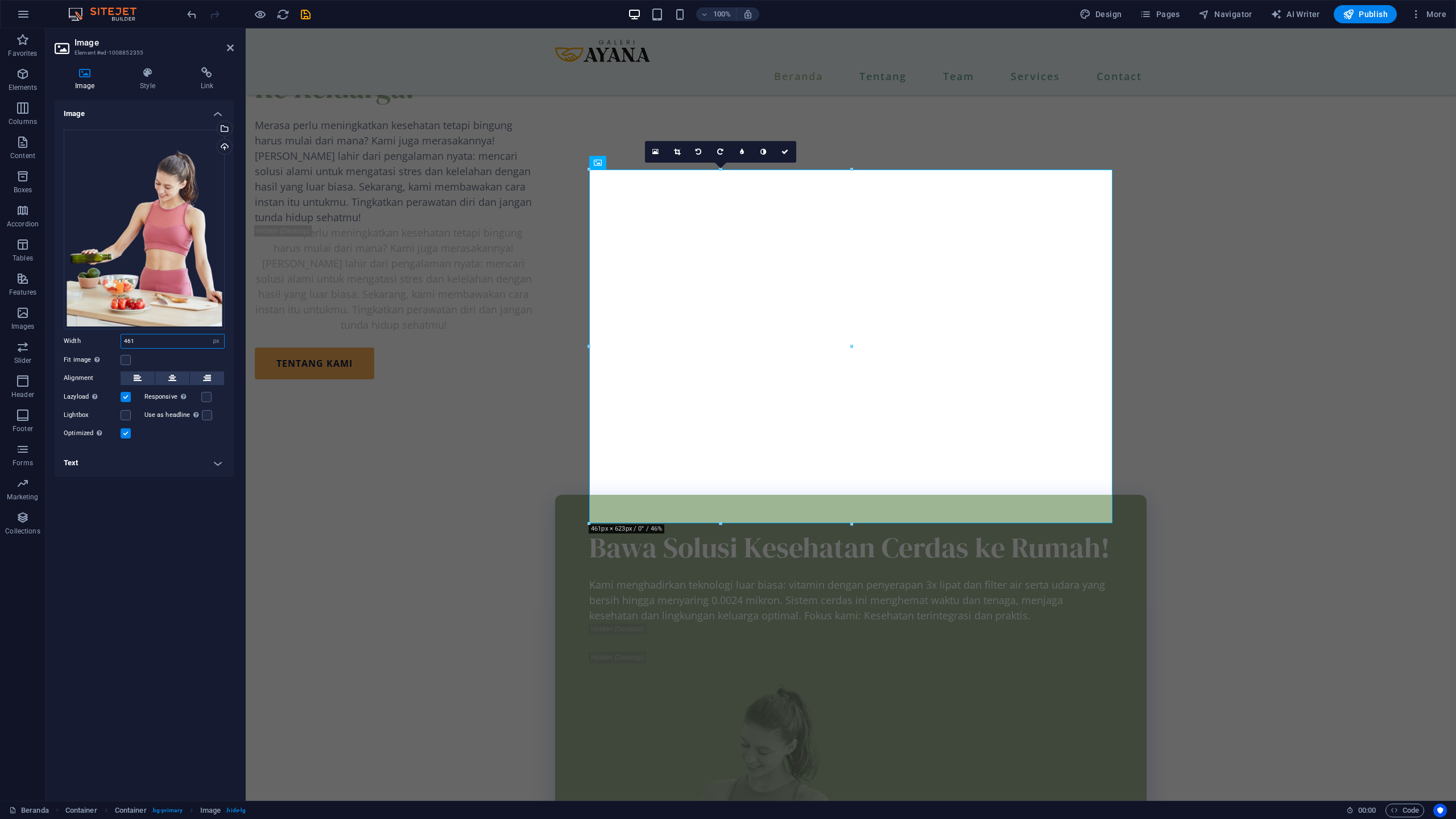
drag, startPoint x: 140, startPoint y: 343, endPoint x: 127, endPoint y: 343, distance: 13.0
click at [127, 343] on input "461" at bounding box center [172, 341] width 103 height 14
click at [172, 576] on div "Image Drag files here, click to choose files or select files from Files or our …" at bounding box center [144, 445] width 179 height 691
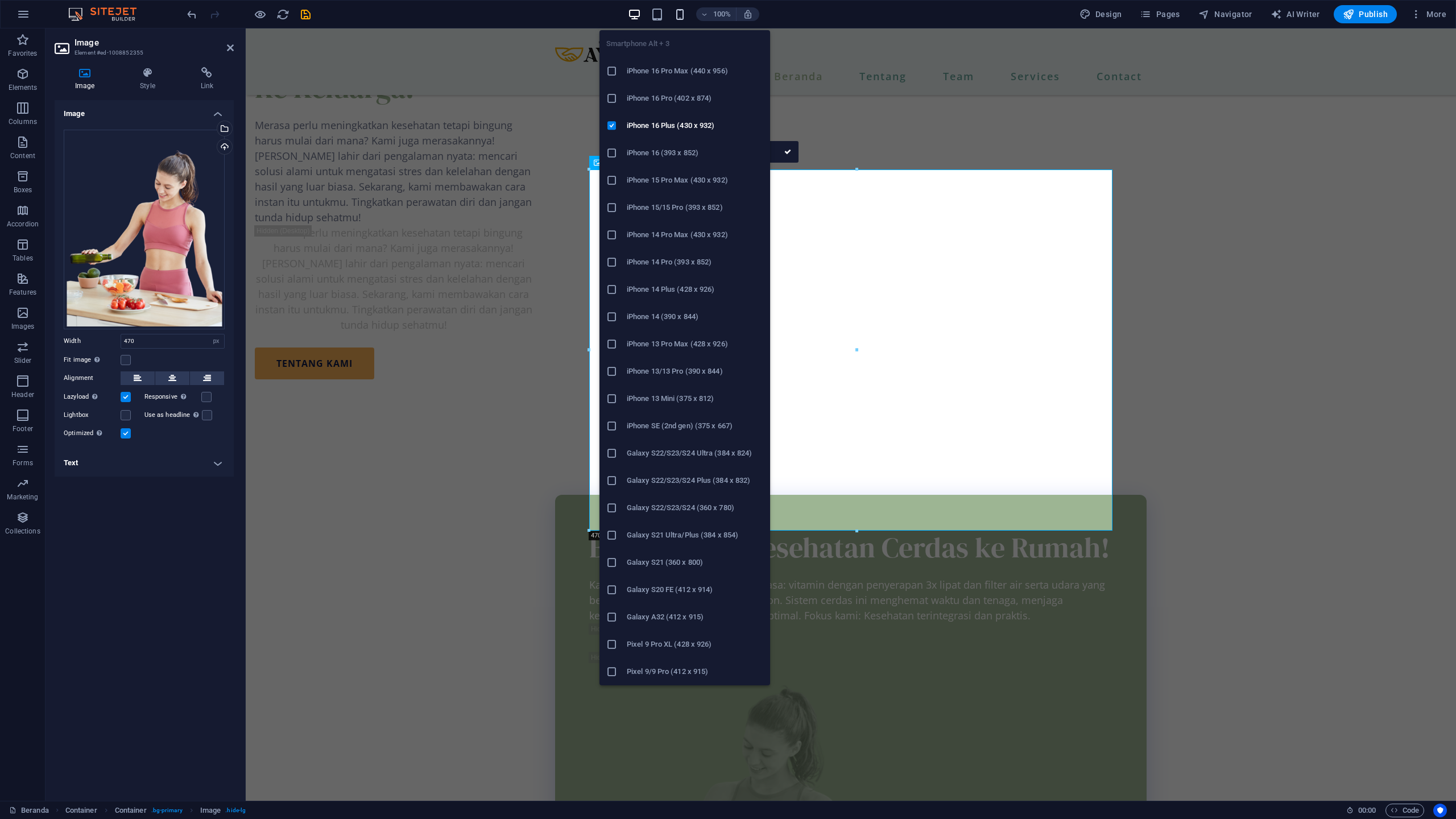
click at [680, 15] on icon "button" at bounding box center [679, 15] width 13 height 13
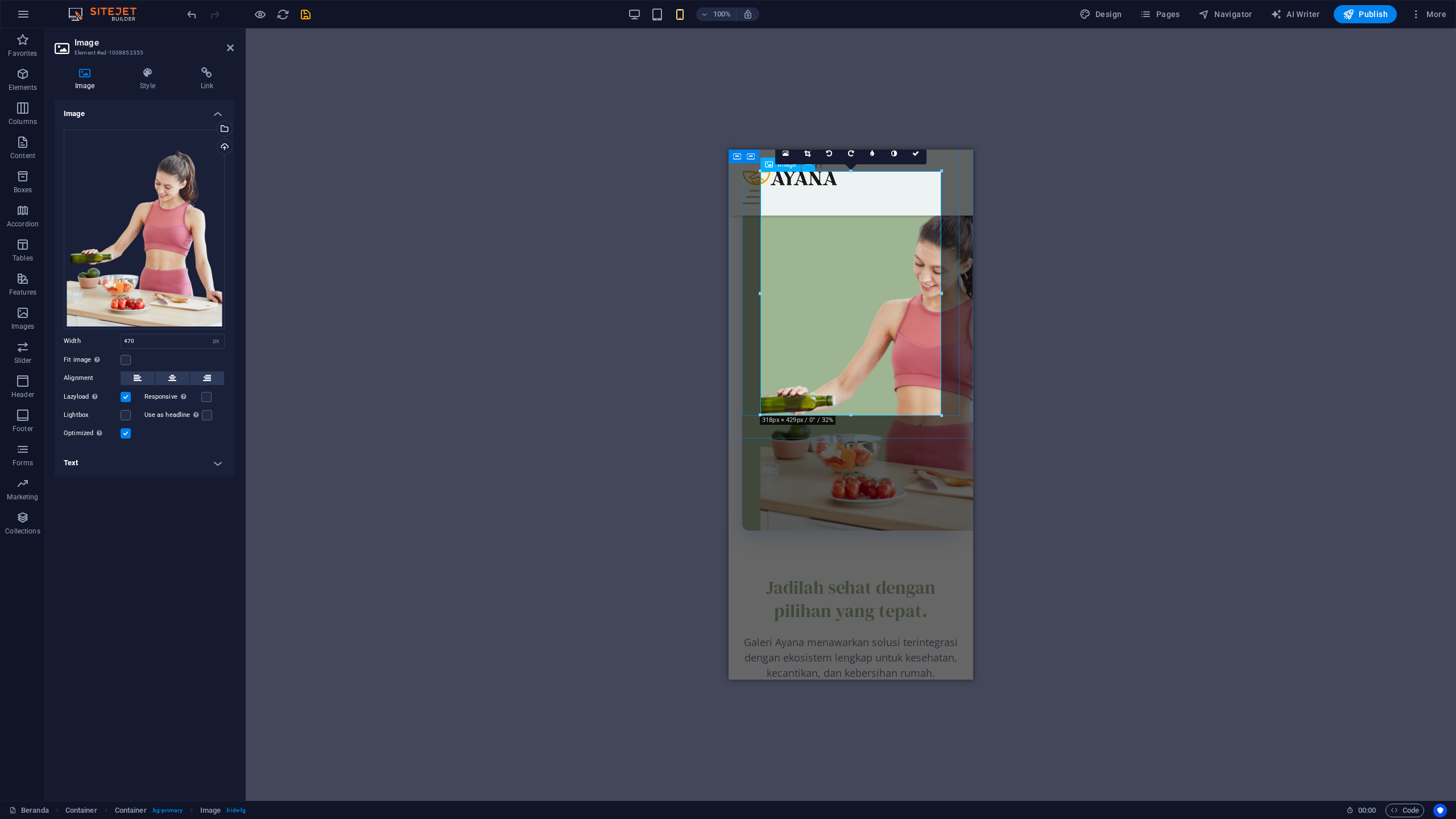
scroll to position [1911, 0]
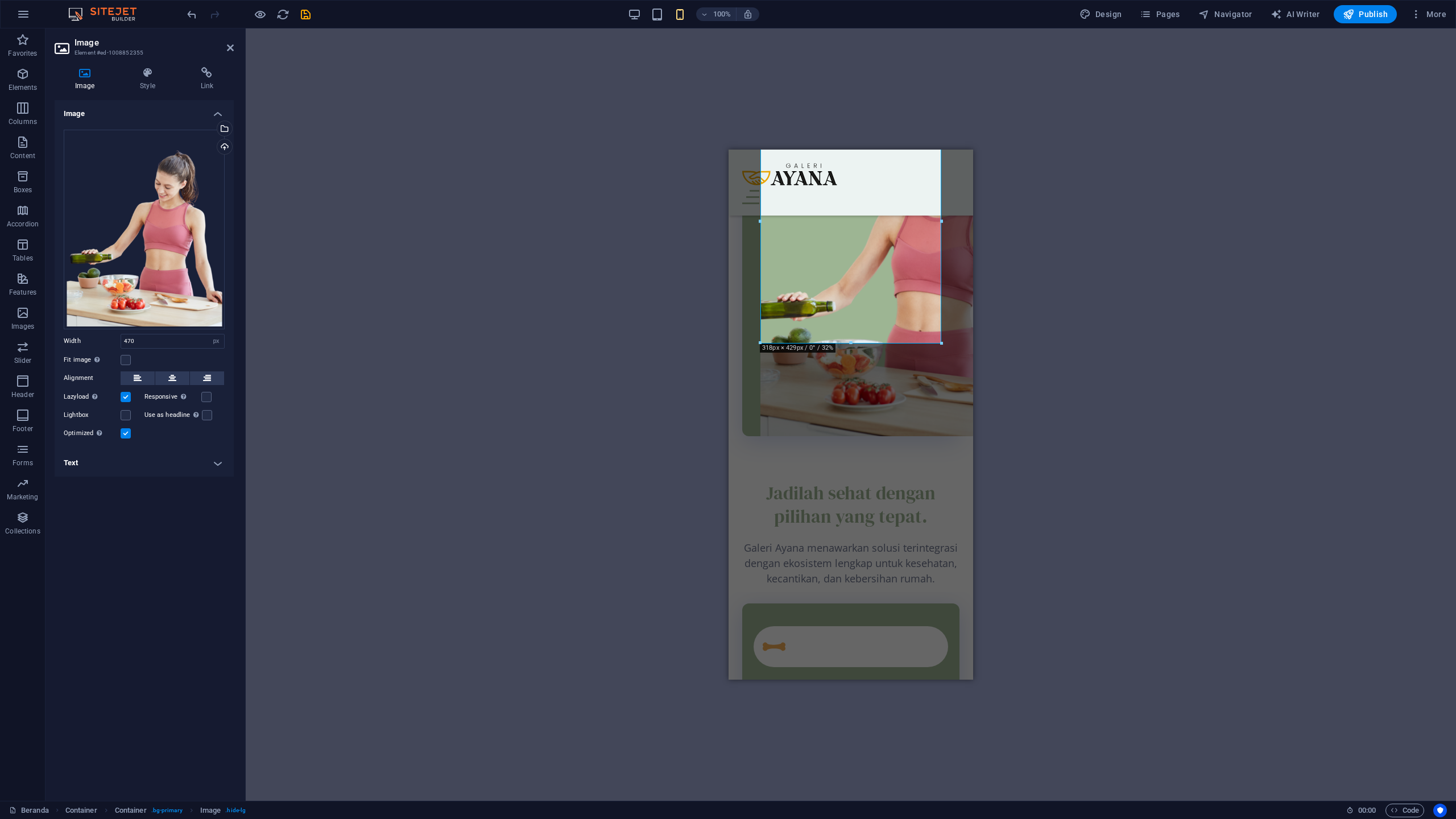
click at [1121, 383] on div "Drag here to replace the existing content. Press “Ctrl” if you want to create a…" at bounding box center [850, 415] width 1210 height 773
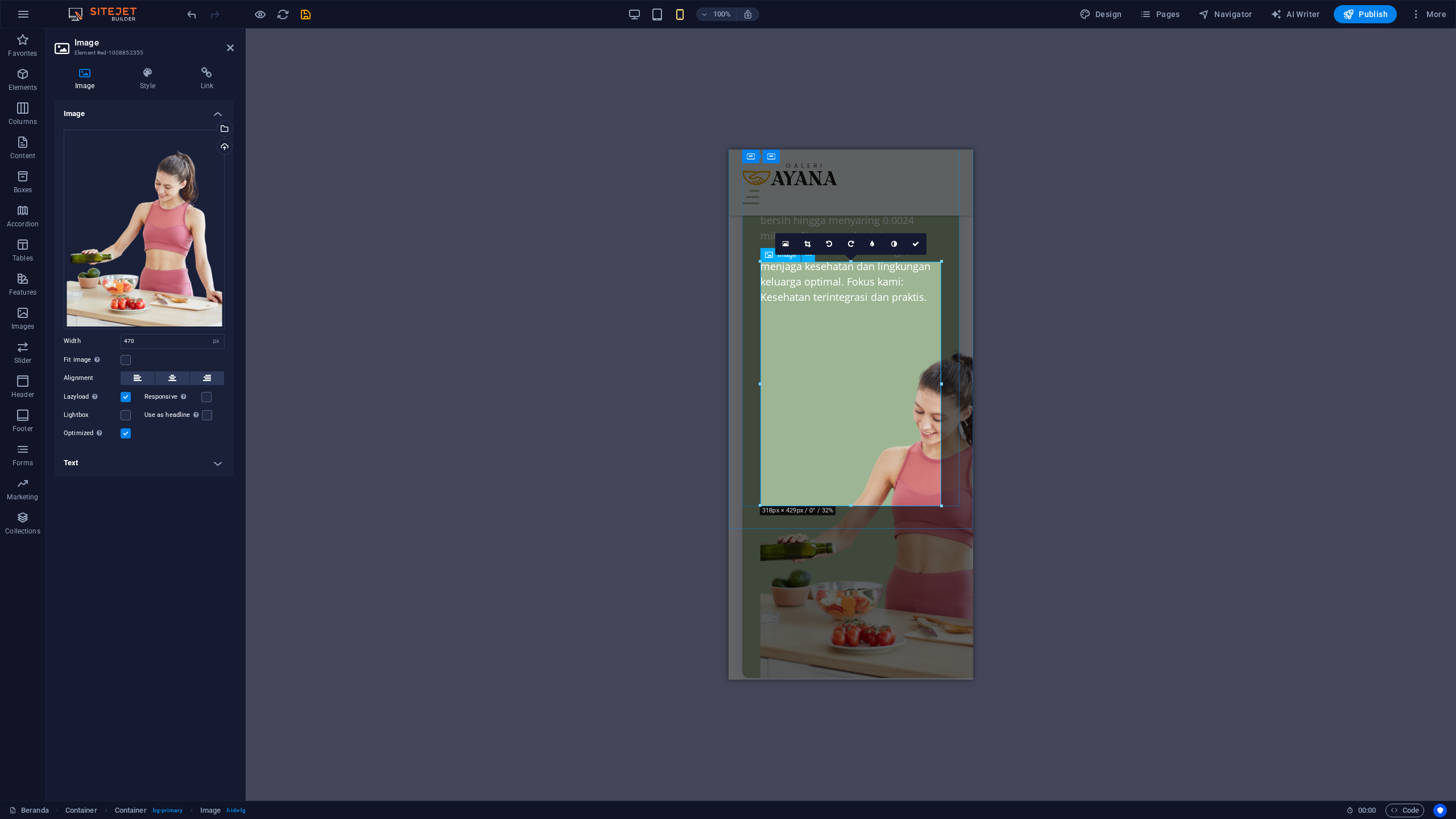
scroll to position [1638, 0]
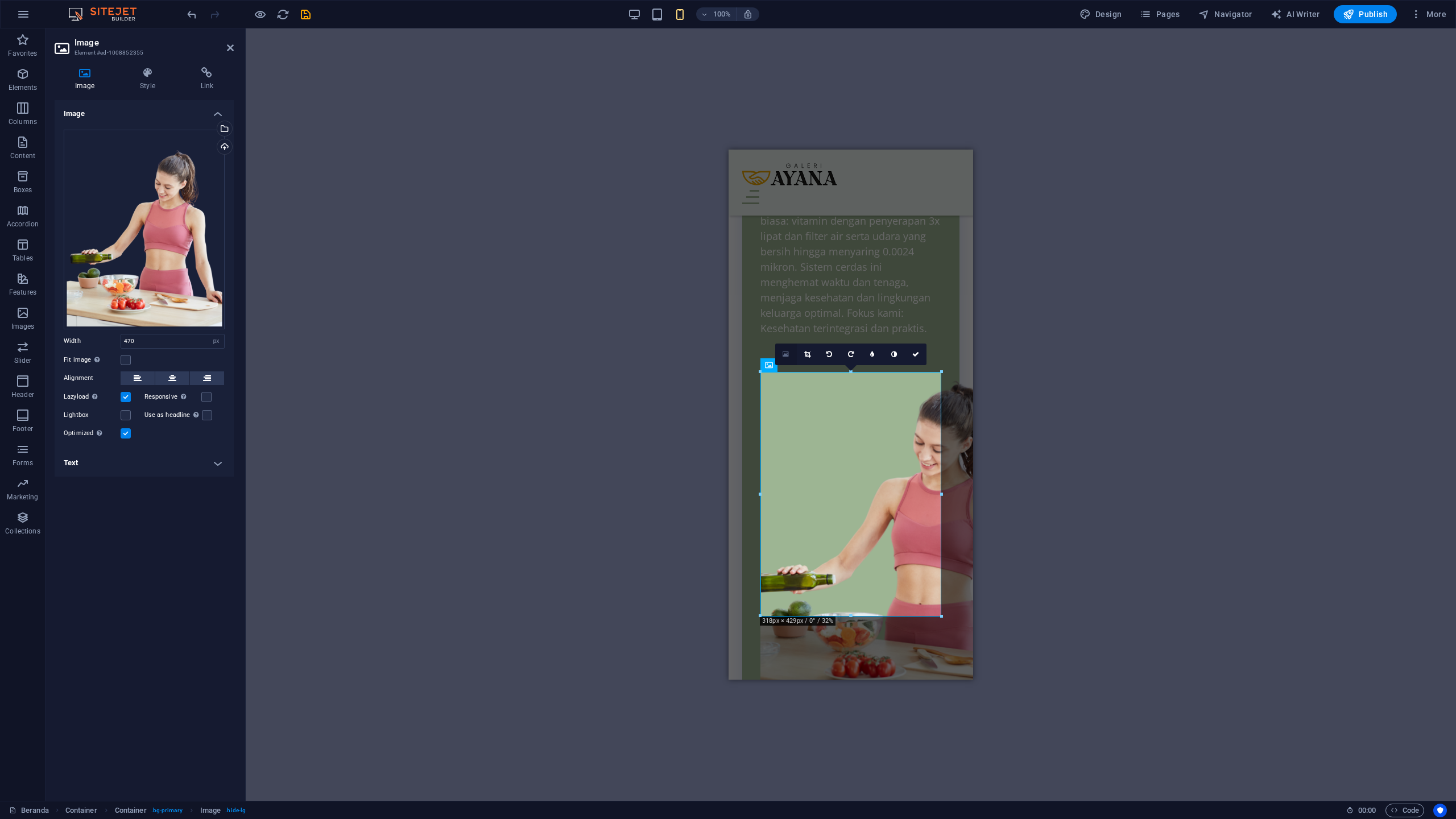
click at [789, 353] on link at bounding box center [786, 354] width 22 height 22
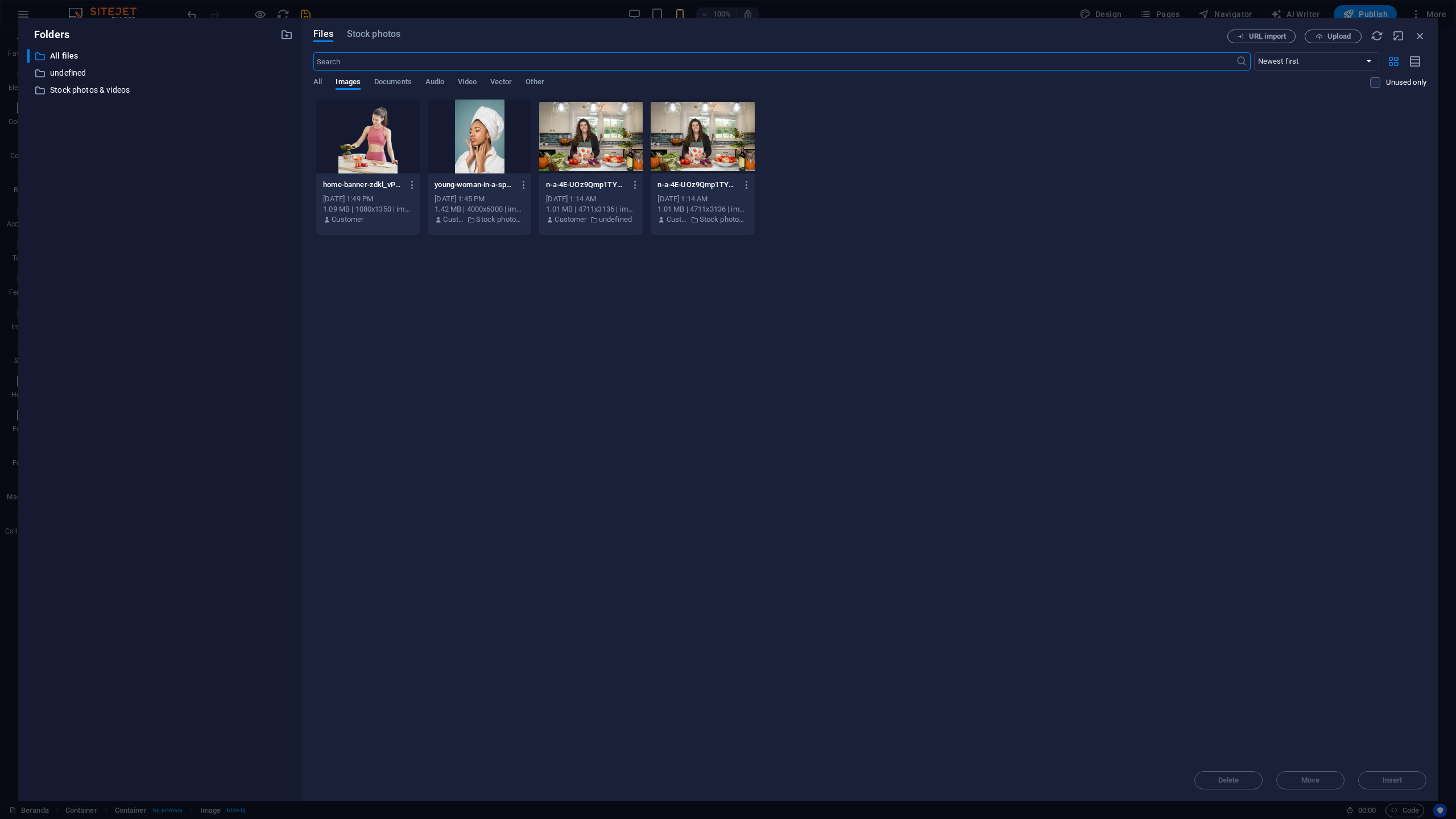
click at [394, 138] on div at bounding box center [368, 136] width 104 height 74
click at [1410, 774] on button "Insert" at bounding box center [1391, 781] width 68 height 18
type input "318"
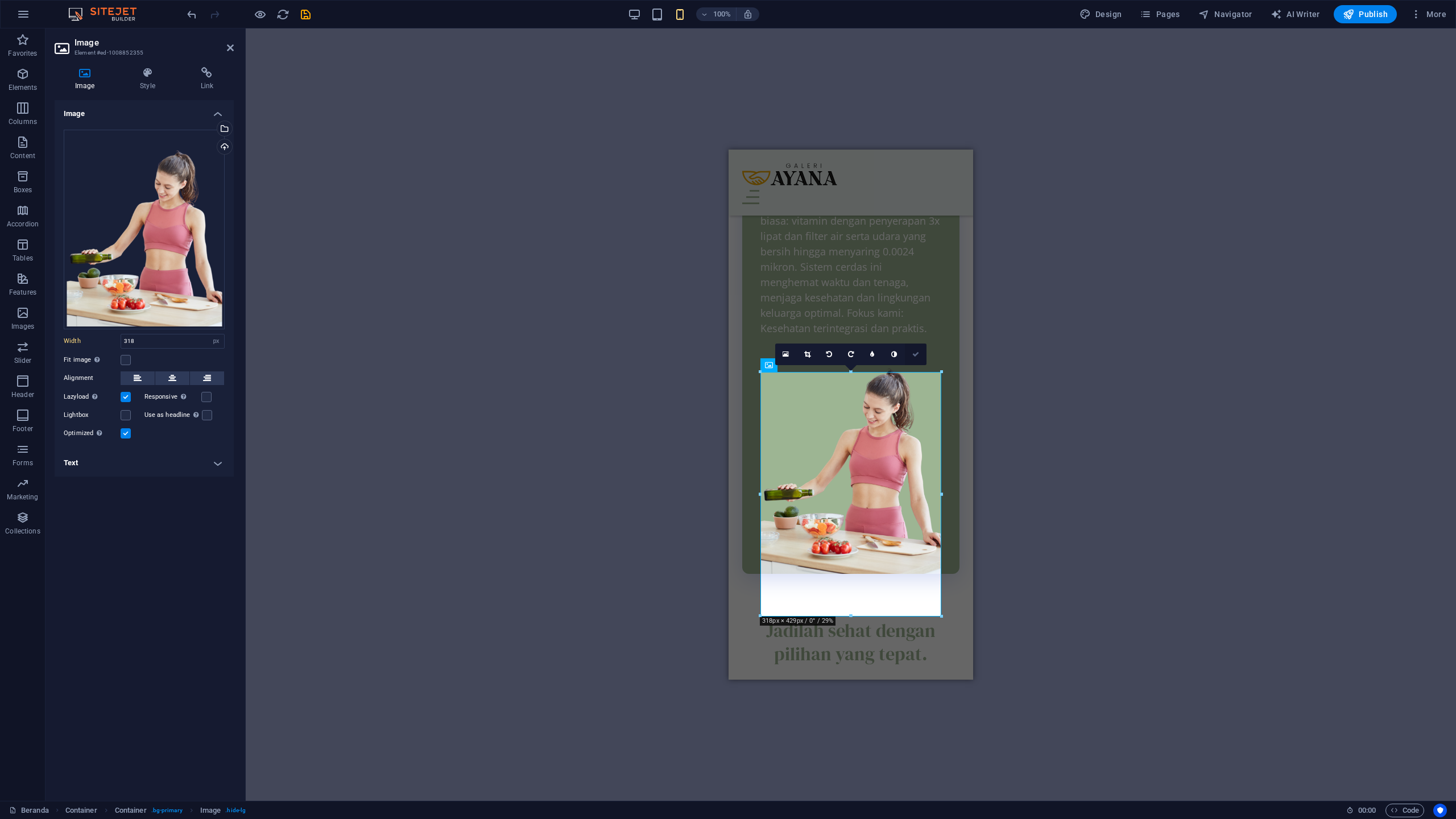
click at [913, 351] on icon at bounding box center [915, 353] width 6 height 6
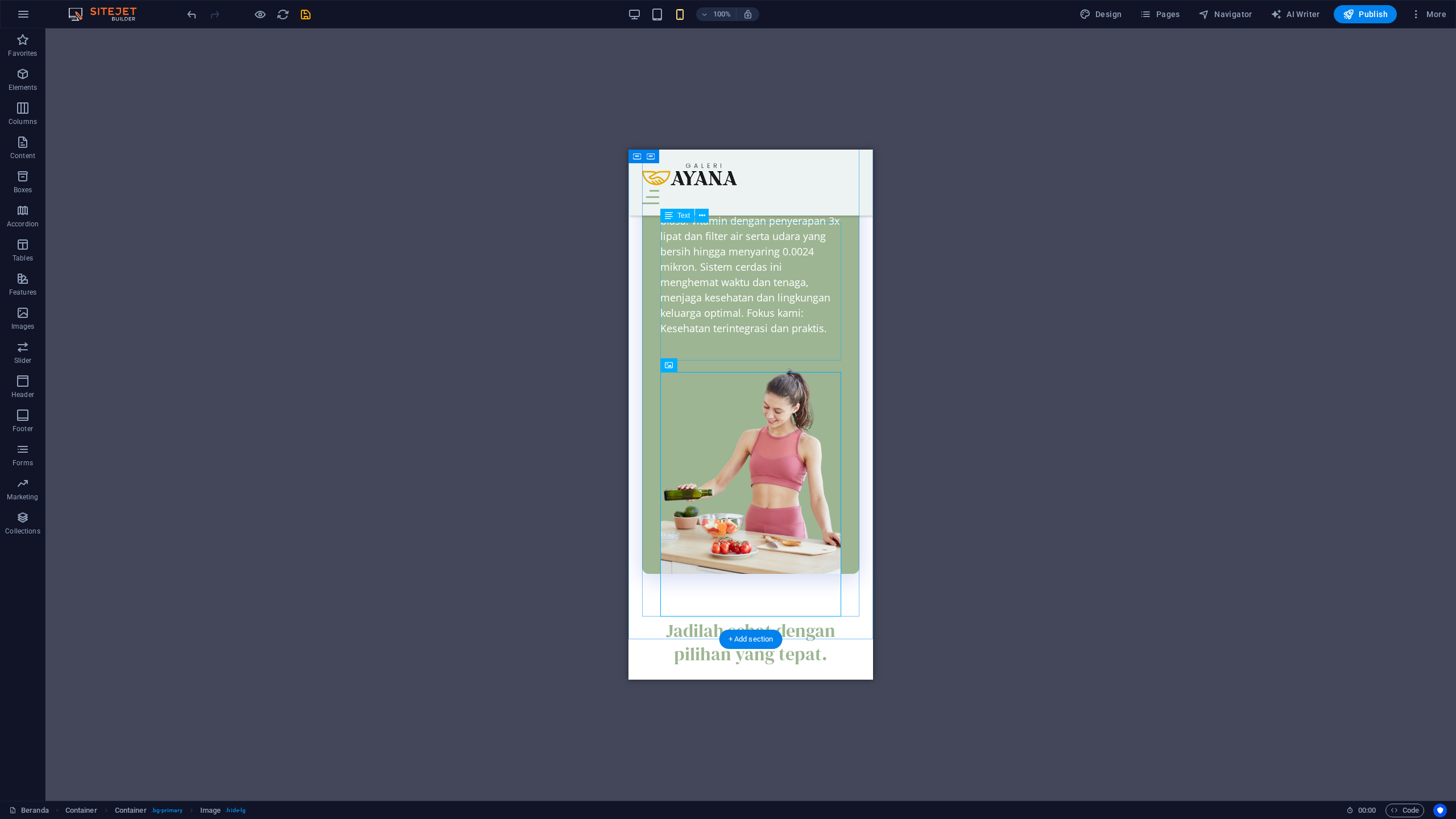
checkbox input "false"
click at [276, 15] on icon "reload" at bounding box center [282, 15] width 13 height 13
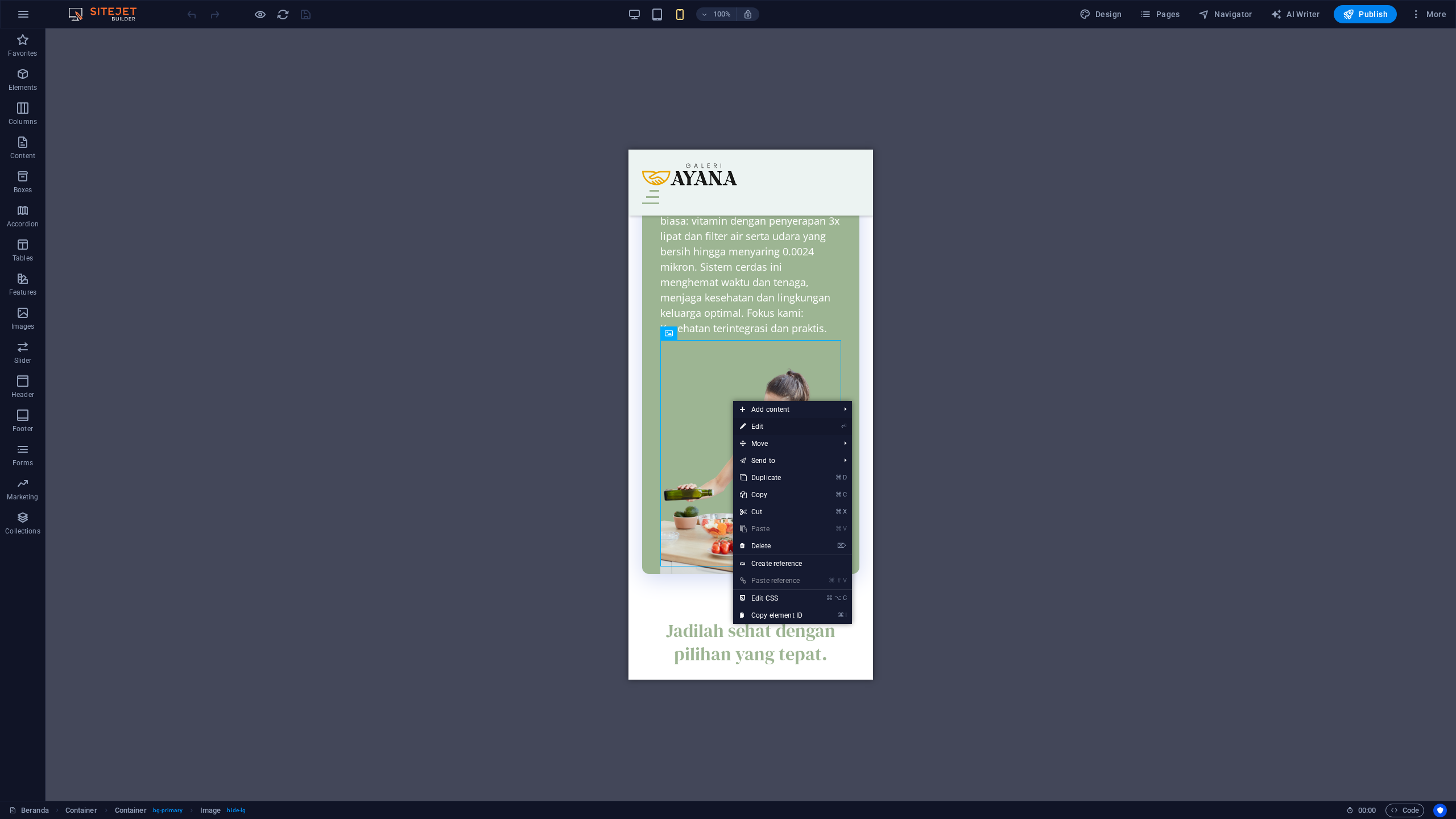
click at [750, 428] on link "⏎ Edit" at bounding box center [771, 426] width 76 height 17
select select "px"
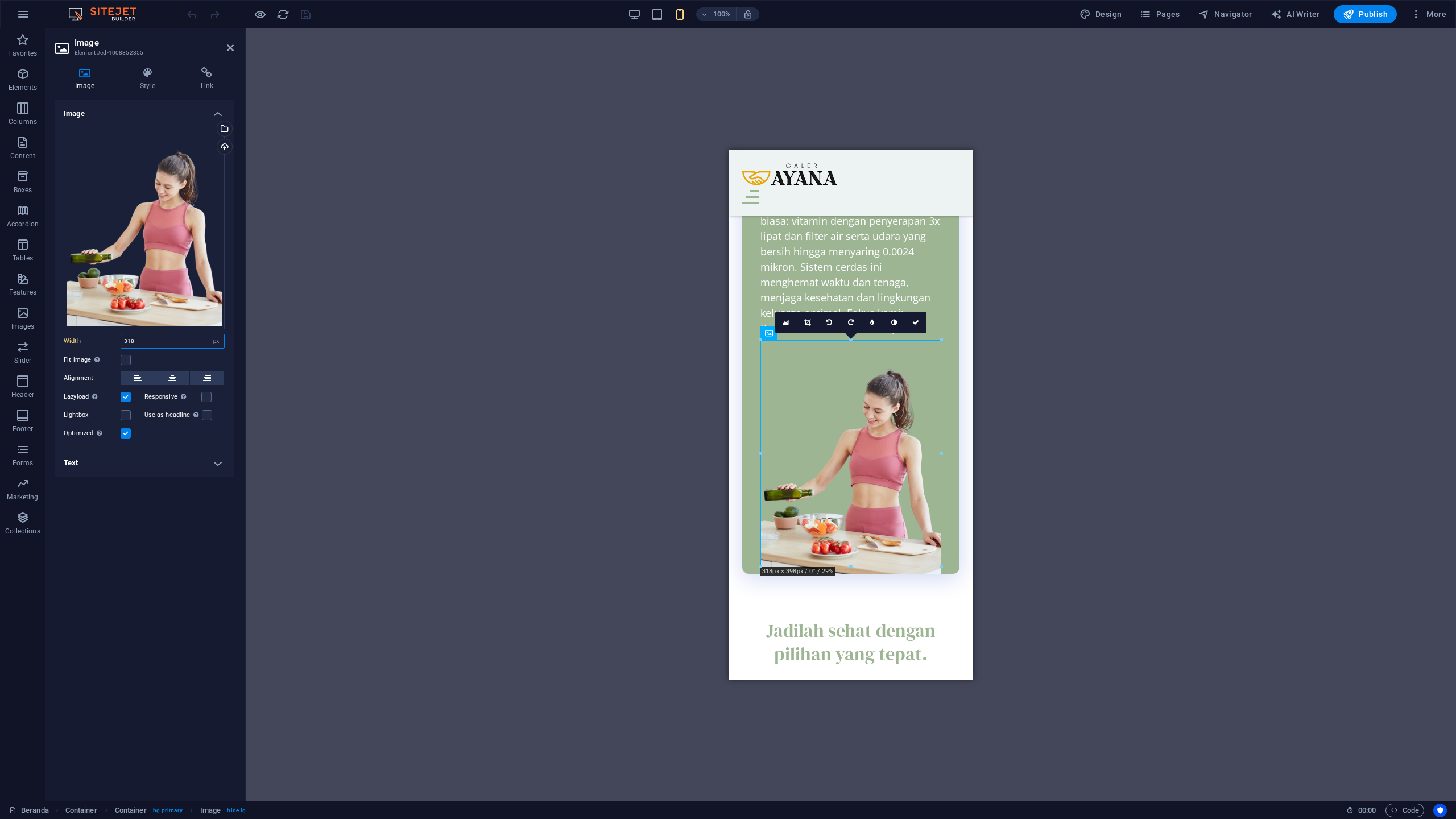
click at [159, 339] on input "318" at bounding box center [172, 341] width 103 height 14
drag, startPoint x: 159, startPoint y: 339, endPoint x: 127, endPoint y: 339, distance: 32.0
click at [127, 339] on input "318" at bounding box center [172, 341] width 103 height 14
type input "320"
click at [125, 213] on div "Drag files here, click to choose files or select files from Files or our free s…" at bounding box center [144, 229] width 161 height 200
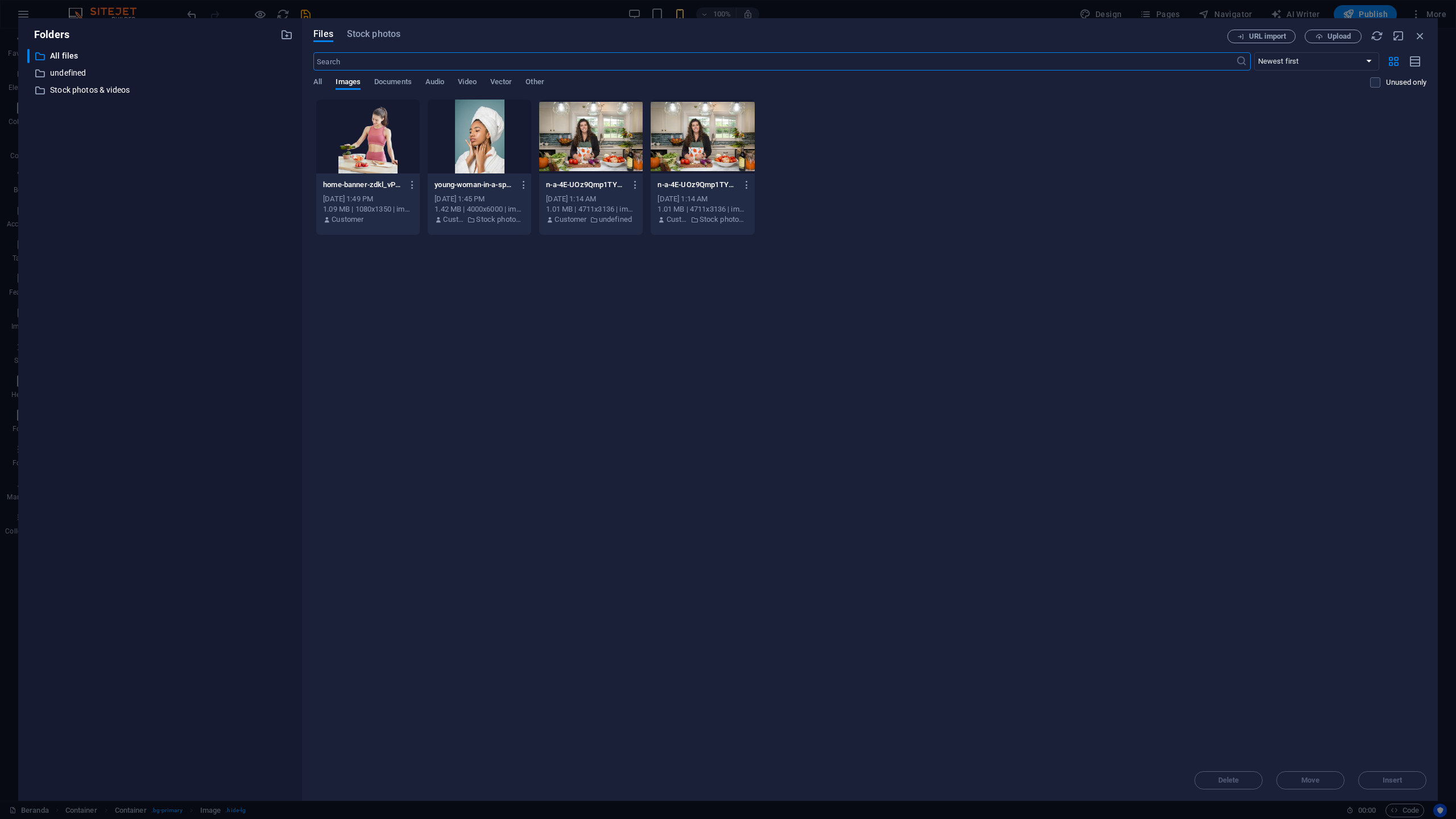
click at [405, 146] on div at bounding box center [368, 136] width 104 height 74
click at [1385, 781] on span "Insert" at bounding box center [1392, 780] width 20 height 6
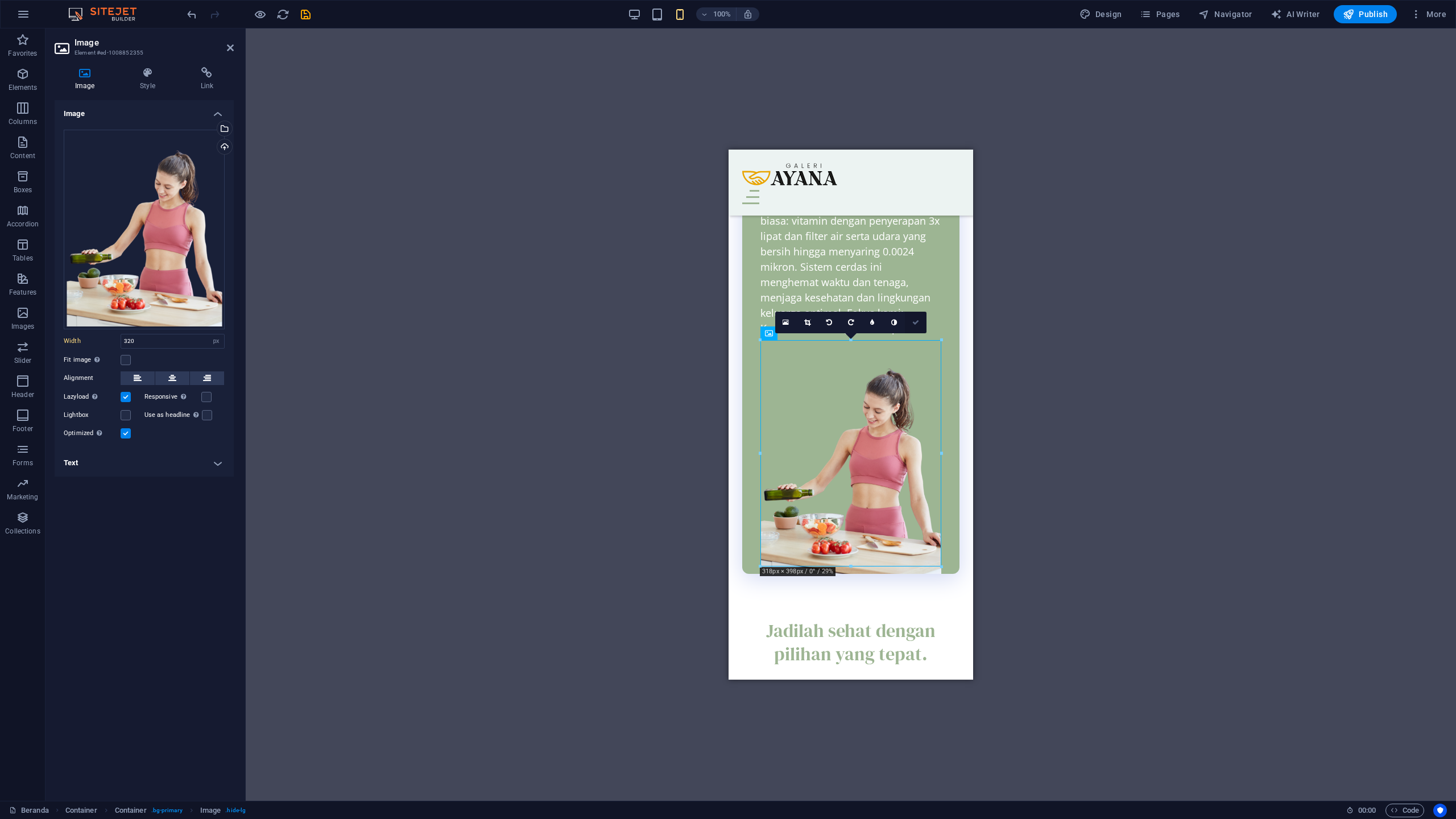
click at [909, 323] on link at bounding box center [915, 322] width 22 height 22
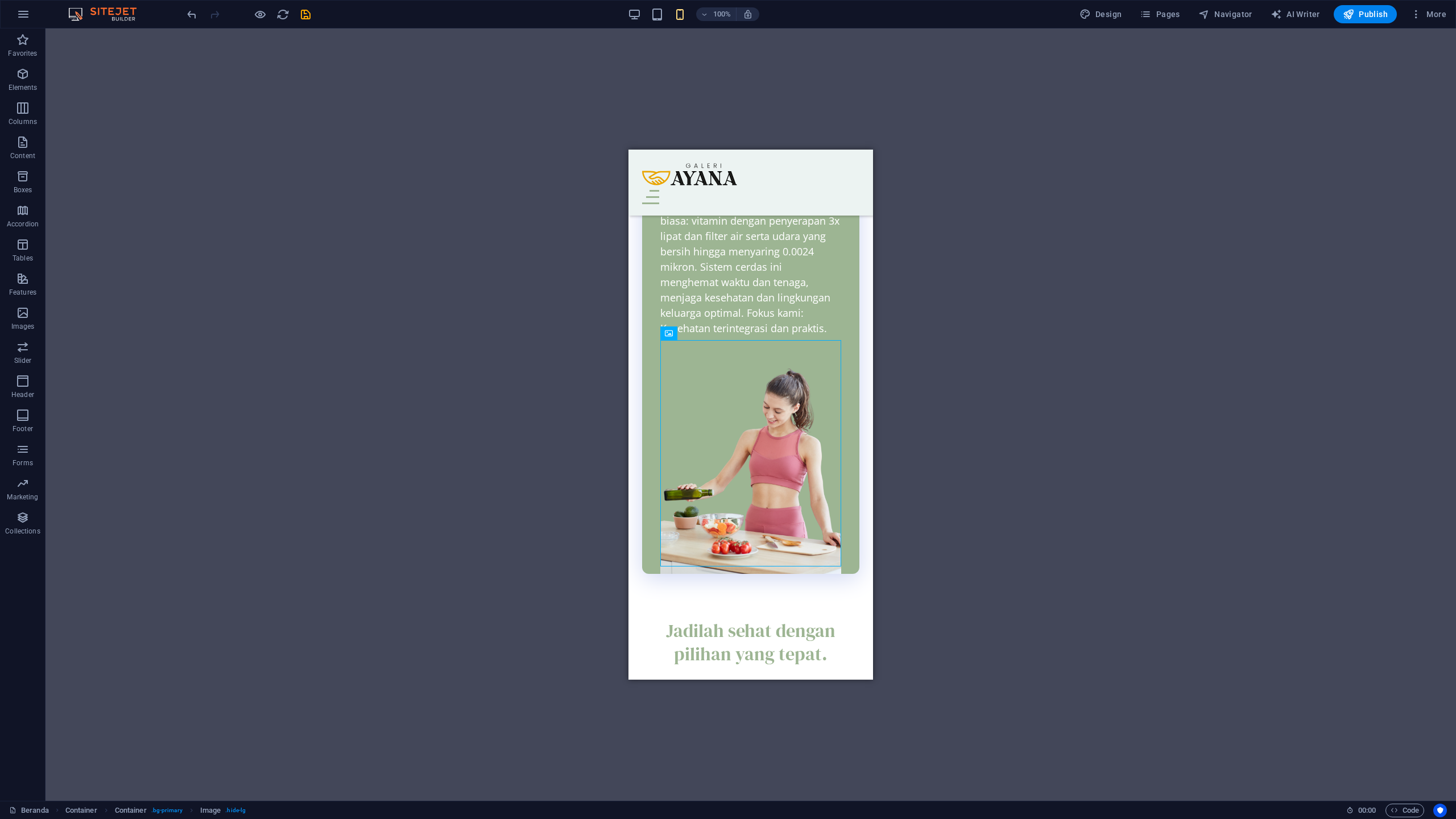
click at [305, 21] on div at bounding box center [249, 15] width 127 height 18
click at [308, 15] on icon "save" at bounding box center [305, 15] width 13 height 13
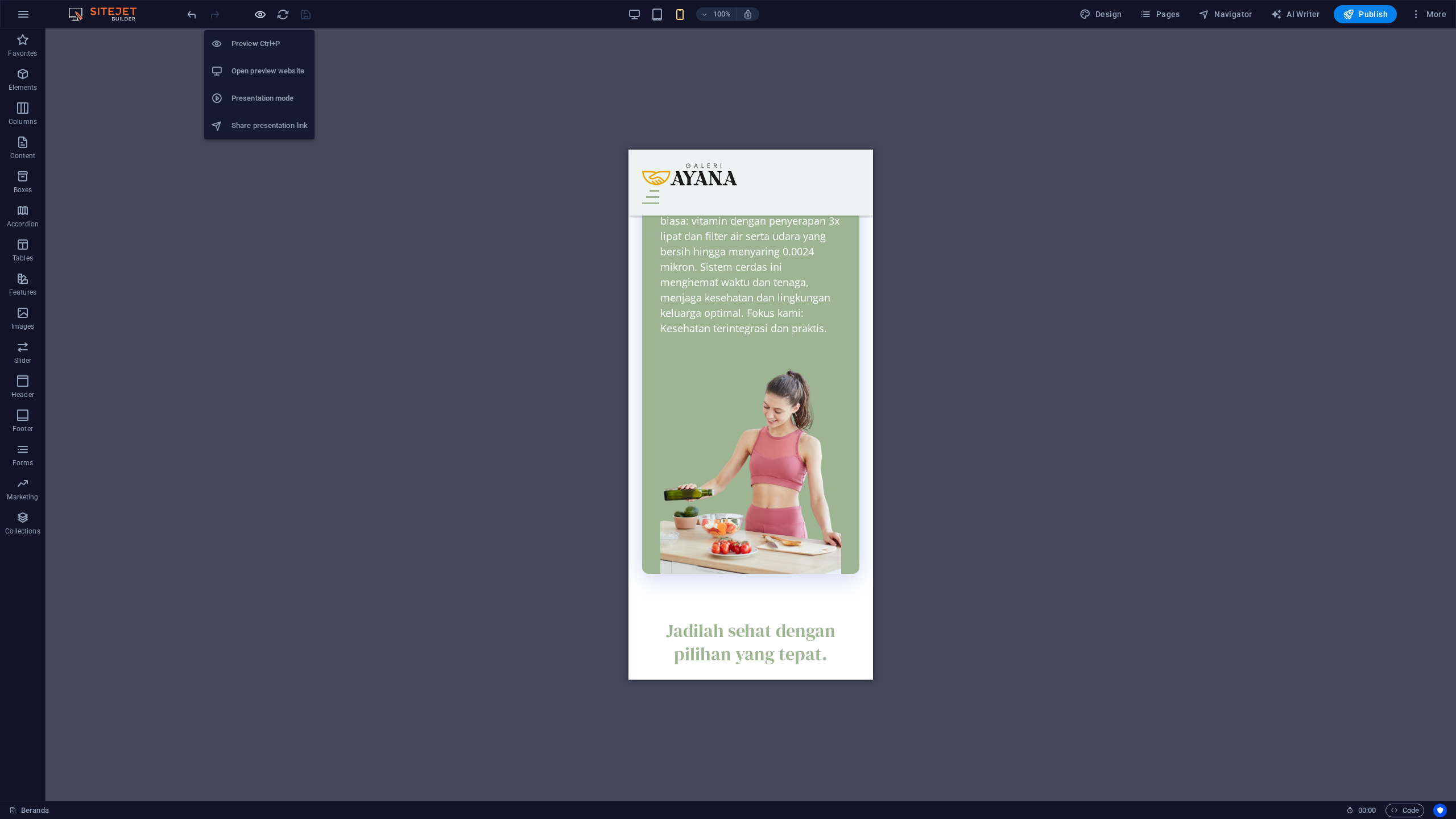
click at [262, 12] on icon "button" at bounding box center [260, 15] width 13 height 13
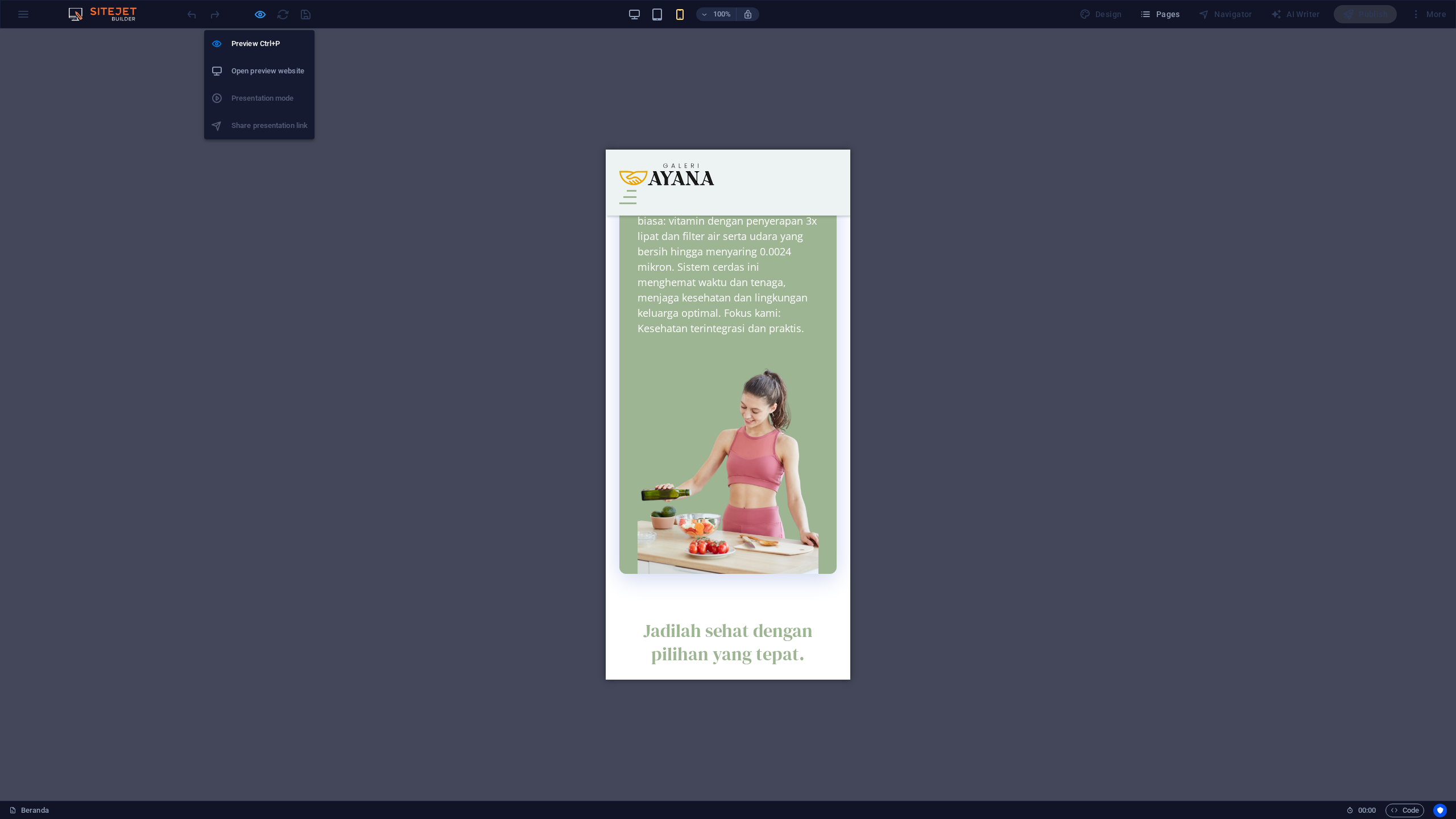
click at [260, 15] on icon "button" at bounding box center [260, 15] width 13 height 13
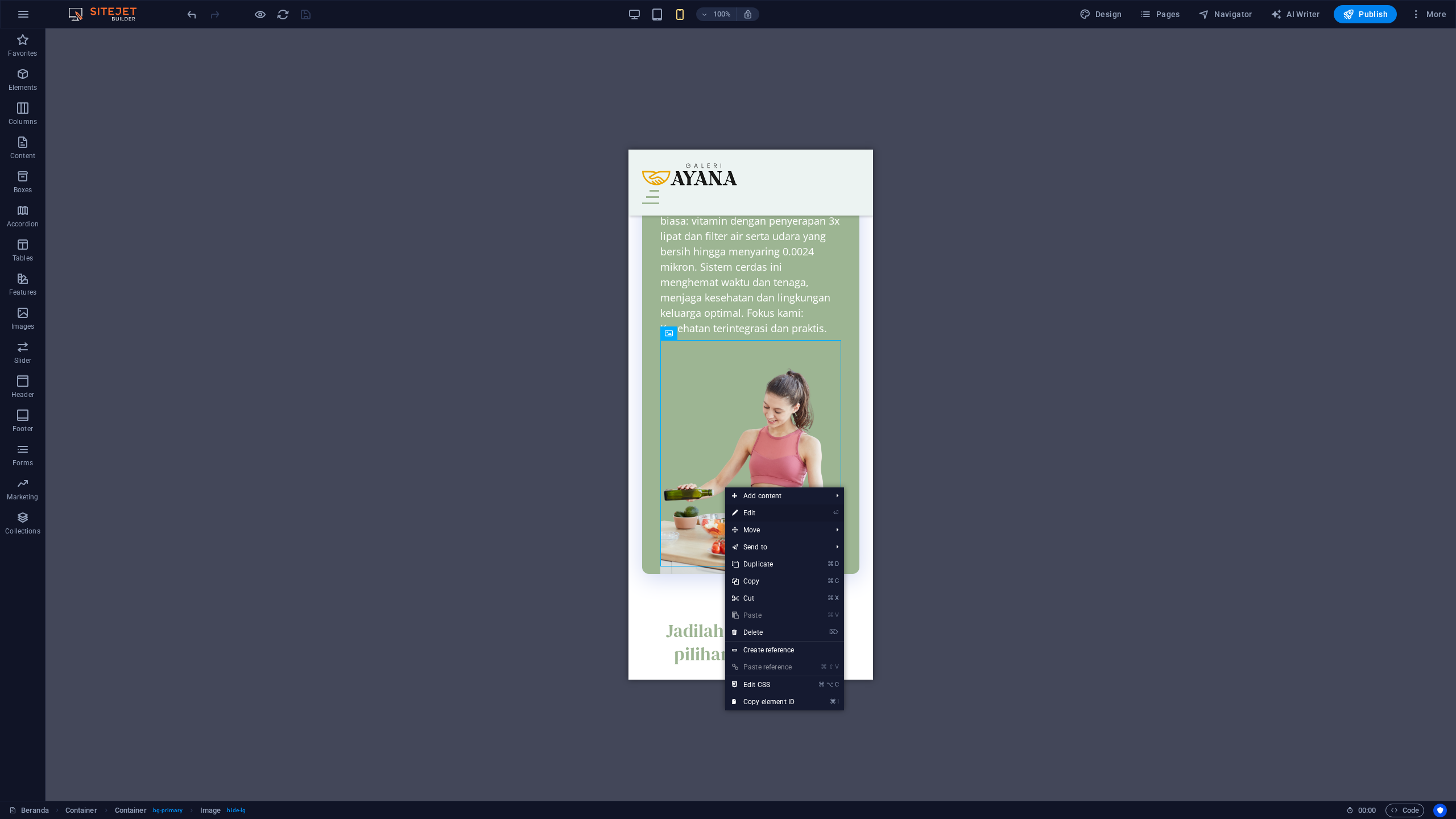
click at [738, 515] on link "⏎ Edit" at bounding box center [763, 513] width 76 height 17
select select "px"
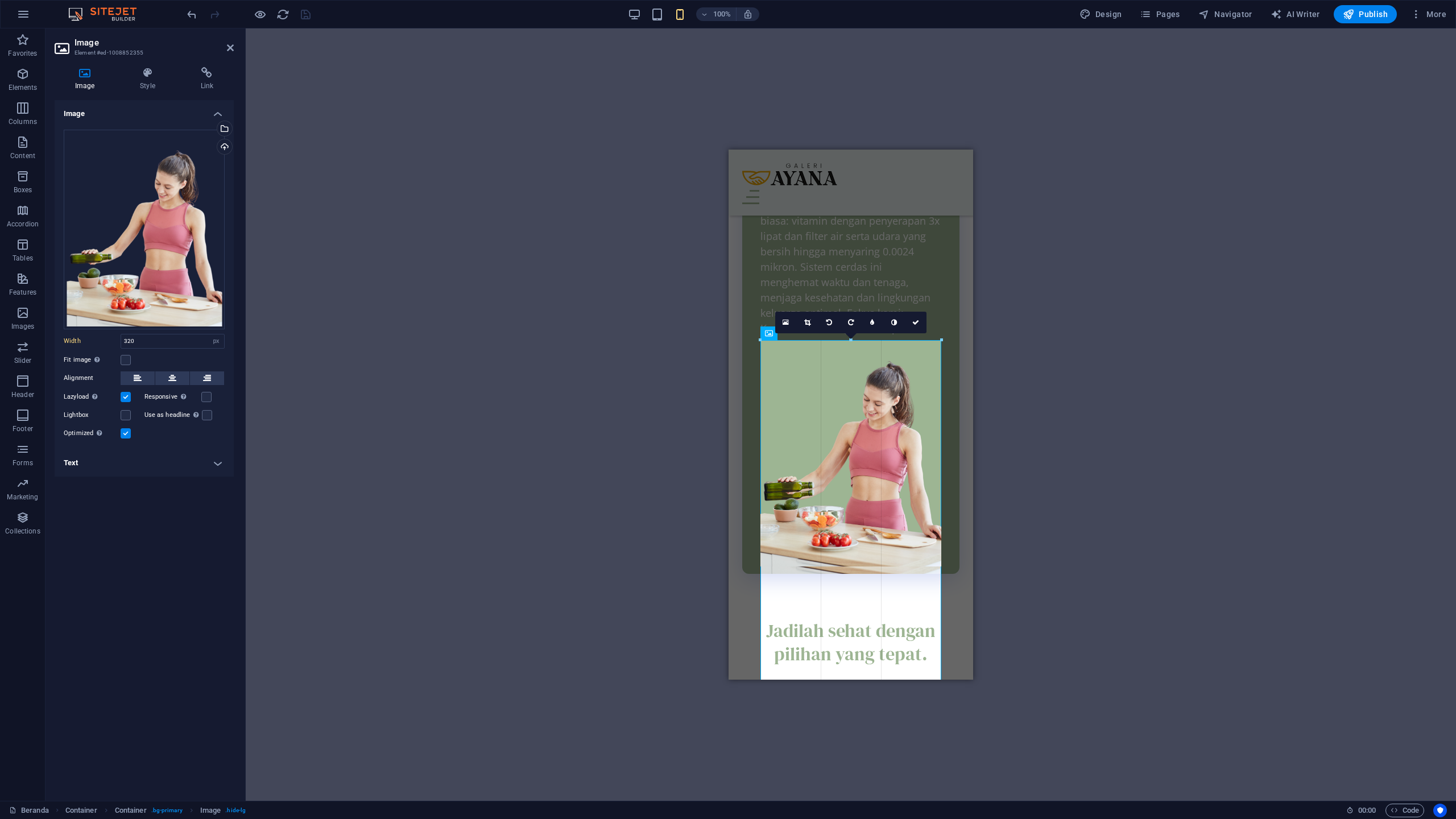
drag, startPoint x: 760, startPoint y: 456, endPoint x: 764, endPoint y: 480, distance: 24.3
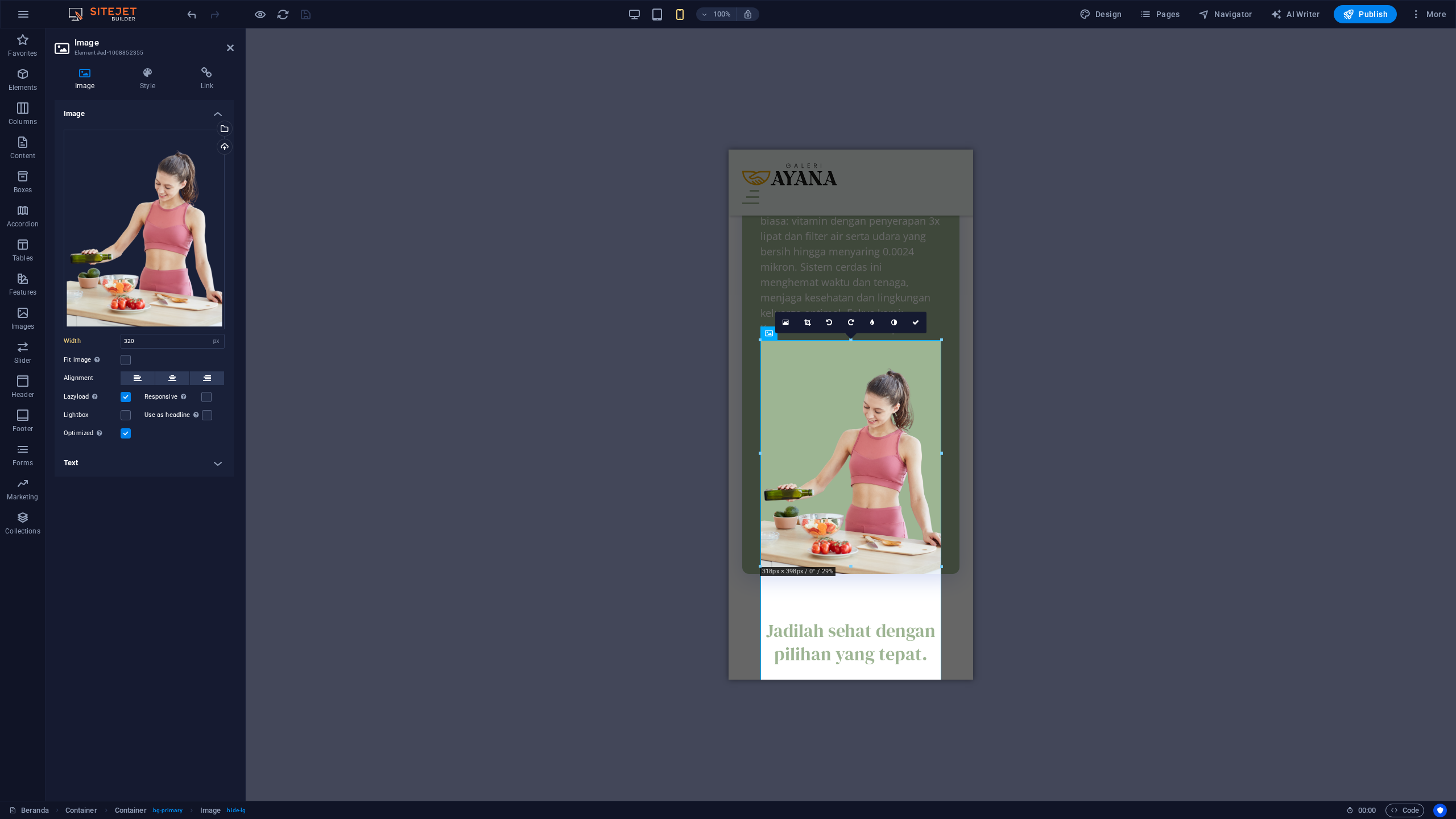
click at [1036, 339] on div "Text Banner Container Spacer Button Image Container 3 columns Text Spacer Text …" at bounding box center [850, 415] width 1210 height 773
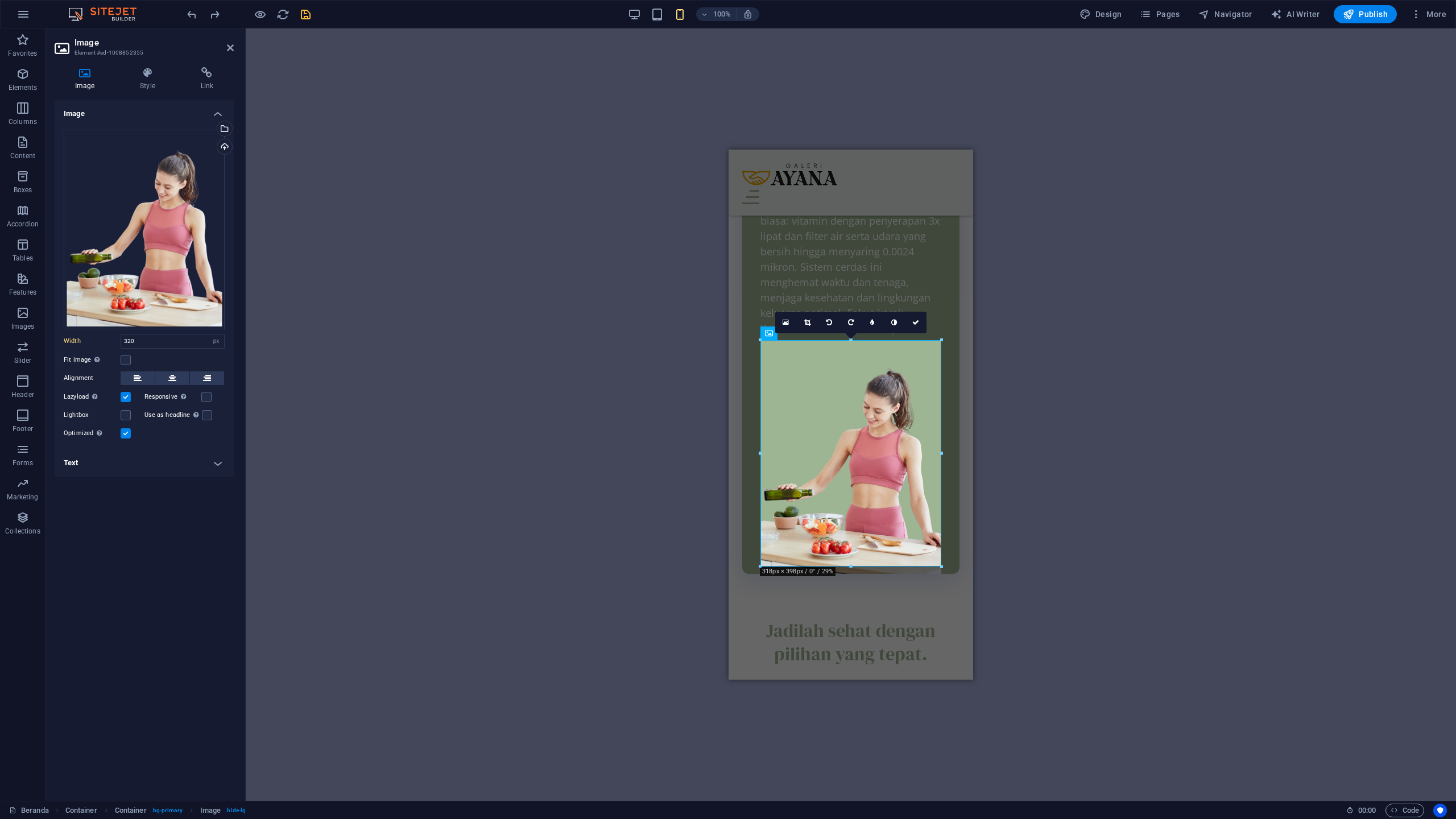
click at [1013, 317] on div "Text Banner Container Spacer Button Image Container 3 columns Text Spacer Text …" at bounding box center [850, 415] width 1210 height 773
click at [917, 322] on icon at bounding box center [915, 322] width 6 height 6
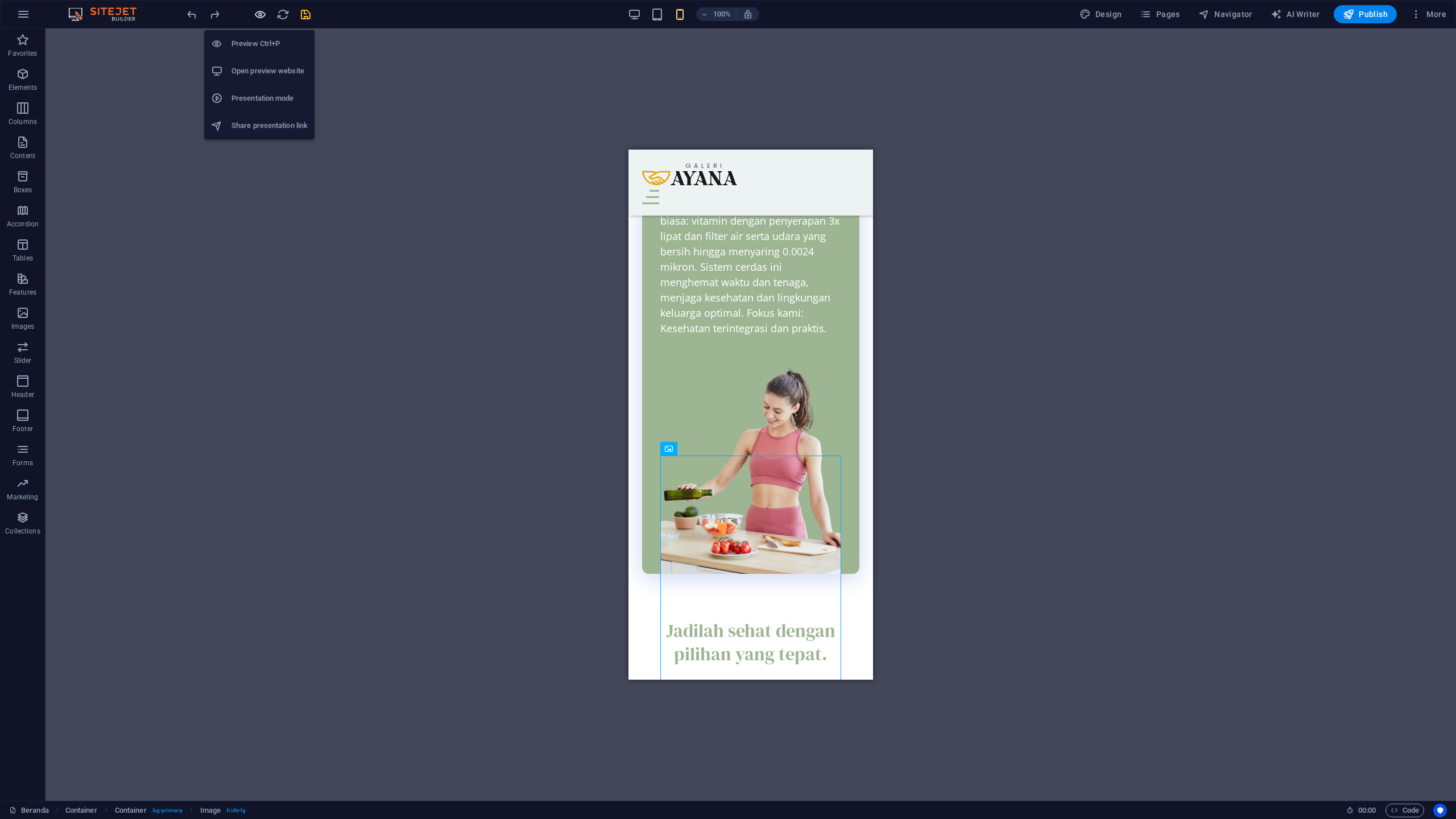
click at [258, 16] on icon "button" at bounding box center [260, 15] width 13 height 13
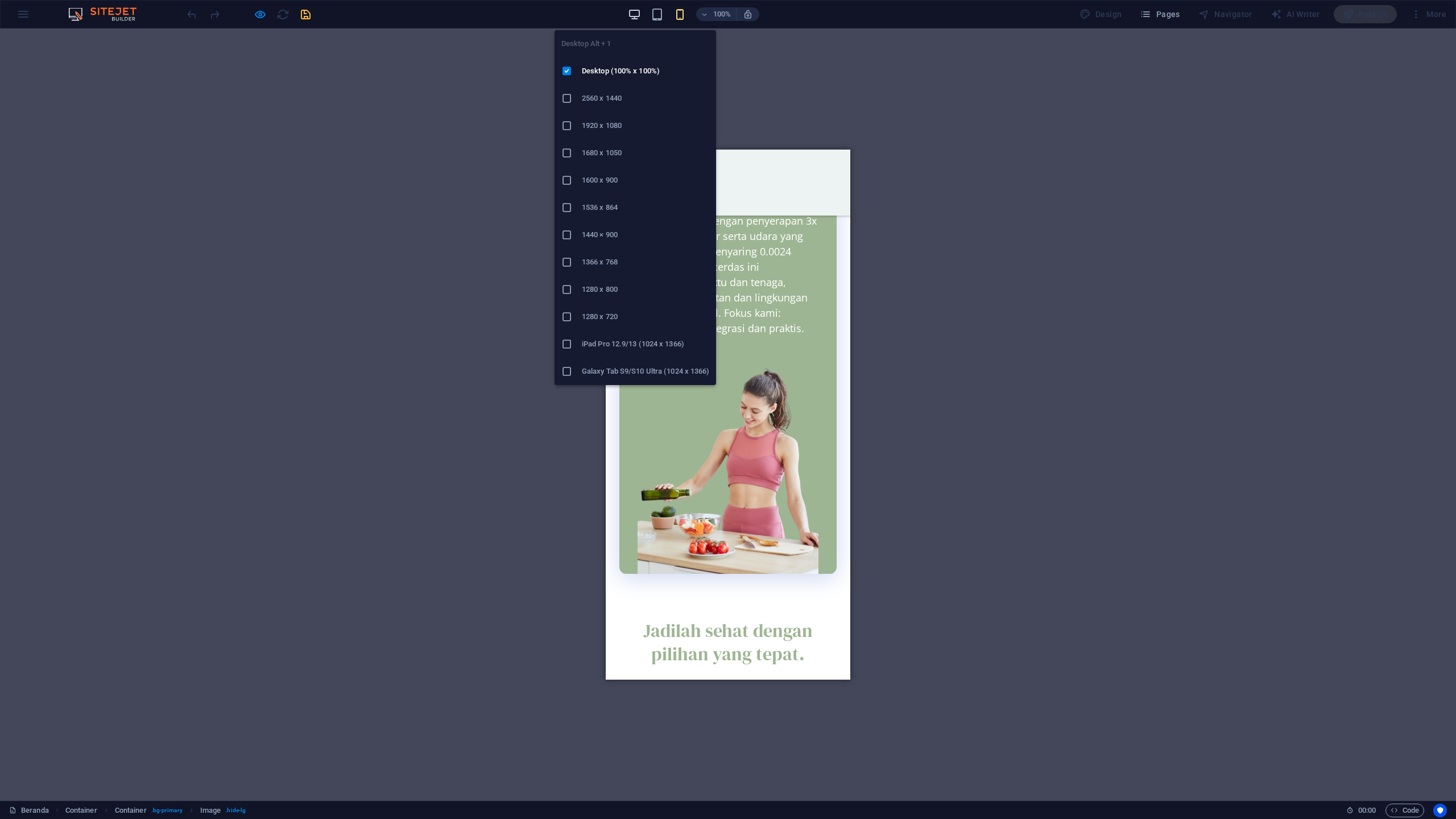
click at [635, 13] on icon "button" at bounding box center [634, 15] width 13 height 13
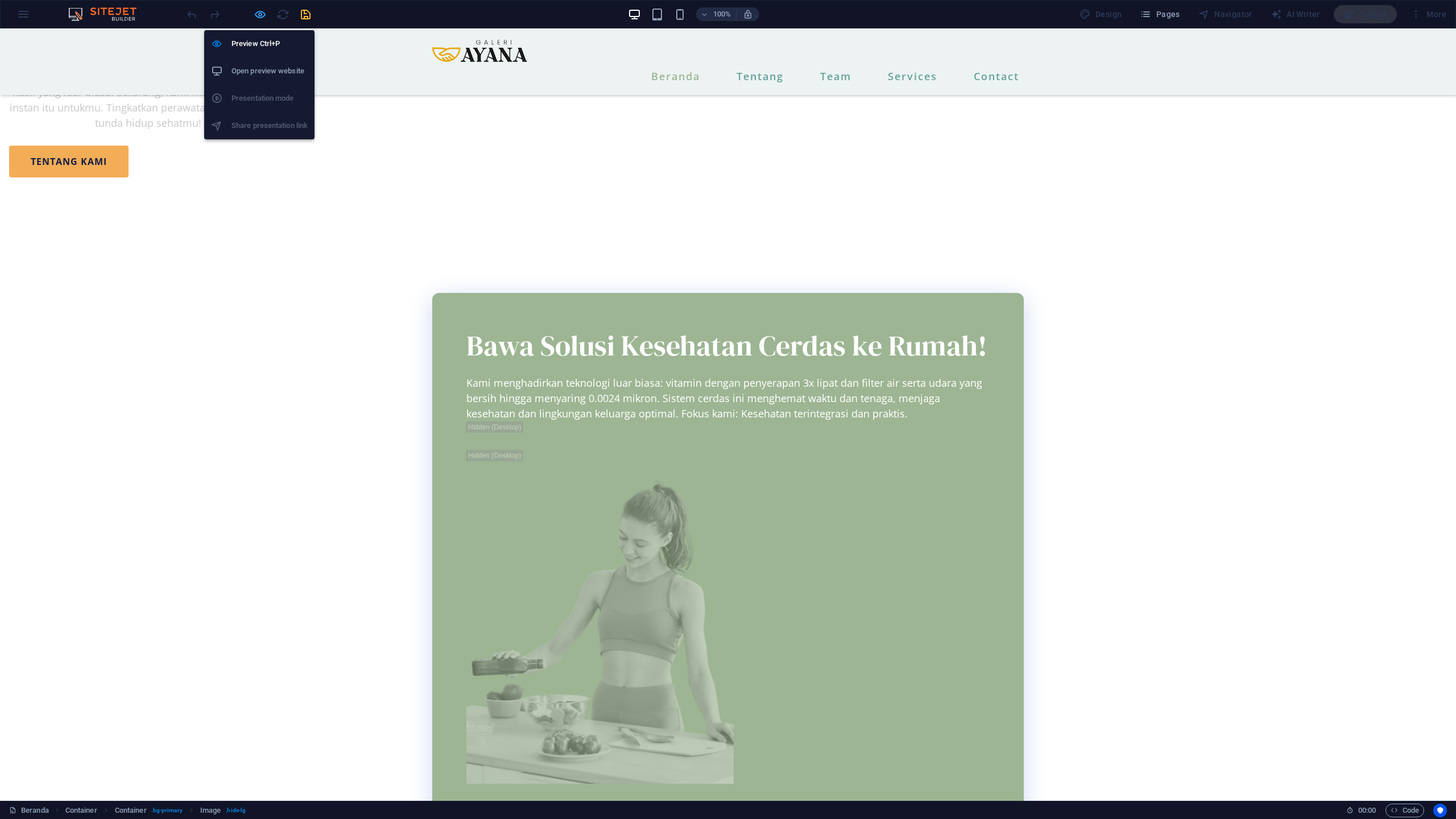
click at [266, 10] on icon "button" at bounding box center [260, 15] width 13 height 13
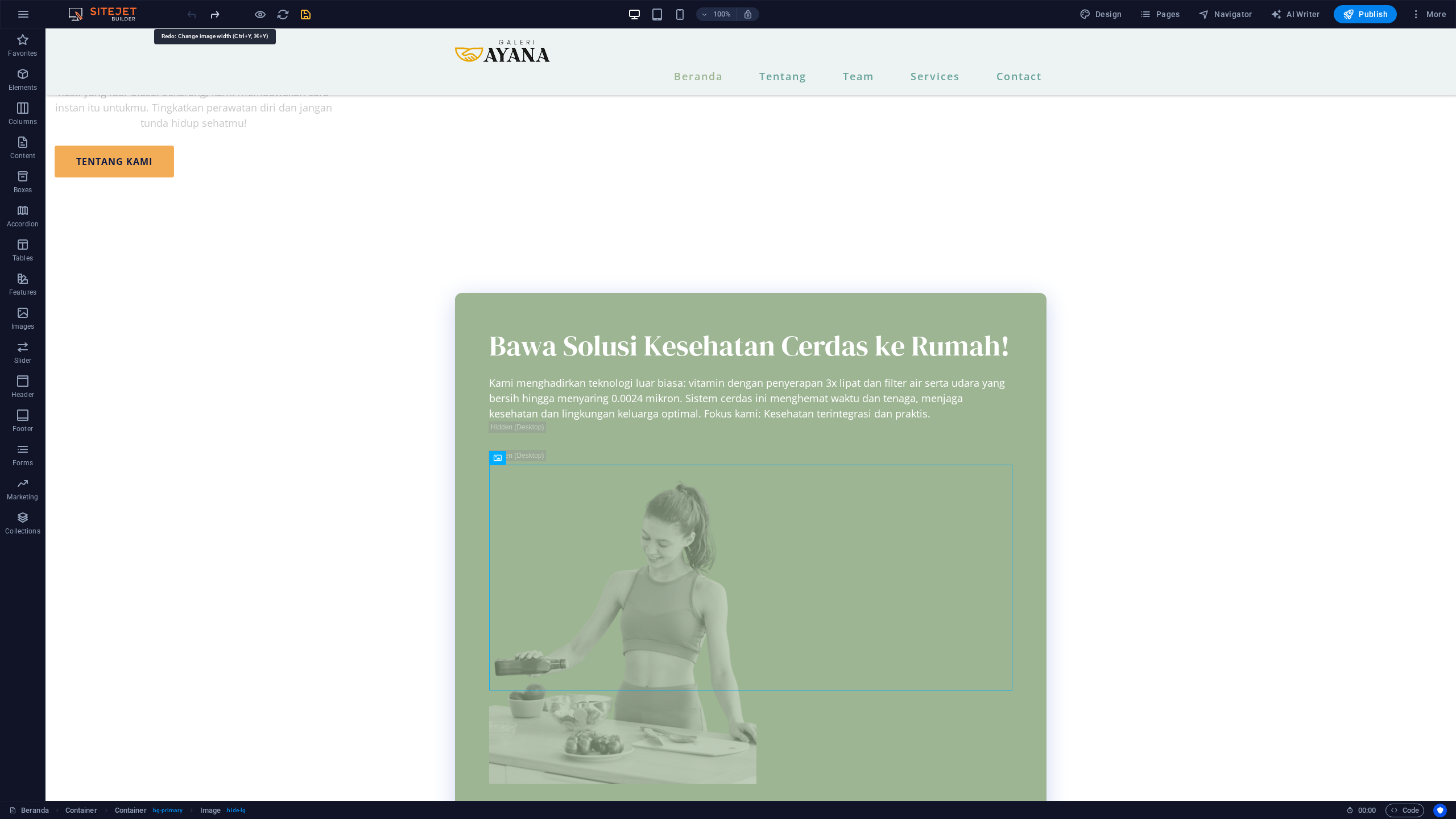
click at [218, 11] on icon "redo" at bounding box center [215, 15] width 13 height 13
click at [218, 11] on div at bounding box center [249, 15] width 127 height 18
click at [195, 19] on icon "undo" at bounding box center [192, 15] width 13 height 13
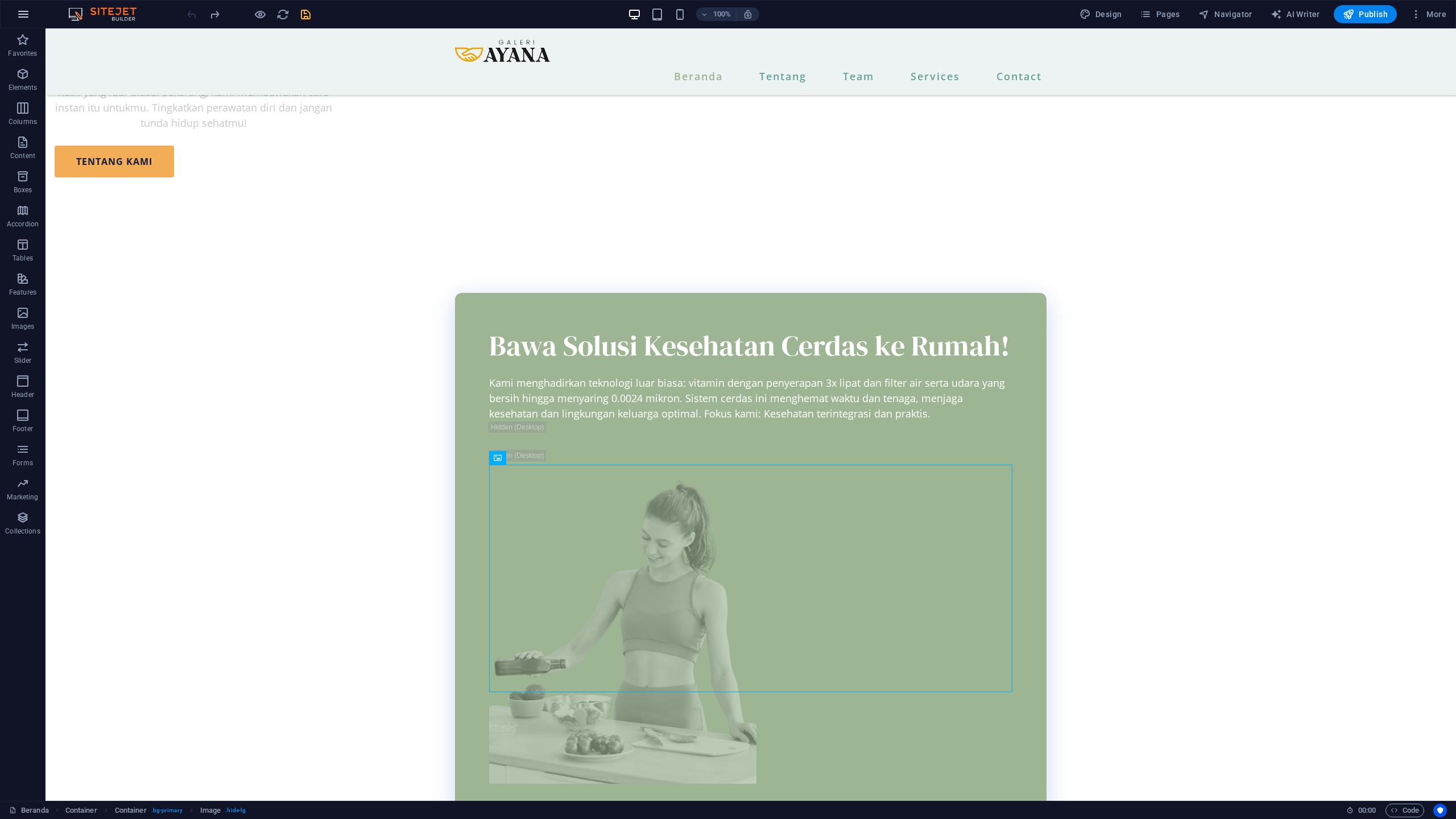
click at [26, 15] on icon "button" at bounding box center [23, 14] width 14 height 14
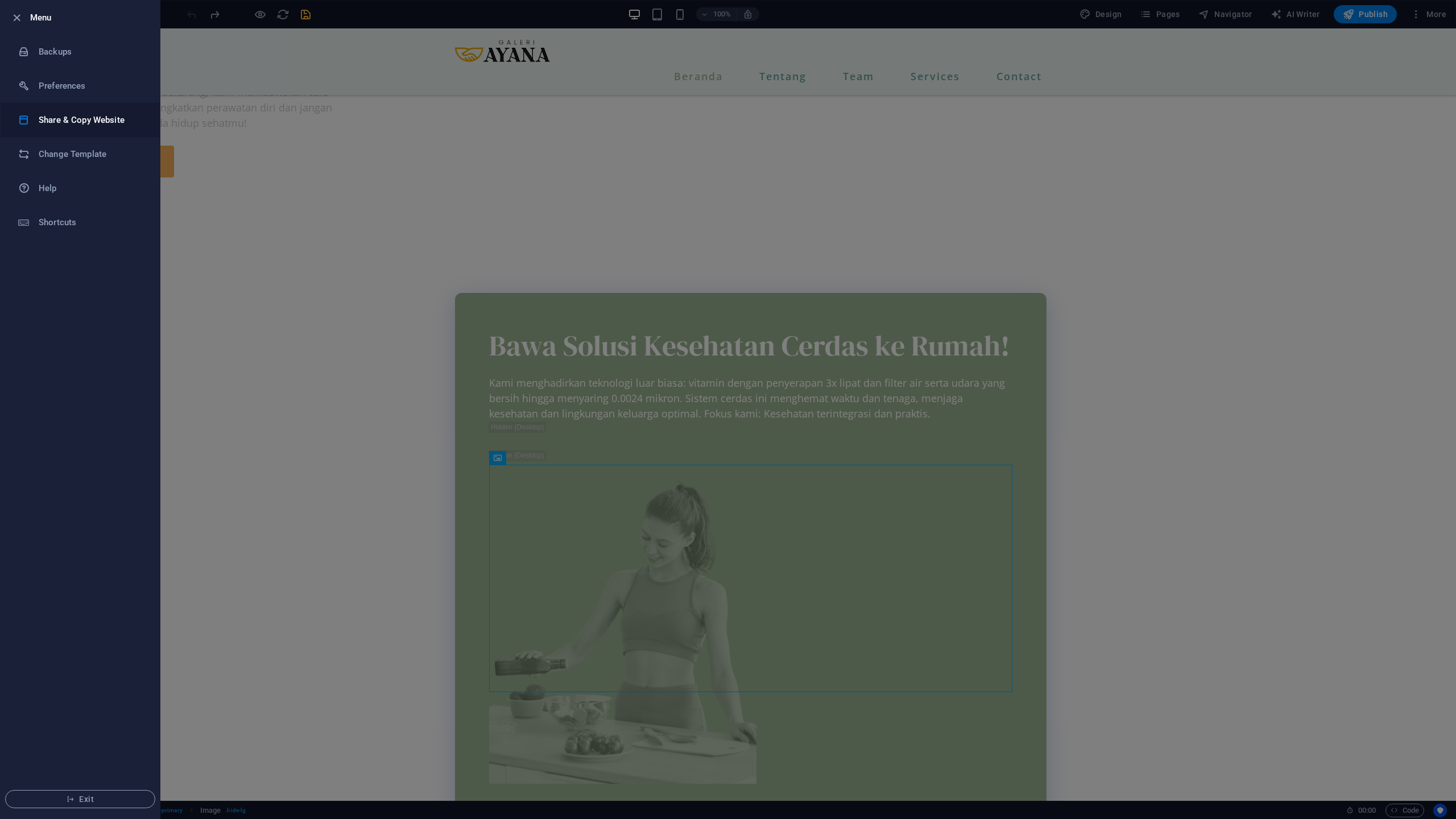
click at [90, 122] on h6 "Share & Copy Website" at bounding box center [91, 119] width 106 height 14
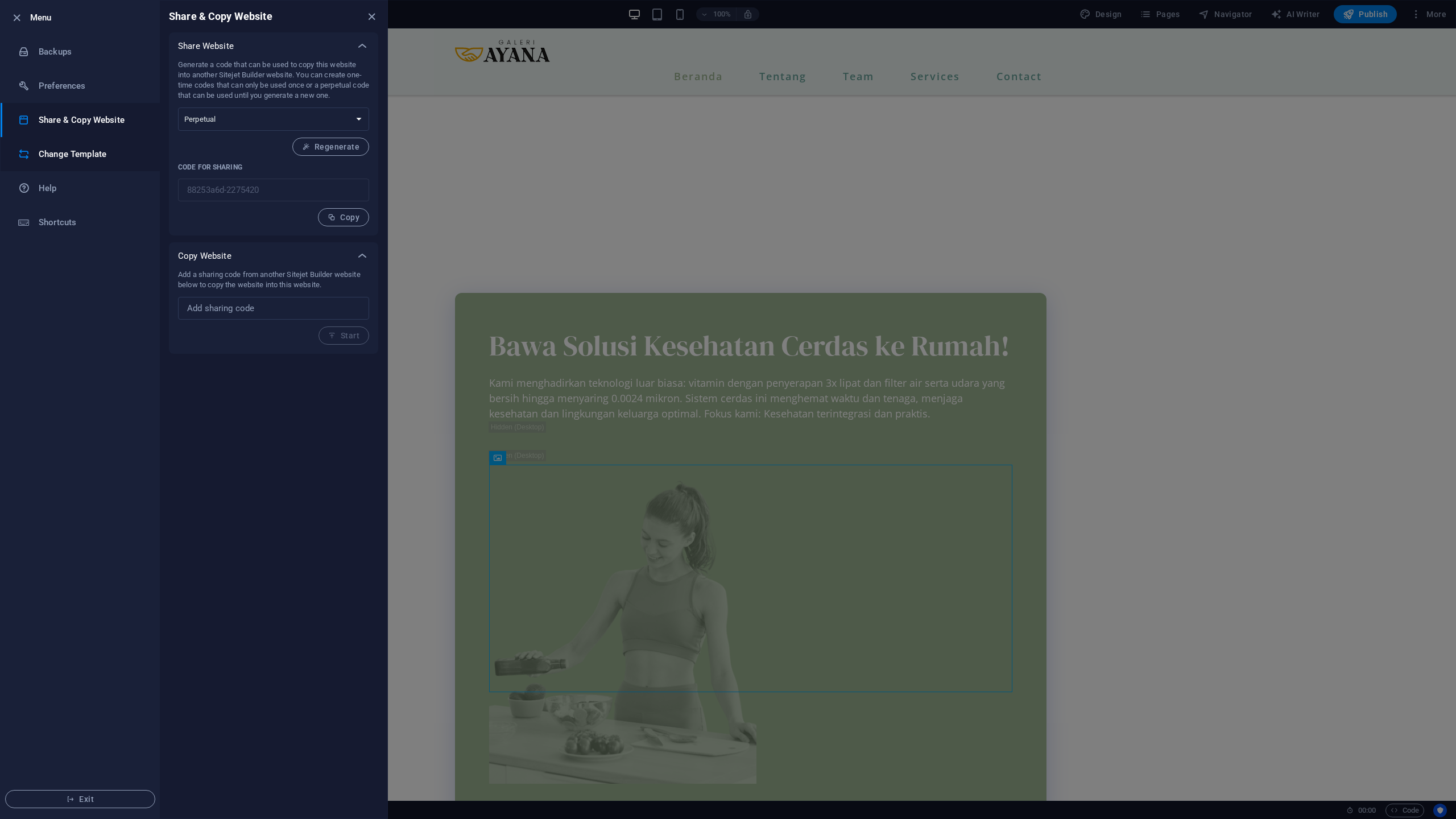
click at [88, 164] on li "Change Template" at bounding box center [80, 153] width 159 height 34
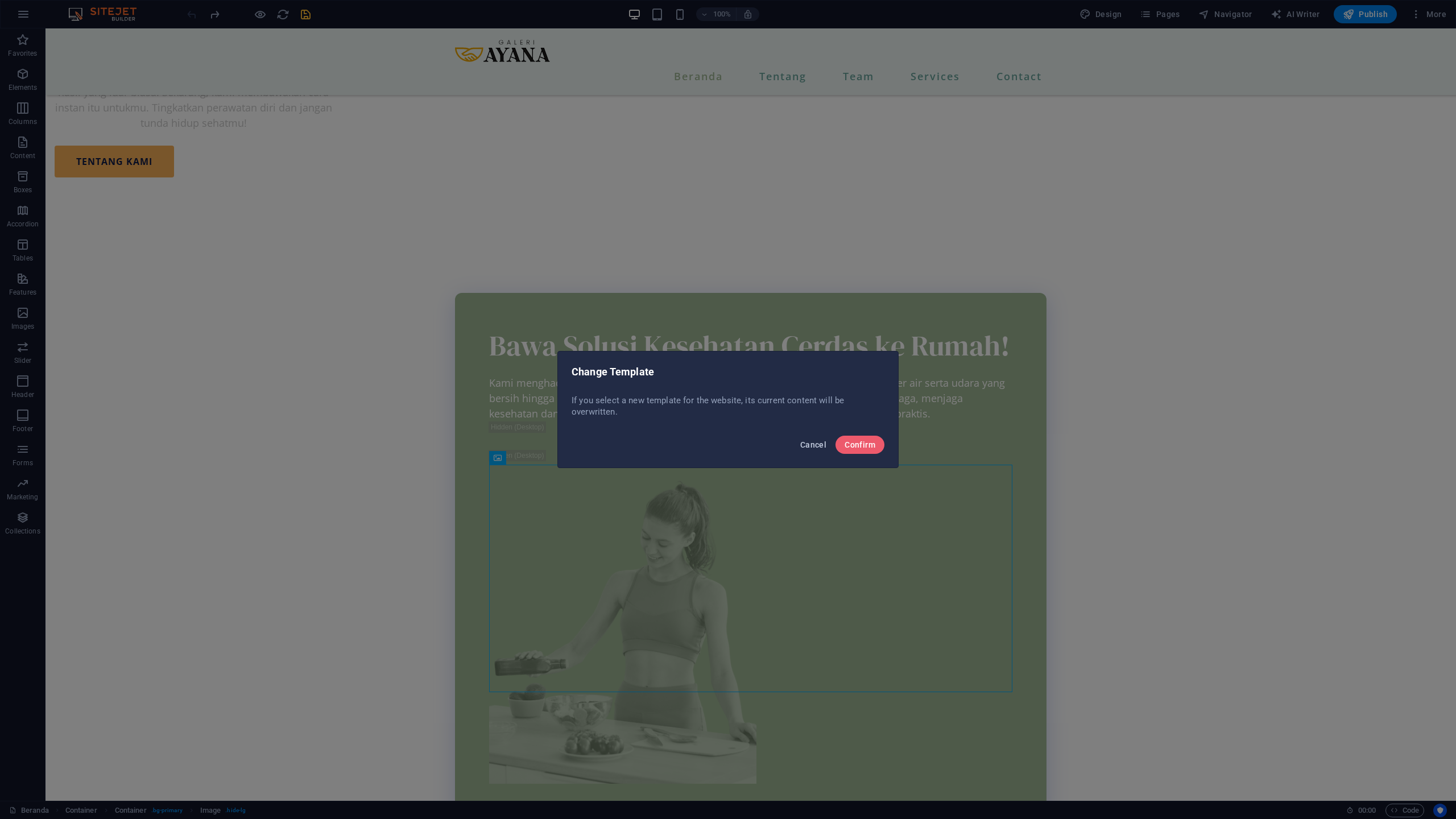
click at [809, 448] on span "Cancel" at bounding box center [813, 445] width 26 height 9
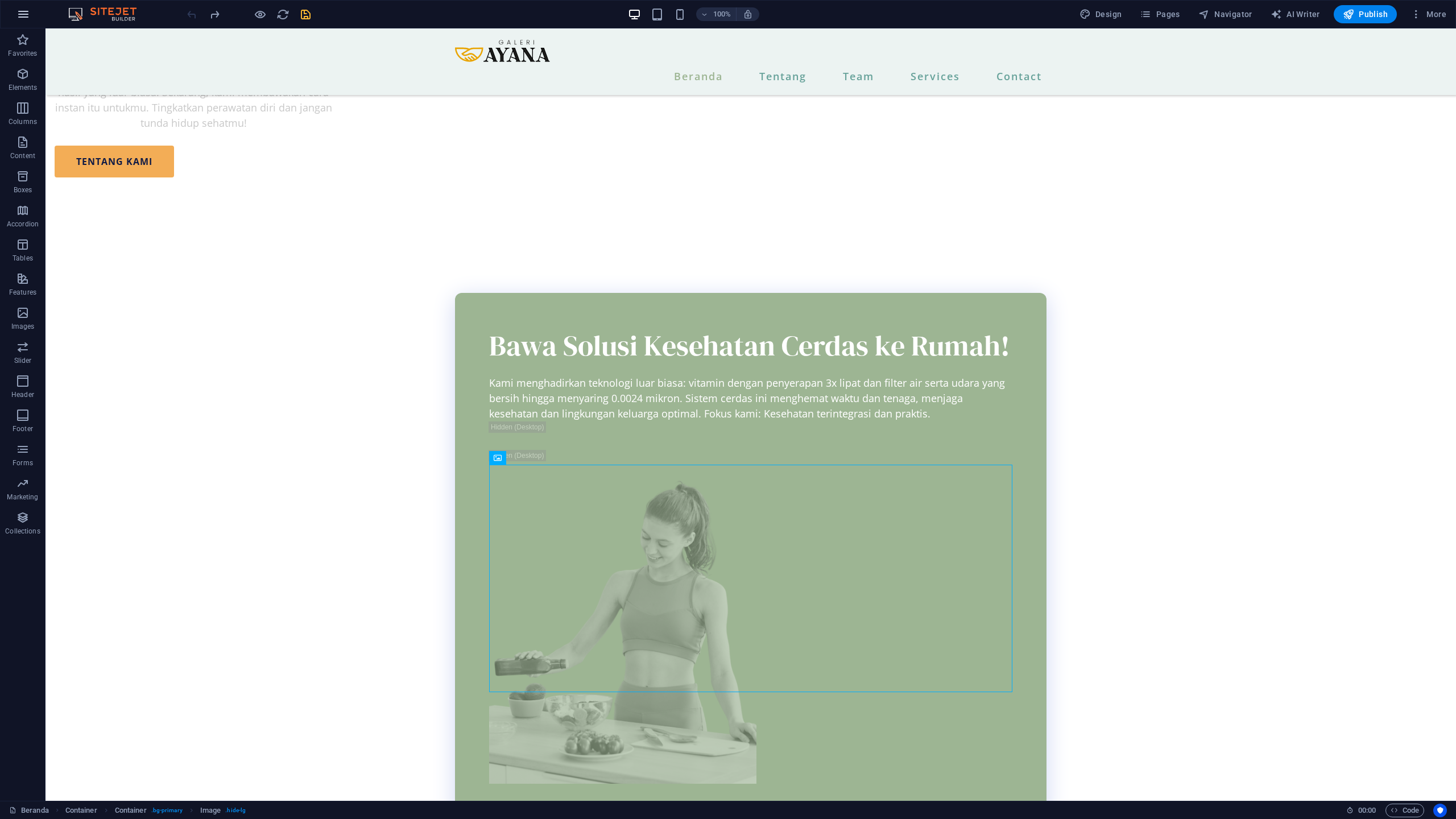
click at [29, 17] on icon "button" at bounding box center [23, 14] width 14 height 14
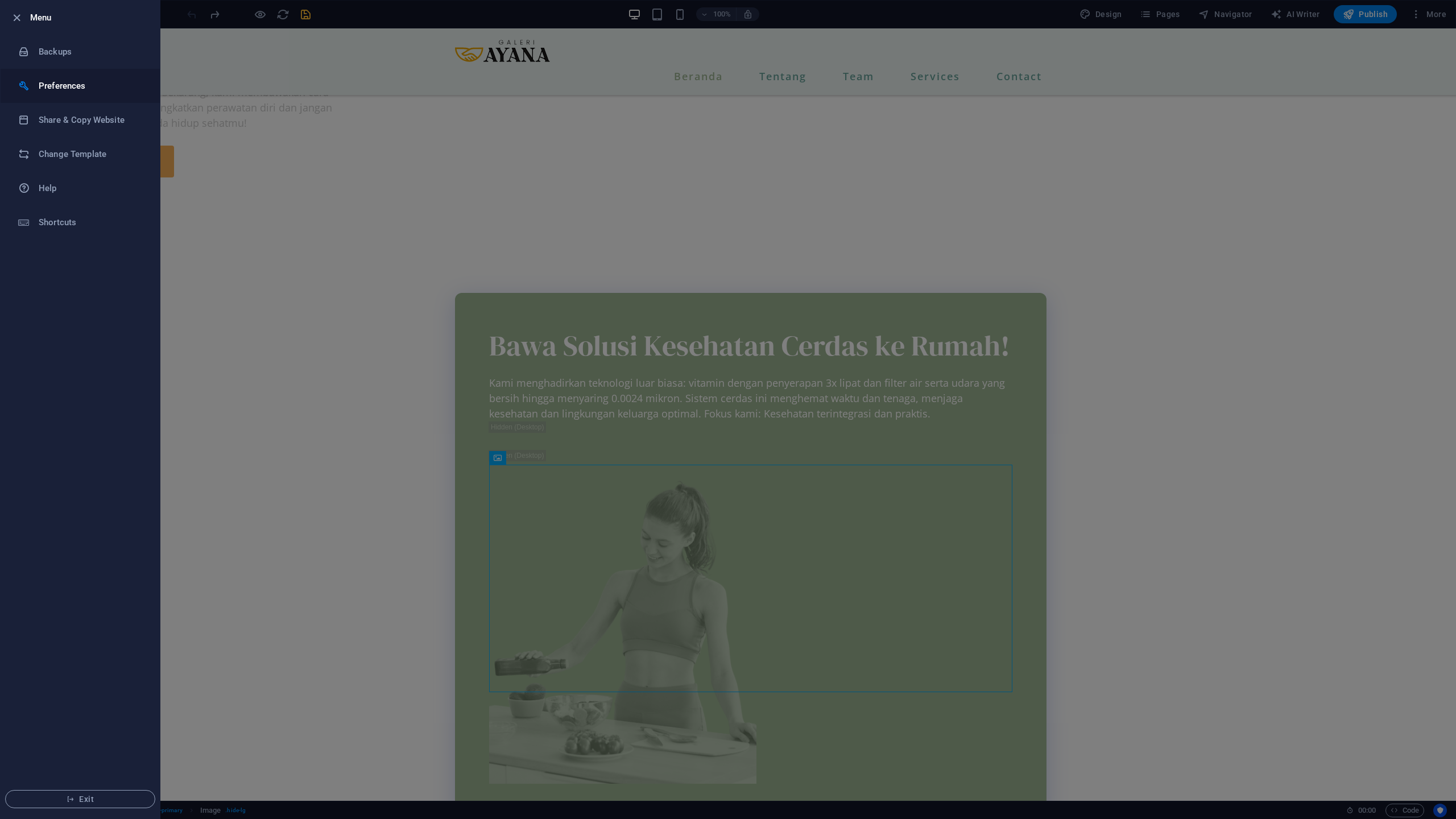
click at [92, 86] on h6 "Preferences" at bounding box center [91, 86] width 106 height 14
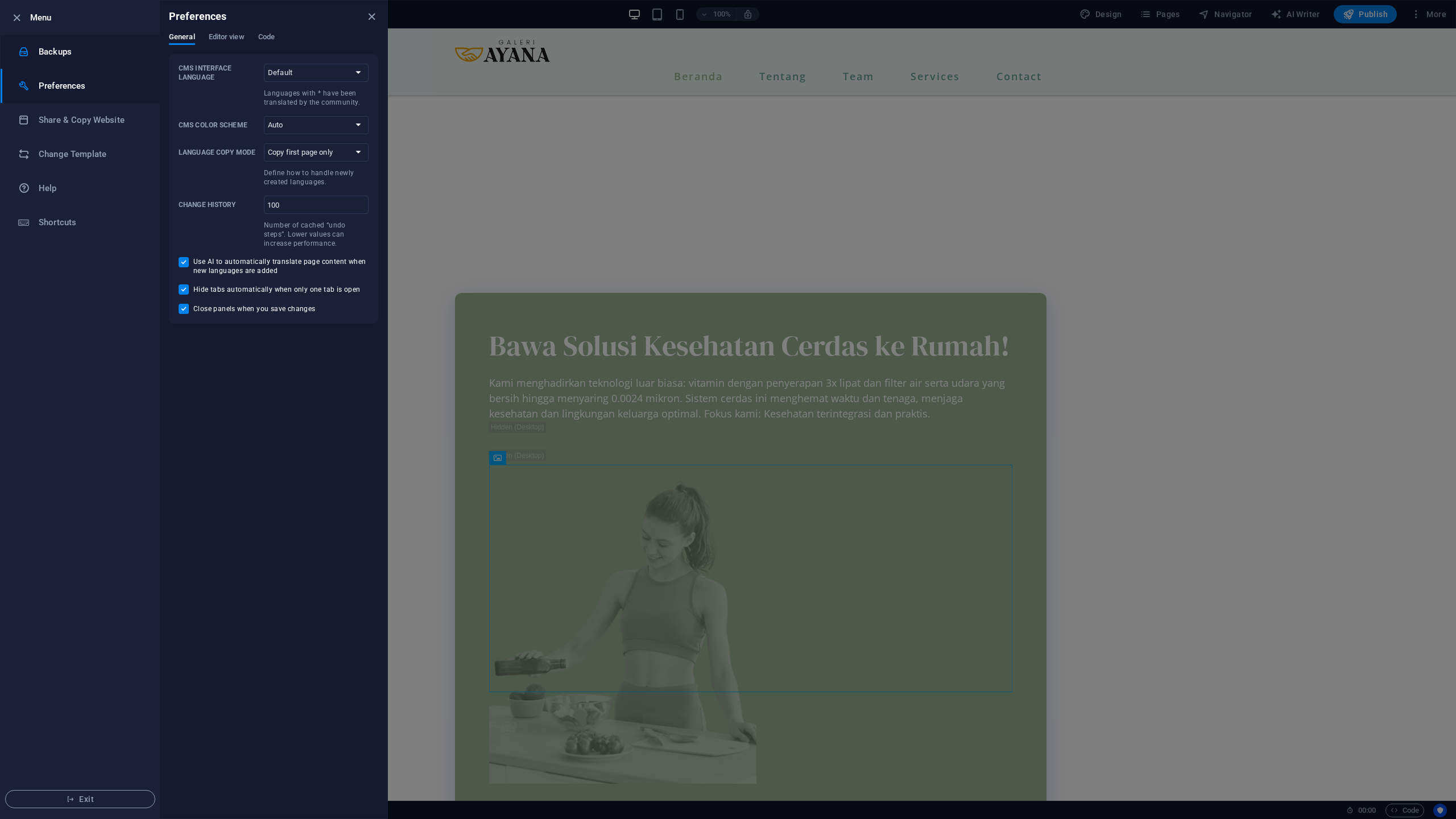
click at [97, 64] on li "Backups" at bounding box center [80, 51] width 159 height 34
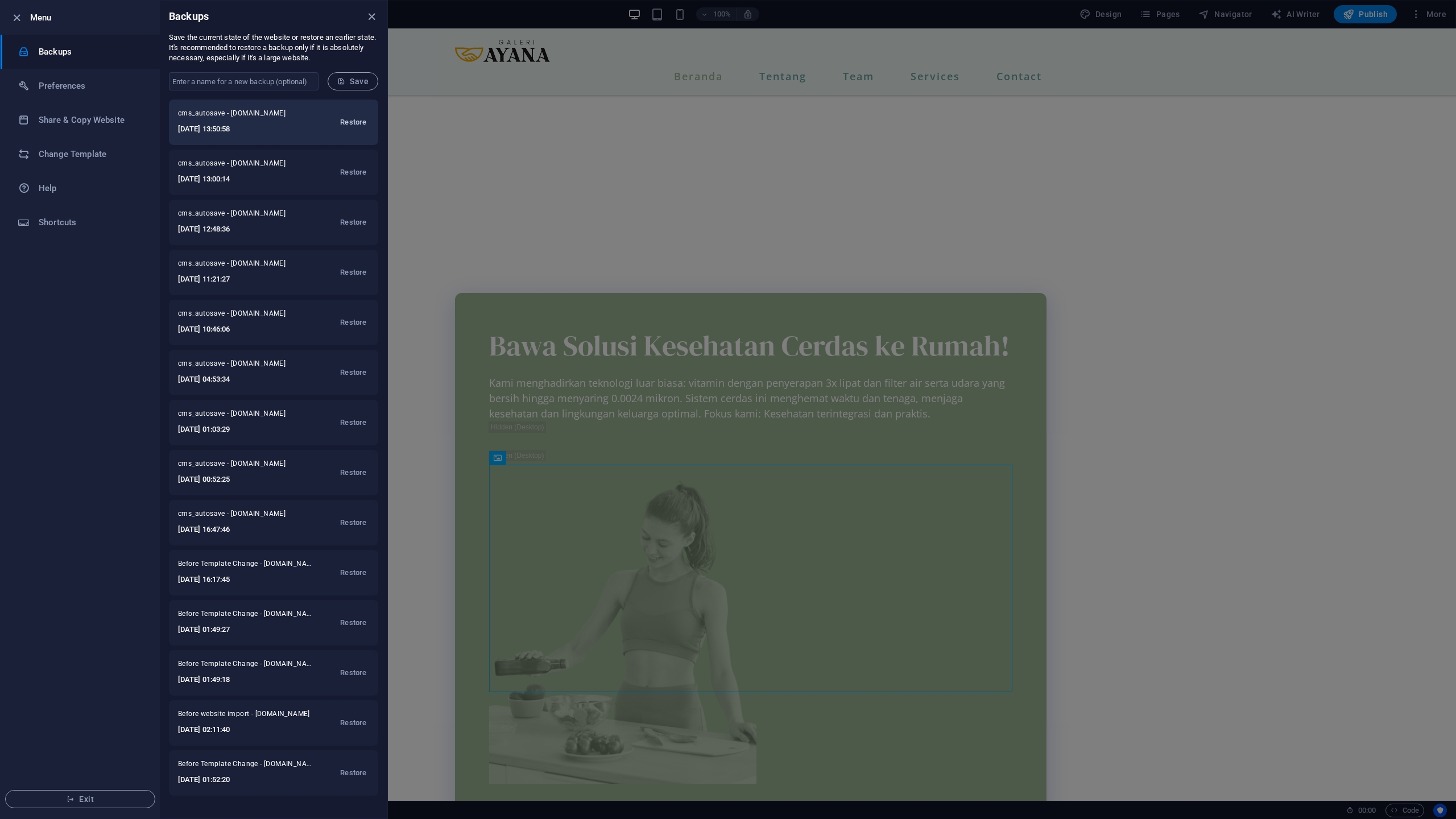
click at [358, 119] on span "Restore" at bounding box center [352, 122] width 26 height 14
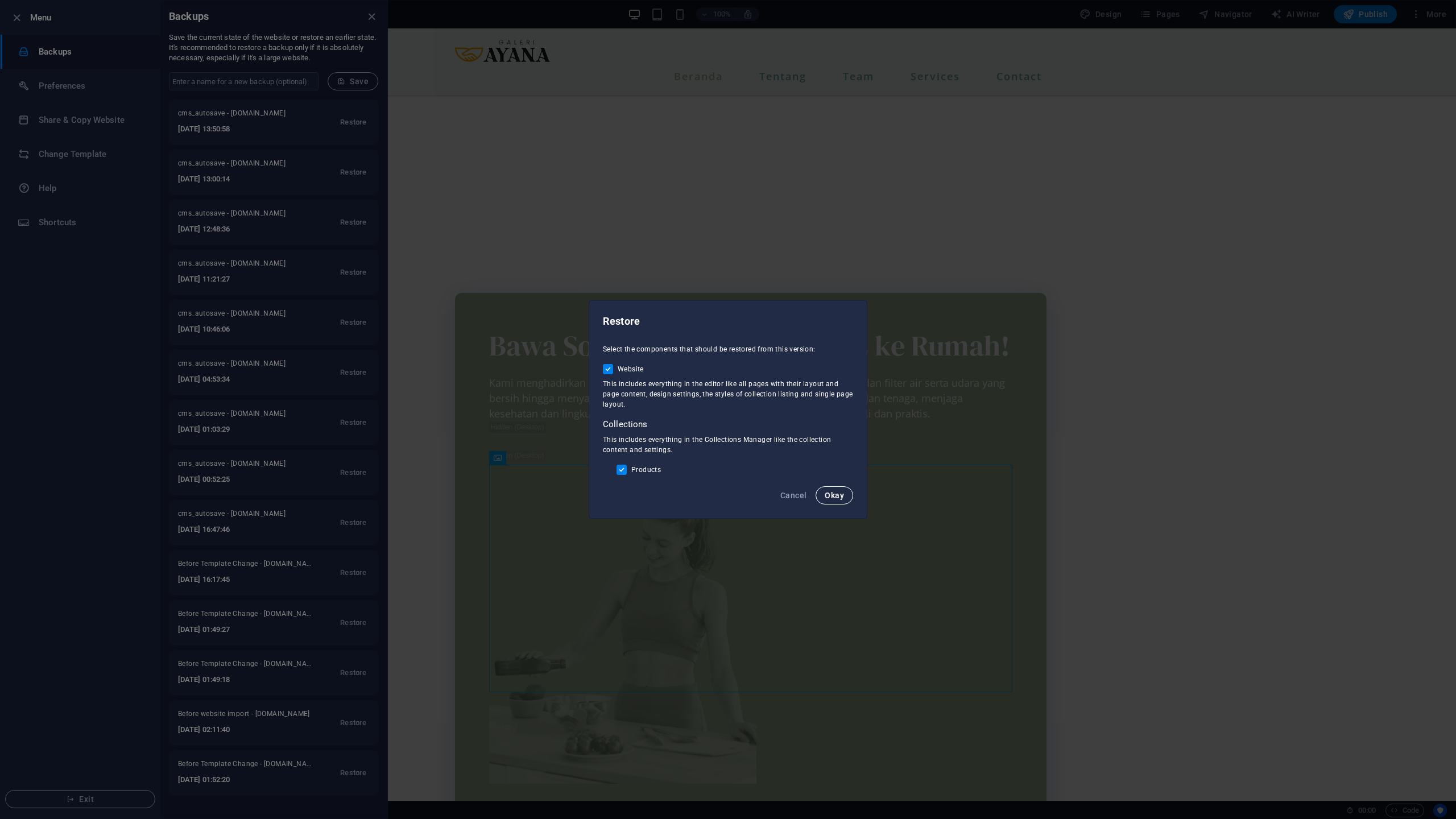
click at [830, 492] on span "Okay" at bounding box center [833, 496] width 19 height 9
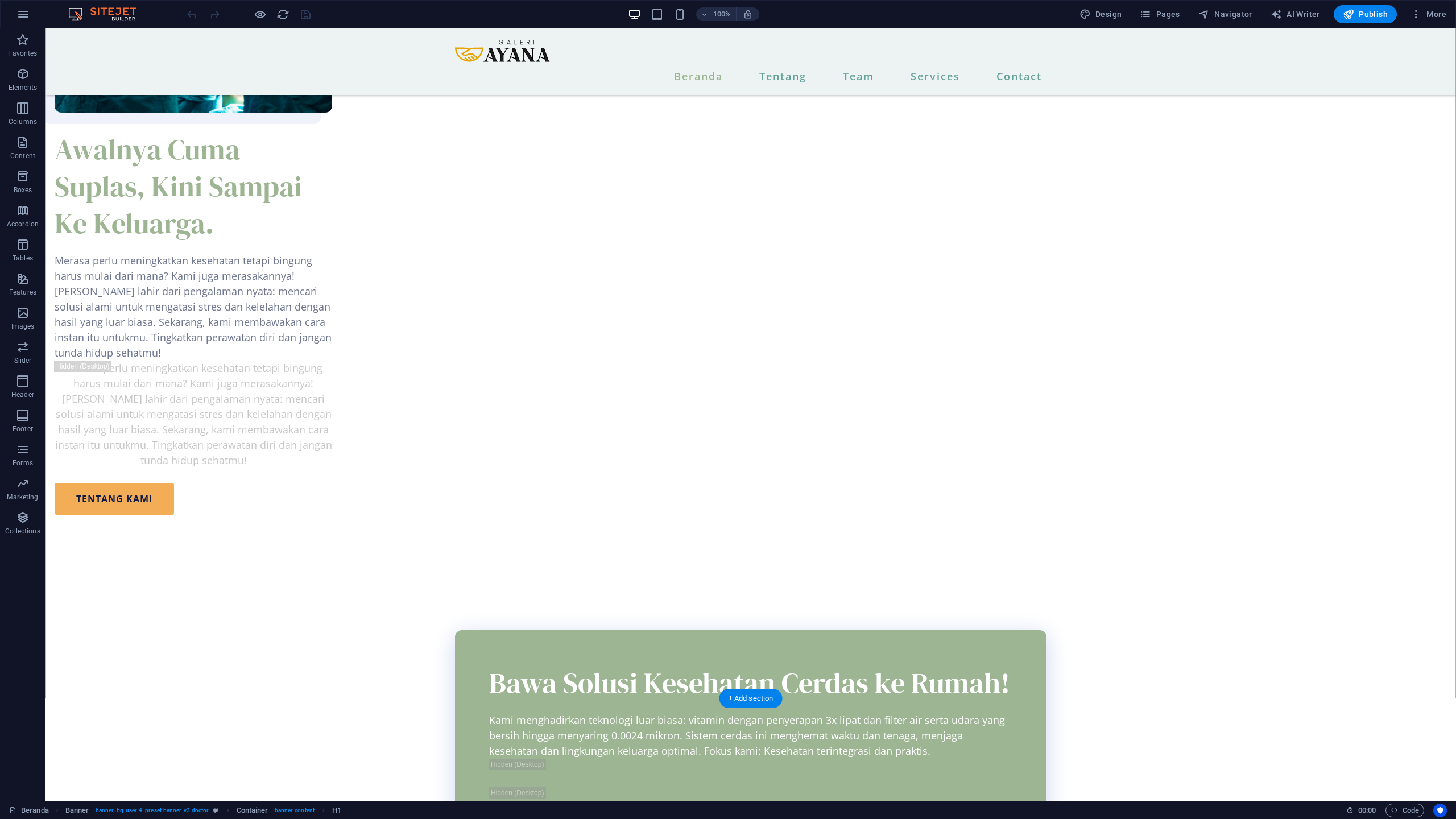
scroll to position [1305, 0]
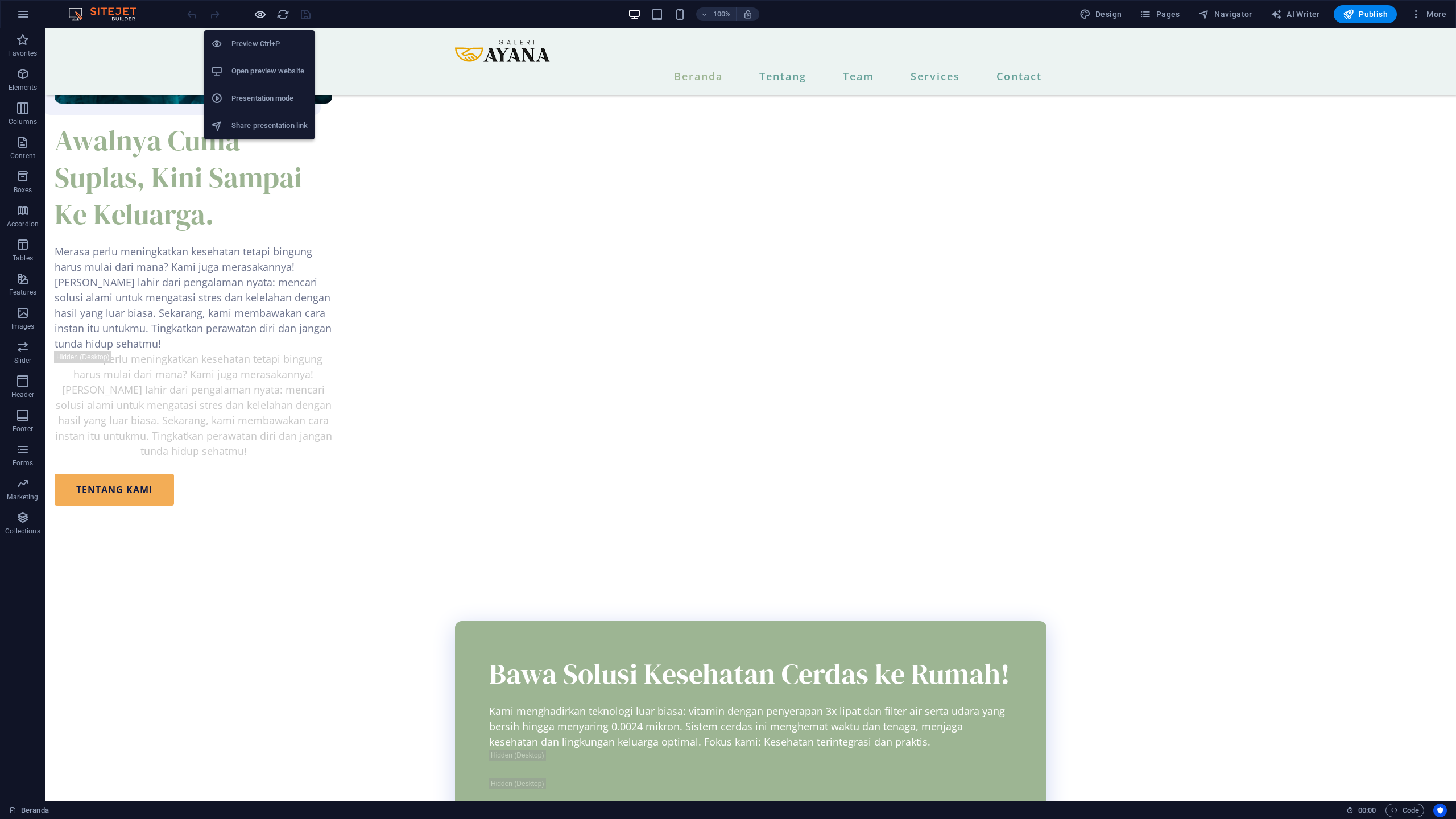
click at [261, 13] on icon "button" at bounding box center [260, 15] width 13 height 13
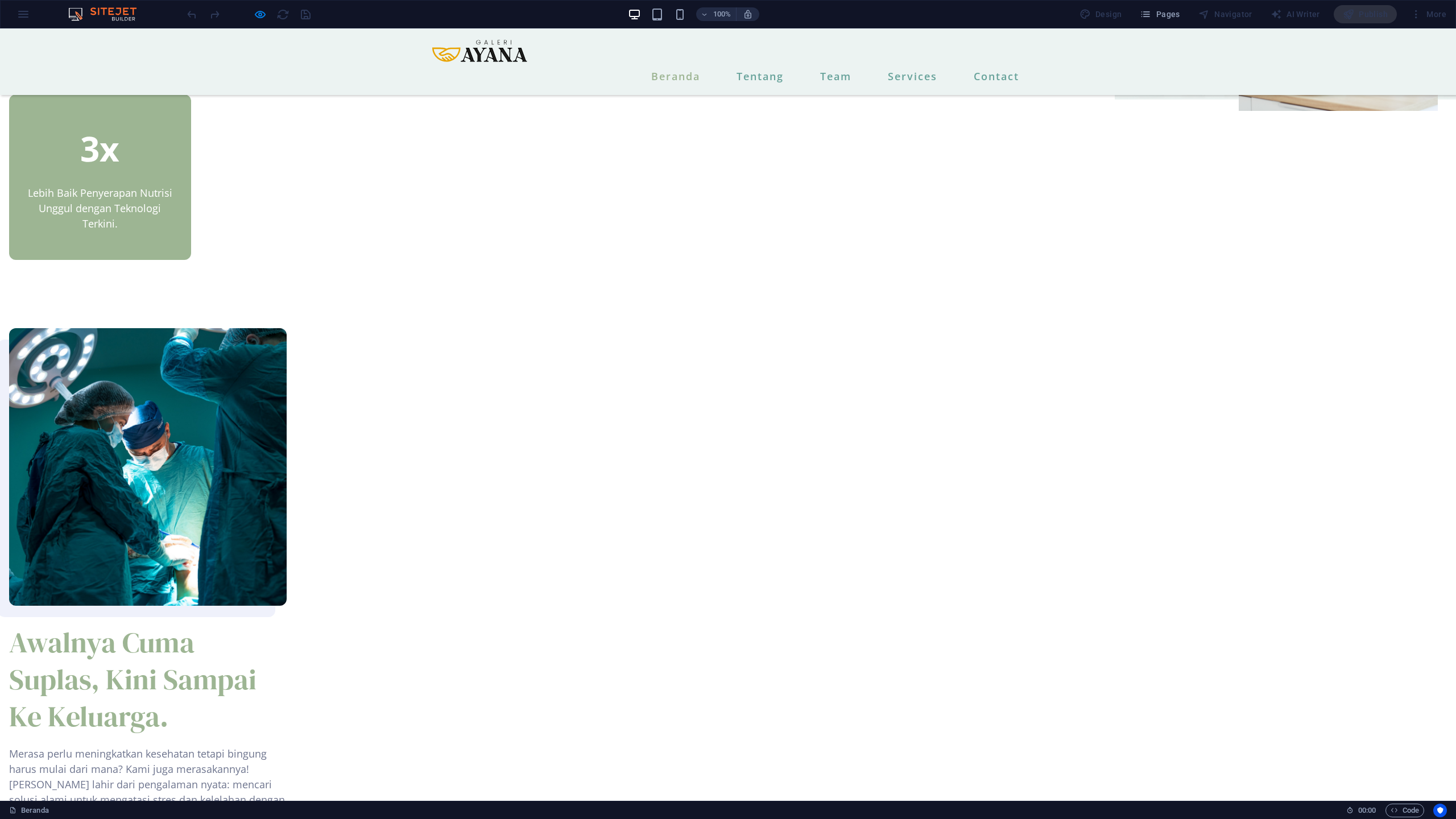
scroll to position [659, 0]
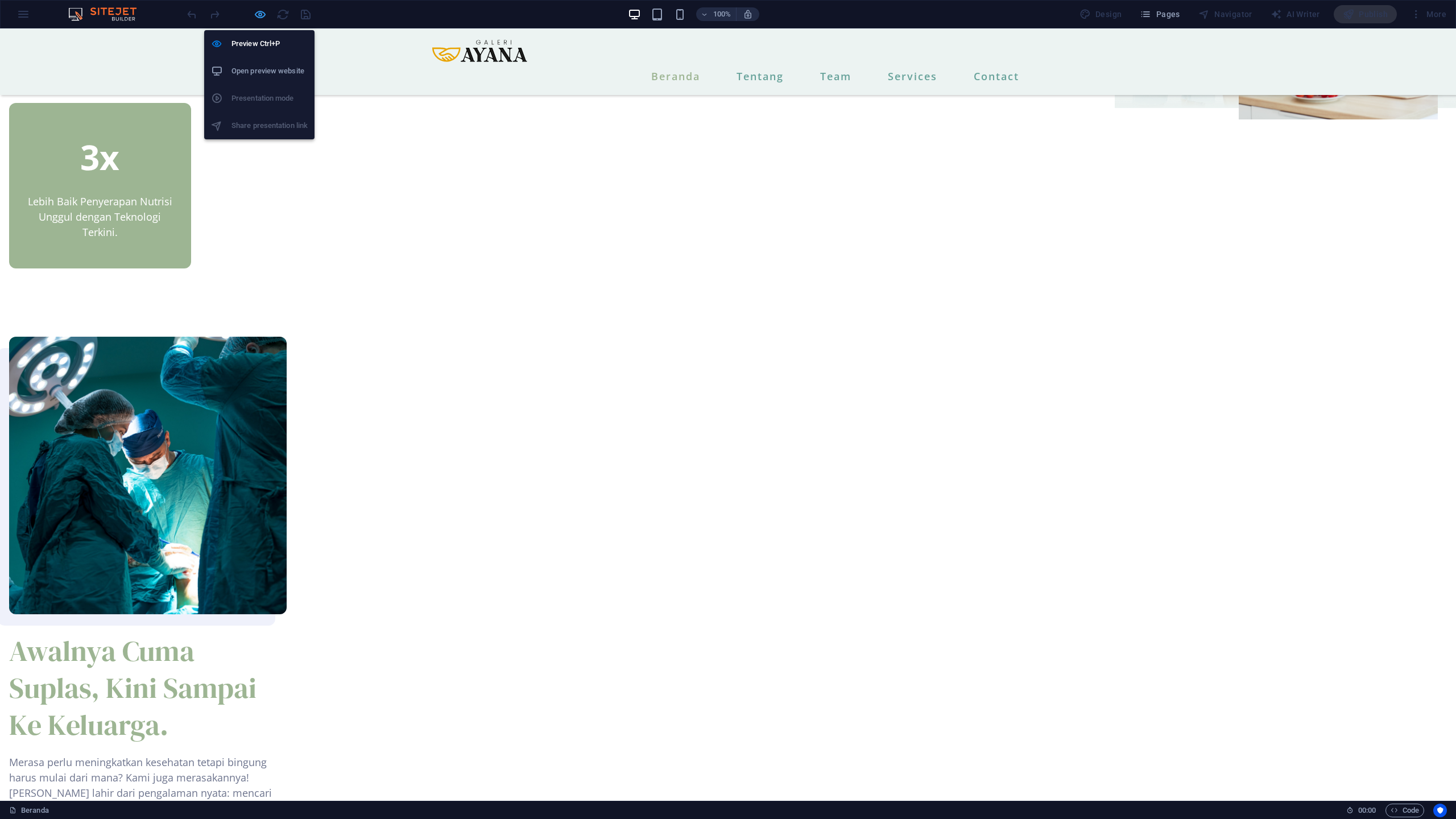
click at [258, 15] on icon "button" at bounding box center [260, 15] width 13 height 13
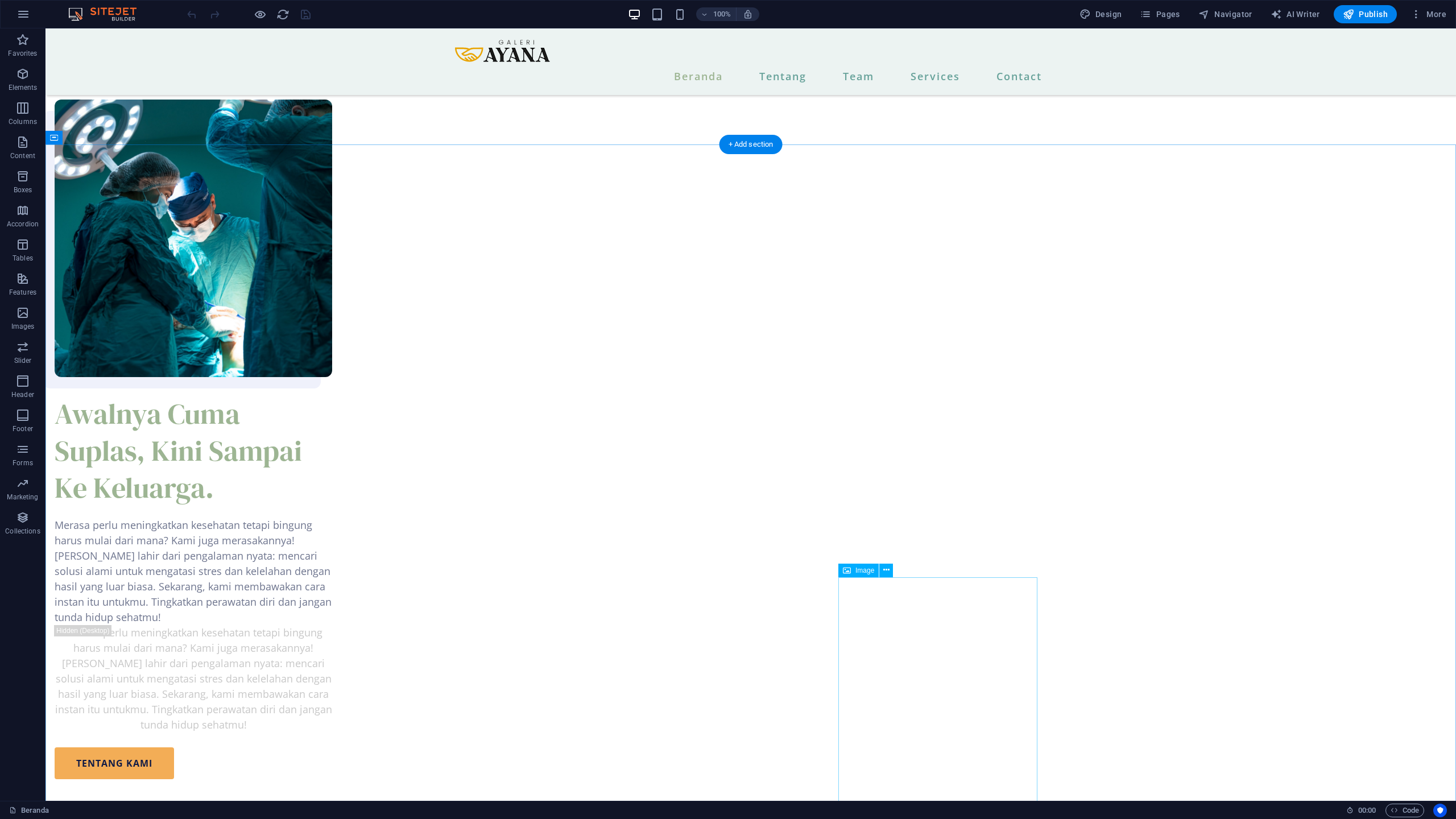
scroll to position [1246, 0]
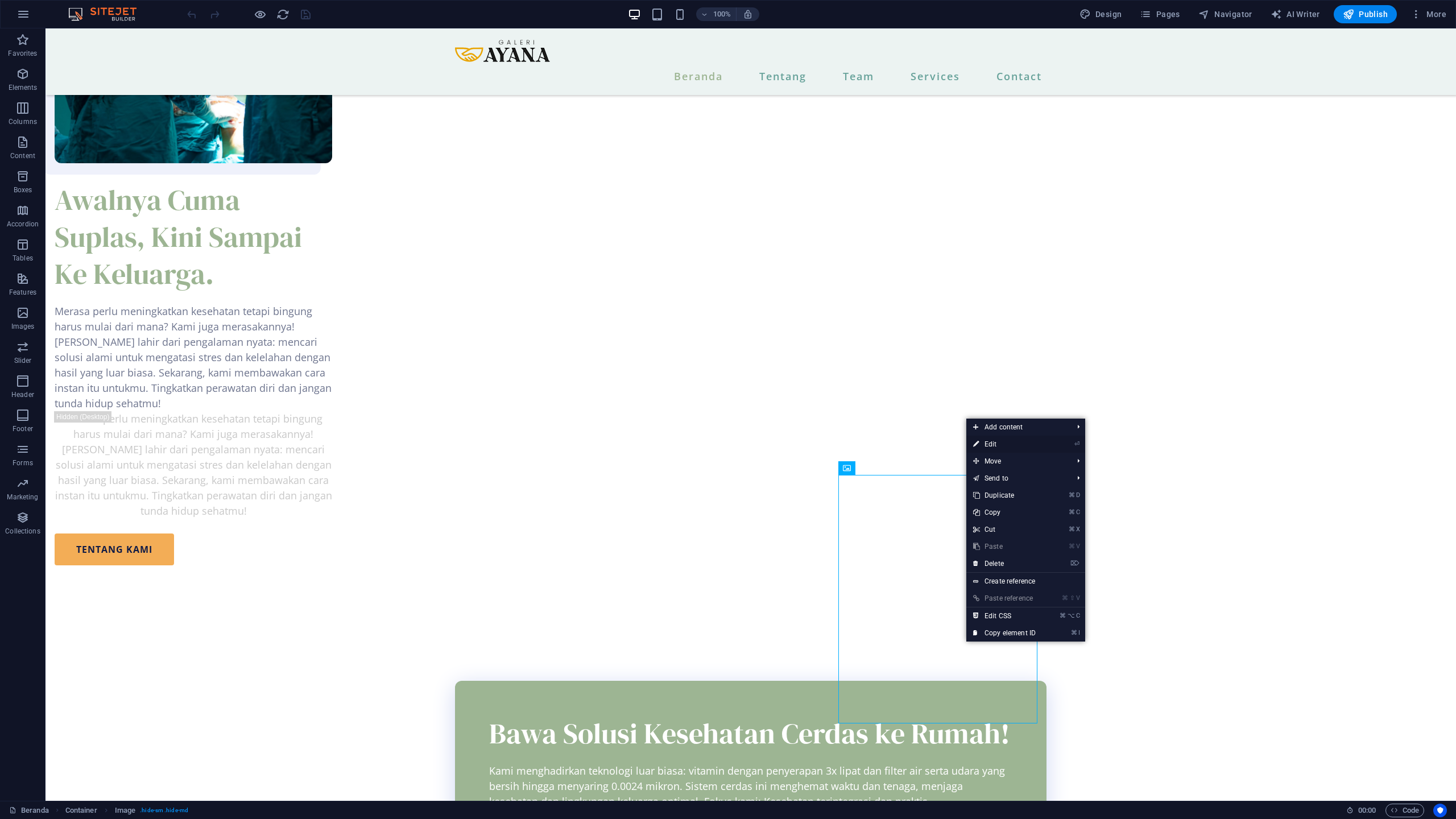
click at [1019, 445] on link "⏎ Edit" at bounding box center [1004, 444] width 76 height 17
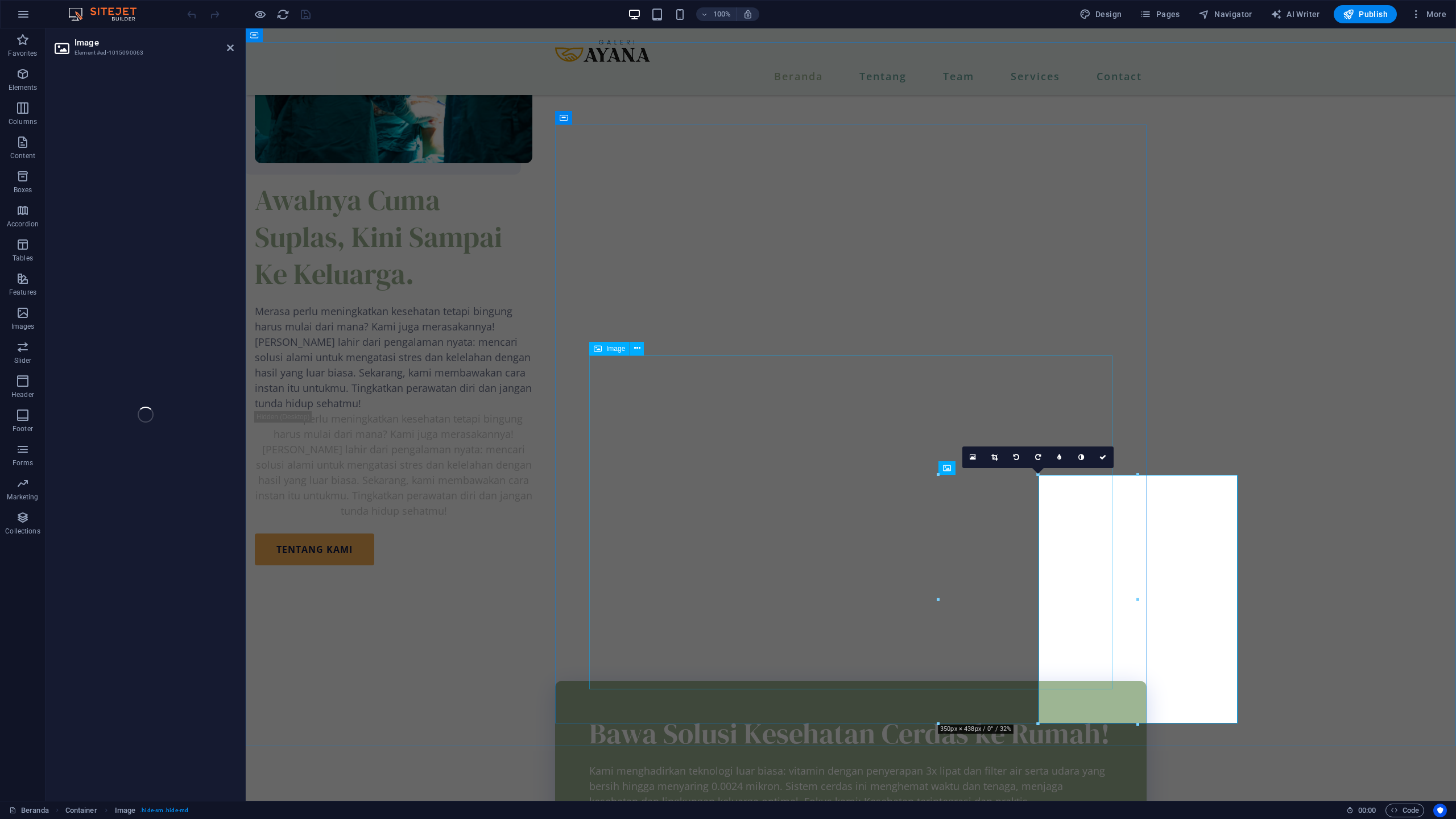
select select "px"
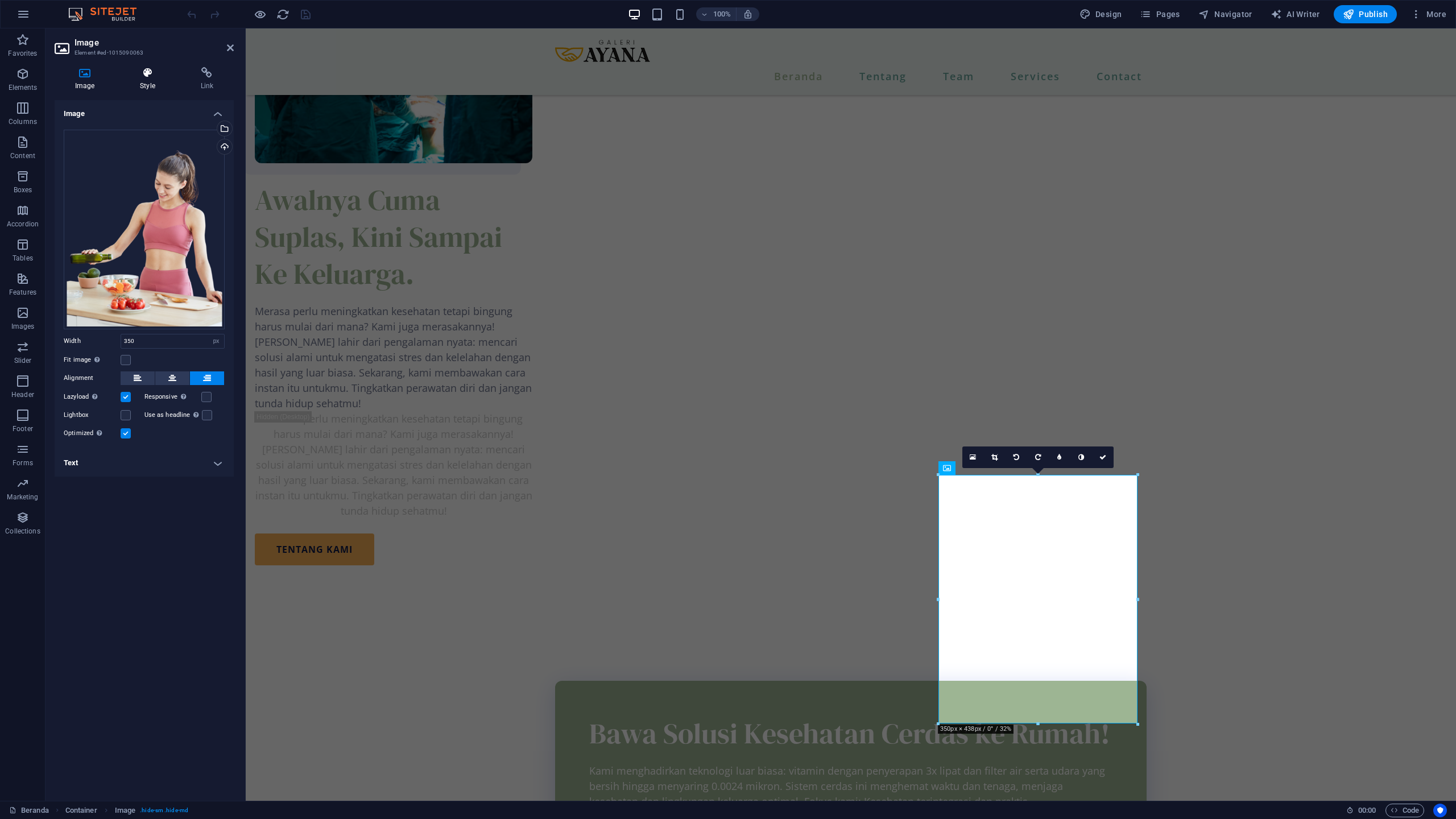
click at [153, 77] on icon at bounding box center [147, 73] width 56 height 11
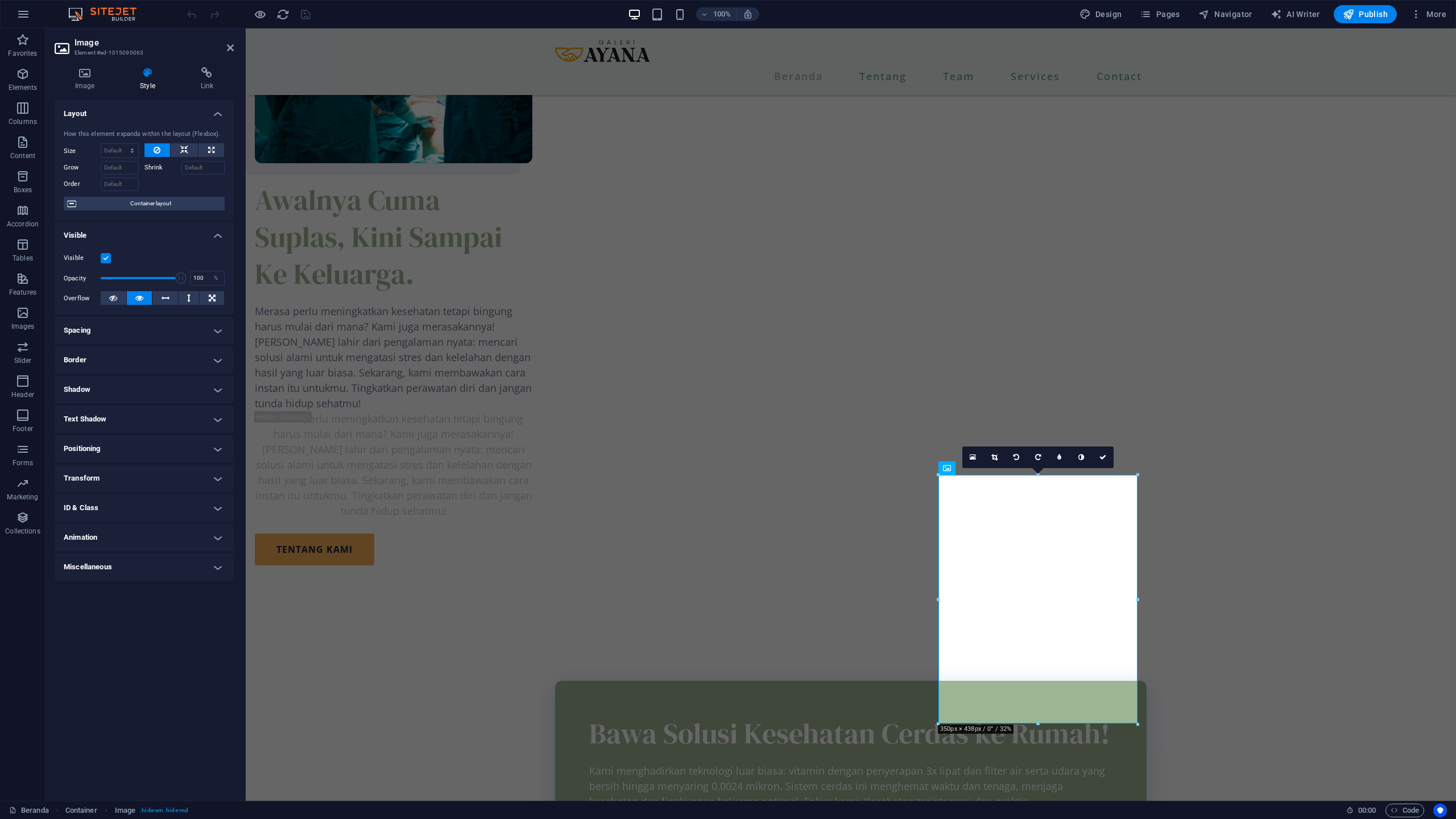
click at [107, 254] on label at bounding box center [106, 258] width 10 height 10
click at [0, 0] on input "Visible" at bounding box center [0, 0] width 0 height 0
click at [260, 14] on icon "button" at bounding box center [260, 15] width 13 height 13
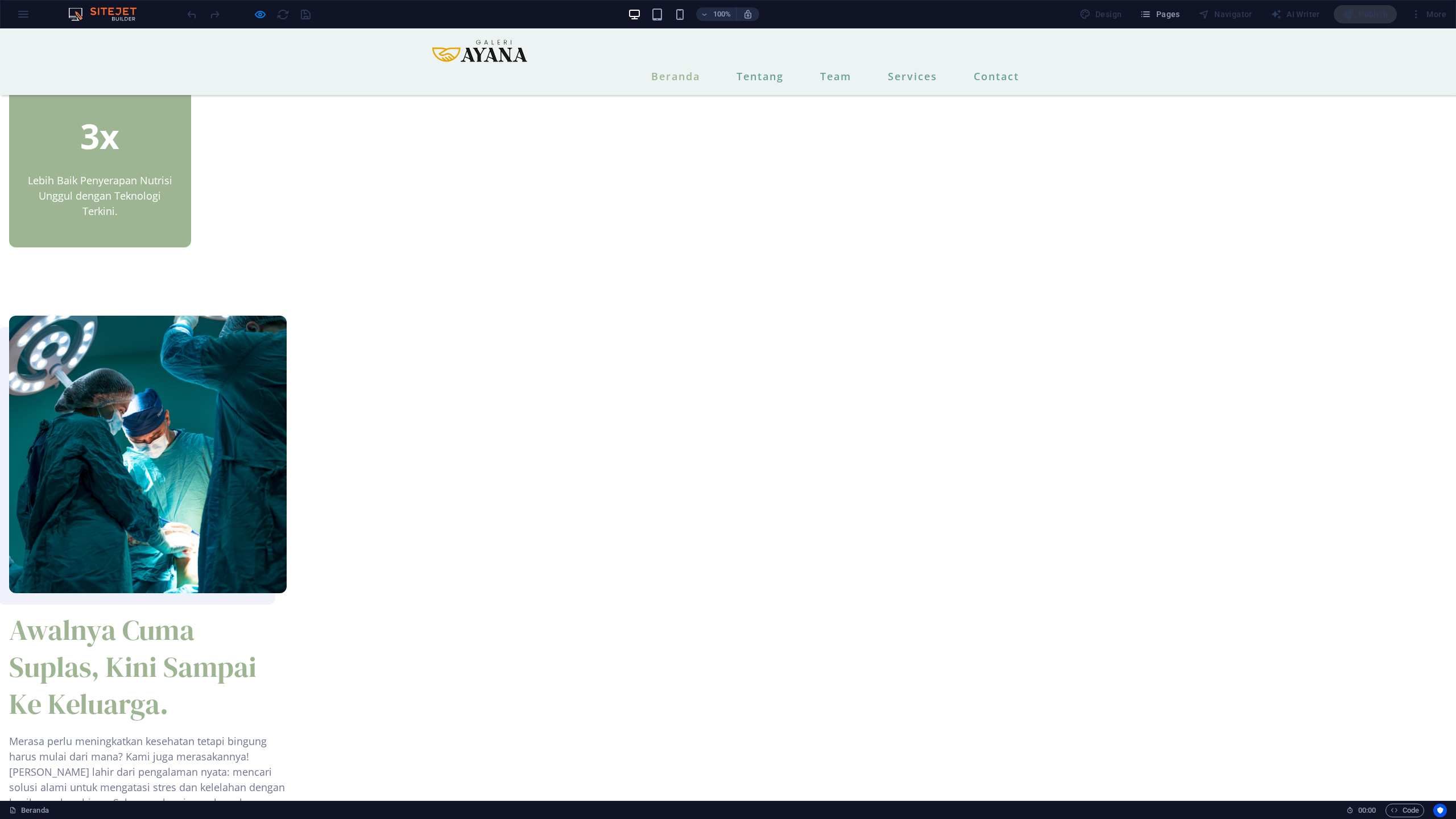
scroll to position [676, 0]
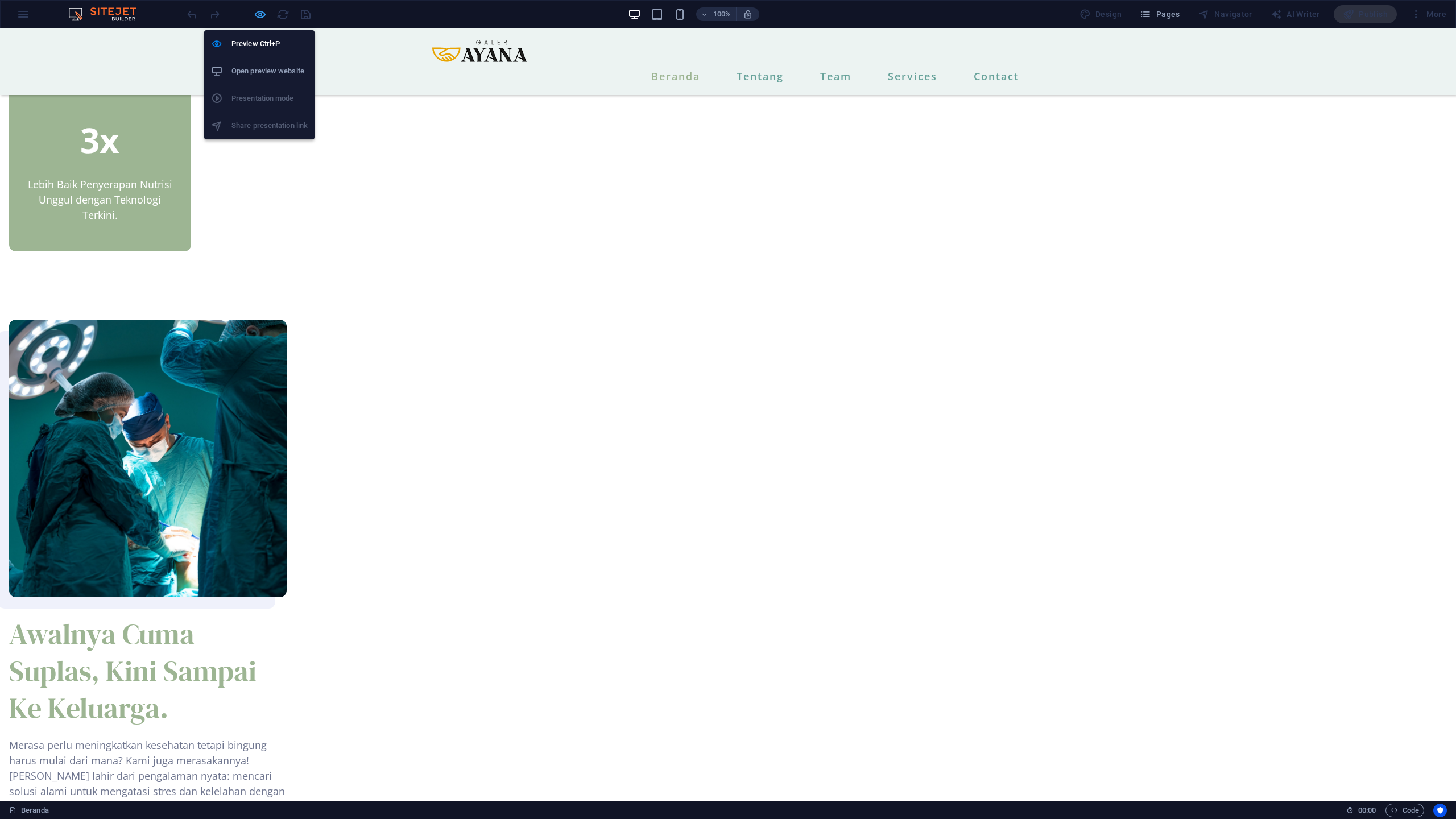
click at [260, 15] on icon "button" at bounding box center [260, 15] width 13 height 13
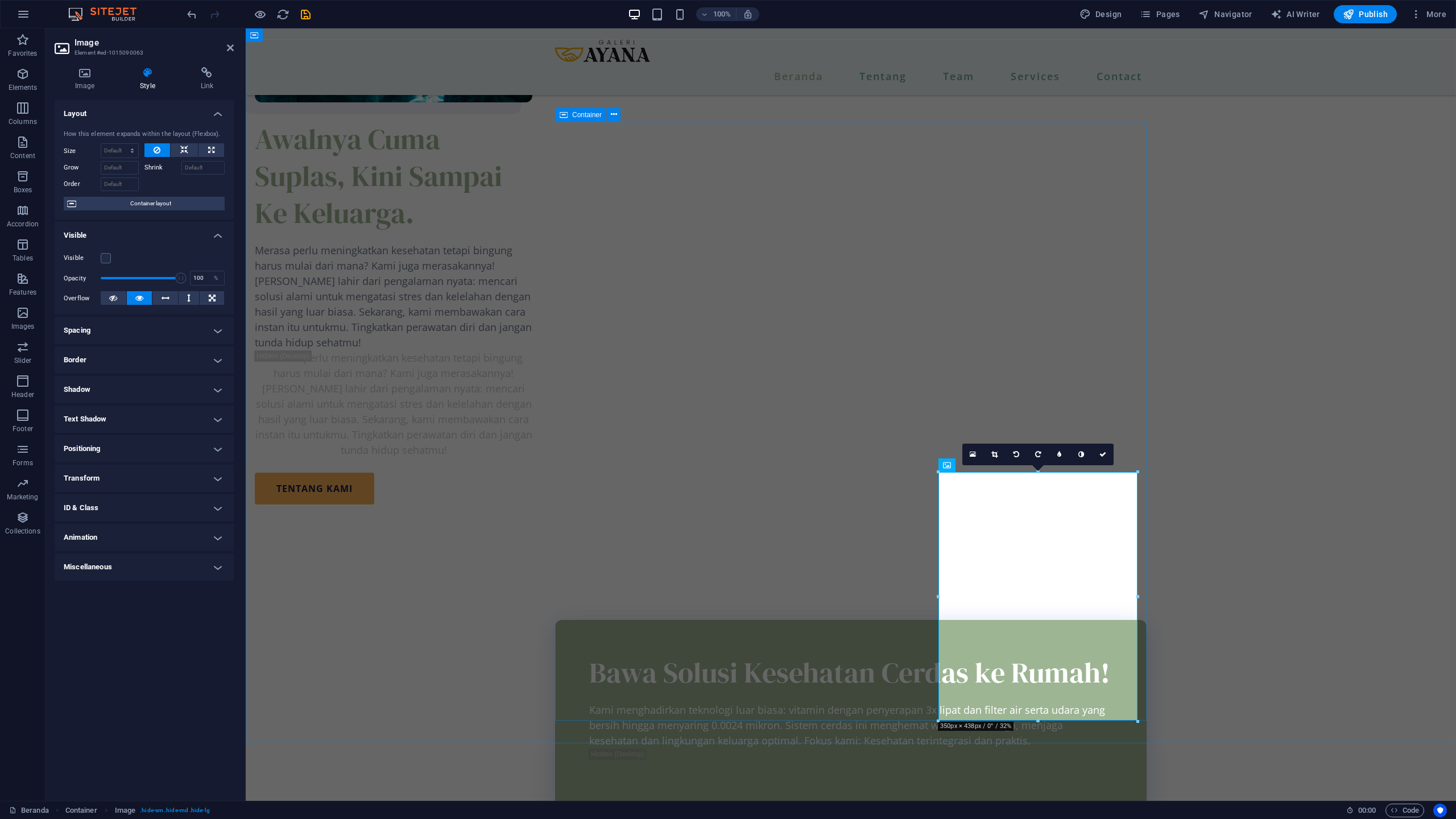
scroll to position [1242, 0]
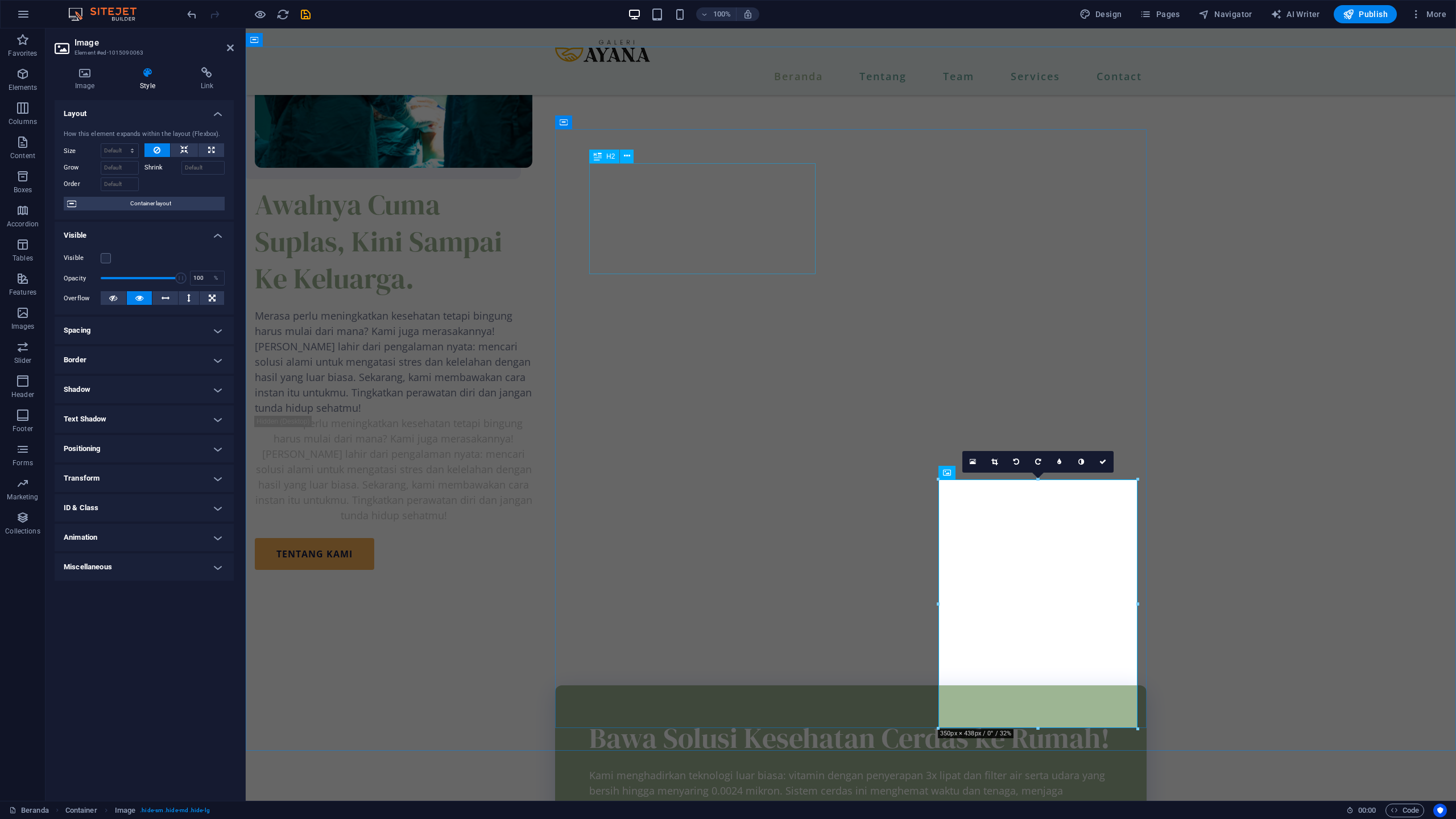
click at [748, 720] on div "Bawa Solusi Kesehatan Cerdas ke Rumah!" at bounding box center [850, 738] width 523 height 37
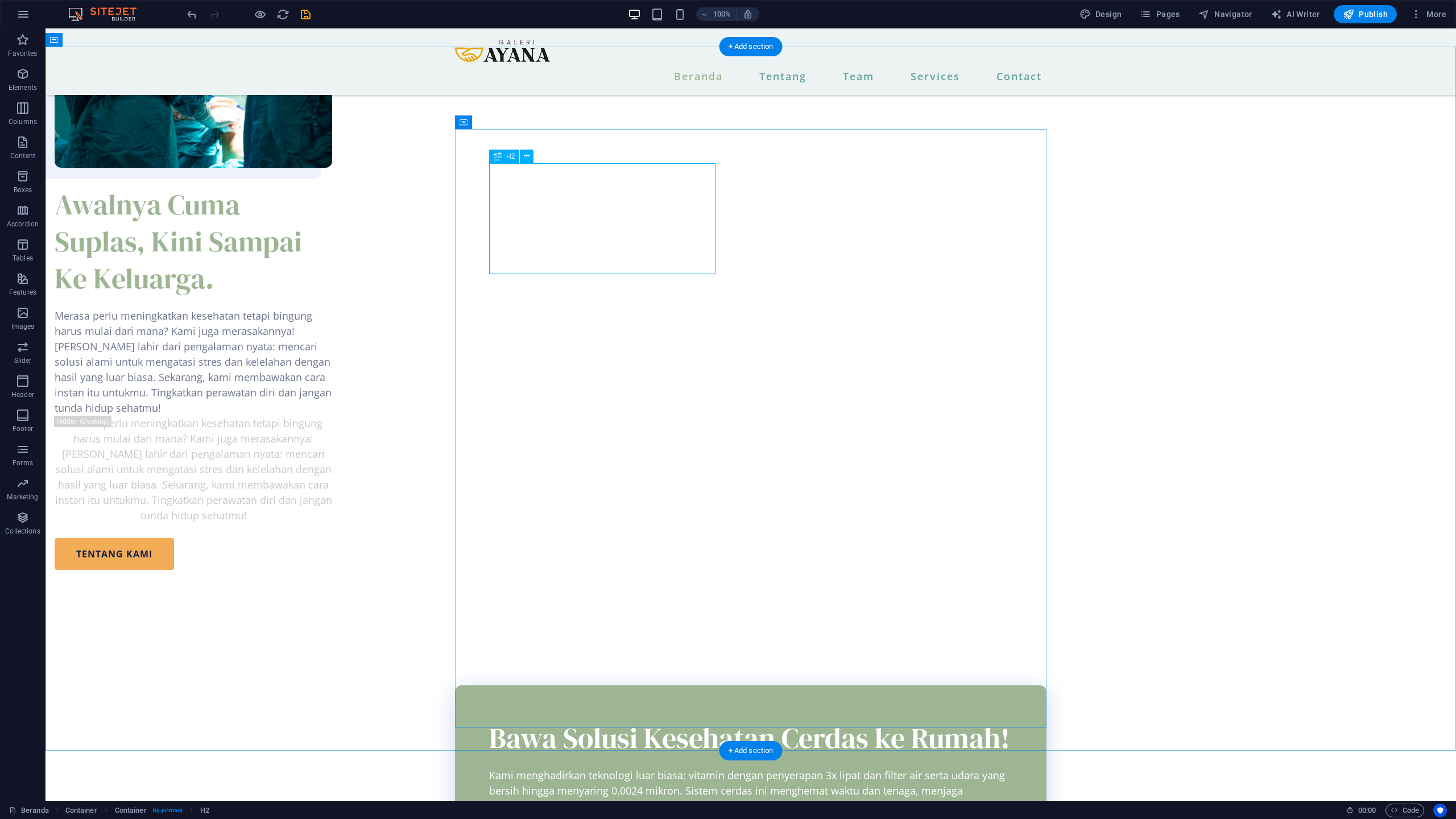
click at [667, 720] on div "Bawa Solusi Kesehatan Cerdas ke Rumah!" at bounding box center [750, 738] width 523 height 37
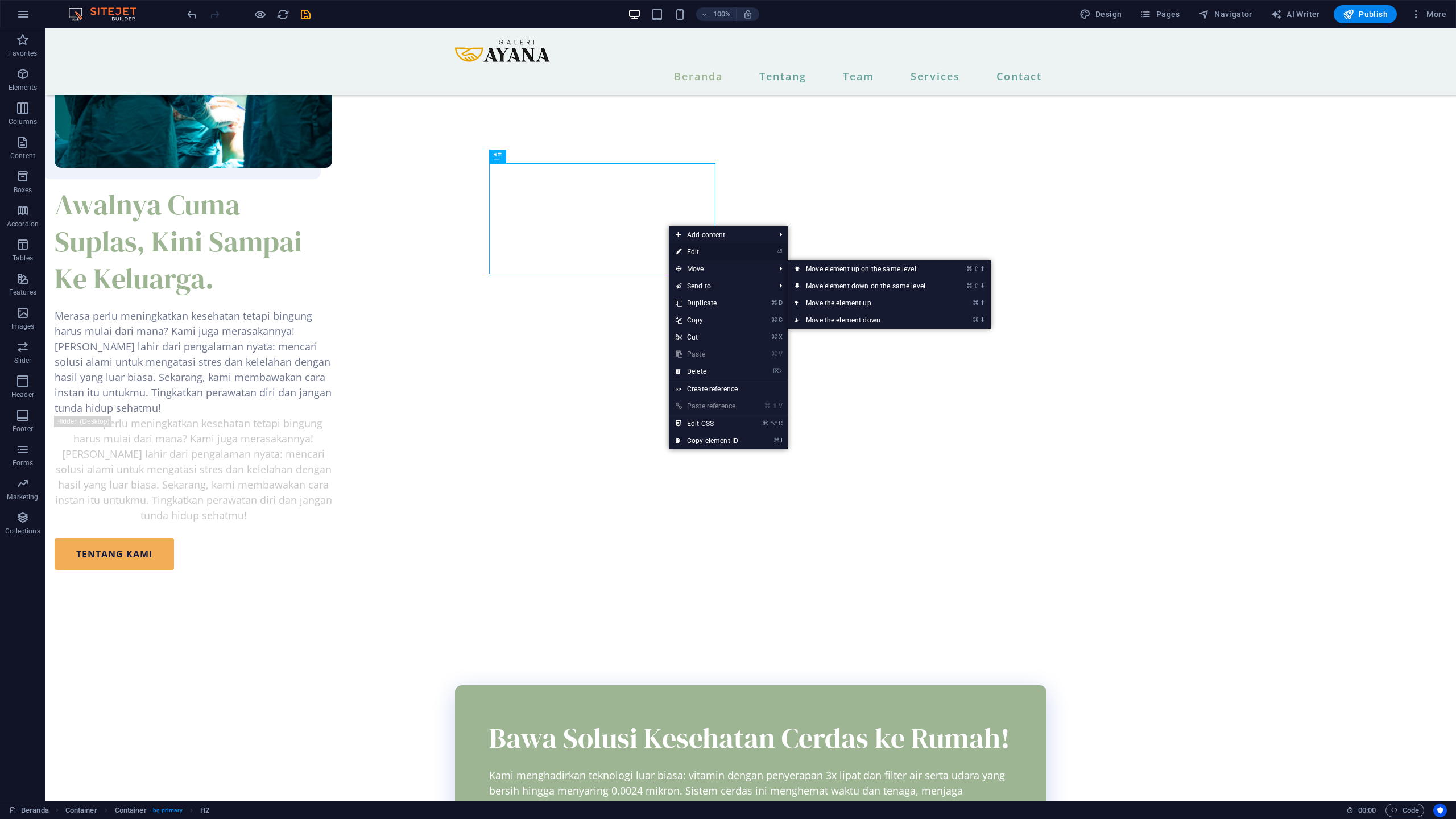
click at [697, 253] on link "⏎ Edit" at bounding box center [707, 251] width 76 height 17
select select "px"
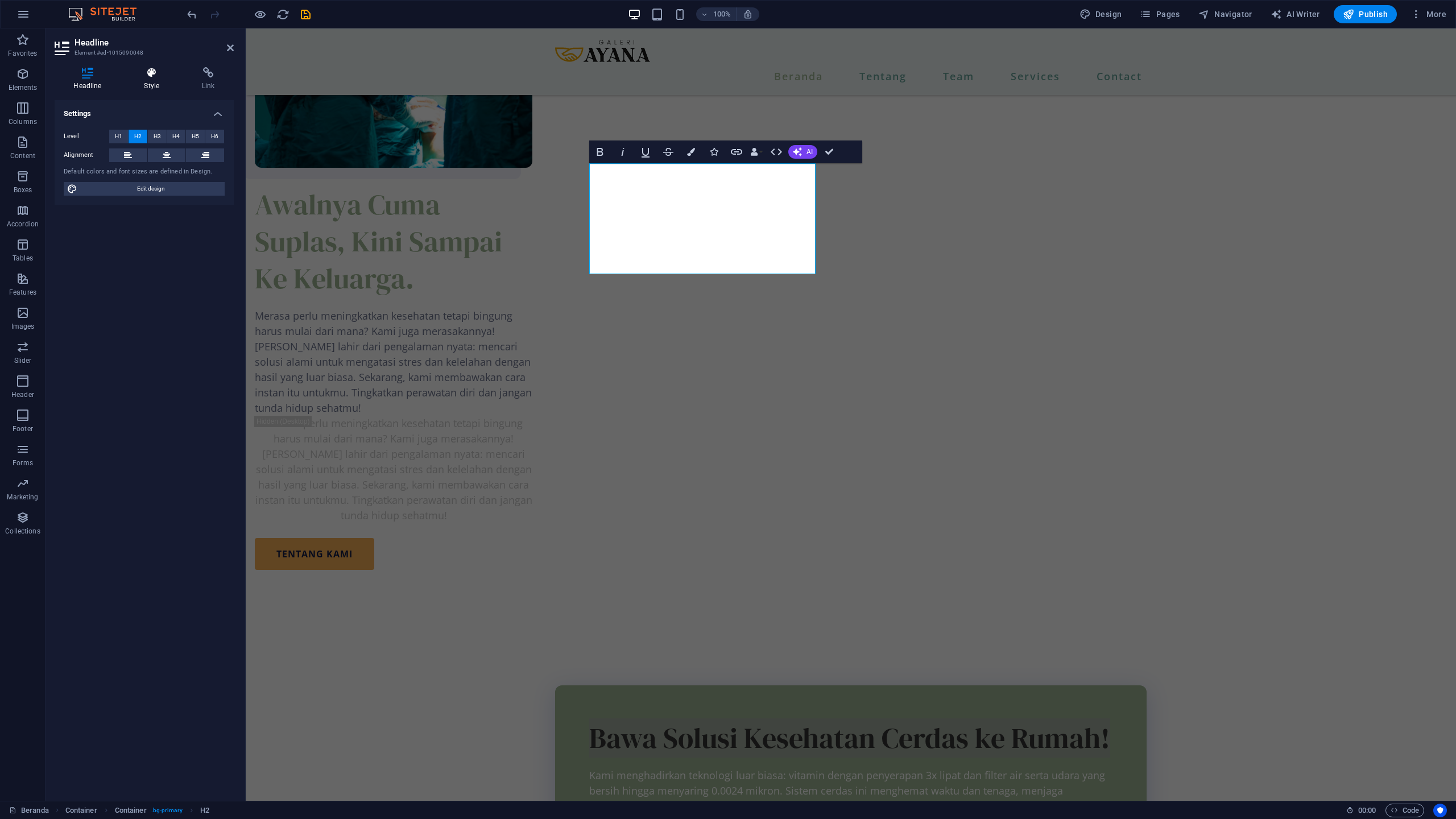
click at [148, 78] on icon at bounding box center [151, 73] width 54 height 11
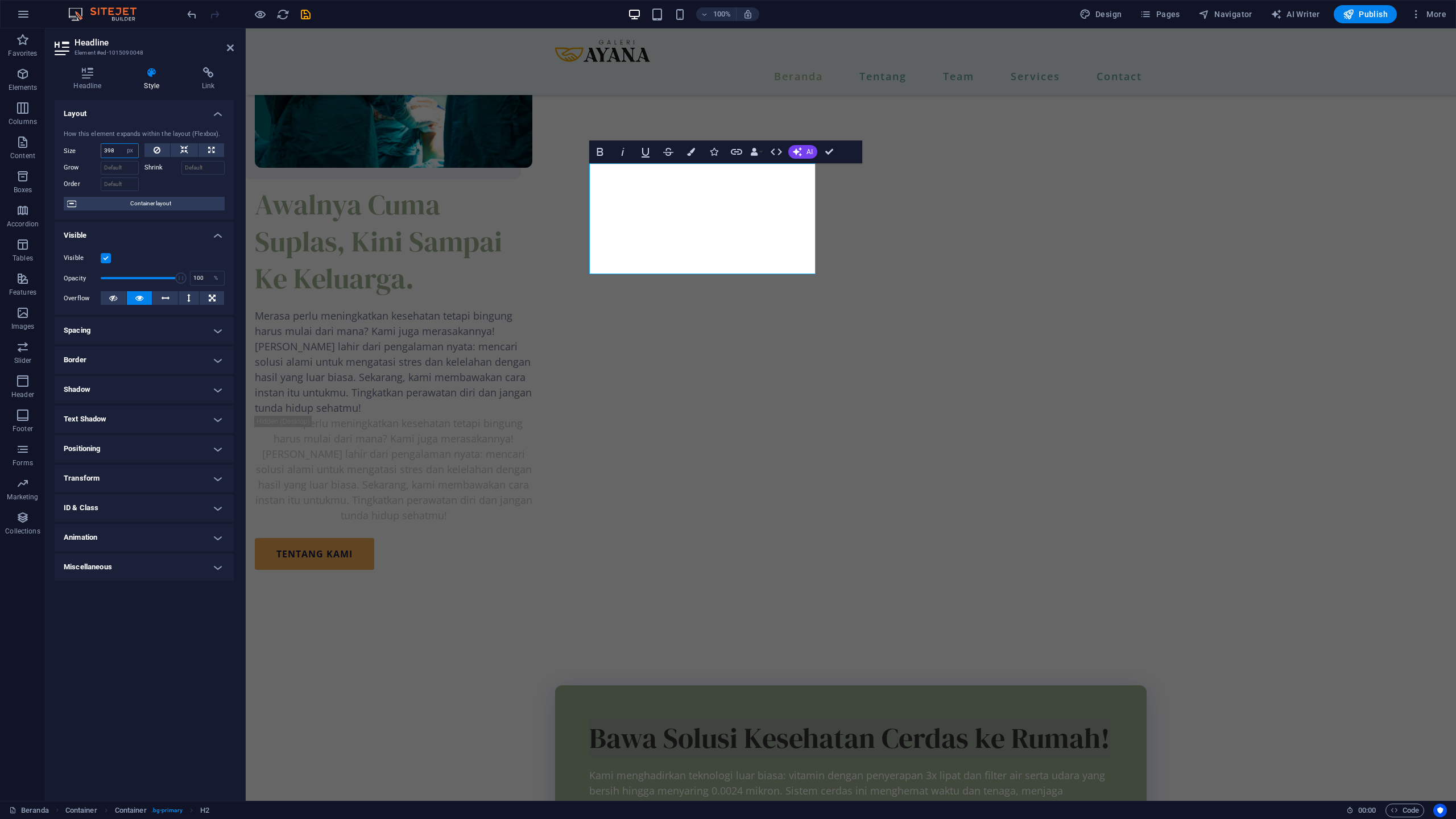
drag, startPoint x: 117, startPoint y: 150, endPoint x: 89, endPoint y: 151, distance: 28.0
click at [89, 151] on div "Size 398 Default auto px % 1/1 1/2 1/3 1/4 1/5 1/6 1/7 1/8 1/9 1/10" at bounding box center [101, 150] width 75 height 15
drag, startPoint x: 117, startPoint y: 148, endPoint x: 87, endPoint y: 148, distance: 30.0
click at [87, 148] on div "Size 500 Default auto px % 1/1 1/2 1/3 1/4 1/5 1/6 1/7 1/8 1/9 1/10" at bounding box center [101, 150] width 75 height 15
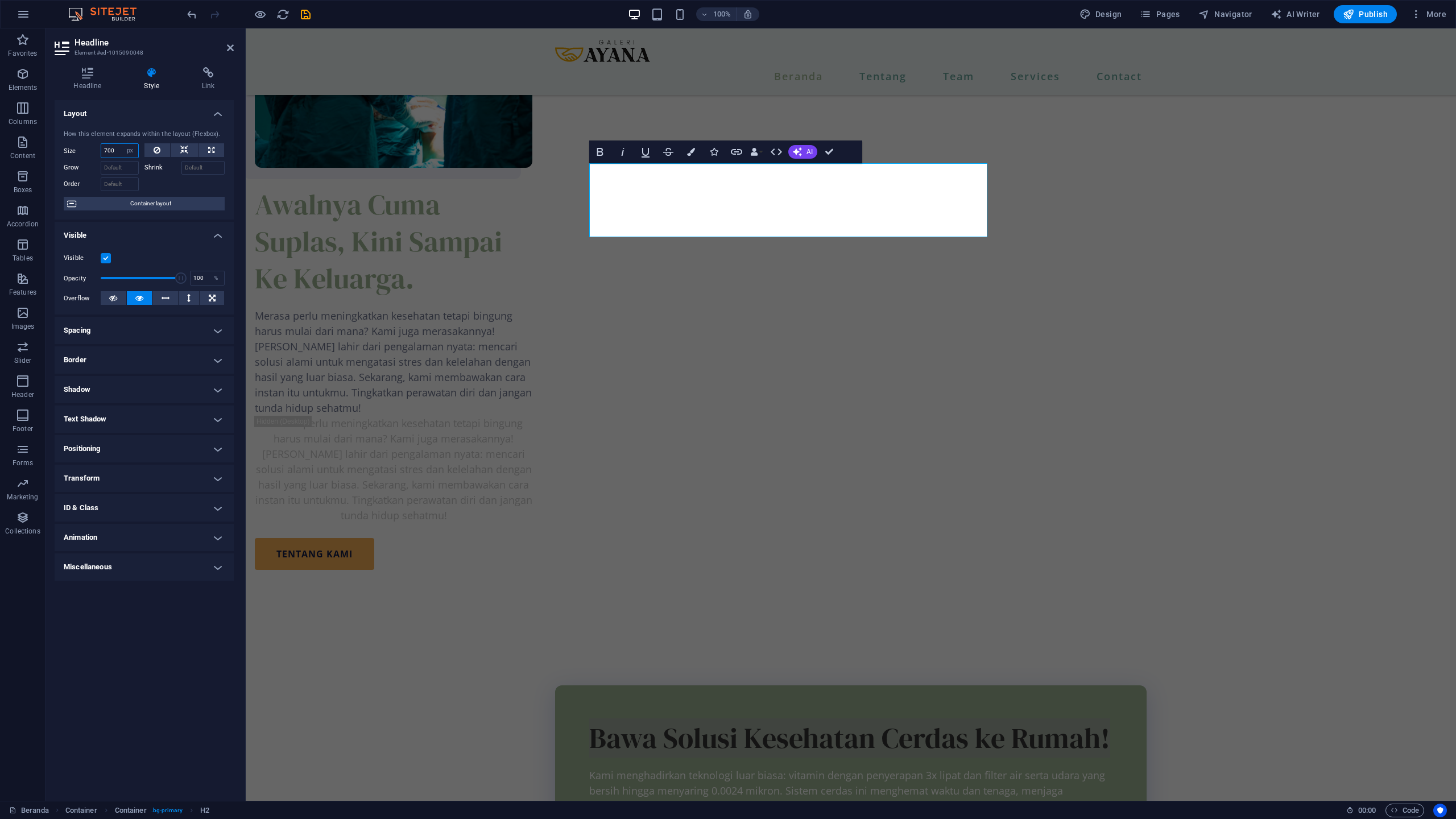
drag, startPoint x: 119, startPoint y: 150, endPoint x: 85, endPoint y: 148, distance: 34.1
click at [85, 148] on div "Size 700 Default auto px % 1/1 1/2 1/3 1/4 1/5 1/6 1/7 1/8 1/9 1/10" at bounding box center [101, 150] width 75 height 15
type input "650"
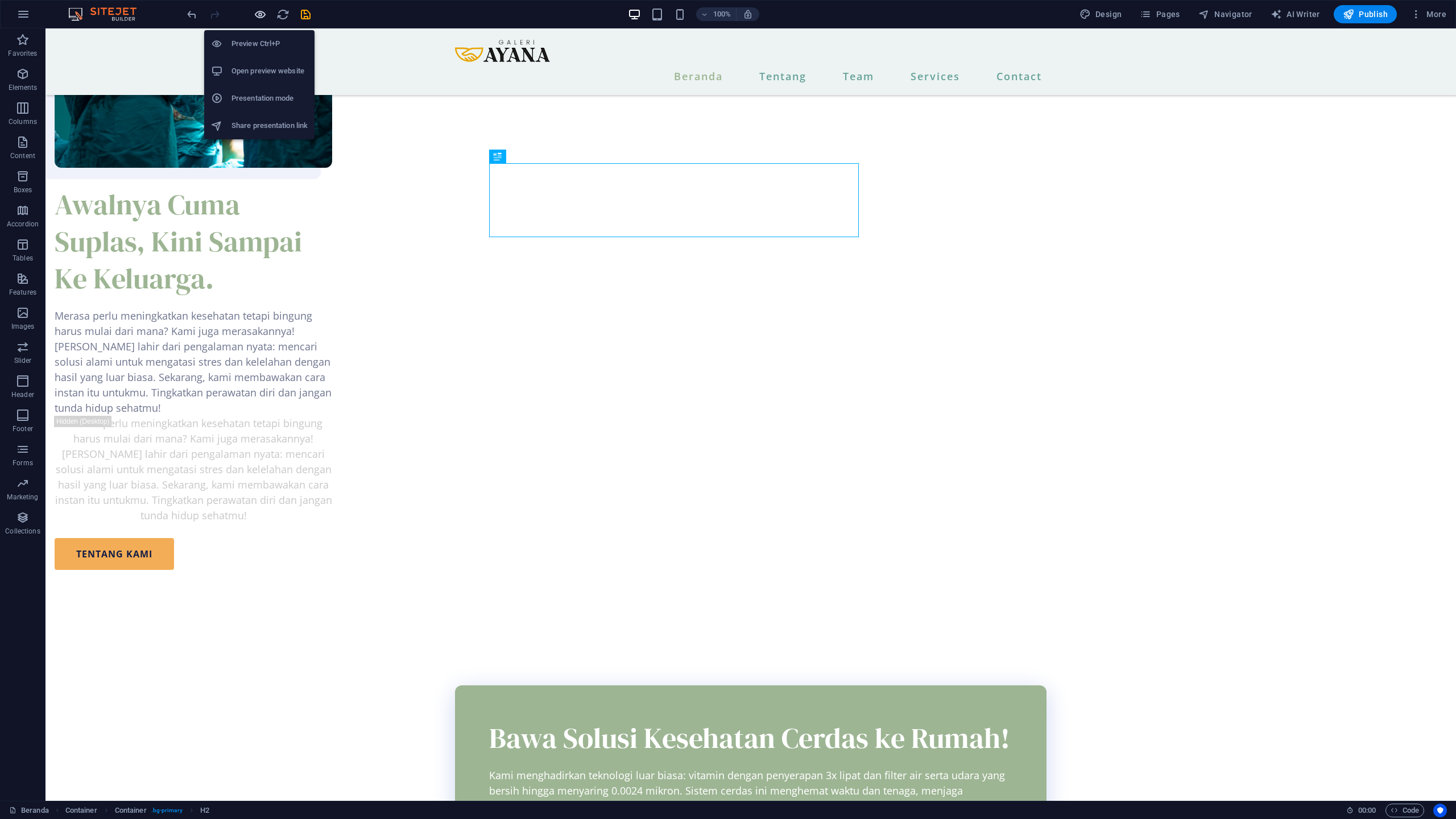
click at [256, 15] on icon "button" at bounding box center [260, 15] width 13 height 13
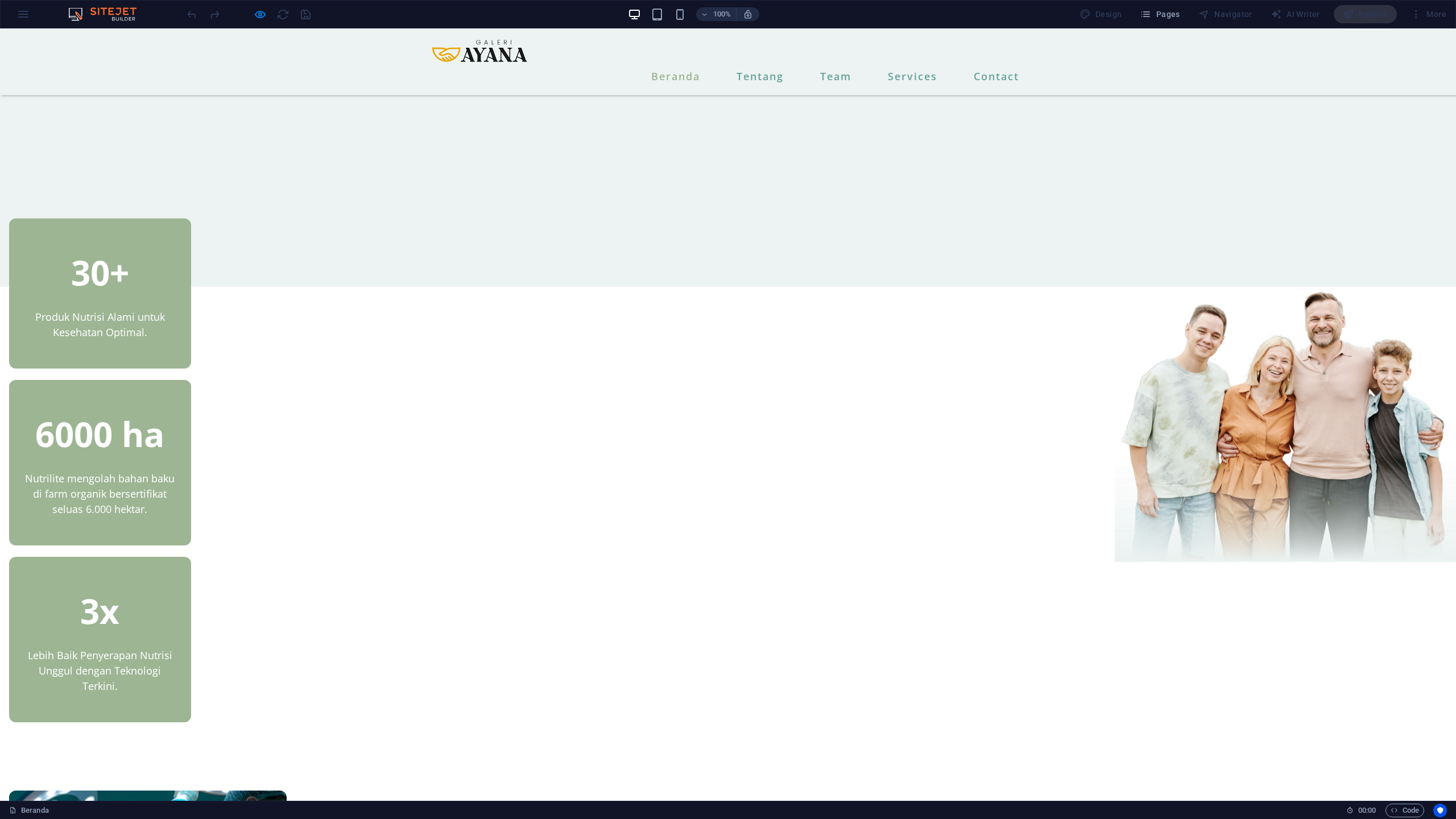
scroll to position [204, 0]
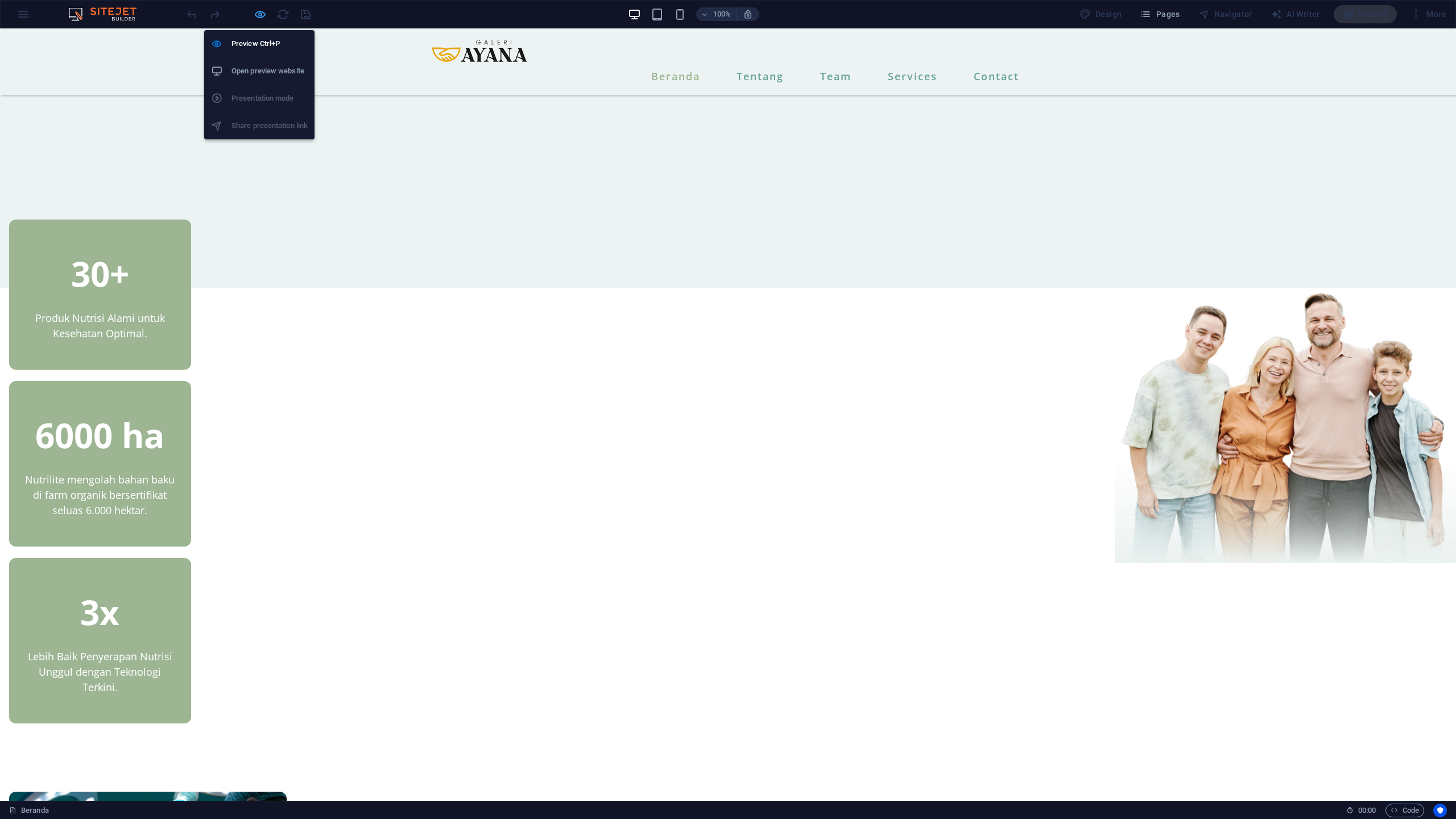
click at [264, 15] on icon "button" at bounding box center [260, 15] width 13 height 13
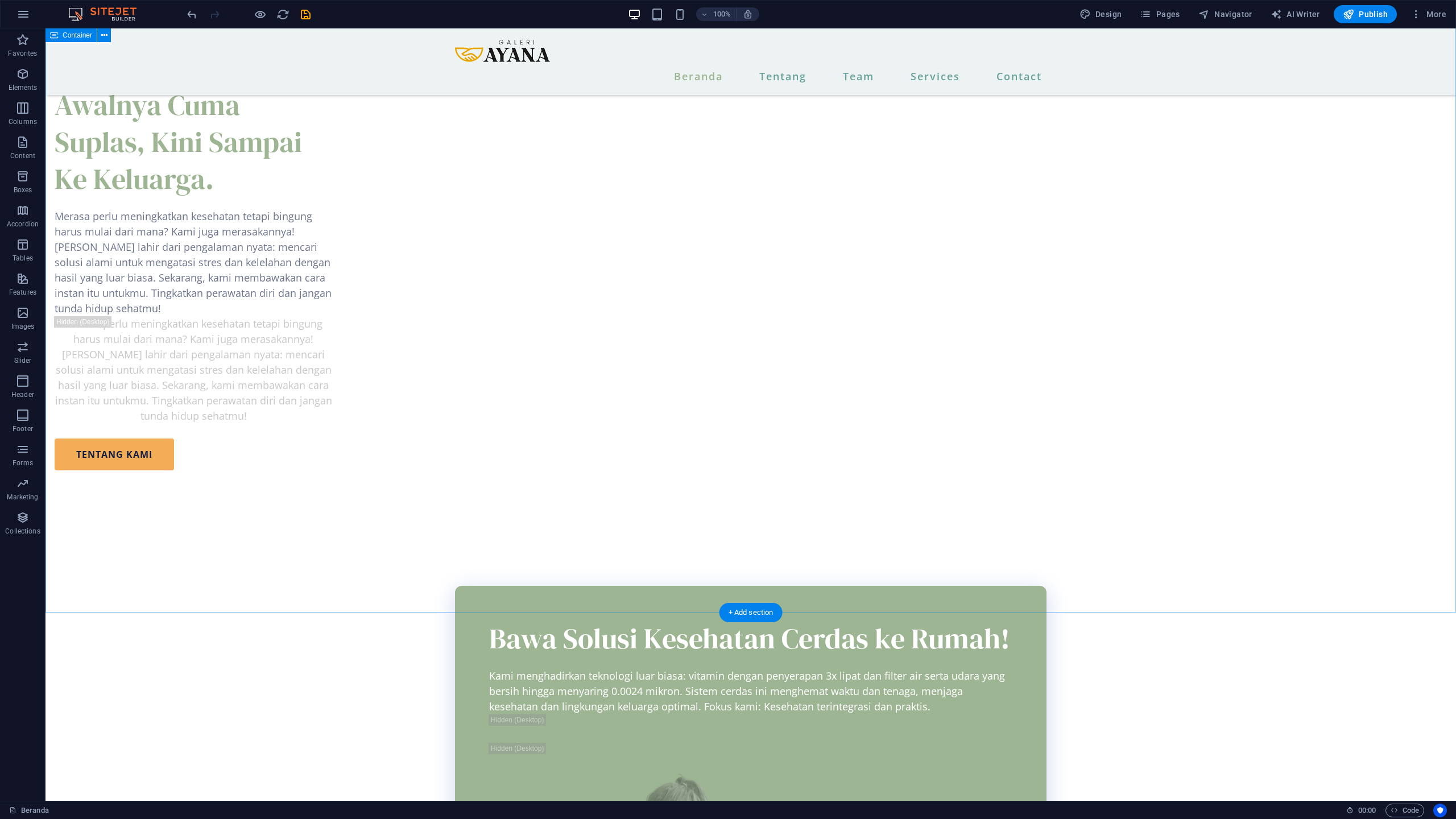
scroll to position [1343, 0]
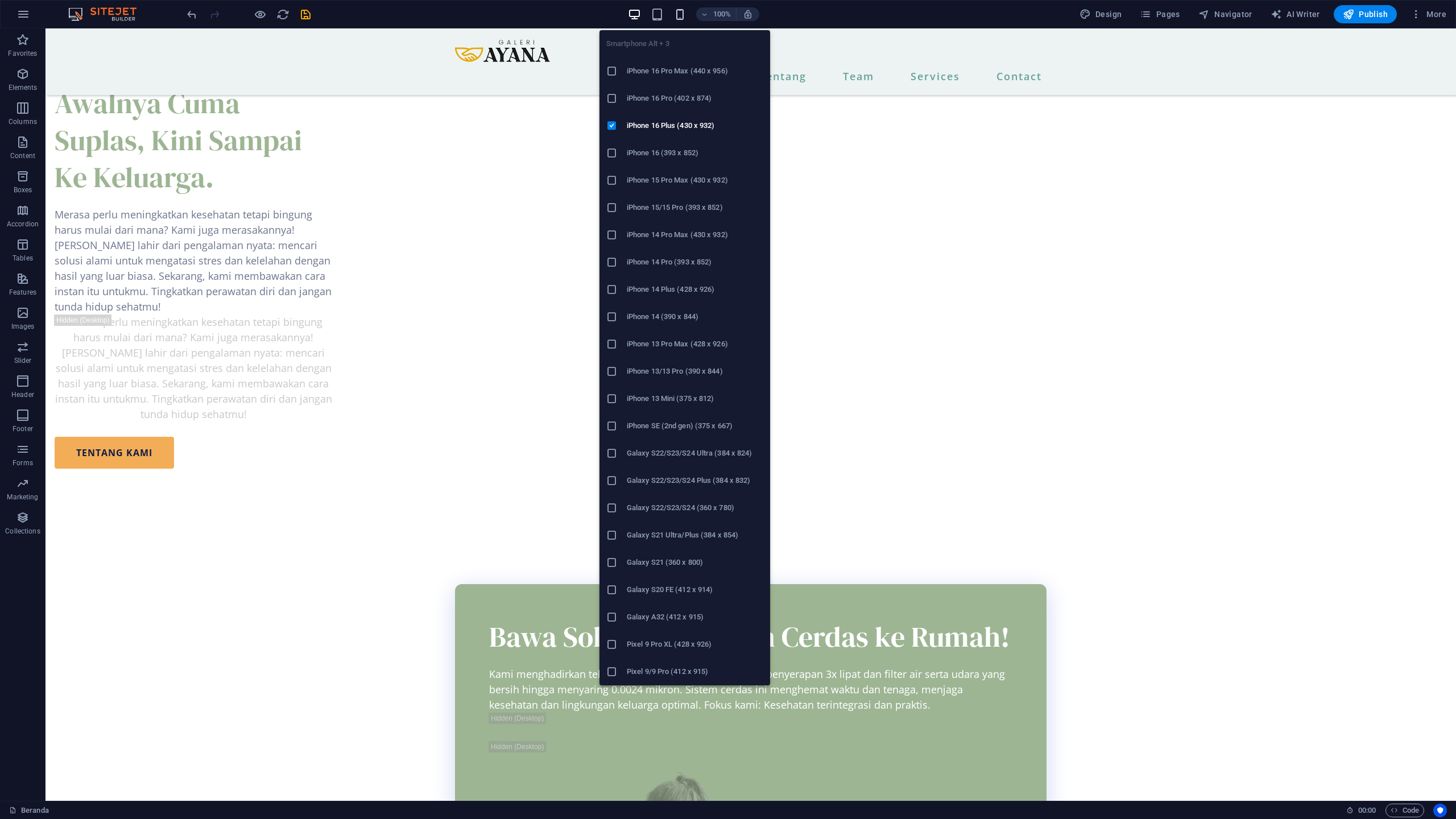
click at [681, 20] on icon "button" at bounding box center [679, 15] width 13 height 13
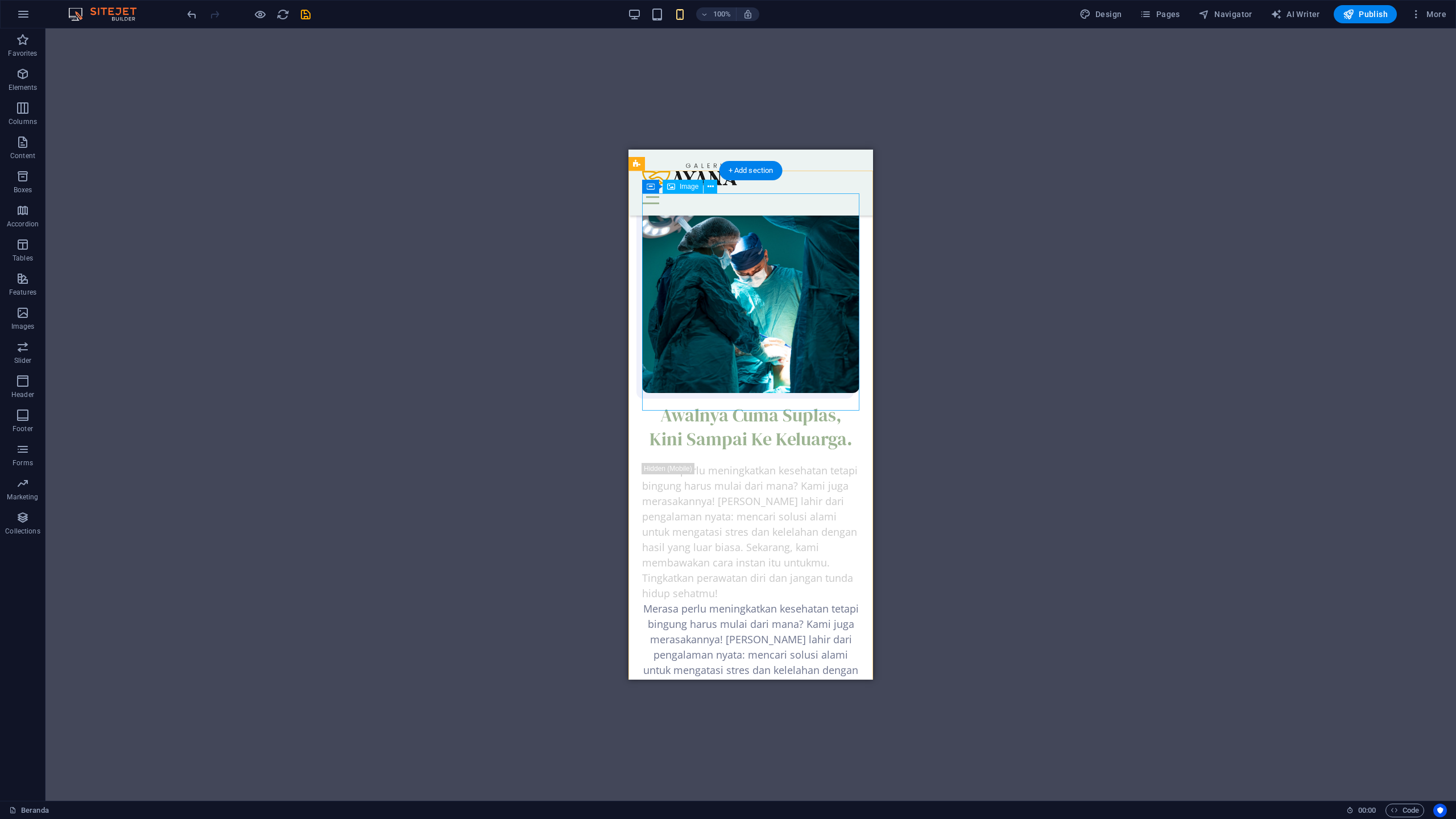
scroll to position [900, 0]
